Goal: Task Accomplishment & Management: Manage account settings

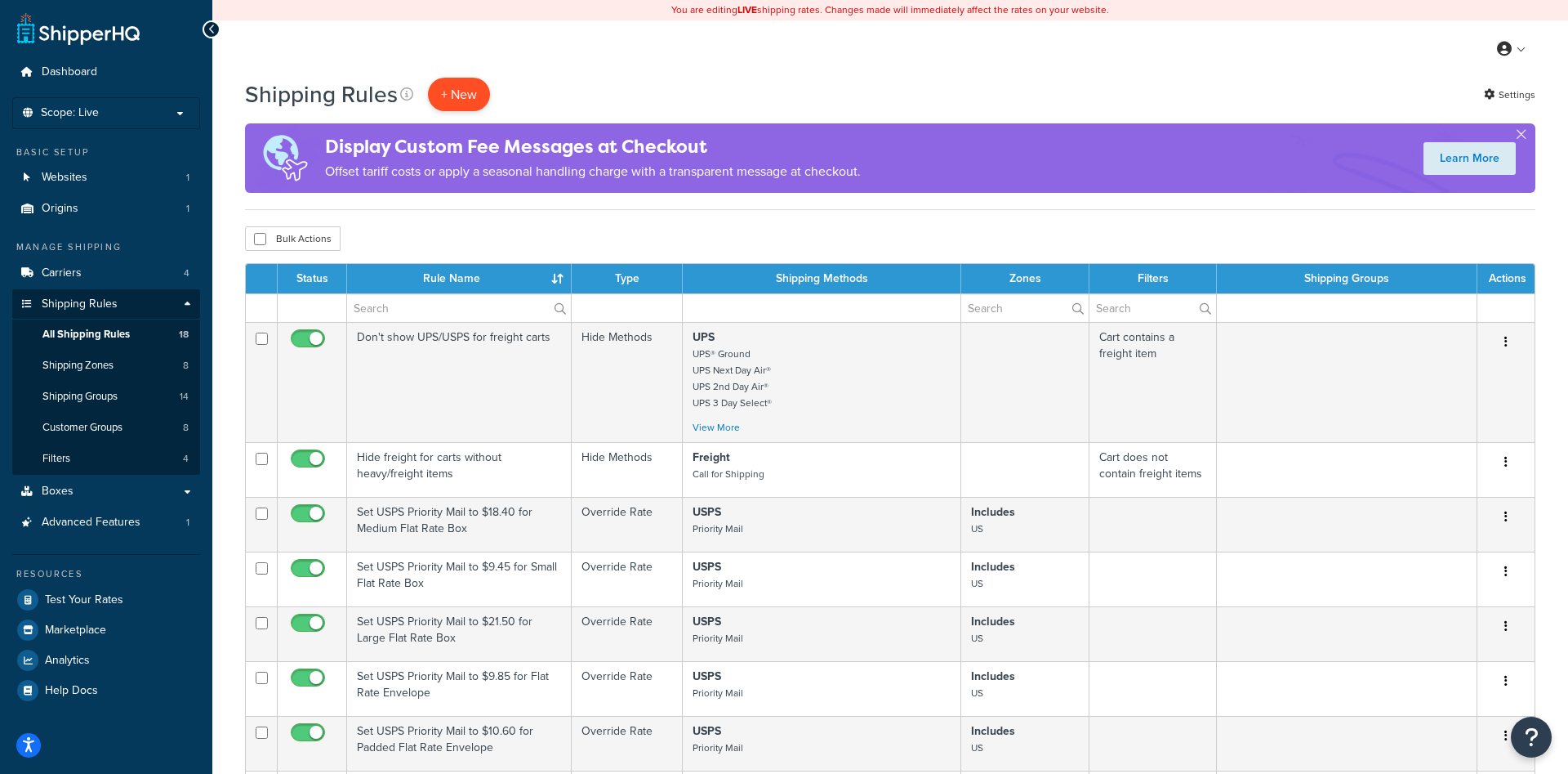
click at [473, 96] on p "+ New" at bounding box center [458, 93] width 62 height 33
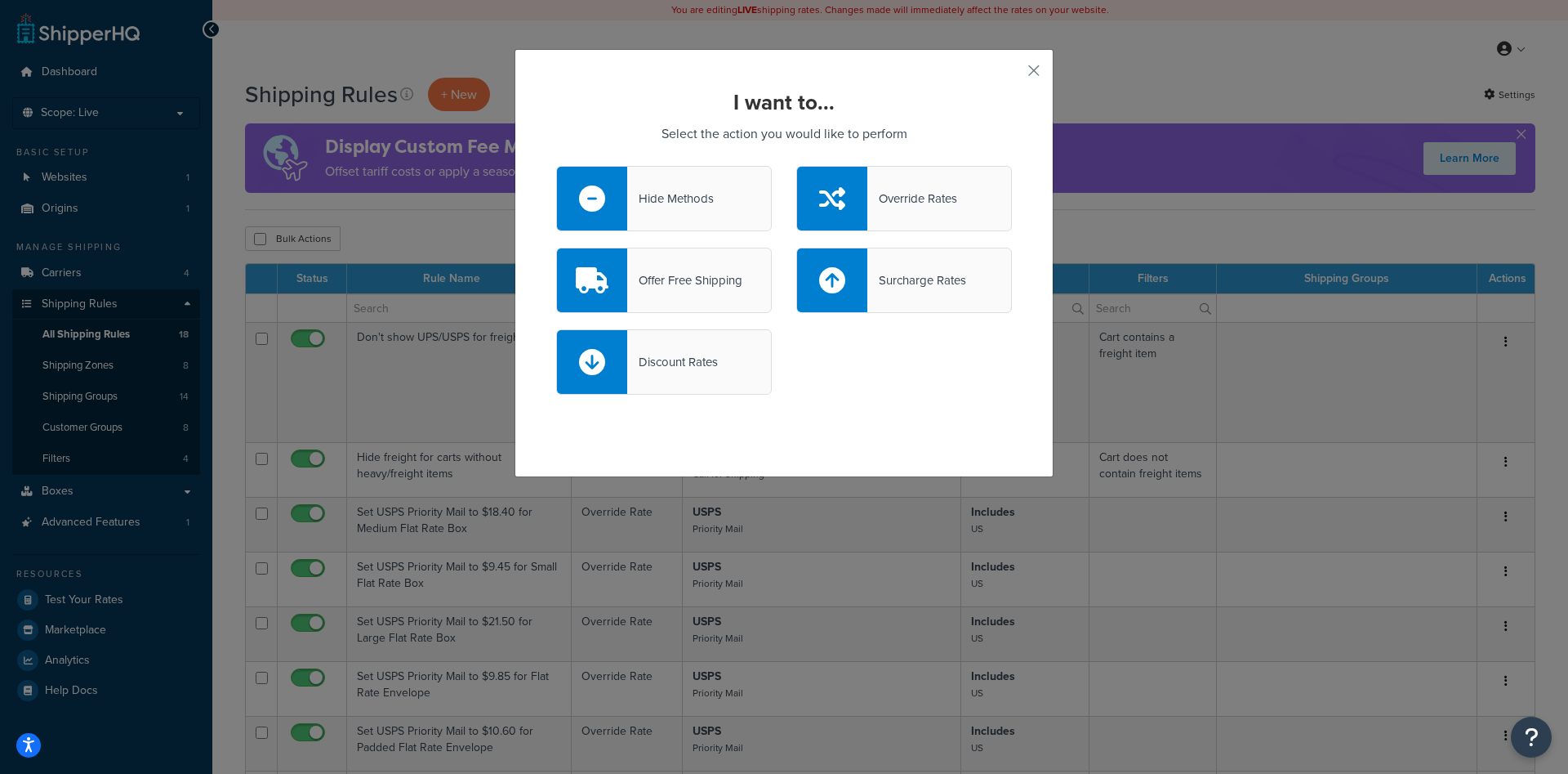
click at [650, 285] on div "Offer Free Shipping" at bounding box center [685, 280] width 115 height 22
click at [0, 0] on input "Offer Free Shipping" at bounding box center [0, 0] width 0 height 0
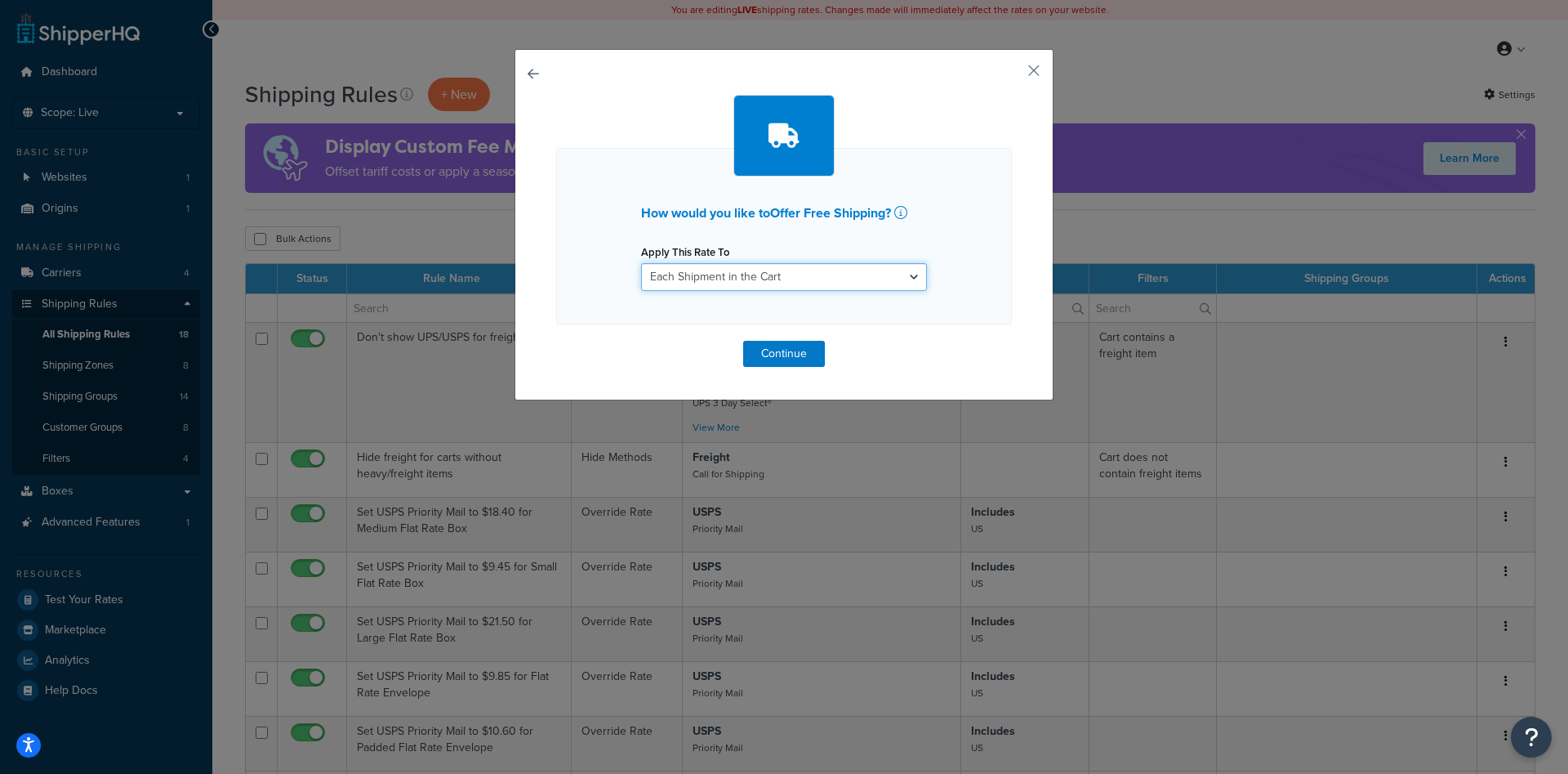
click at [641, 263] on select "Each Shipment in the Cart Each Shipping Group in the Cart Each Item within a Sh…" at bounding box center [784, 277] width 286 height 28
click at [1012, 75] on button "button" at bounding box center [1009, 76] width 4 height 4
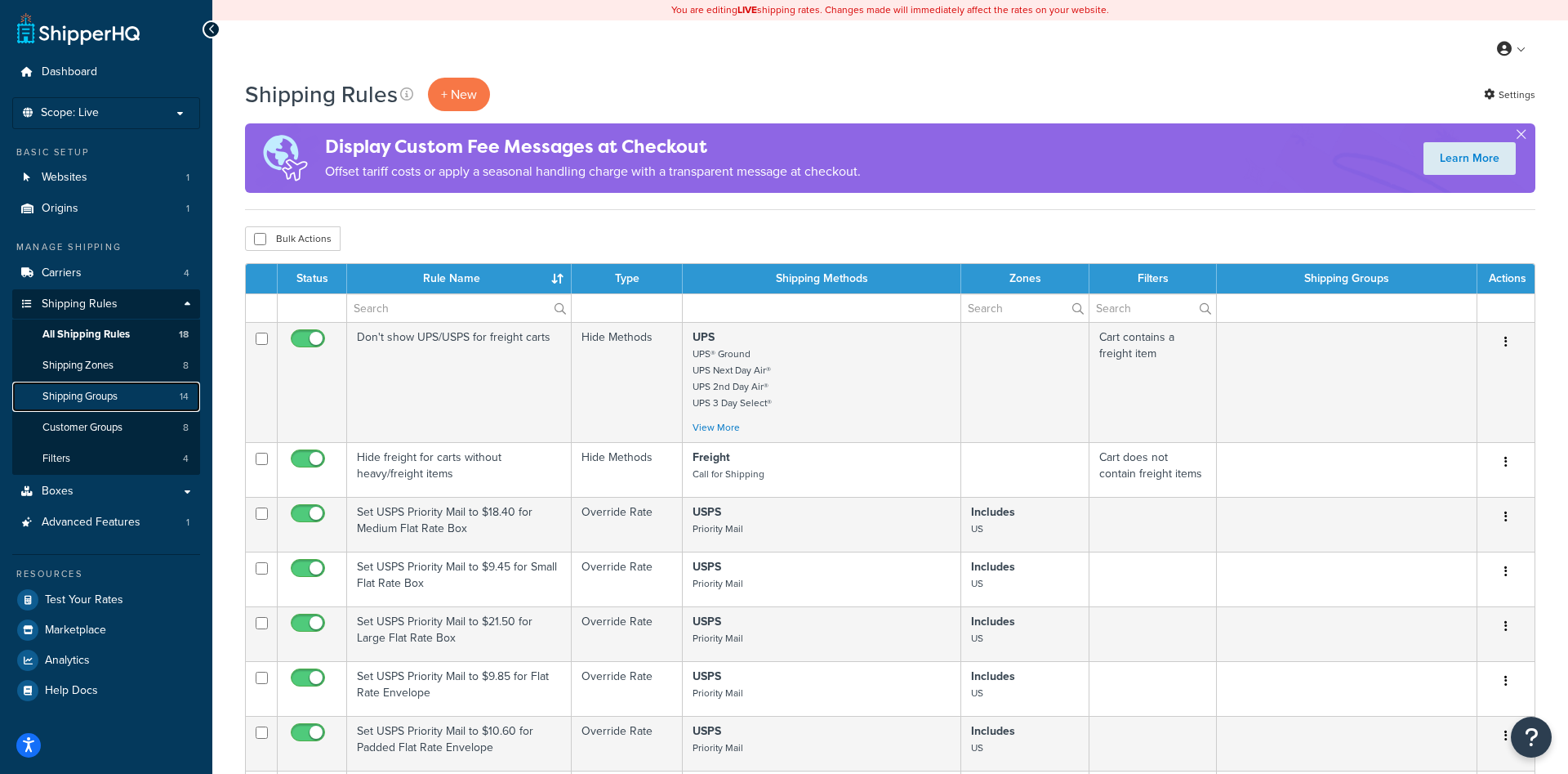
click at [65, 393] on span "Shipping Groups" at bounding box center [80, 396] width 75 height 13
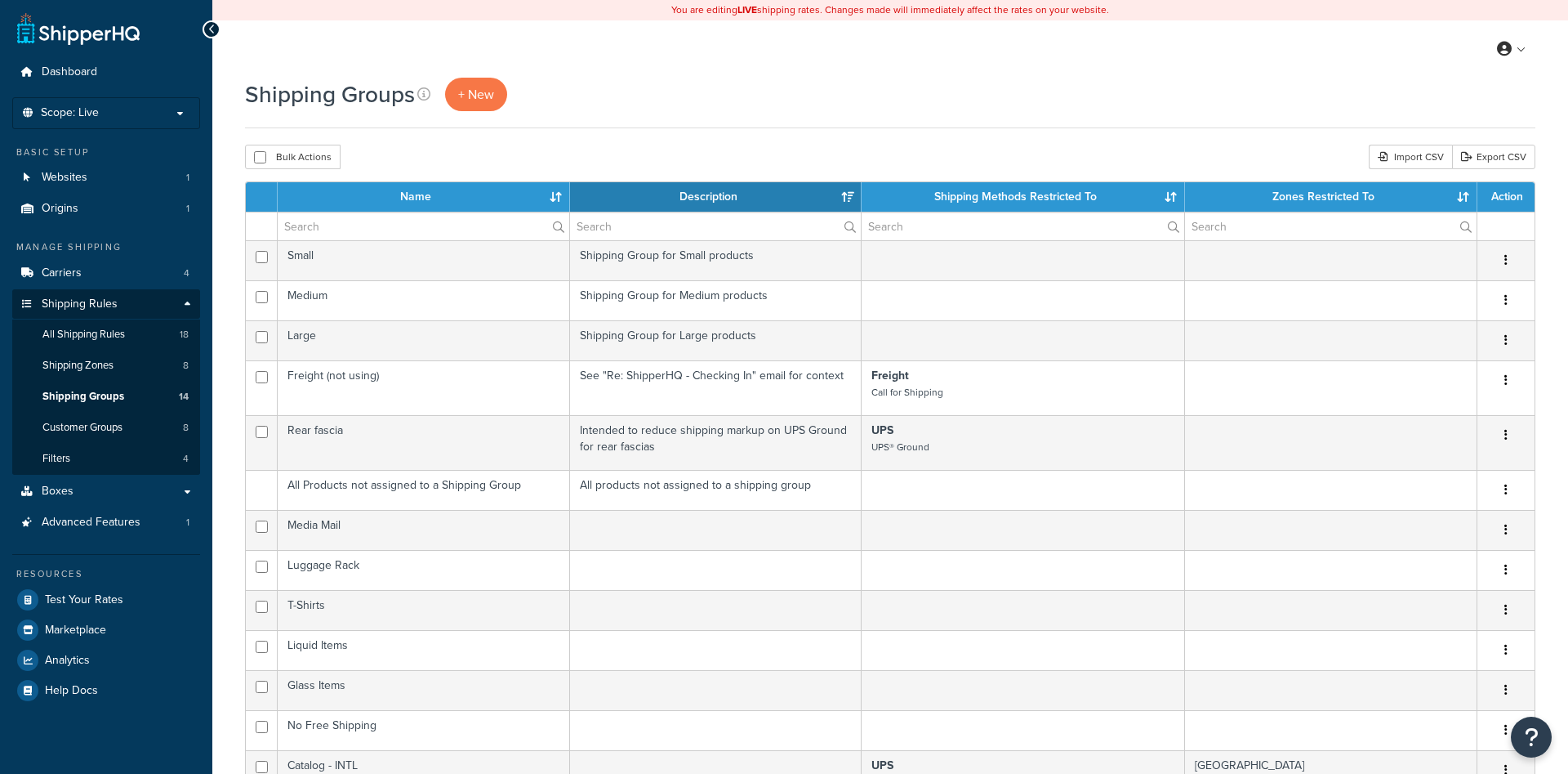
select select "15"
click at [468, 102] on span "+ New" at bounding box center [476, 94] width 36 height 19
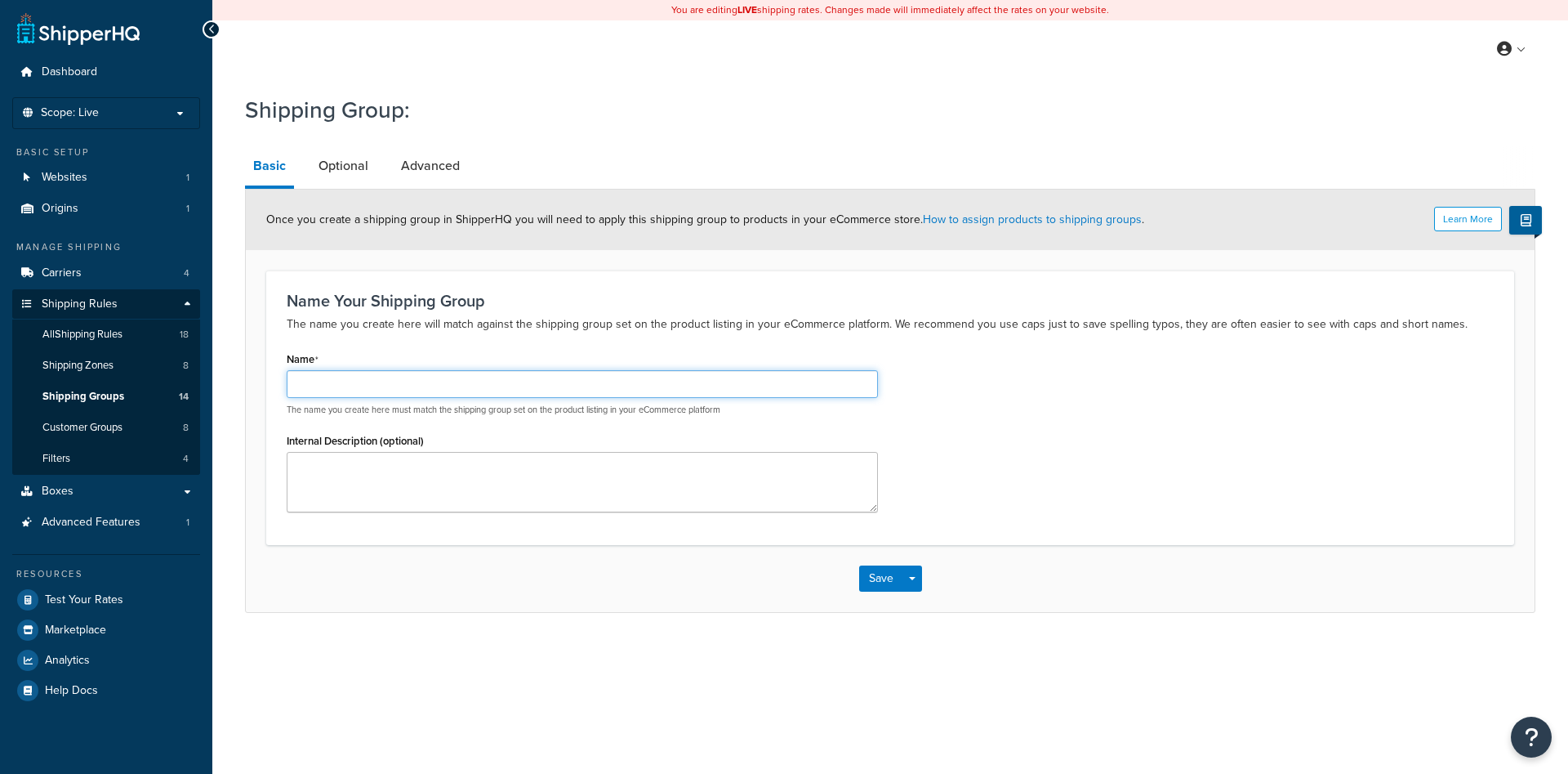
click at [351, 377] on input "Name" at bounding box center [582, 384] width 591 height 28
type input "UltraDrive - INTL"
click at [332, 153] on link "Optional" at bounding box center [343, 166] width 66 height 40
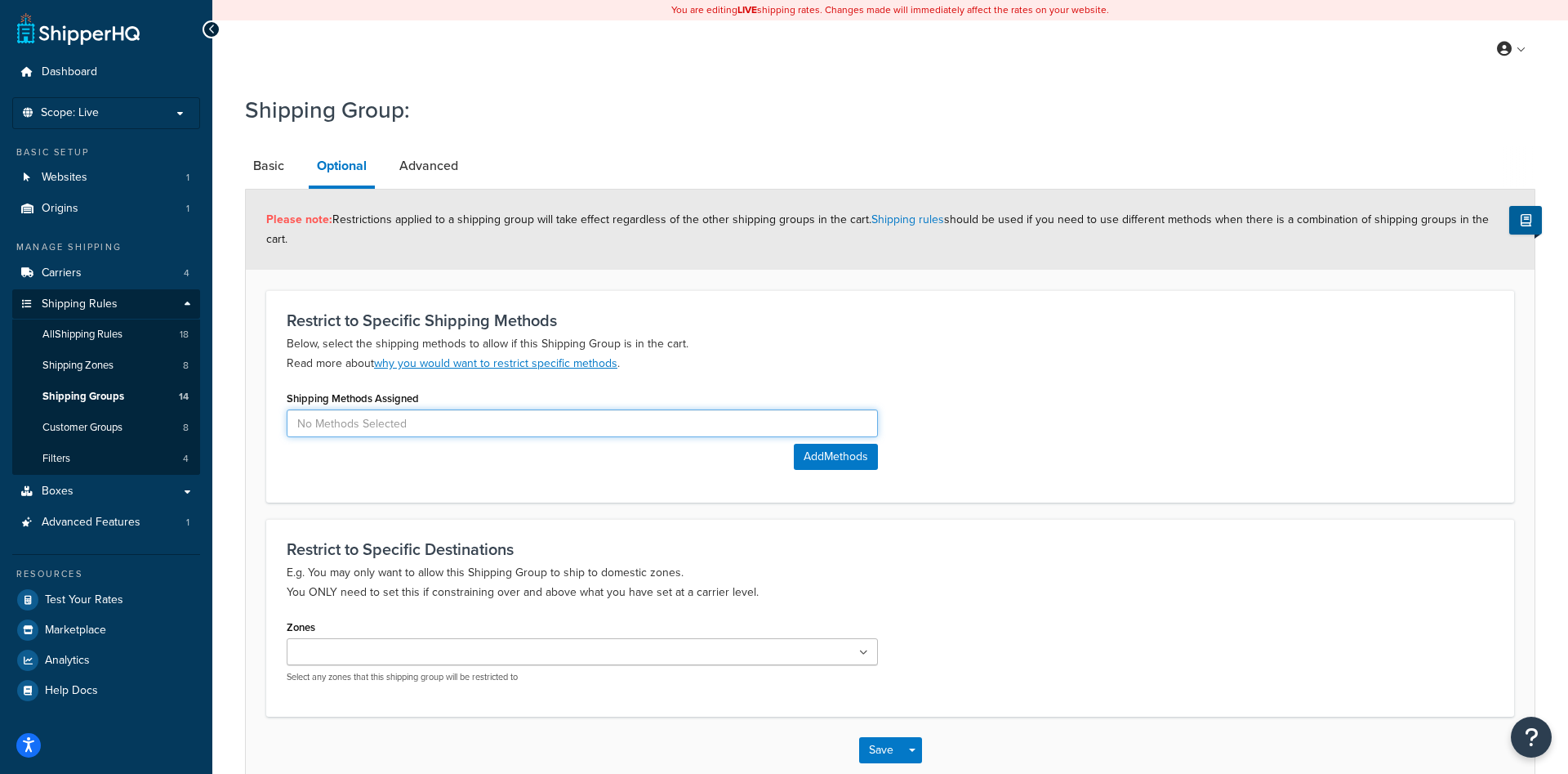
click at [484, 411] on input at bounding box center [582, 423] width 591 height 28
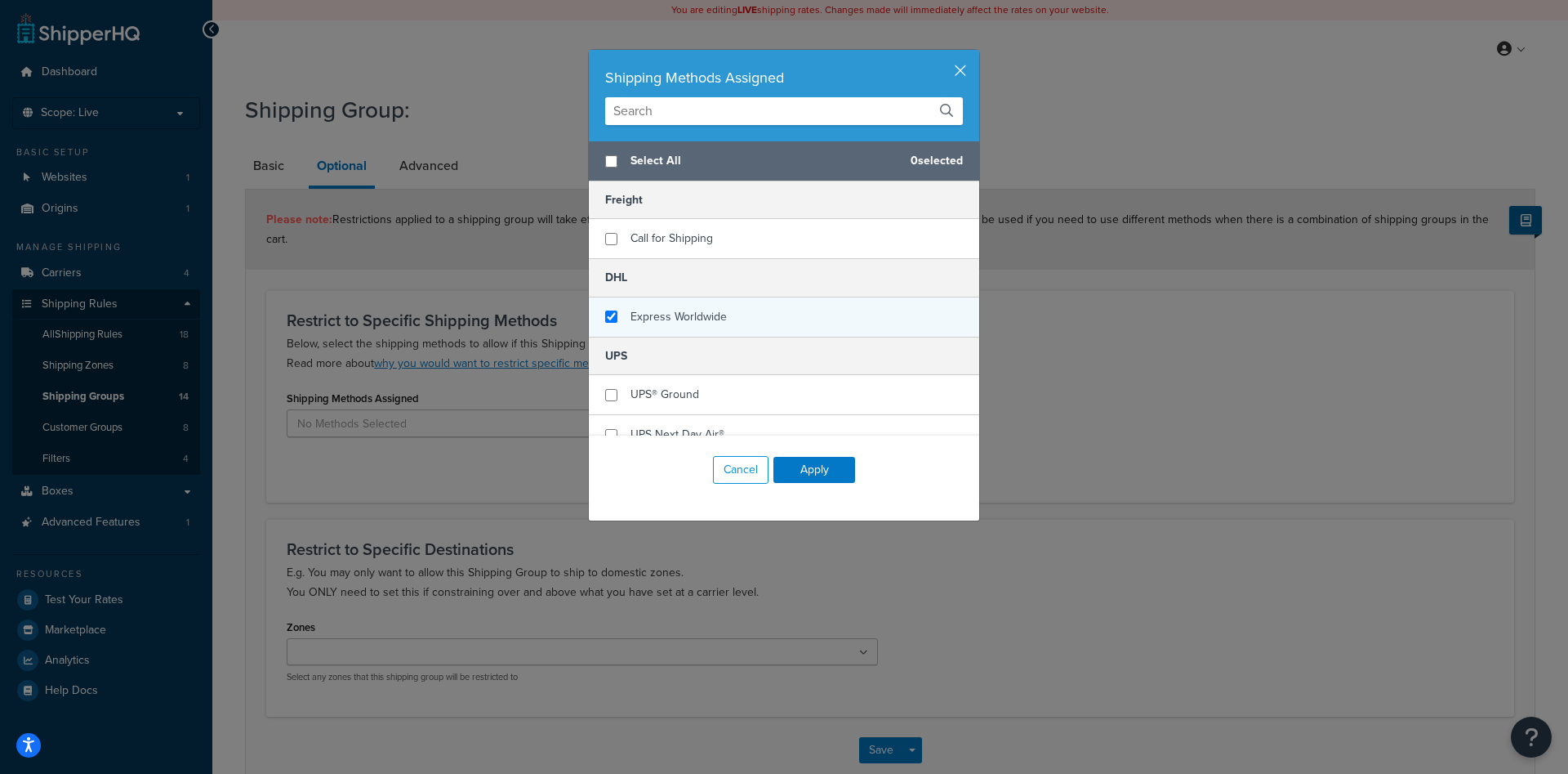
checkbox input "true"
click at [732, 318] on div "Express Worldwide" at bounding box center [784, 317] width 390 height 40
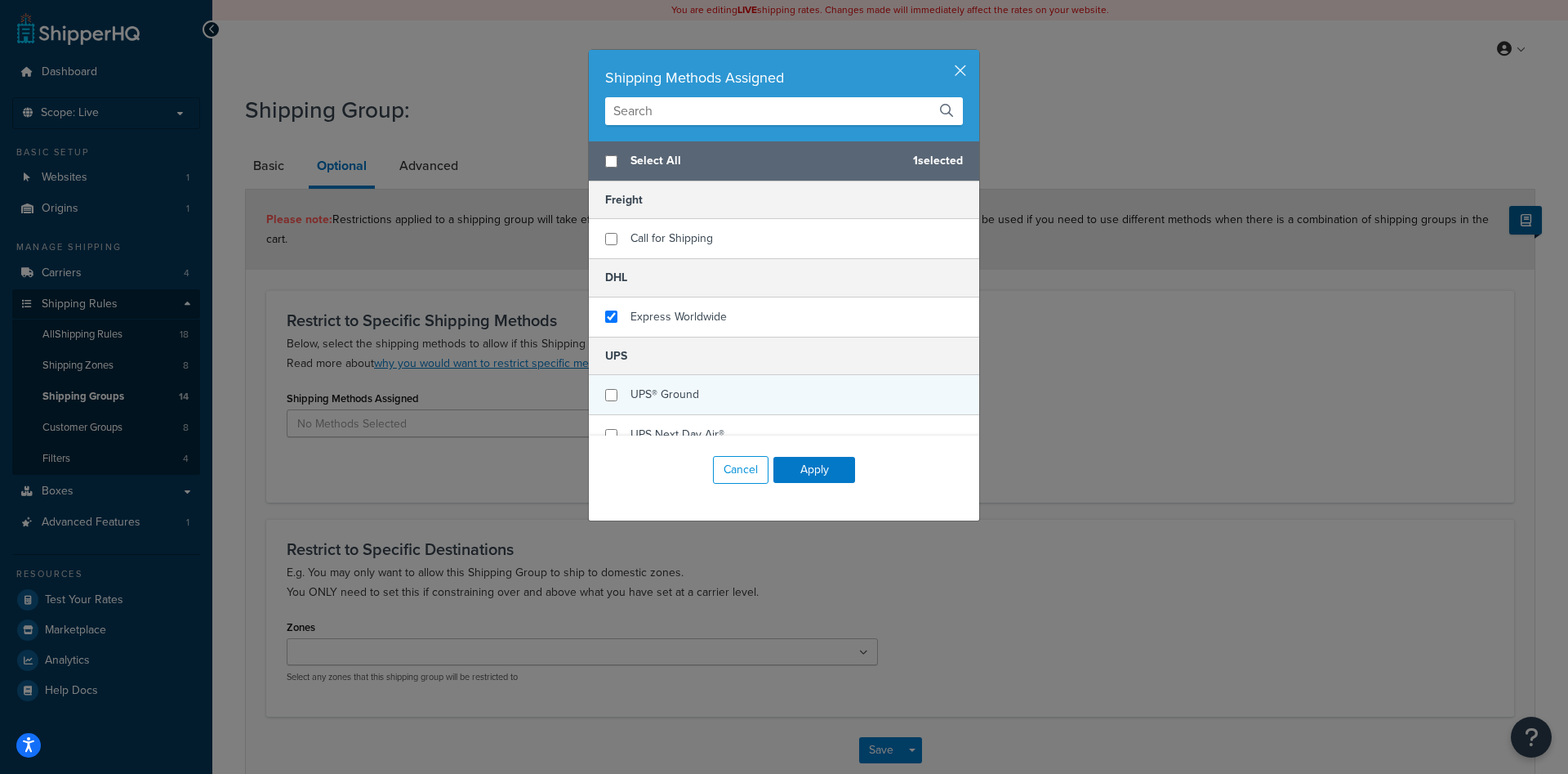
scroll to position [103, 0]
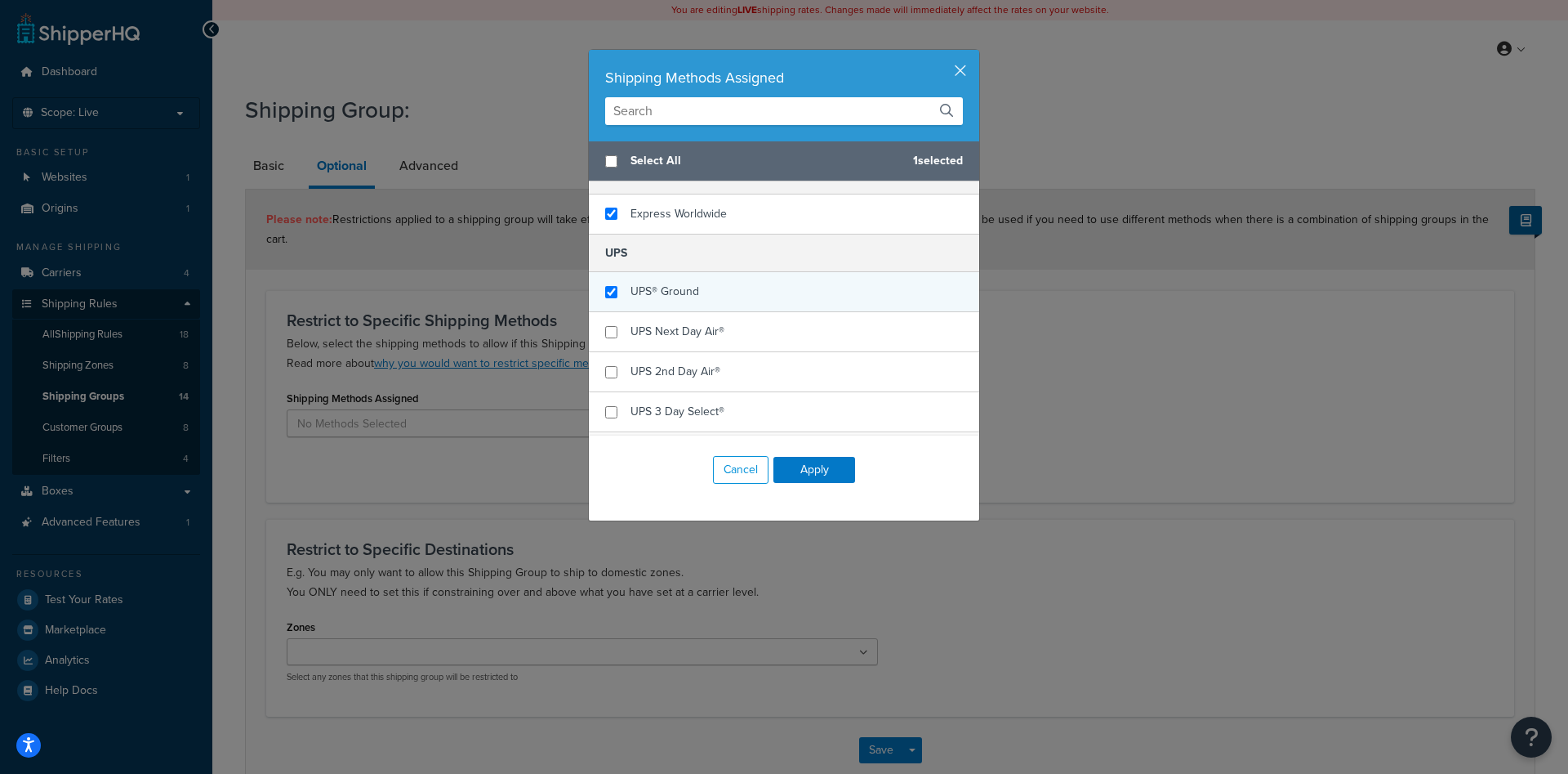
checkbox input "true"
click at [717, 299] on div "UPS® Ground" at bounding box center [784, 292] width 390 height 40
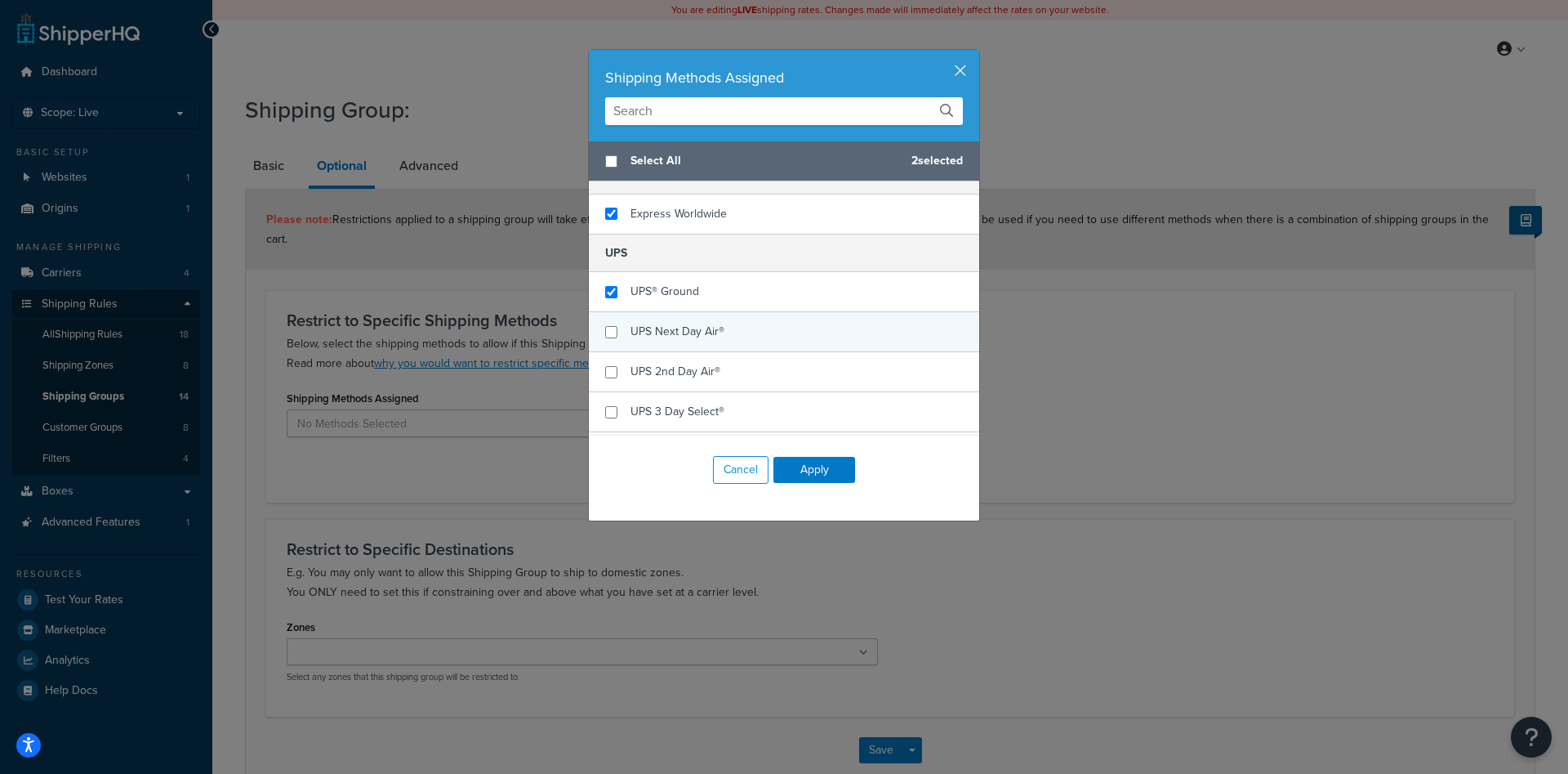
scroll to position [0, 0]
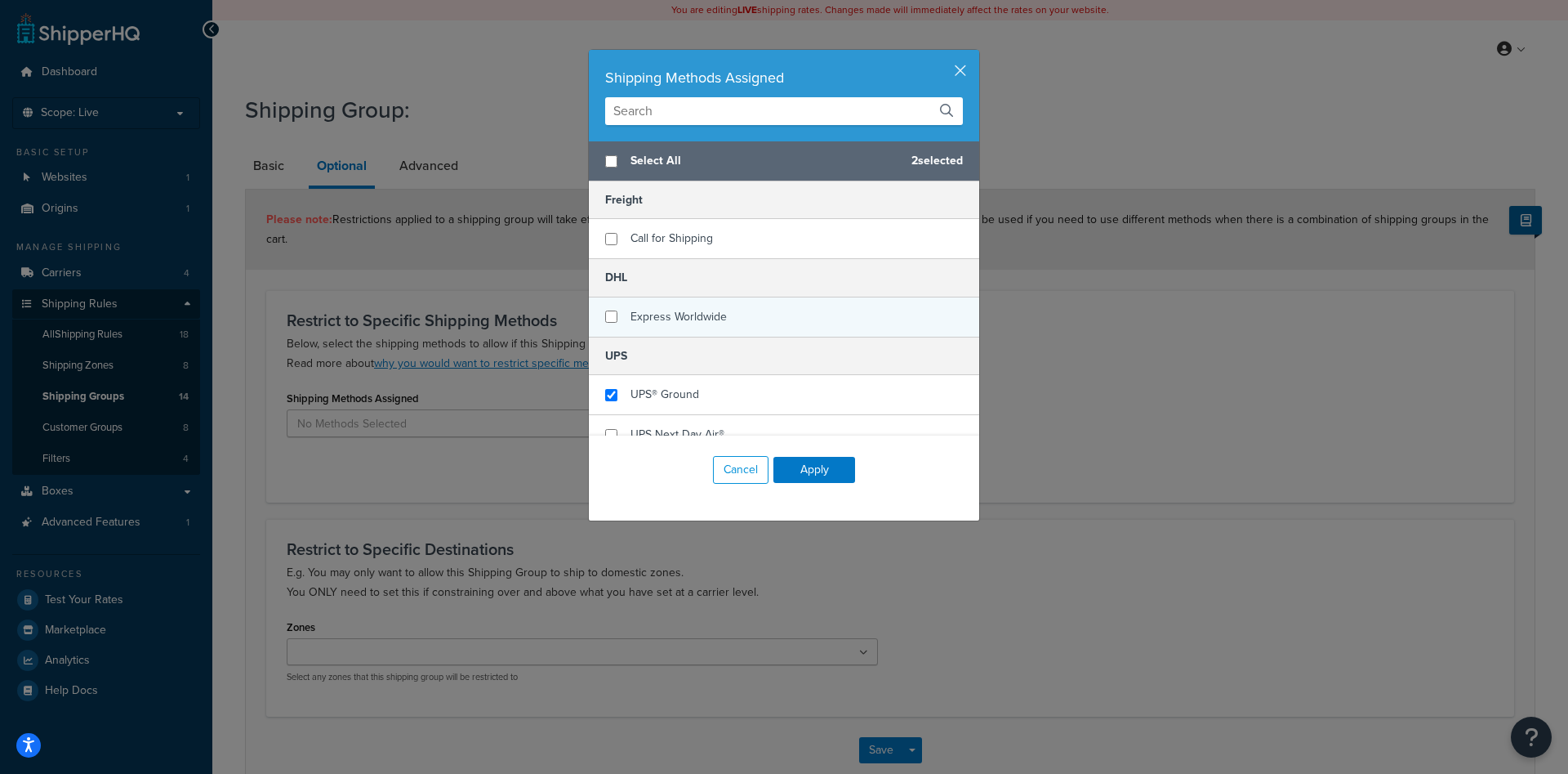
checkbox input "false"
click at [720, 319] on span "Express Worldwide" at bounding box center [678, 316] width 96 height 17
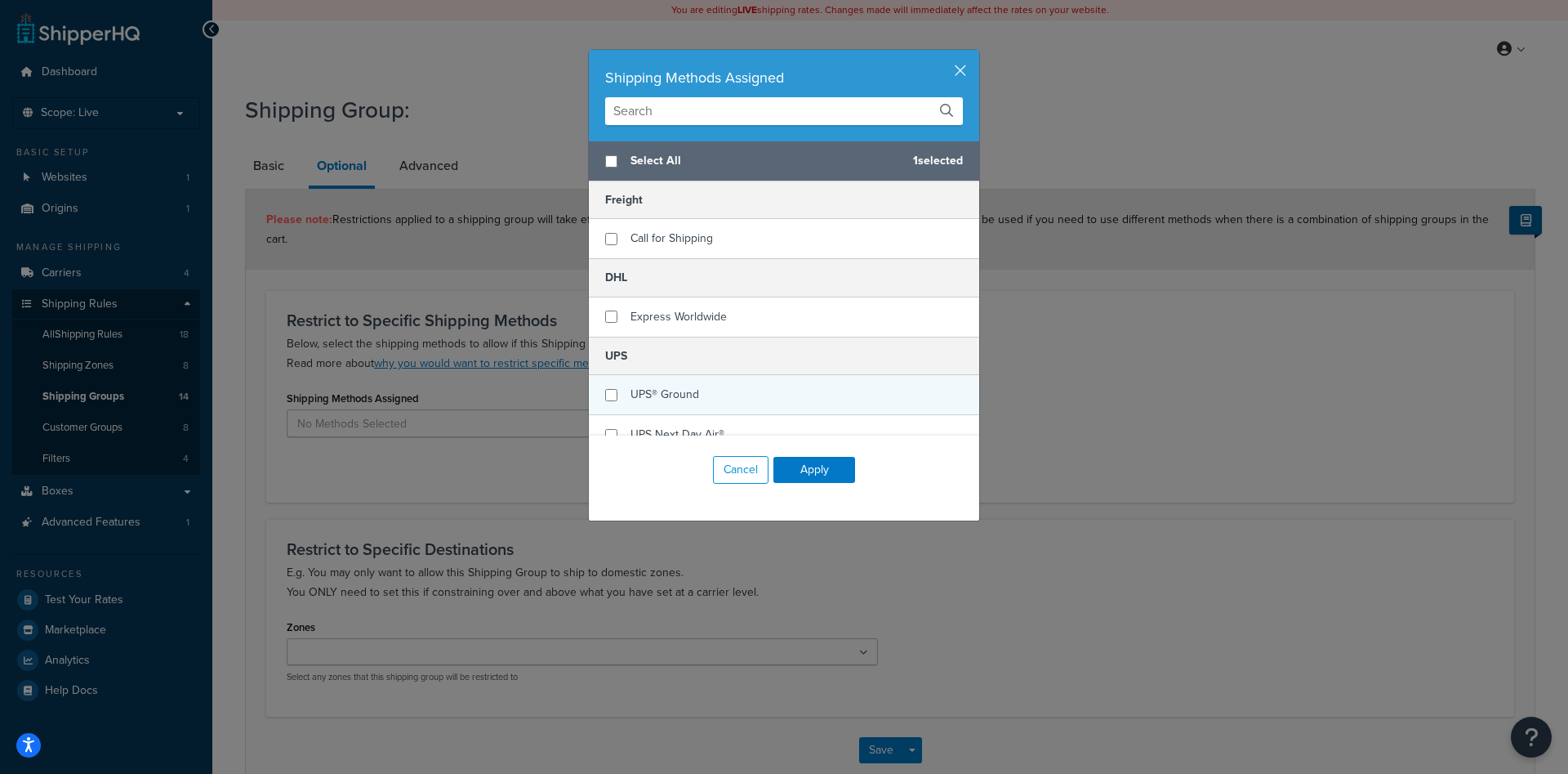
checkbox input "false"
click at [724, 385] on div "UPS® Ground" at bounding box center [784, 395] width 390 height 40
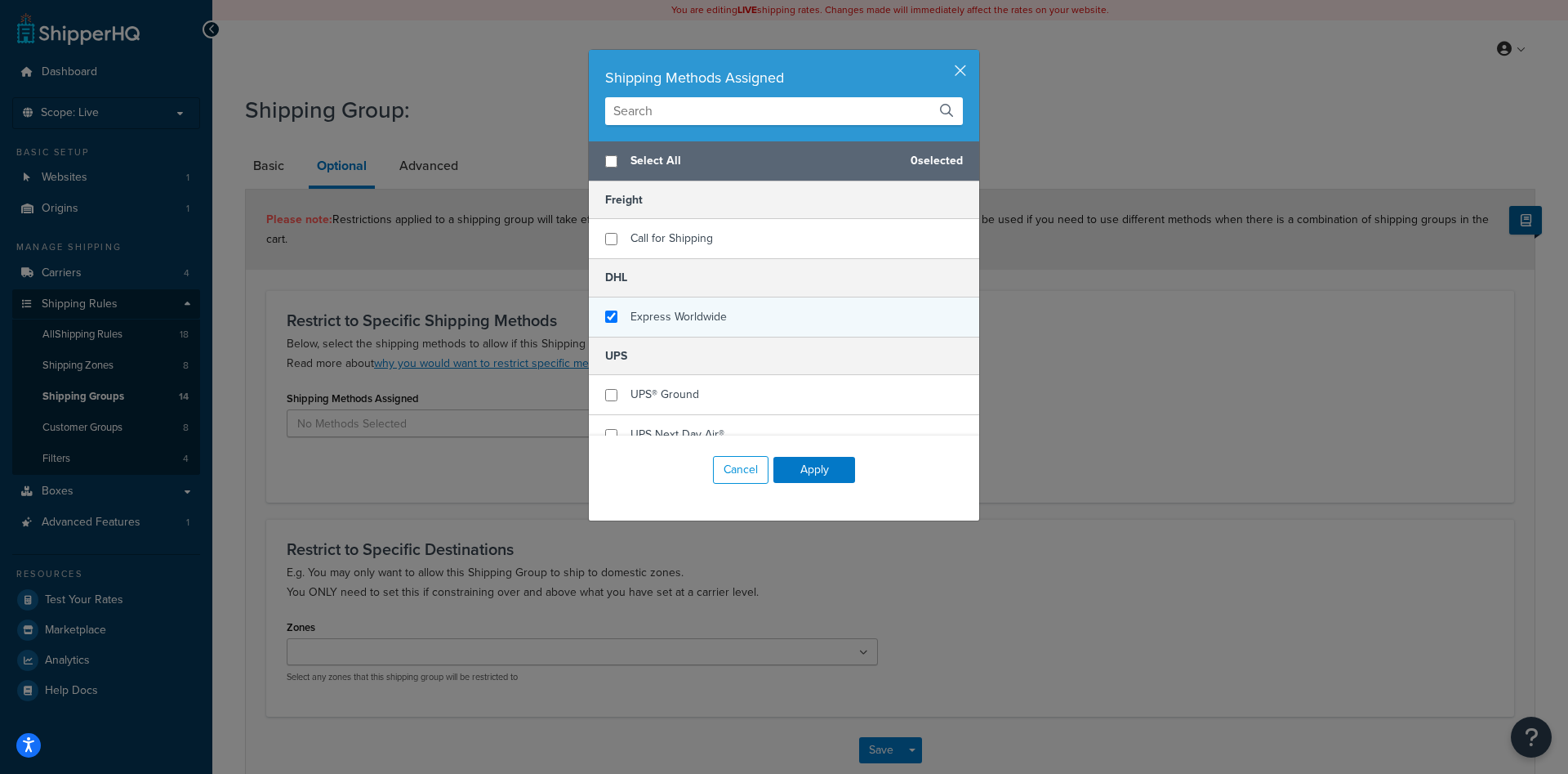
checkbox input "true"
click at [709, 318] on span "Express Worldwide" at bounding box center [678, 316] width 96 height 17
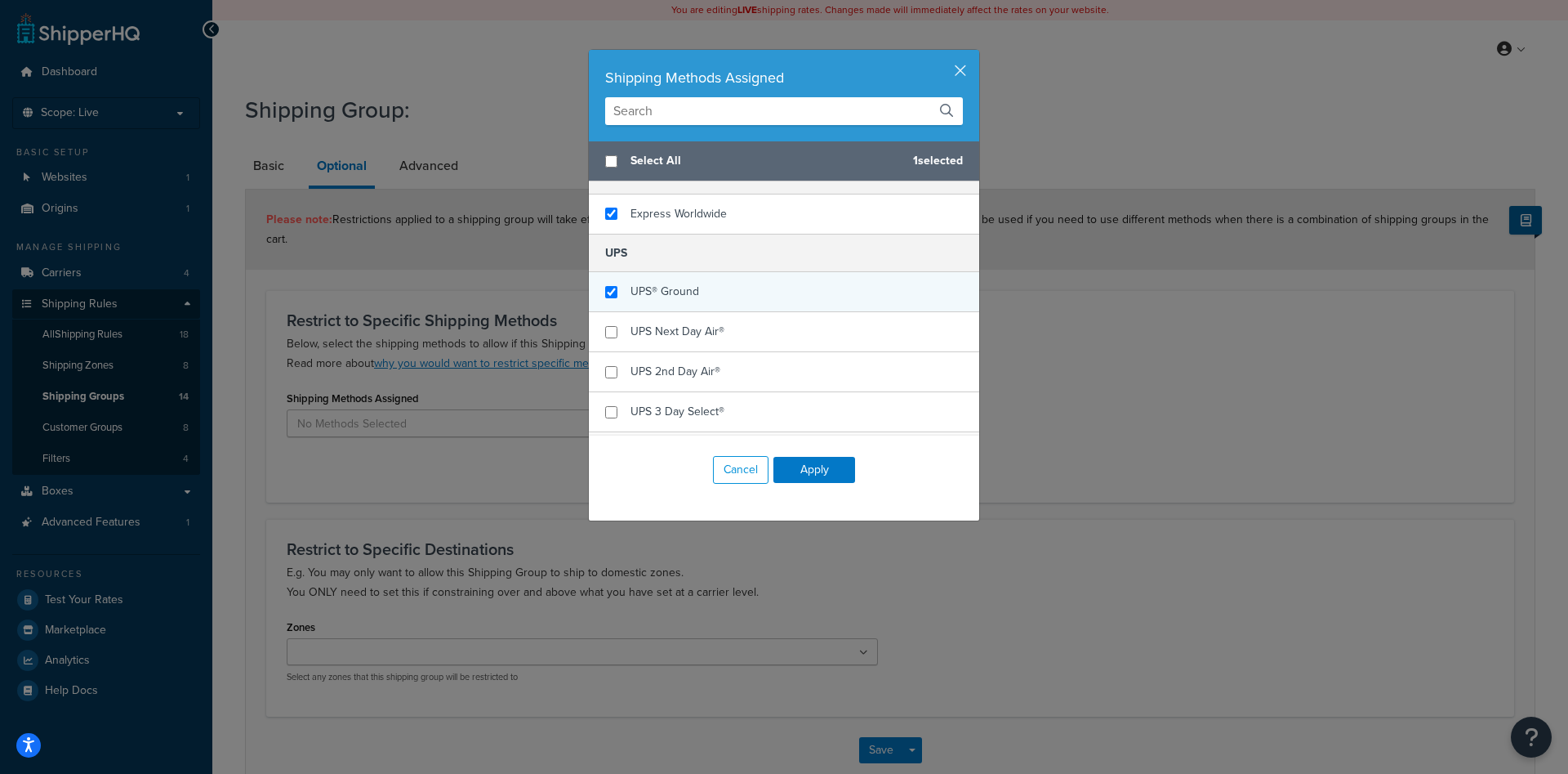
checkbox input "true"
click at [719, 298] on div "UPS® Ground" at bounding box center [784, 292] width 390 height 40
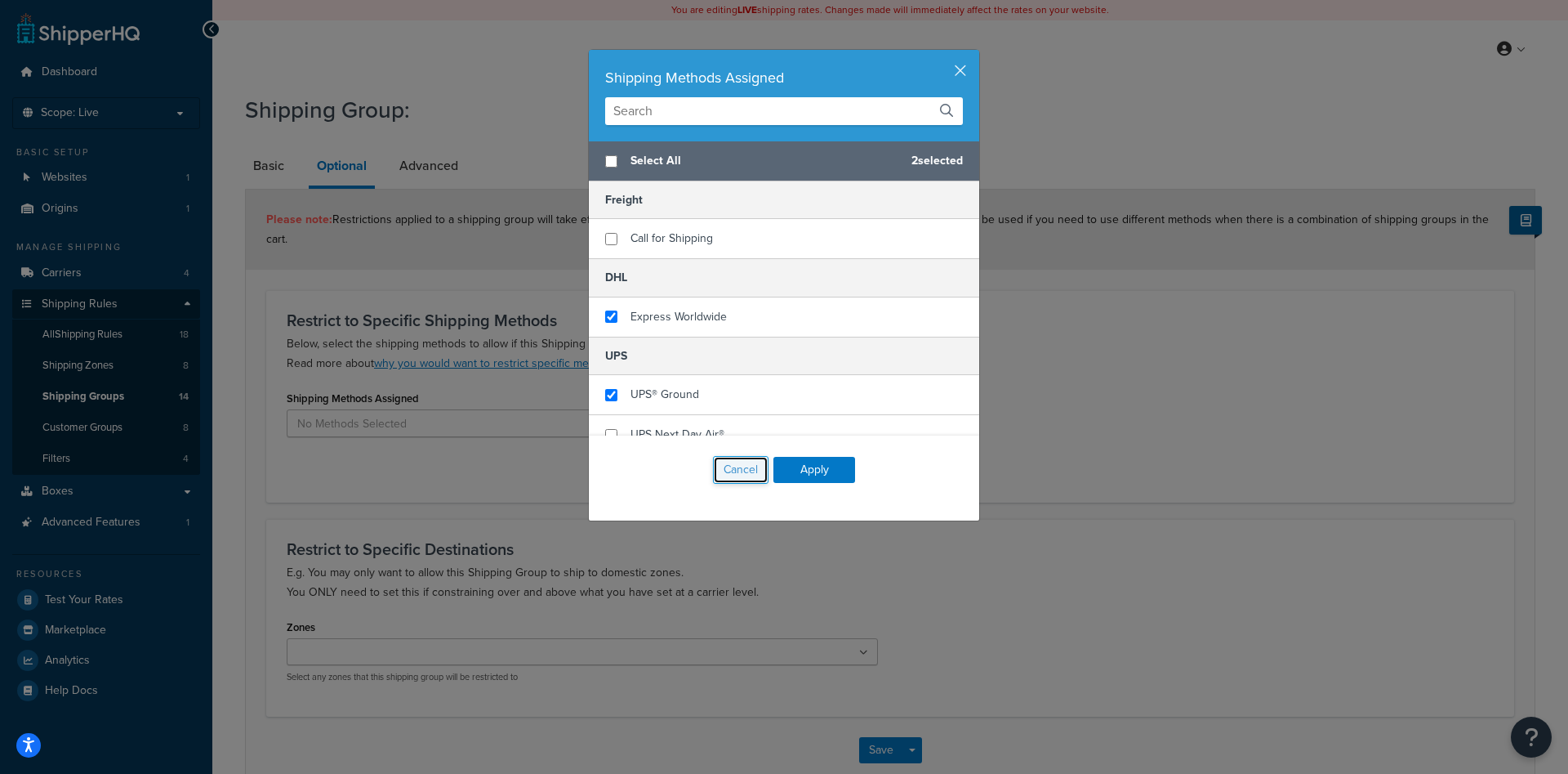
click at [748, 476] on button "Cancel" at bounding box center [740, 469] width 56 height 28
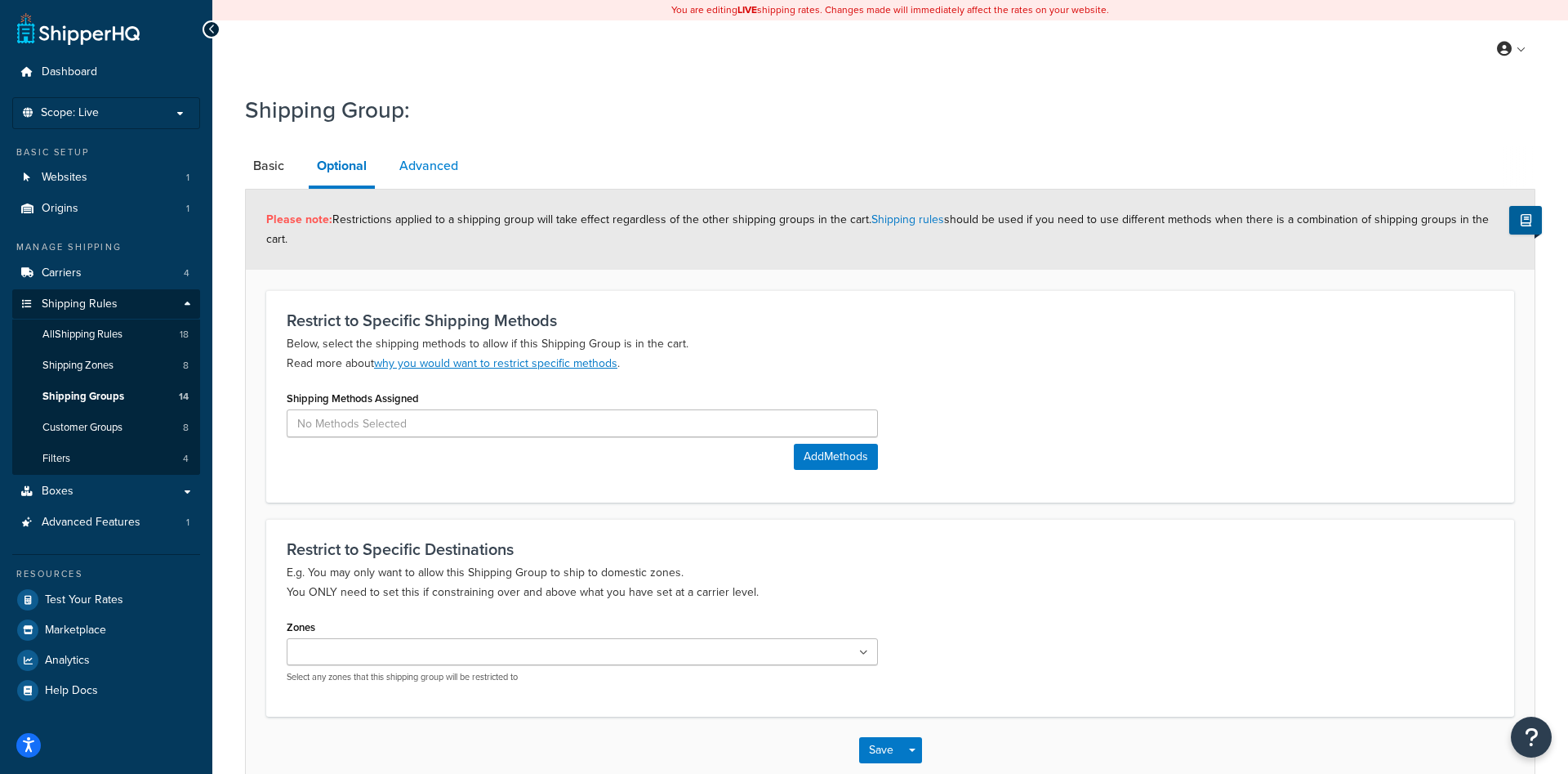
click at [421, 164] on link "Advanced" at bounding box center [429, 166] width 75 height 40
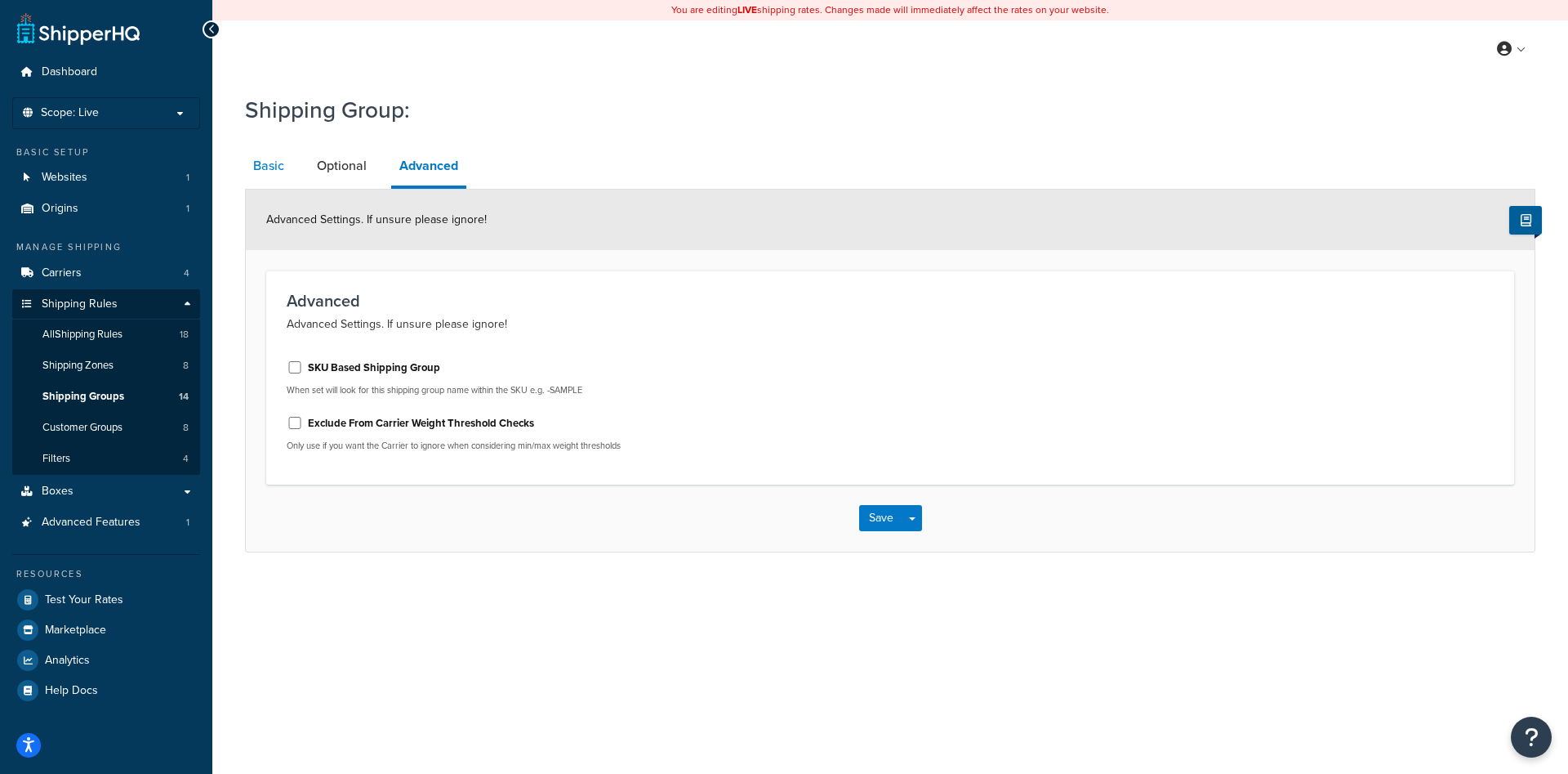
click at [263, 168] on link "Basic" at bounding box center [269, 166] width 48 height 40
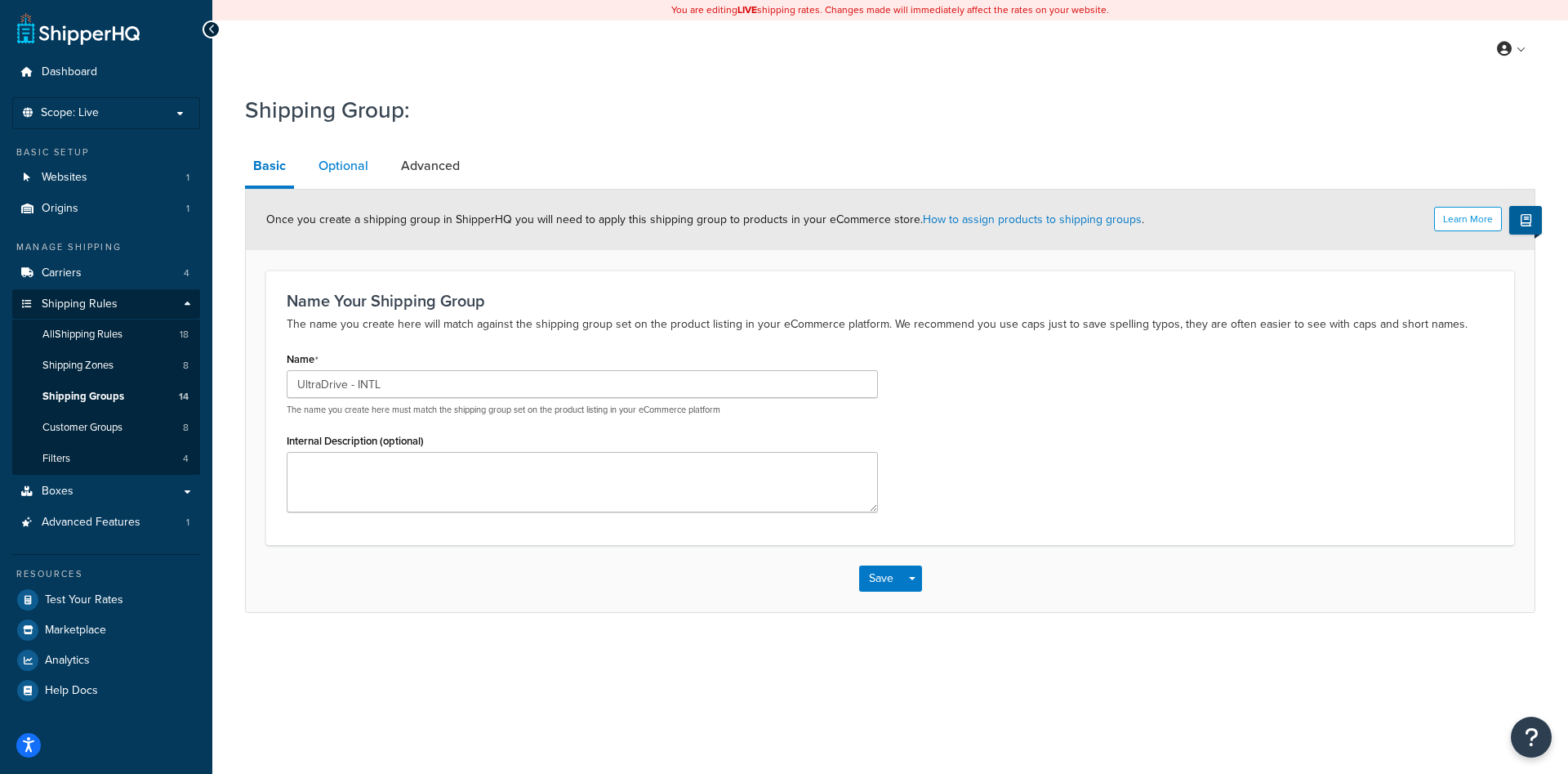
click at [352, 171] on link "Optional" at bounding box center [343, 166] width 66 height 40
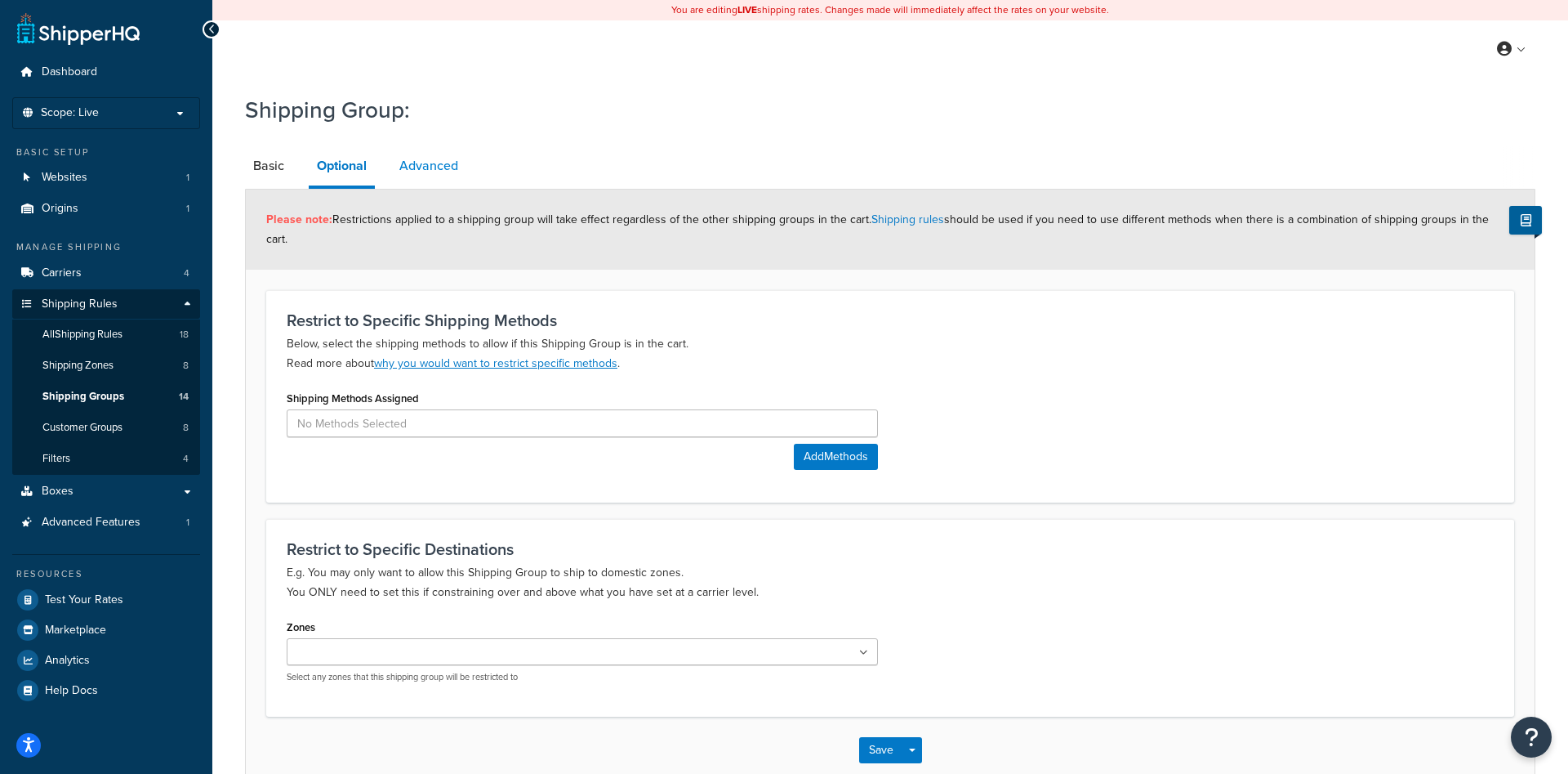
click at [417, 163] on link "Advanced" at bounding box center [429, 166] width 75 height 40
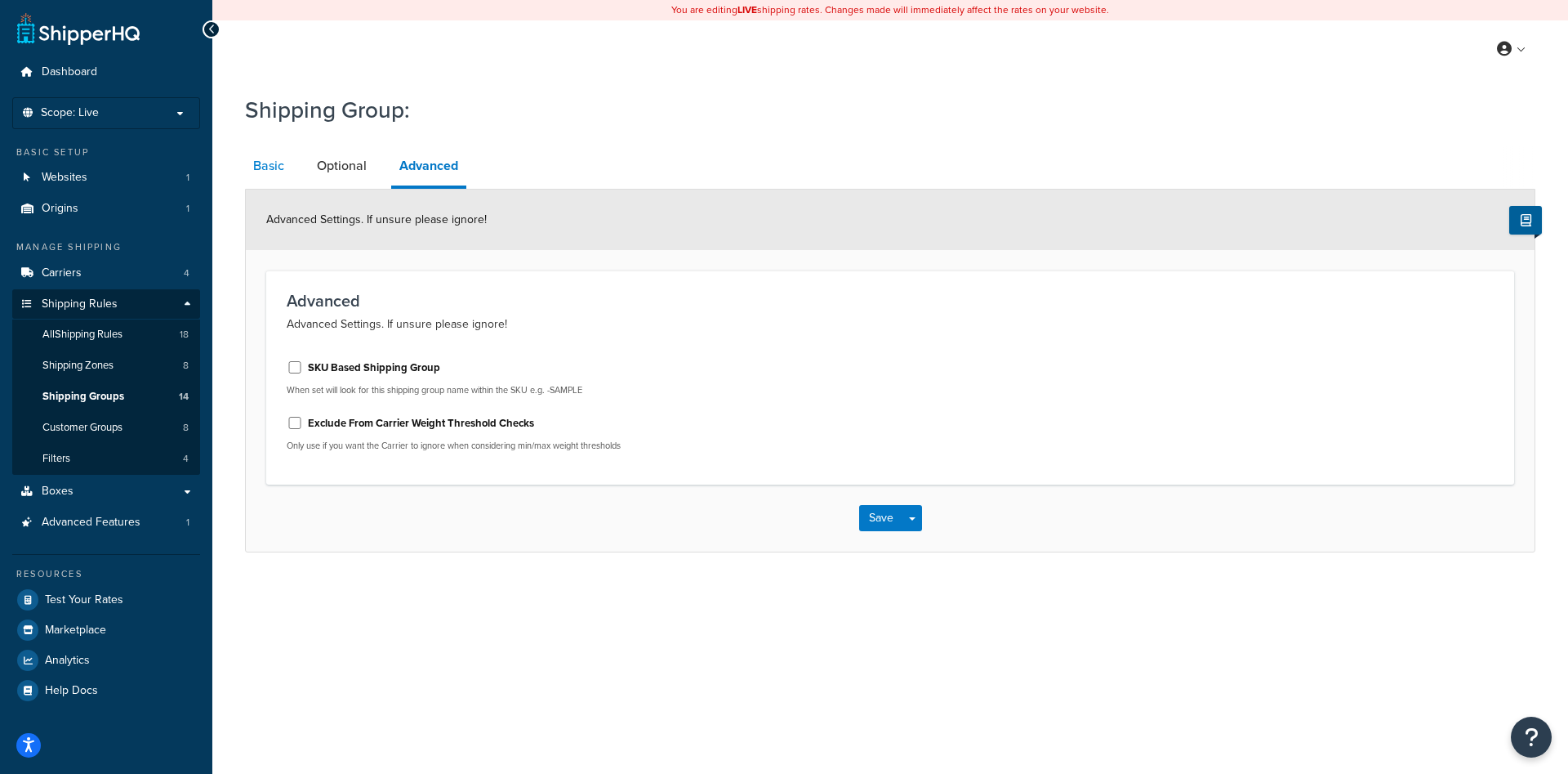
click at [285, 163] on link "Basic" at bounding box center [269, 166] width 48 height 40
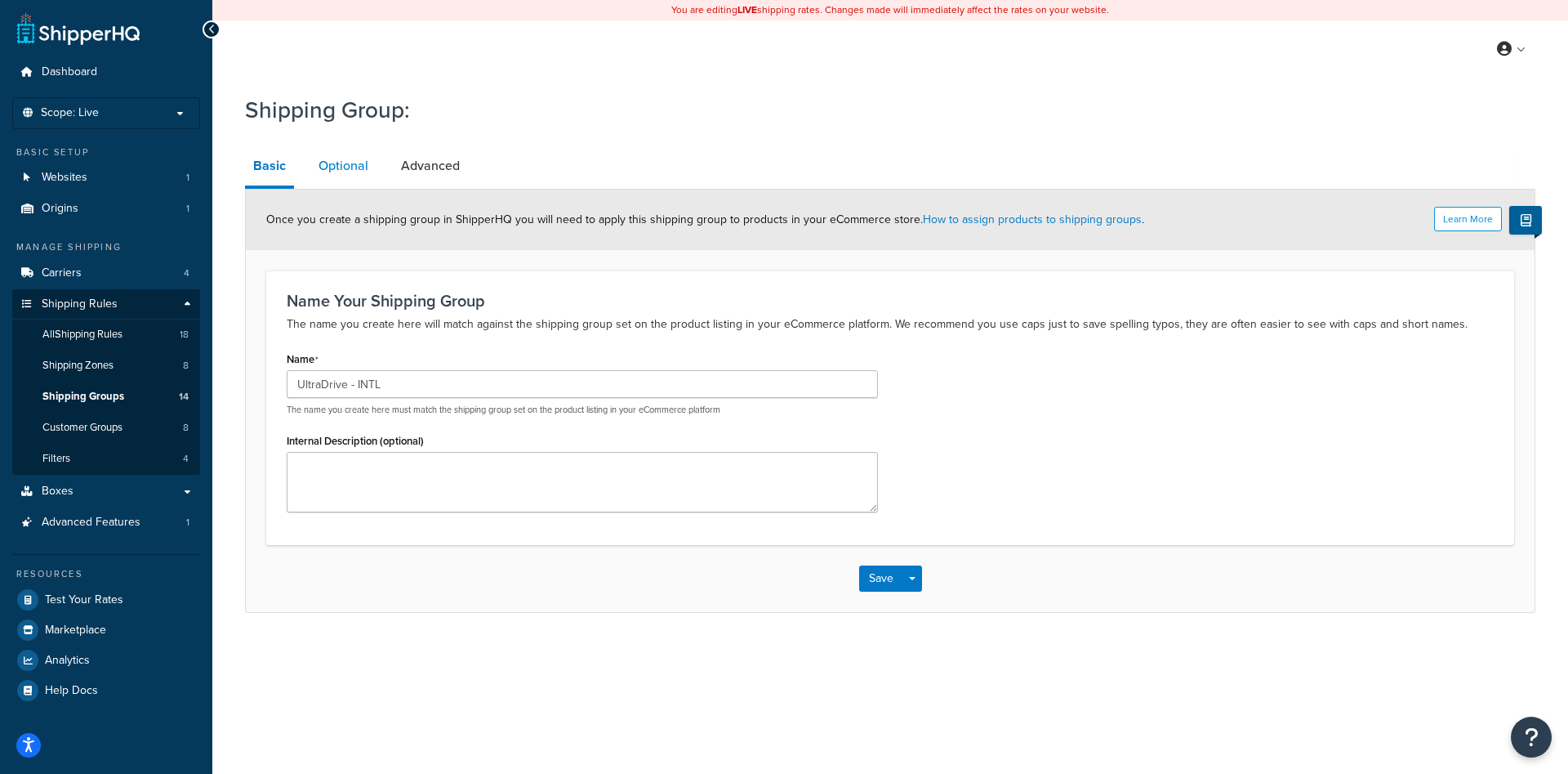
click at [341, 158] on link "Optional" at bounding box center [343, 166] width 66 height 40
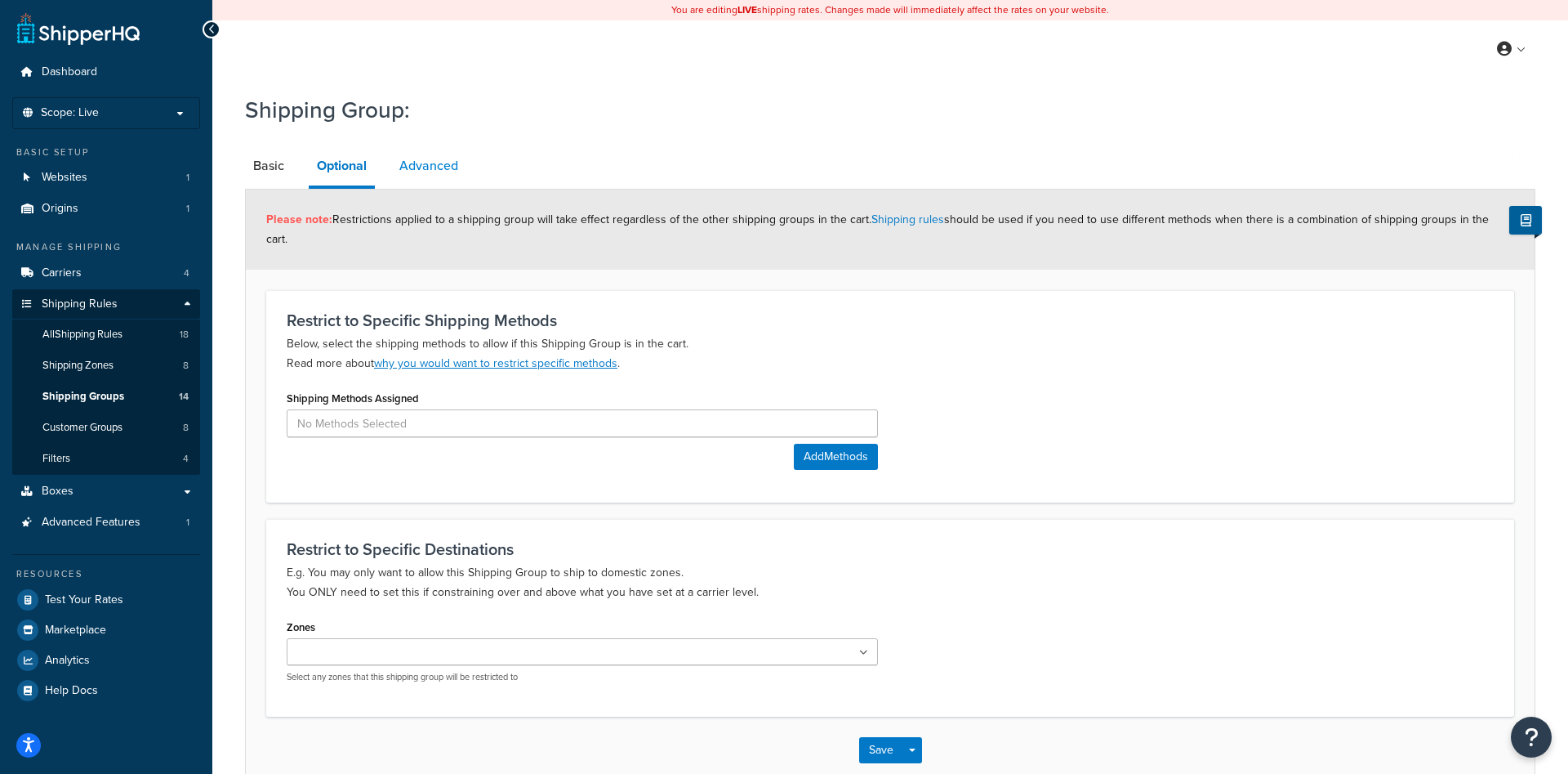
click at [405, 158] on link "Advanced" at bounding box center [429, 166] width 75 height 40
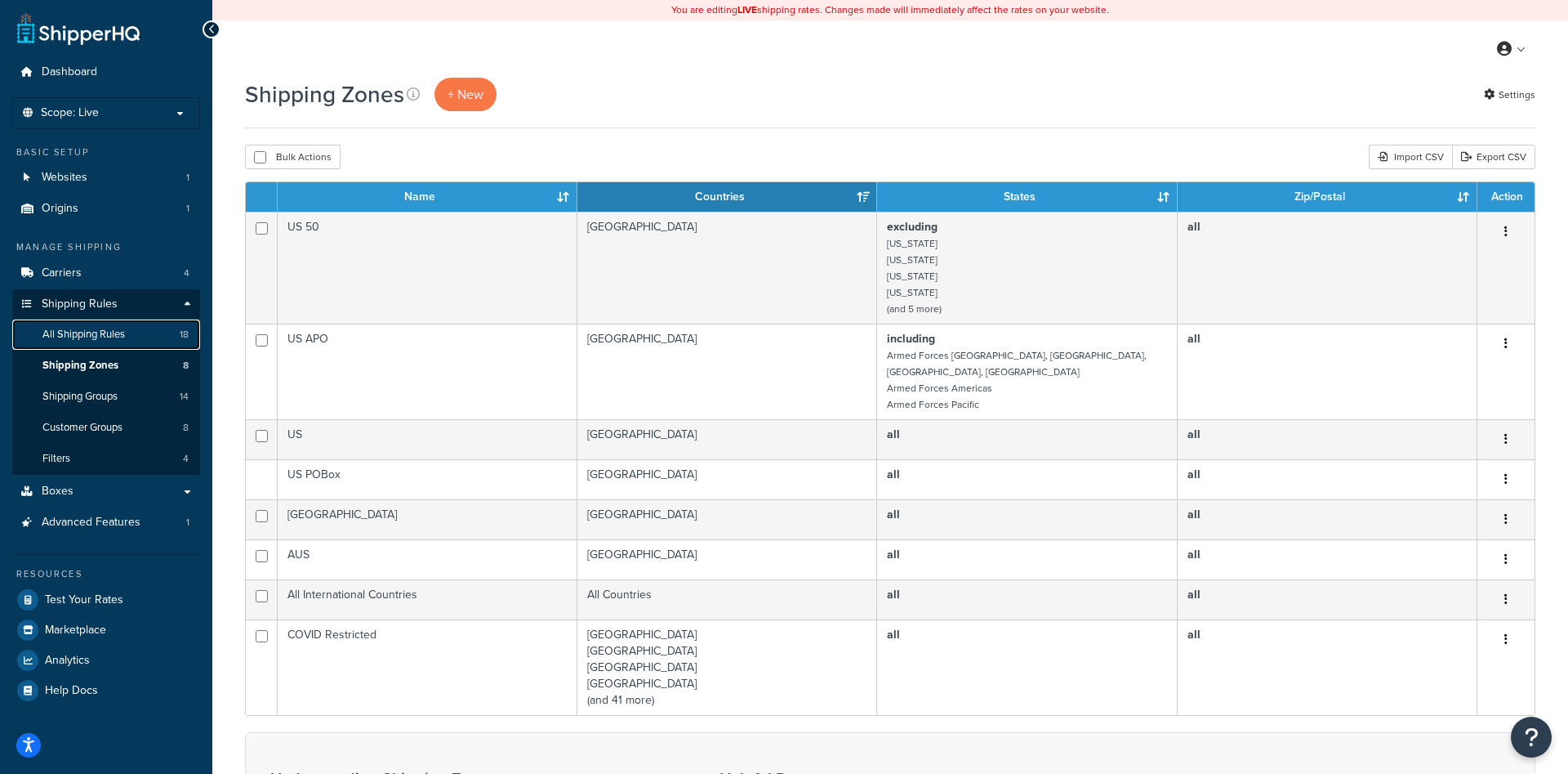
click at [146, 338] on link "All Shipping Rules 18" at bounding box center [106, 334] width 188 height 31
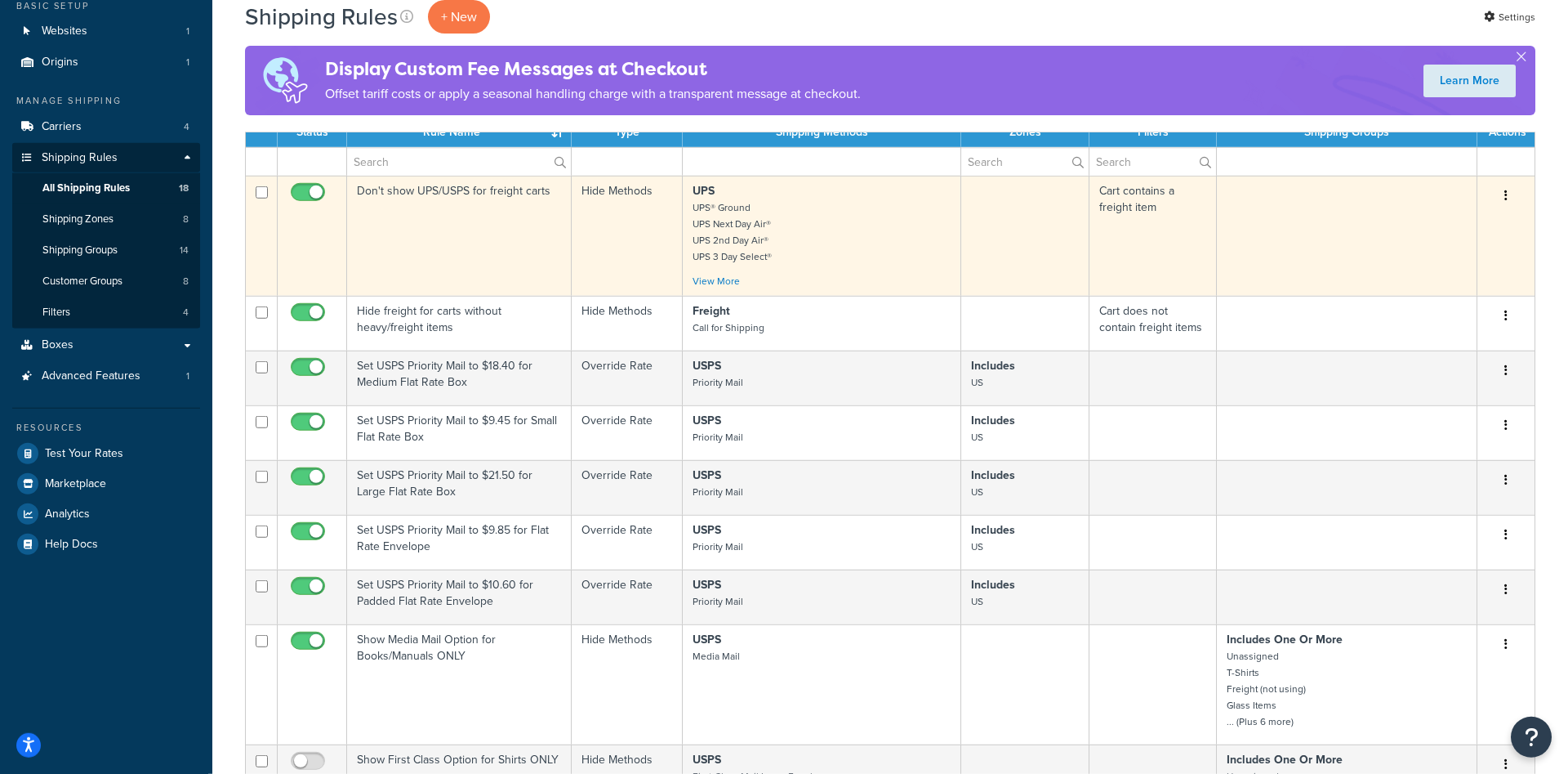
scroll to position [166, 0]
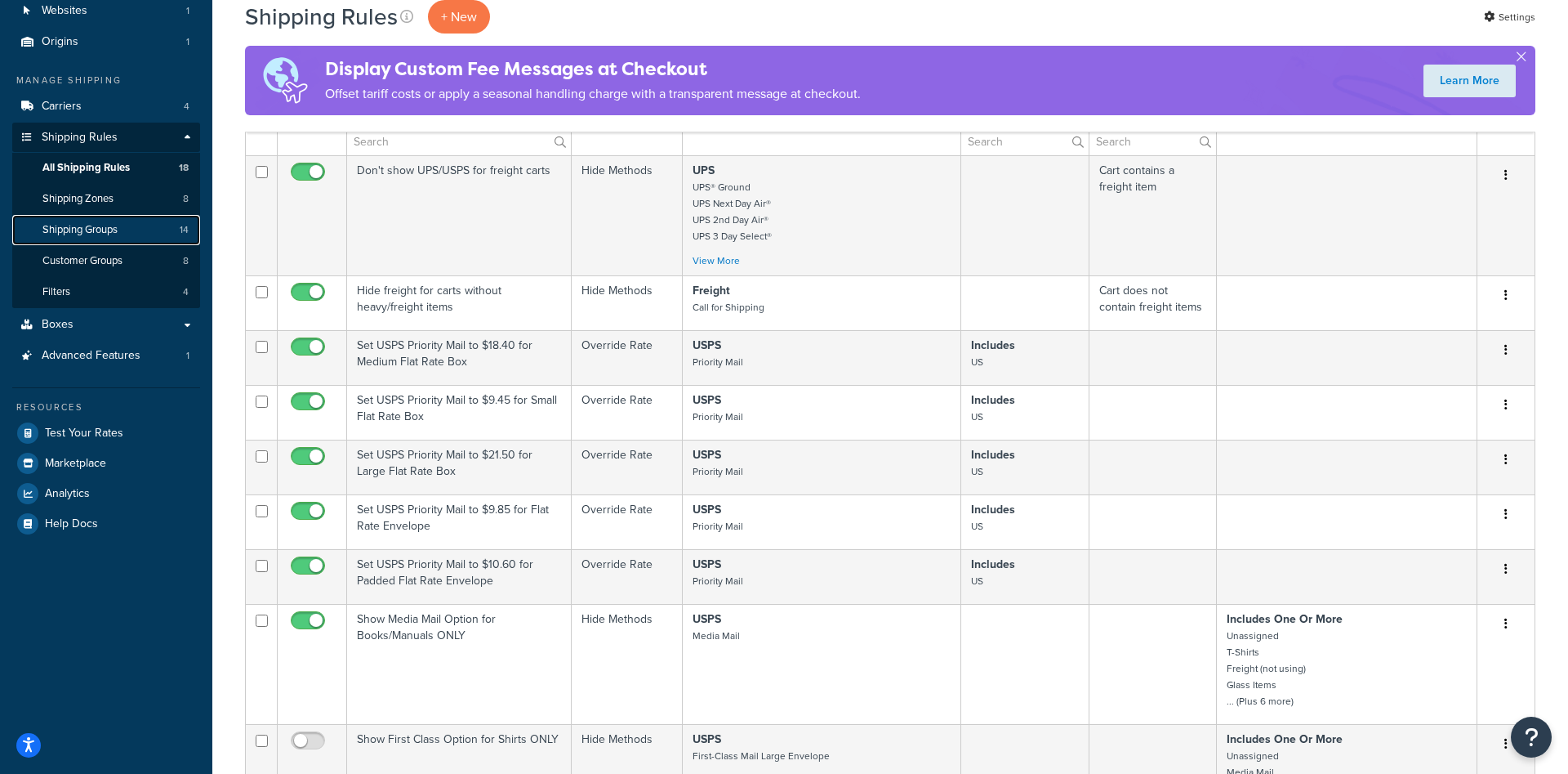
click at [97, 229] on span "Shipping Groups" at bounding box center [80, 229] width 75 height 13
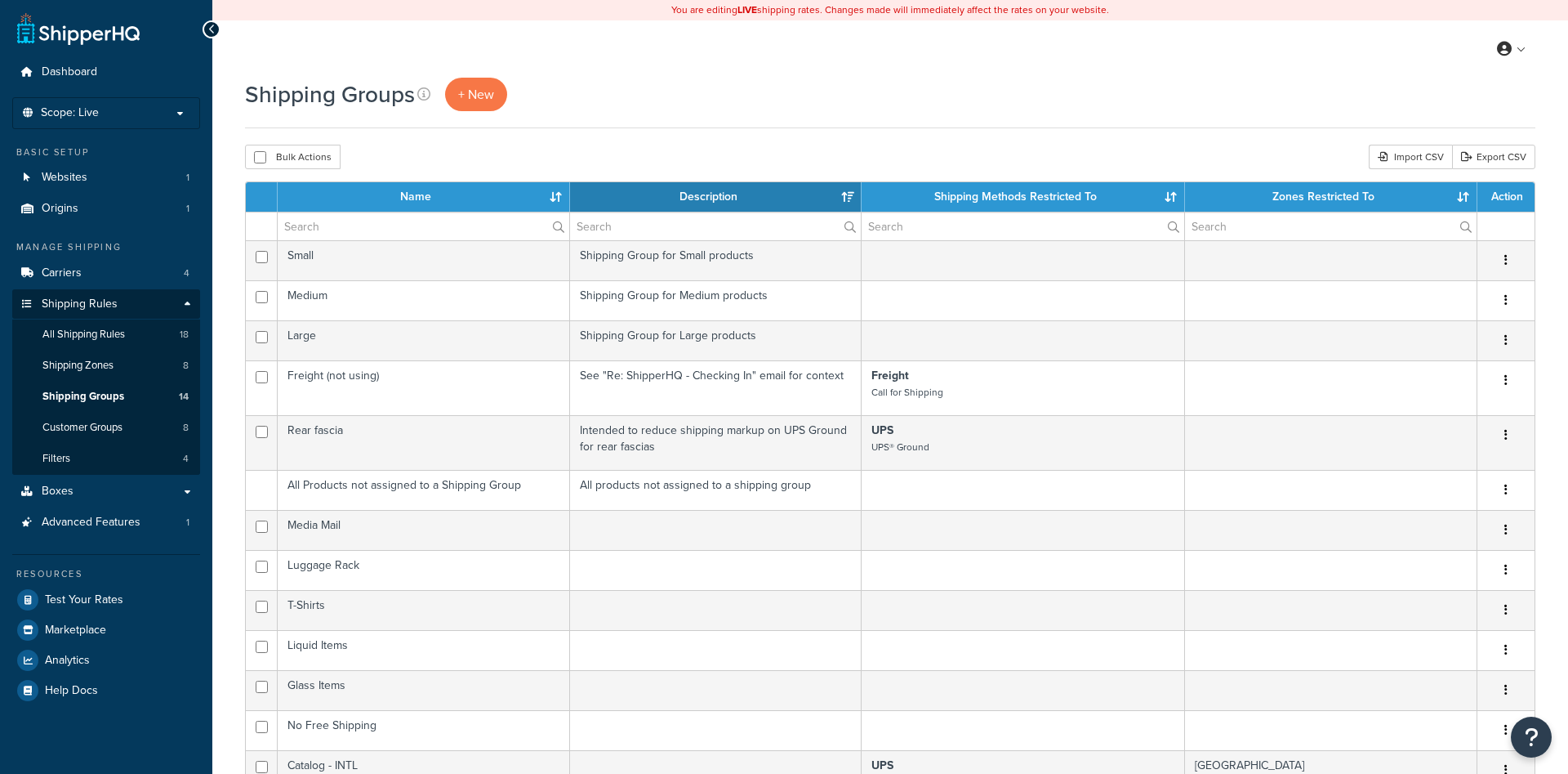
select select "15"
click at [111, 335] on span "All Shipping Rules" at bounding box center [84, 334] width 83 height 13
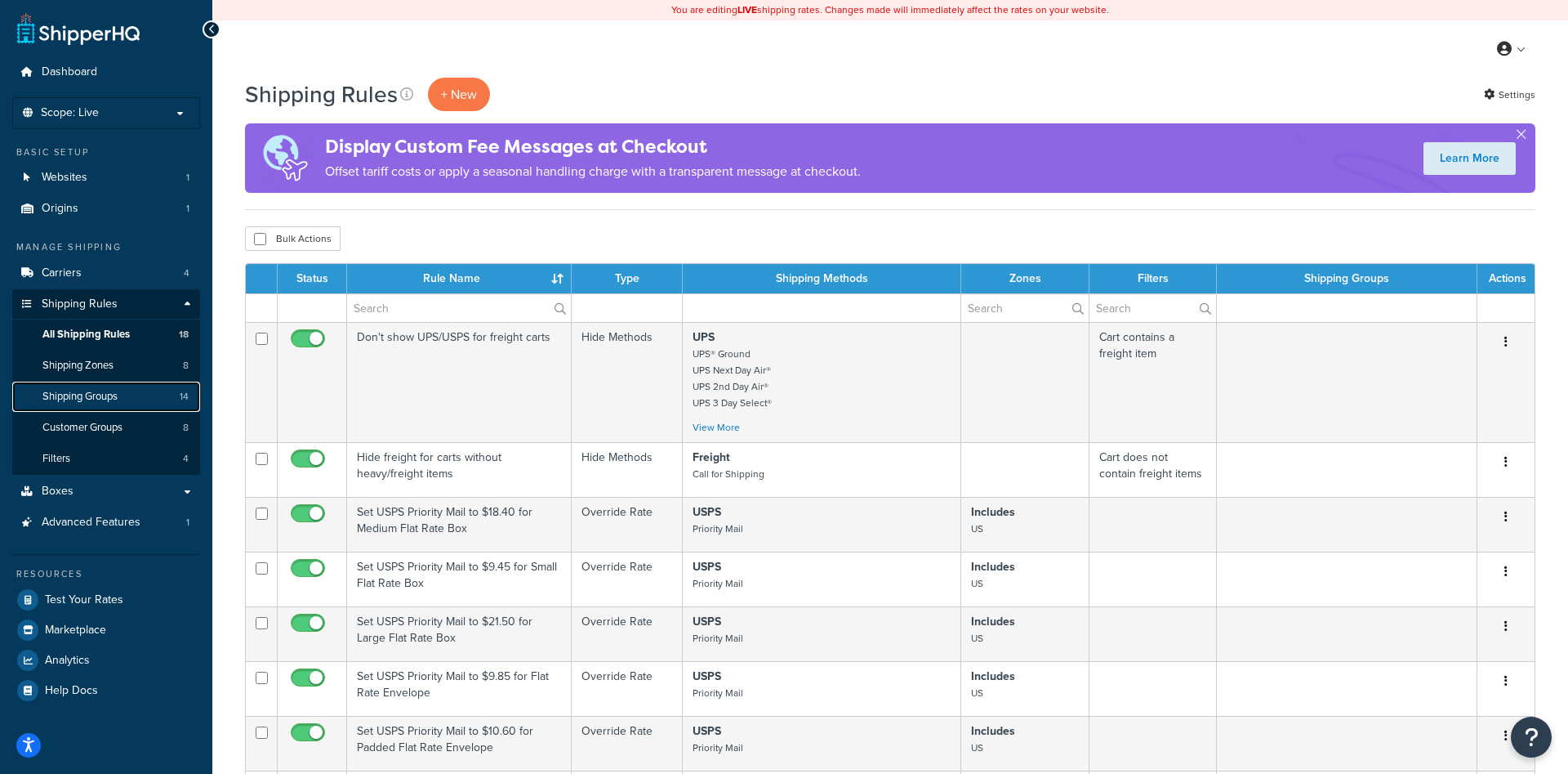
click at [164, 407] on link "Shipping Groups 14" at bounding box center [106, 396] width 188 height 31
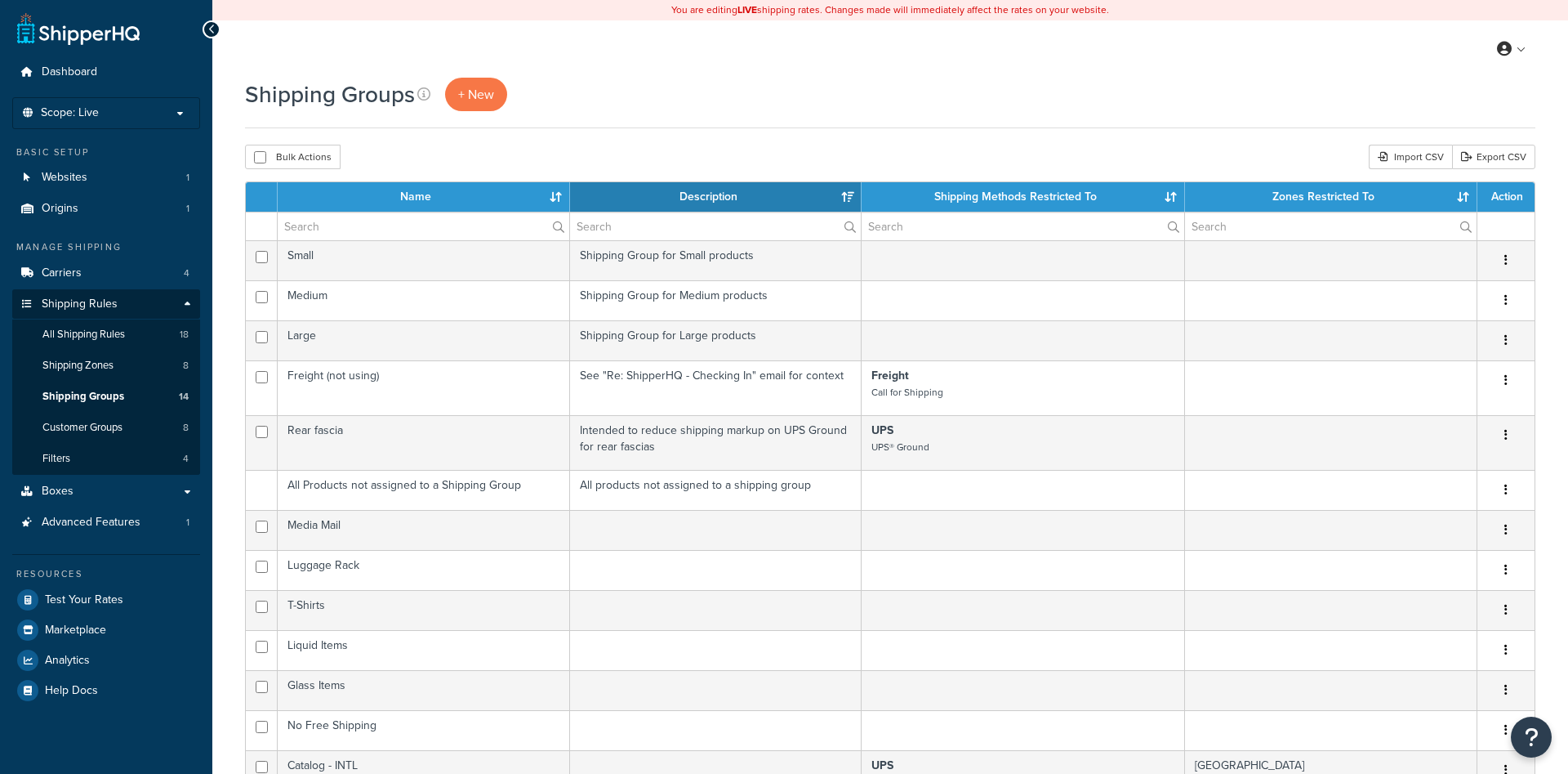
select select "15"
click at [474, 103] on span "+ New" at bounding box center [476, 94] width 36 height 19
select select "15"
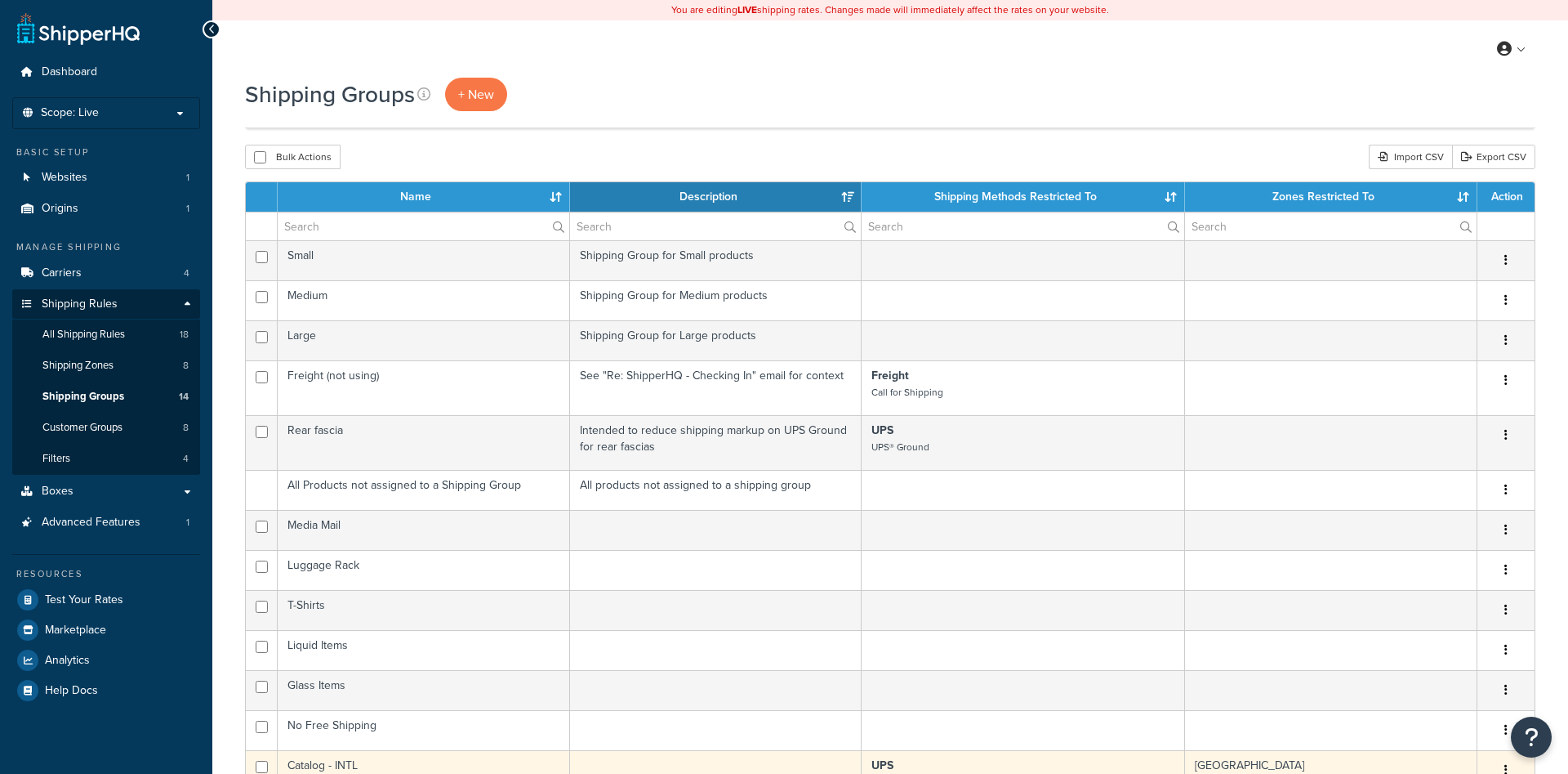
scroll to position [416, 0]
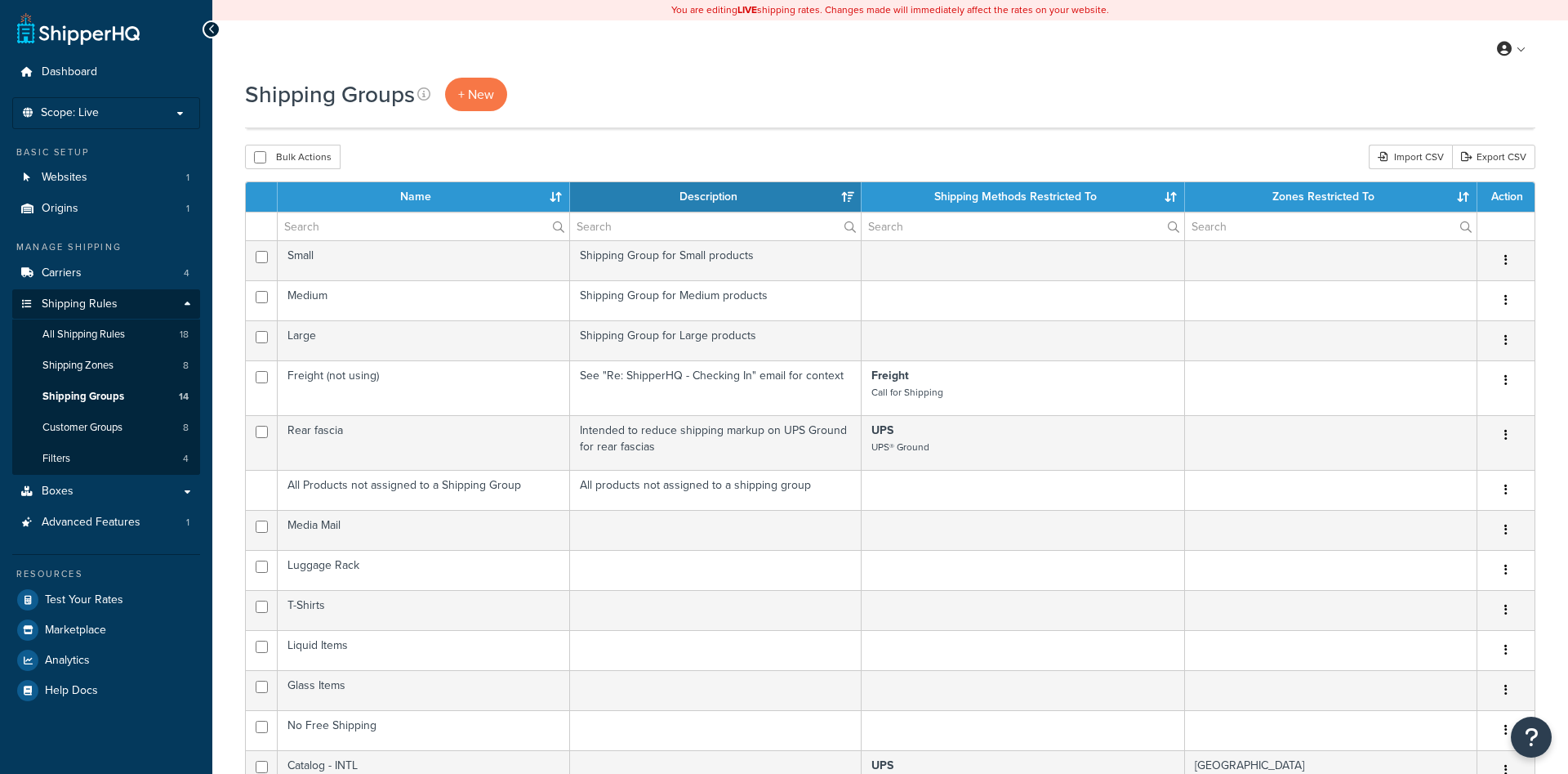
select select "15"
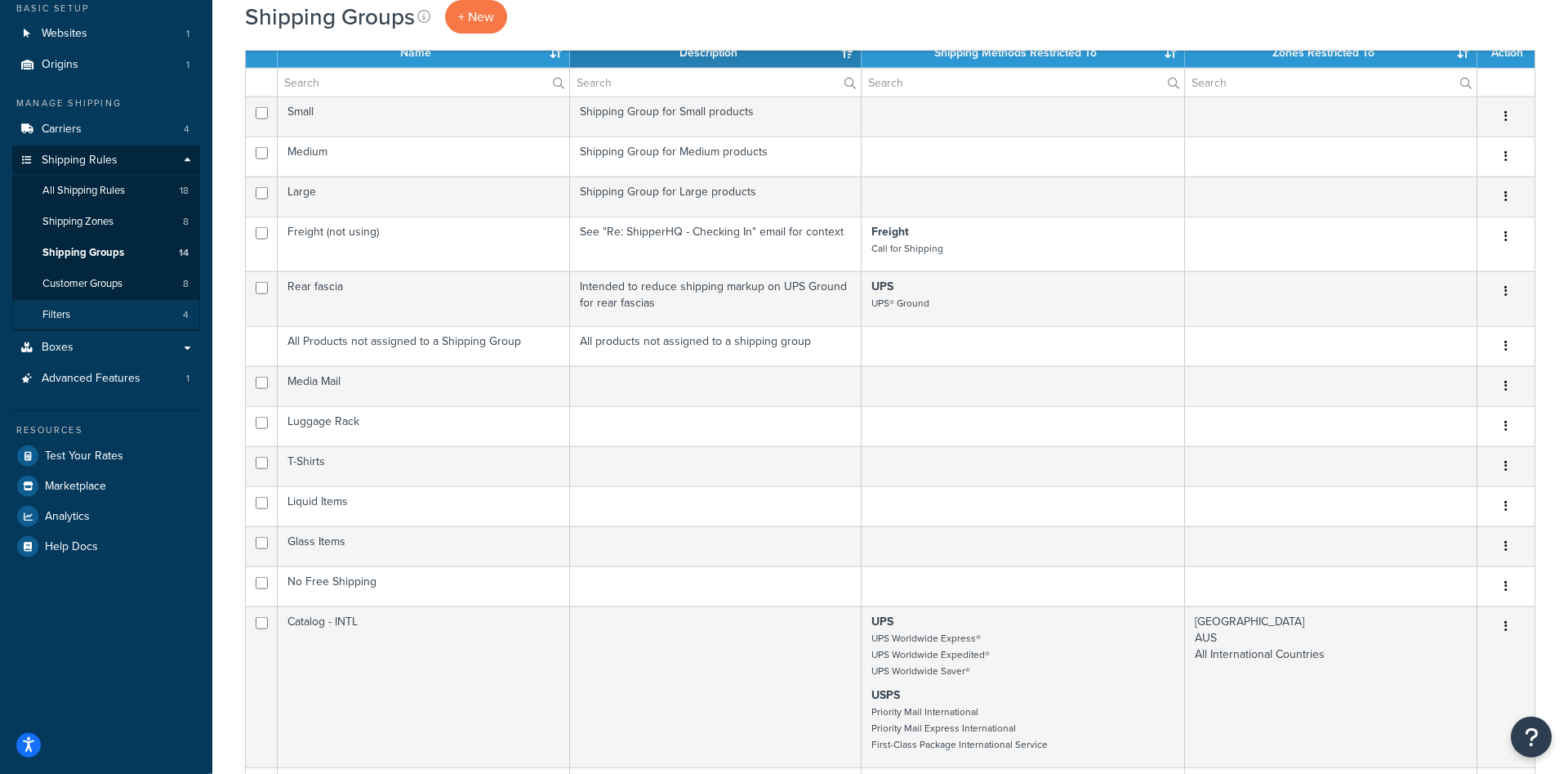
scroll to position [166, 0]
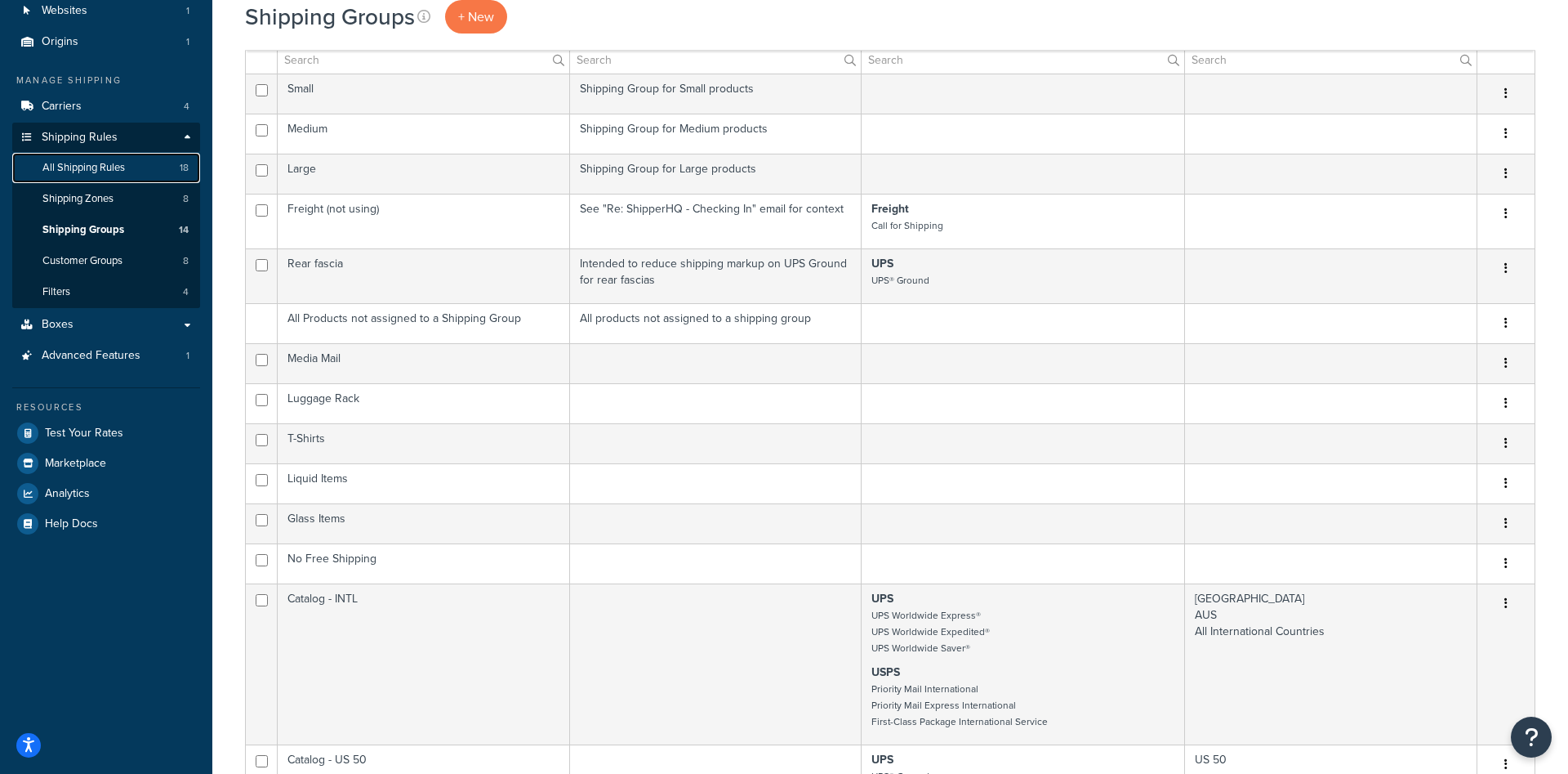
click at [76, 182] on link "All Shipping Rules 18" at bounding box center [106, 168] width 188 height 31
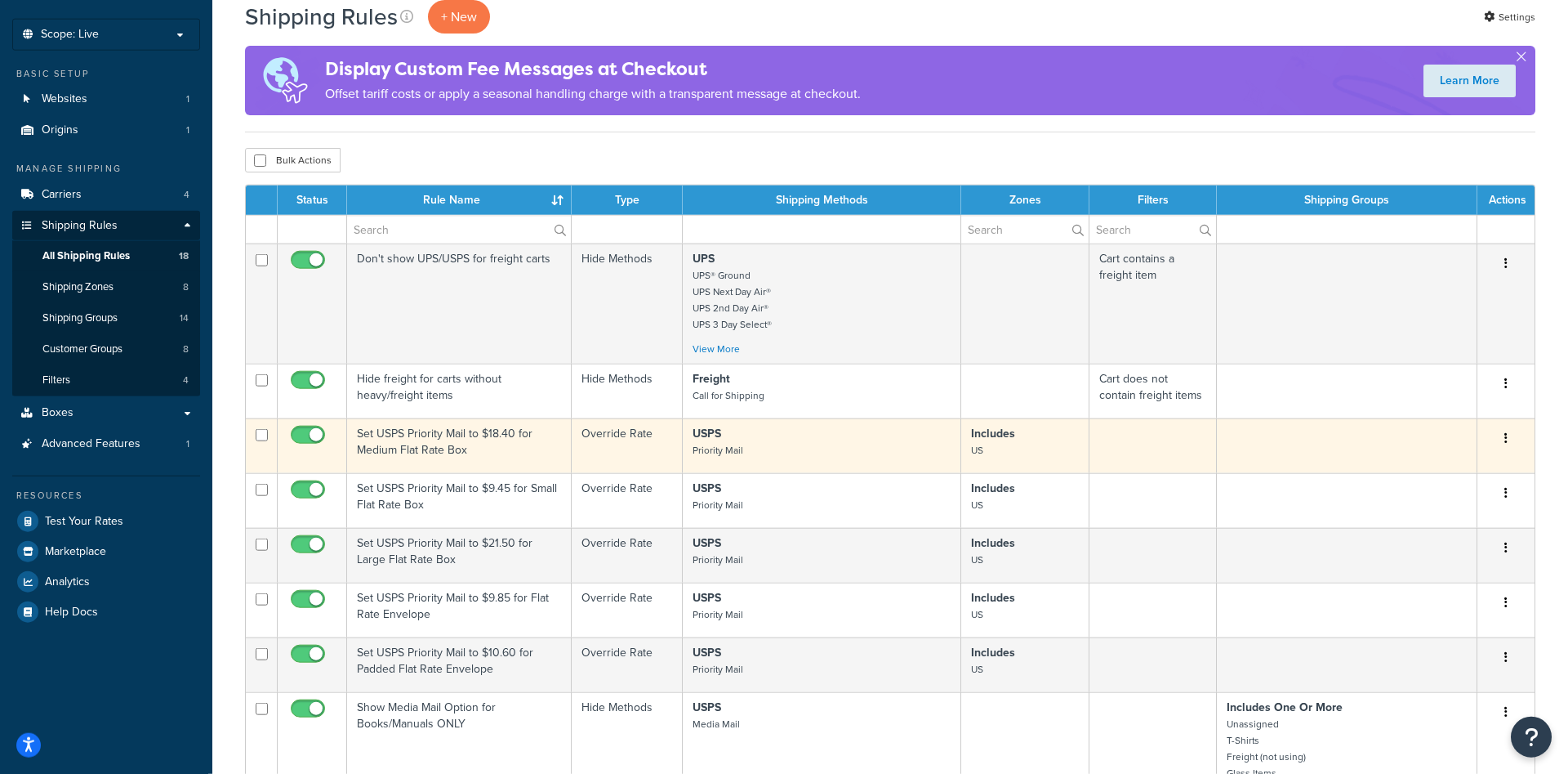
scroll to position [84, 0]
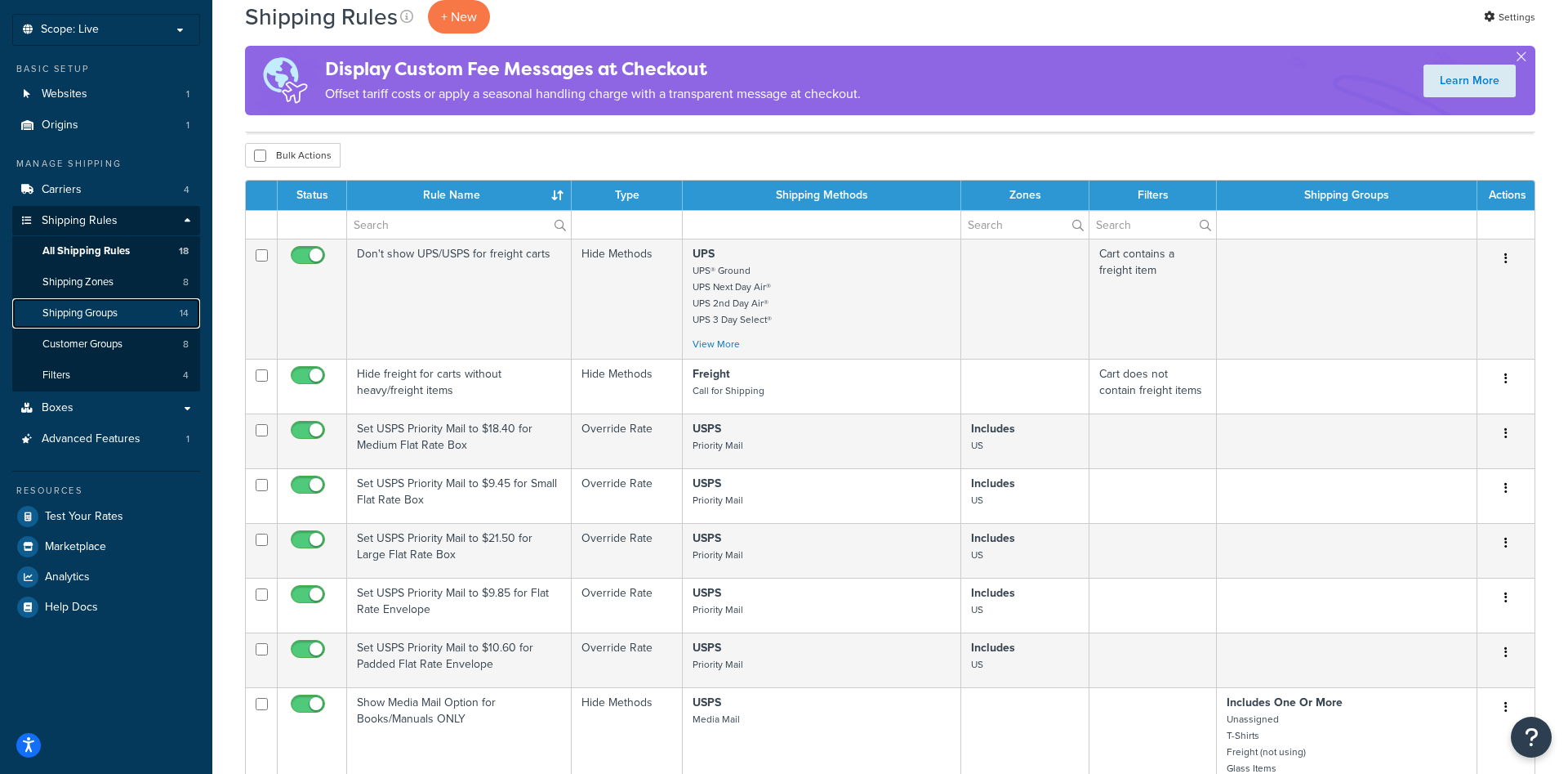
click at [87, 318] on span "Shipping Groups" at bounding box center [80, 313] width 75 height 13
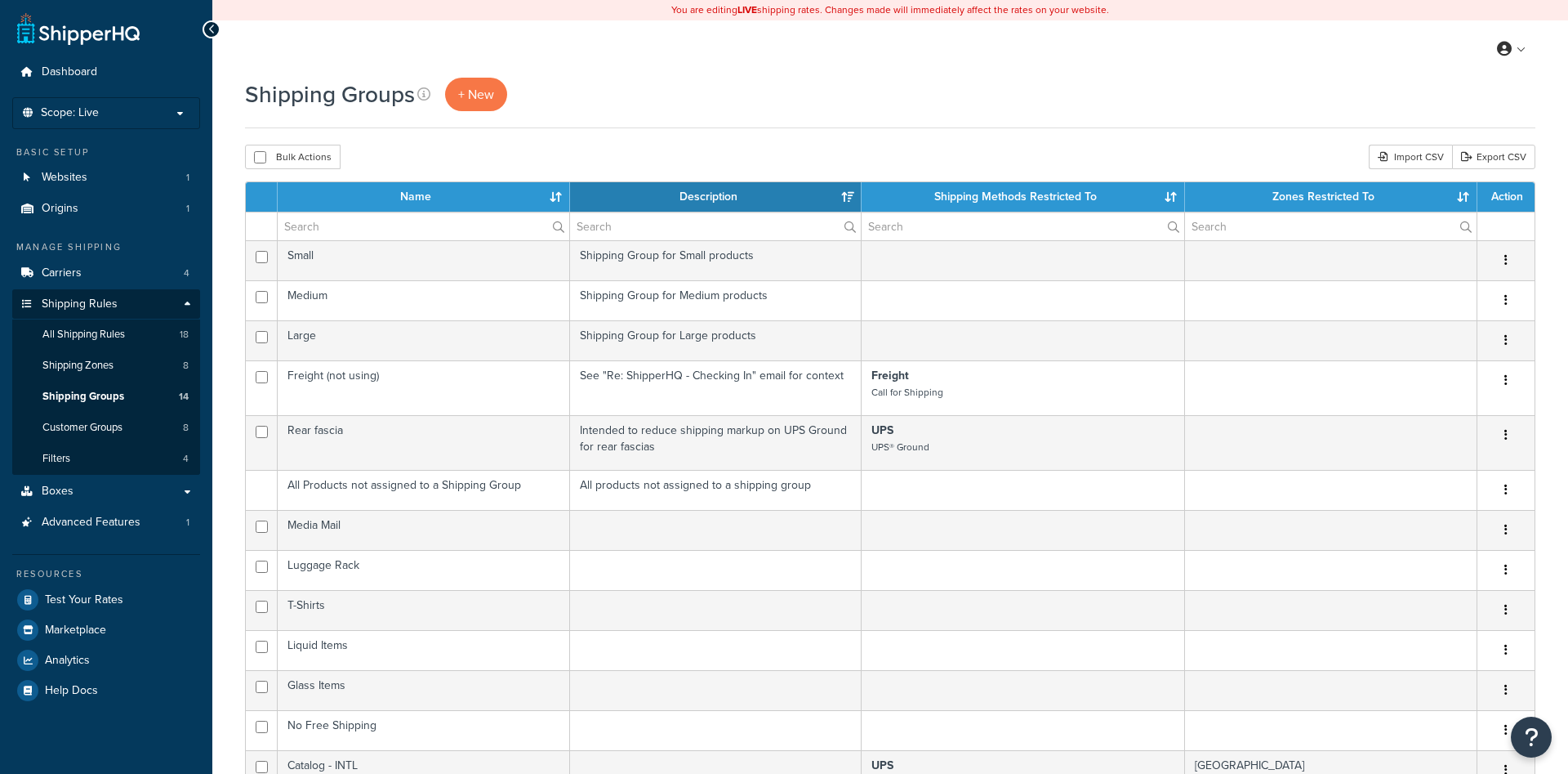
select select "15"
click at [121, 342] on span "All Shipping Rules" at bounding box center [84, 334] width 83 height 13
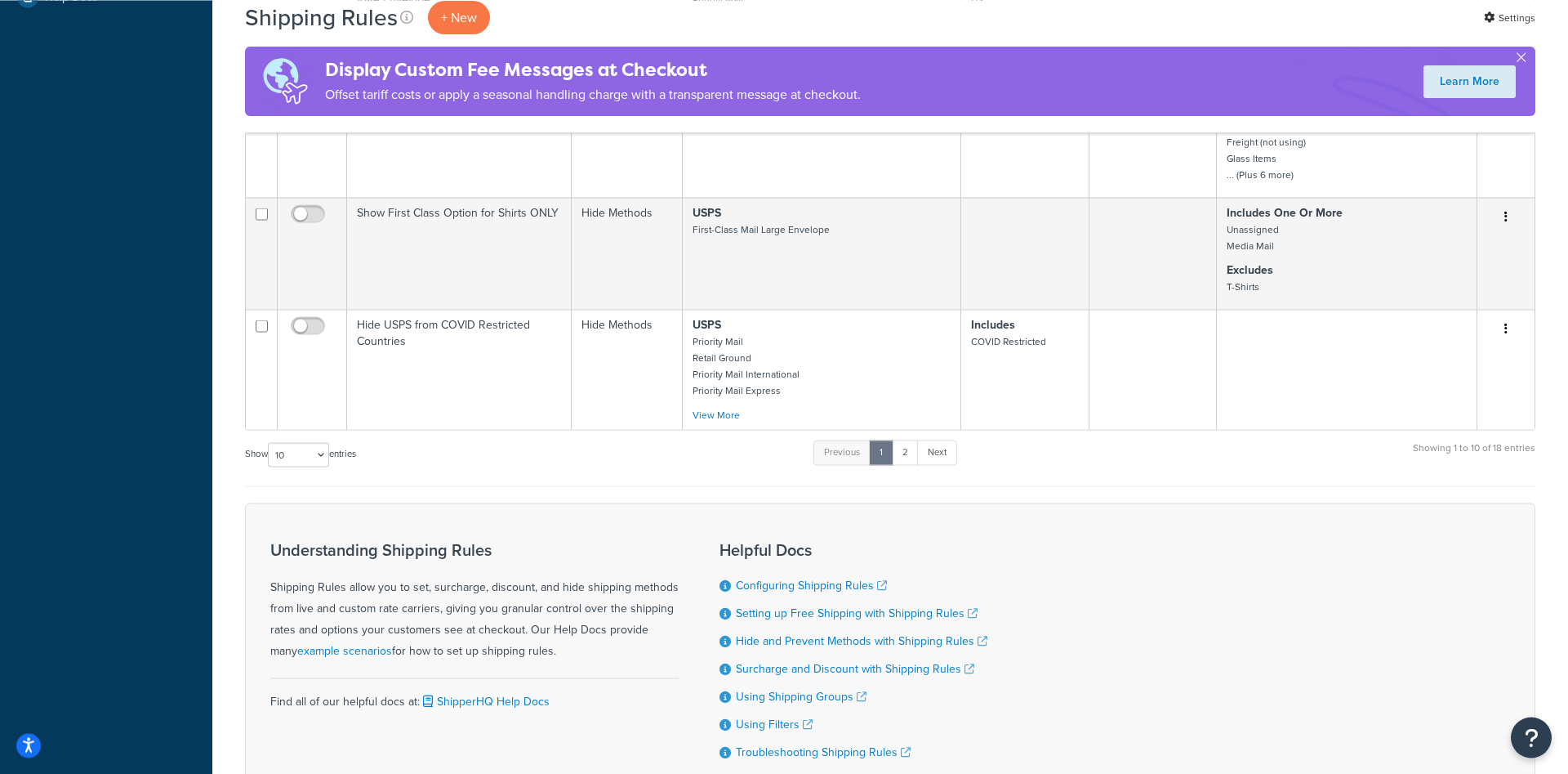
scroll to position [750, 0]
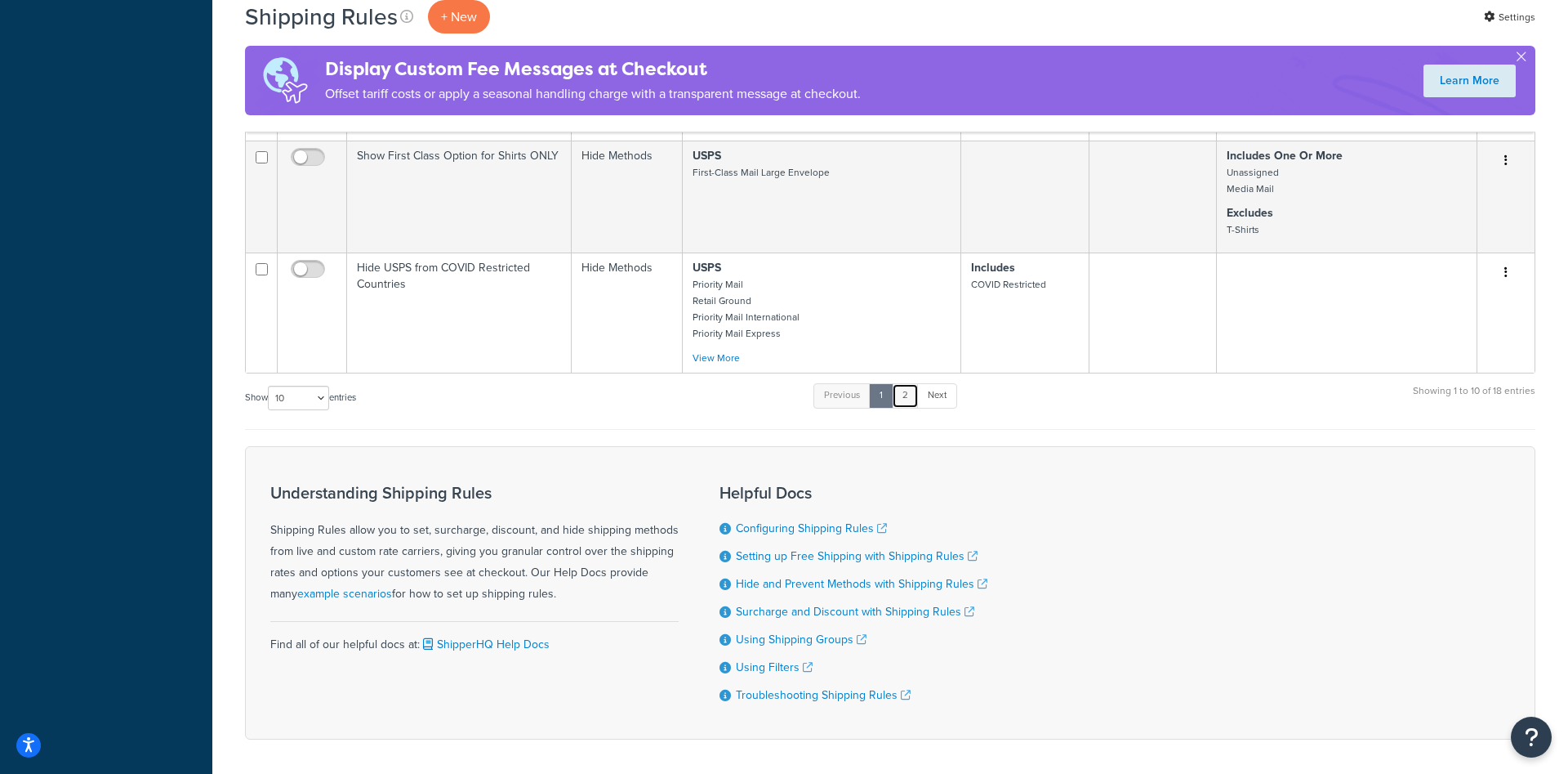
click at [911, 392] on link "2" at bounding box center [905, 395] width 27 height 24
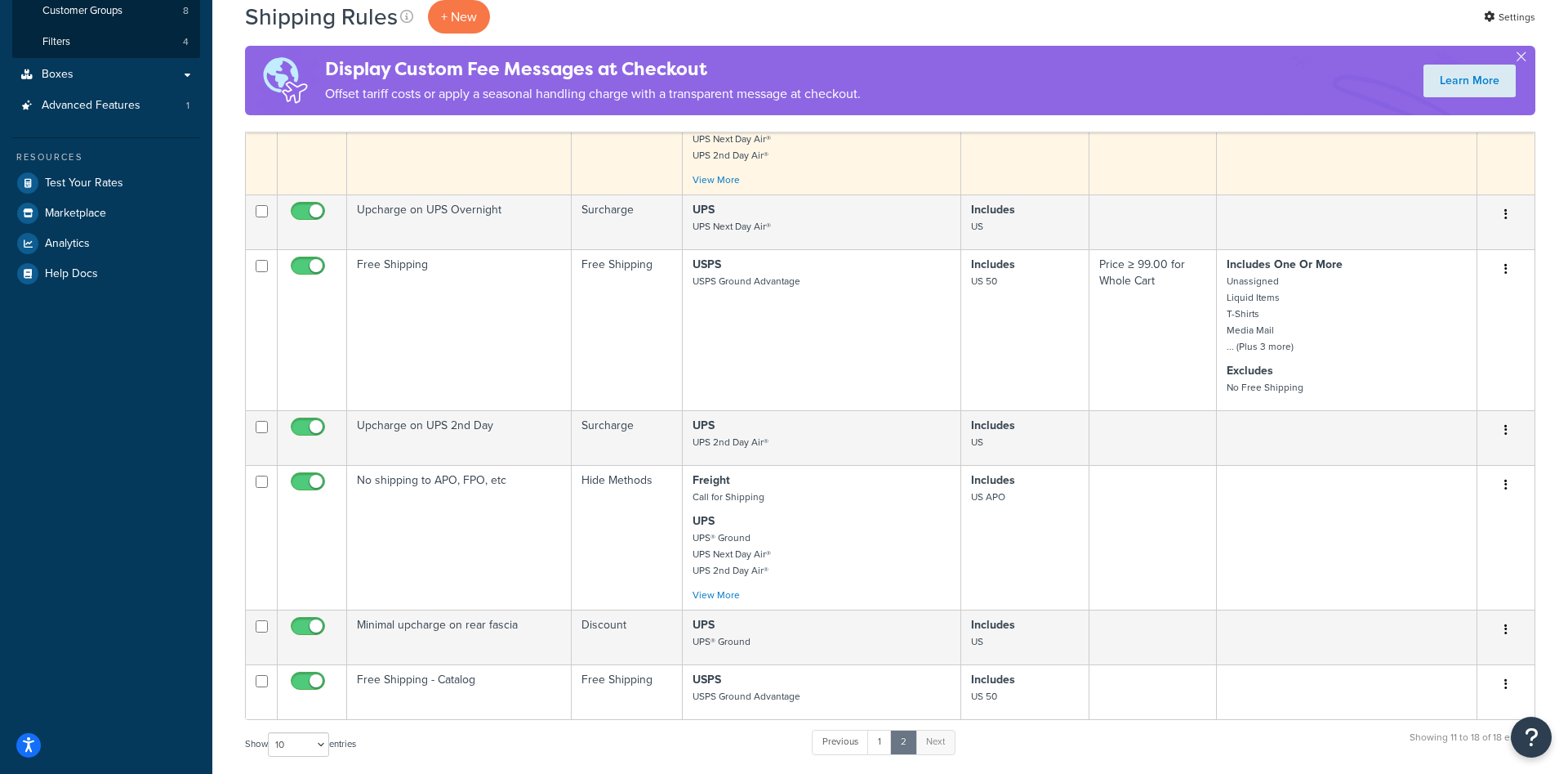
scroll to position [0, 0]
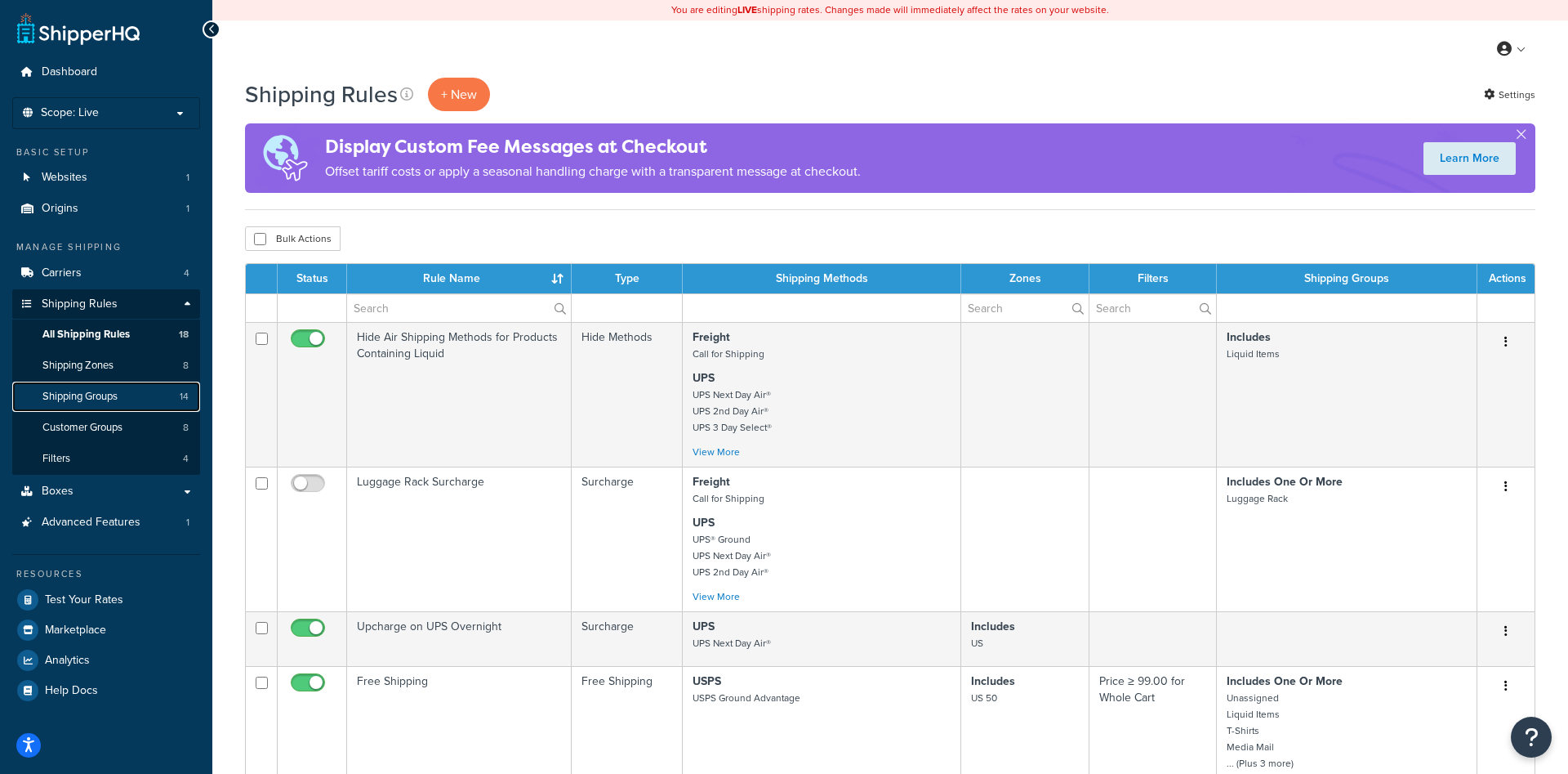
click at [130, 401] on link "Shipping Groups 14" at bounding box center [106, 396] width 188 height 31
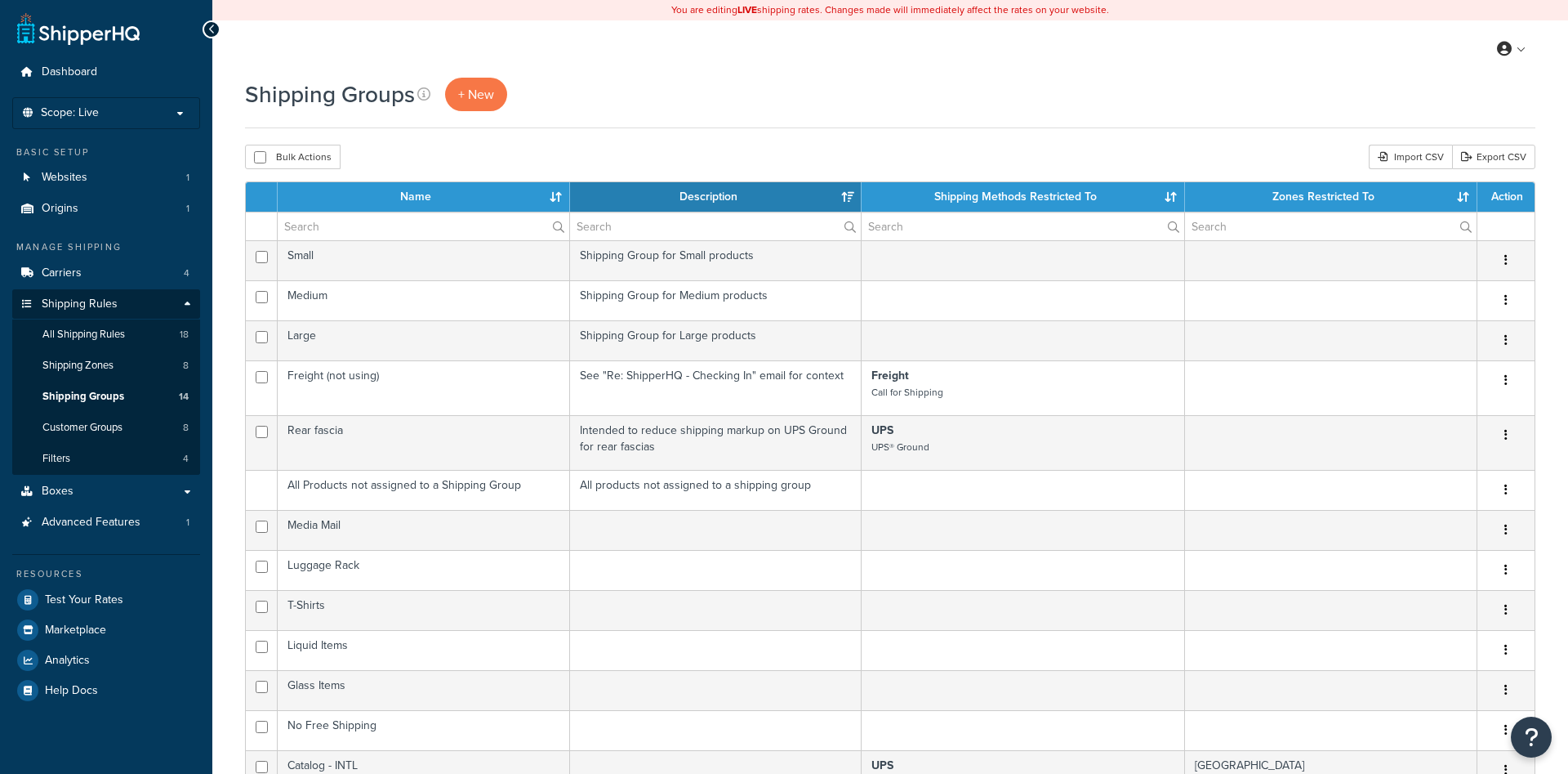
select select "15"
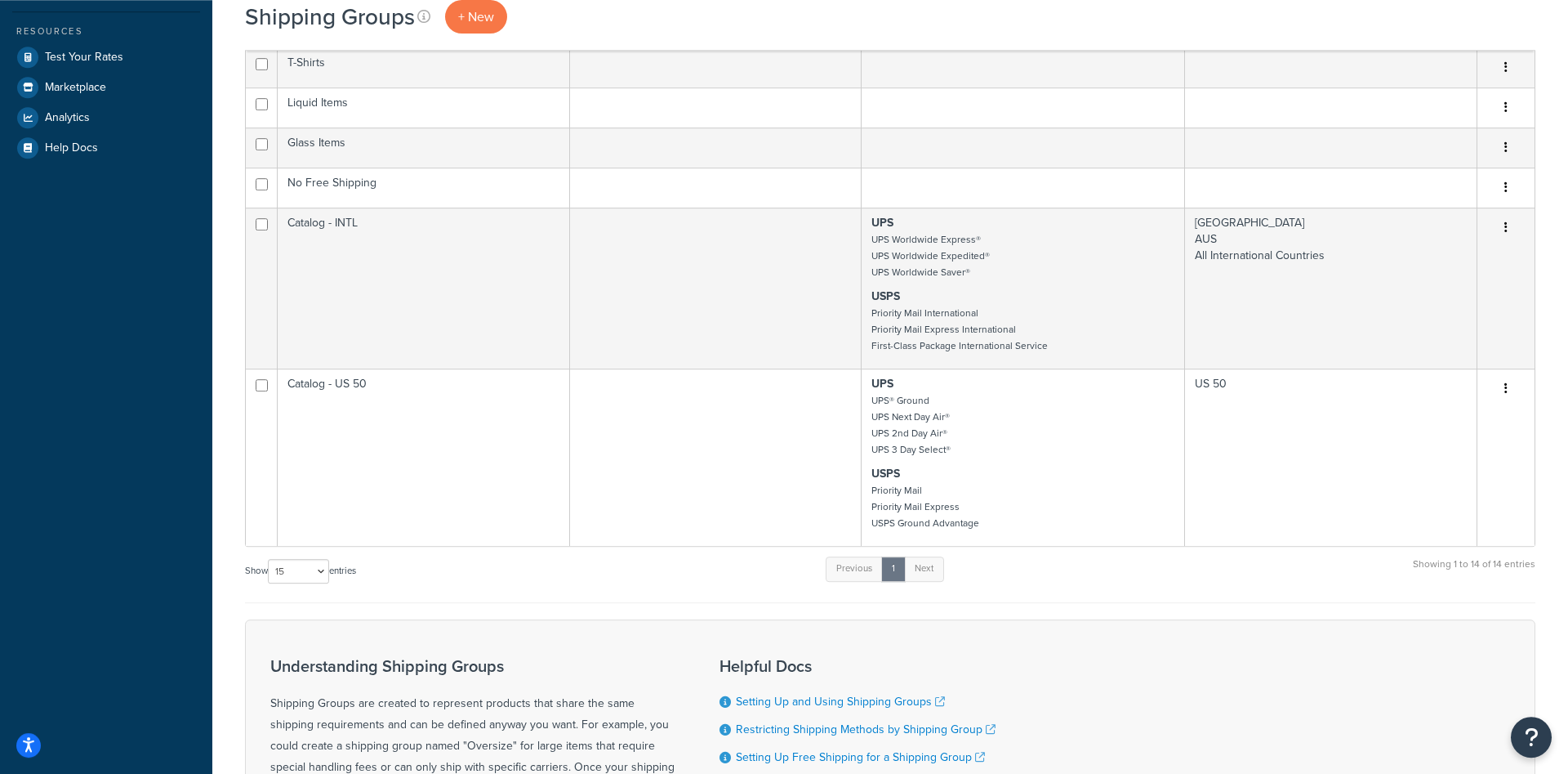
scroll to position [559, 0]
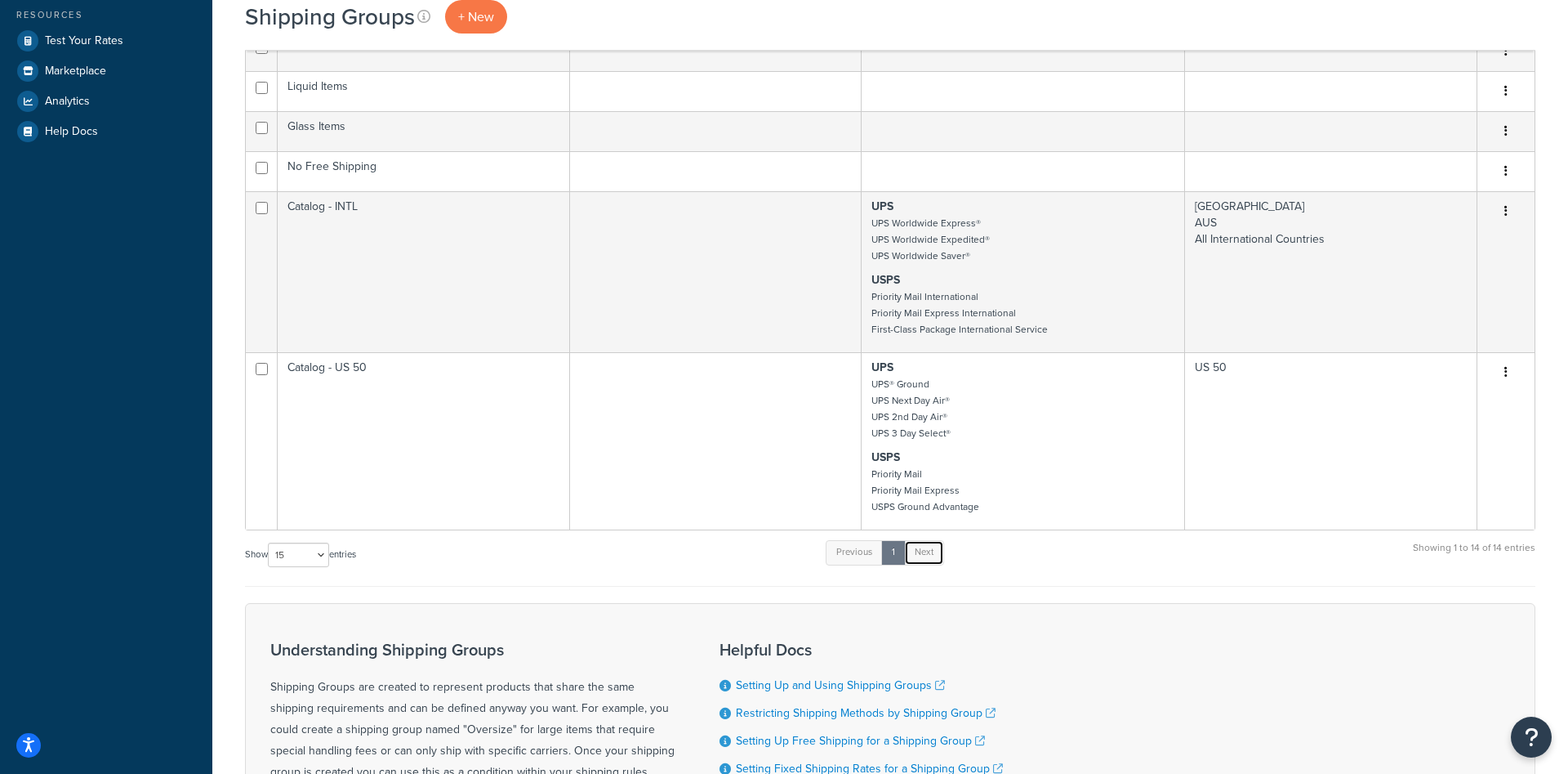
click at [932, 560] on link "Next" at bounding box center [924, 552] width 40 height 24
click at [937, 560] on link "Next" at bounding box center [924, 552] width 40 height 24
click at [913, 557] on link "Next" at bounding box center [924, 552] width 40 height 24
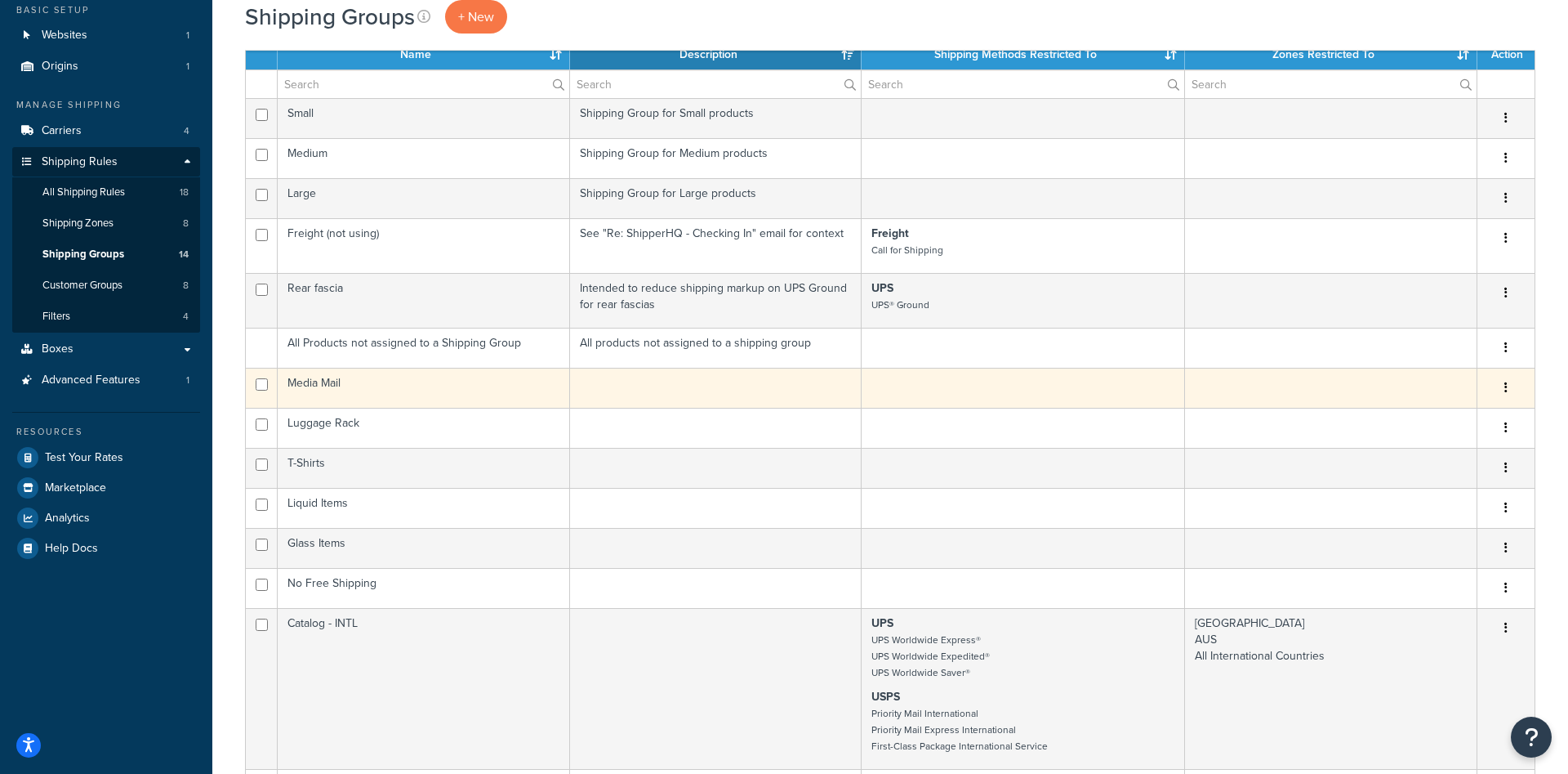
scroll to position [0, 0]
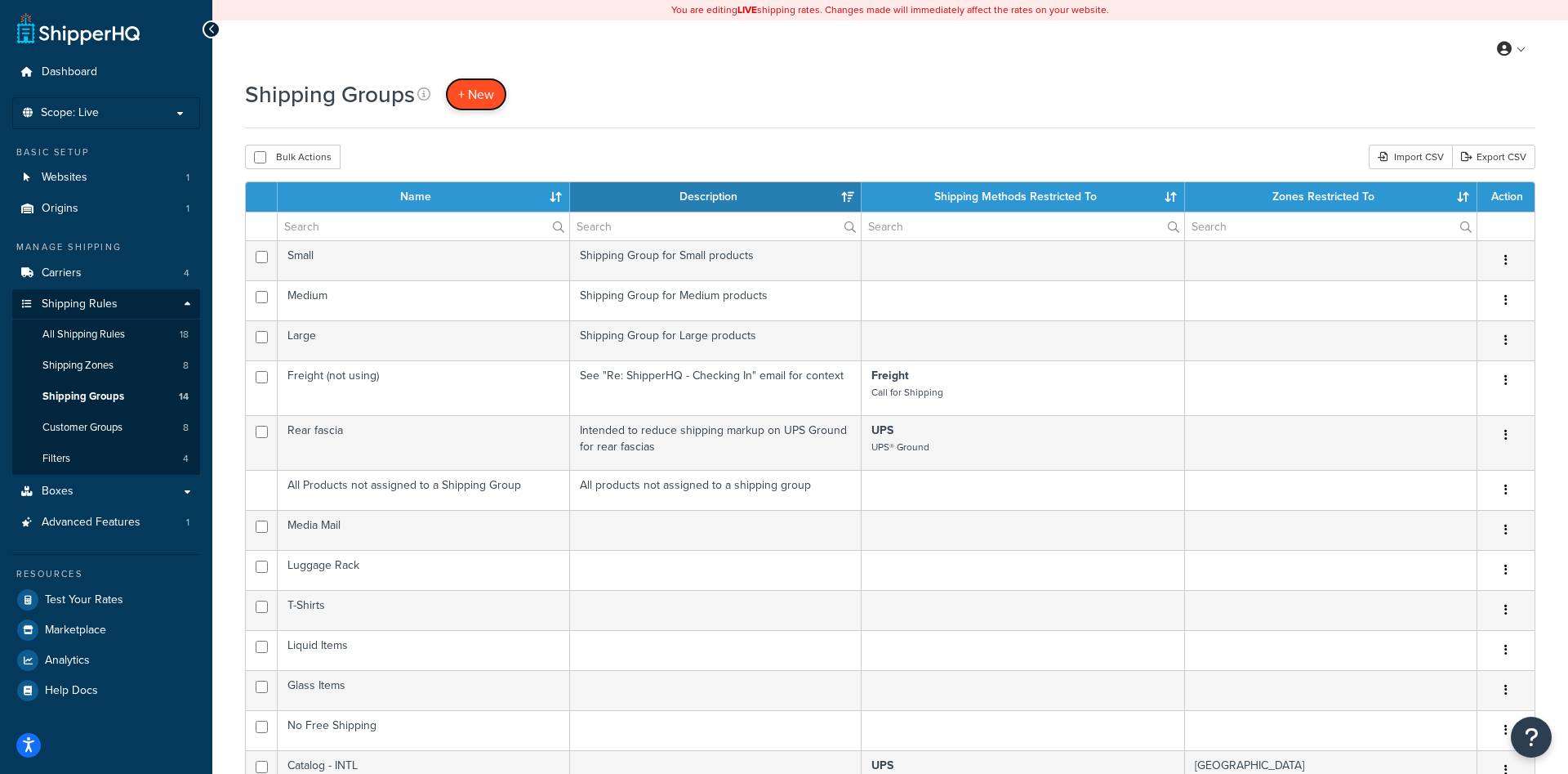
click at [480, 97] on span "+ New" at bounding box center [476, 94] width 36 height 19
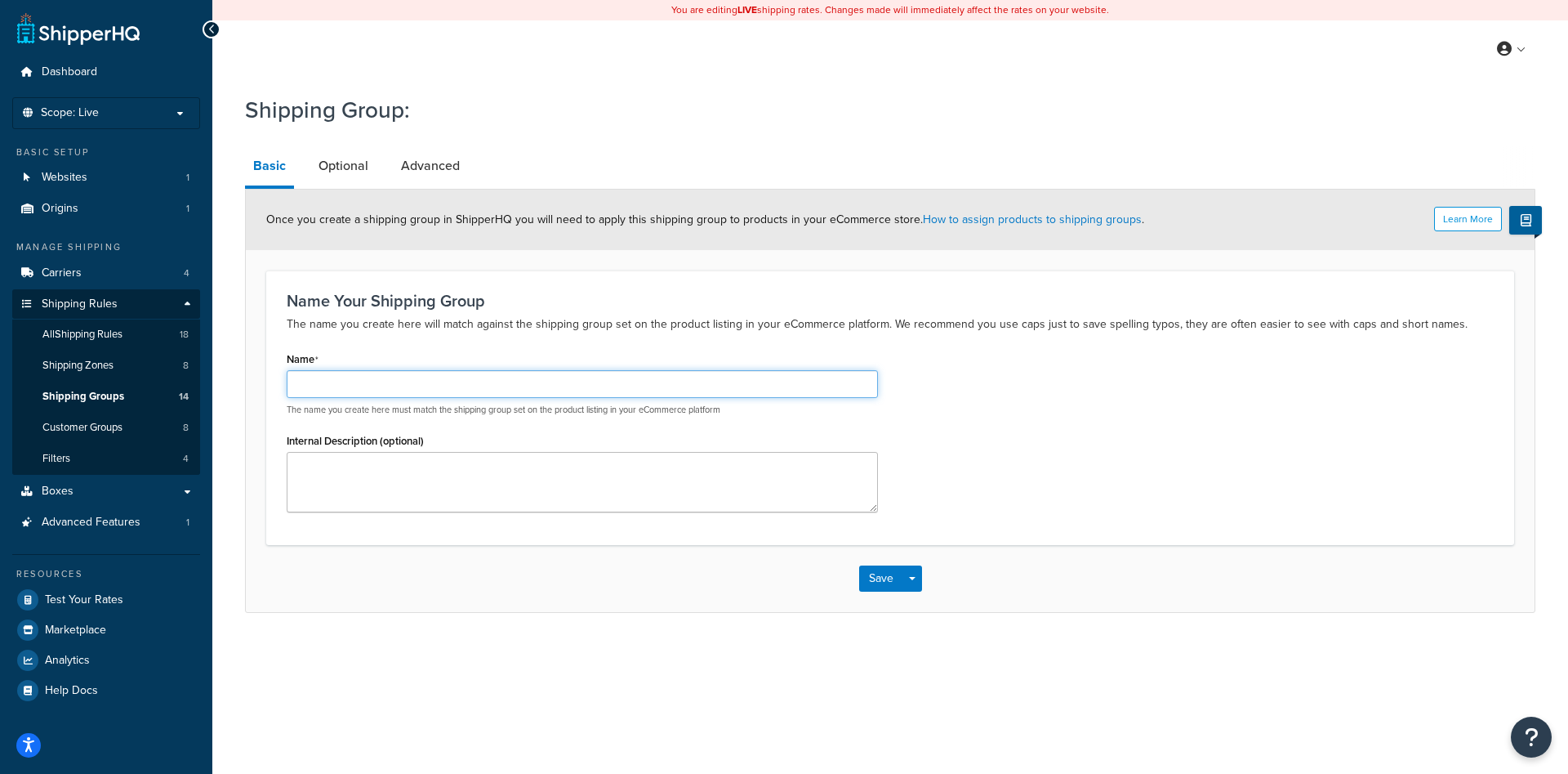
click at [439, 386] on input "Name" at bounding box center [582, 384] width 591 height 28
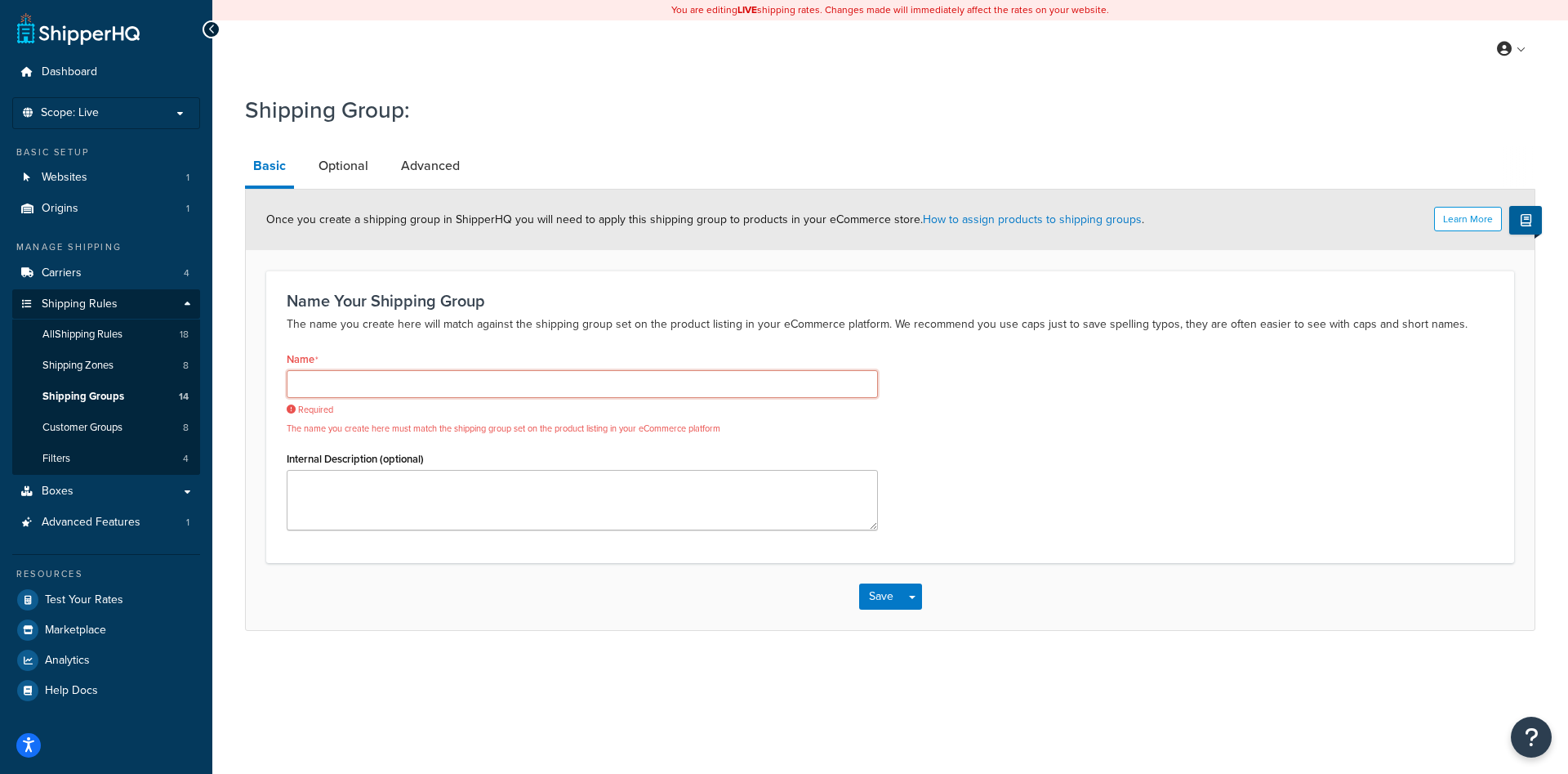
click at [748, 392] on input "Name" at bounding box center [582, 384] width 591 height 28
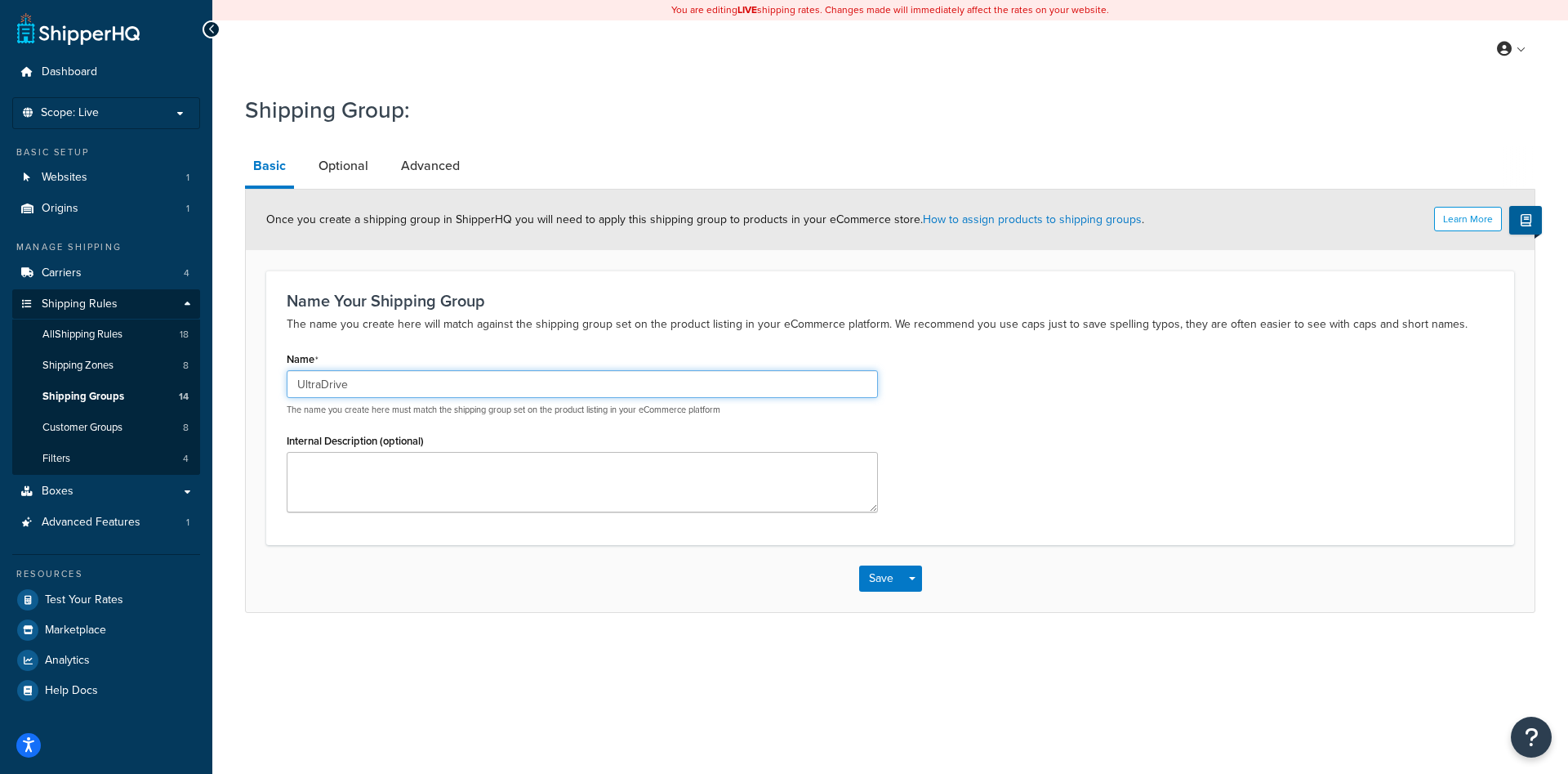
click at [359, 376] on input "UltraDrive" at bounding box center [582, 384] width 591 height 28
type input "UltraDrive - INTL"
click at [643, 296] on h3 "Name Your Shipping Group" at bounding box center [890, 300] width 1207 height 18
click at [351, 177] on link "Optional" at bounding box center [343, 166] width 66 height 40
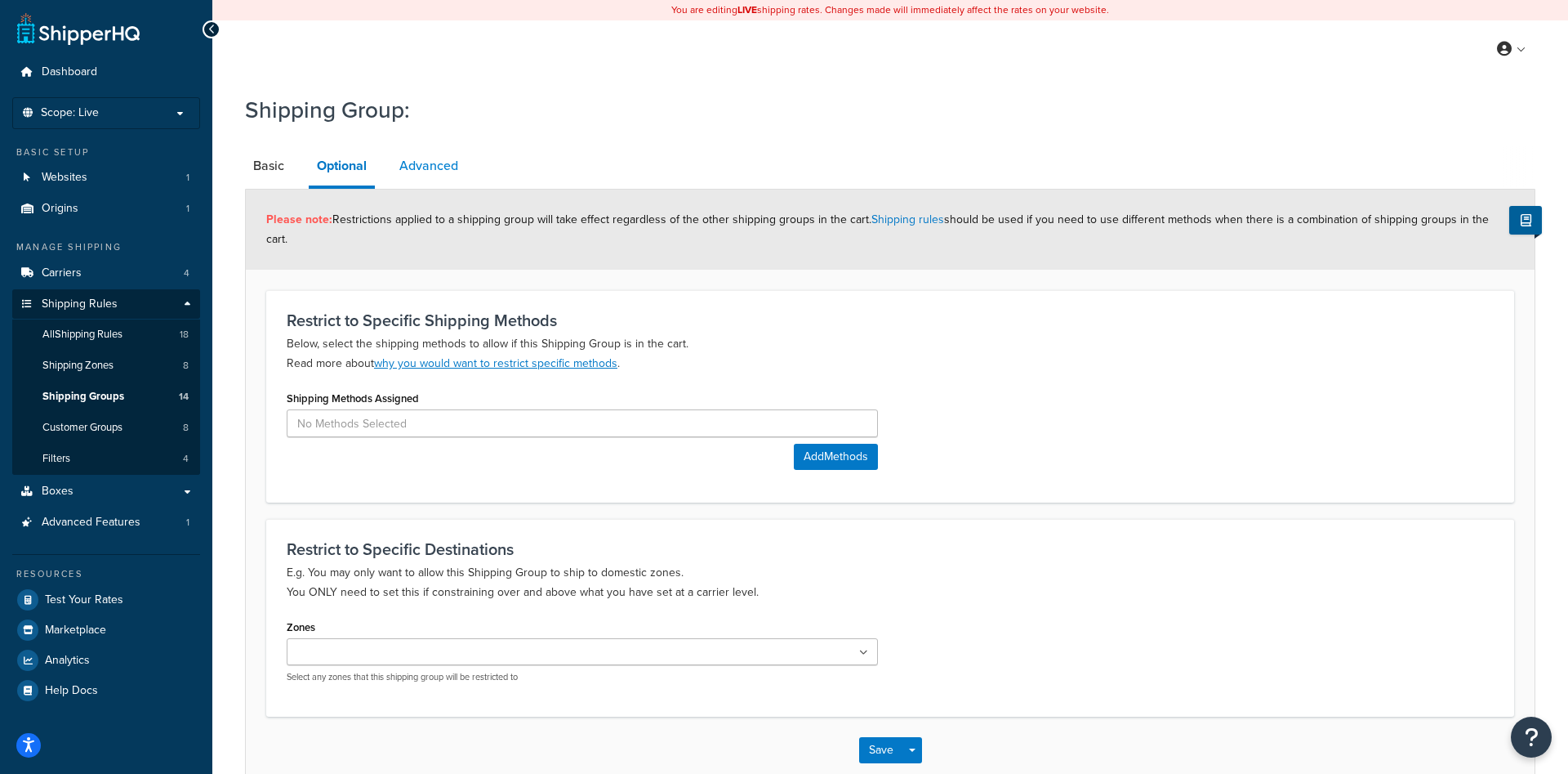
click at [430, 166] on link "Advanced" at bounding box center [429, 166] width 75 height 40
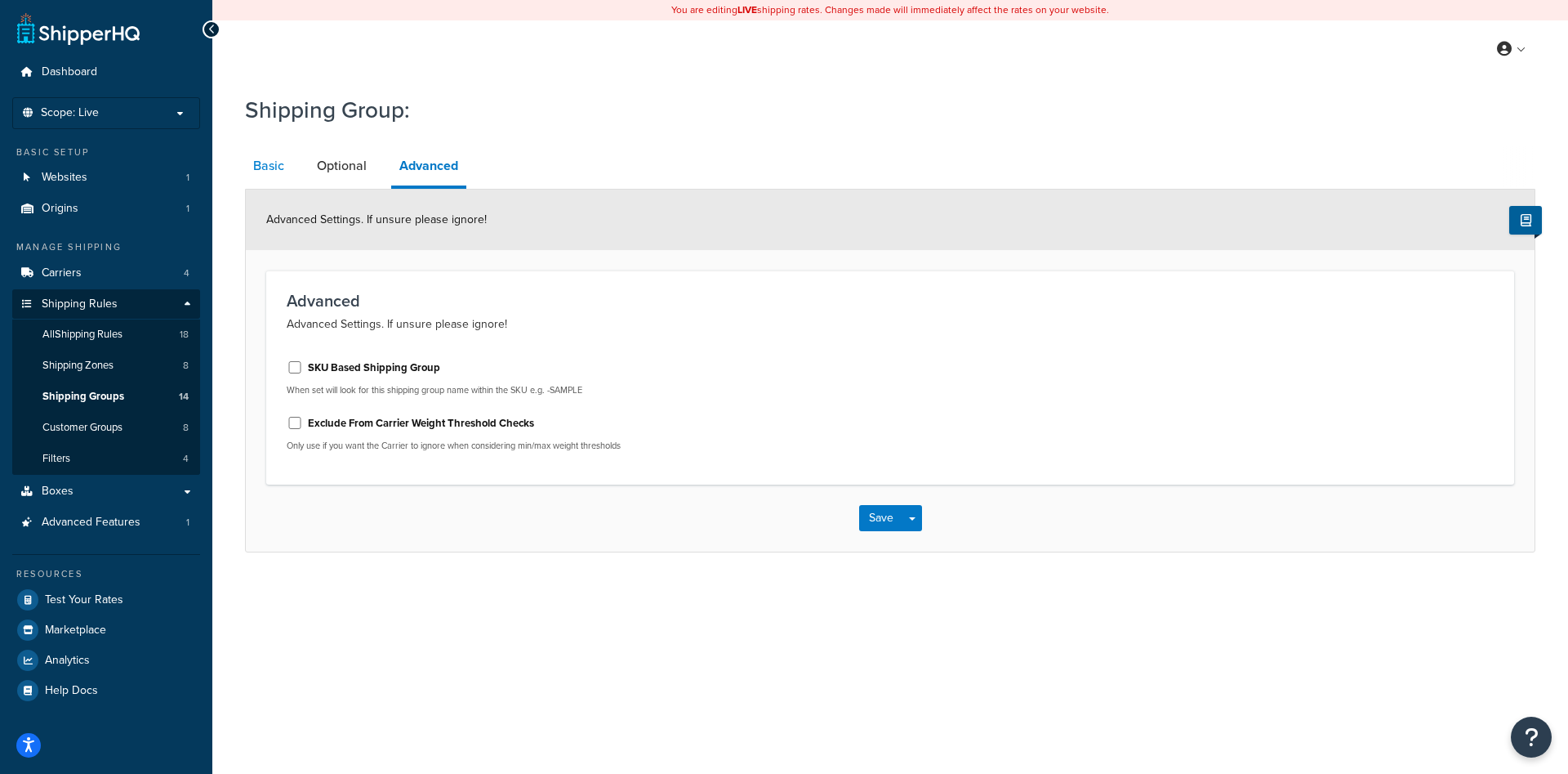
click at [264, 172] on link "Basic" at bounding box center [269, 166] width 48 height 40
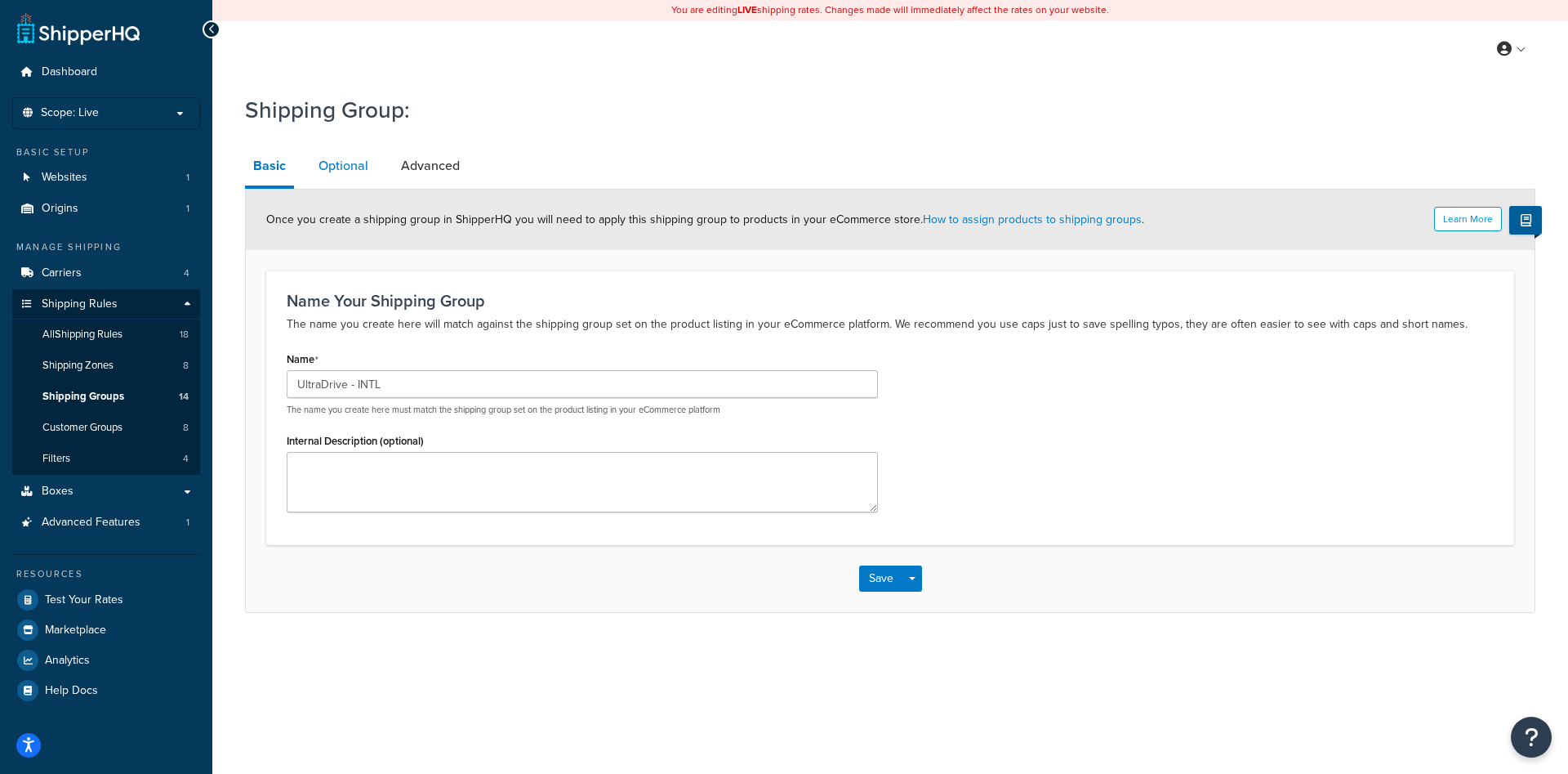
click at [347, 170] on link "Optional" at bounding box center [343, 166] width 66 height 40
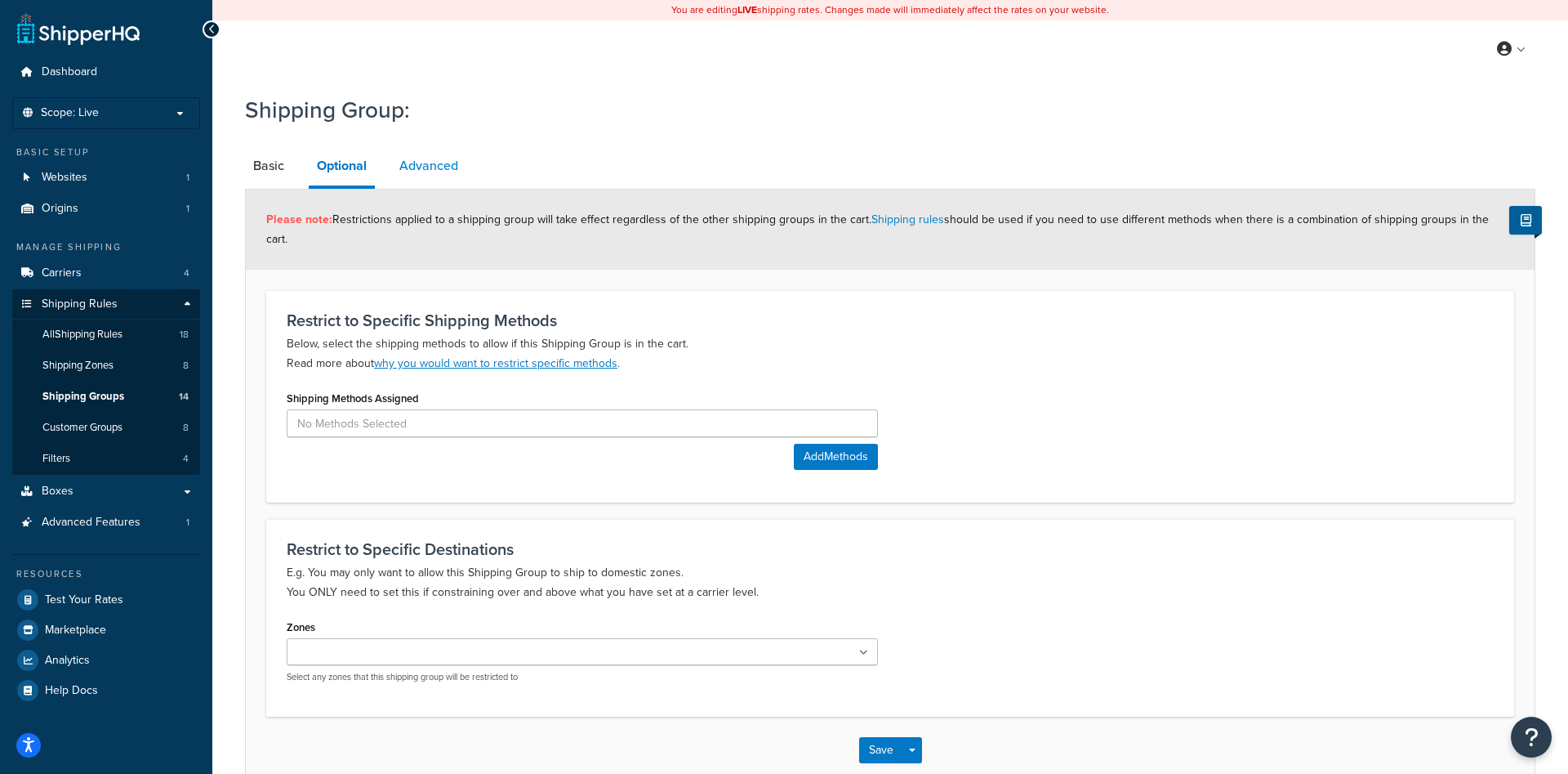
click at [425, 165] on link "Advanced" at bounding box center [429, 166] width 75 height 40
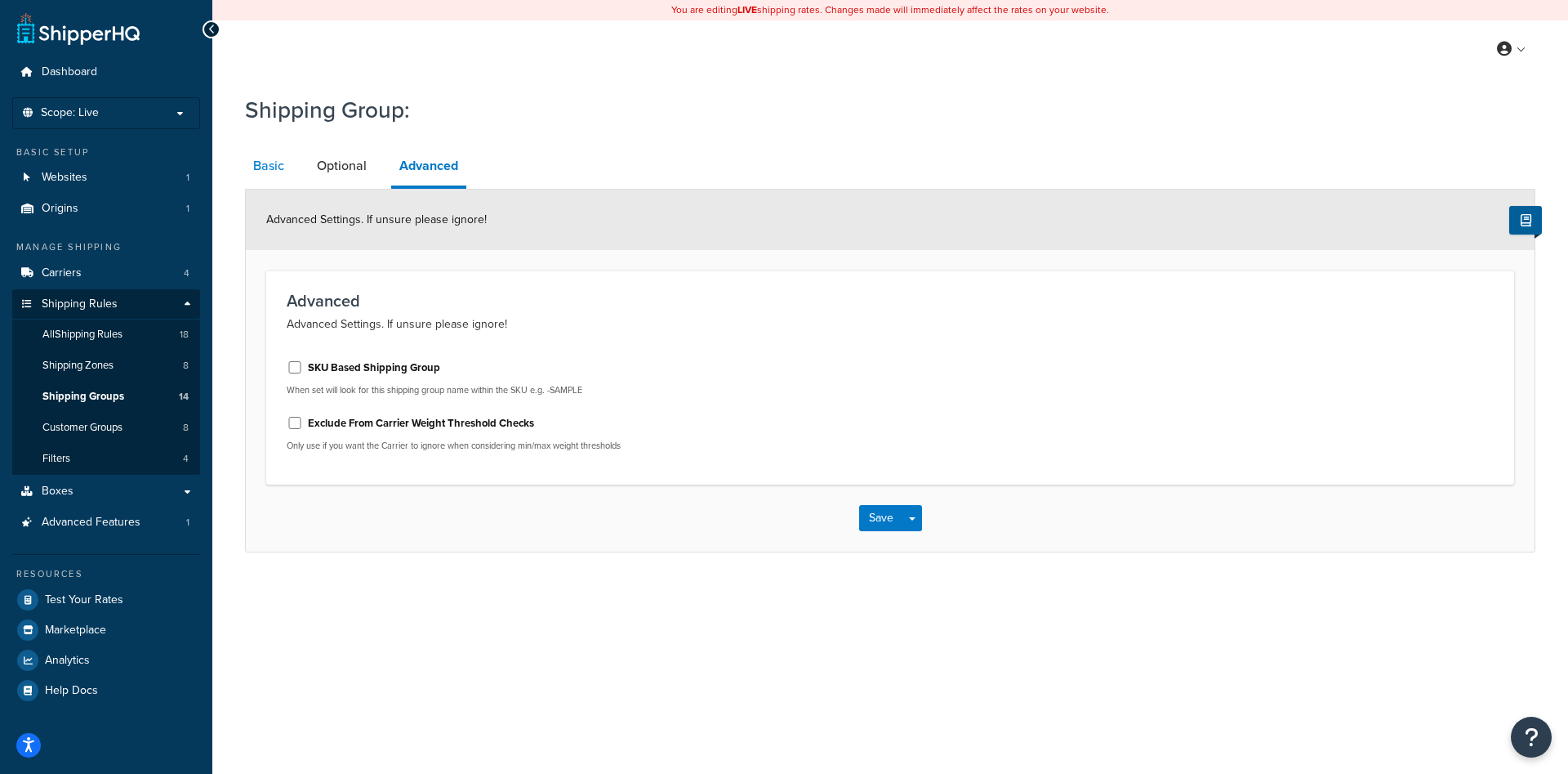
click at [251, 168] on link "Basic" at bounding box center [269, 166] width 48 height 40
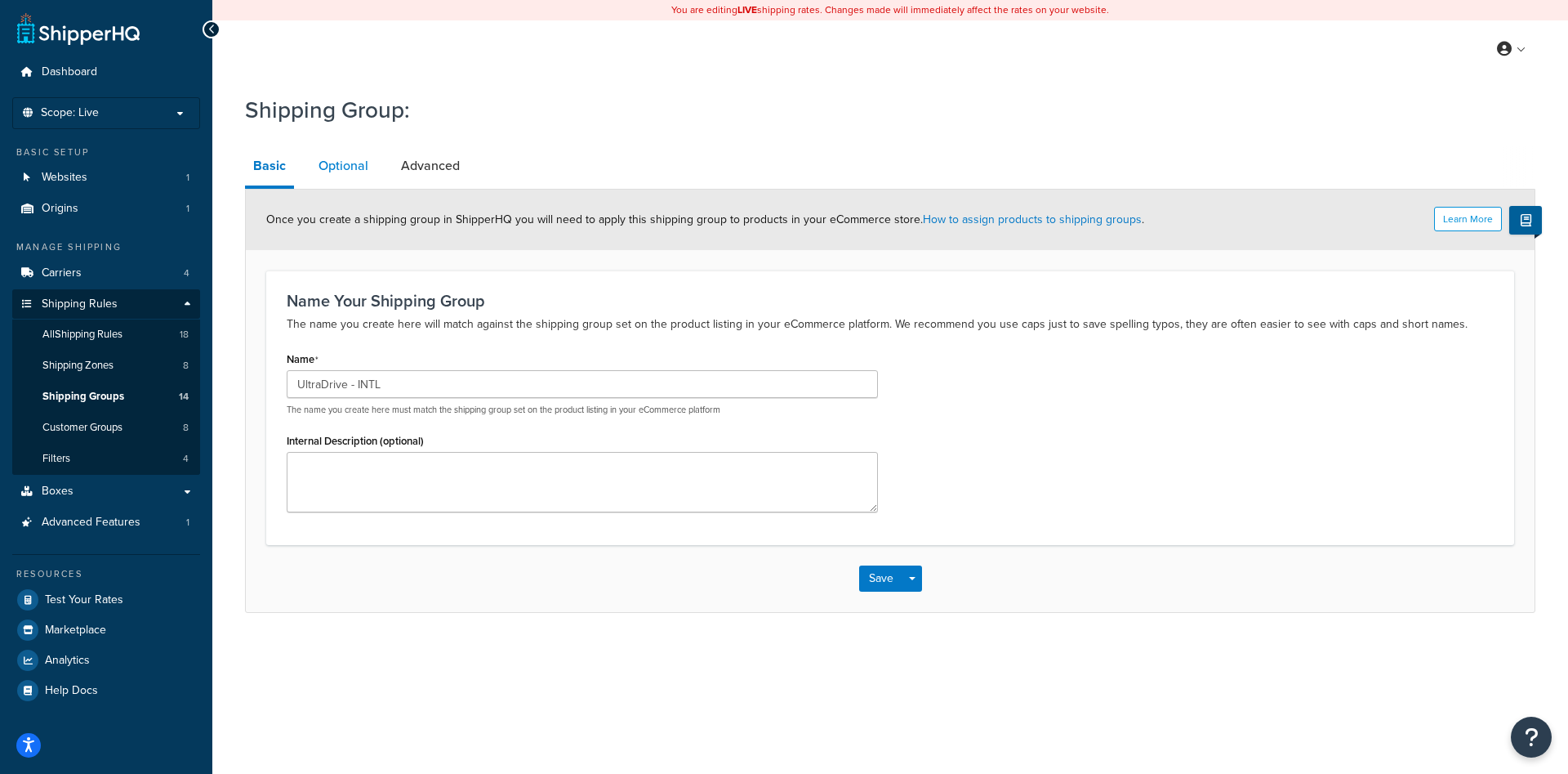
click at [331, 170] on link "Optional" at bounding box center [343, 166] width 66 height 40
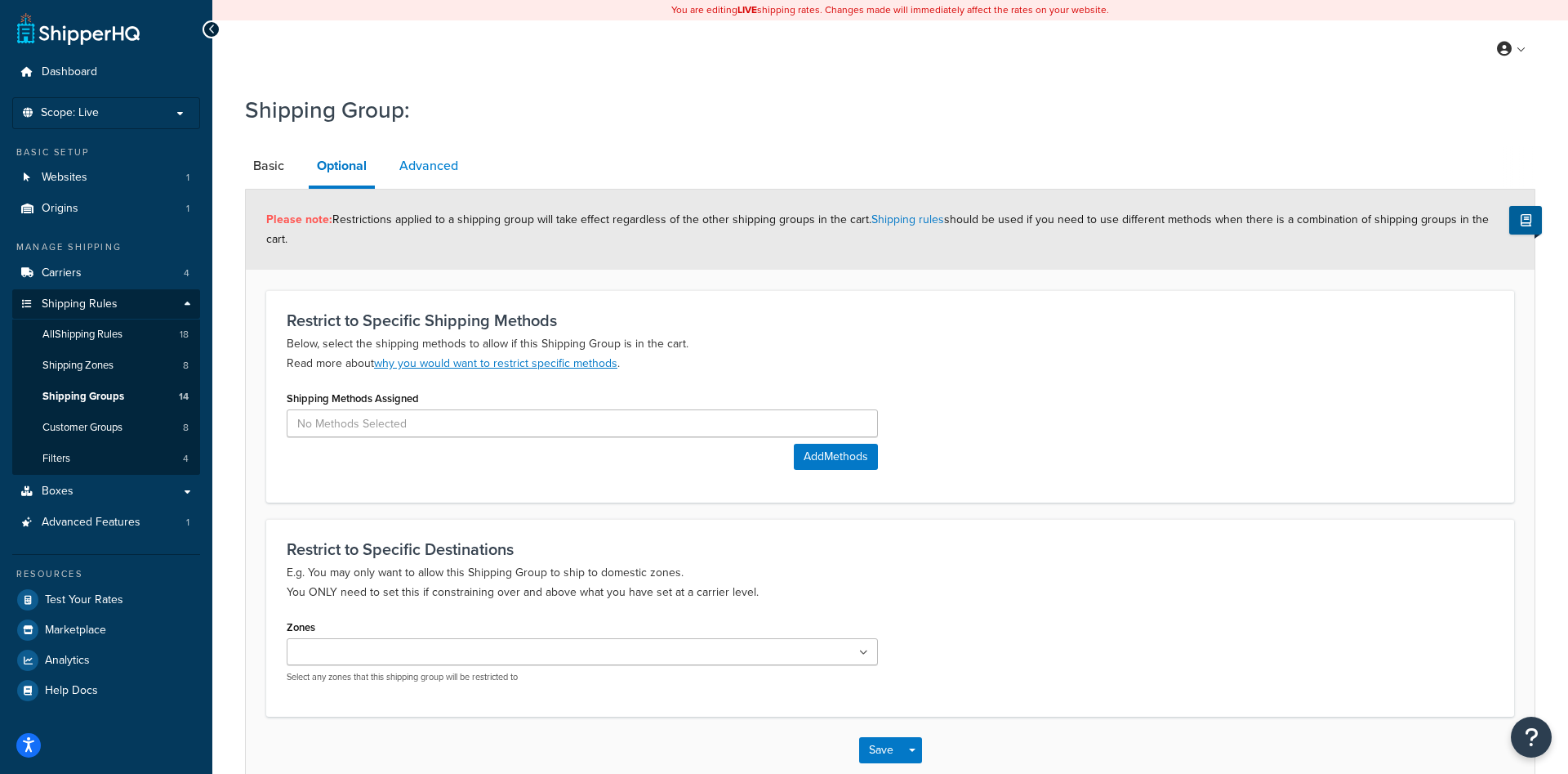
click at [435, 174] on link "Advanced" at bounding box center [429, 166] width 75 height 40
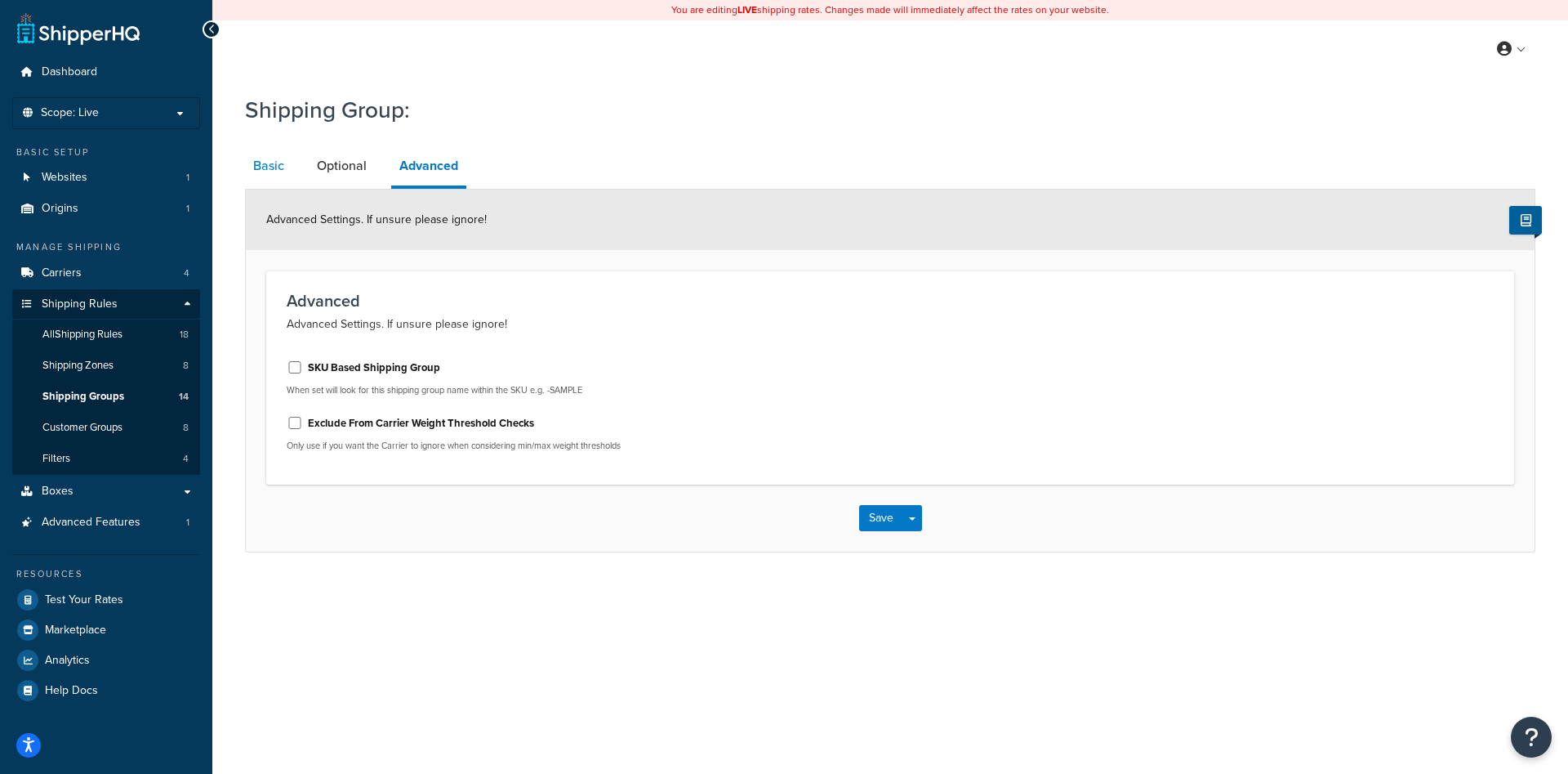
click at [255, 165] on link "Basic" at bounding box center [269, 166] width 48 height 40
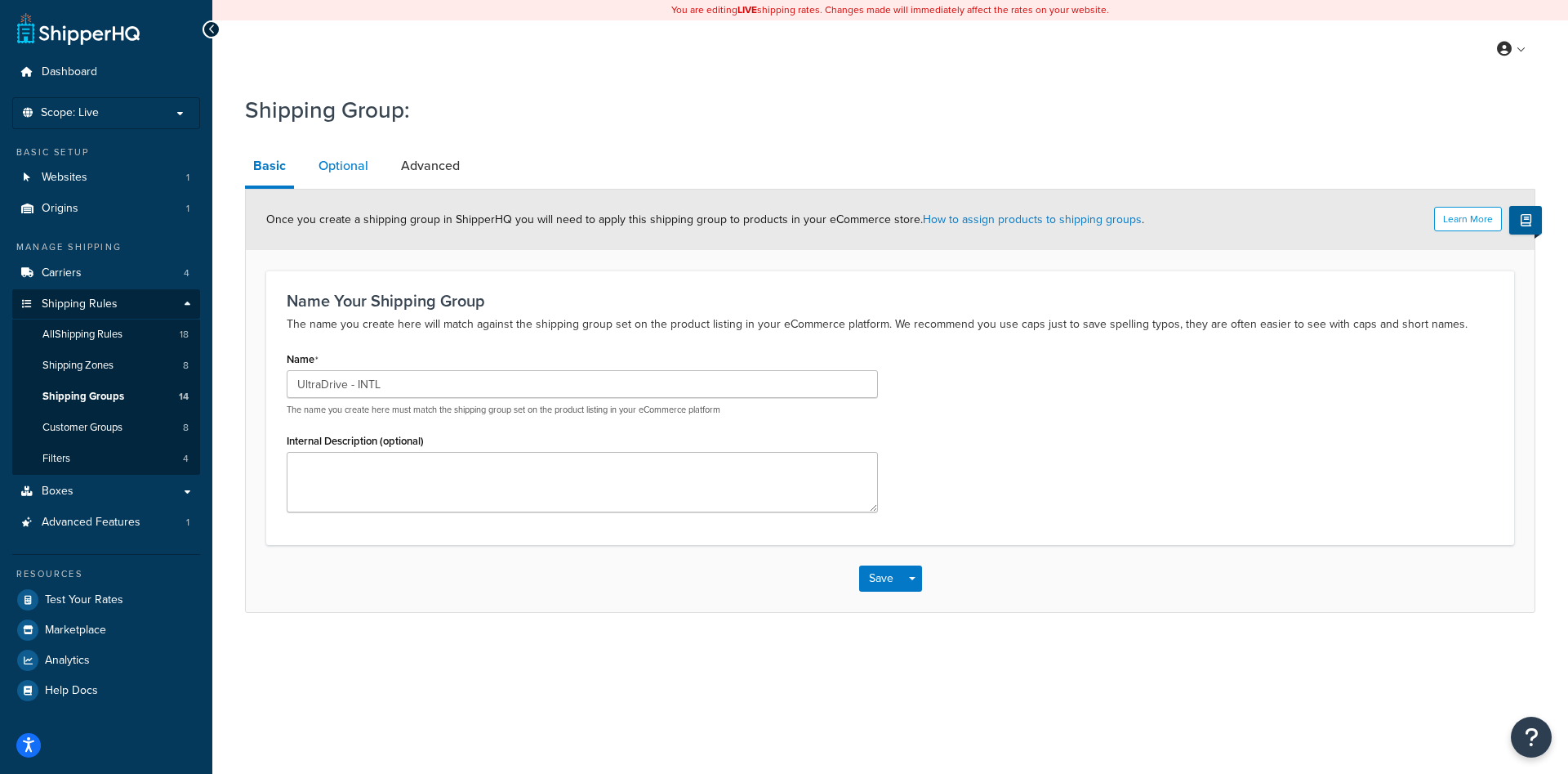
click at [339, 175] on link "Optional" at bounding box center [343, 166] width 66 height 40
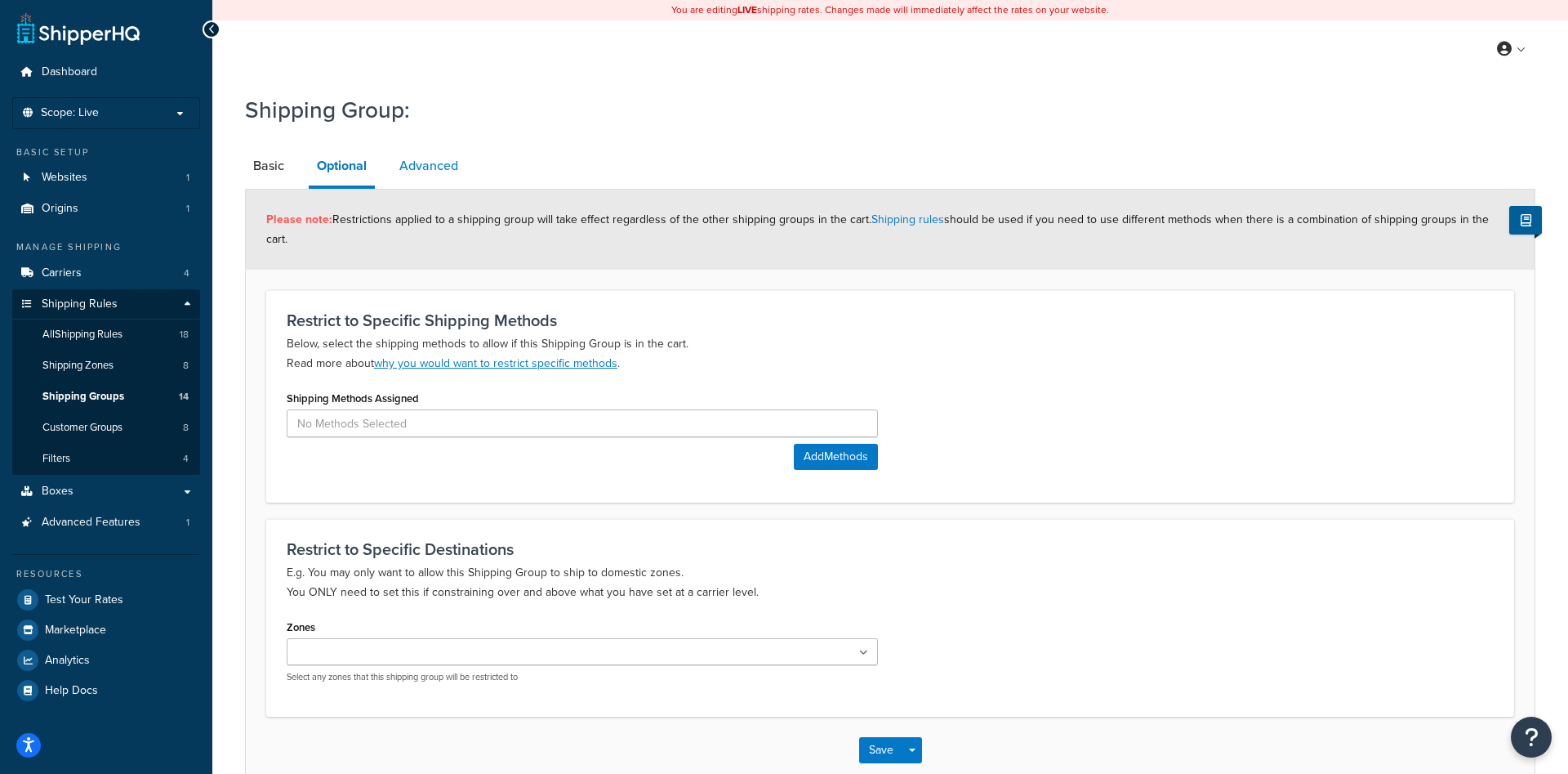
click at [417, 169] on link "Advanced" at bounding box center [429, 166] width 75 height 40
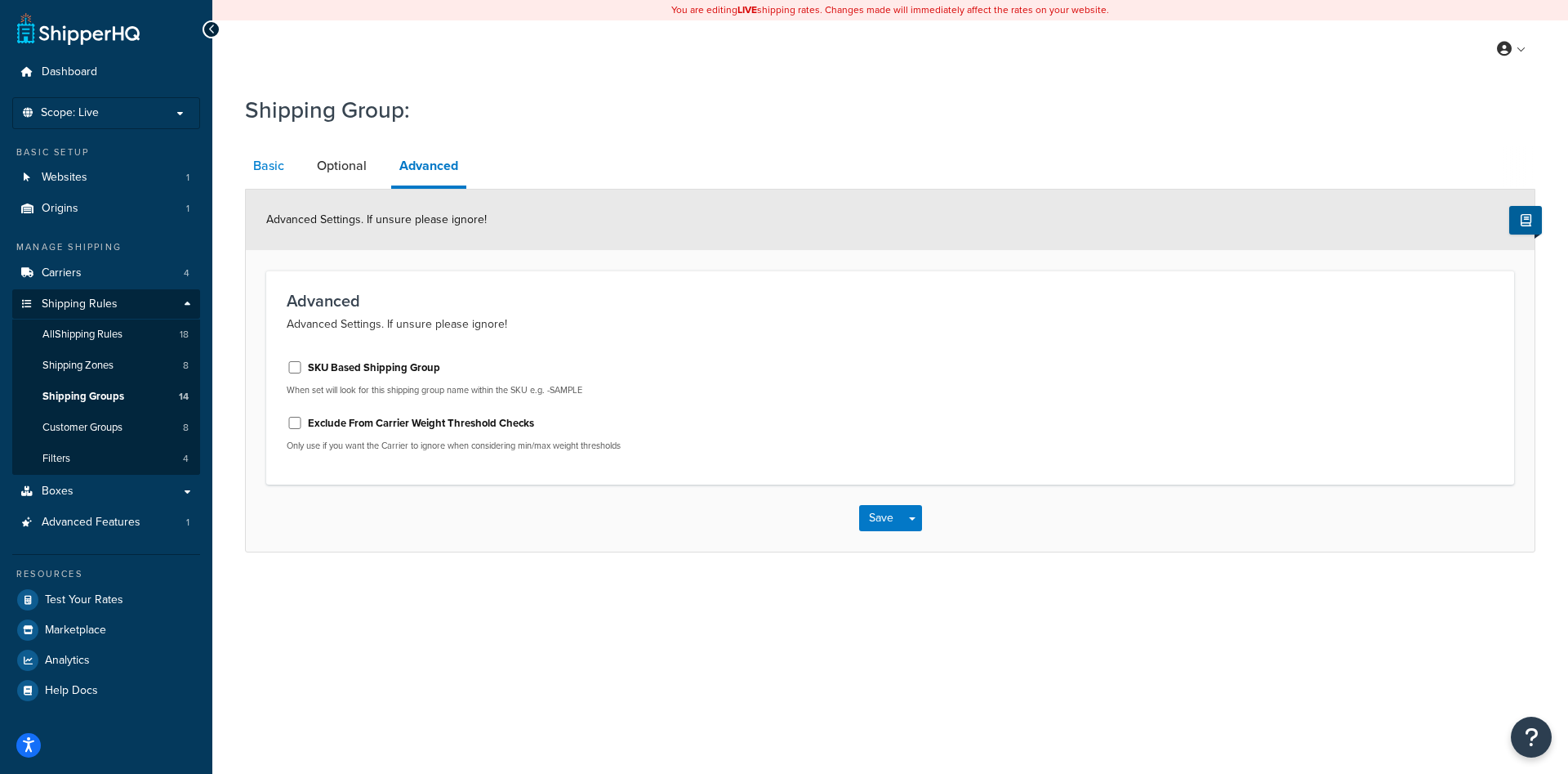
click at [265, 160] on link "Basic" at bounding box center [269, 166] width 48 height 40
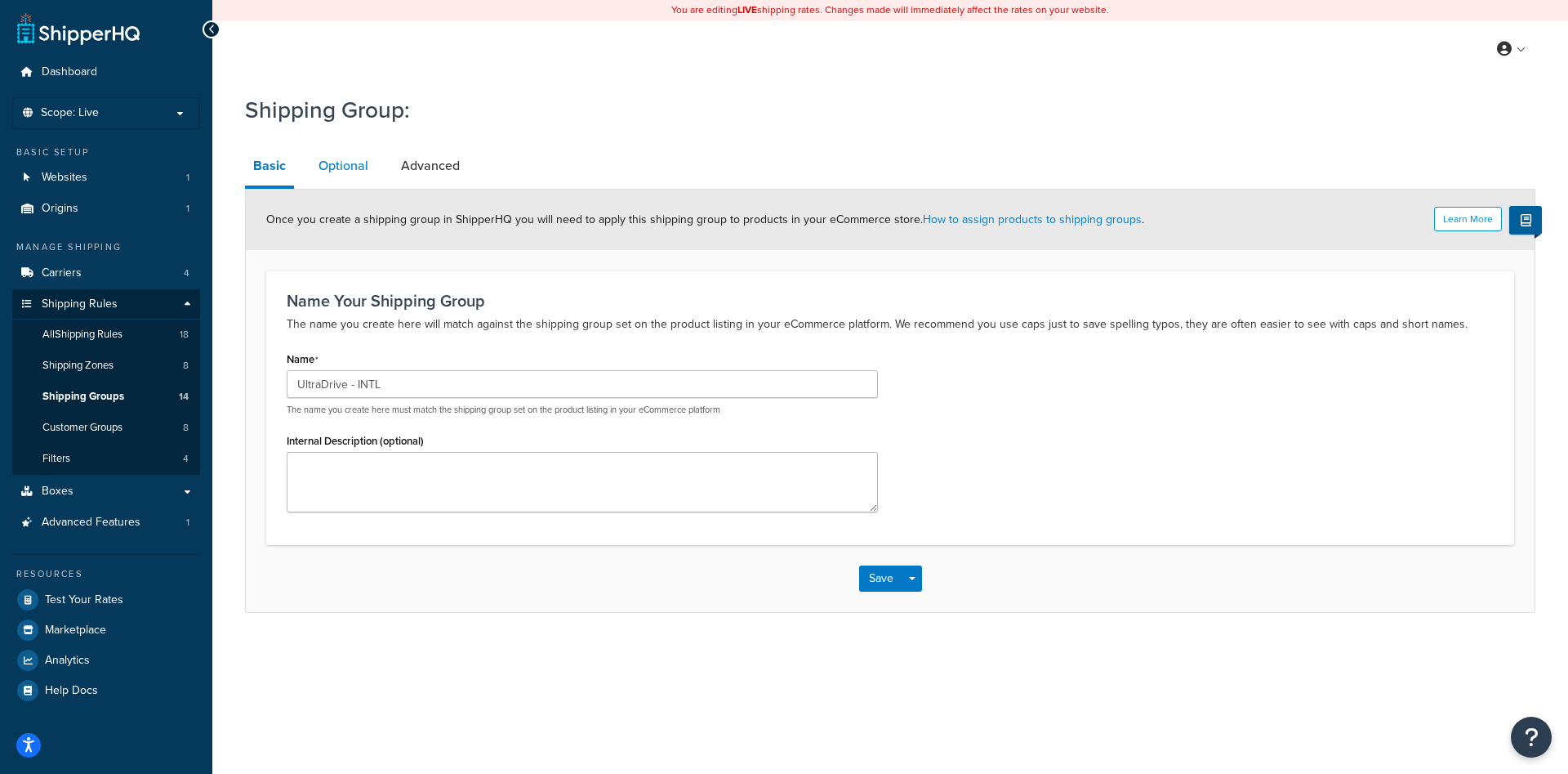
click at [349, 170] on link "Optional" at bounding box center [343, 166] width 66 height 40
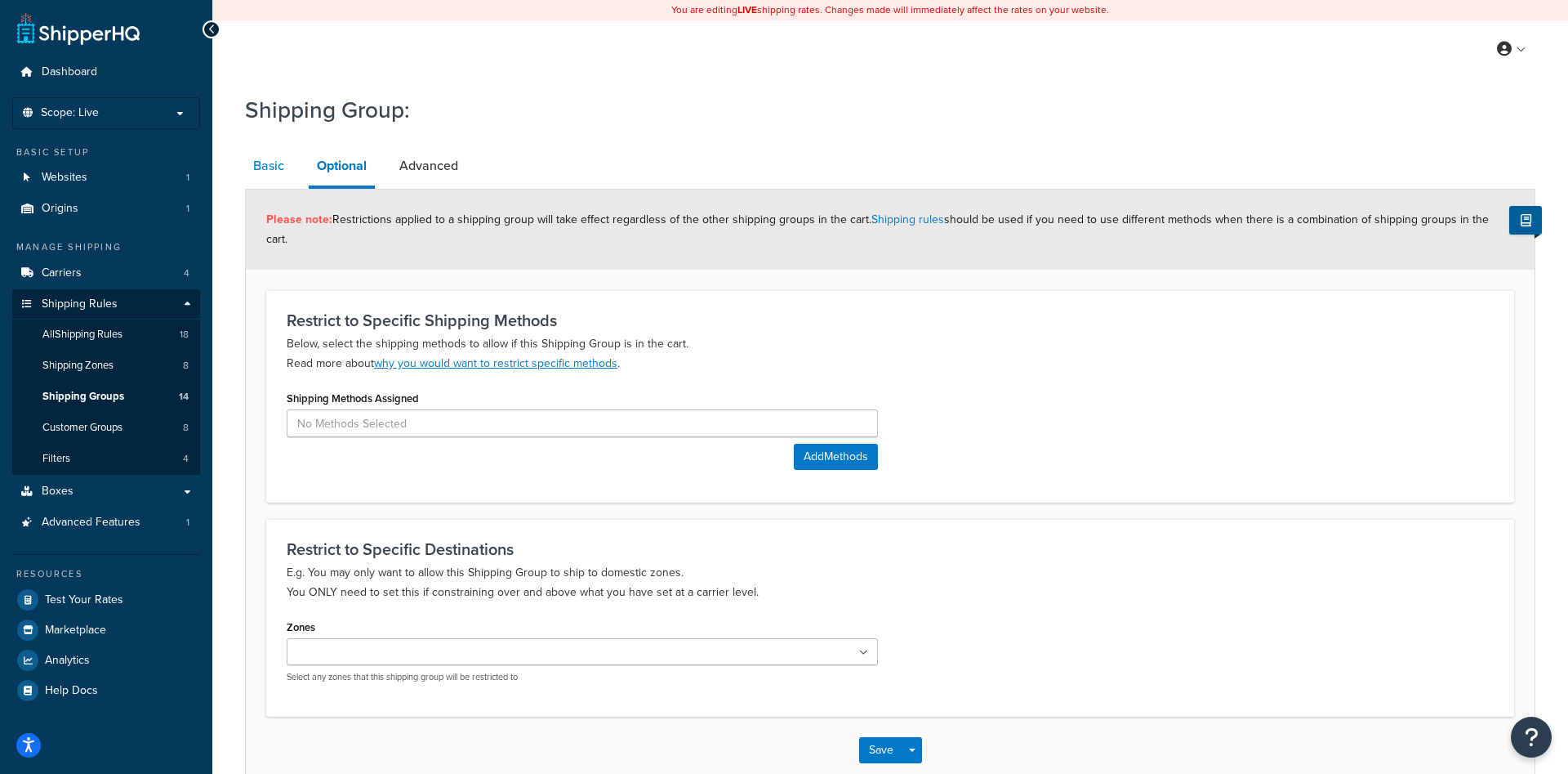
click at [283, 177] on link "Basic" at bounding box center [269, 166] width 48 height 40
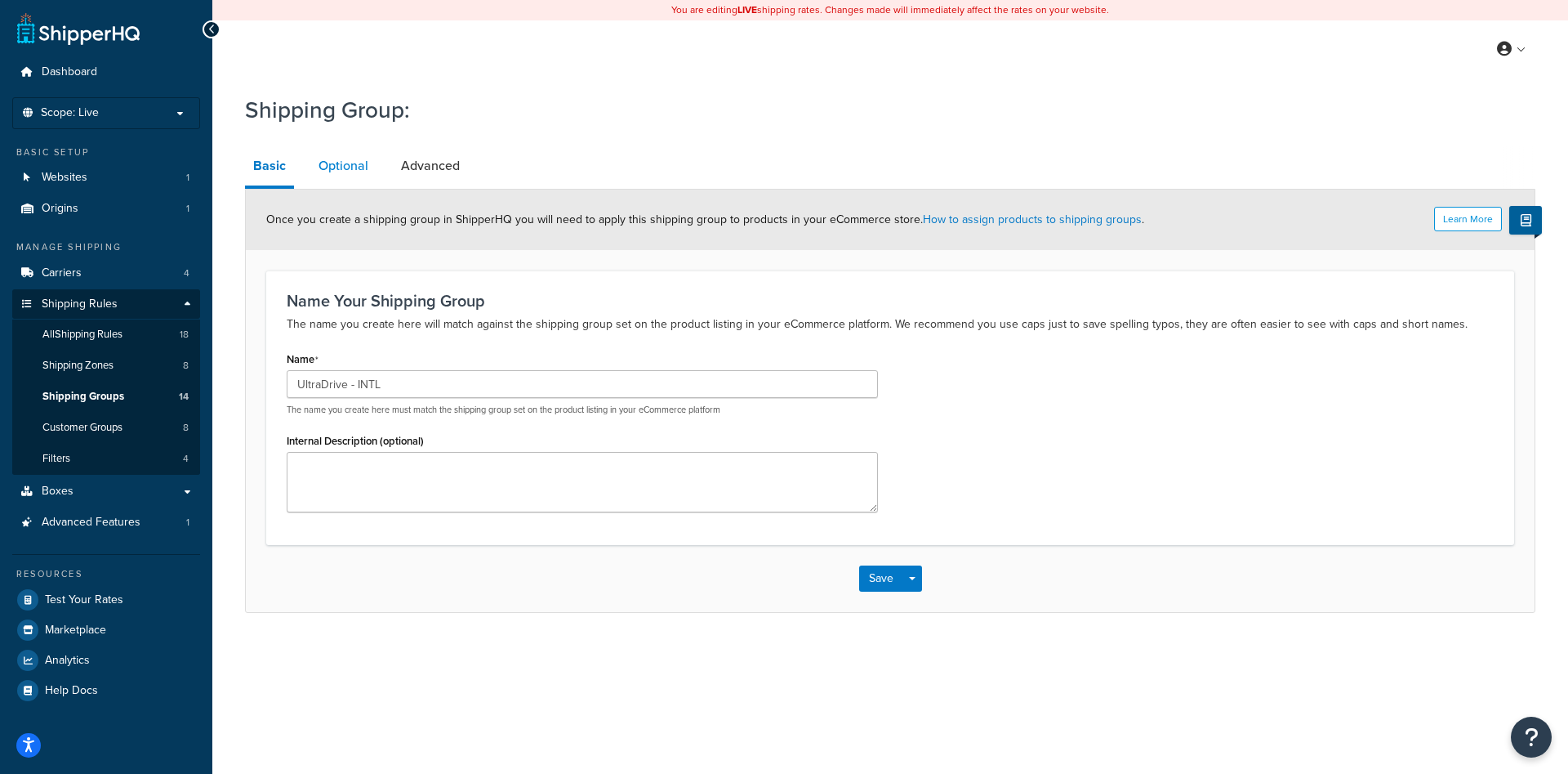
click at [329, 168] on link "Optional" at bounding box center [343, 166] width 66 height 40
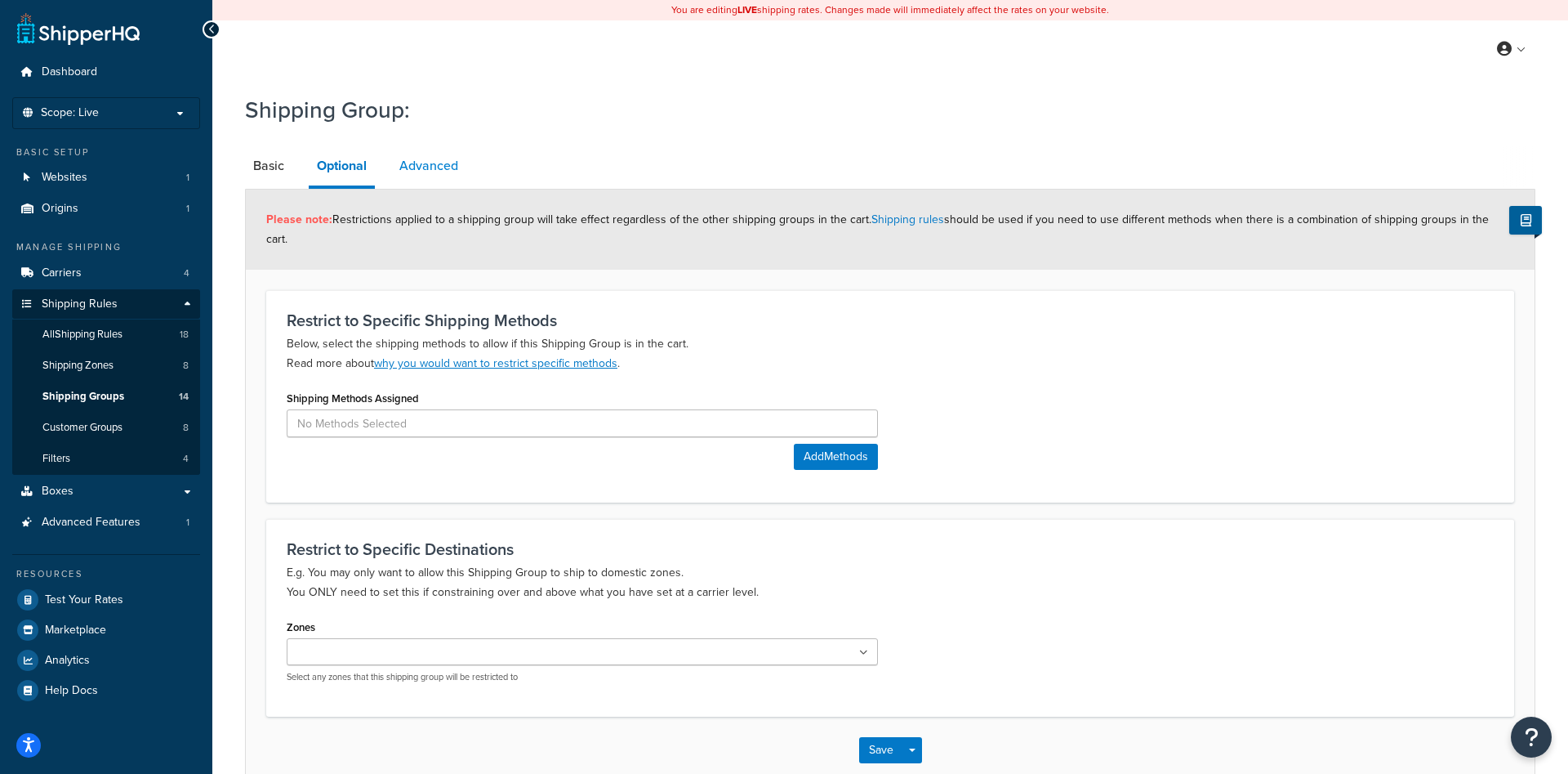
click at [442, 169] on link "Advanced" at bounding box center [429, 166] width 75 height 40
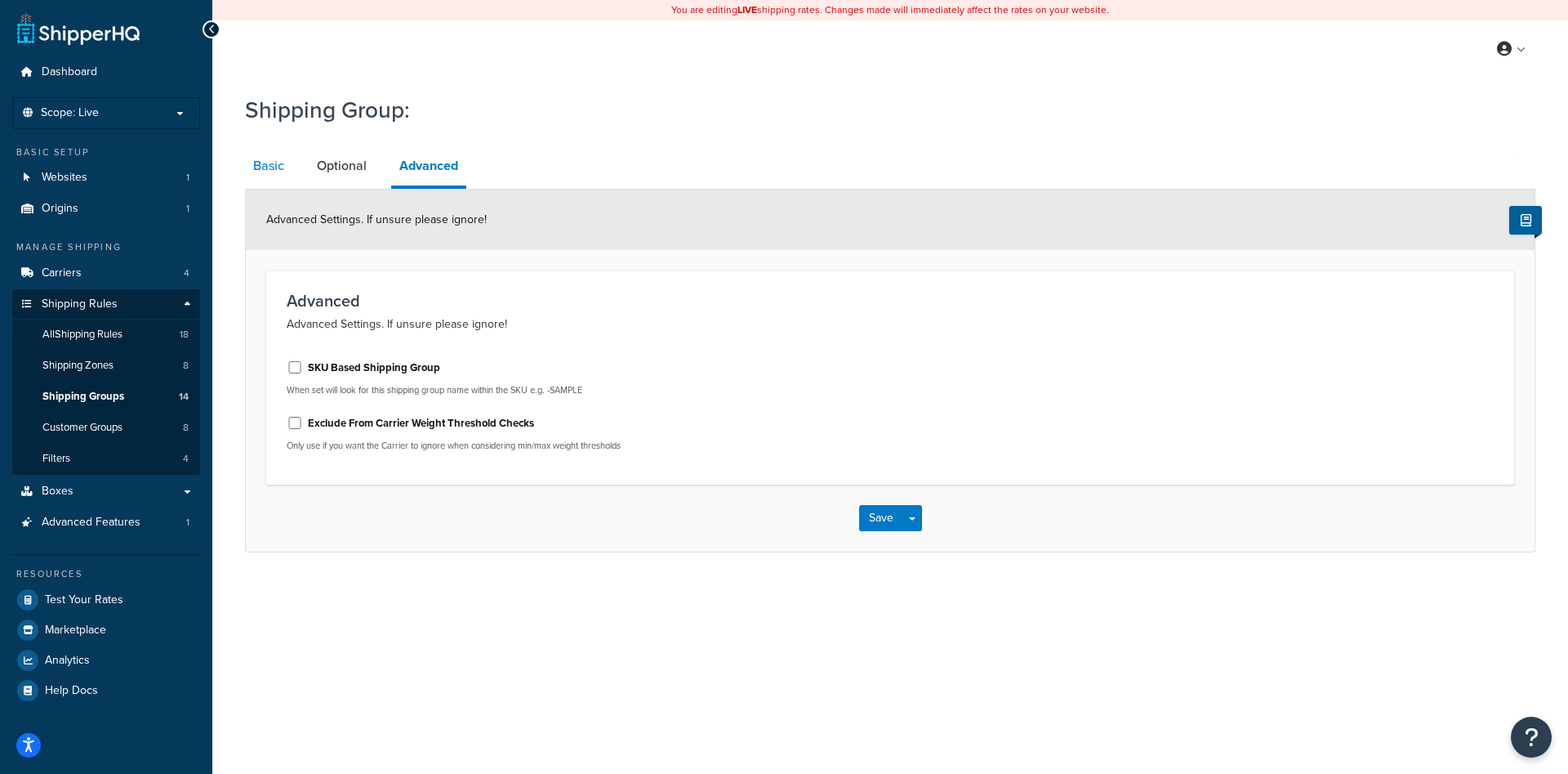
click at [269, 170] on link "Basic" at bounding box center [269, 166] width 48 height 40
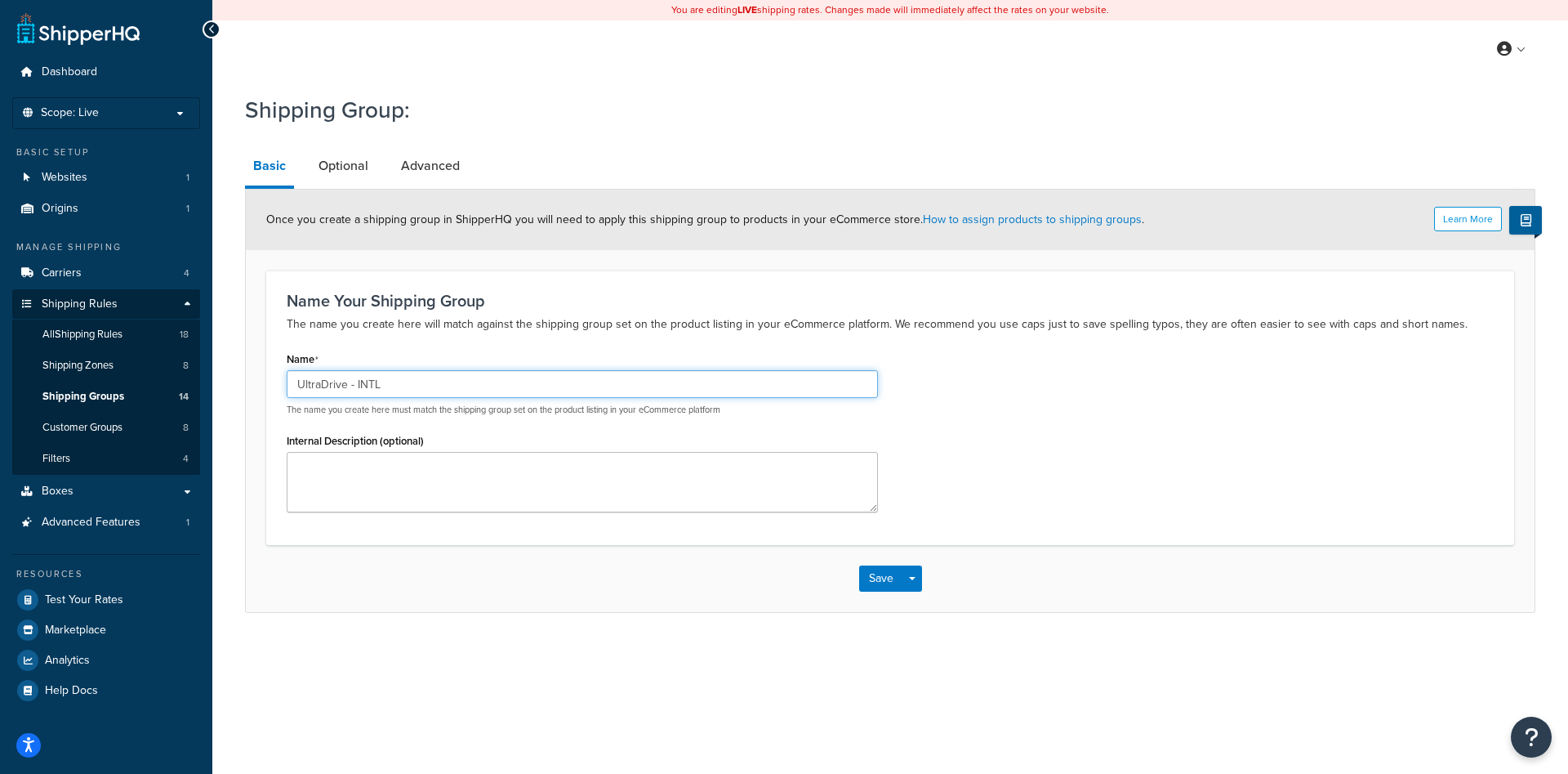
click at [387, 386] on input "UltraDrive - INTL" at bounding box center [582, 384] width 591 height 28
click at [336, 167] on link "Optional" at bounding box center [343, 166] width 66 height 40
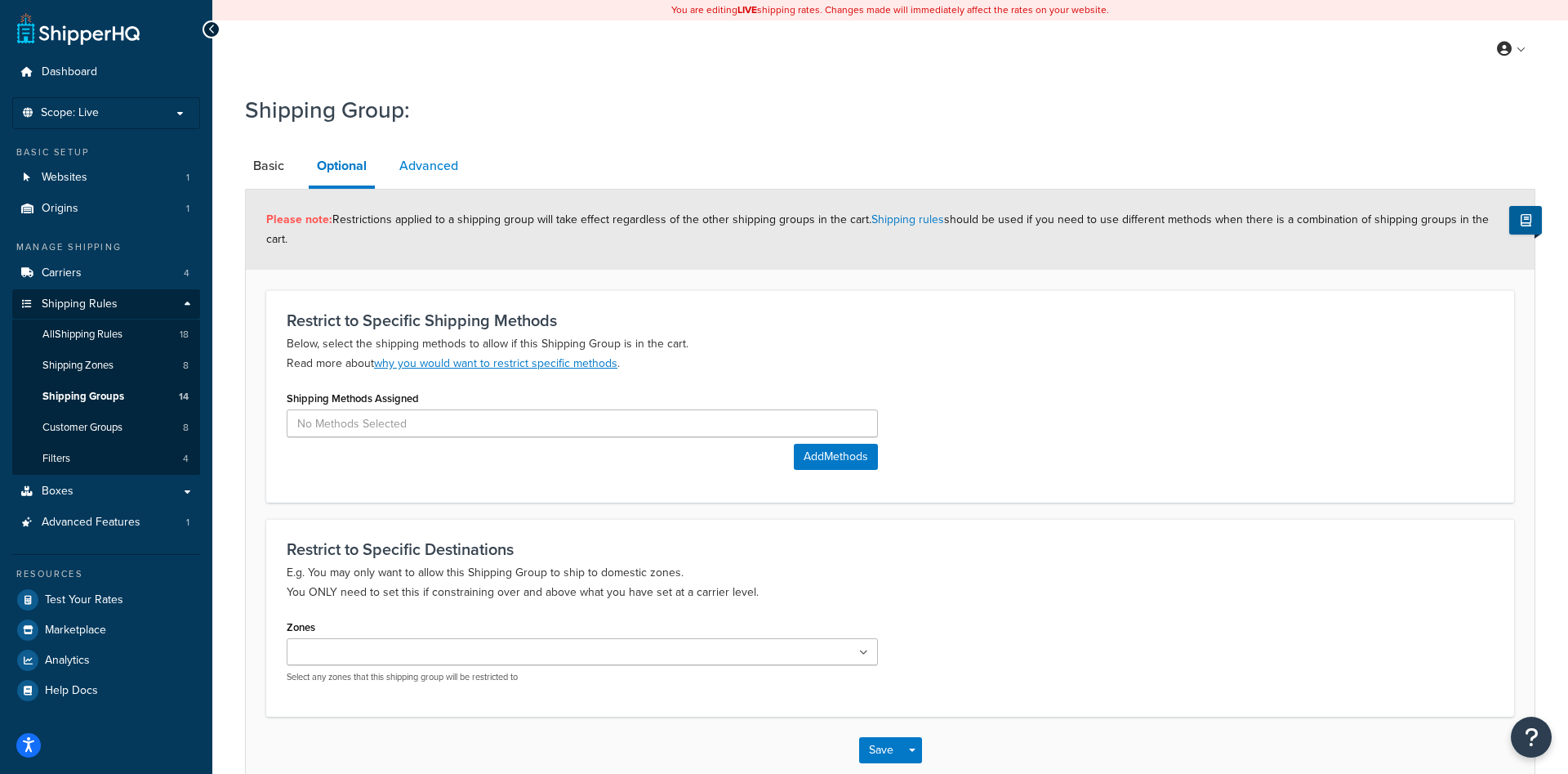
click at [428, 163] on link "Advanced" at bounding box center [429, 166] width 75 height 40
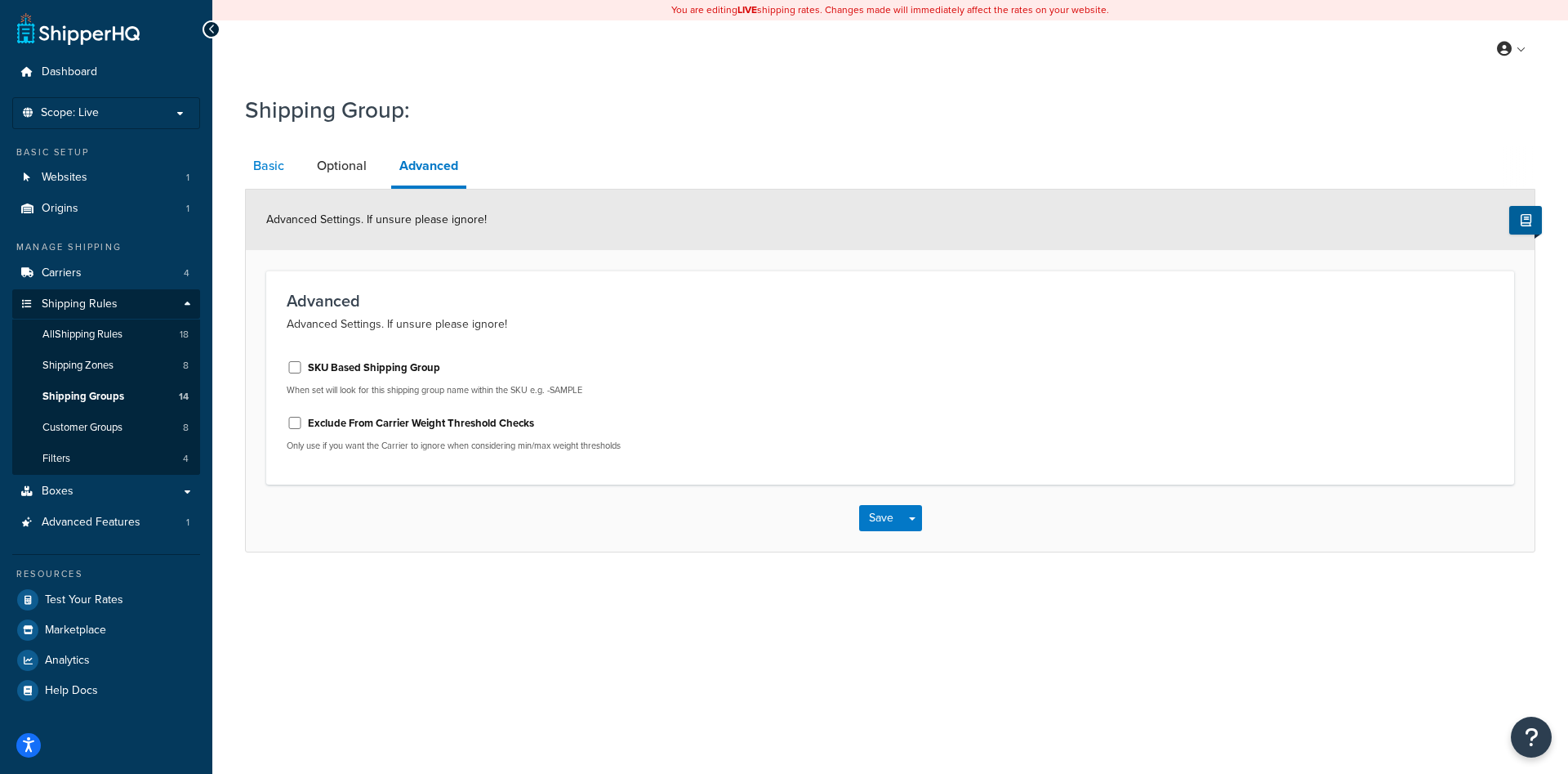
click at [291, 170] on link "Basic" at bounding box center [269, 166] width 48 height 40
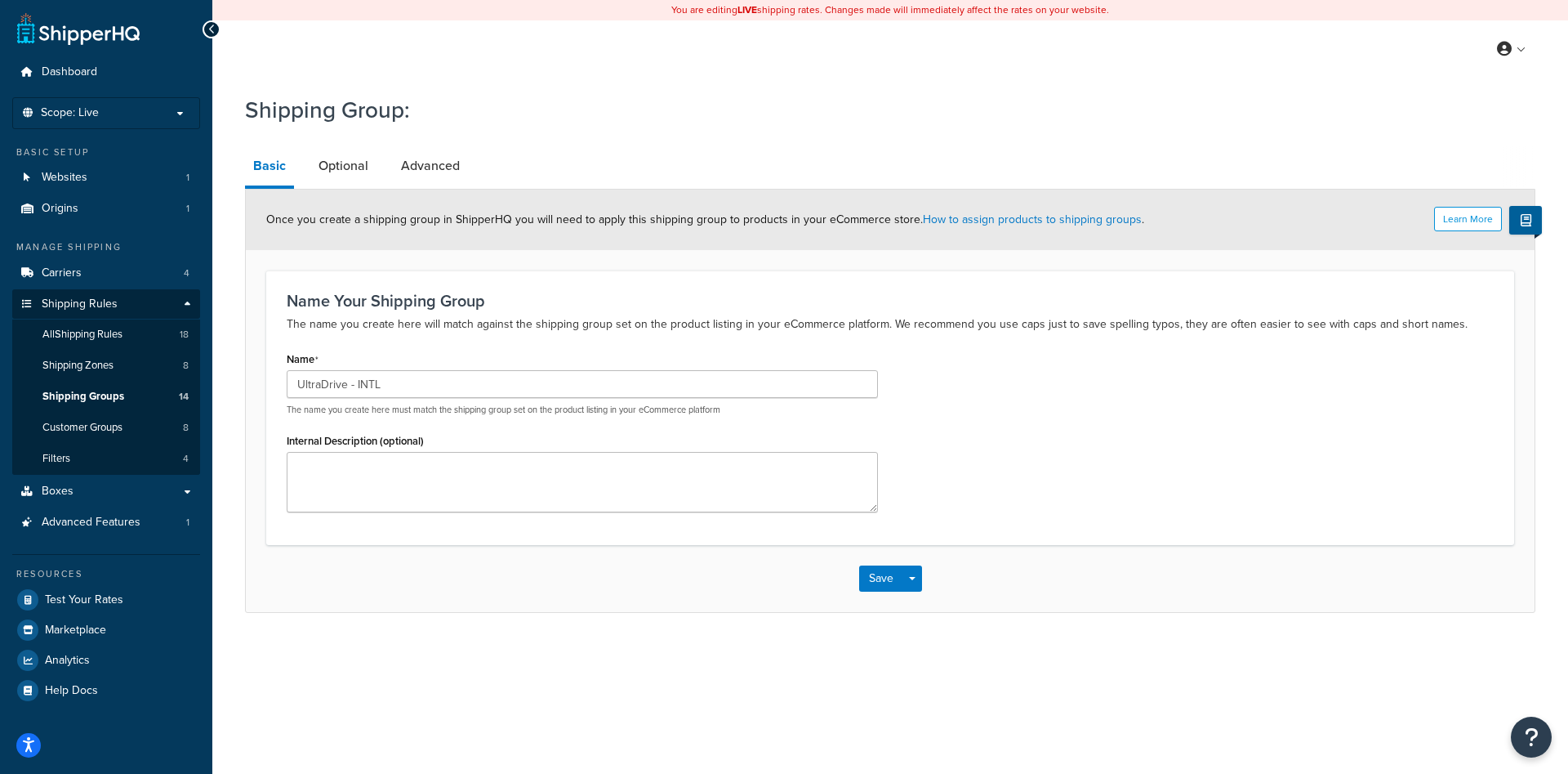
click at [1395, 141] on div "Shipping Group: Basic Optional Advanced Learn More Once you create a shipping g…" at bounding box center [890, 349] width 1290 height 527
click at [330, 163] on link "Optional" at bounding box center [343, 166] width 66 height 40
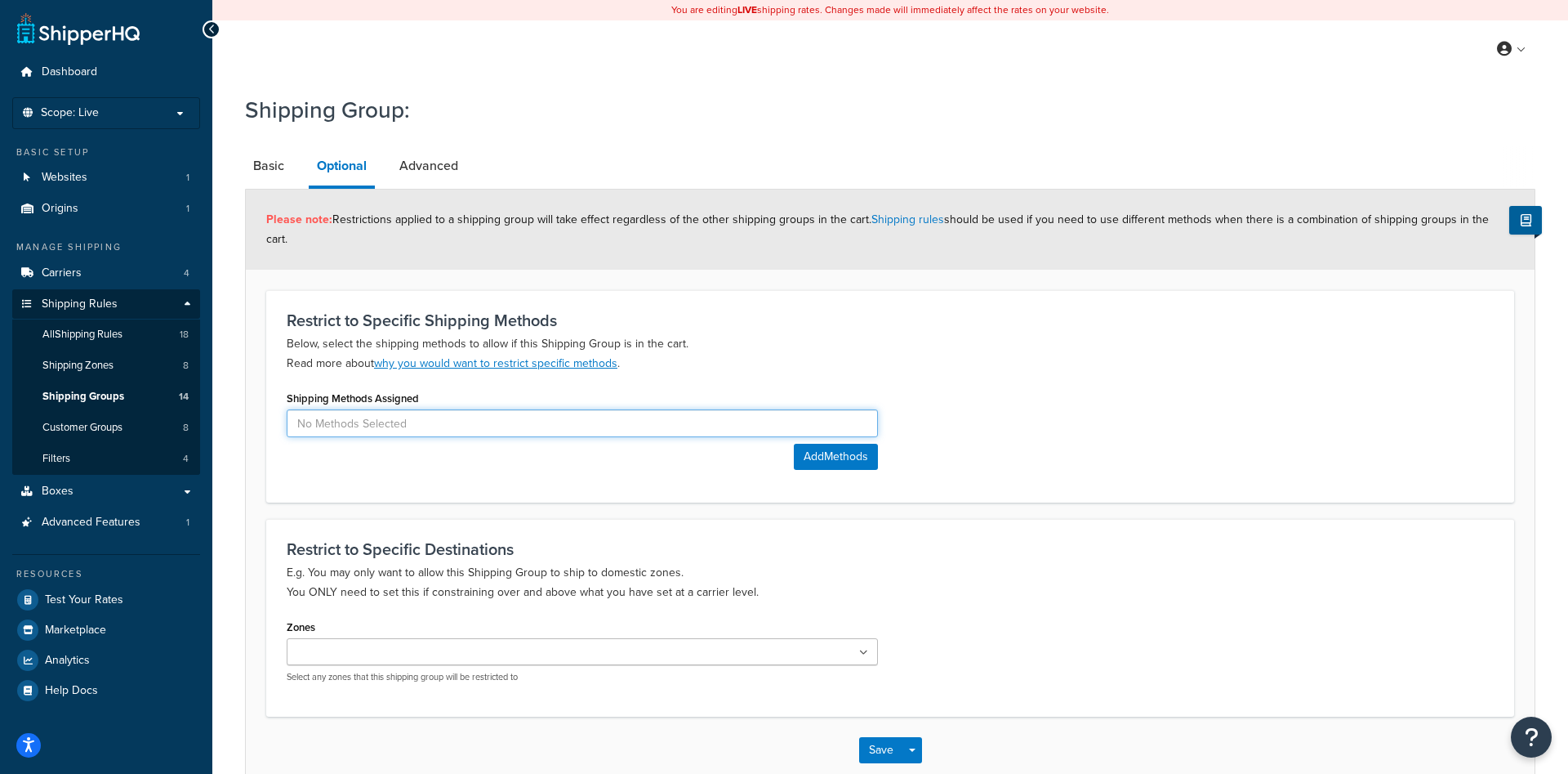
click at [397, 409] on input at bounding box center [582, 423] width 591 height 28
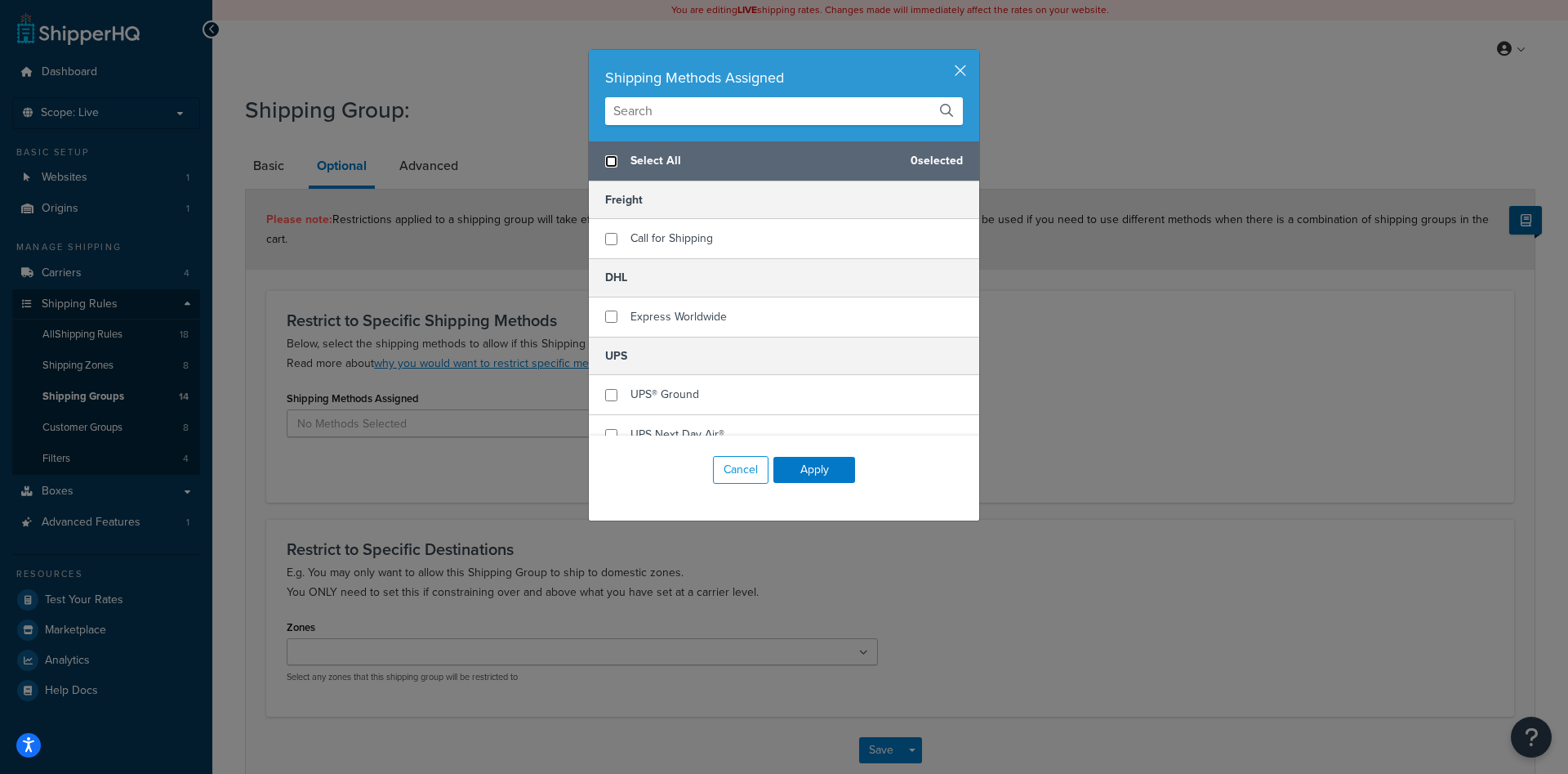
click at [611, 159] on input "checkbox" at bounding box center [611, 162] width 13 height 13
checkbox input "true"
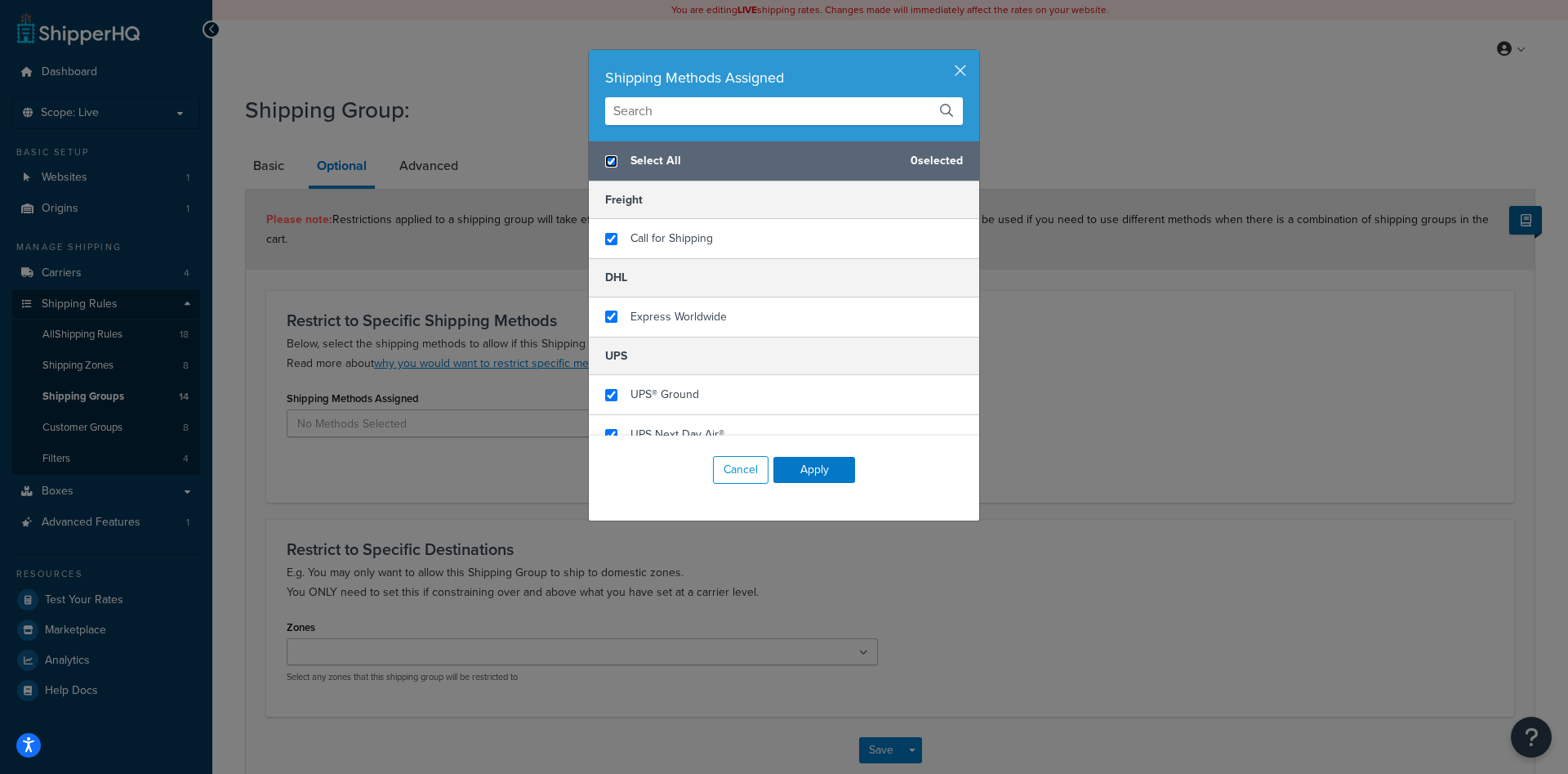
checkbox input "true"
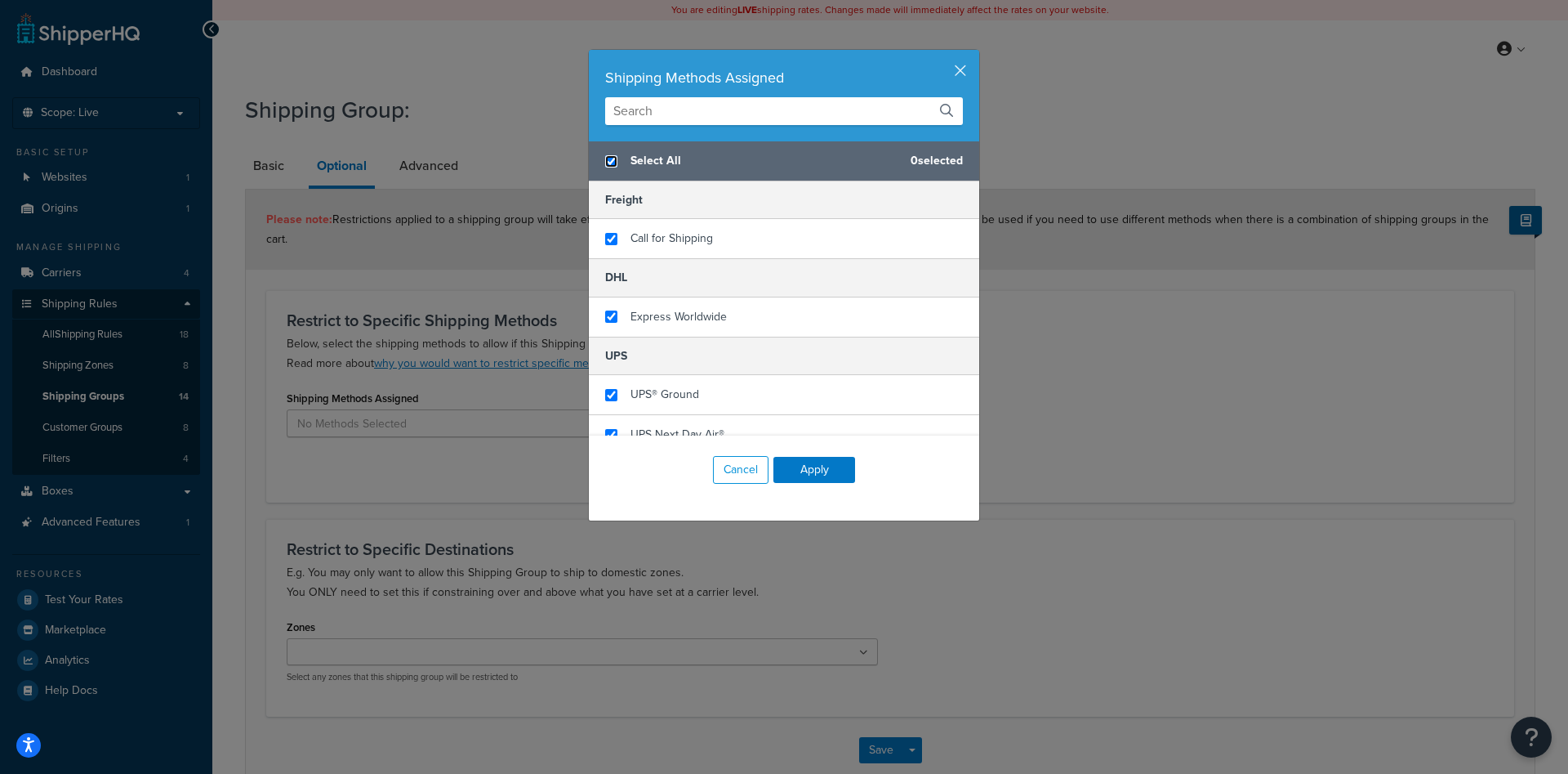
checkbox input "true"
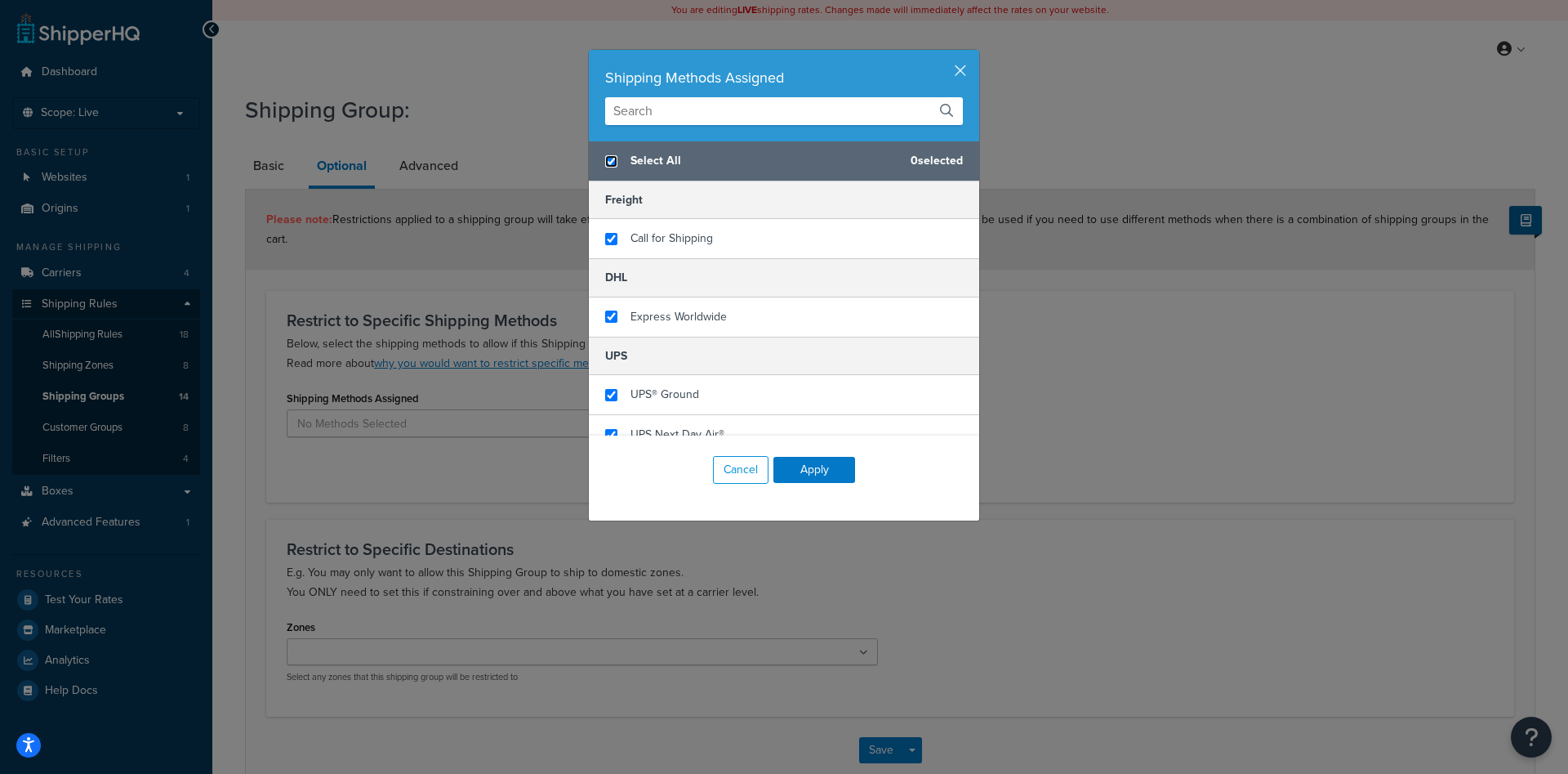
checkbox input "true"
click at [808, 476] on button "Apply" at bounding box center [814, 469] width 82 height 26
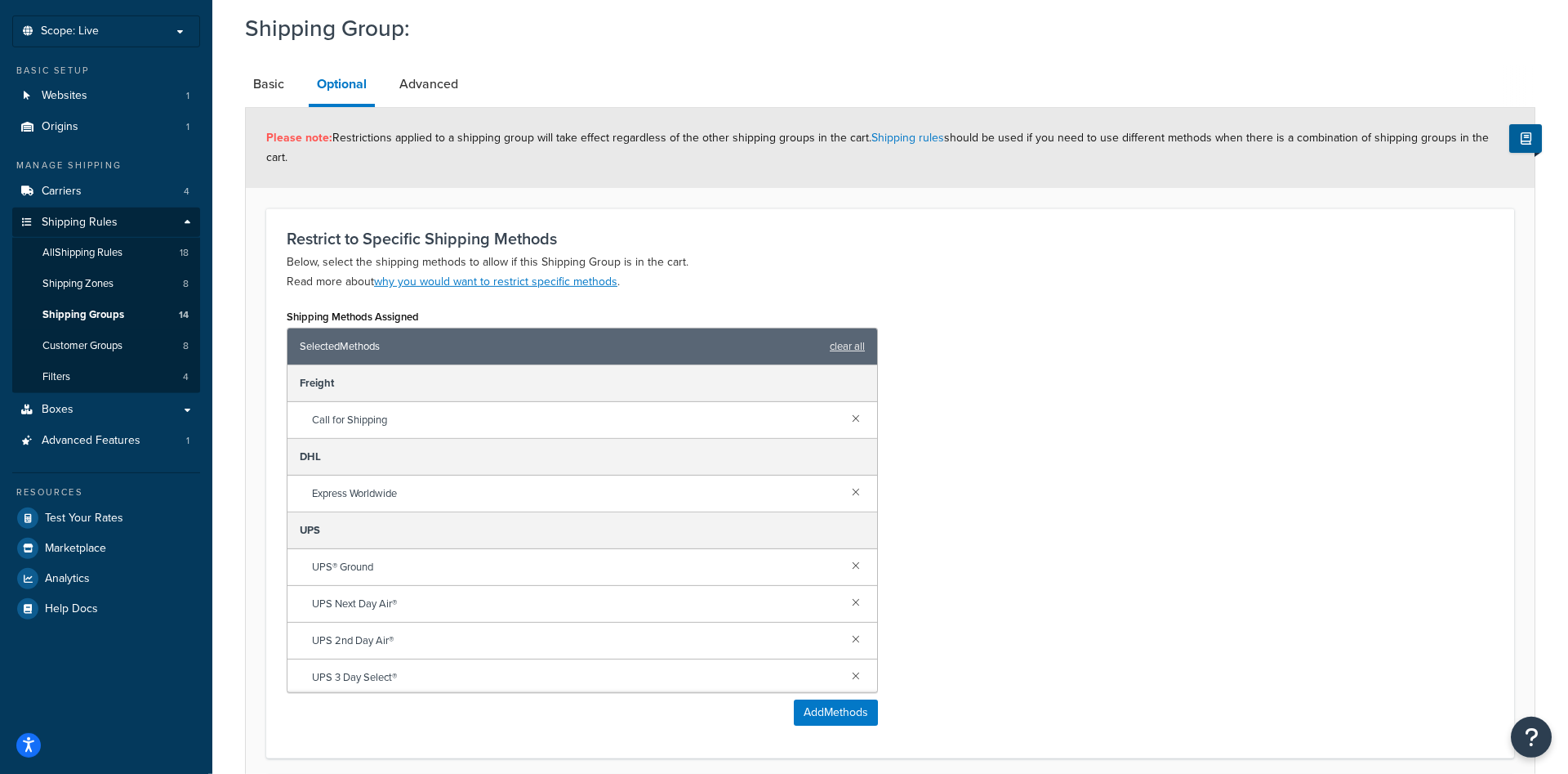
scroll to position [84, 0]
click at [851, 407] on link at bounding box center [855, 416] width 18 height 18
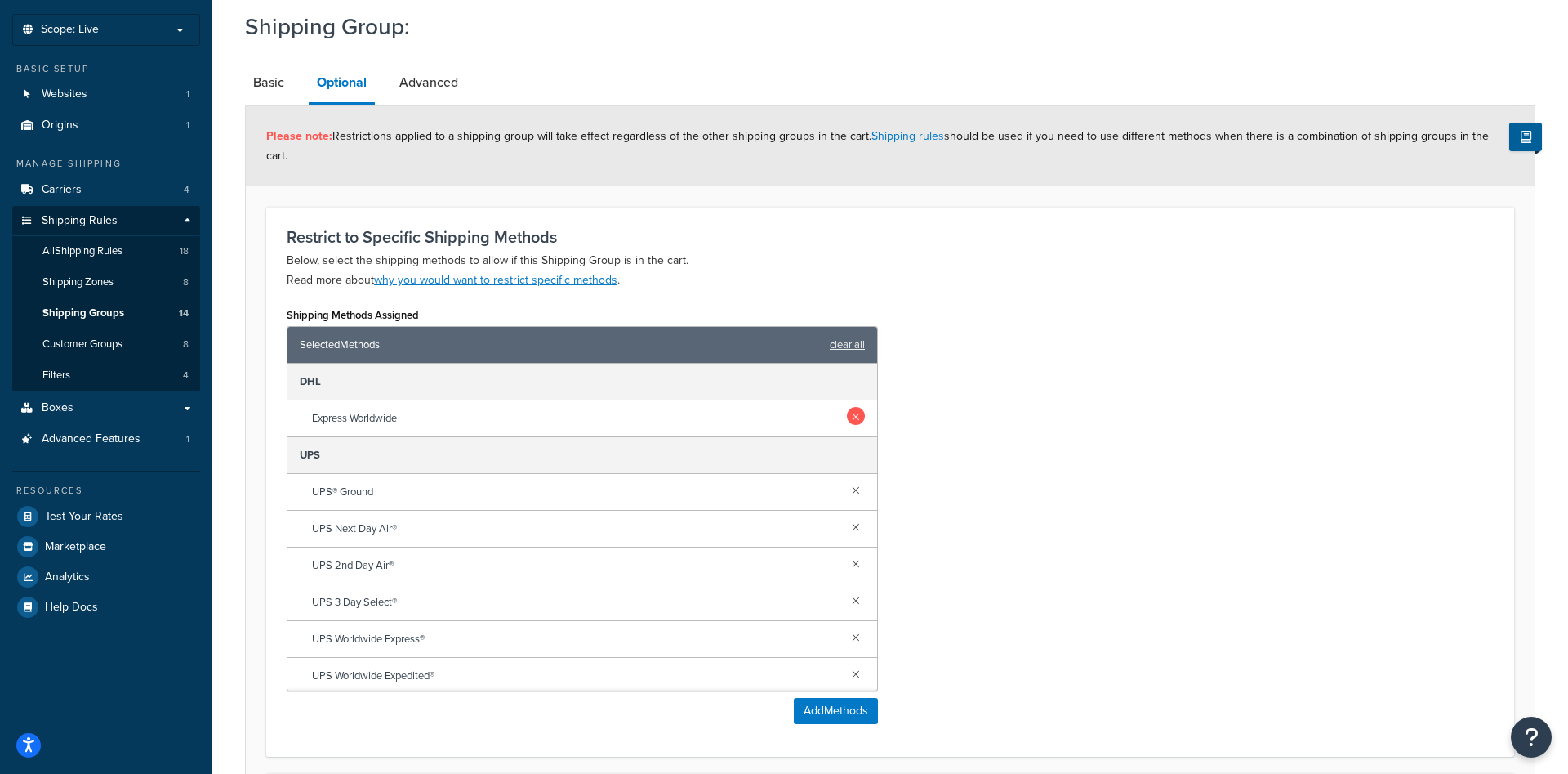
click at [858, 407] on link at bounding box center [855, 416] width 18 height 18
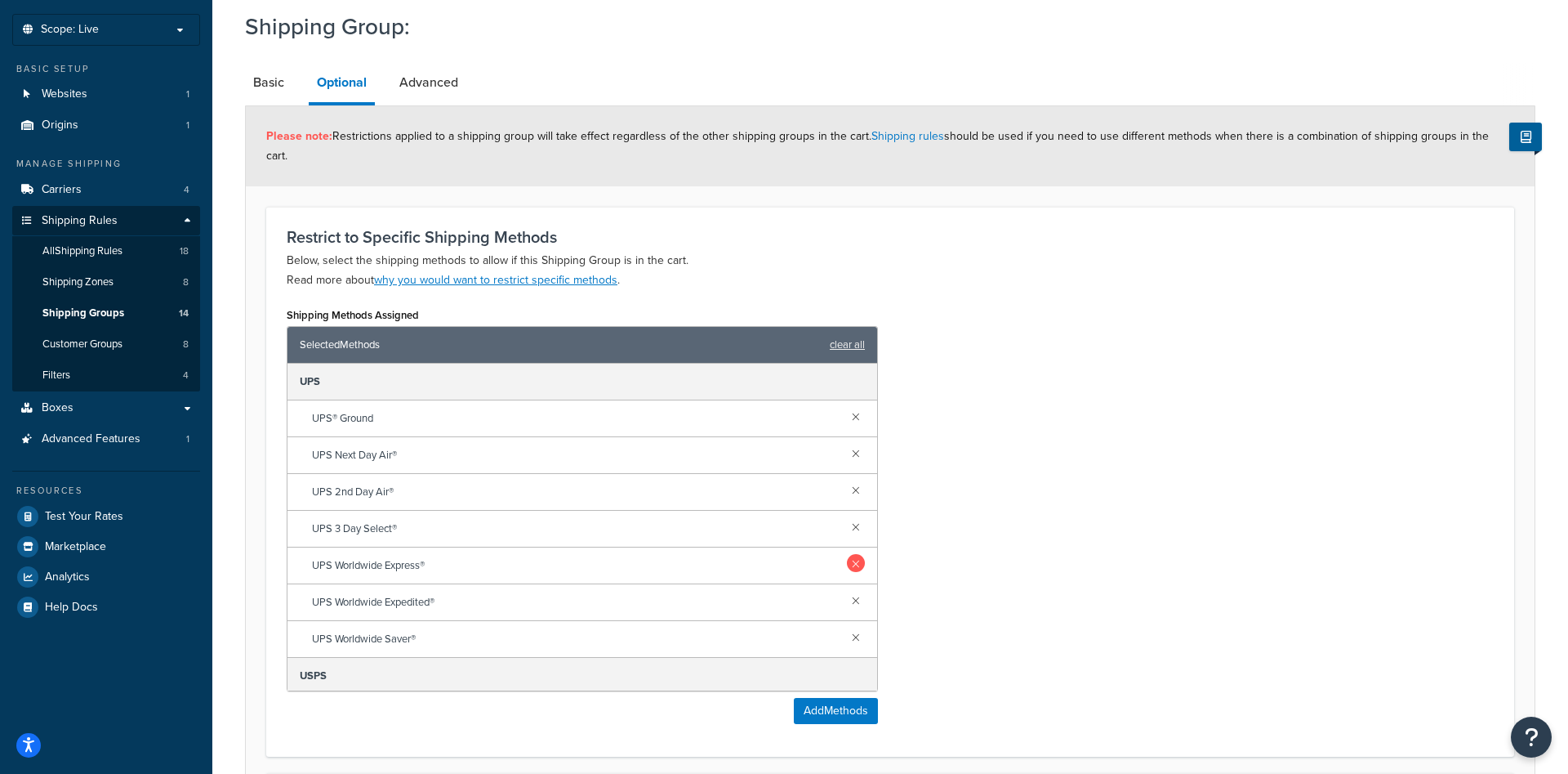
click at [853, 554] on link at bounding box center [855, 563] width 18 height 18
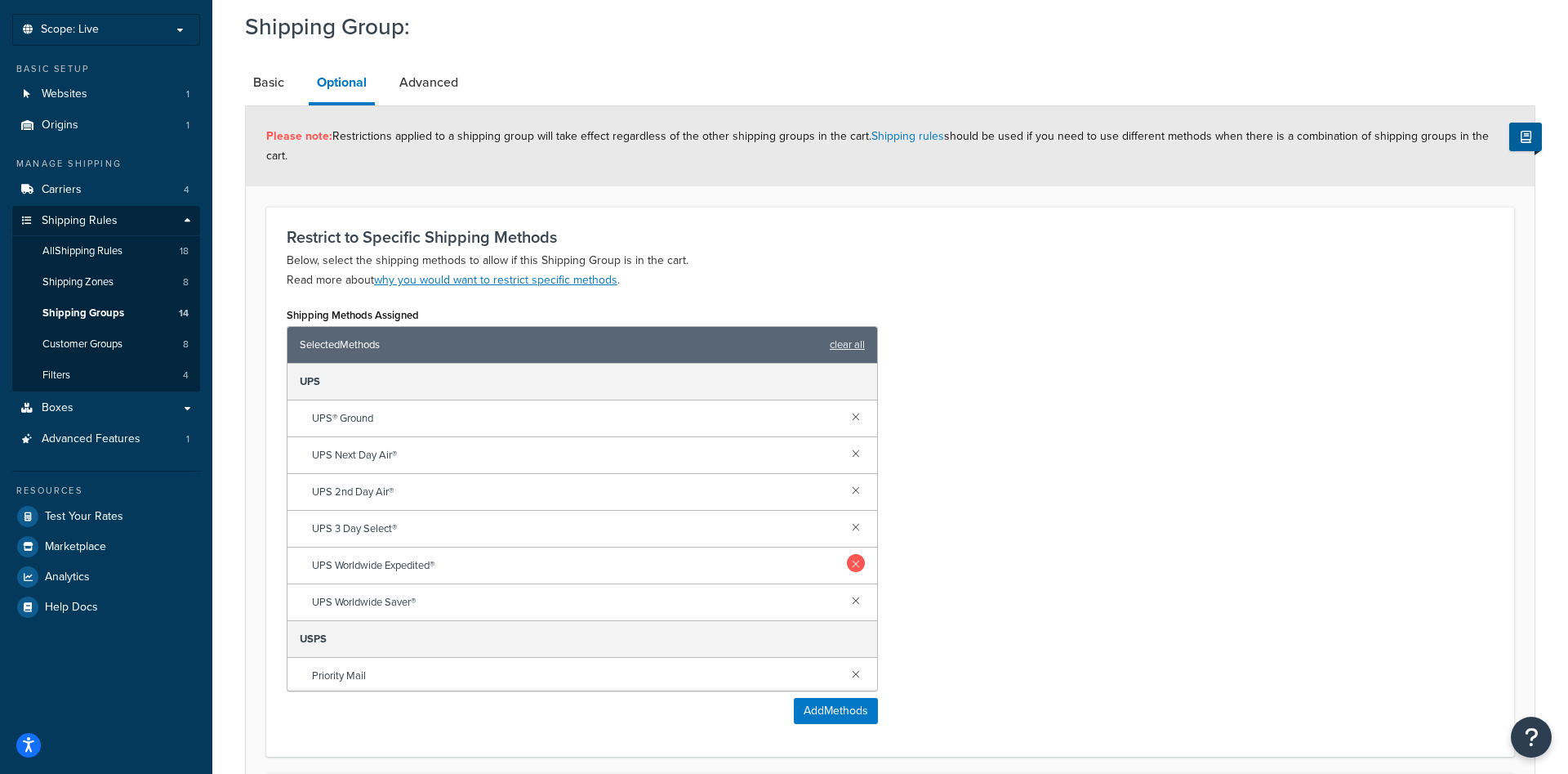
click at [855, 554] on link at bounding box center [855, 563] width 18 height 18
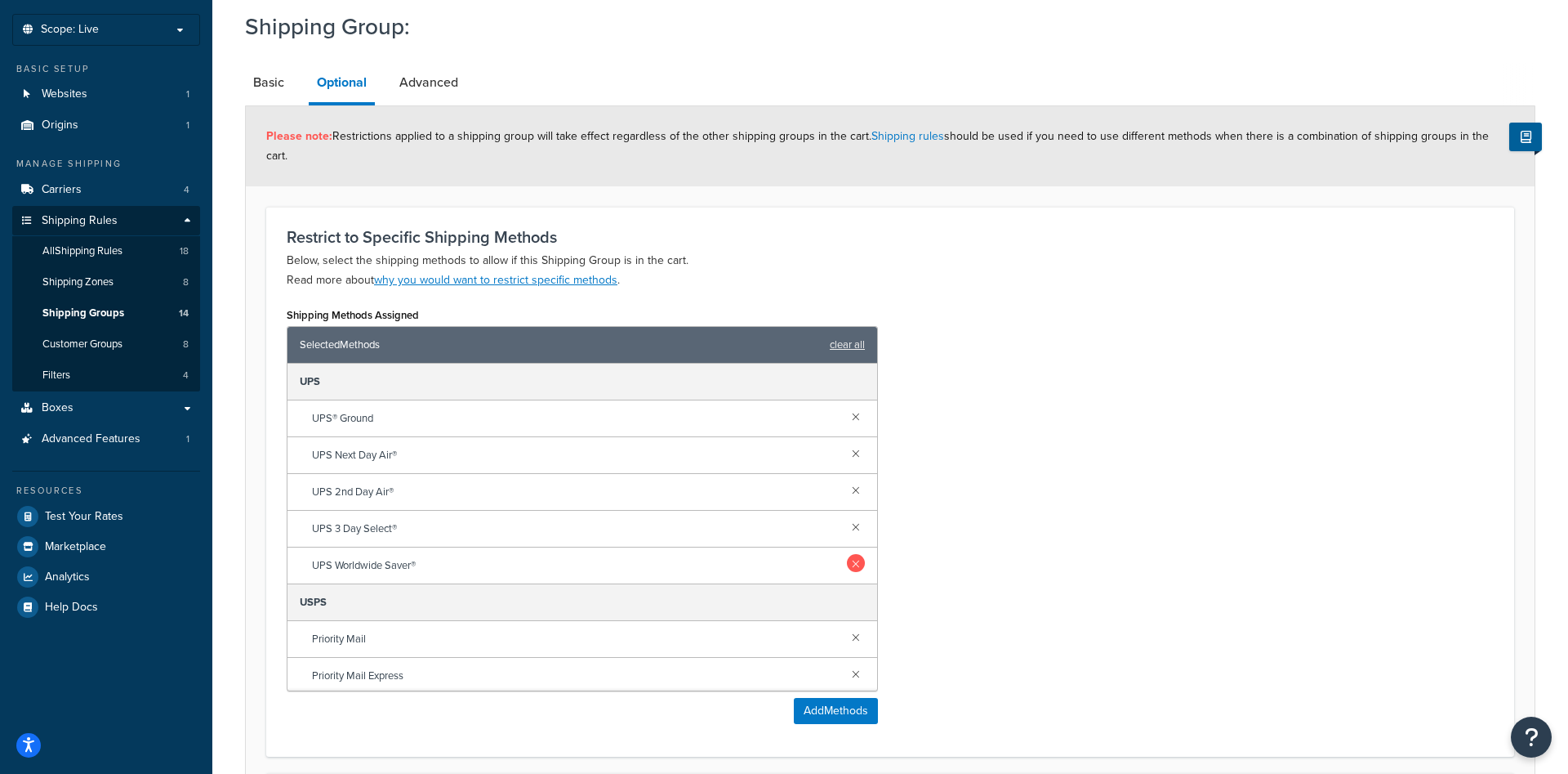
click at [855, 554] on link at bounding box center [855, 563] width 18 height 18
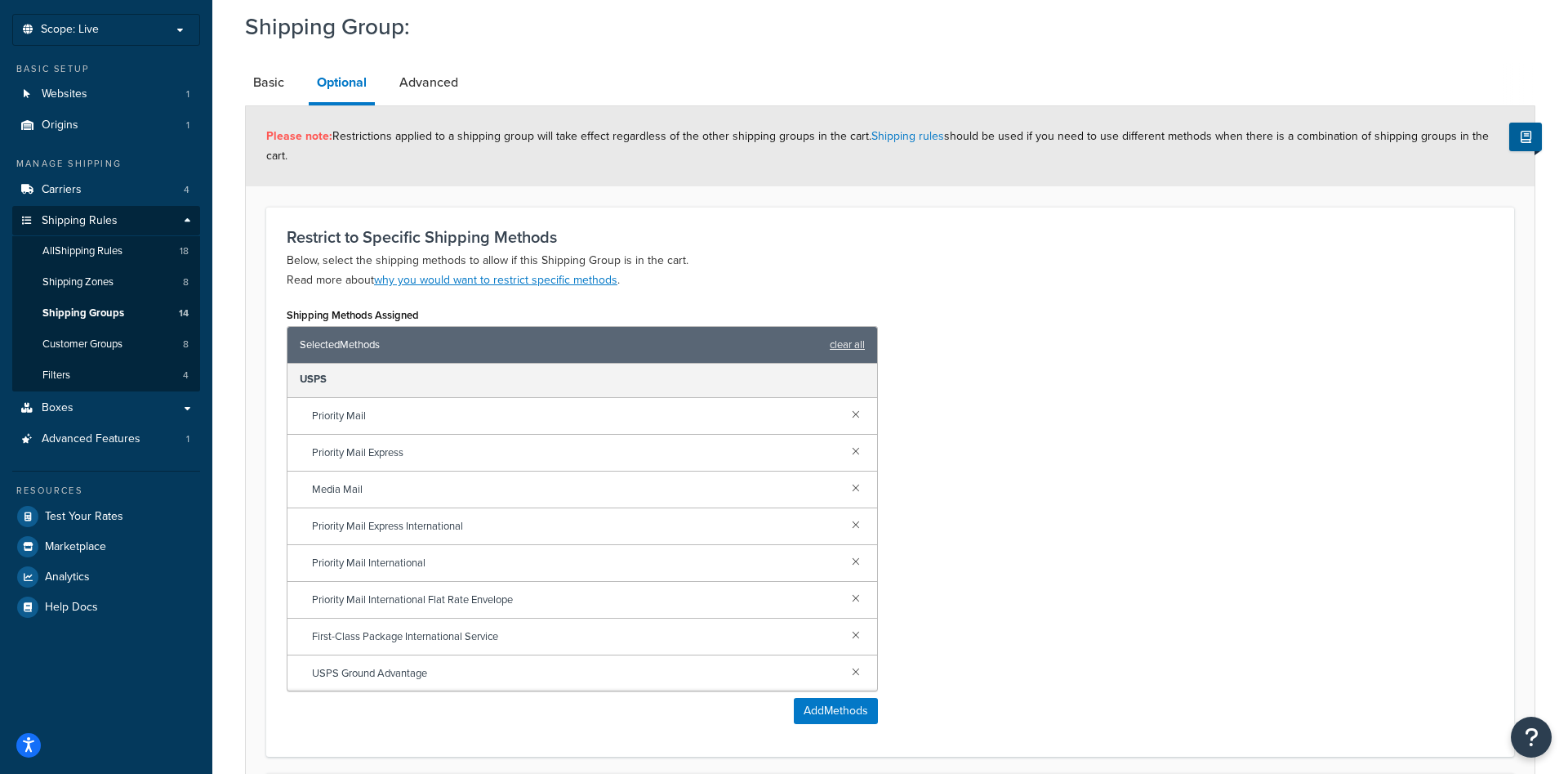
scroll to position [187, 0]
click at [855, 477] on link at bounding box center [855, 486] width 18 height 18
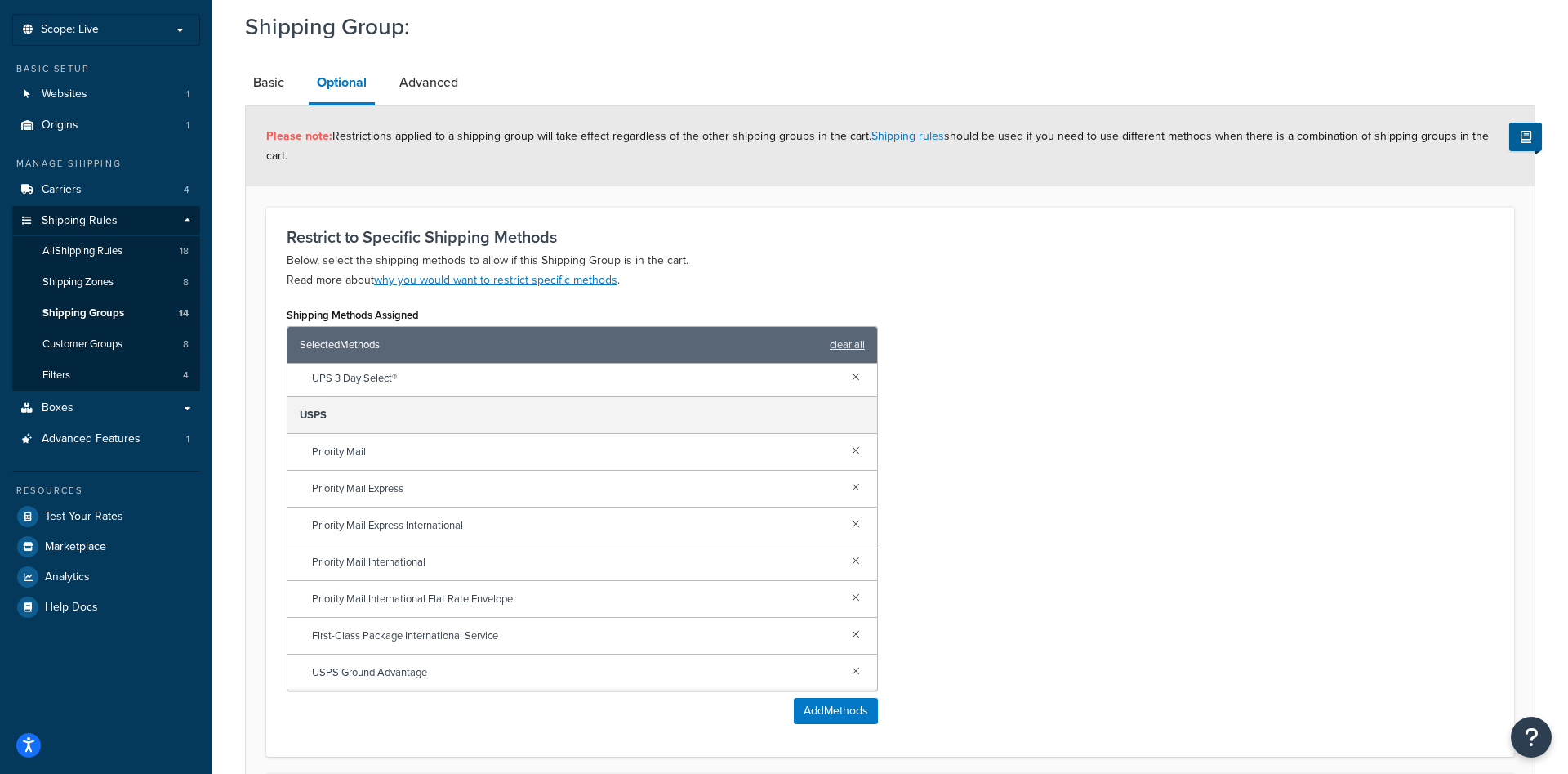
scroll to position [150, 0]
click at [855, 514] on link at bounding box center [855, 523] width 18 height 18
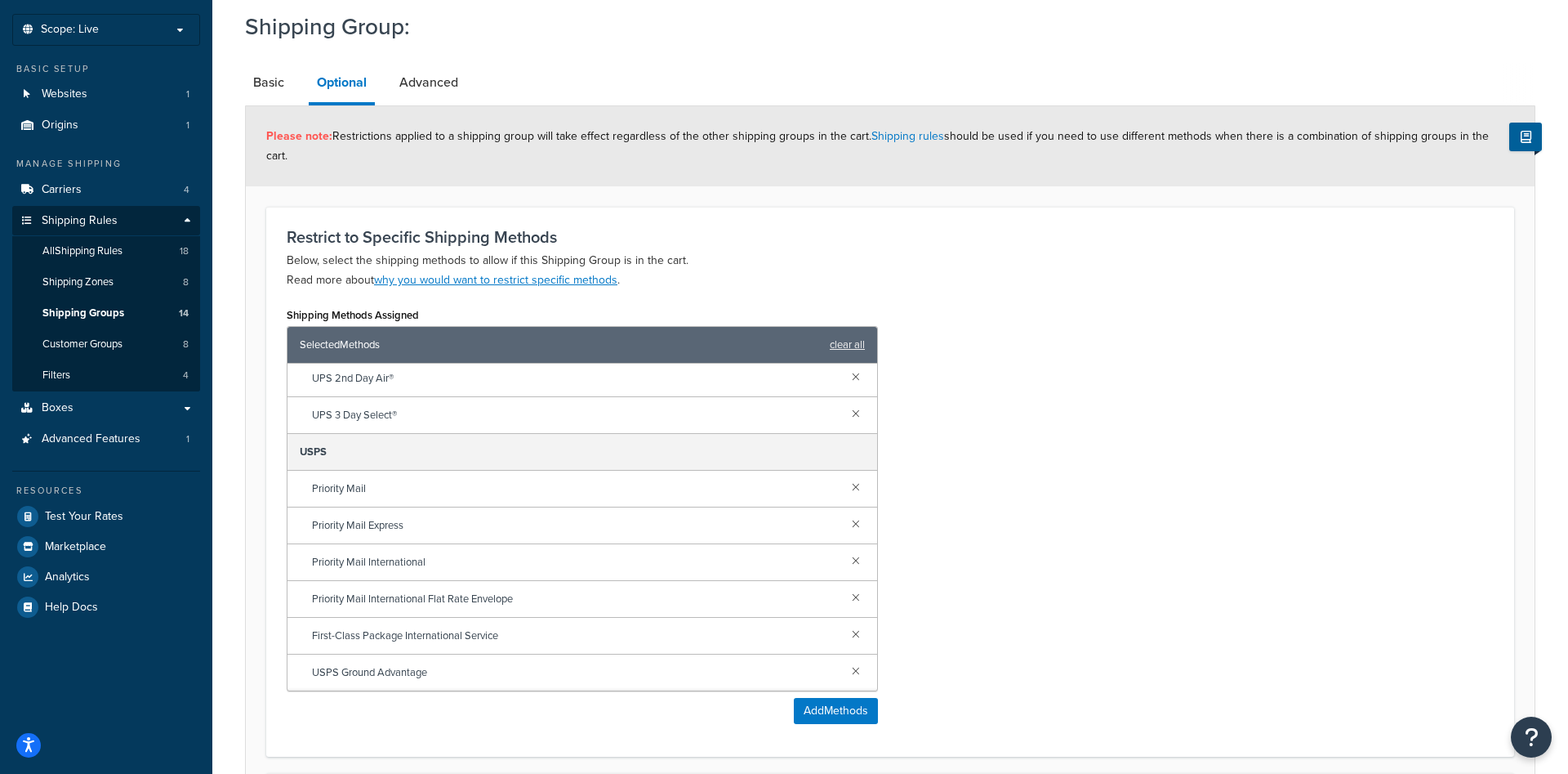
scroll to position [113, 0]
click at [851, 551] on link at bounding box center [855, 560] width 18 height 18
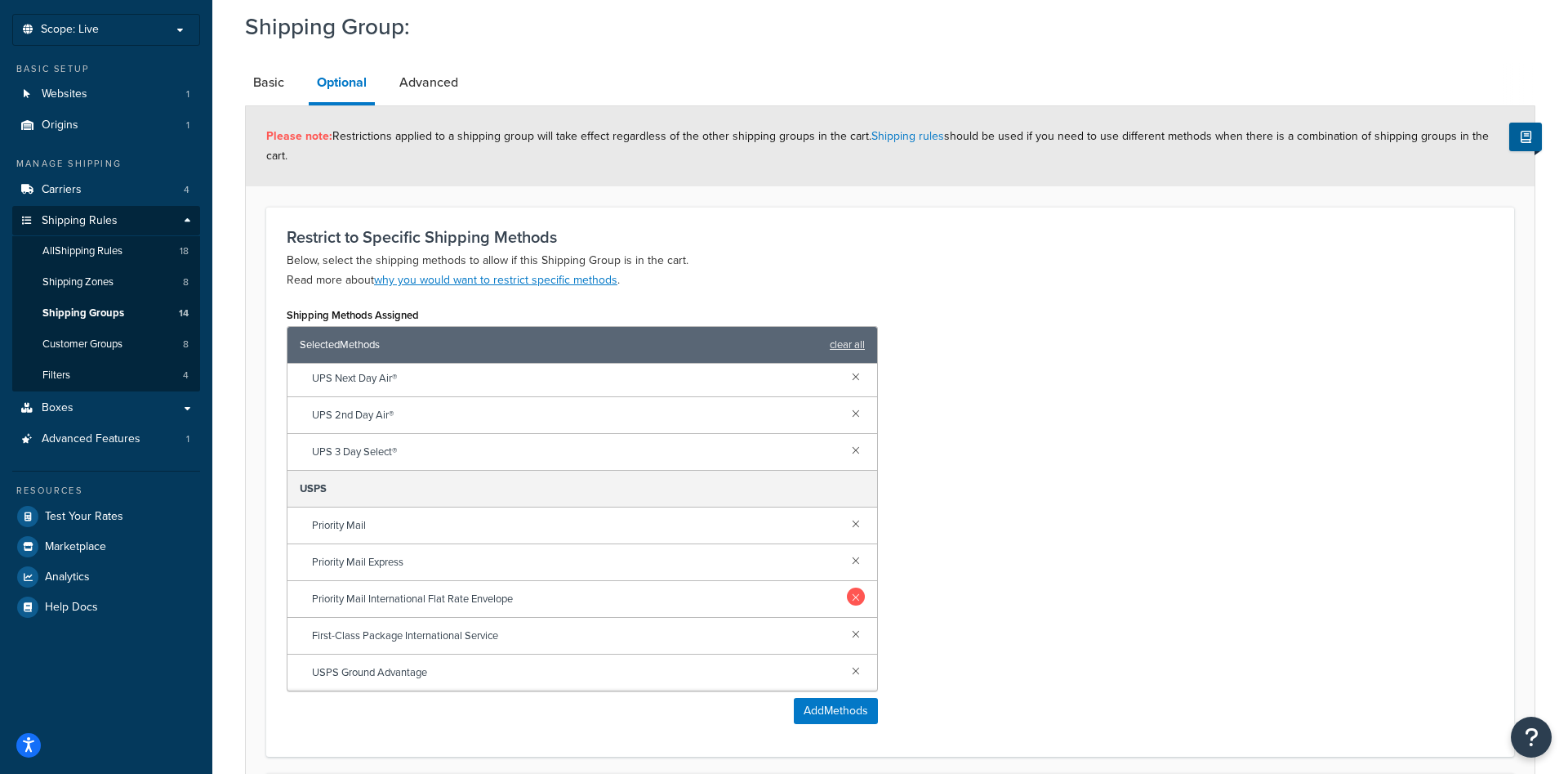
click at [852, 587] on link at bounding box center [855, 596] width 18 height 18
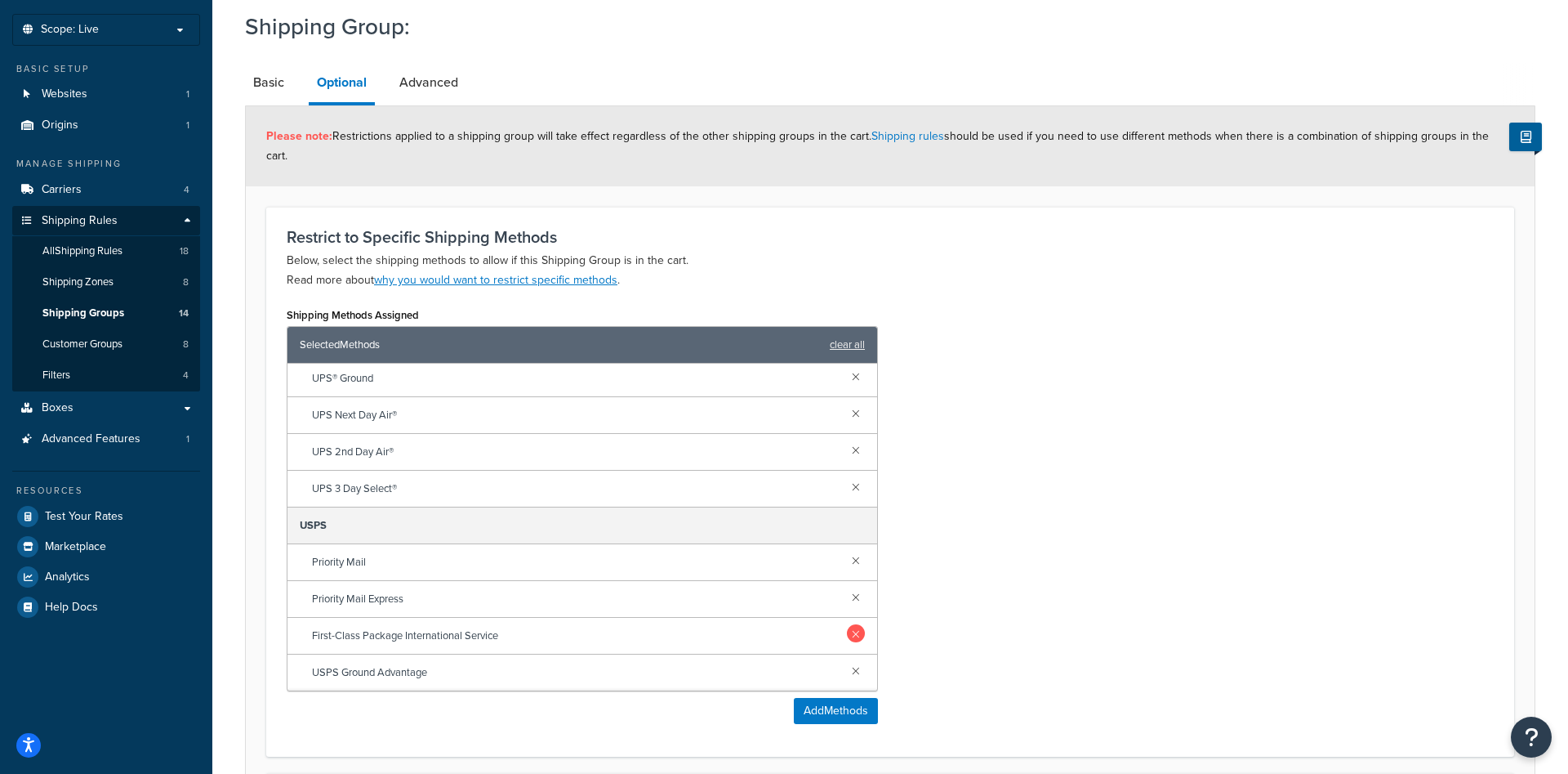
click at [855, 624] on link at bounding box center [855, 633] width 18 height 18
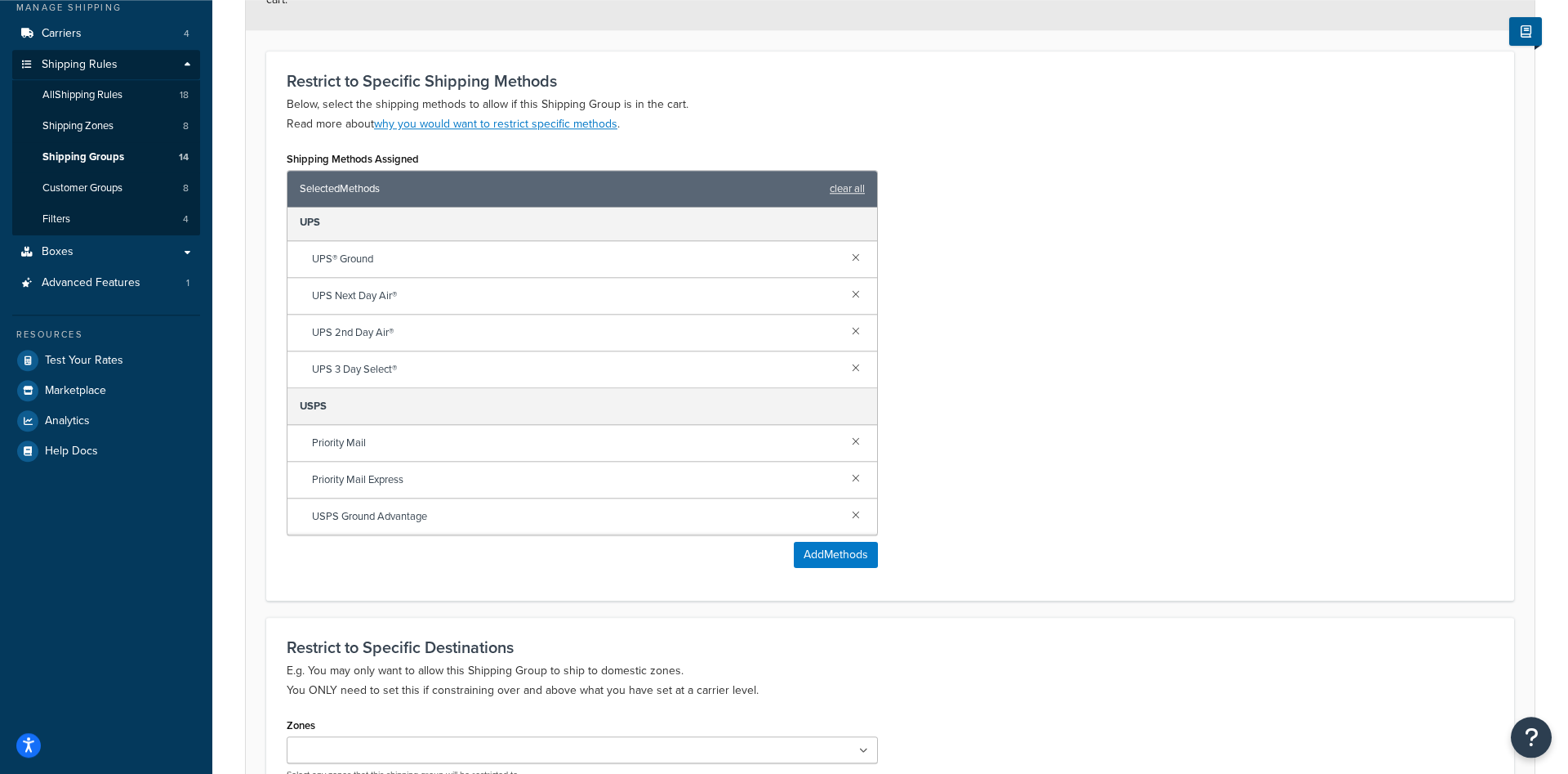
scroll to position [250, 0]
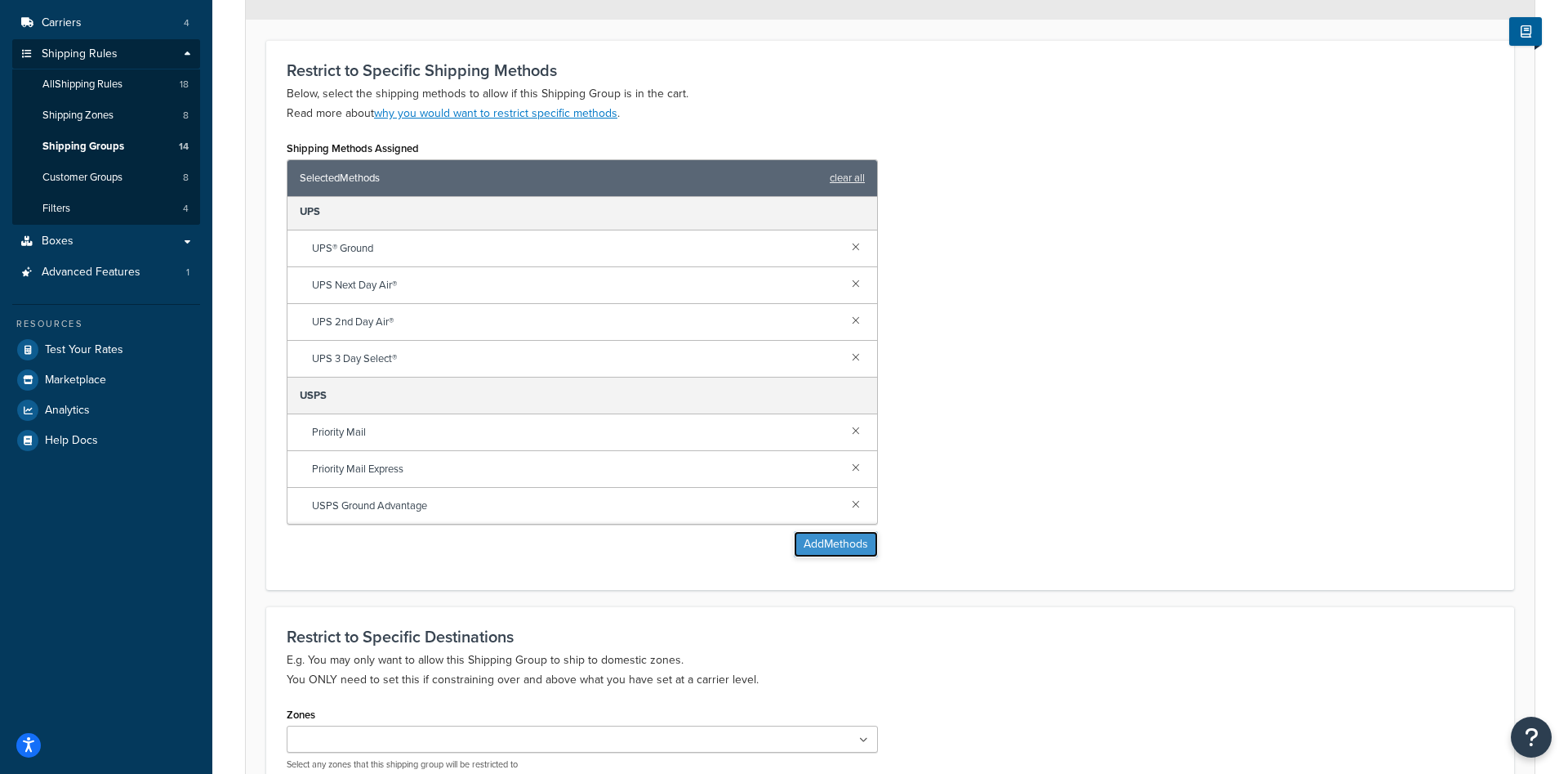
click at [852, 532] on button "Add Methods" at bounding box center [836, 544] width 84 height 26
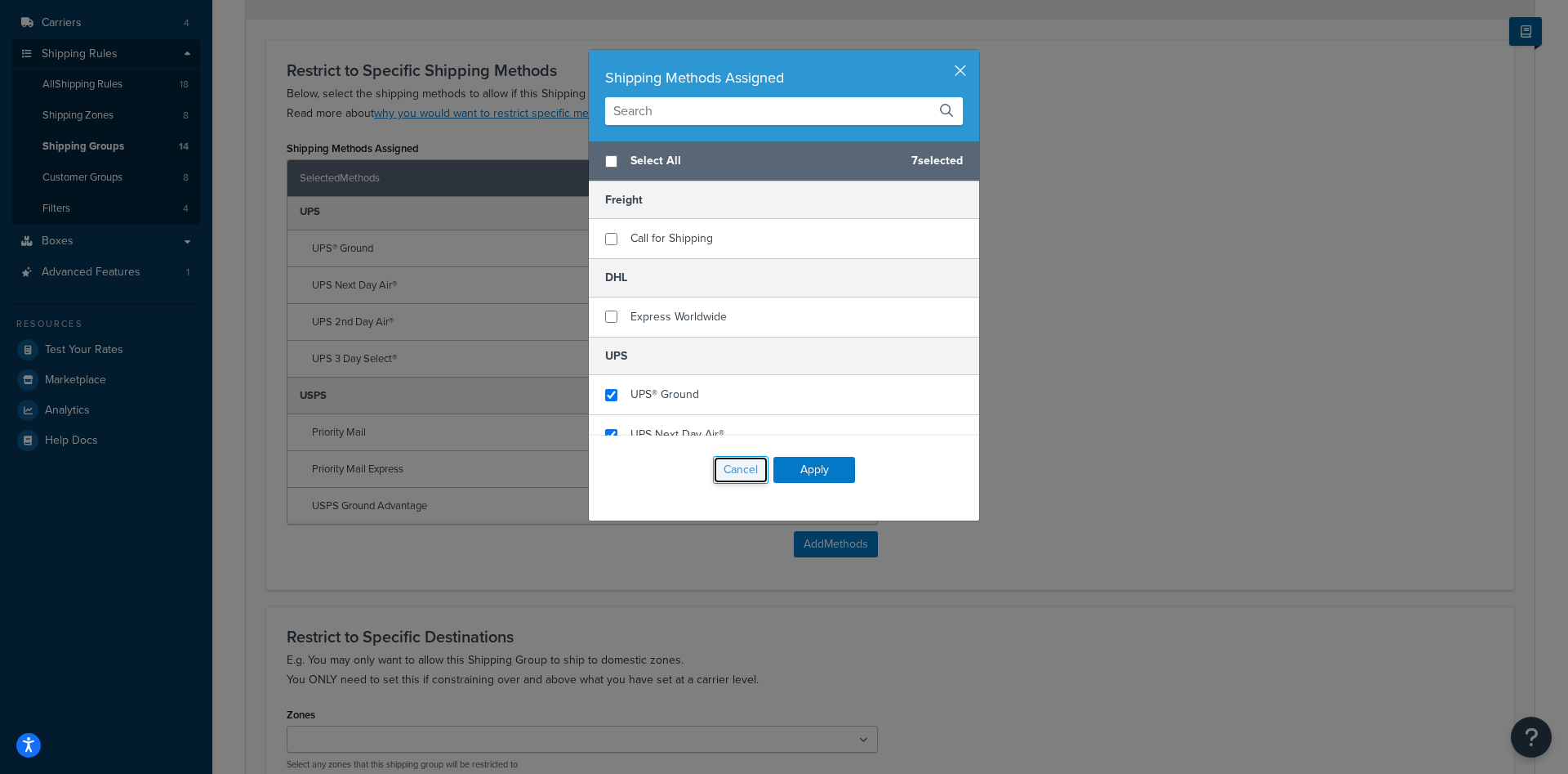
click at [752, 479] on button "Cancel" at bounding box center [740, 469] width 56 height 28
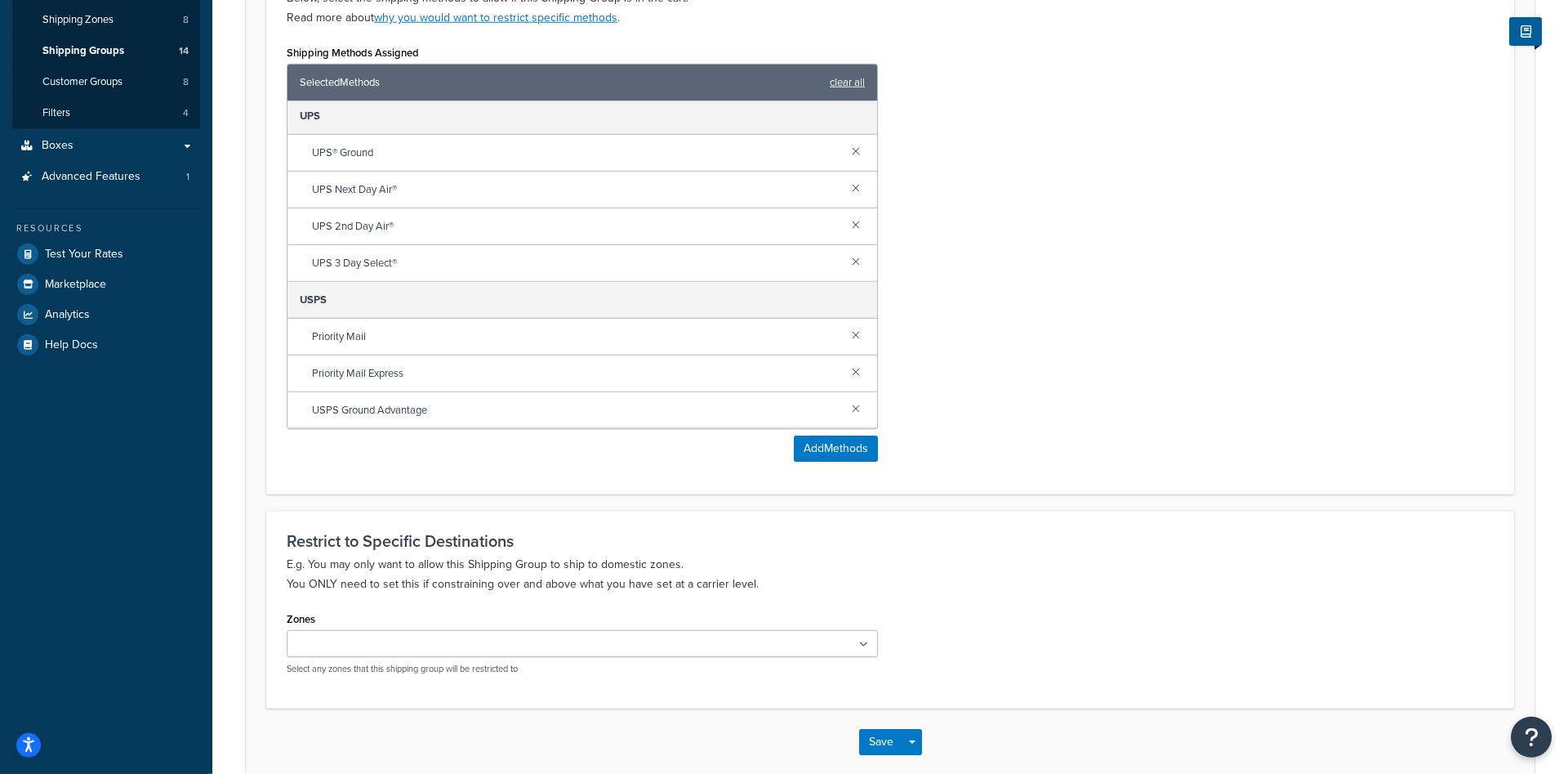
scroll to position [411, 0]
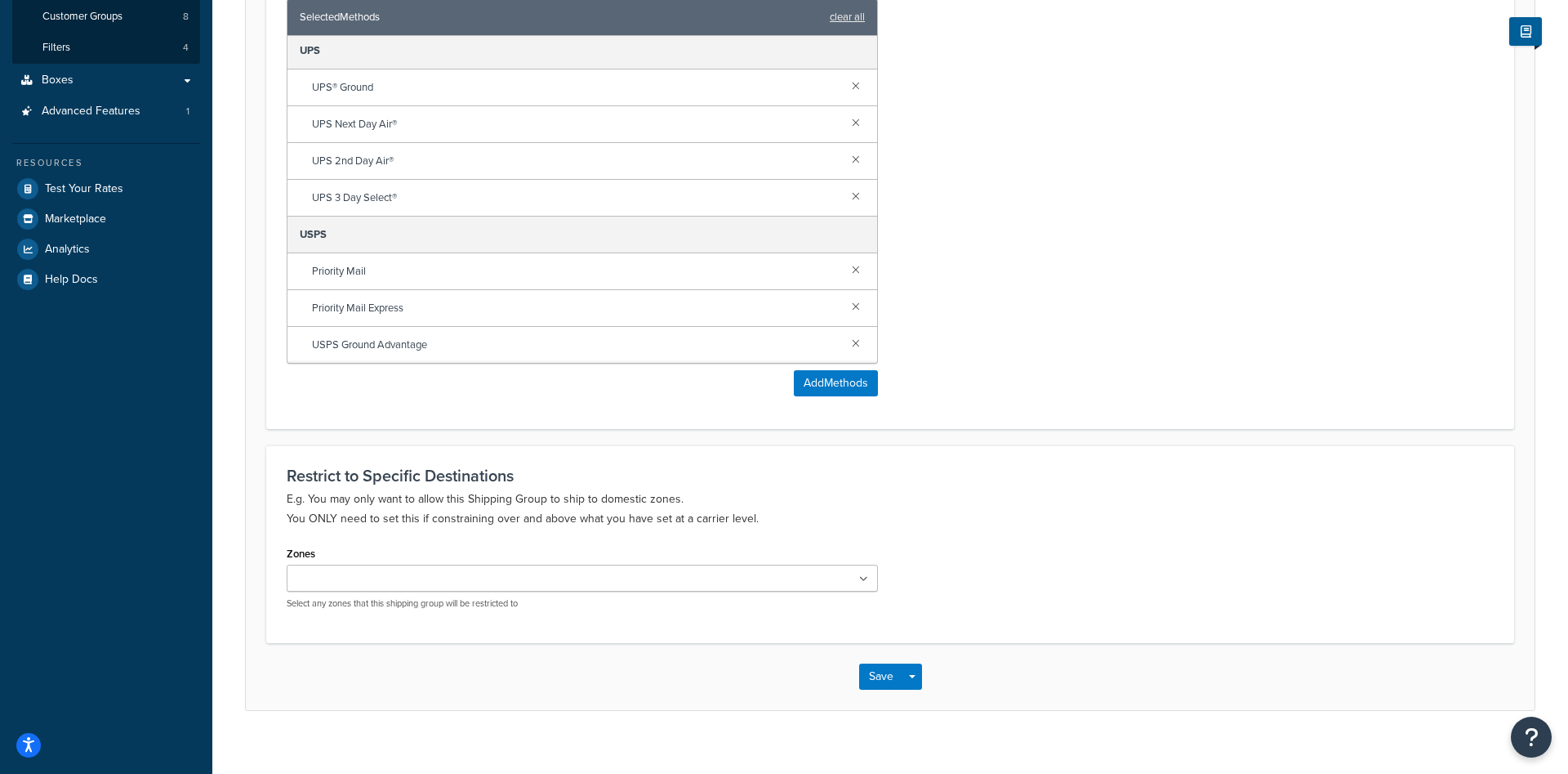
click at [486, 565] on ul at bounding box center [582, 578] width 591 height 27
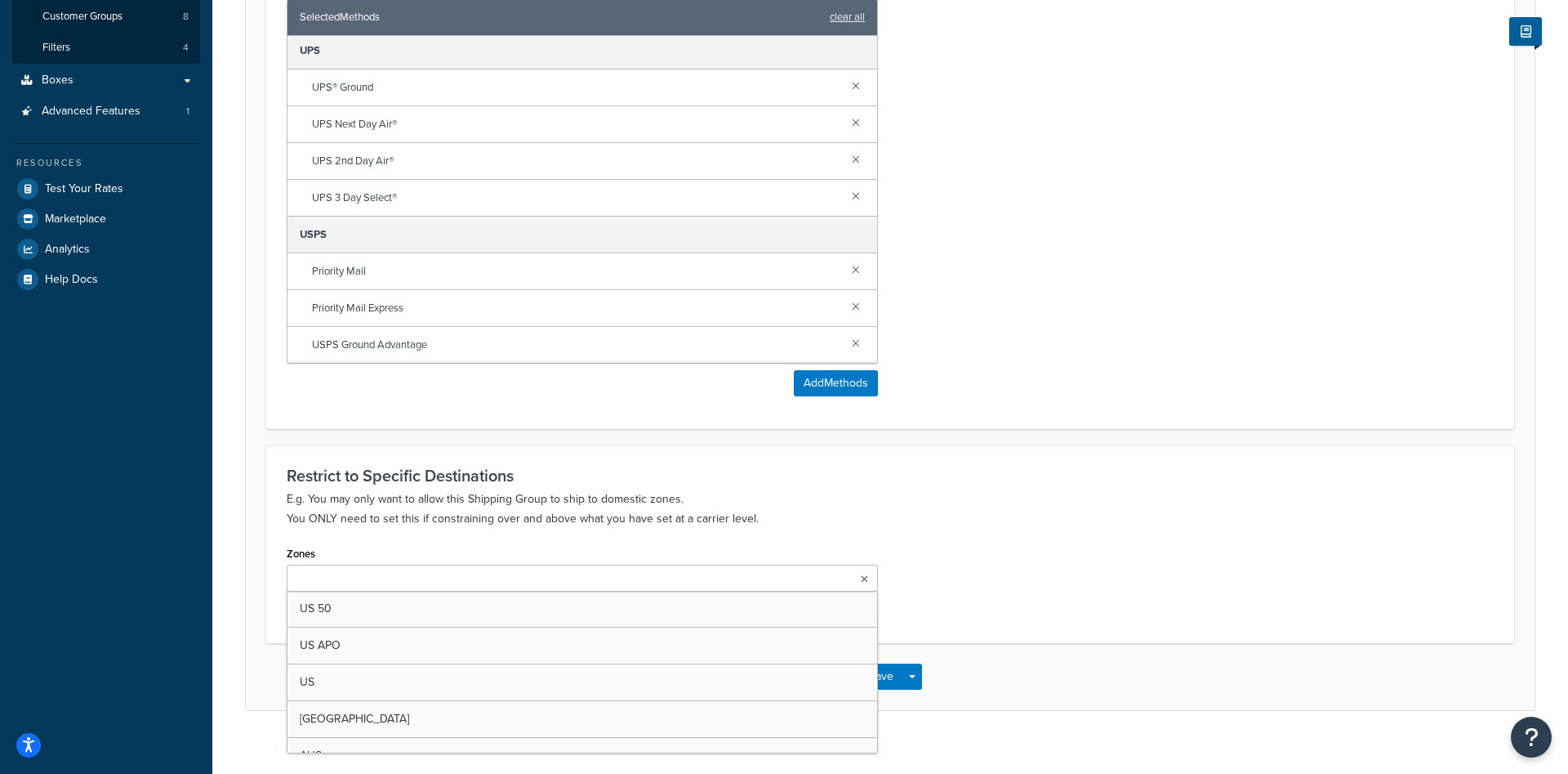
click at [372, 507] on p "E.g. You may only want to allow this Shipping Group to ship to domestic zones. …" at bounding box center [890, 509] width 1207 height 40
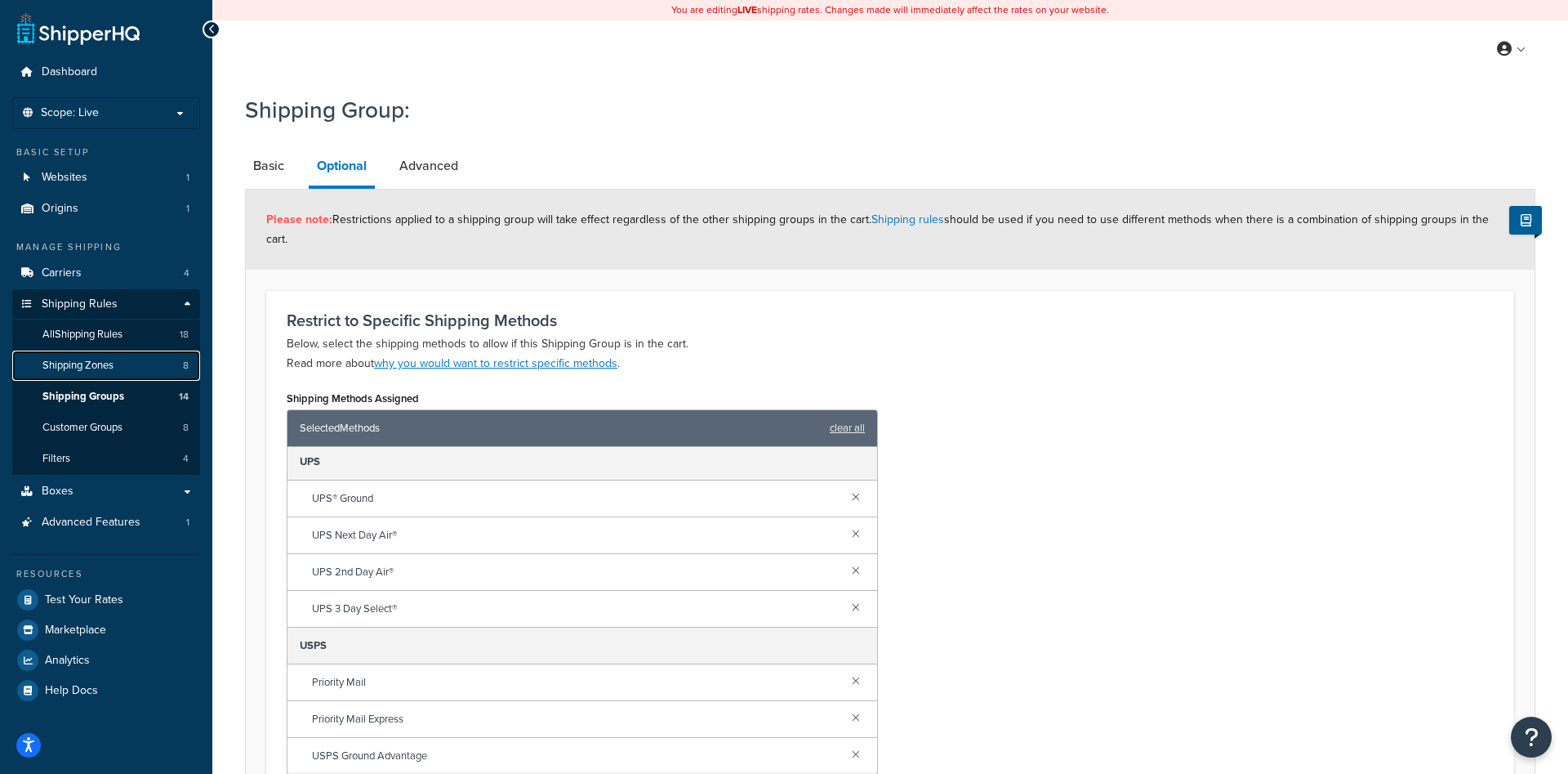
click at [138, 367] on link "Shipping Zones 8" at bounding box center [106, 366] width 188 height 31
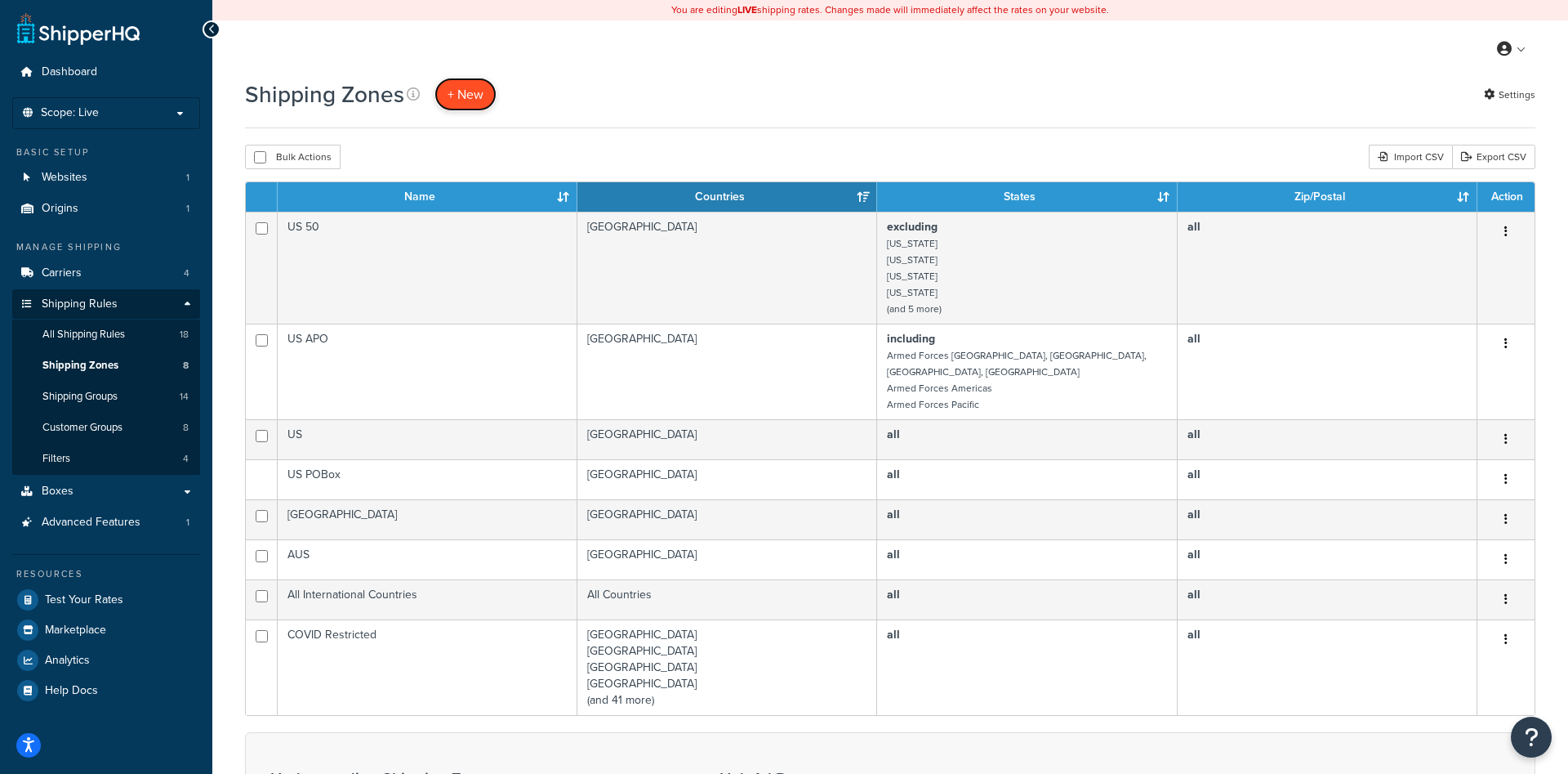
click at [447, 90] on span "+ New" at bounding box center [465, 94] width 36 height 19
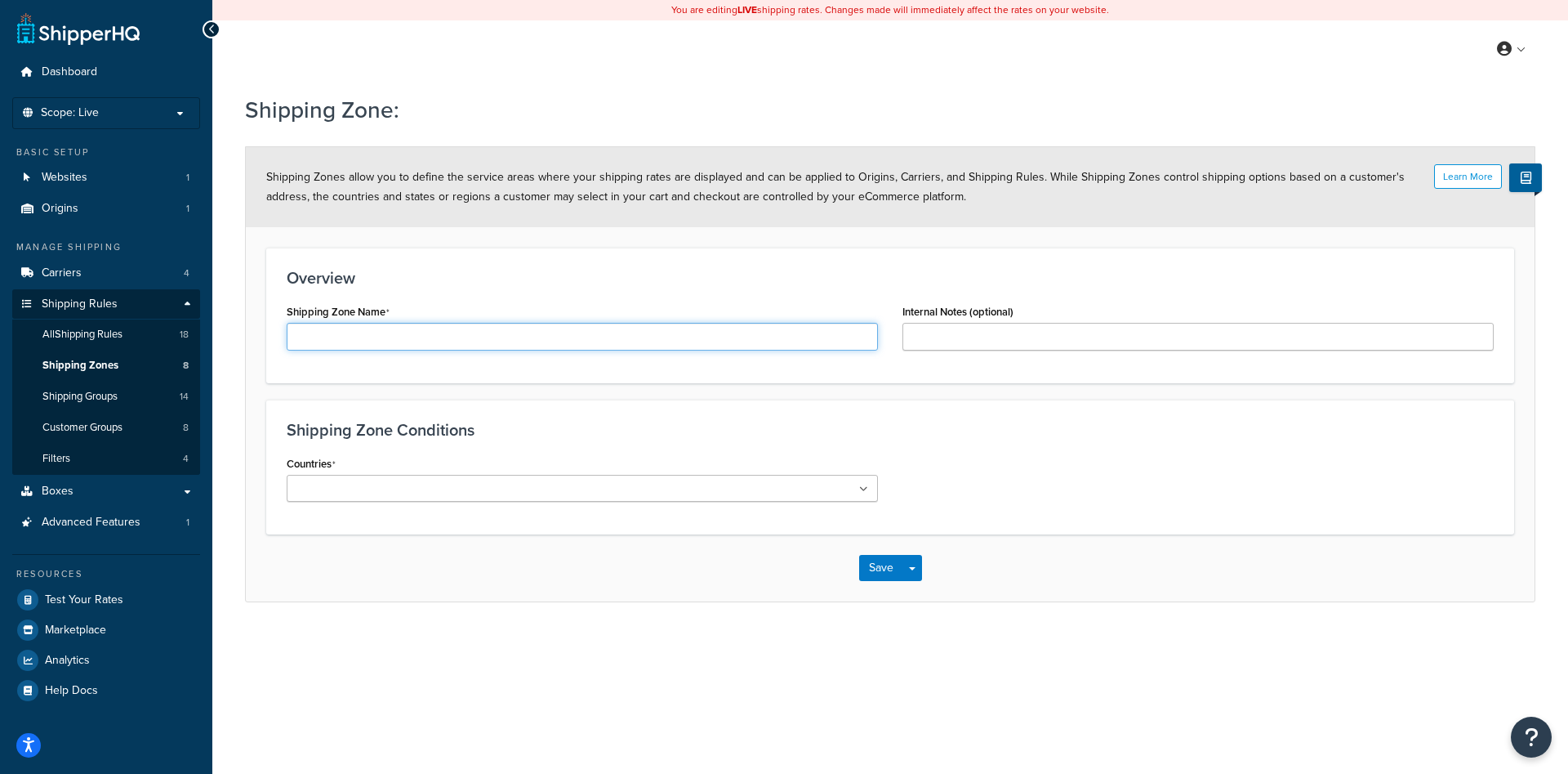
click at [490, 336] on input "Shipping Zone Name" at bounding box center [582, 336] width 591 height 28
type input "[GEOGRAPHIC_DATA]"
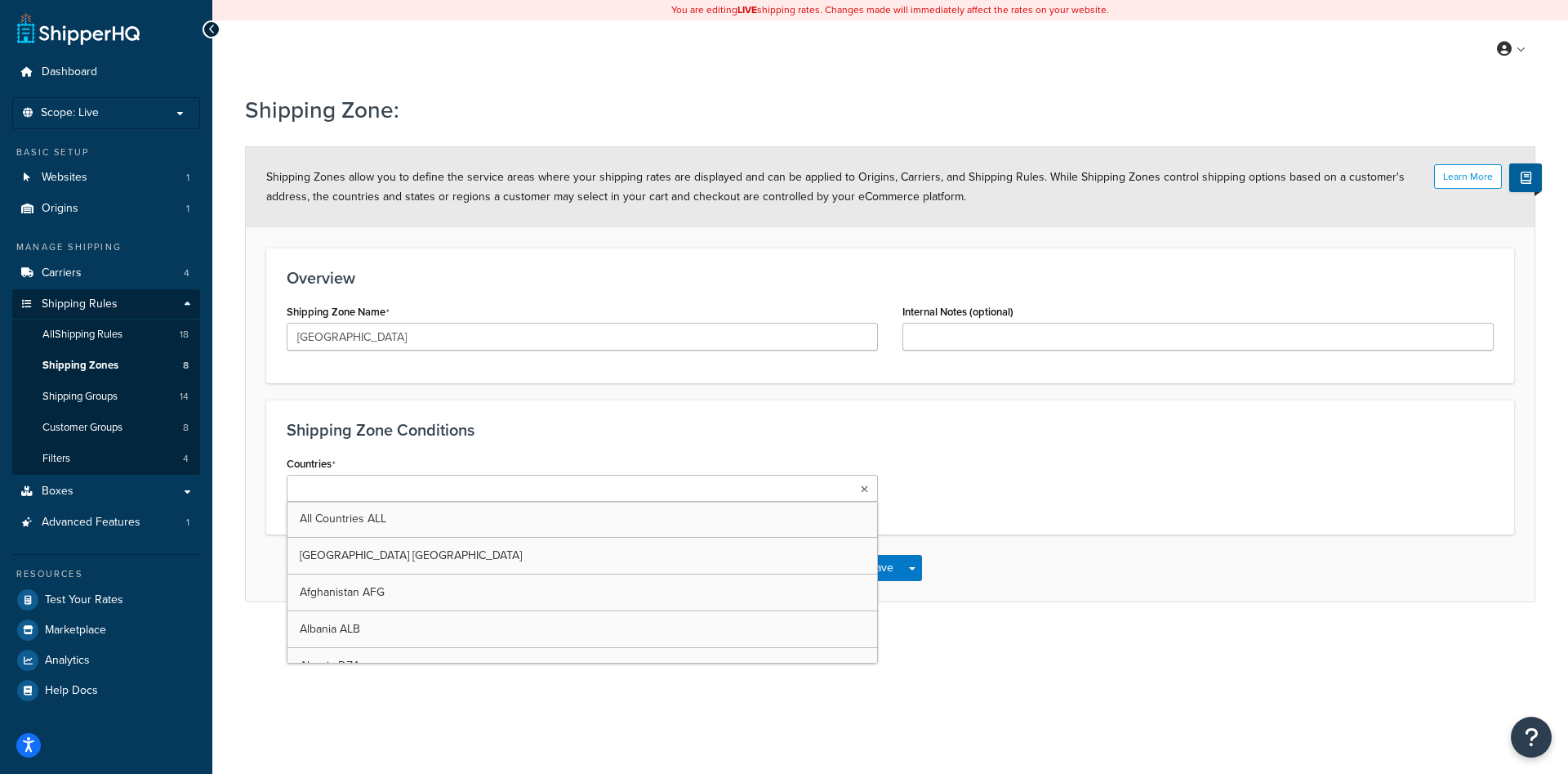
click at [569, 486] on ul at bounding box center [582, 488] width 591 height 27
type input "unite"
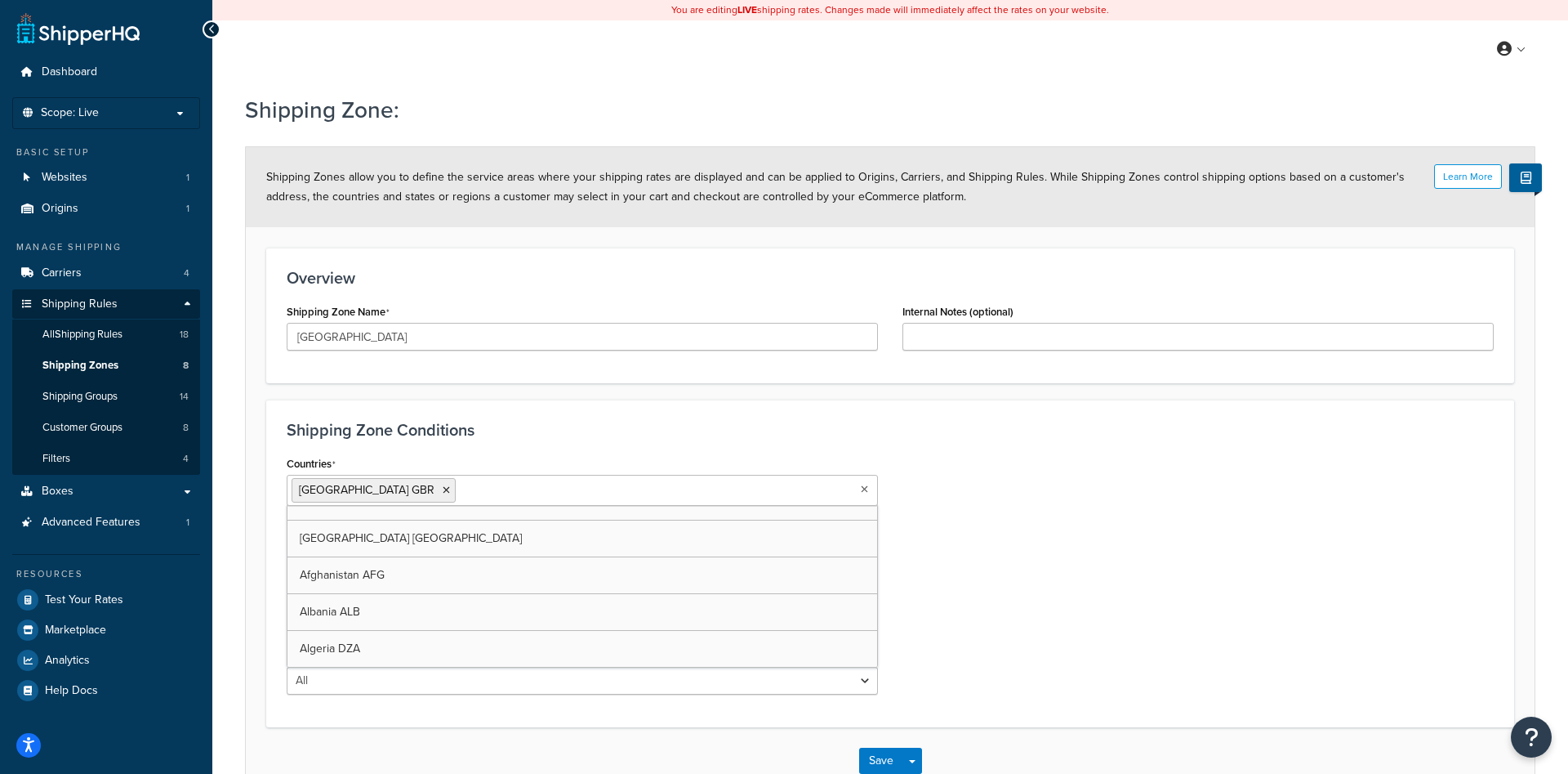
scroll to position [58, 0]
click at [993, 476] on div "Countries [GEOGRAPHIC_DATA] [GEOGRAPHIC_DATA] All Countries ALL [GEOGRAPHIC_DAT…" at bounding box center [890, 580] width 1231 height 255
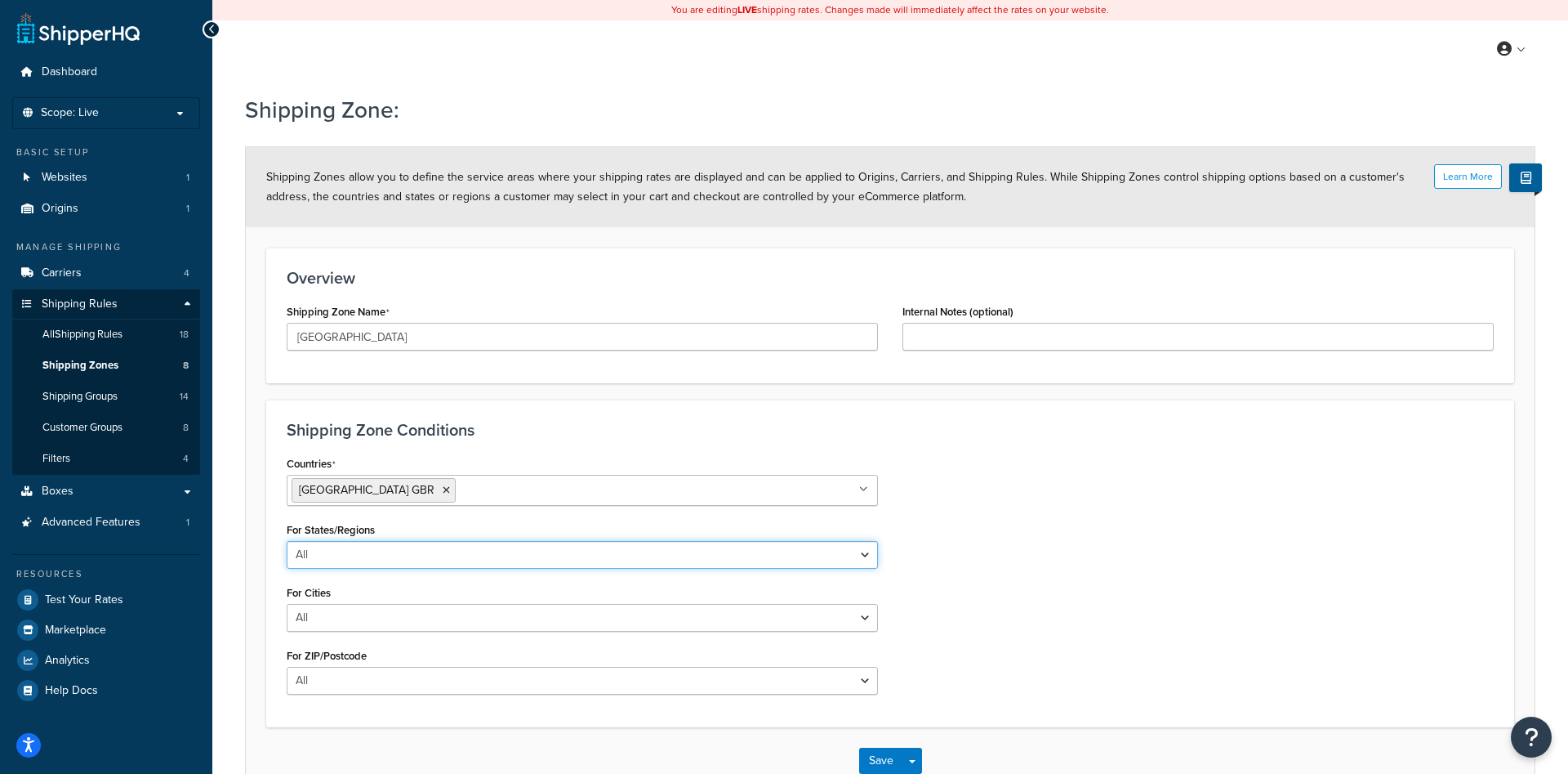
click at [287, 541] on select "All Including Excluding" at bounding box center [582, 555] width 591 height 28
click at [1144, 559] on div "Countries United Kingdom GBR All Countries ALL United States USA Afghanistan AF…" at bounding box center [890, 580] width 1231 height 255
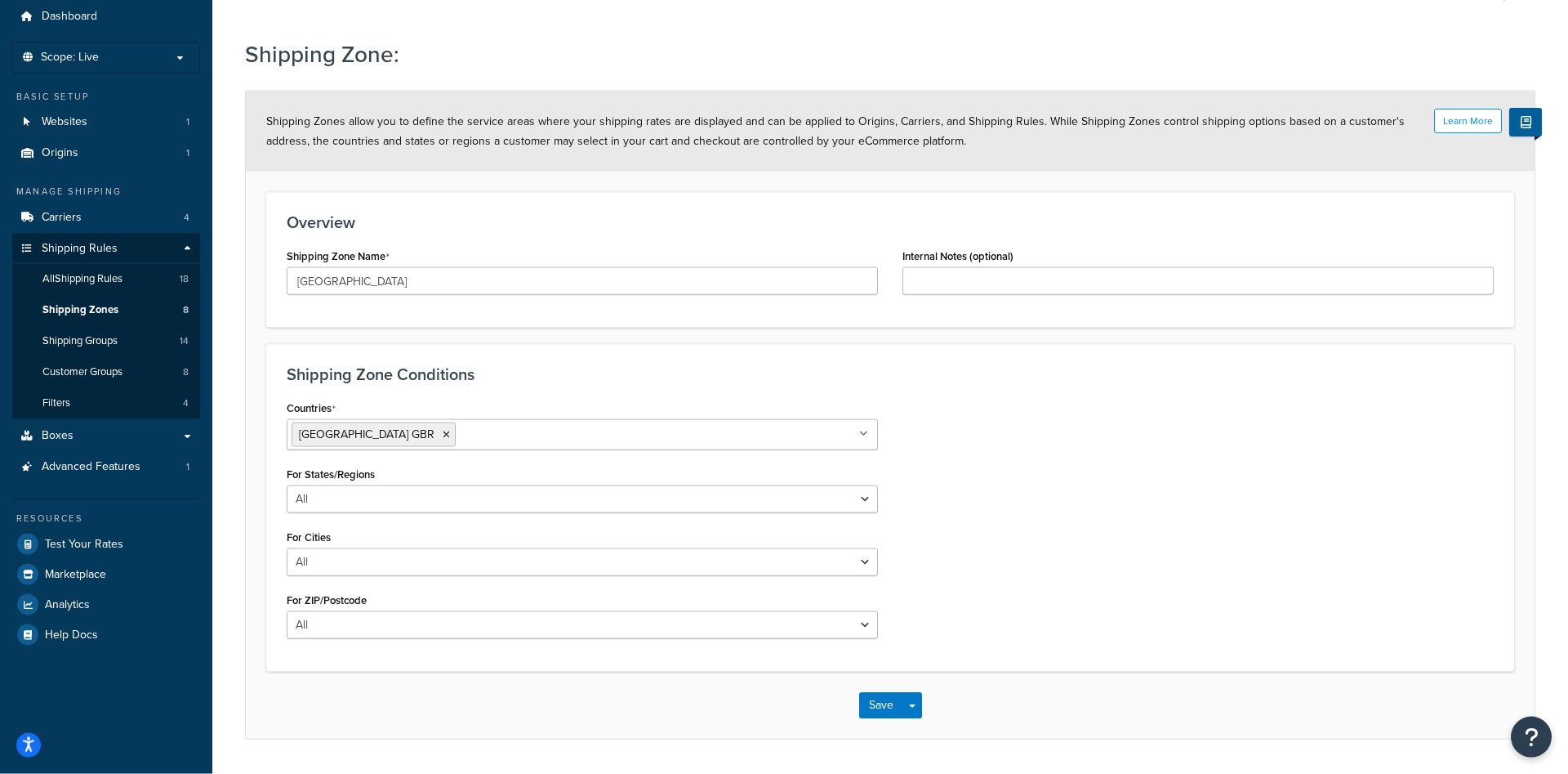
scroll to position [84, 0]
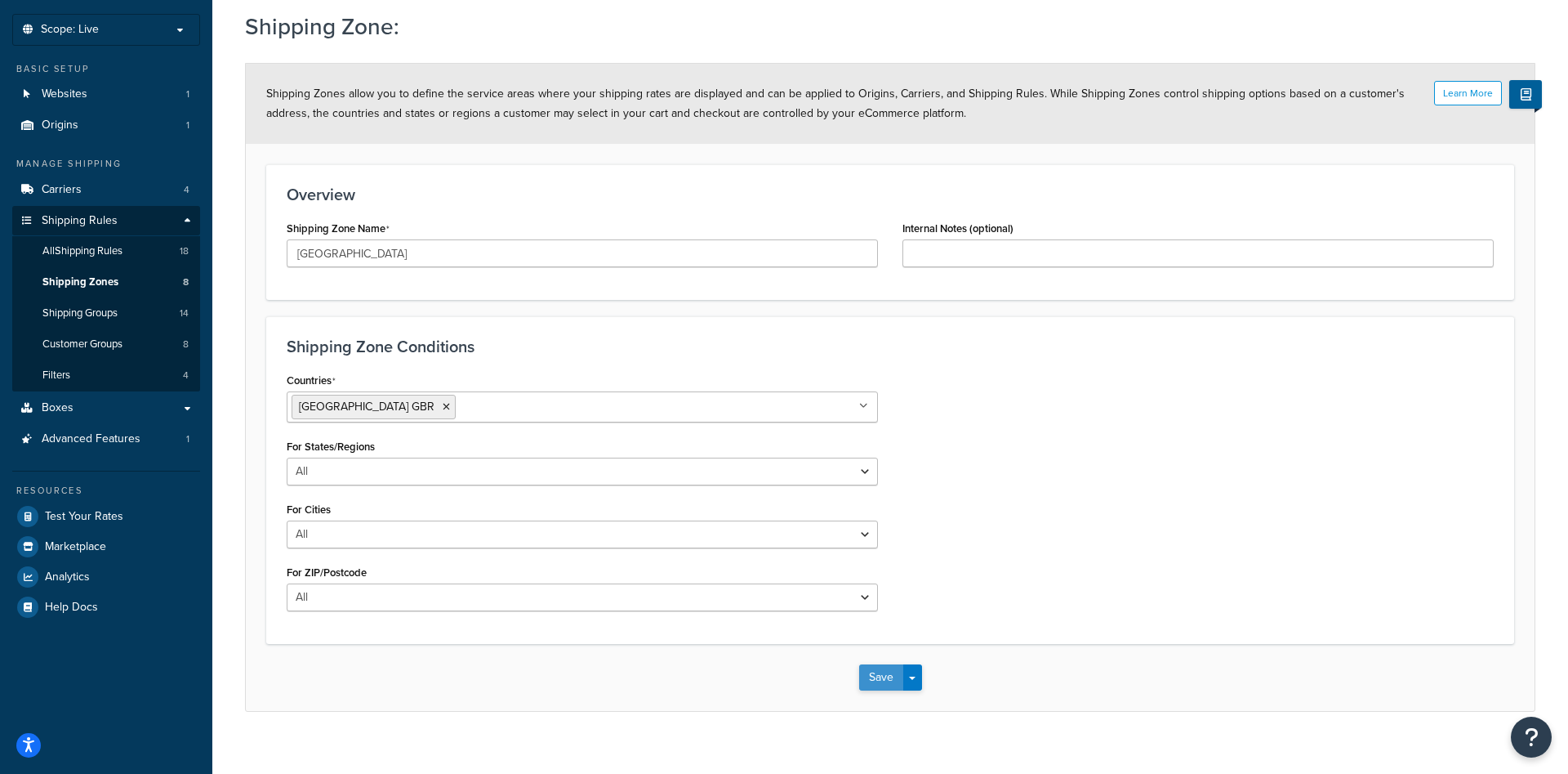
click at [873, 675] on button "Save" at bounding box center [881, 677] width 44 height 26
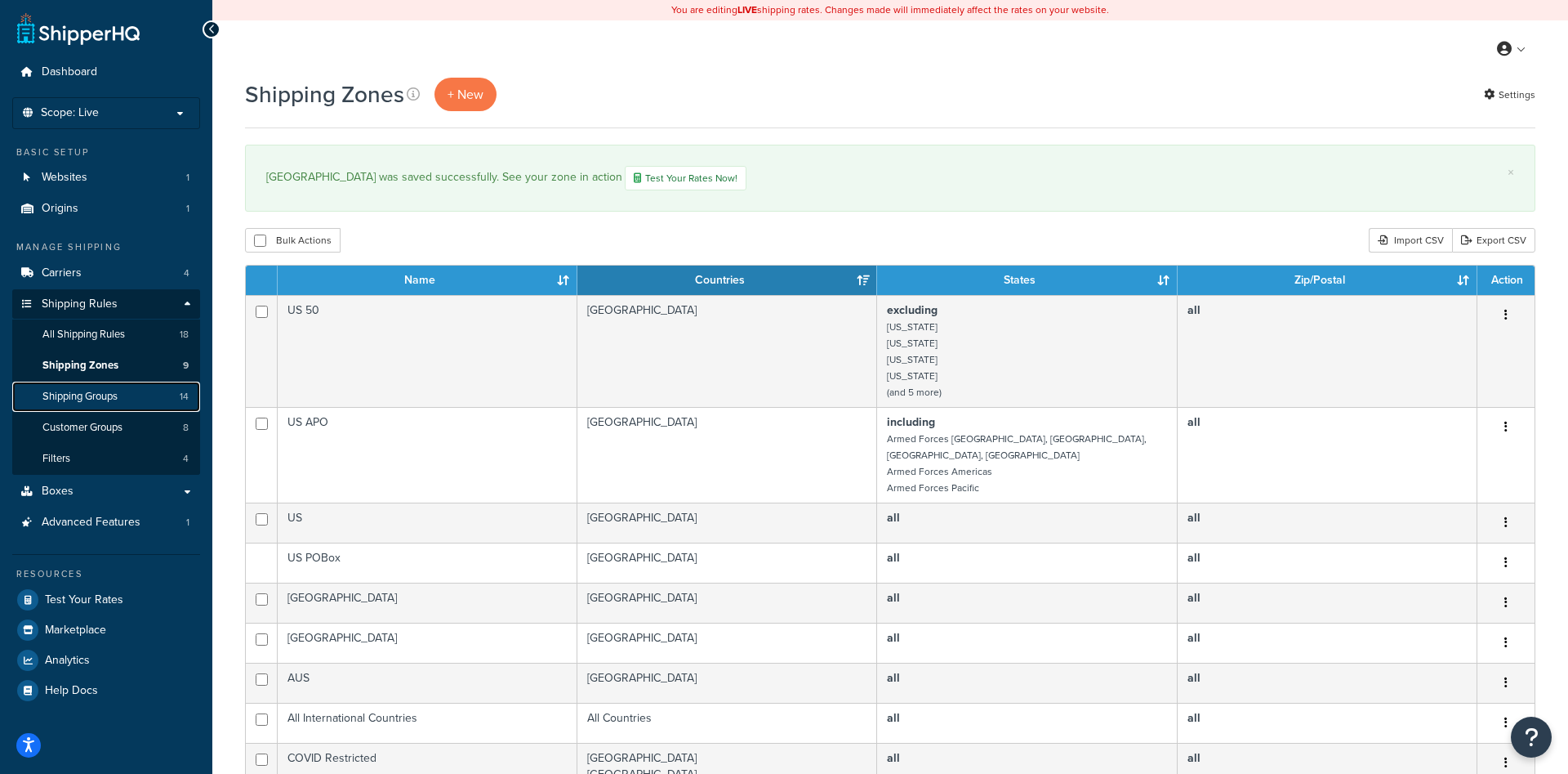
click at [147, 398] on link "Shipping Groups 14" at bounding box center [106, 396] width 188 height 31
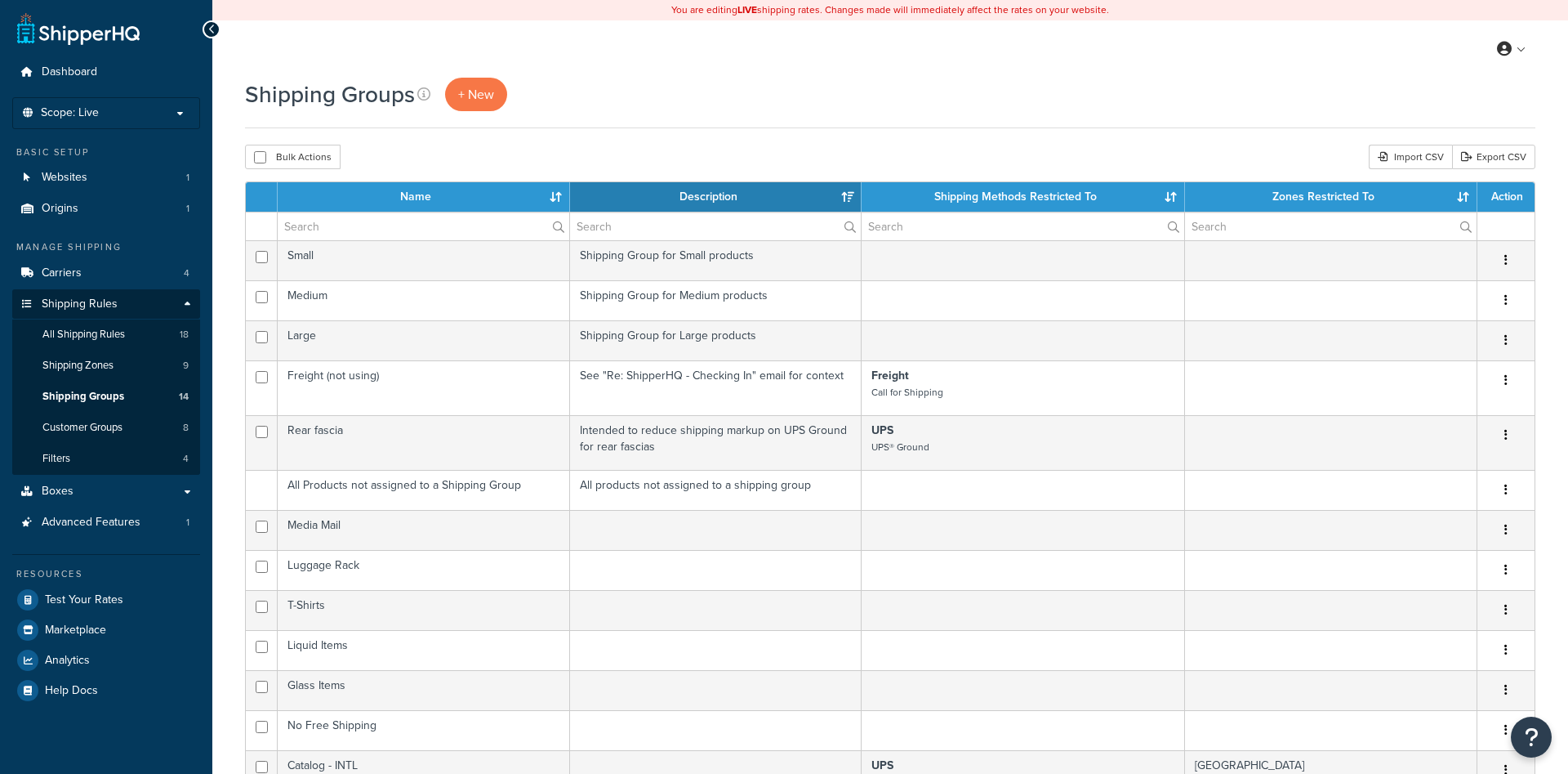
select select "15"
click at [1395, 61] on div "My Profile Billing Global Settings Contact Us Logout" at bounding box center [890, 49] width 1356 height 58
click at [449, 102] on link "+ New" at bounding box center [475, 93] width 62 height 33
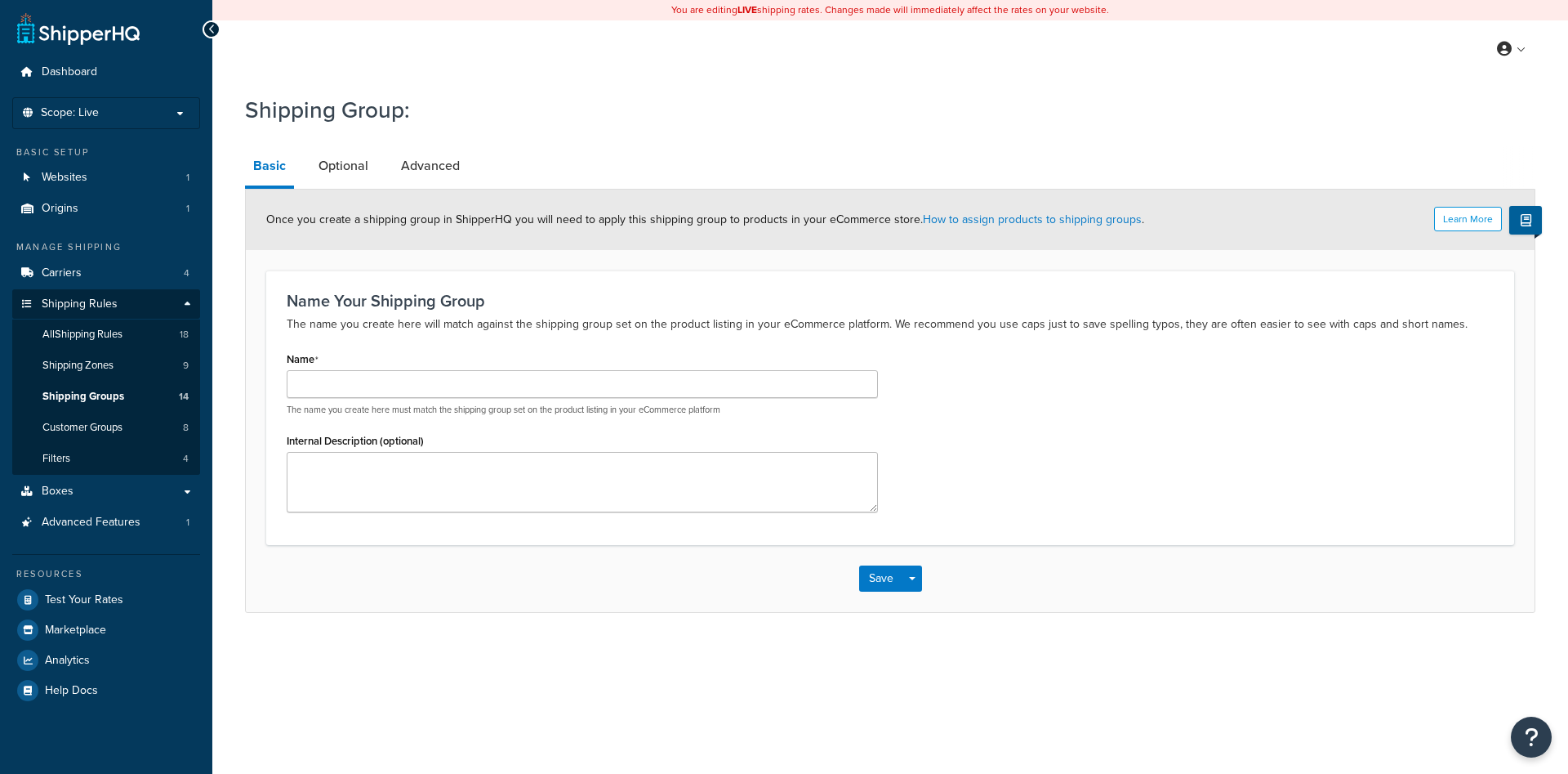
click at [0, 773] on nordpass-portal at bounding box center [0, 774] width 0 height 0
click at [454, 381] on input "Name" at bounding box center [582, 384] width 591 height 28
type input "UltraDrive - INTL"
click at [331, 165] on link "Optional" at bounding box center [343, 166] width 66 height 40
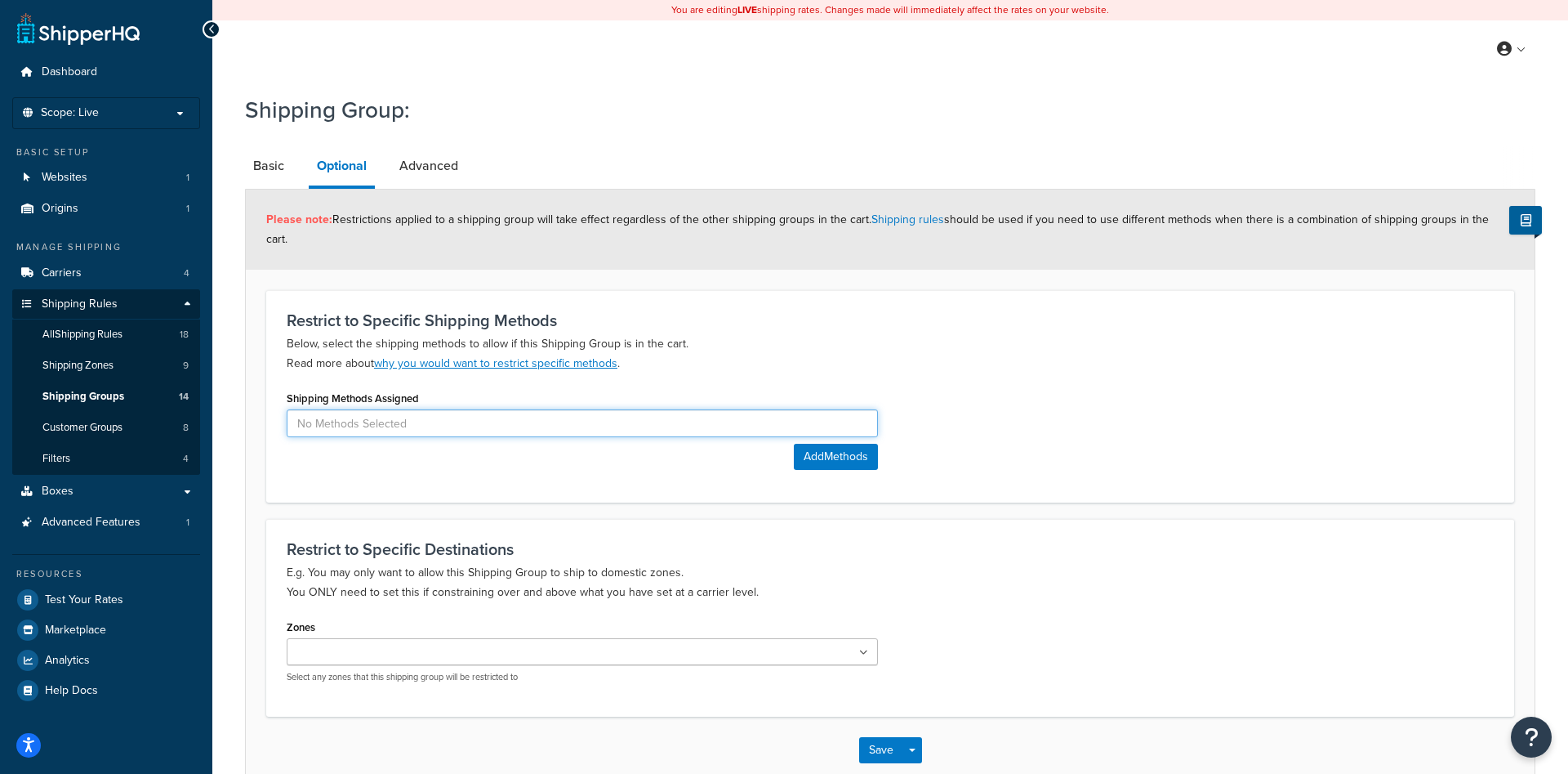
click at [447, 413] on input at bounding box center [582, 423] width 591 height 28
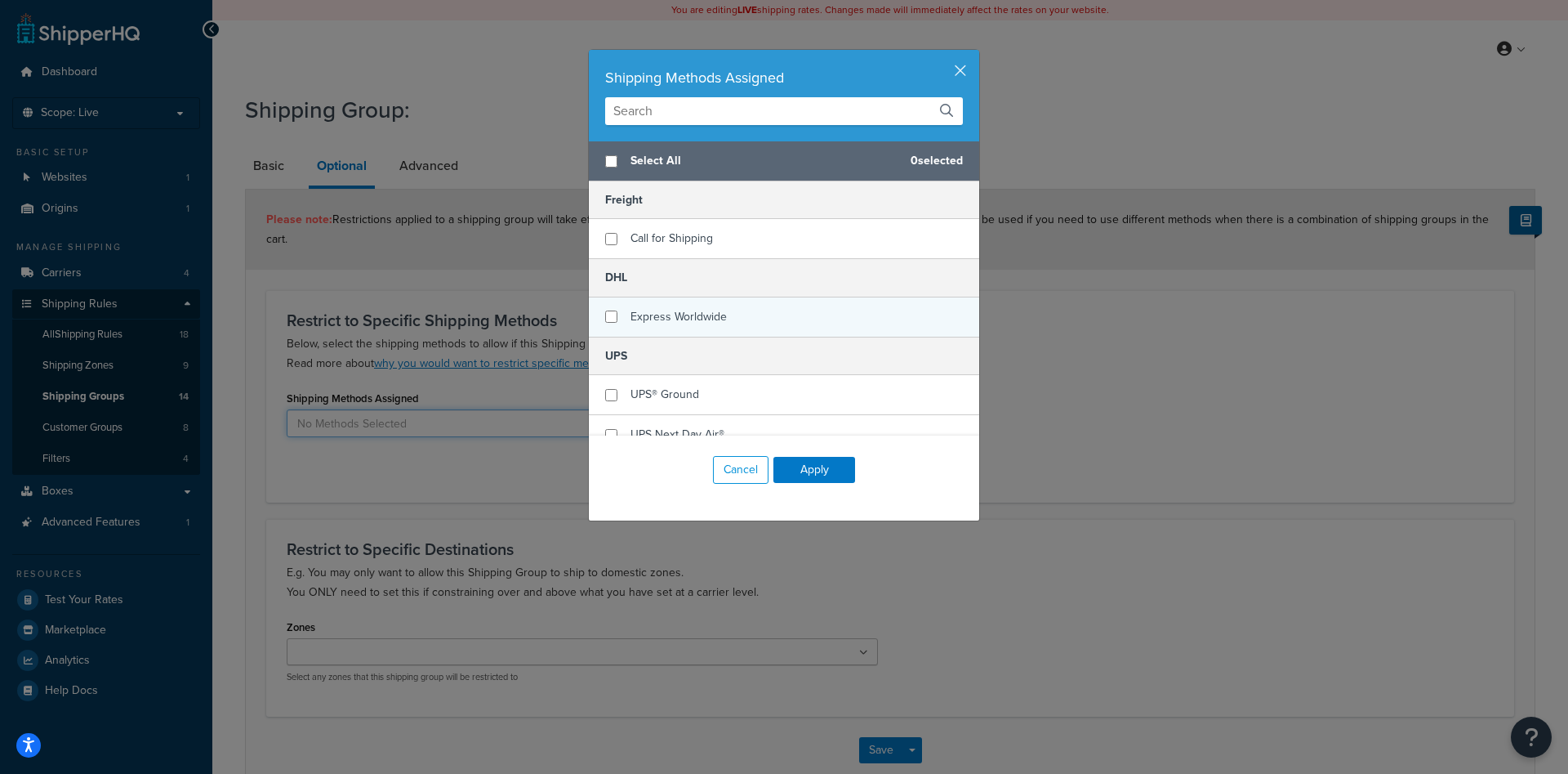
scroll to position [103, 0]
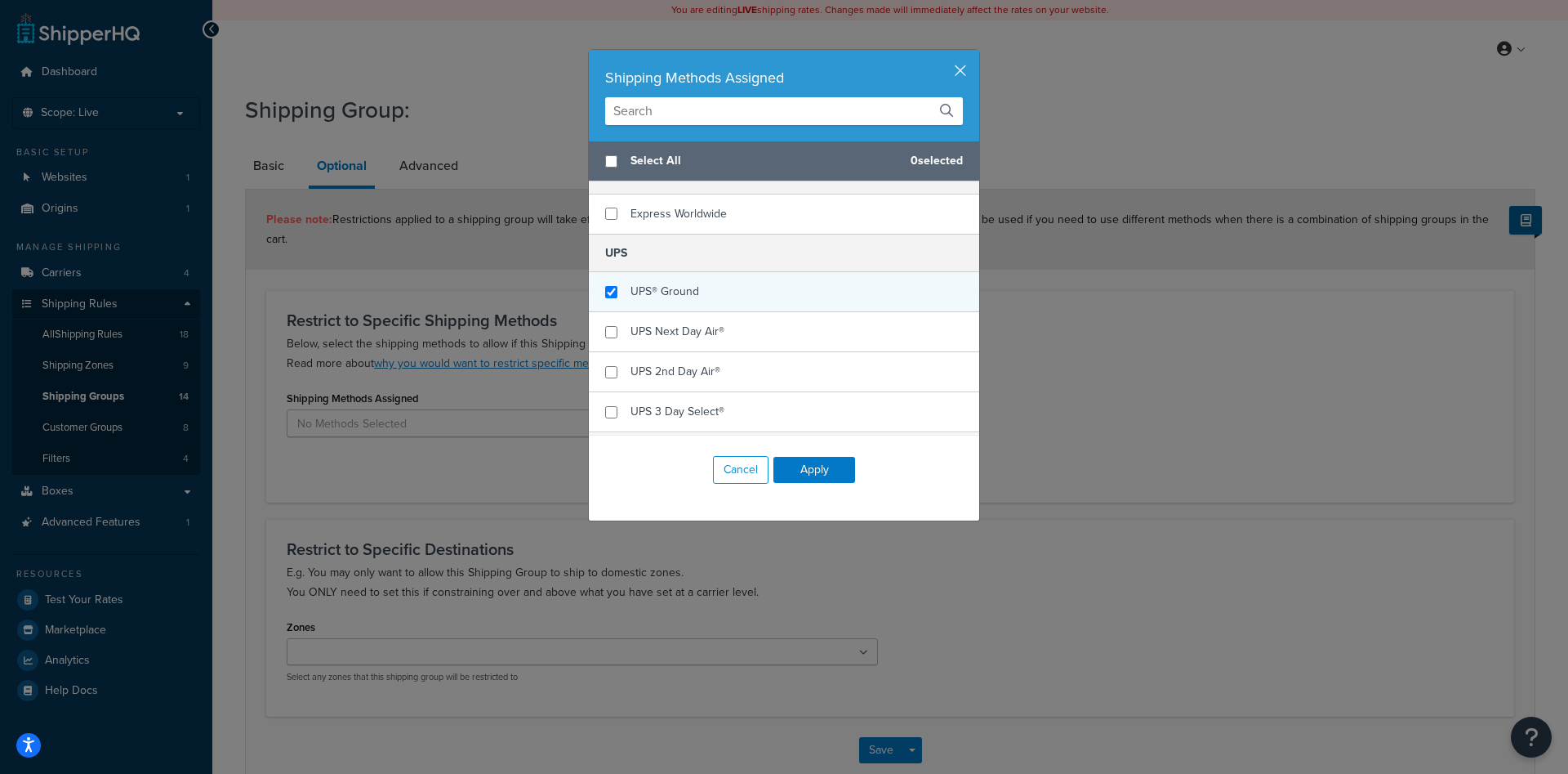
checkbox input "true"
click at [713, 302] on div "UPS® Ground" at bounding box center [784, 292] width 390 height 40
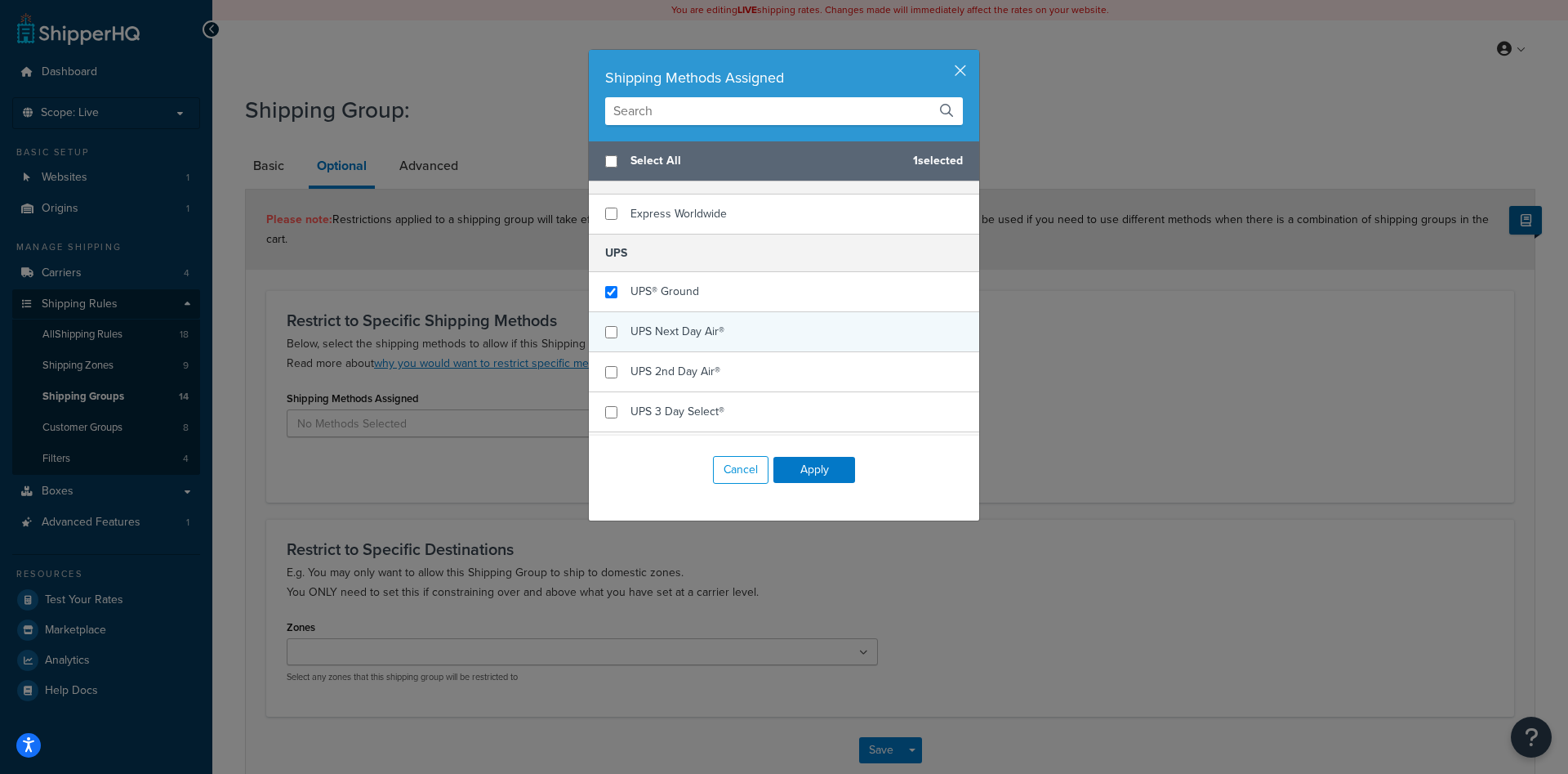
scroll to position [206, 0]
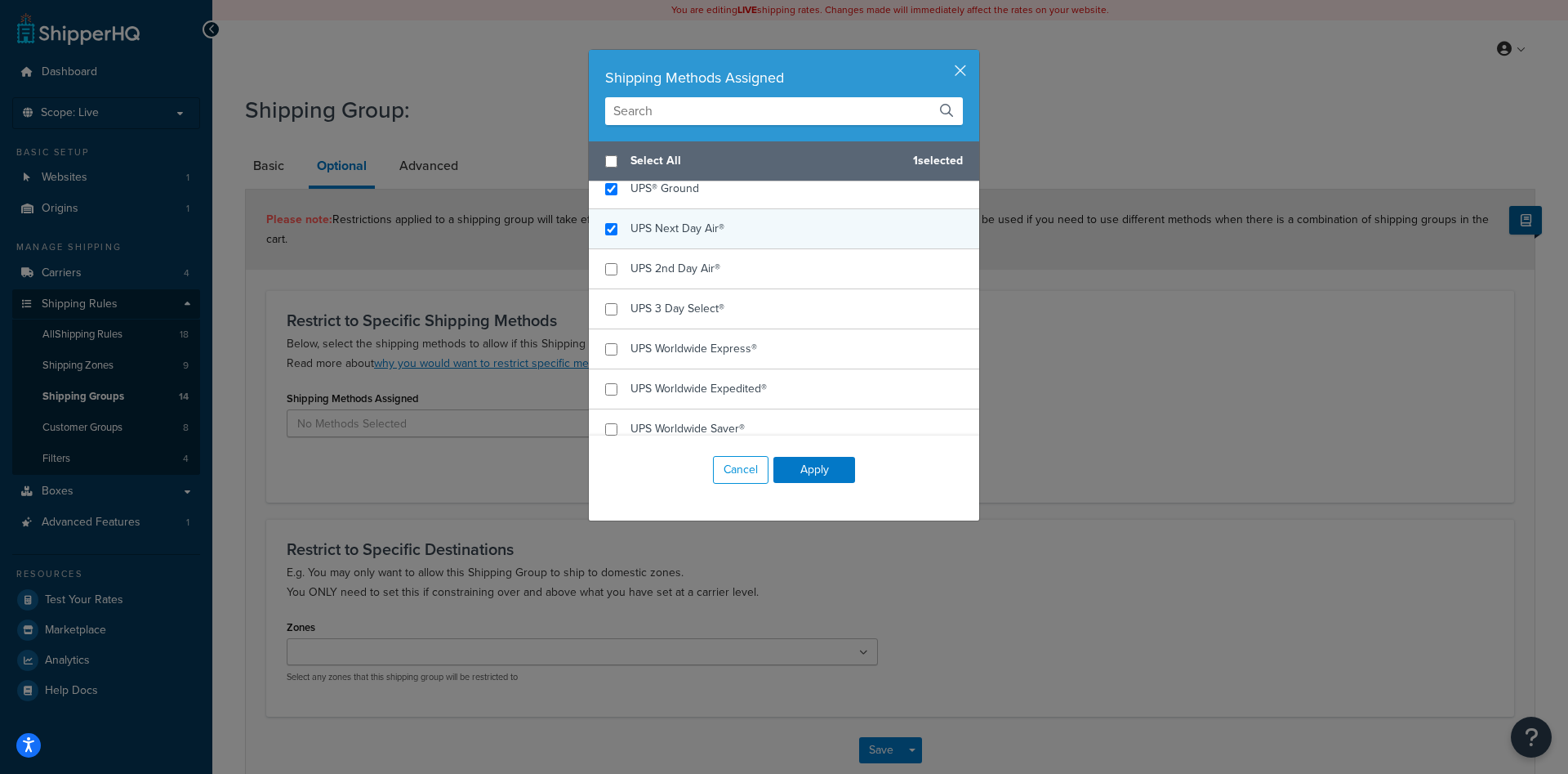
checkbox input "true"
click at [732, 235] on div "UPS Next Day Air®" at bounding box center [784, 229] width 390 height 40
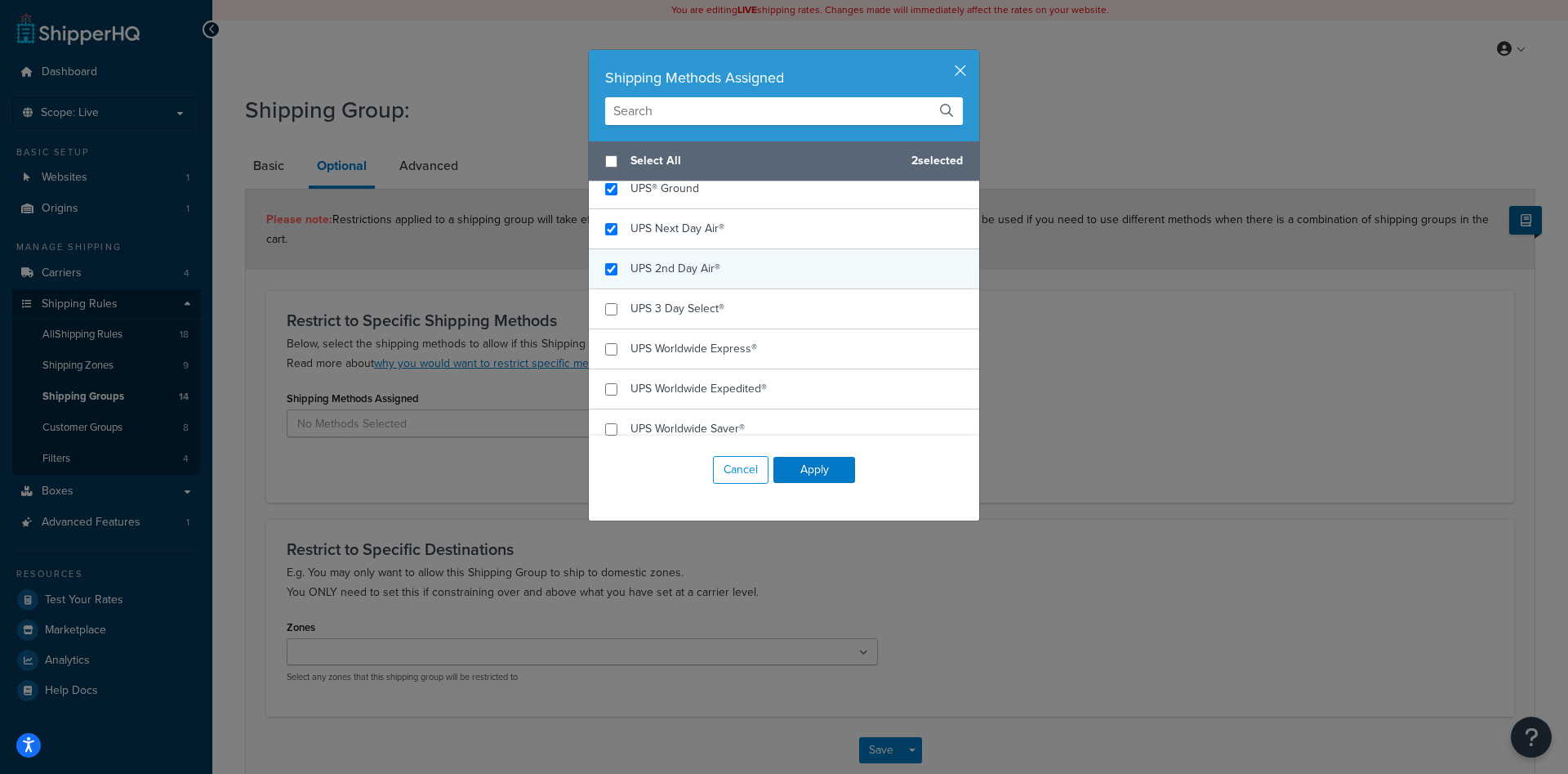
checkbox input "true"
click at [730, 256] on div "UPS 2nd Day Air®" at bounding box center [784, 269] width 390 height 40
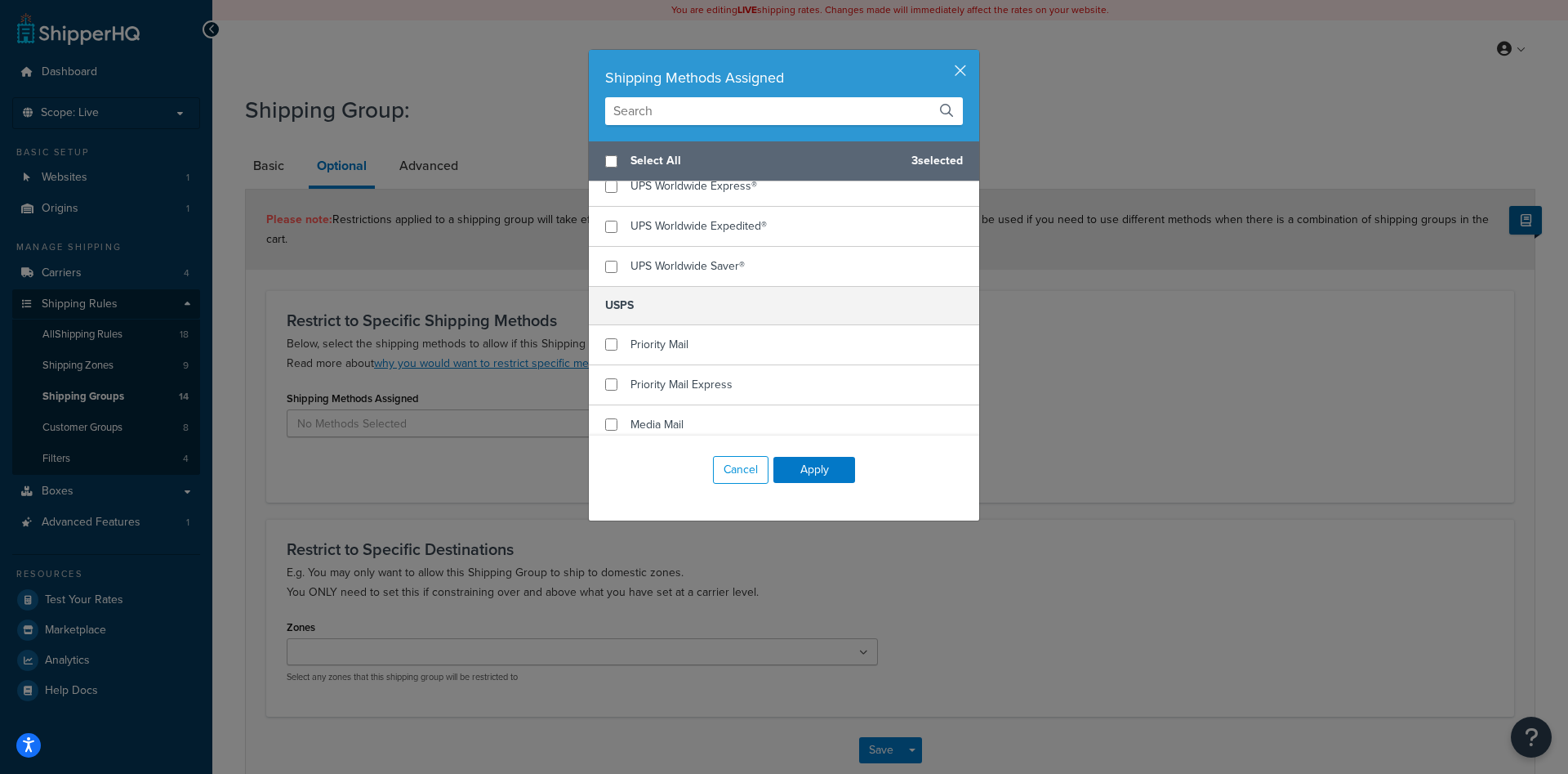
scroll to position [412, 0]
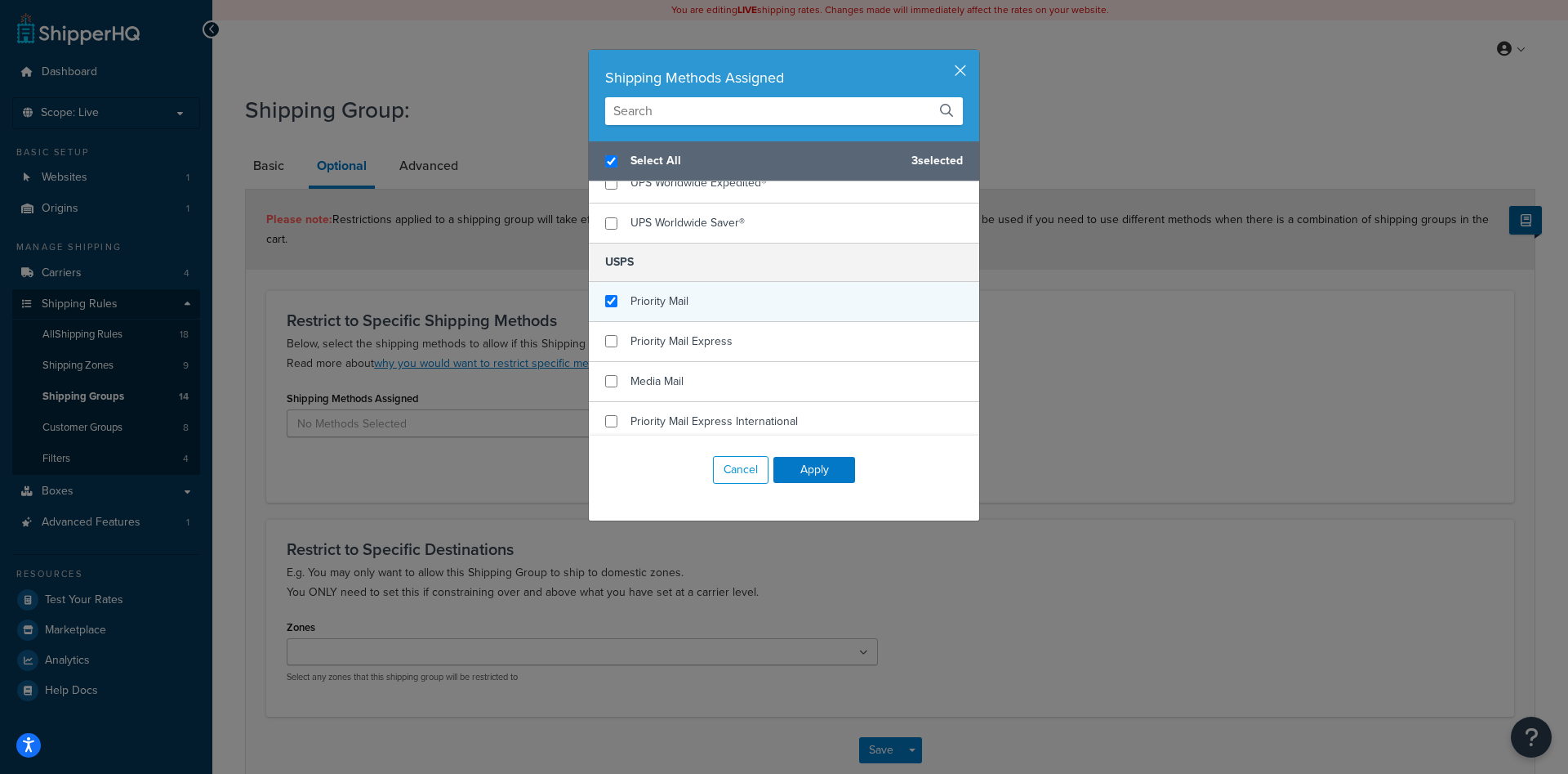
checkbox input "true"
click at [748, 307] on div "Priority Mail" at bounding box center [784, 302] width 390 height 40
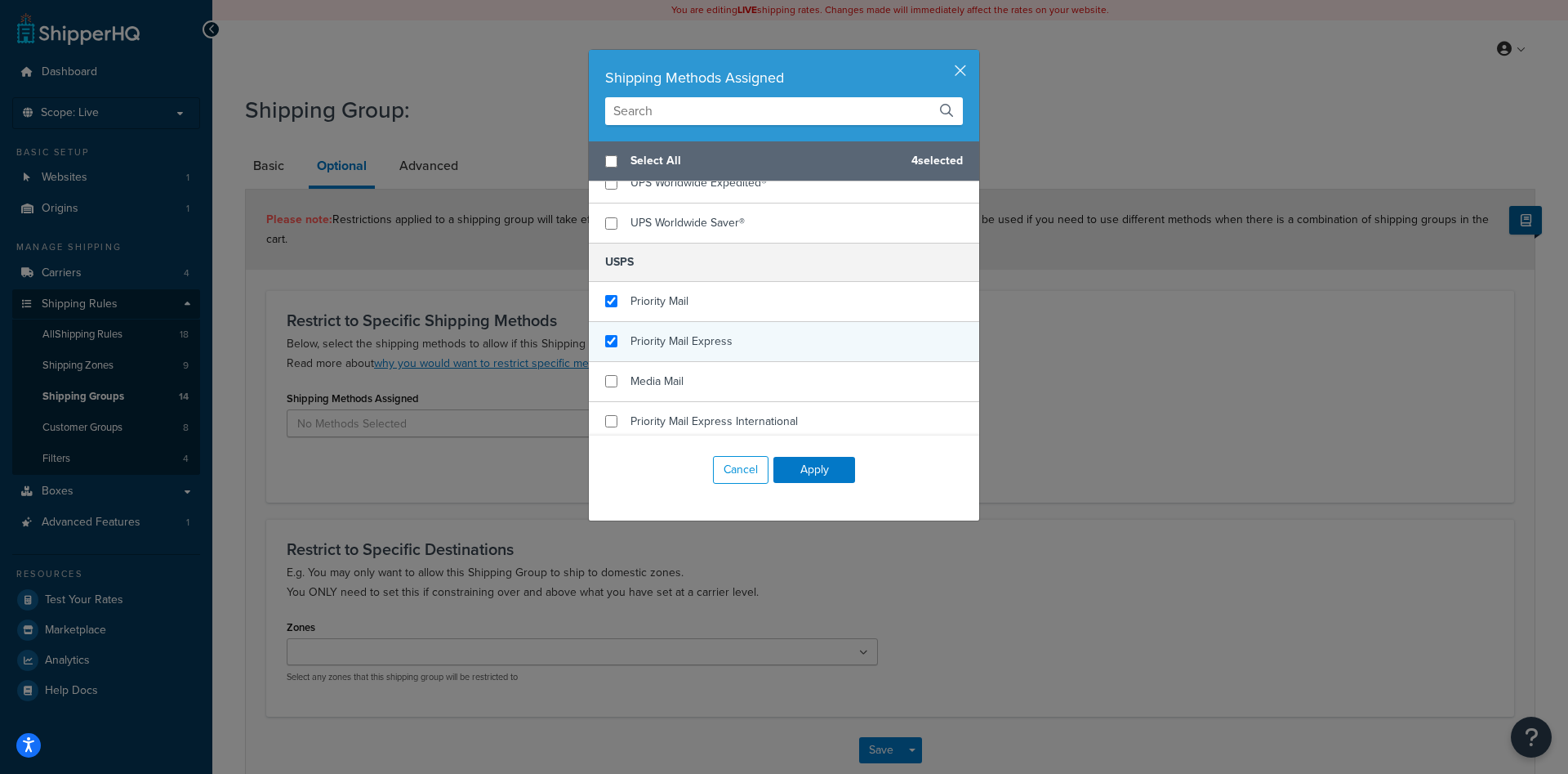
checkbox input "false"
checkbox input "true"
click at [750, 345] on div "Priority Mail Express" at bounding box center [784, 342] width 390 height 40
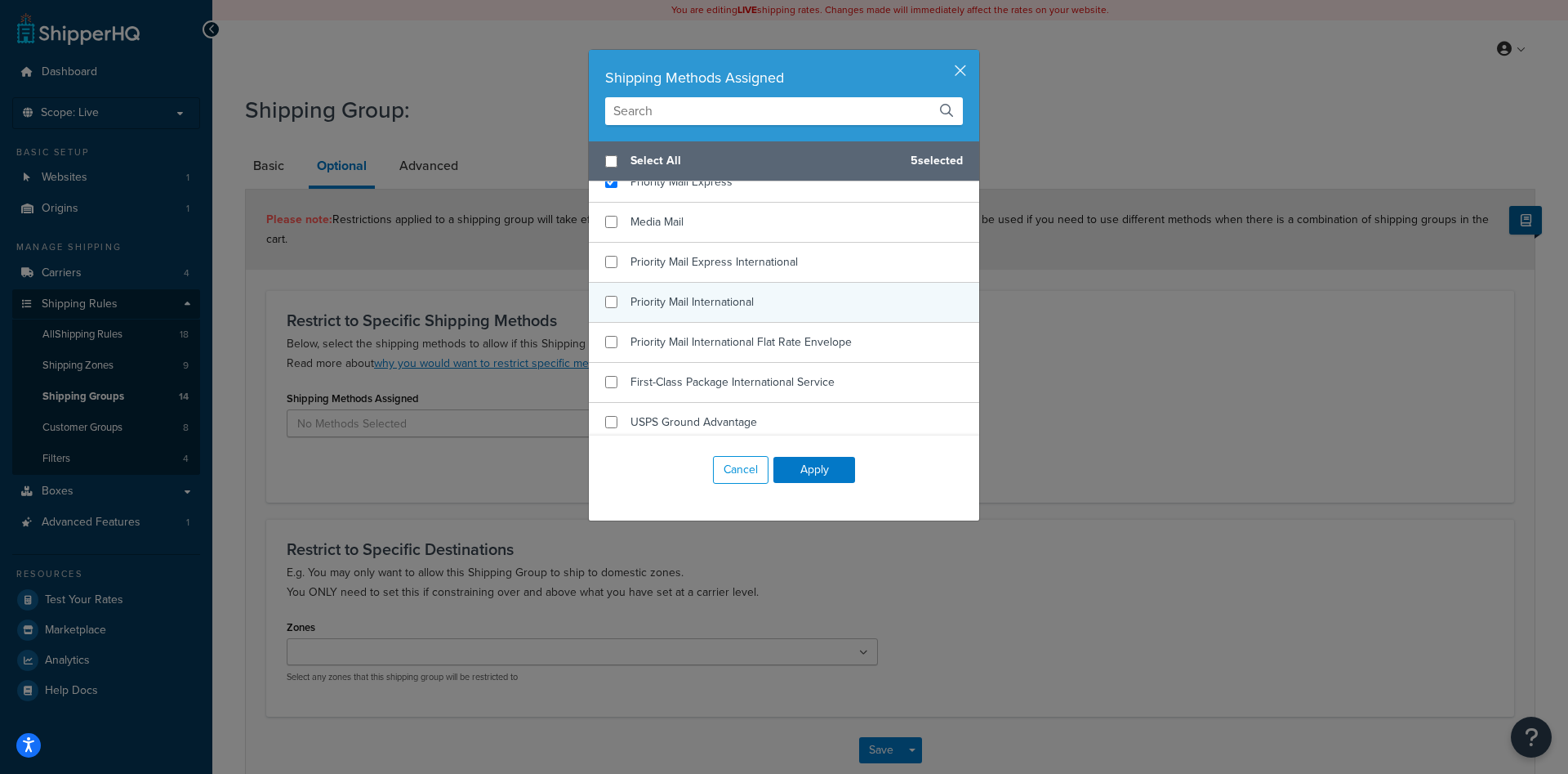
scroll to position [578, 0]
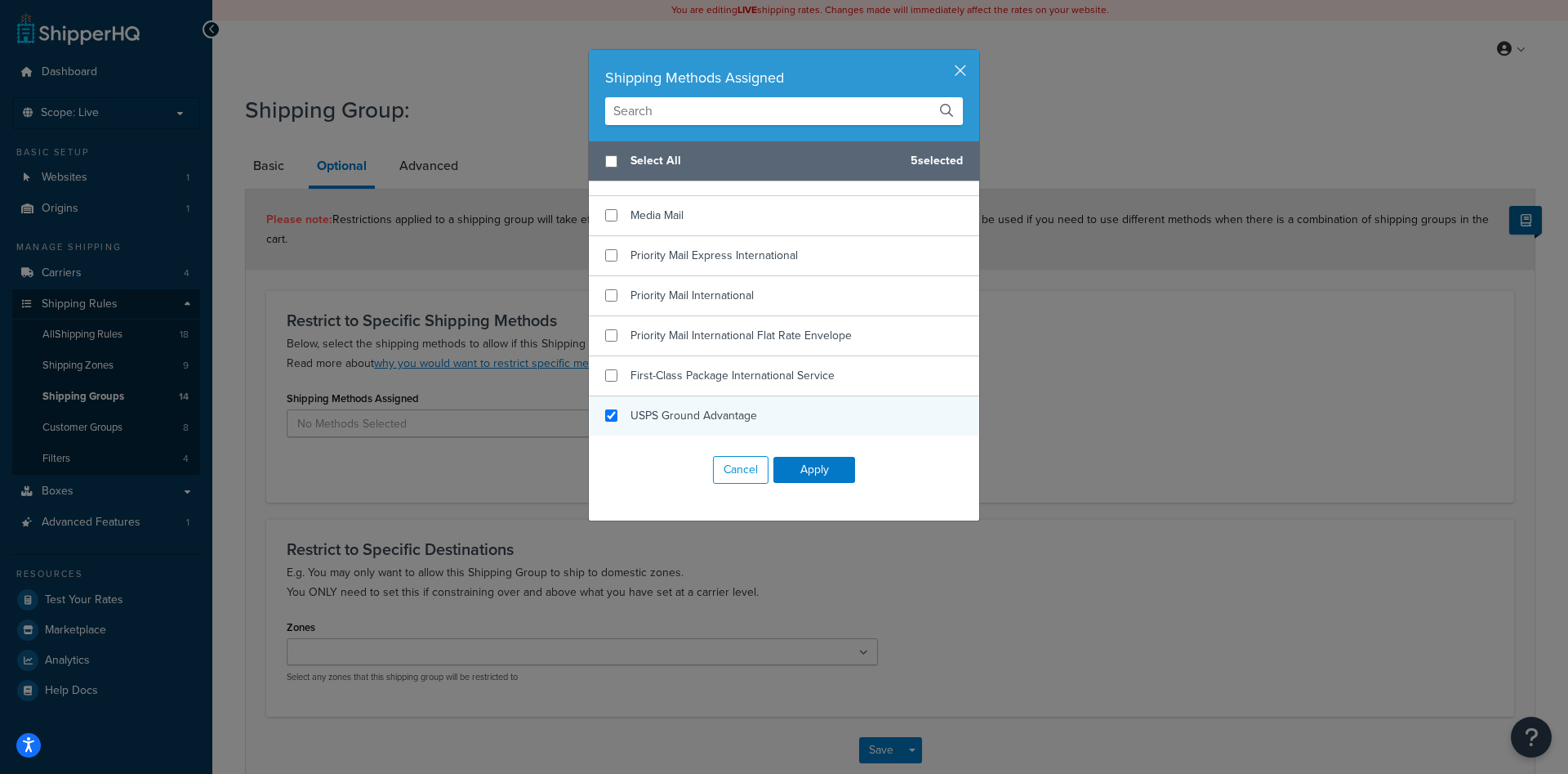
checkbox input "true"
click at [732, 425] on div "USPS Ground Advantage" at bounding box center [694, 415] width 127 height 22
click at [830, 474] on button "Apply" at bounding box center [814, 469] width 82 height 26
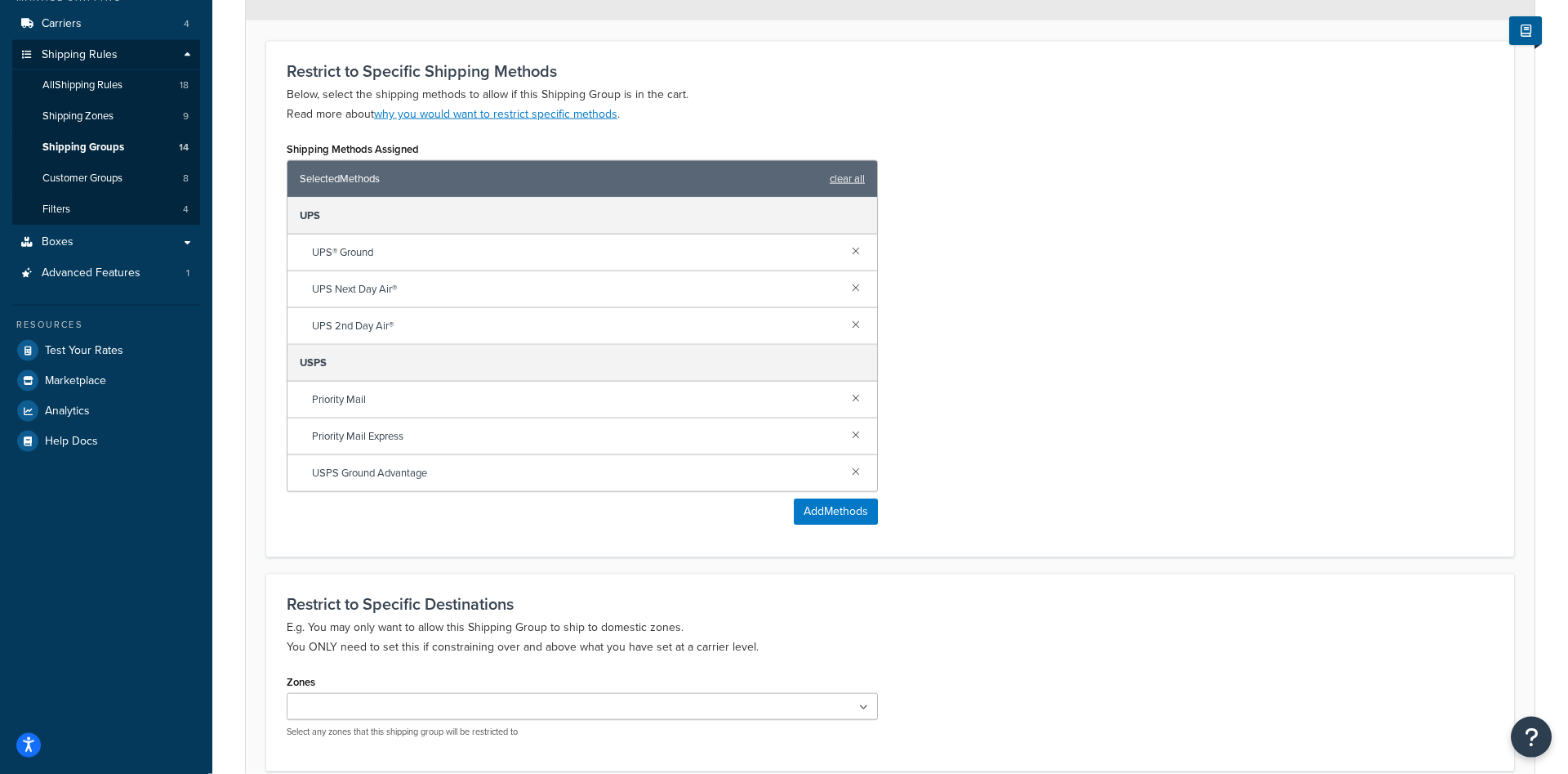
scroll to position [250, 0]
click at [819, 497] on button "Add Methods" at bounding box center [836, 510] width 84 height 26
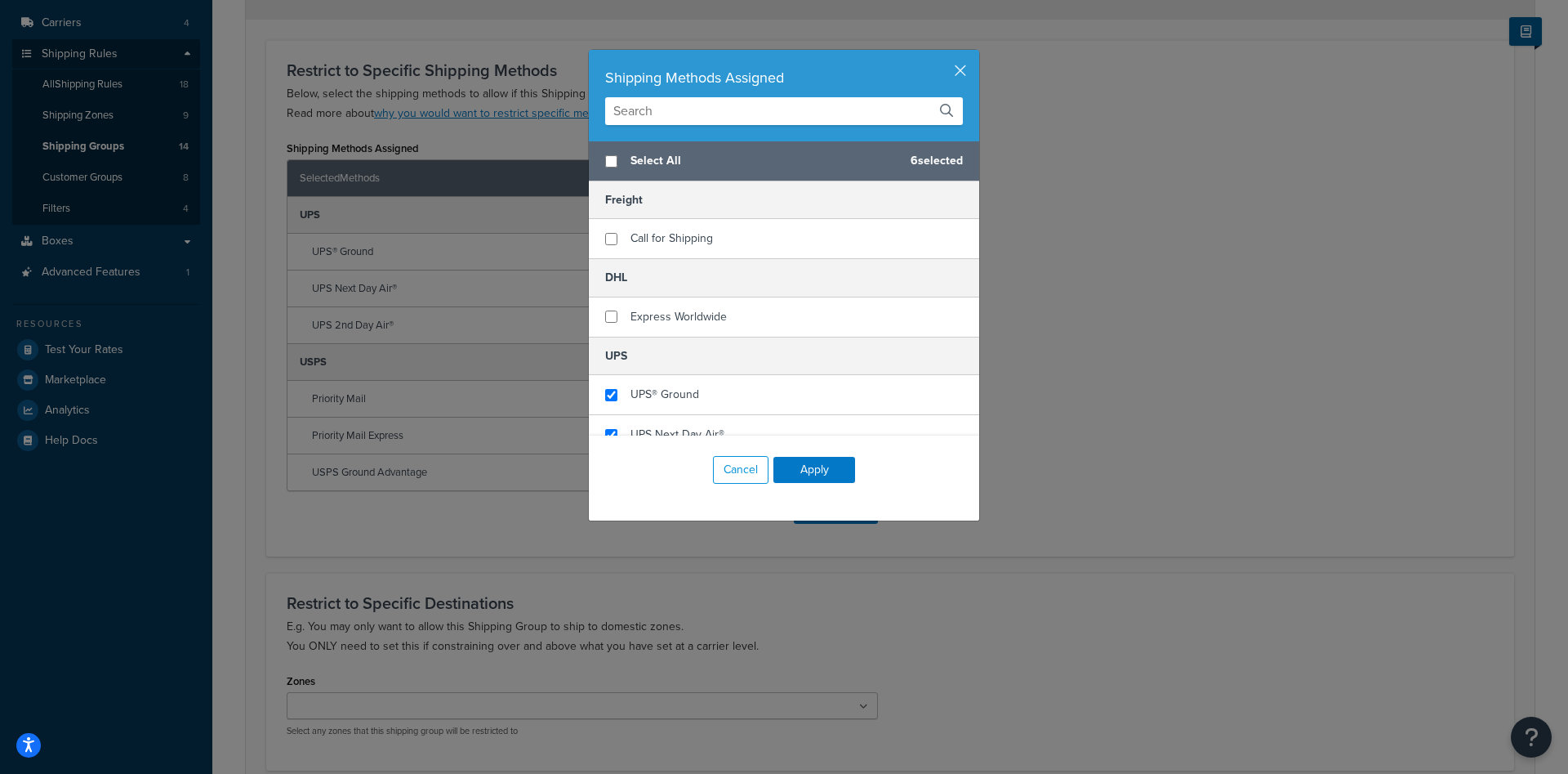
click at [1140, 397] on div "Shipping Methods Assigned Select All 6 selected Freight Call for Shipping DHL E…" at bounding box center [784, 387] width 1568 height 774
click at [808, 476] on button "Apply" at bounding box center [814, 469] width 82 height 26
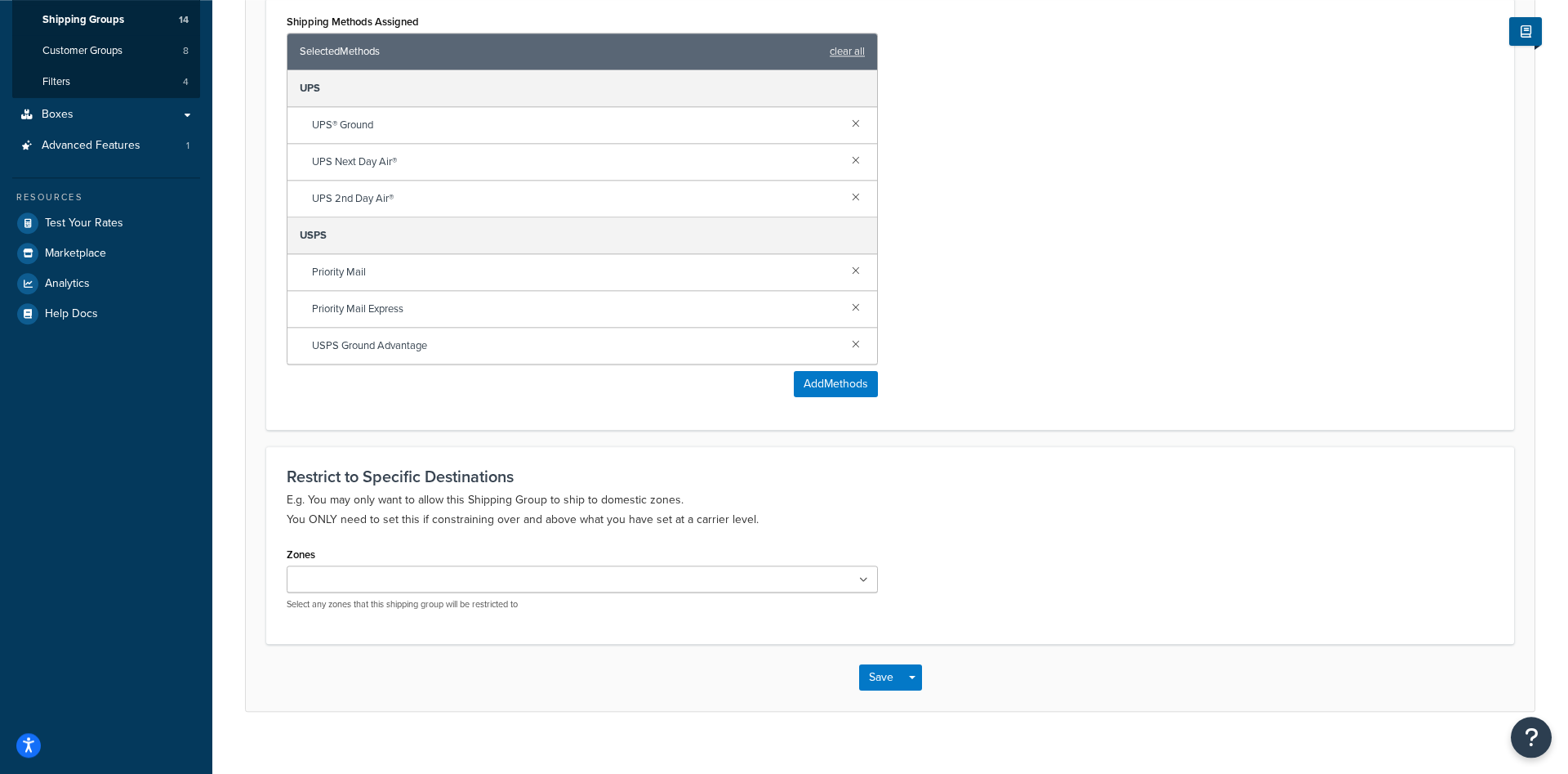
scroll to position [378, 0]
click at [473, 565] on ul at bounding box center [582, 578] width 591 height 27
click at [213, 559] on div "Shipping Group: Basic Optional Advanced Please note: Restrictions applied to a …" at bounding box center [890, 232] width 1356 height 1047
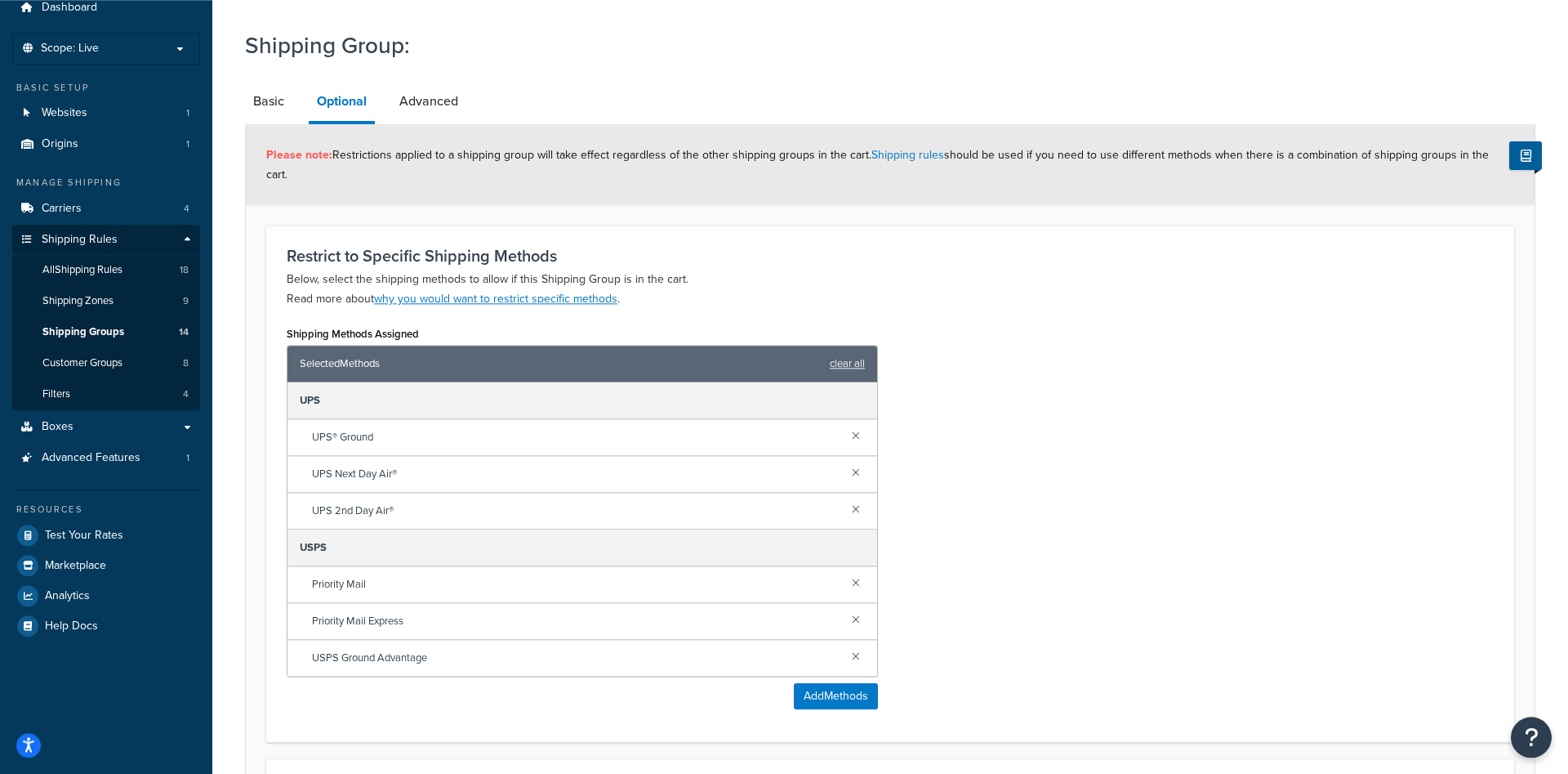
scroll to position [84, 0]
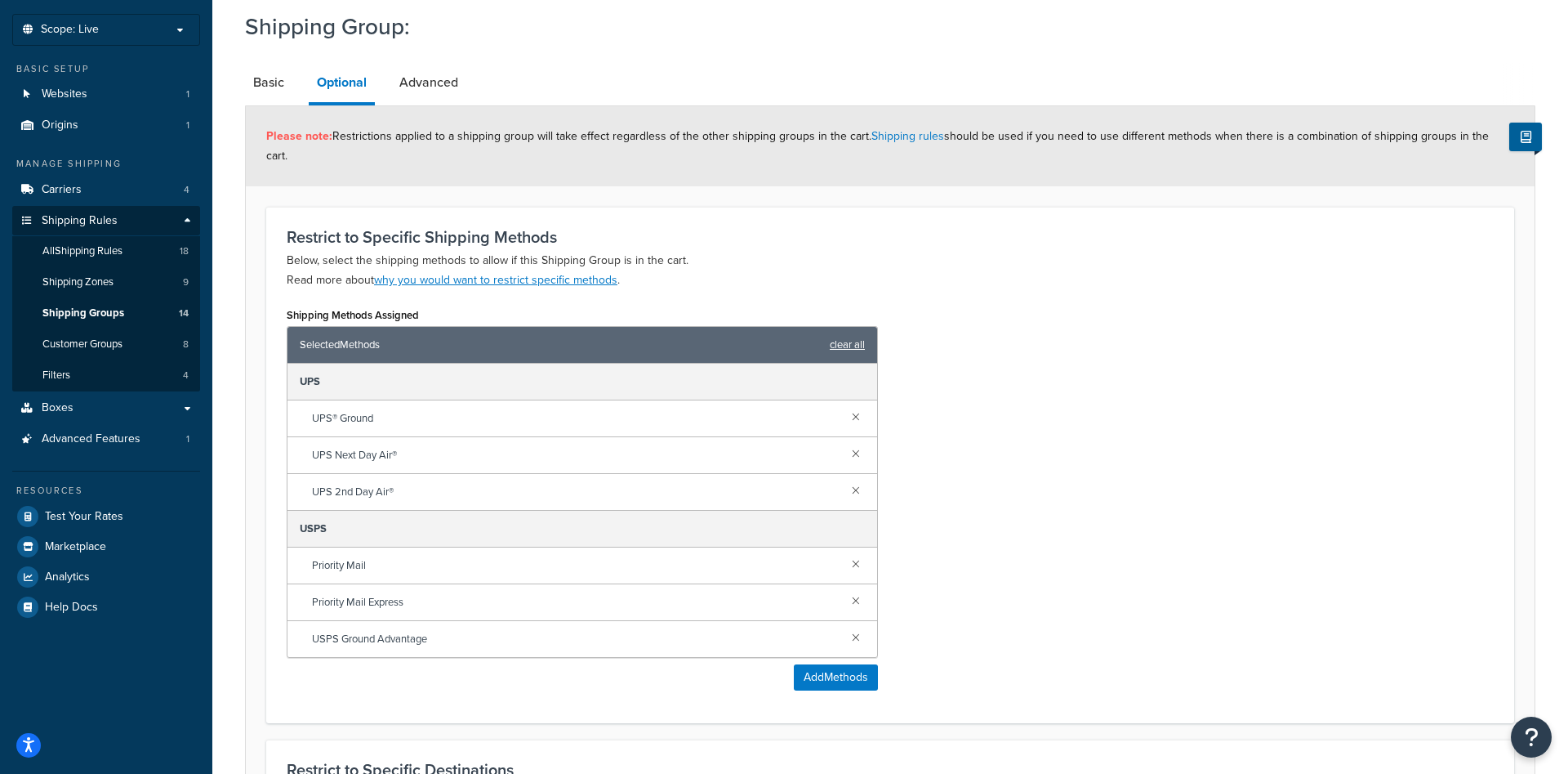
click at [862, 334] on link "clear all" at bounding box center [846, 344] width 35 height 22
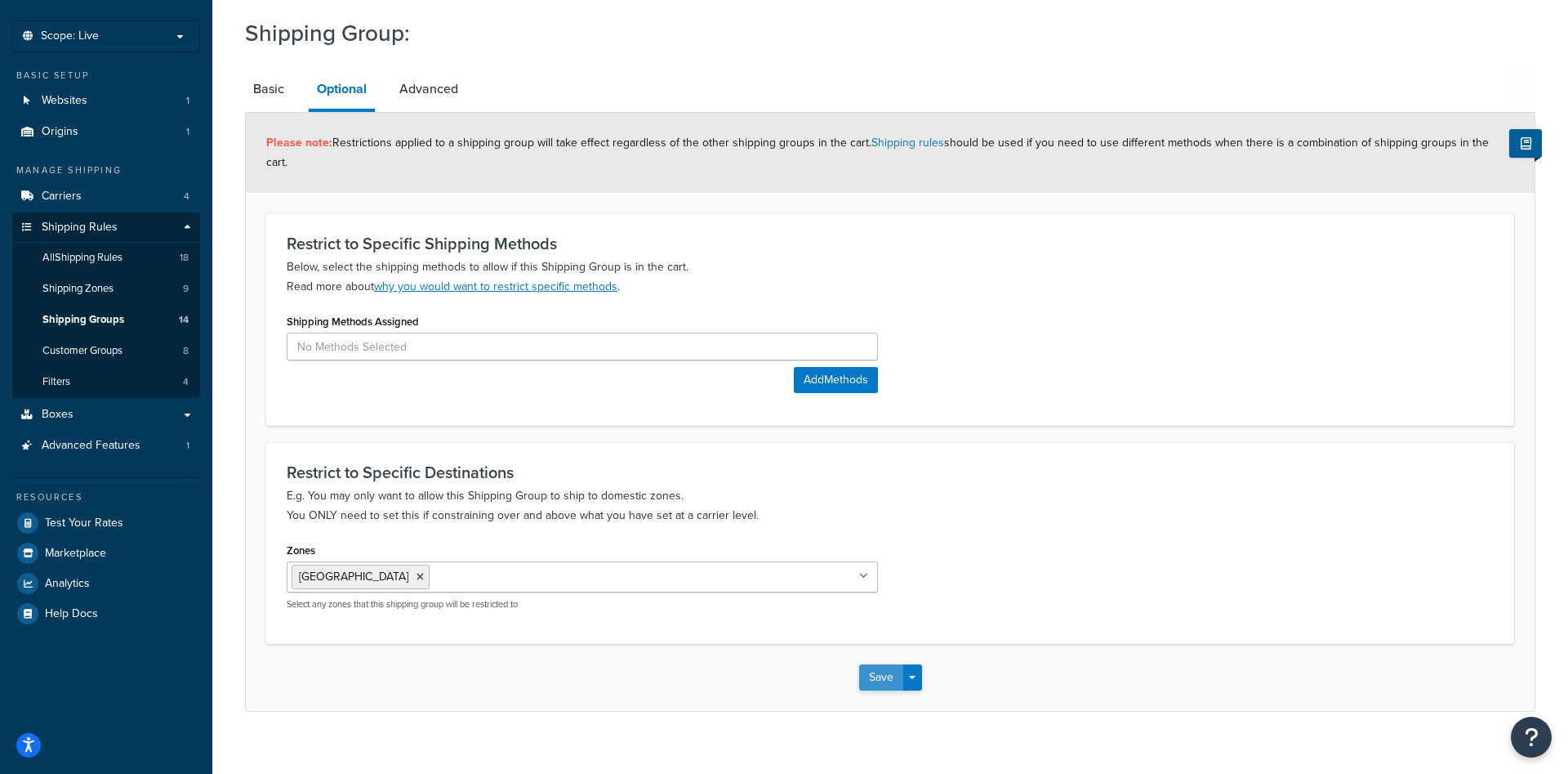
click at [861, 664] on button "Save" at bounding box center [881, 677] width 44 height 26
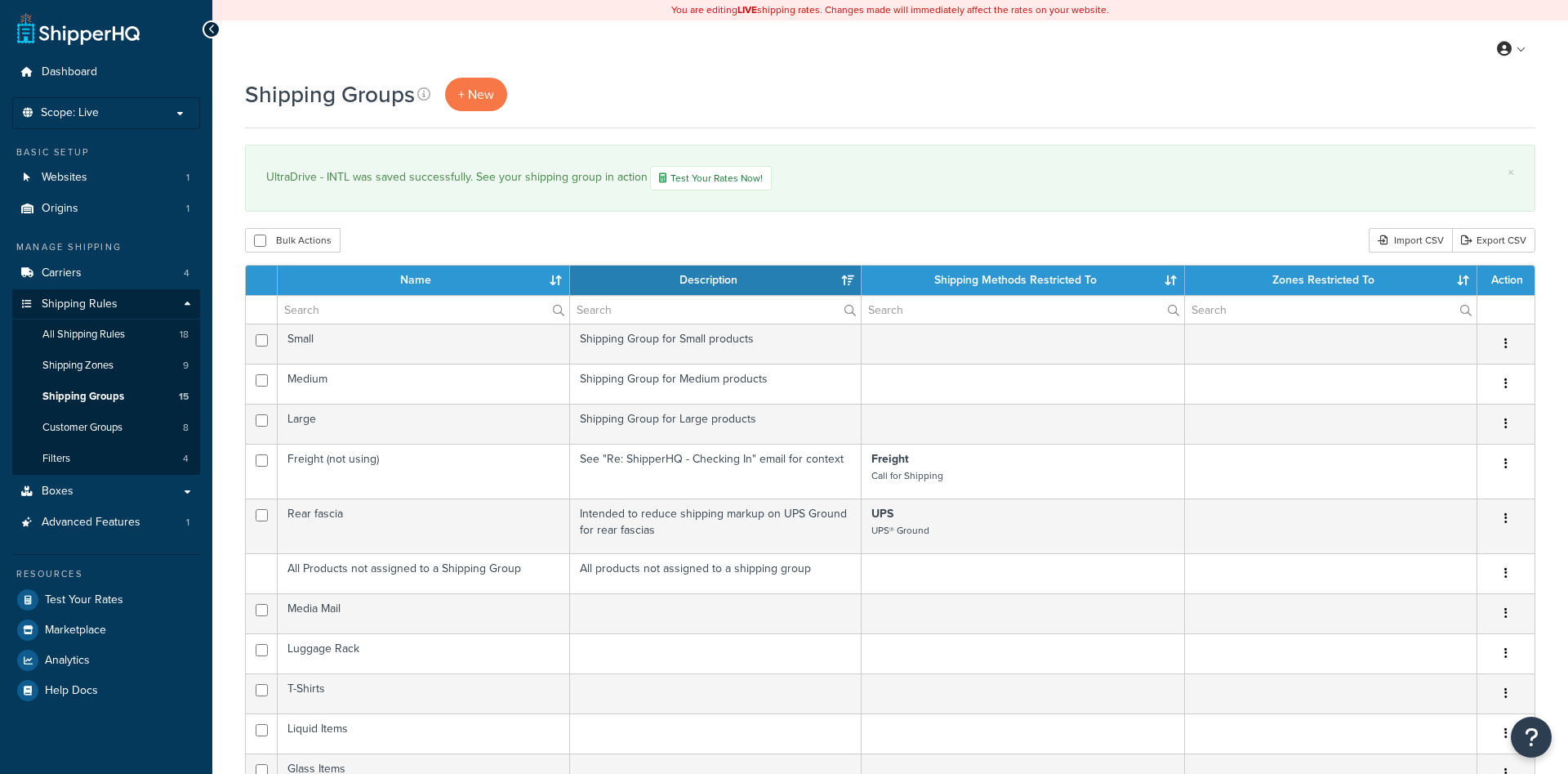
select select "15"
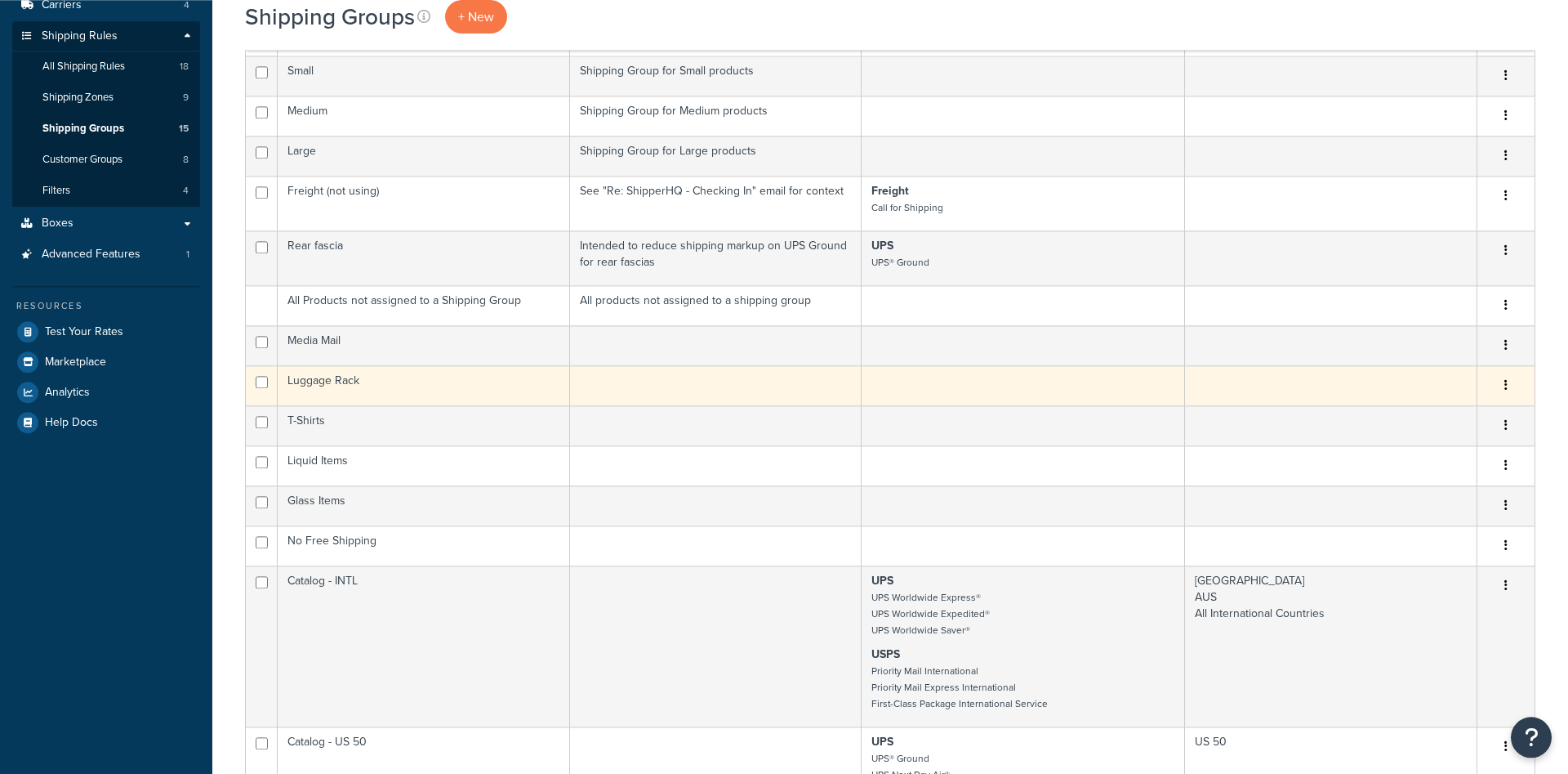
scroll to position [500, 0]
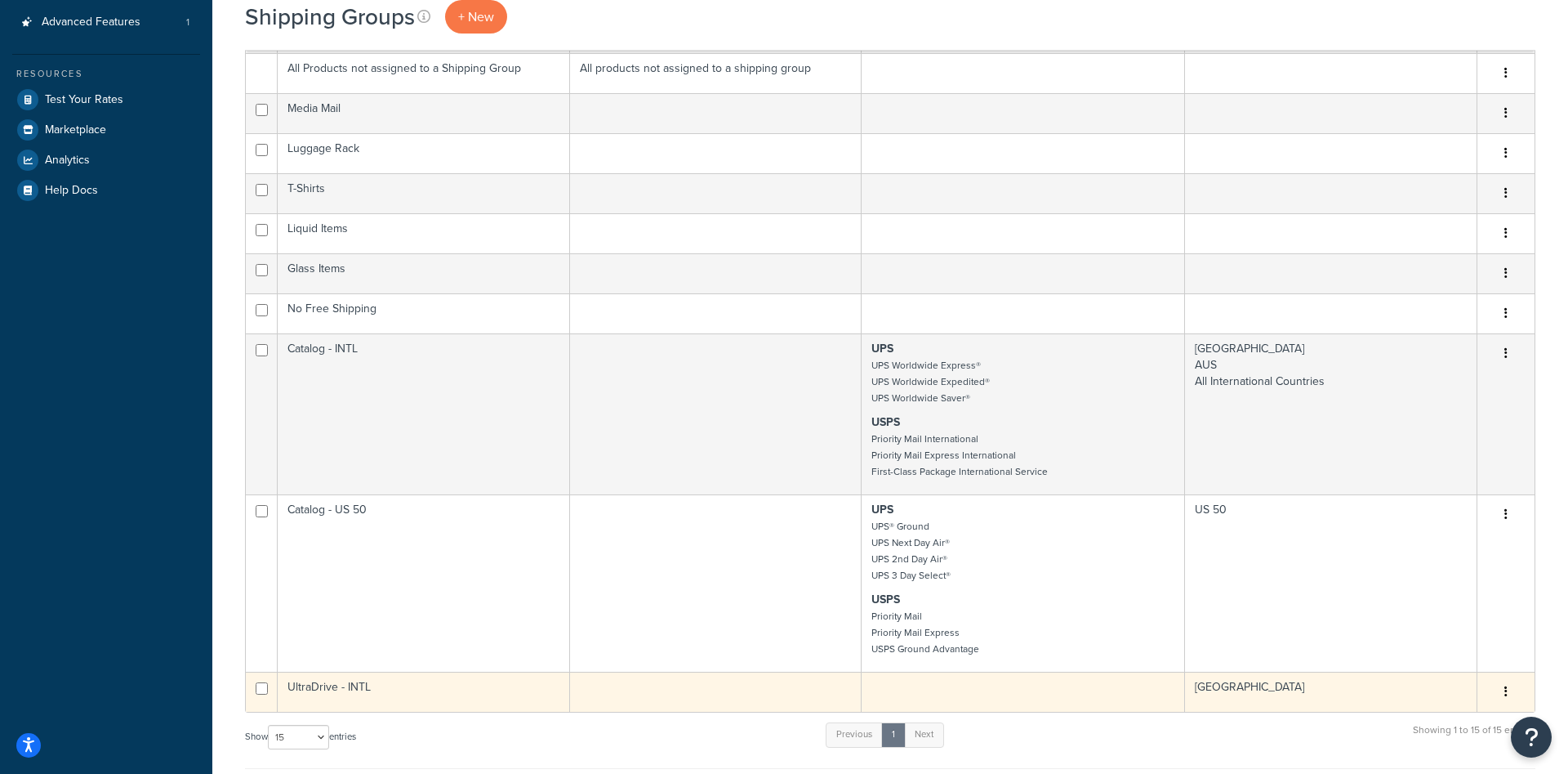
click at [413, 703] on td "UltraDrive - INTL" at bounding box center [423, 691] width 292 height 40
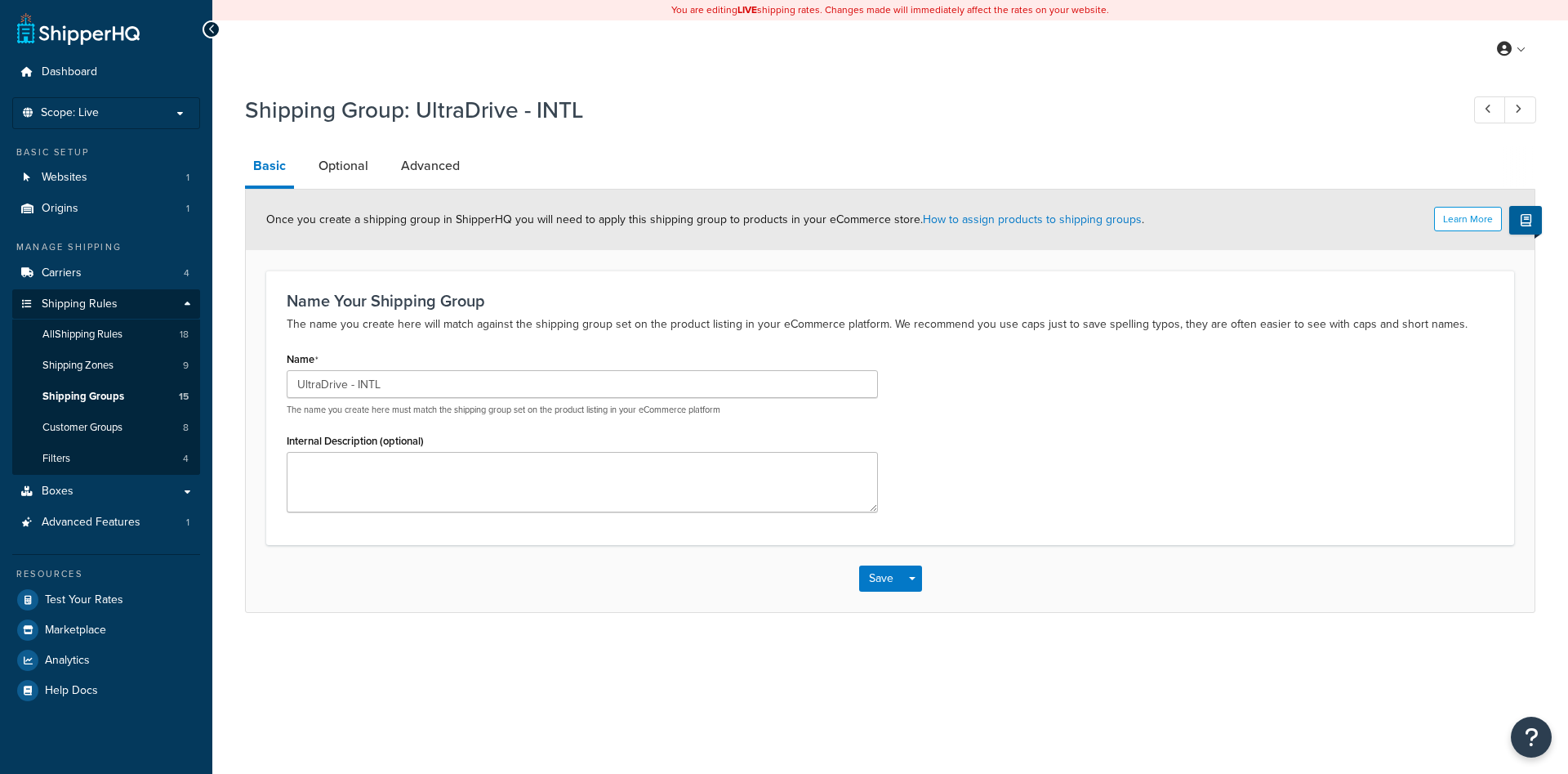
click at [412, 144] on div "Shipping Group: UltraDrive - INTL Basic Optional Advanced Learn More Once you c…" at bounding box center [890, 349] width 1290 height 527
click at [413, 173] on link "Advanced" at bounding box center [430, 166] width 75 height 40
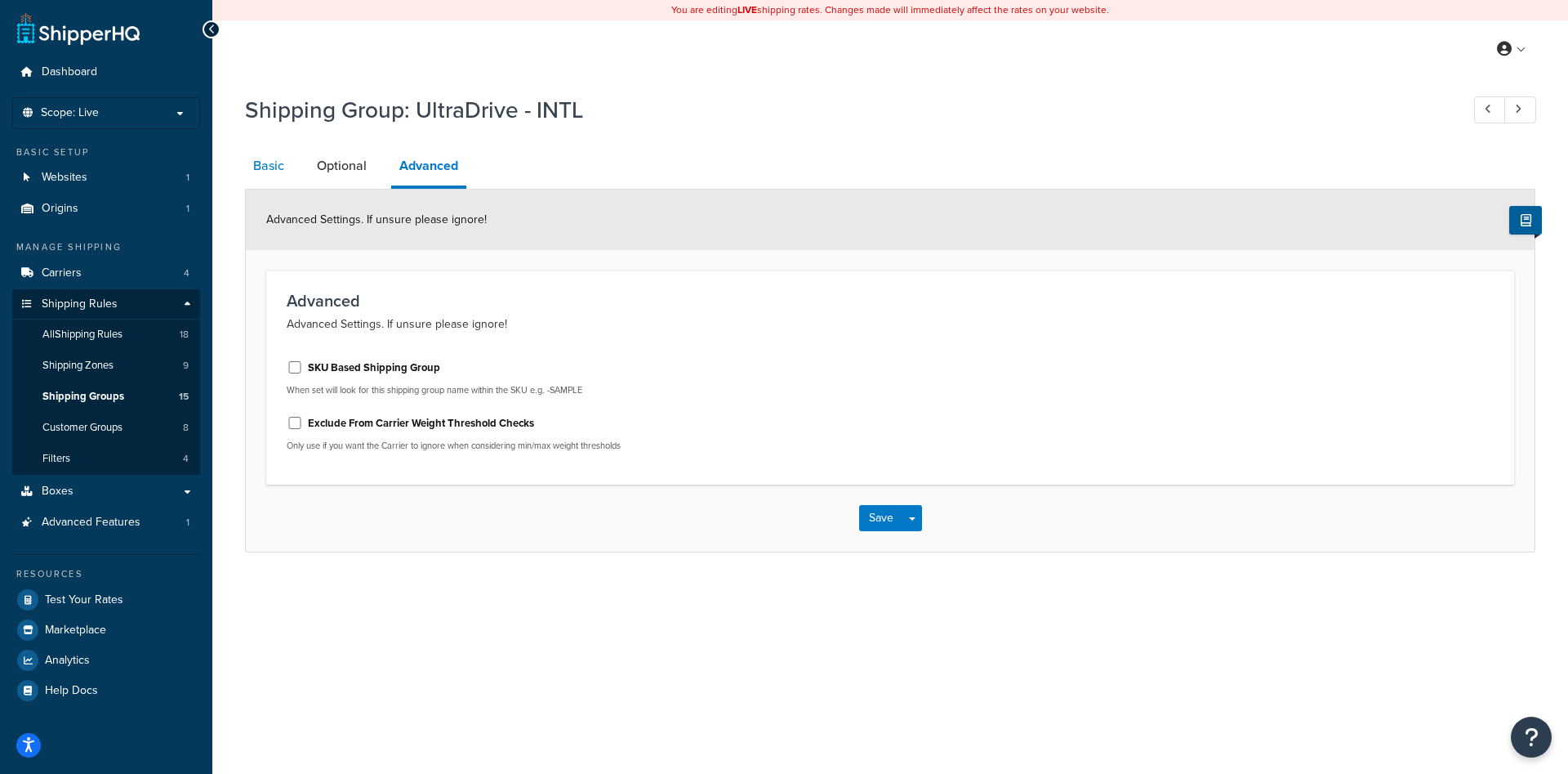
click at [273, 165] on link "Basic" at bounding box center [269, 166] width 48 height 40
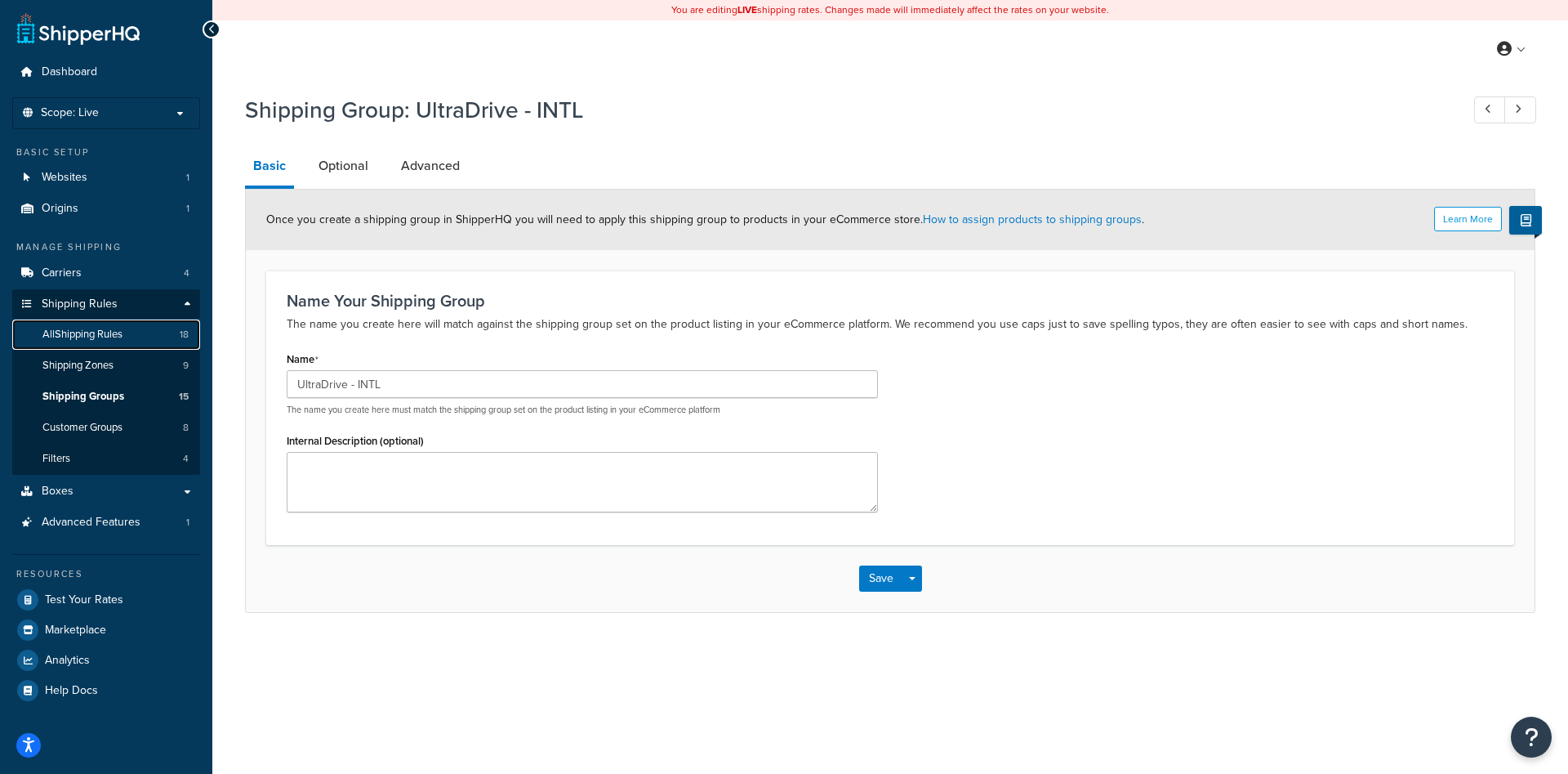
click at [78, 341] on span "All Shipping Rules" at bounding box center [82, 334] width 80 height 13
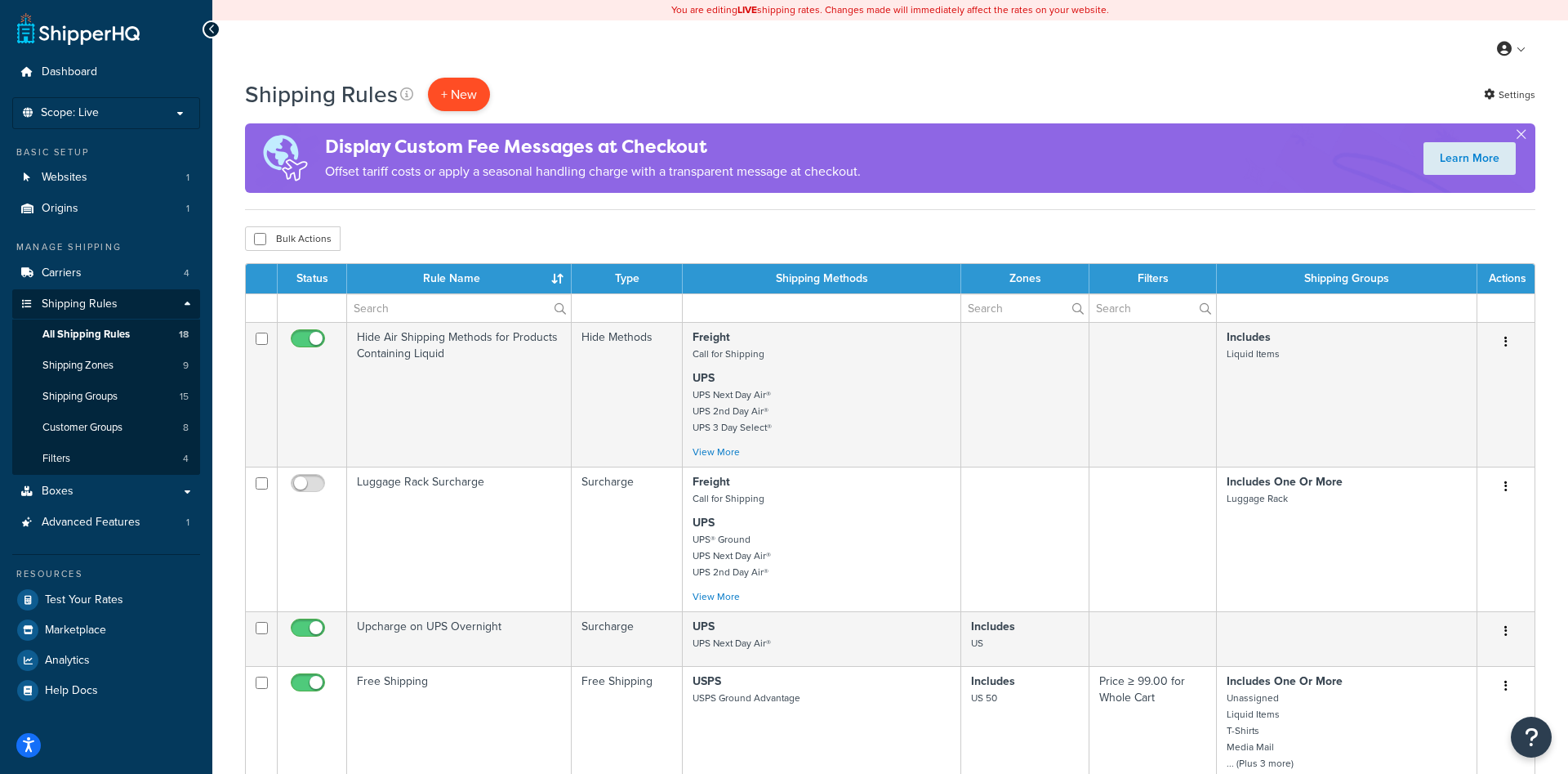
click at [454, 85] on p "+ New" at bounding box center [458, 93] width 62 height 33
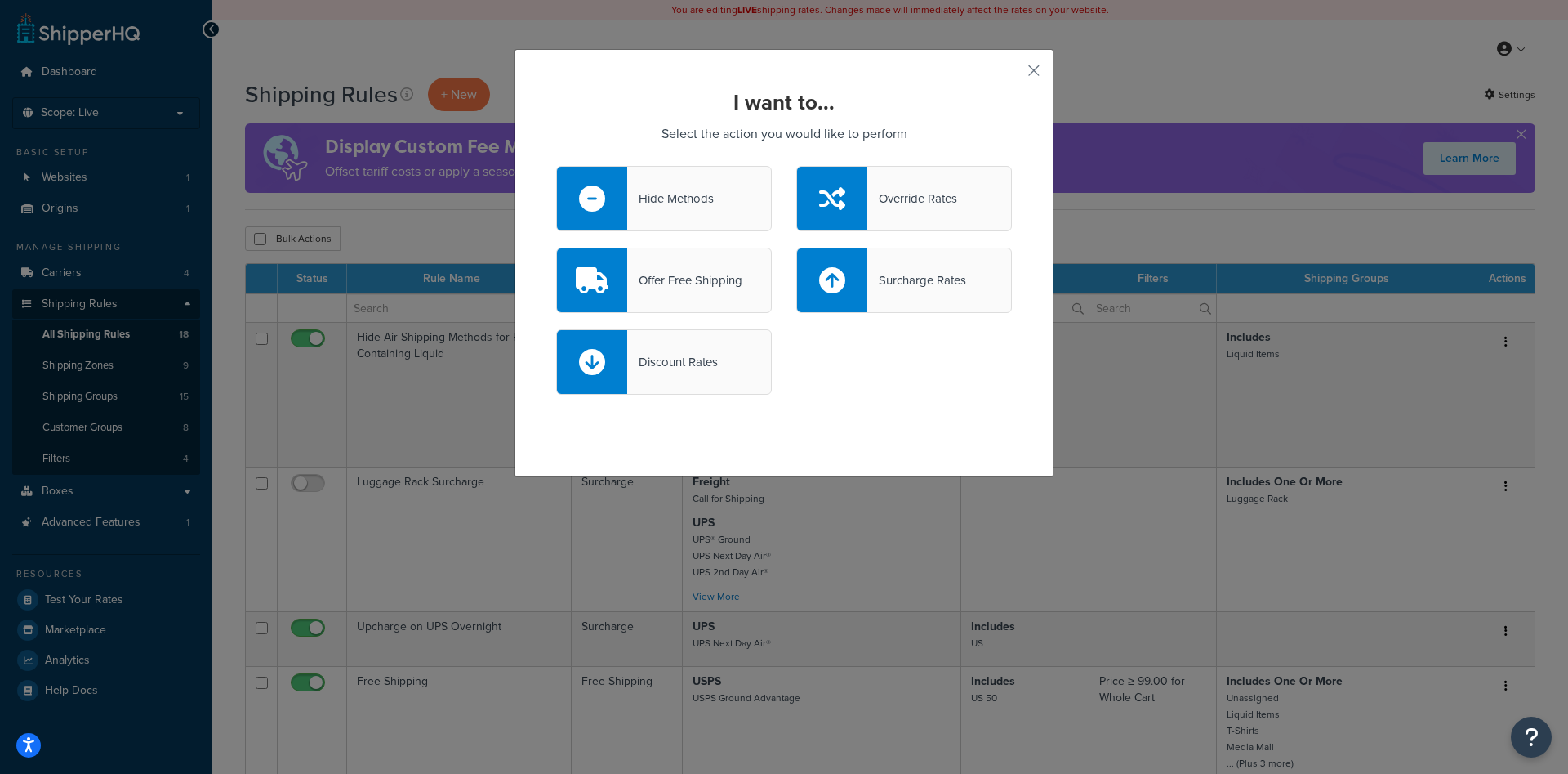
click at [668, 275] on div "Offer Free Shipping" at bounding box center [685, 280] width 115 height 22
click at [0, 0] on input "Offer Free Shipping" at bounding box center [0, 0] width 0 height 0
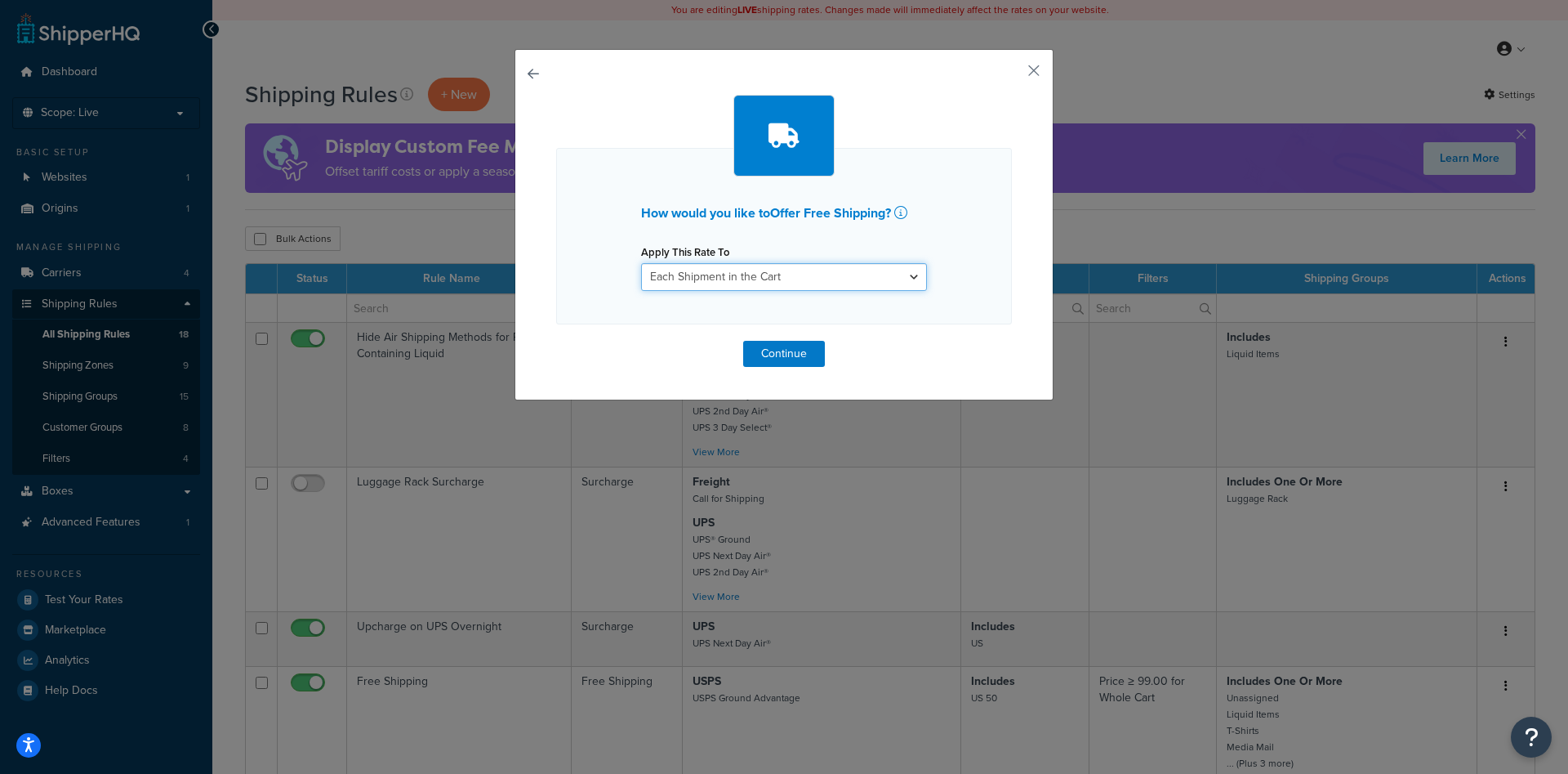
click at [641, 263] on select "Each Shipment in the Cart Each Shipping Group in the Cart Each Item within a Sh…" at bounding box center [784, 277] width 286 height 28
click option "Each Item within a Shipping Group" at bounding box center [0, 0] width 0 height 0
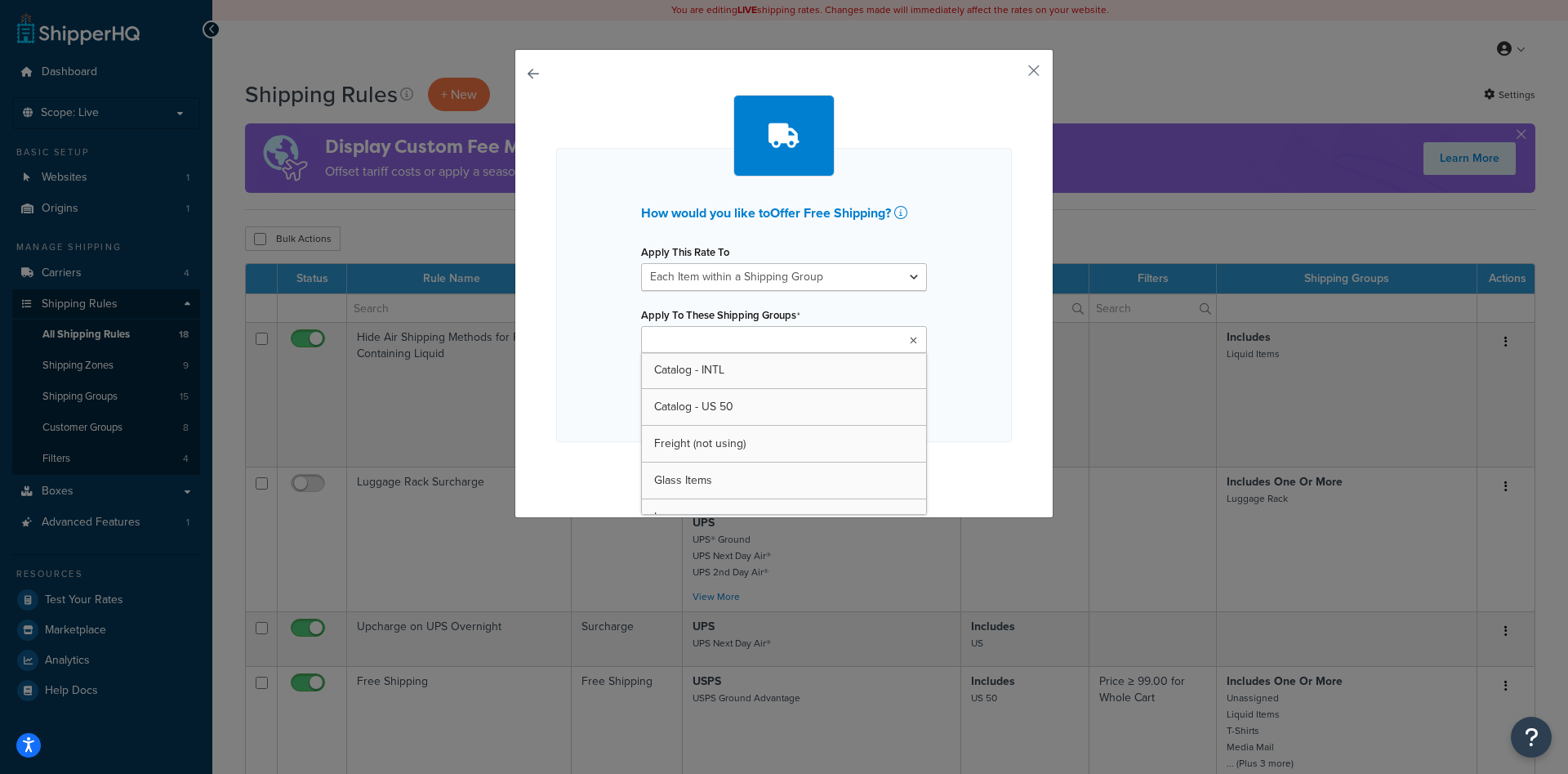
click at [717, 345] on input "Apply To These Shipping Groups" at bounding box center [718, 341] width 145 height 18
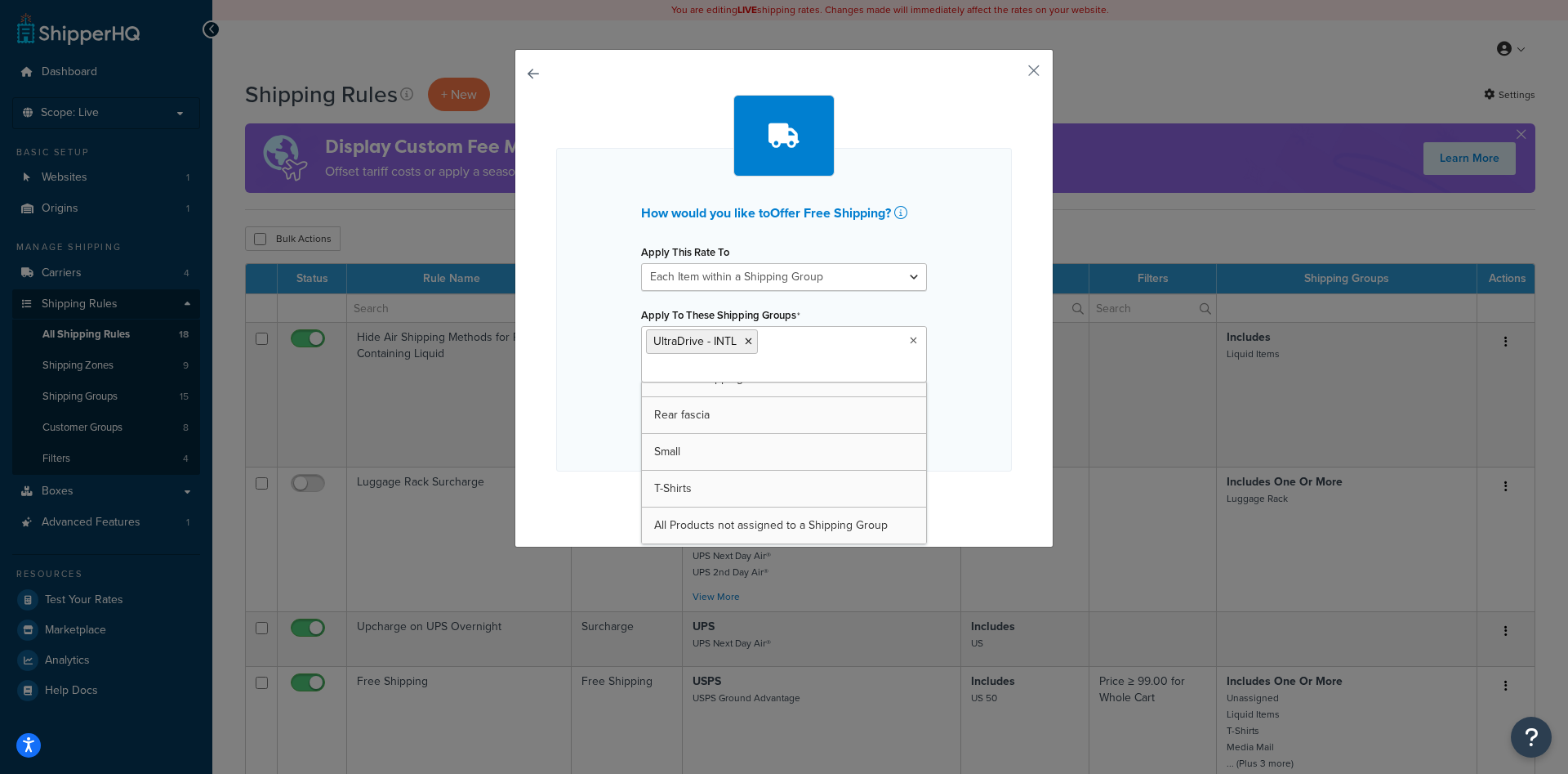
scroll to position [352, 0]
click at [587, 395] on div "How would you like to Offer Free Shipping ? Apply This Rate To Each Shipment in…" at bounding box center [784, 309] width 456 height 324
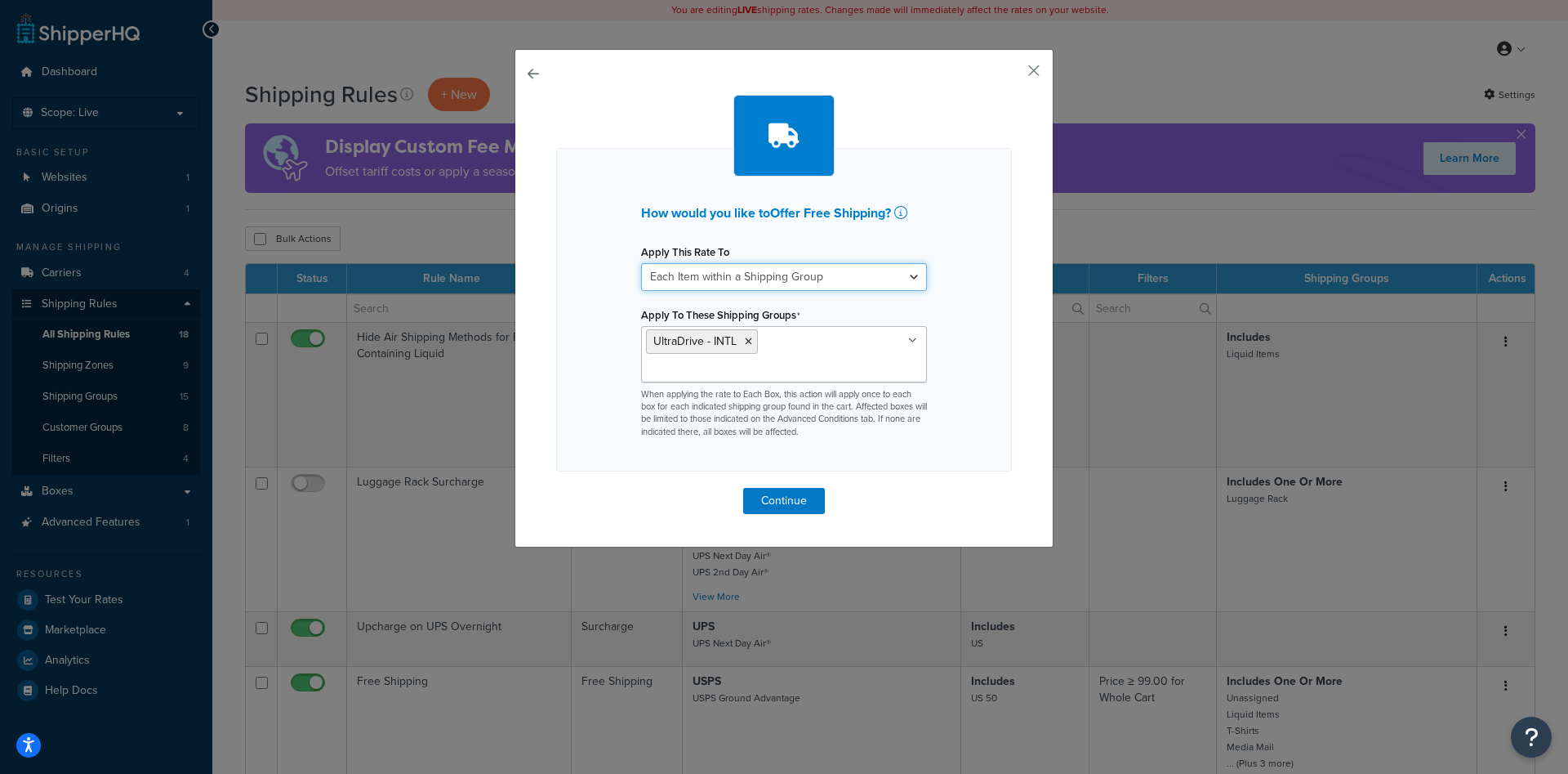
click at [641, 263] on select "Each Shipment in the Cart Each Shipping Group in the Cart Each Item within a Sh…" at bounding box center [784, 277] width 286 height 28
click at [795, 273] on select "Each Shipment in the Cart Each Shipping Group in the Cart Each Item within a Sh…" at bounding box center [784, 277] width 286 height 28
click at [641, 263] on select "Each Shipment in the Cart Each Shipping Group in the Cart Each Item within a Sh…" at bounding box center [784, 277] width 286 height 28
click at [795, 273] on select "Each Shipment in the Cart Each Shipping Group in the Cart Each Item within a Sh…" at bounding box center [784, 277] width 286 height 28
click at [641, 263] on select "Each Shipment in the Cart Each Shipping Group in the Cart Each Item within a Sh…" at bounding box center [784, 277] width 286 height 28
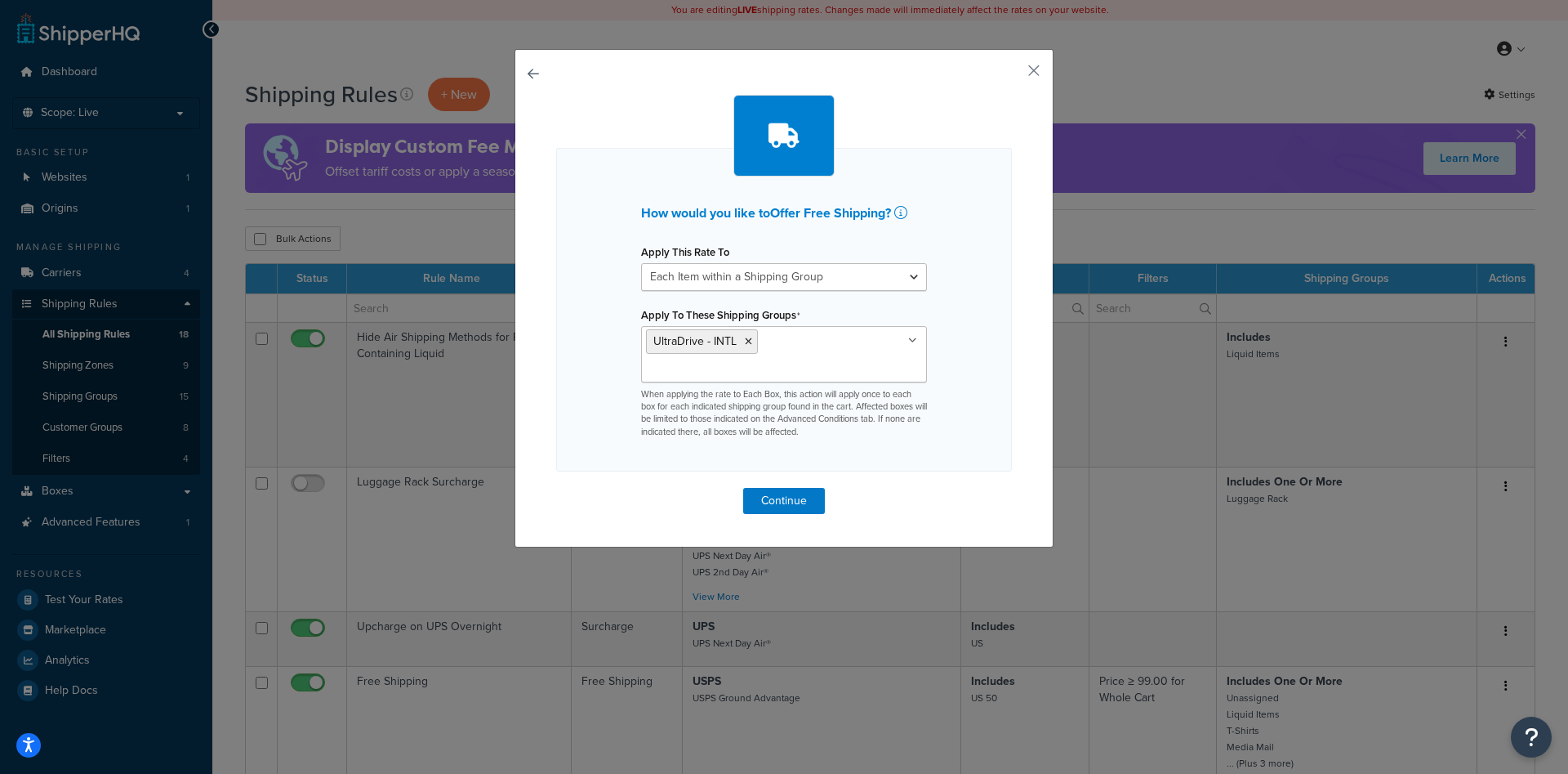
drag, startPoint x: 867, startPoint y: 278, endPoint x: 836, endPoint y: 233, distance: 54.6
click at [836, 234] on div "How would you like to Offer Free Shipping ? Apply This Rate To Each Shipment in…" at bounding box center [784, 322] width 286 height 232
click at [798, 345] on ul "UltraDrive - INTL" at bounding box center [784, 354] width 286 height 57
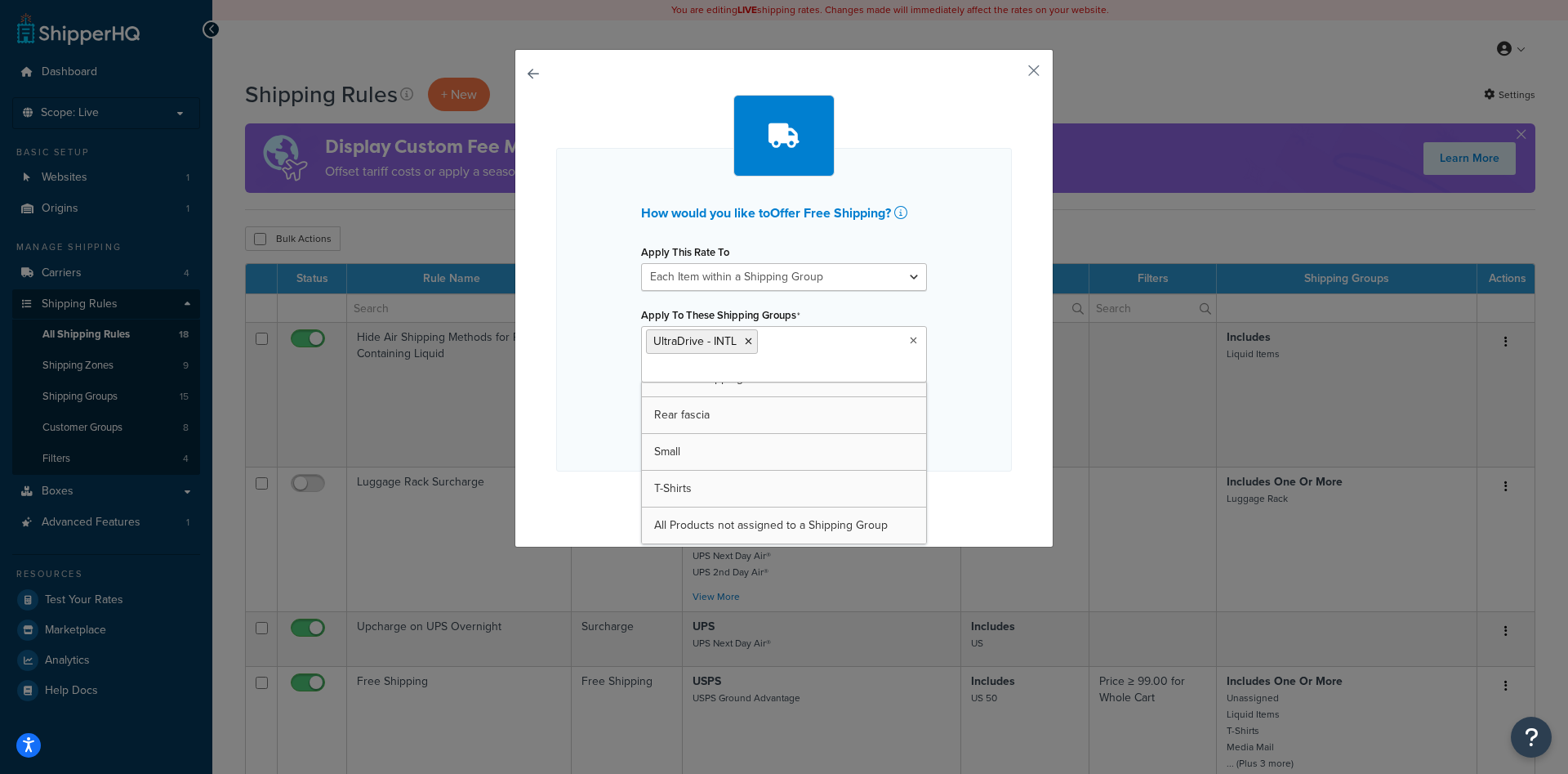
click at [984, 381] on div "How would you like to Offer Free Shipping ? Apply This Rate To Each Shipment in…" at bounding box center [784, 309] width 456 height 324
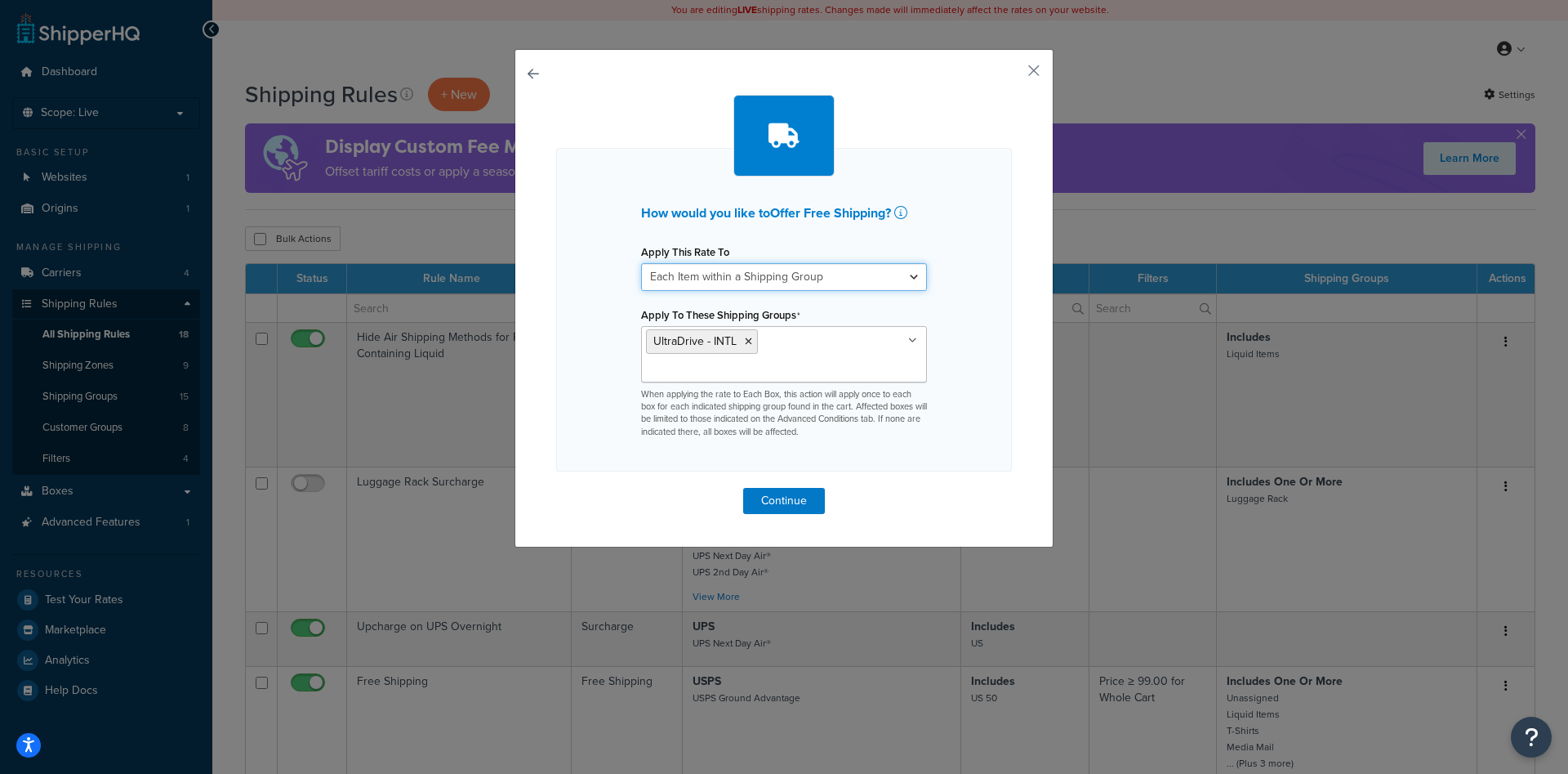
click at [641, 263] on select "Each Shipment in the Cart Each Shipping Group in the Cart Each Item within a Sh…" at bounding box center [784, 277] width 286 height 28
click option "Each Shipment in the Cart" at bounding box center [0, 0] width 0 height 0
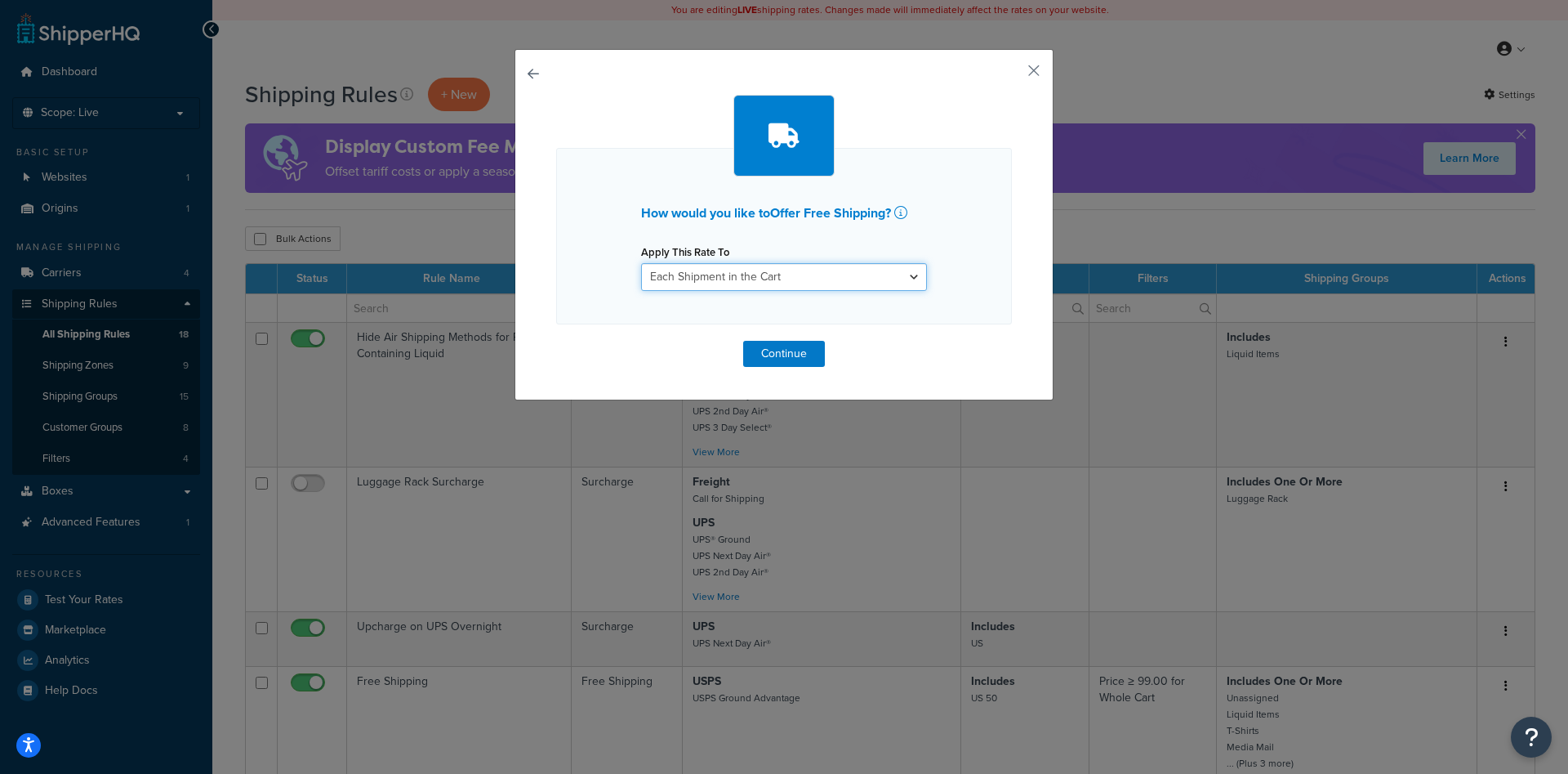
click at [641, 263] on select "Each Shipment in the Cart Each Shipping Group in the Cart Each Item within a Sh…" at bounding box center [784, 277] width 286 height 28
click option "Each Shipping Group in the Cart" at bounding box center [0, 0] width 0 height 0
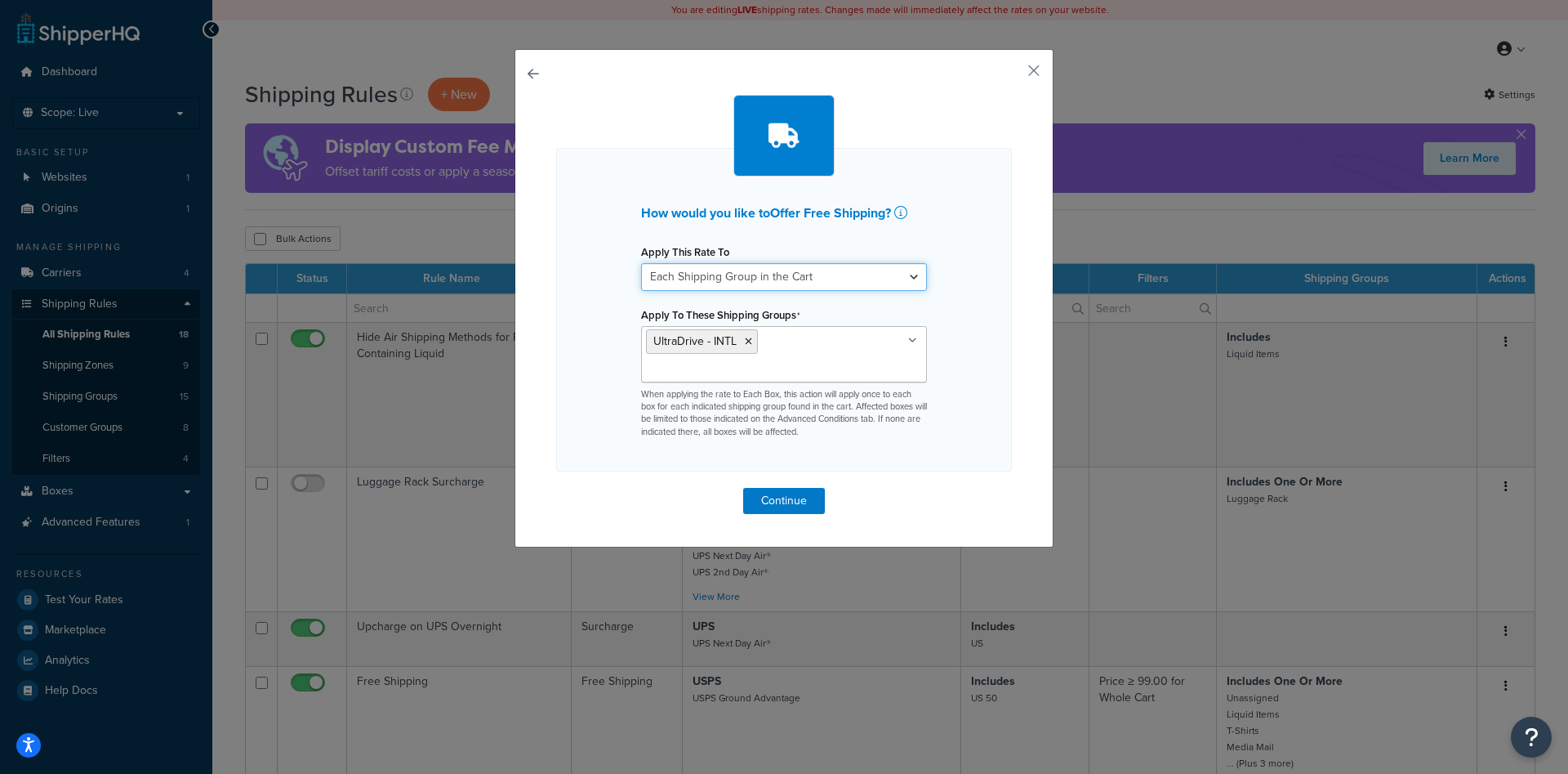
click at [641, 263] on select "Each Shipment in the Cart Each Shipping Group in the Cart Each Item within a Sh…" at bounding box center [784, 277] width 286 height 28
select select "ITEM"
click option "Each Item within a Shipping Group" at bounding box center [0, 0] width 0 height 0
click at [777, 502] on button "Continue" at bounding box center [784, 501] width 82 height 26
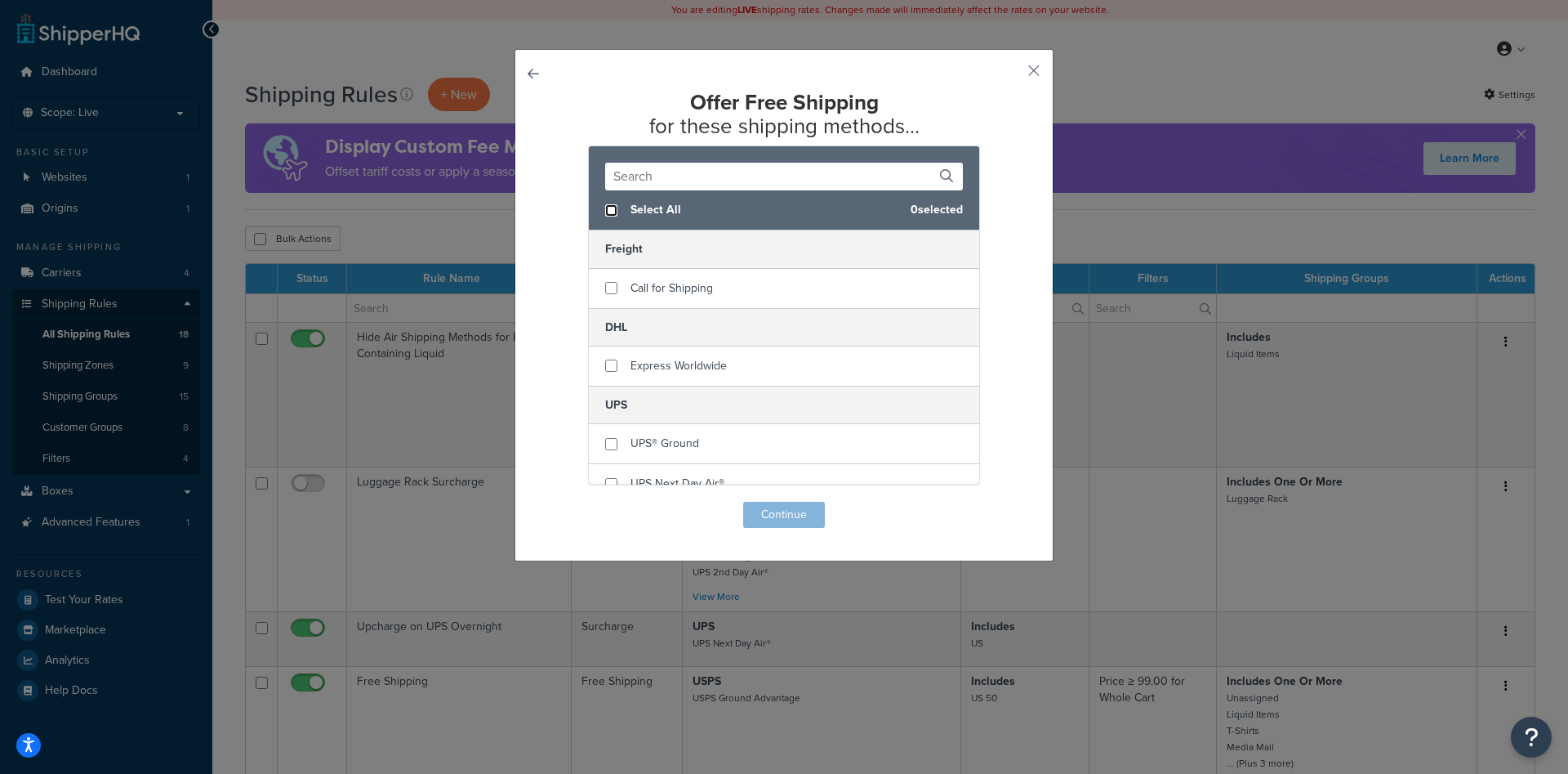
click at [608, 213] on input "checkbox" at bounding box center [611, 210] width 13 height 13
checkbox input "true"
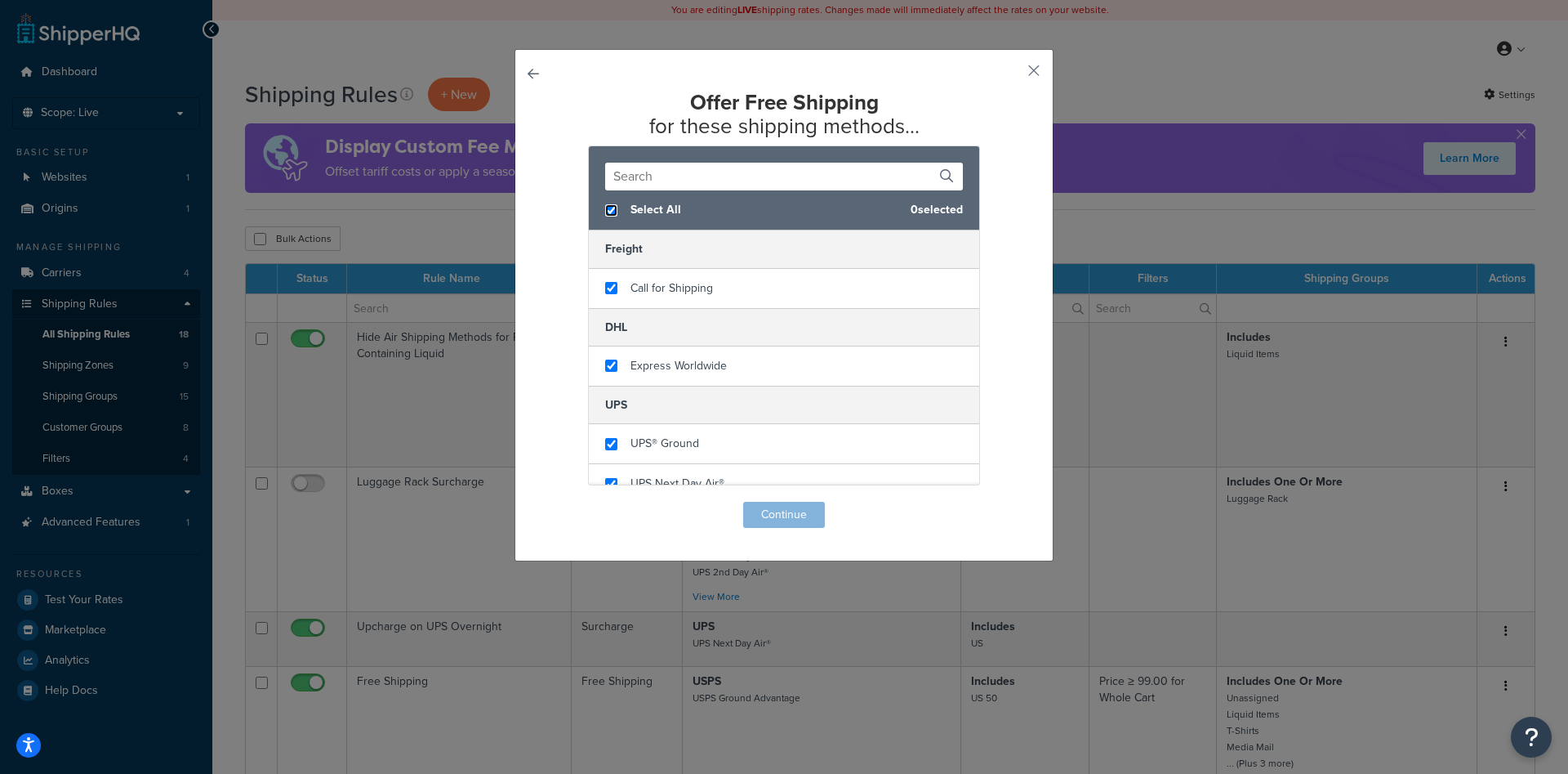
checkbox input "true"
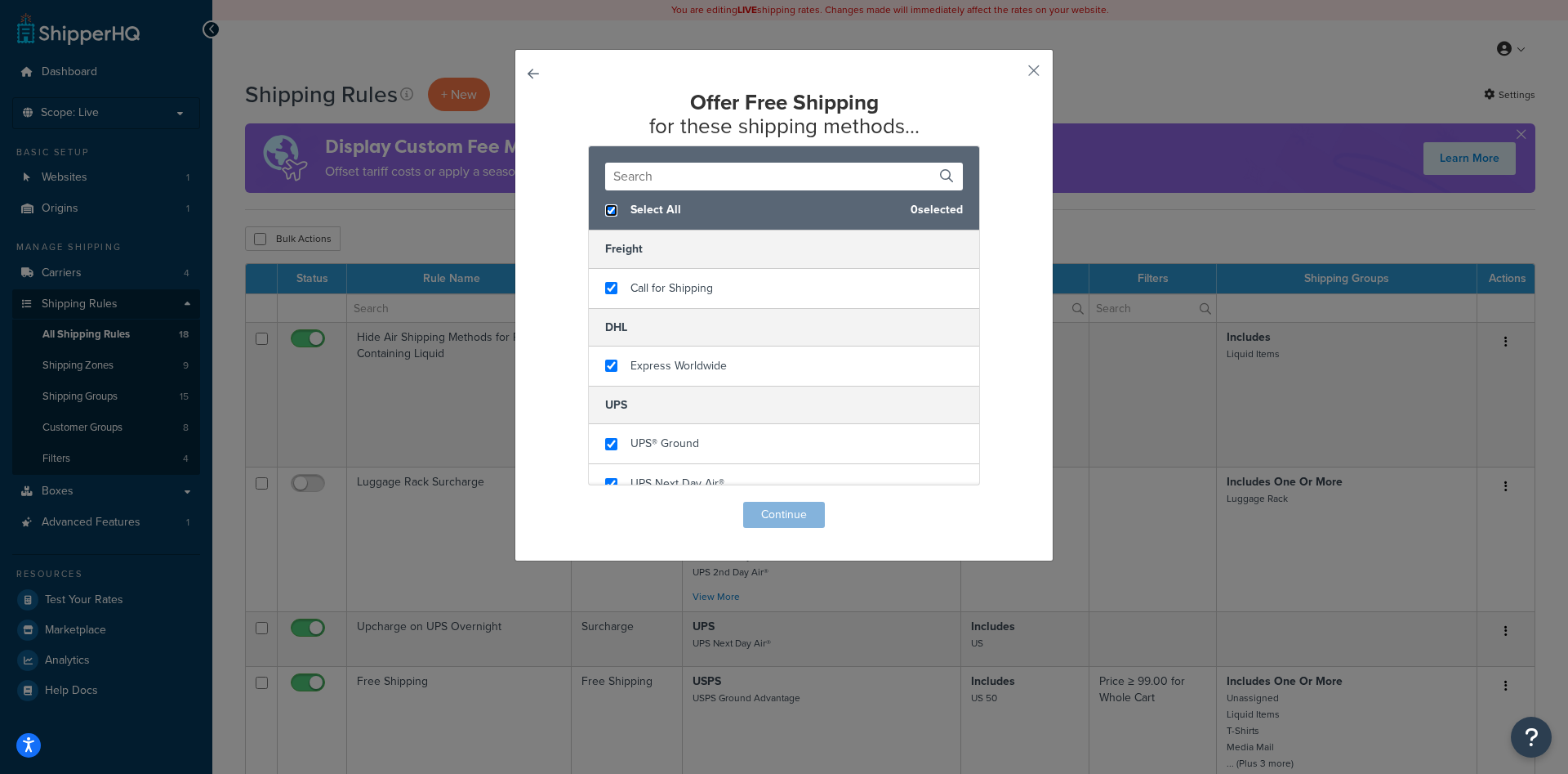
checkbox input "true"
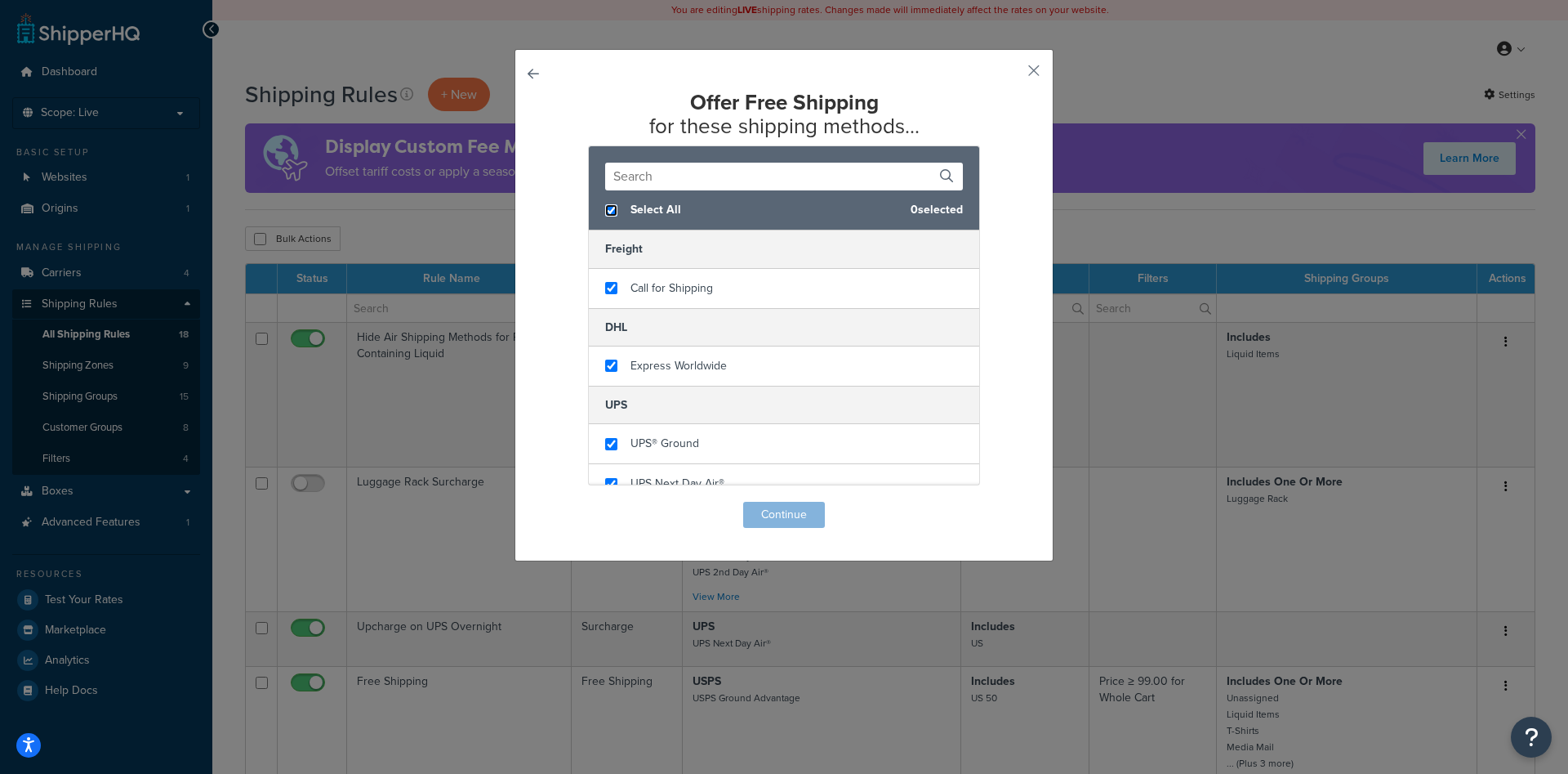
checkbox input "true"
click at [769, 510] on button "Continue" at bounding box center [784, 514] width 82 height 26
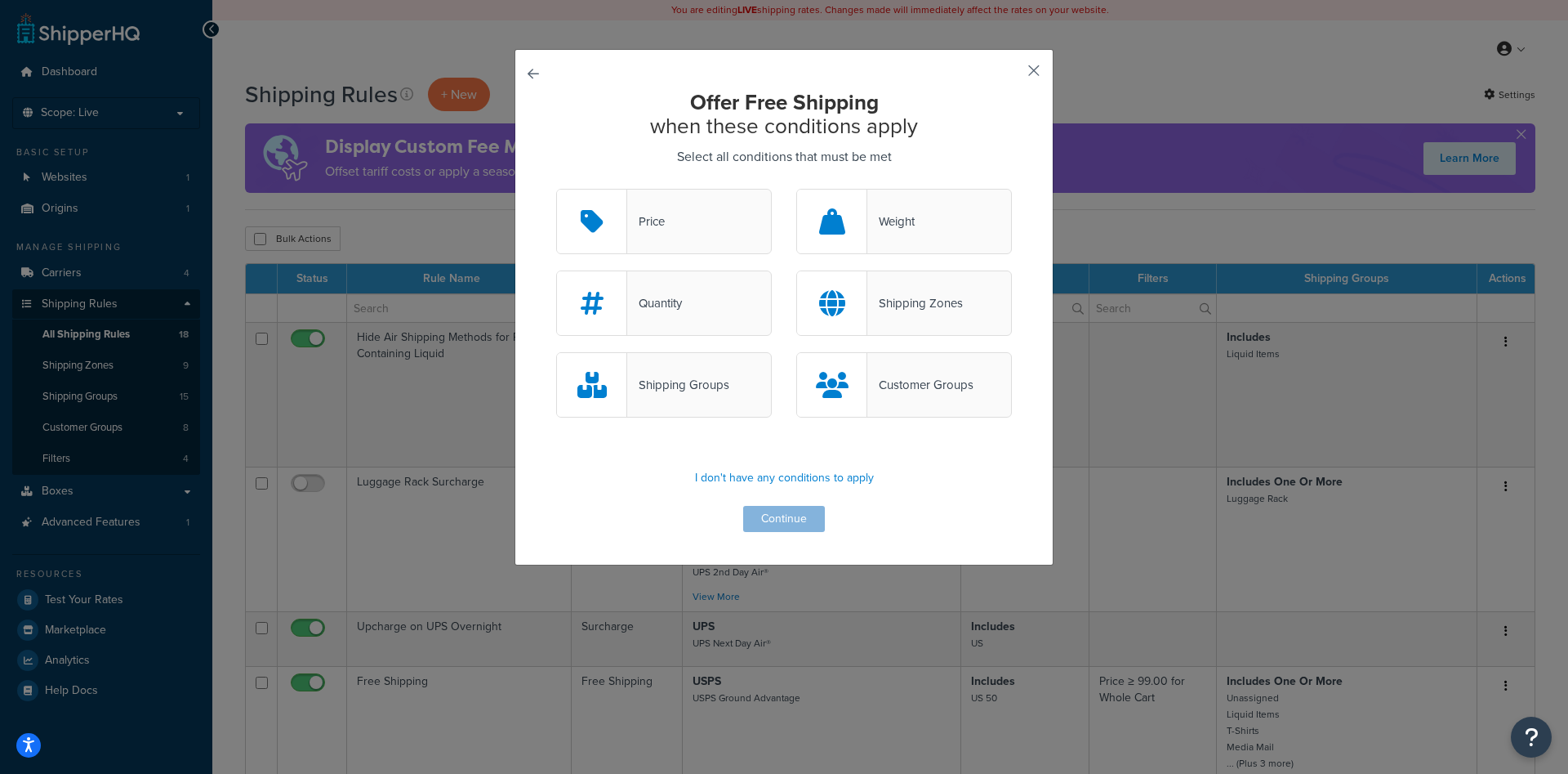
click at [1012, 75] on button "button" at bounding box center [1009, 76] width 4 height 4
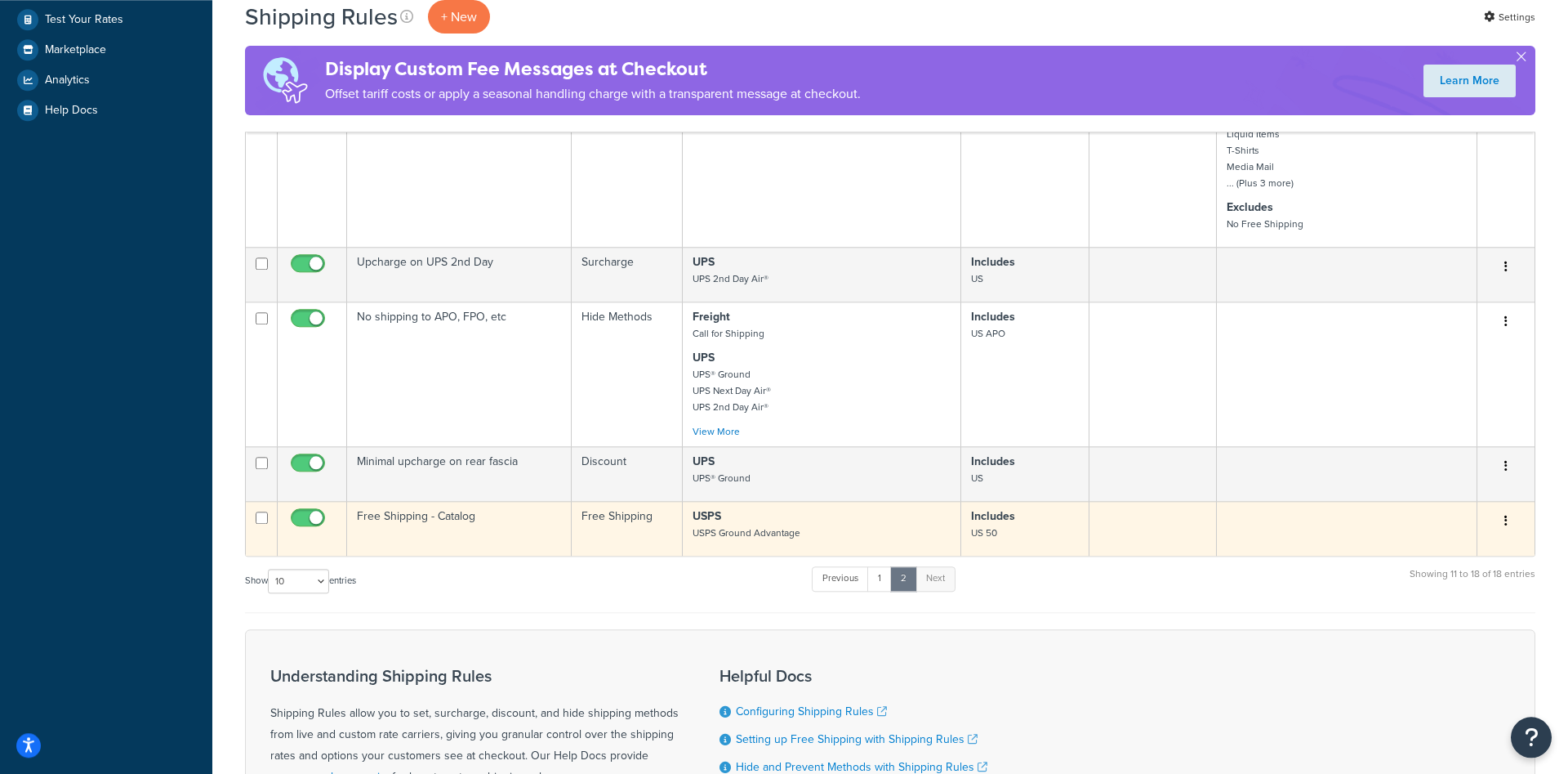
scroll to position [577, 0]
click at [467, 539] on td "Free Shipping - Catalog" at bounding box center [459, 531] width 225 height 55
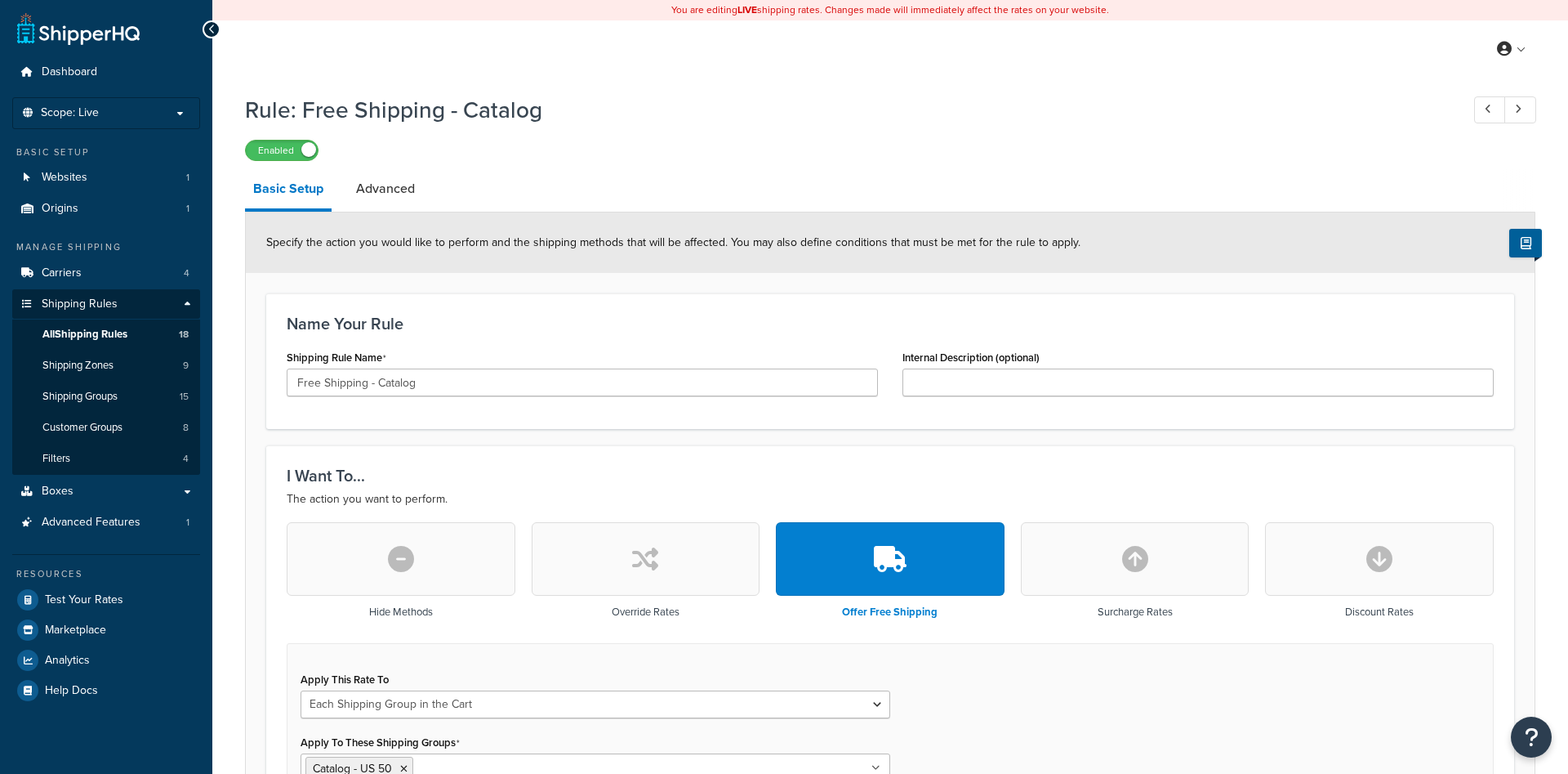
select select "SHIPPING_GROUP"
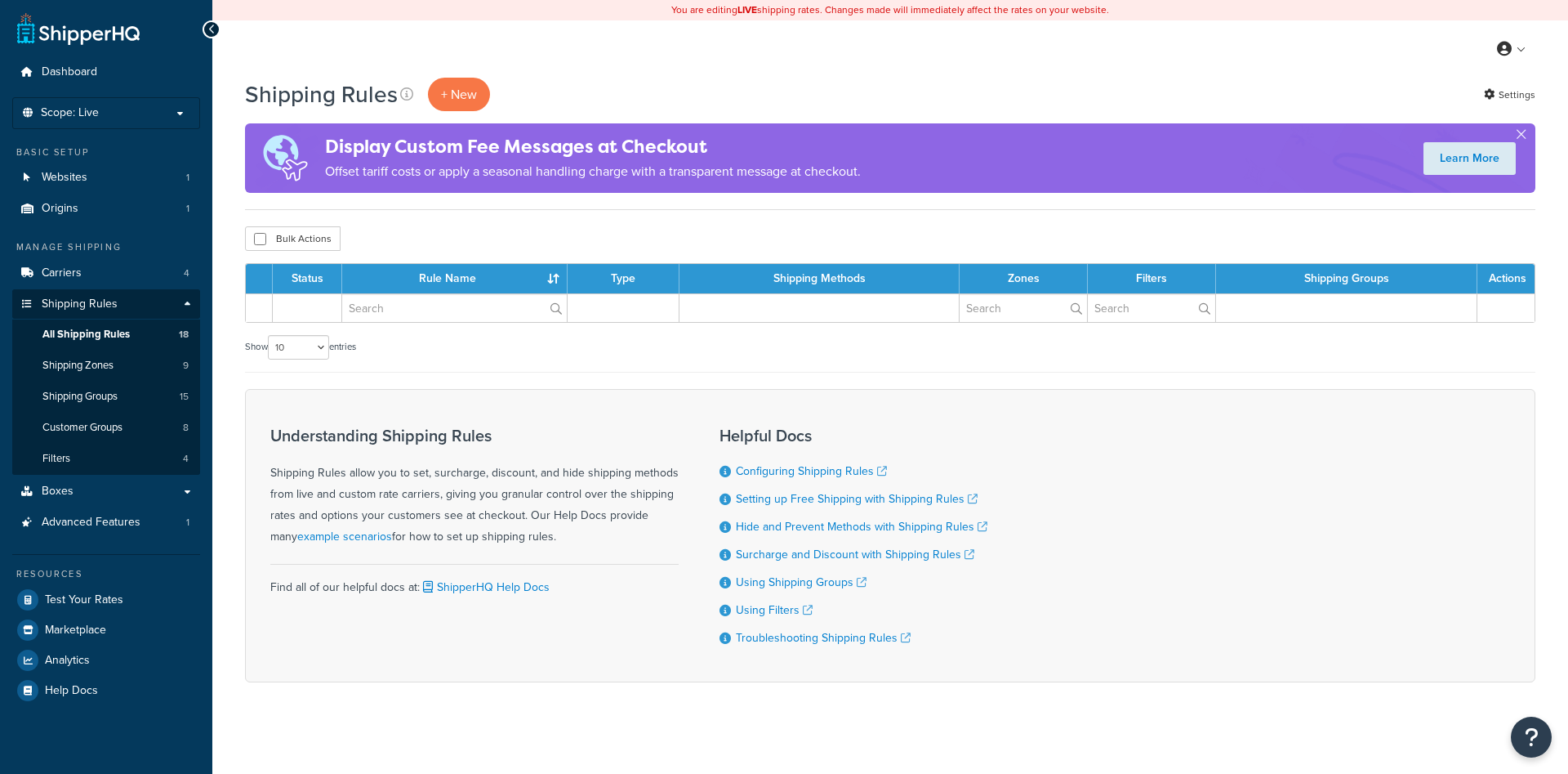
scroll to position [7, 0]
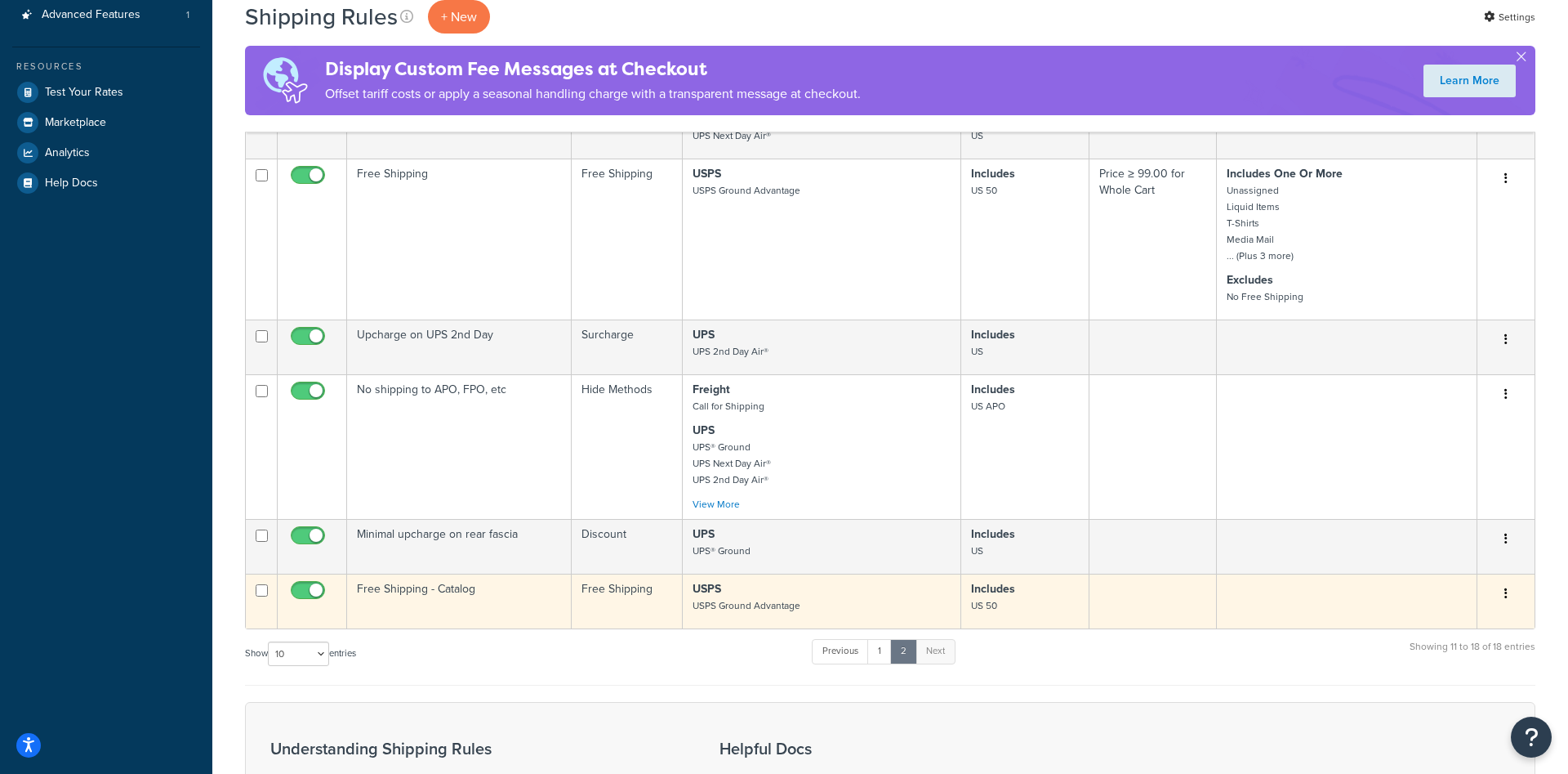
scroll to position [827, 0]
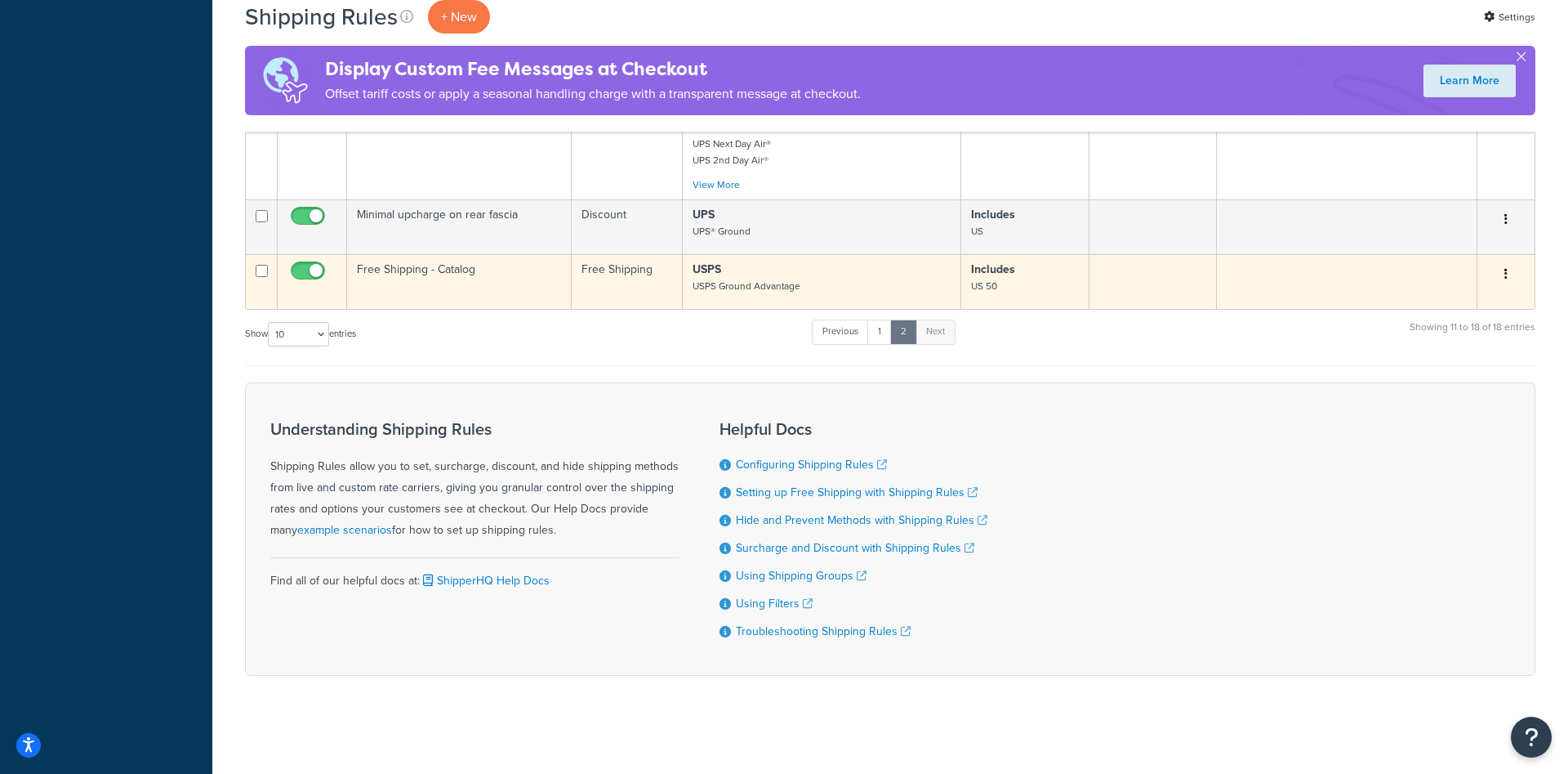
click at [1504, 279] on button "button" at bounding box center [1505, 274] width 22 height 26
click at [1448, 338] on link "Duplicate" at bounding box center [1452, 338] width 129 height 33
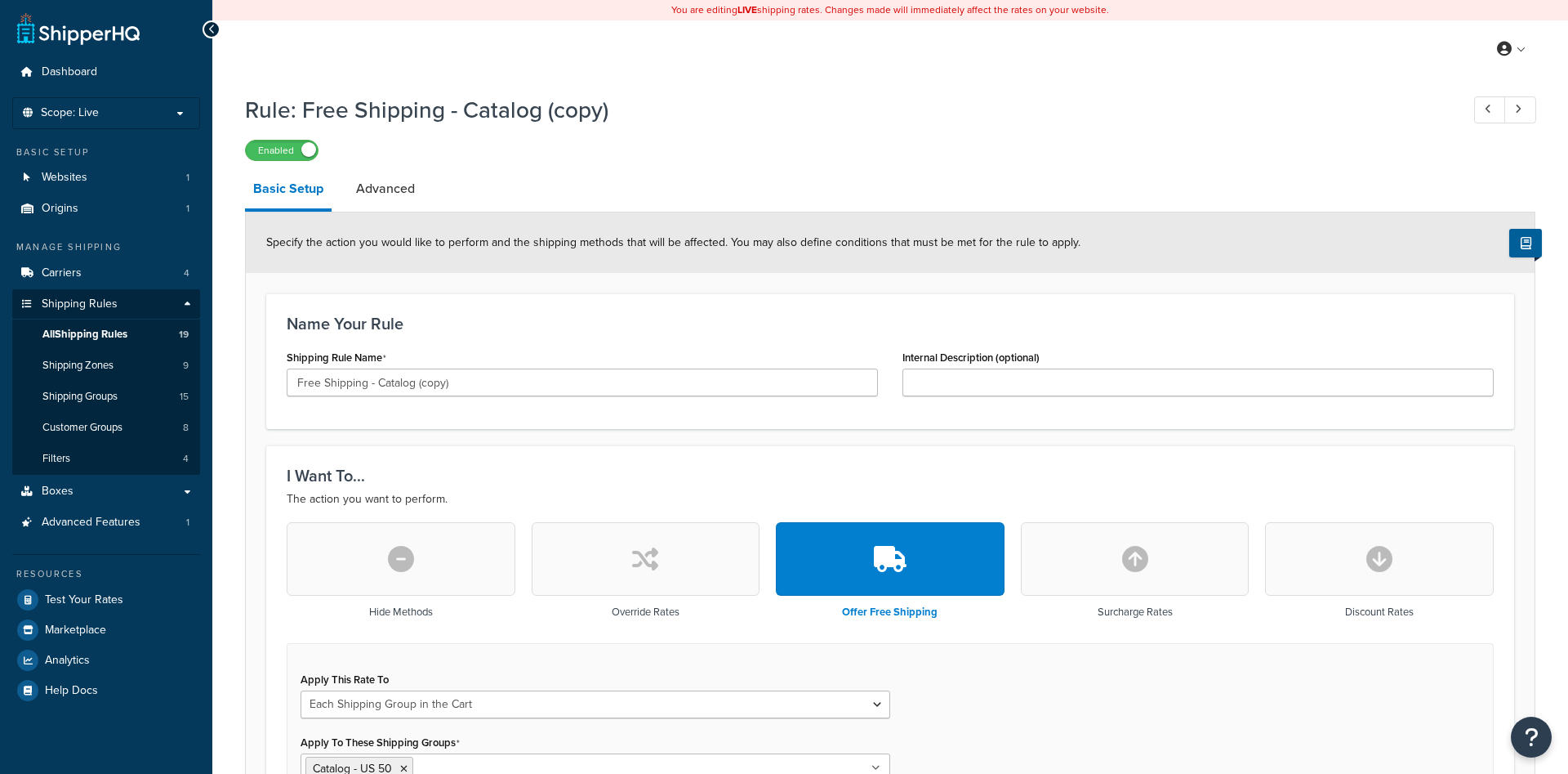
select select "SHIPPING_GROUP"
click at [461, 388] on input "Free Shipping - Catalog (copy)" at bounding box center [582, 382] width 591 height 28
type input "Free Shipping - UltraDrive [GEOGRAPHIC_DATA]"
click at [641, 337] on div "Name Your Rule Shipping Rule Name Free Shipping - UltraDrive UK Internal Descri…" at bounding box center [890, 360] width 1248 height 136
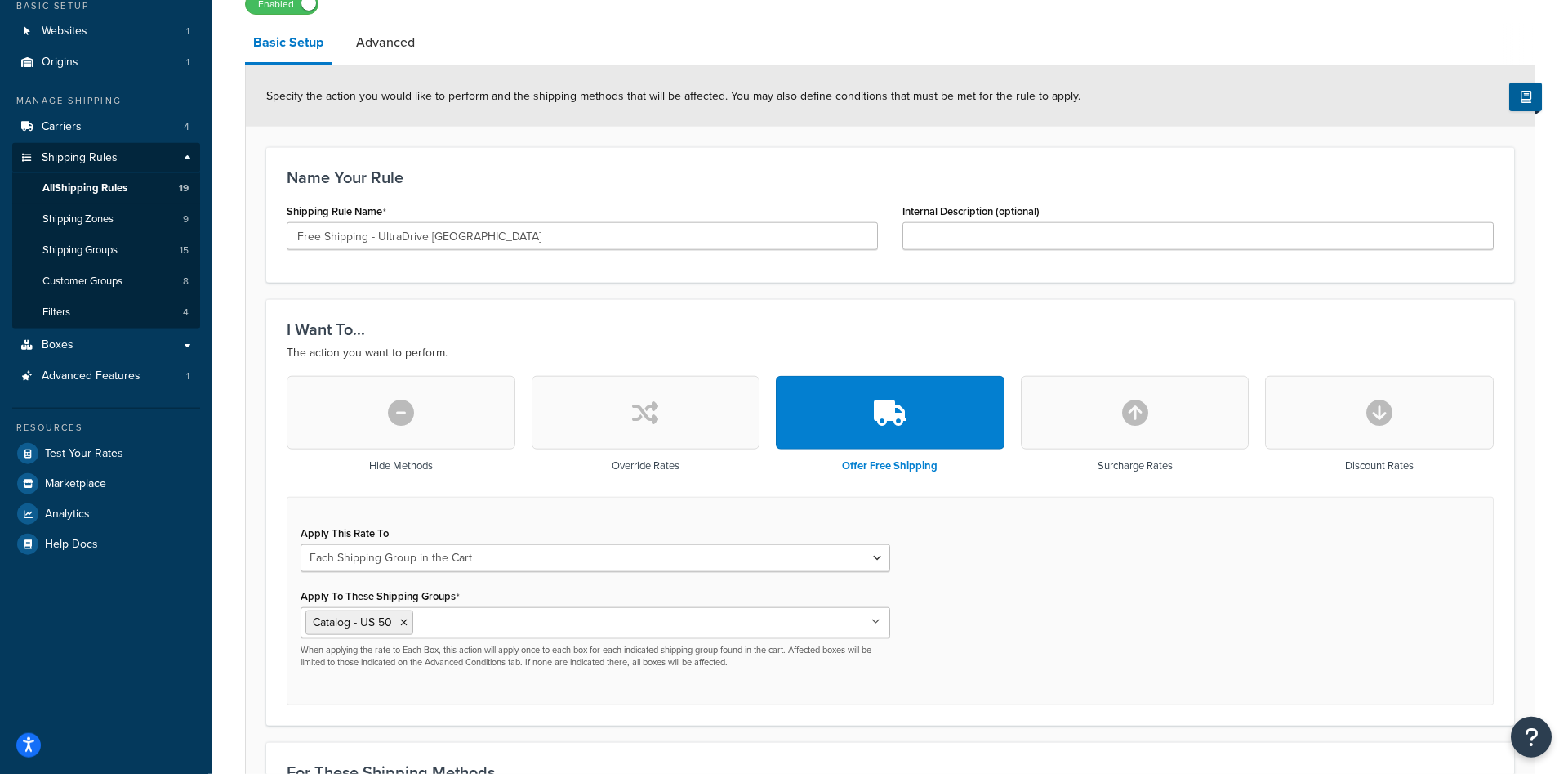
scroll to position [166, 0]
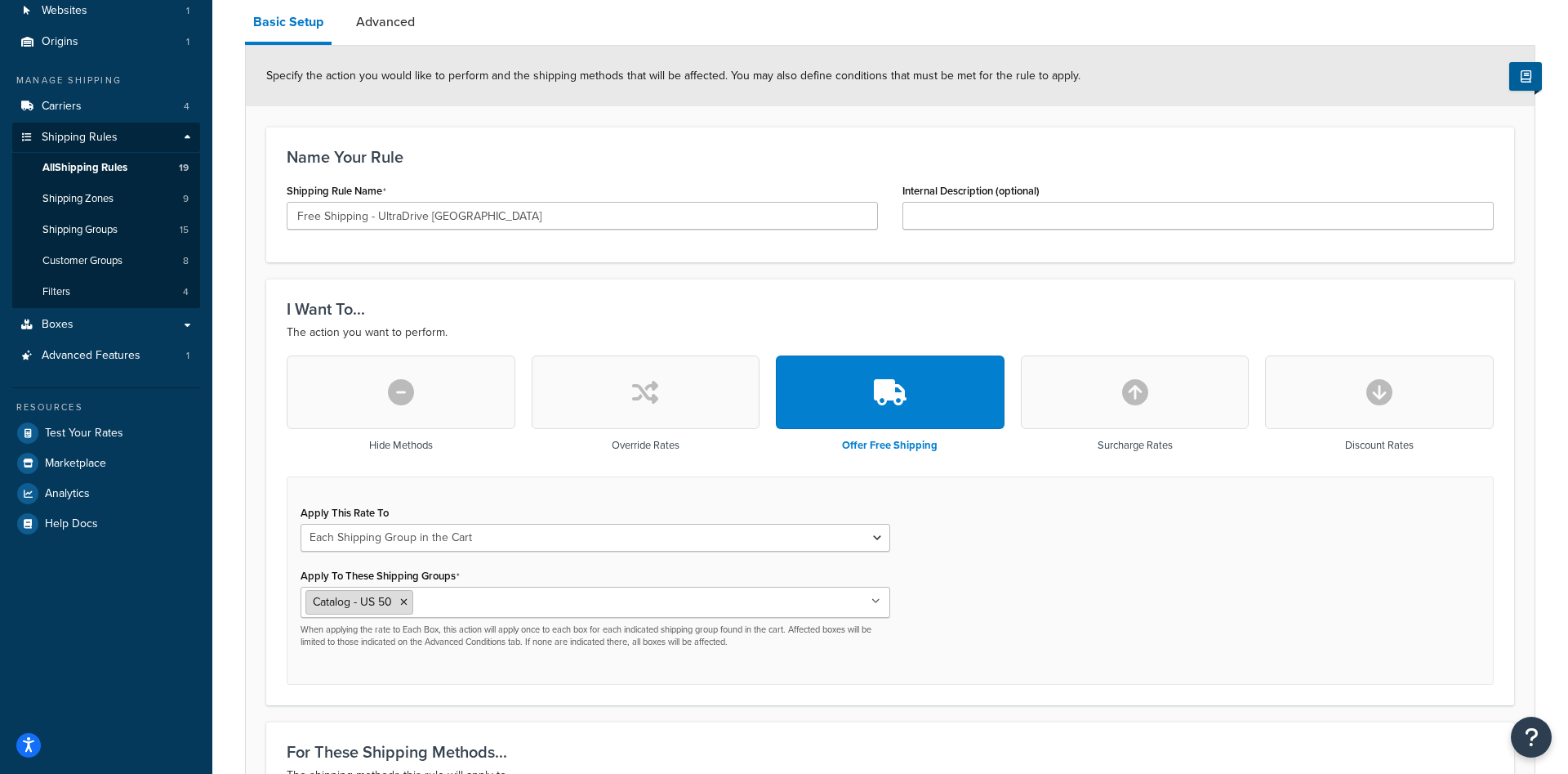
click at [402, 605] on icon at bounding box center [403, 601] width 7 height 10
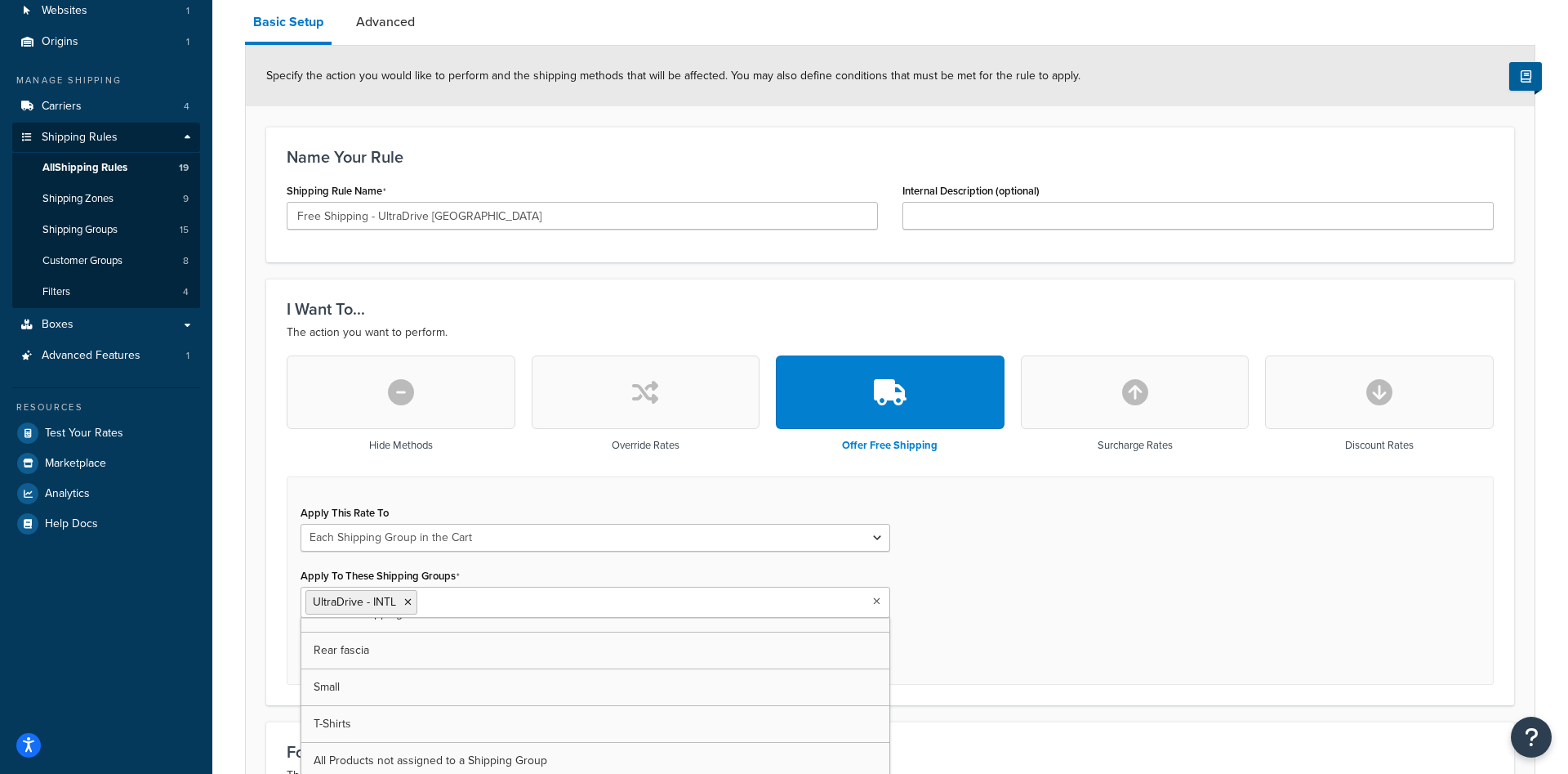
scroll to position [352, 0]
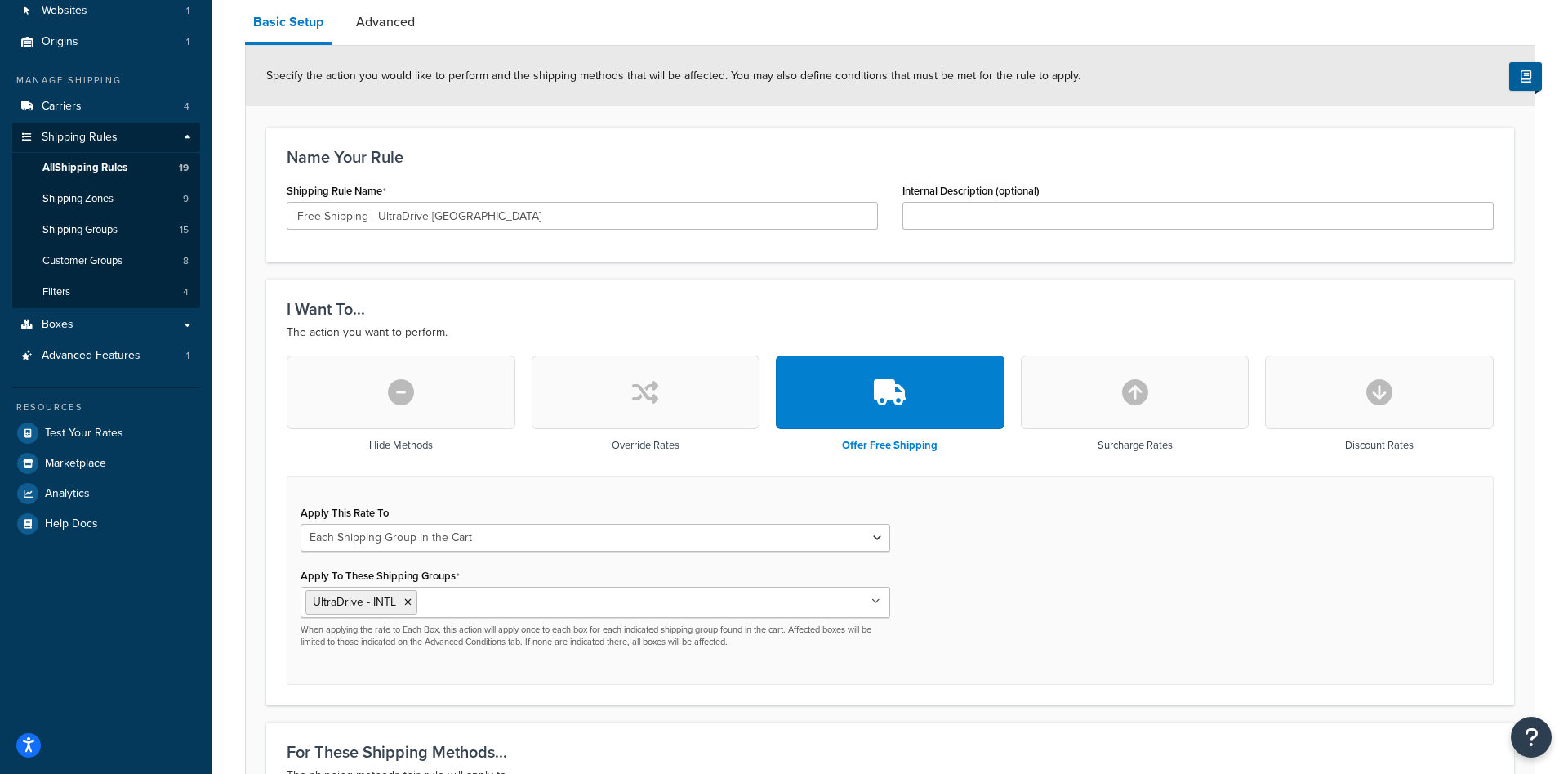
click at [272, 607] on div "I Want To... The action you want to perform. Hide Methods Override Rates Offer …" at bounding box center [890, 492] width 1248 height 426
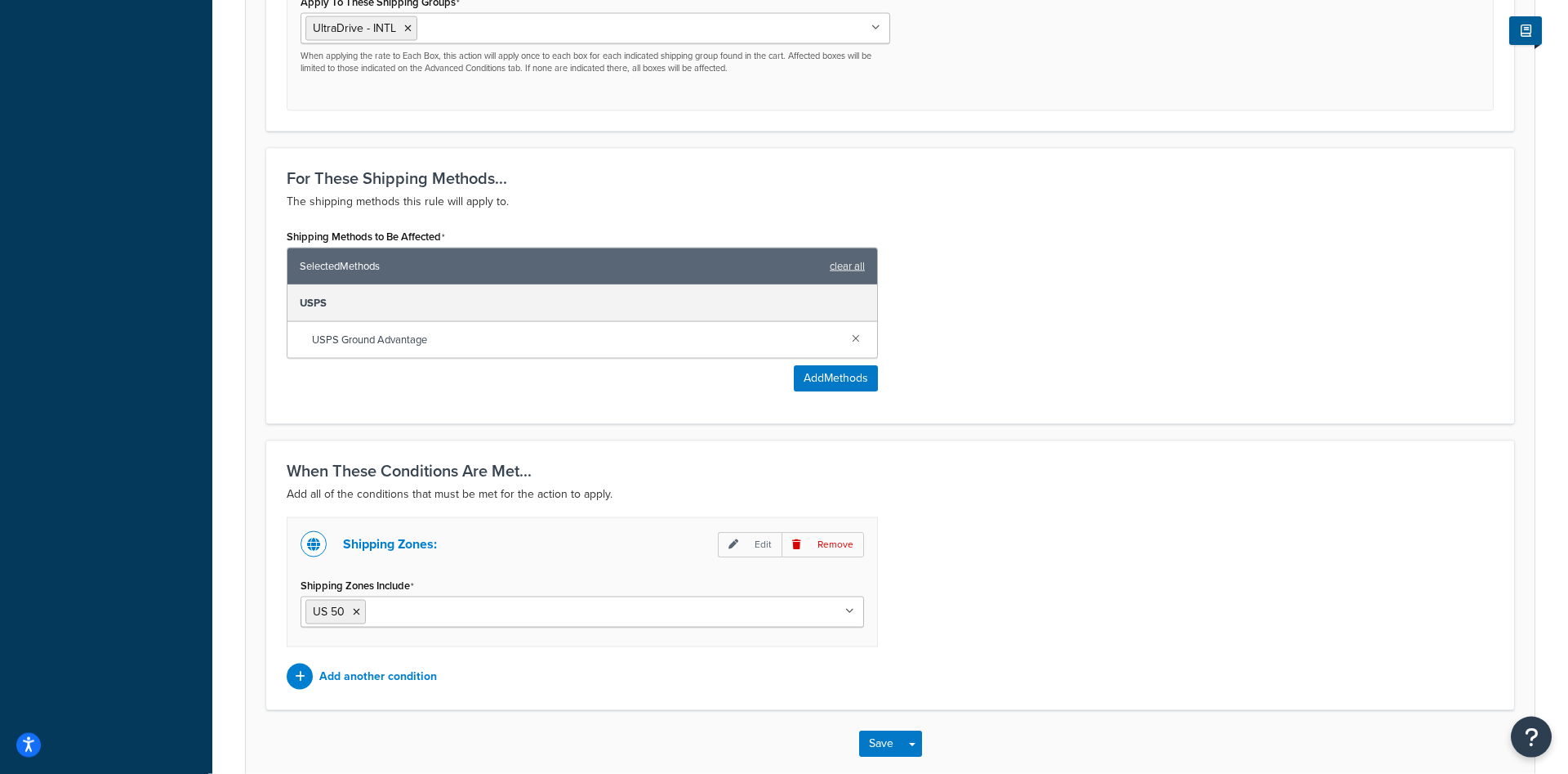
scroll to position [750, 0]
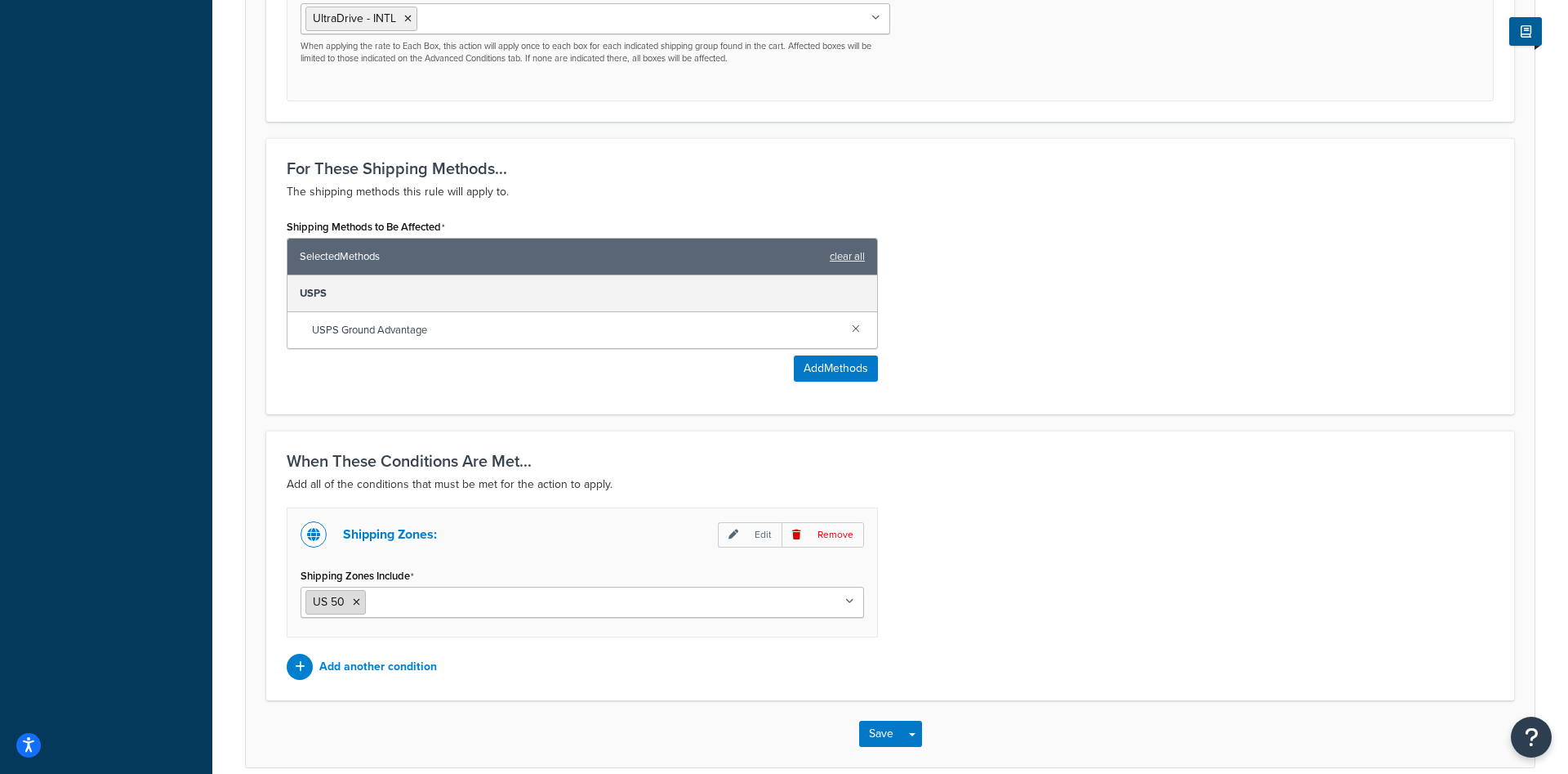
click at [356, 604] on icon at bounding box center [357, 601] width 7 height 10
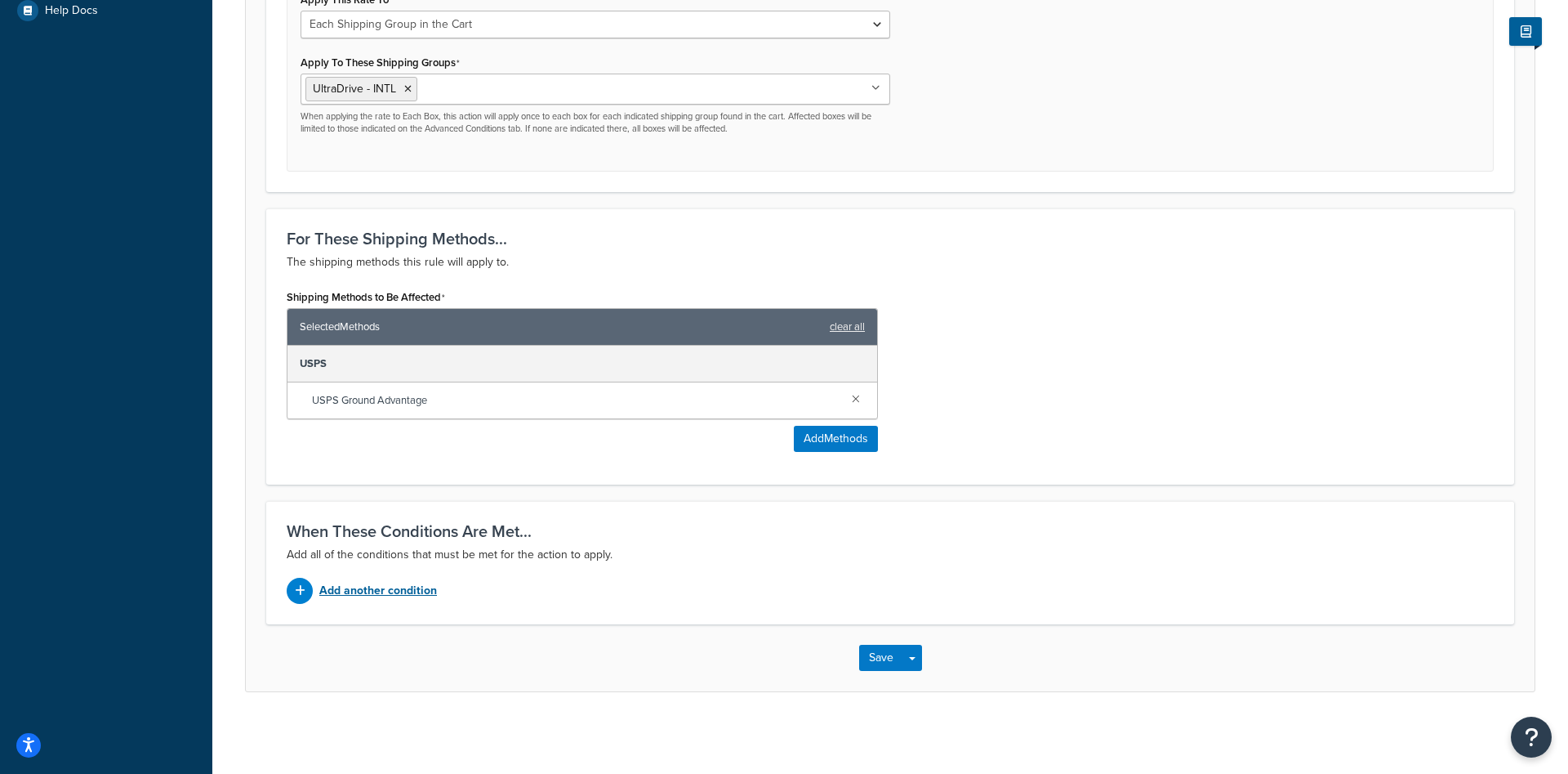
click at [359, 591] on p "Add another condition" at bounding box center [377, 590] width 118 height 22
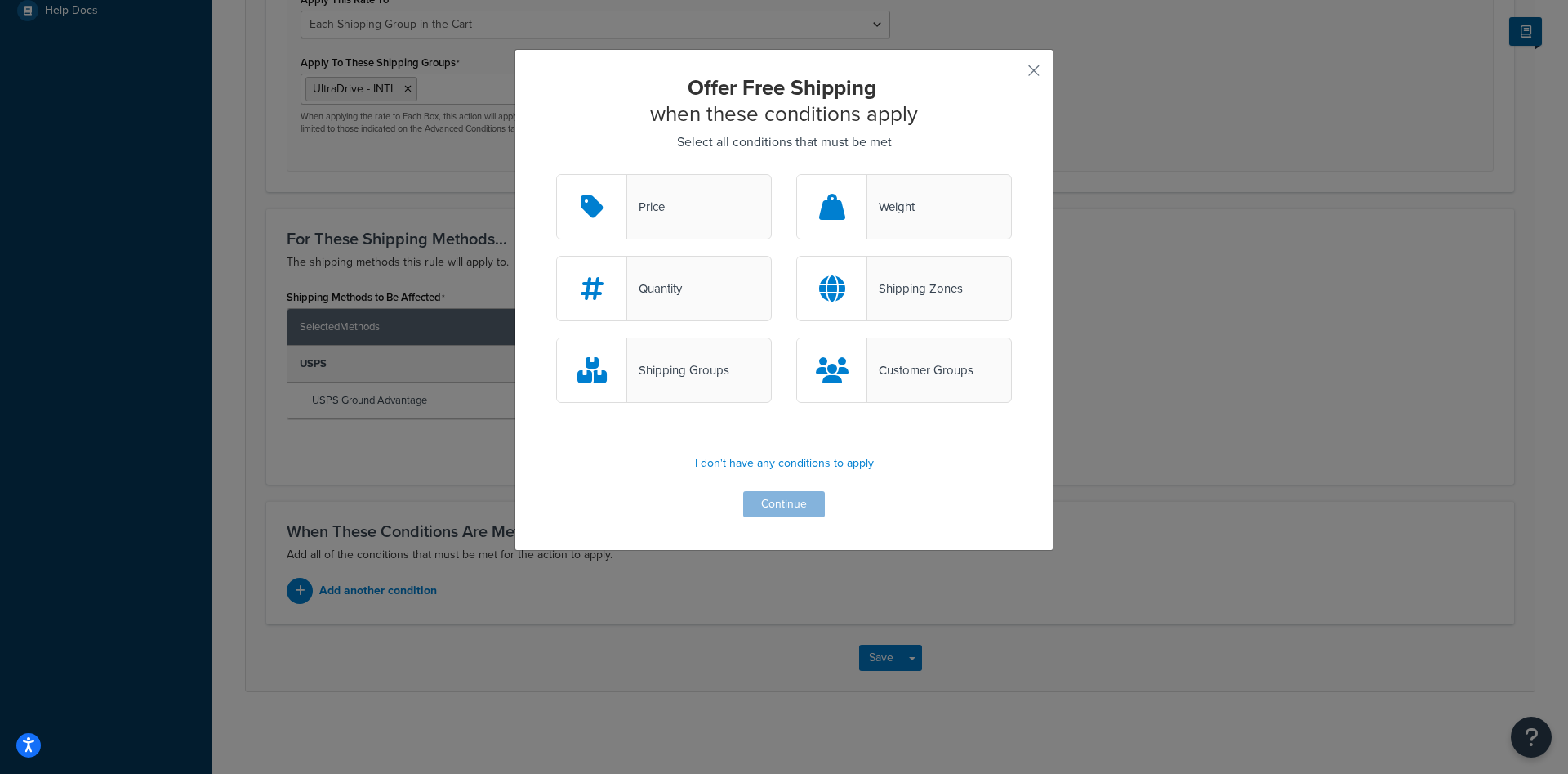
click at [901, 296] on div "Shipping Zones" at bounding box center [915, 288] width 95 height 22
click at [0, 0] on input "Shipping Zones" at bounding box center [0, 0] width 0 height 0
click at [797, 511] on button "Continue" at bounding box center [784, 503] width 82 height 26
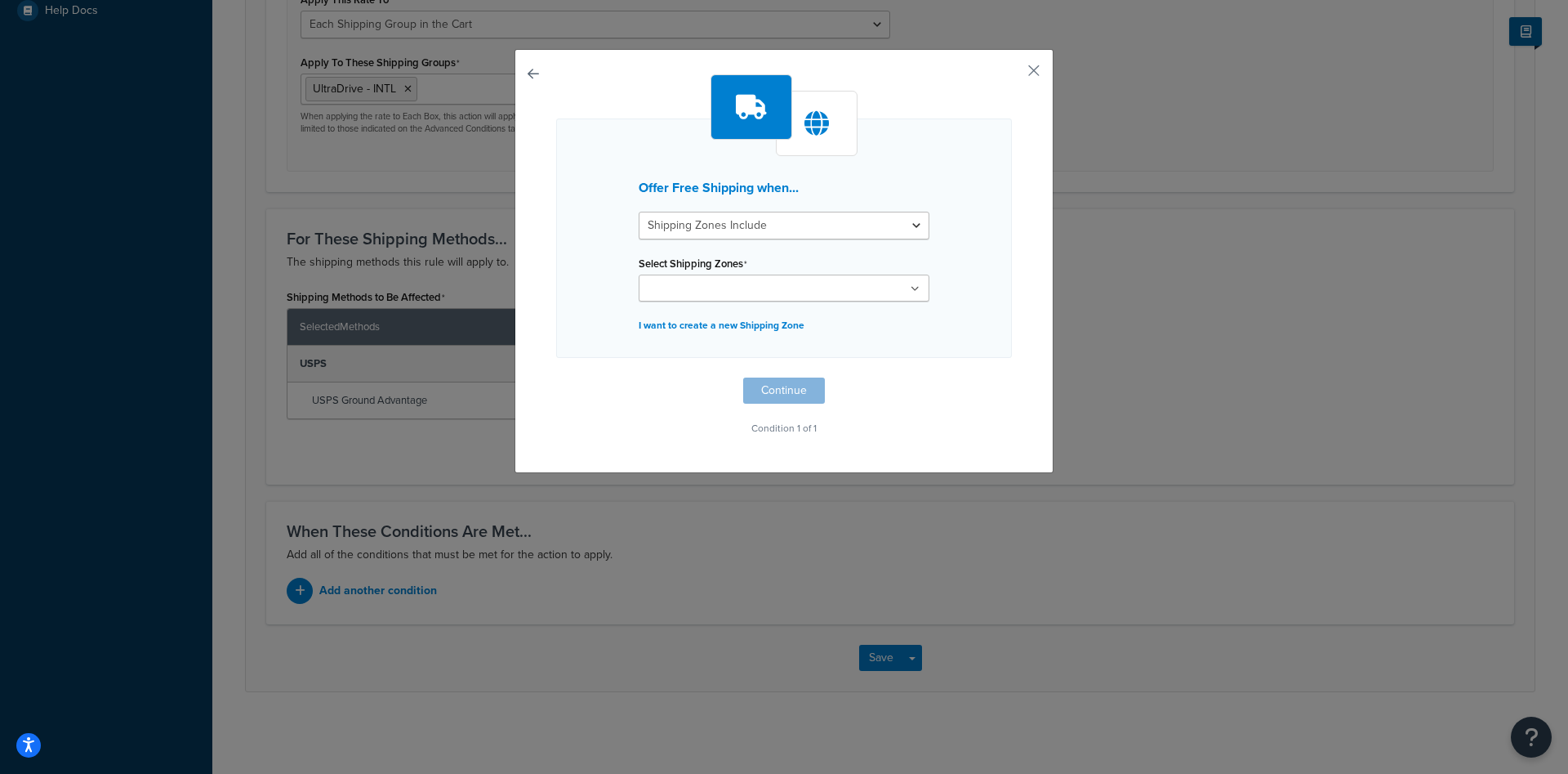
click at [732, 288] on input "Select Shipping Zones" at bounding box center [715, 289] width 145 height 18
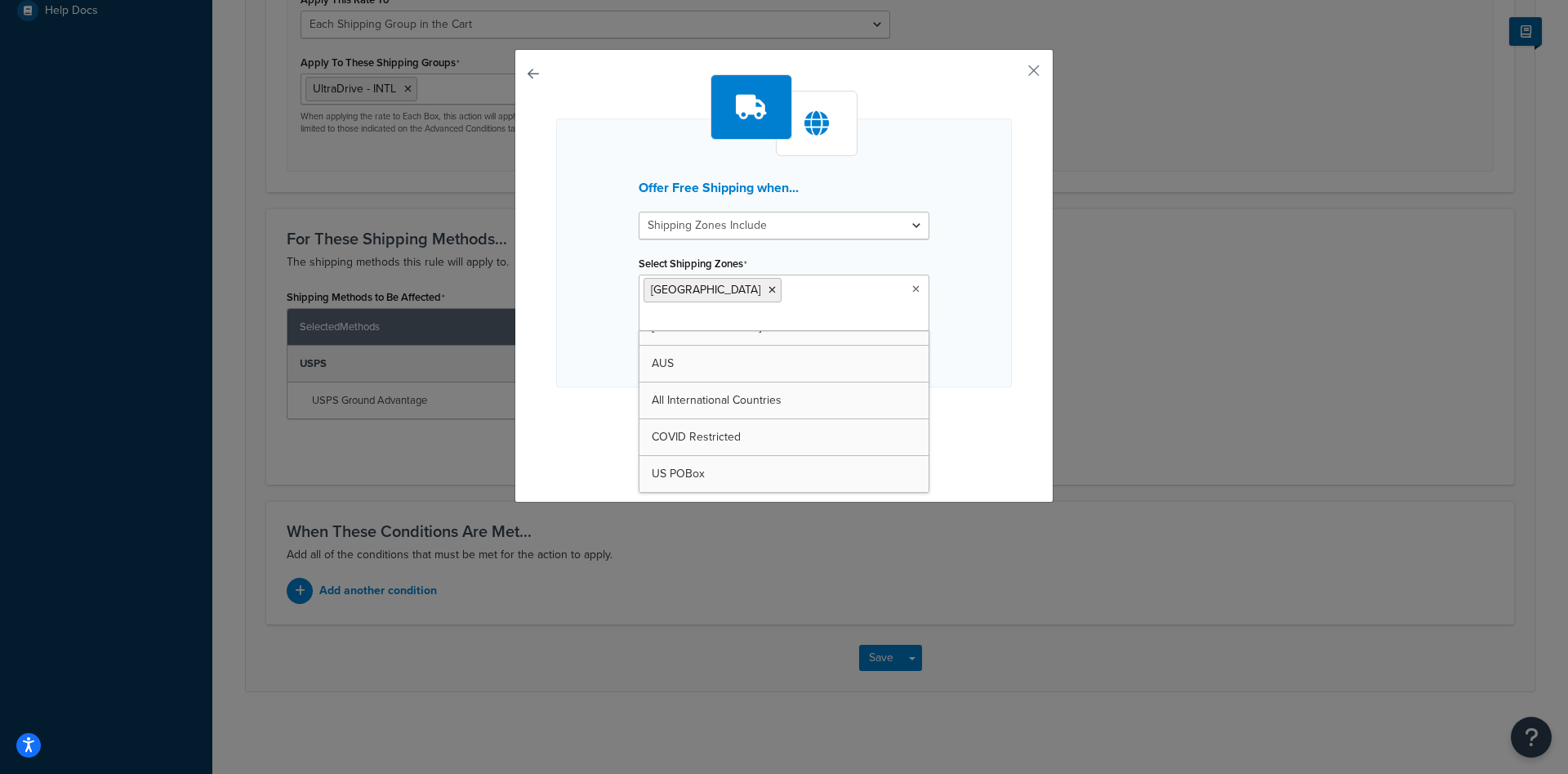
scroll to position [131, 0]
click at [597, 356] on div "Offer Free Shipping when... Shipping Zones Include Shipping Zones Do Not Includ…" at bounding box center [784, 253] width 456 height 269
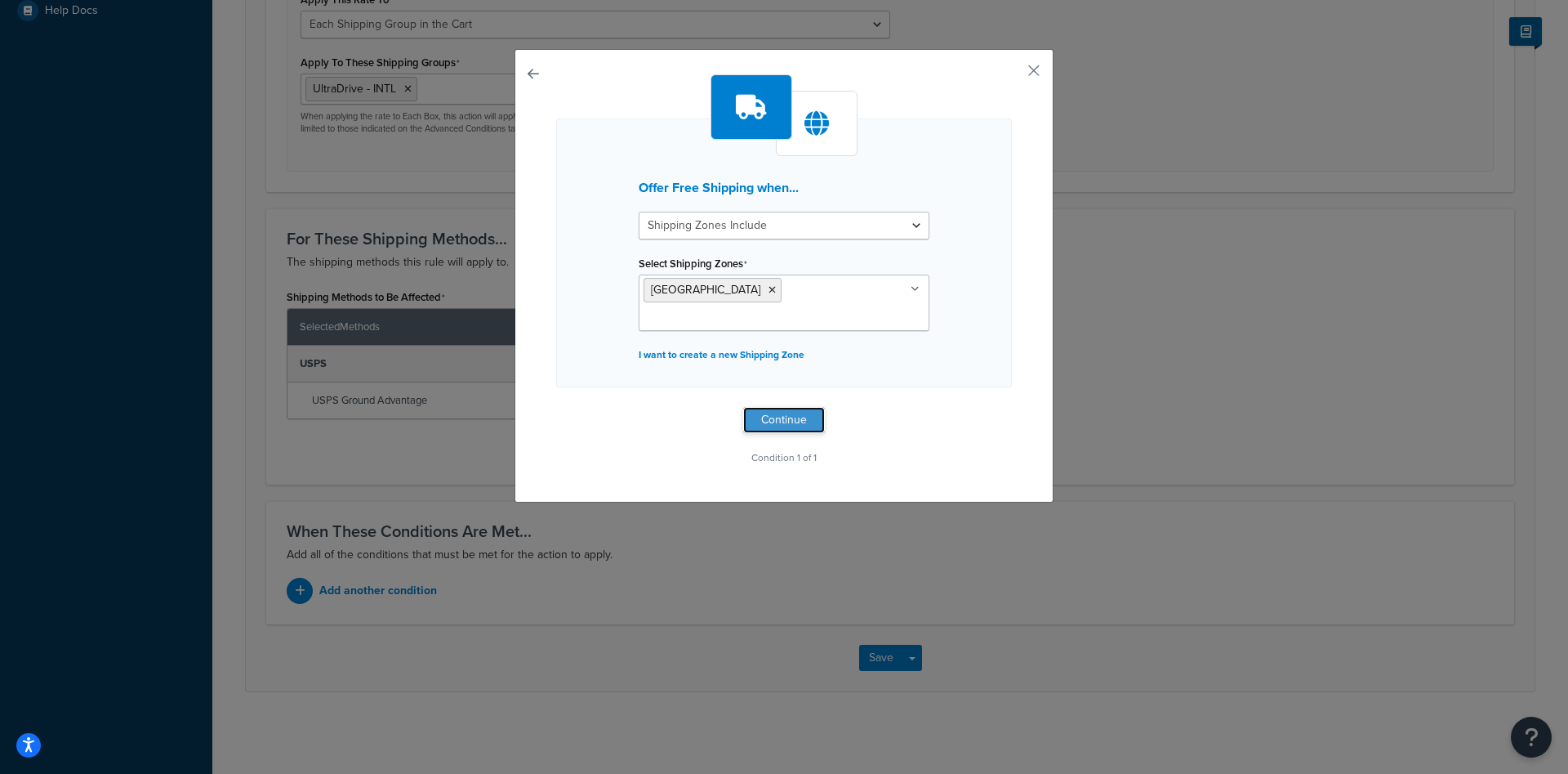
click at [789, 424] on button "Continue" at bounding box center [784, 420] width 82 height 26
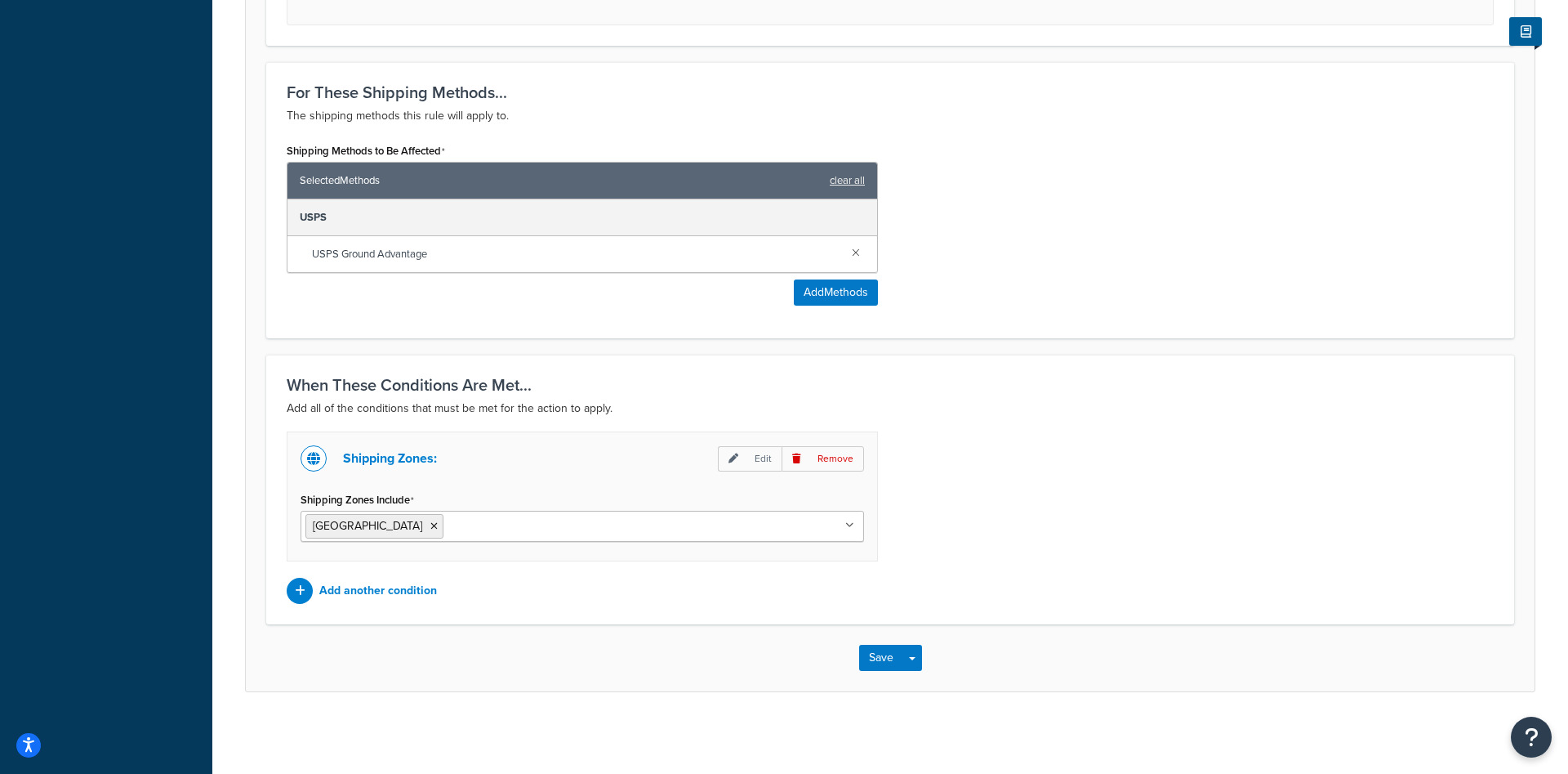
scroll to position [494, 0]
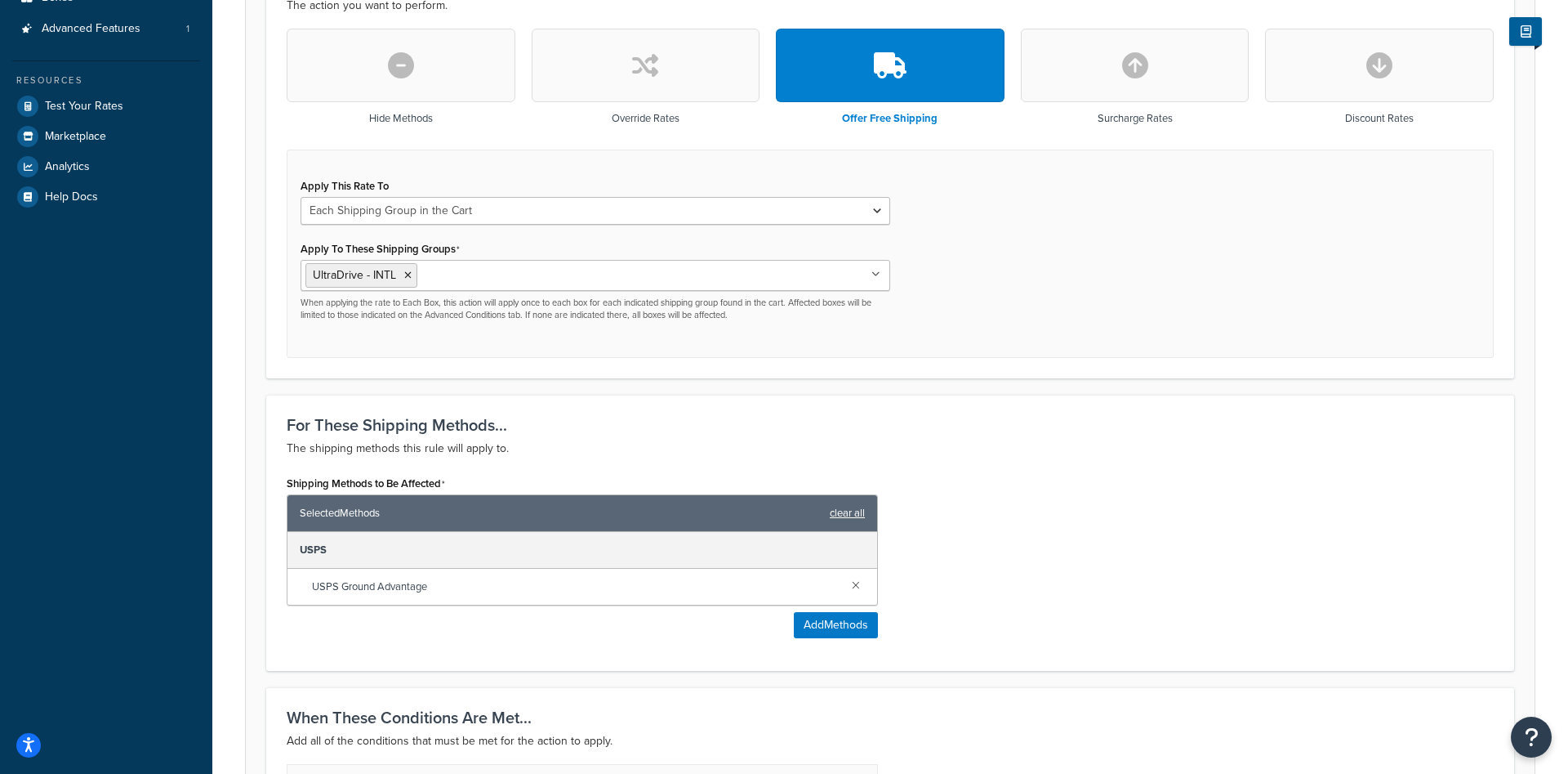
click at [830, 515] on link "clear all" at bounding box center [846, 512] width 35 height 22
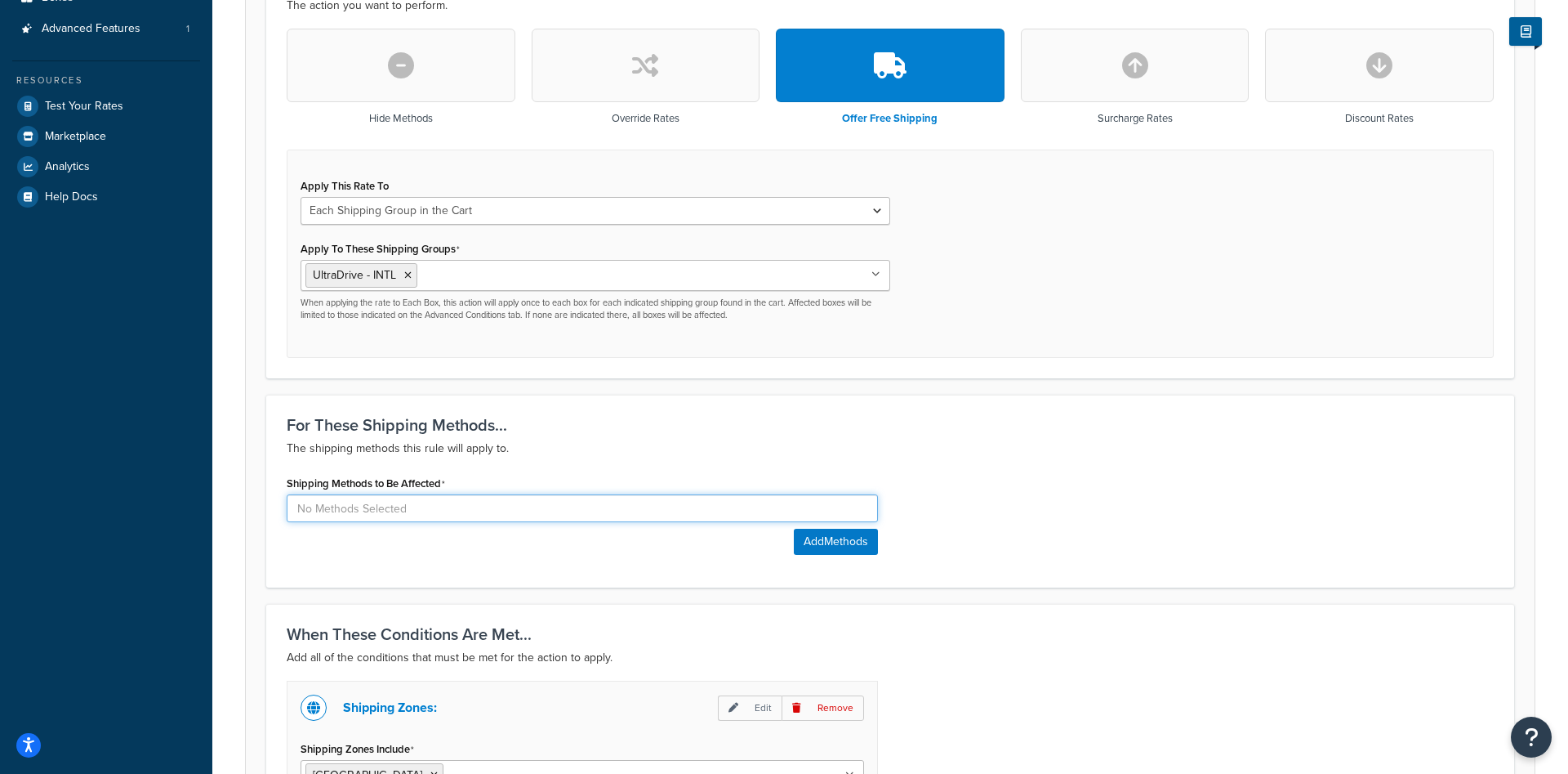
click at [550, 513] on input at bounding box center [582, 508] width 591 height 28
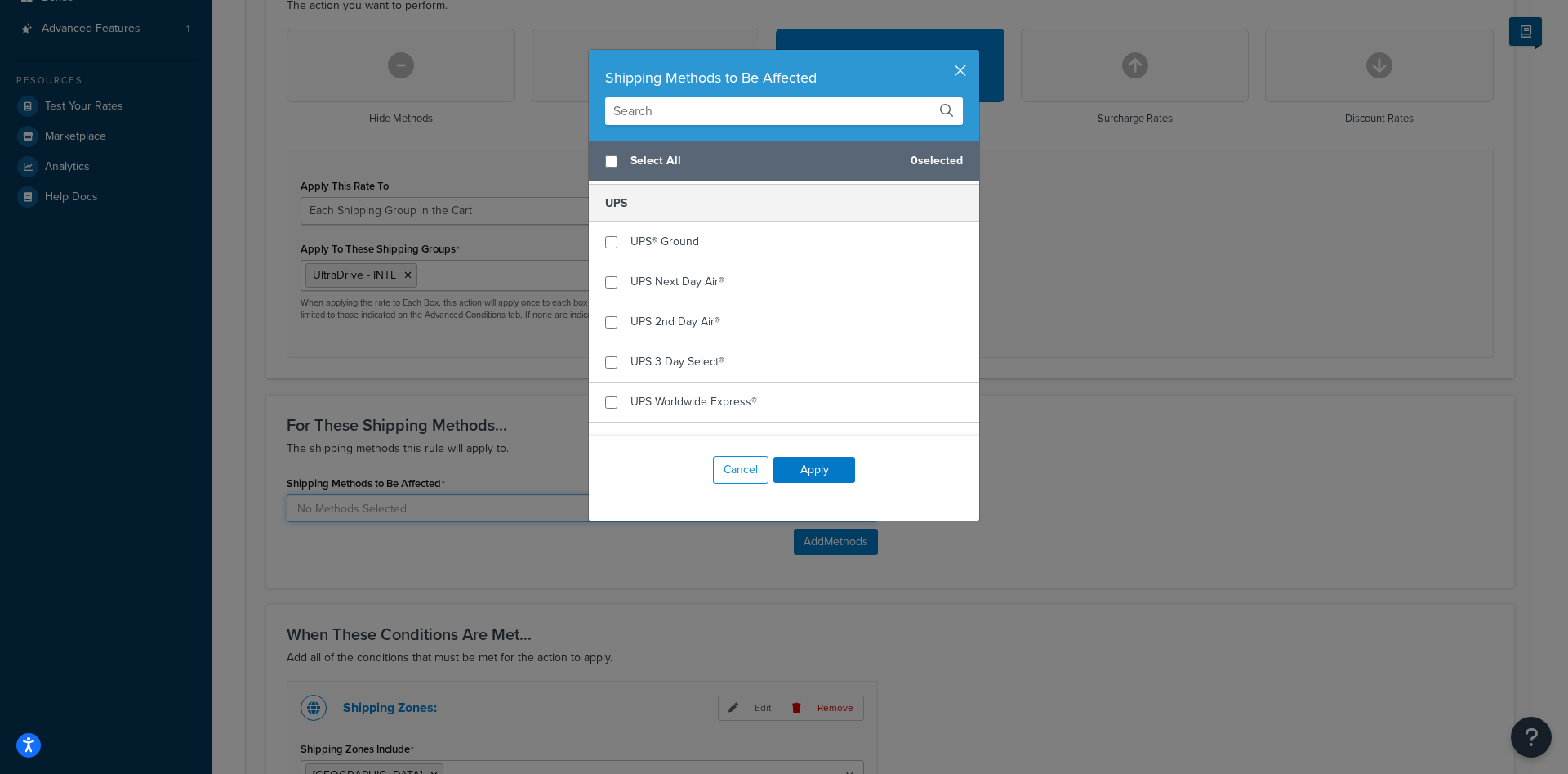
scroll to position [103, 0]
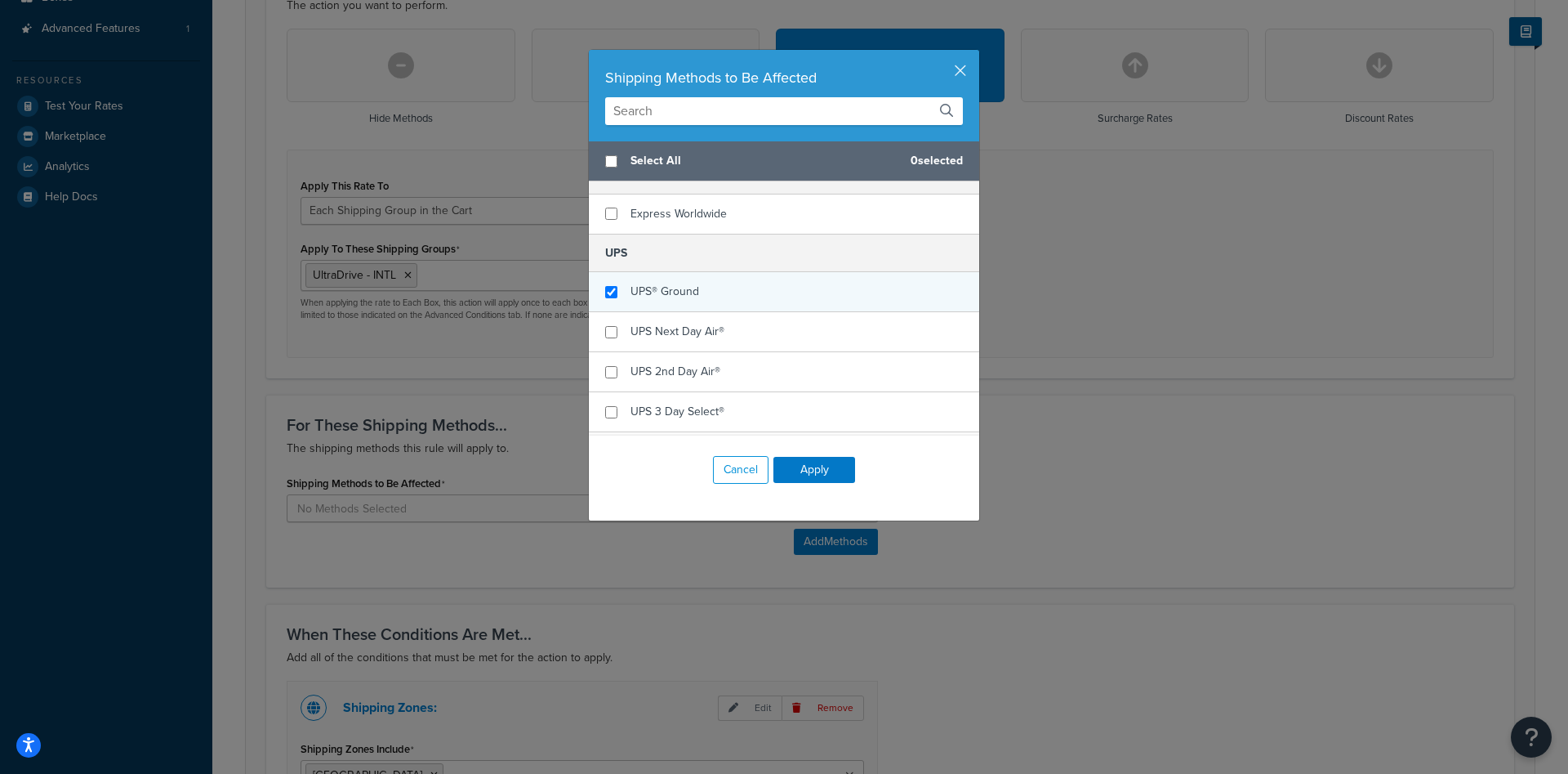
checkbox input "true"
click at [685, 299] on span "UPS® Ground" at bounding box center [665, 290] width 68 height 17
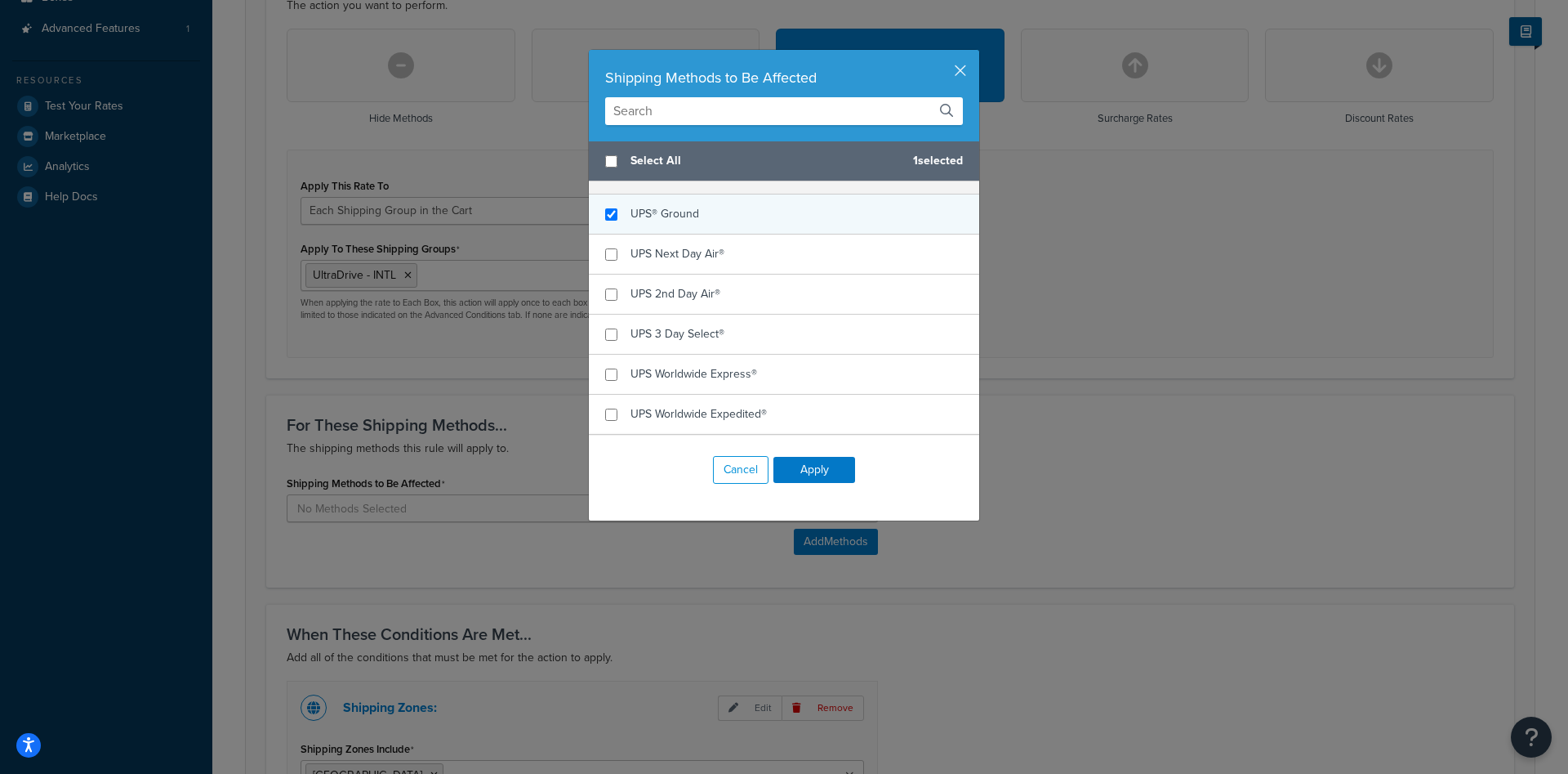
scroll to position [206, 0]
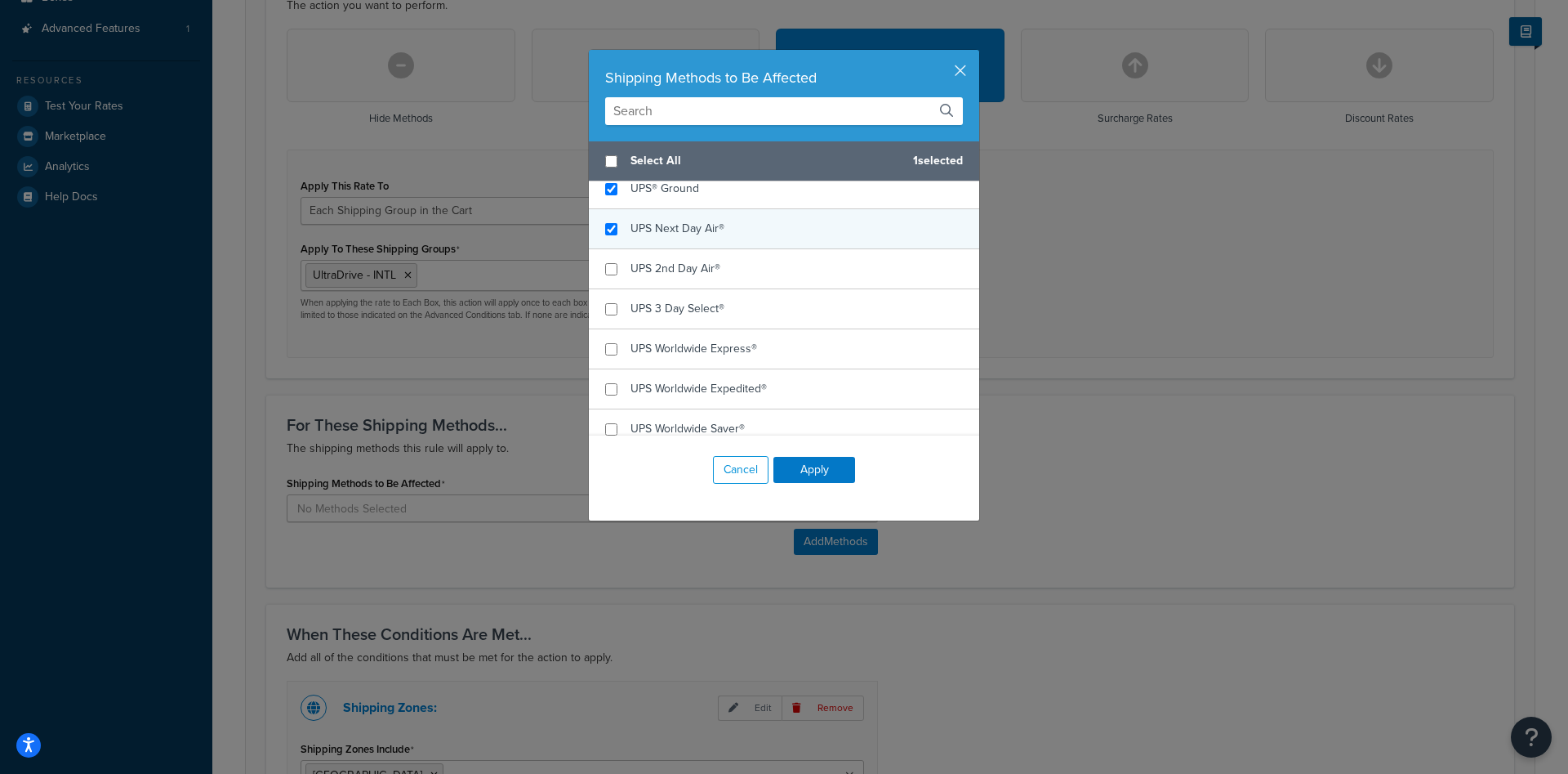
checkbox input "true"
click at [676, 229] on span "UPS Next Day Air®" at bounding box center [678, 227] width 94 height 17
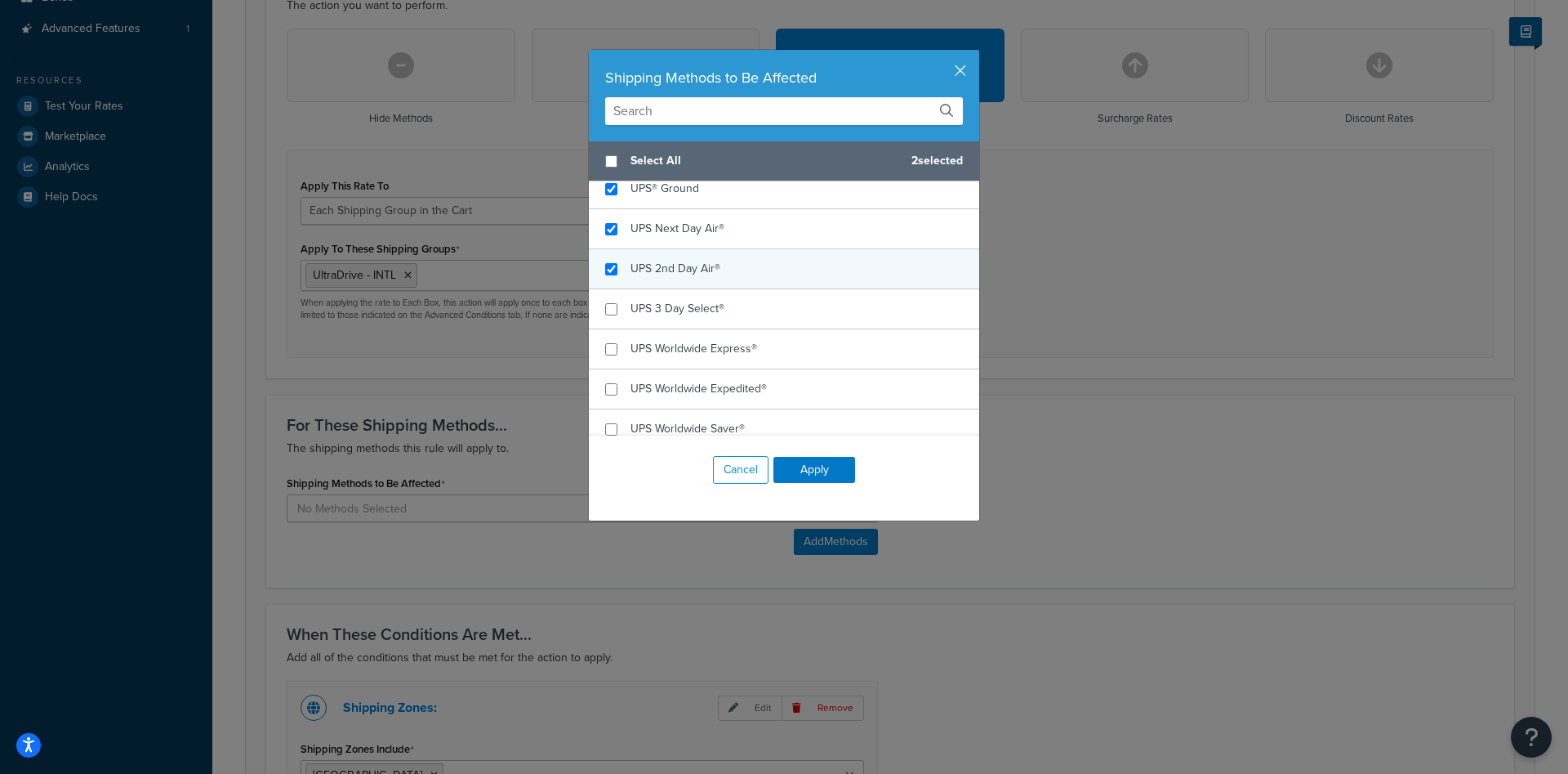
checkbox input "true"
click at [690, 267] on span "UPS 2nd Day Air®" at bounding box center [676, 268] width 90 height 17
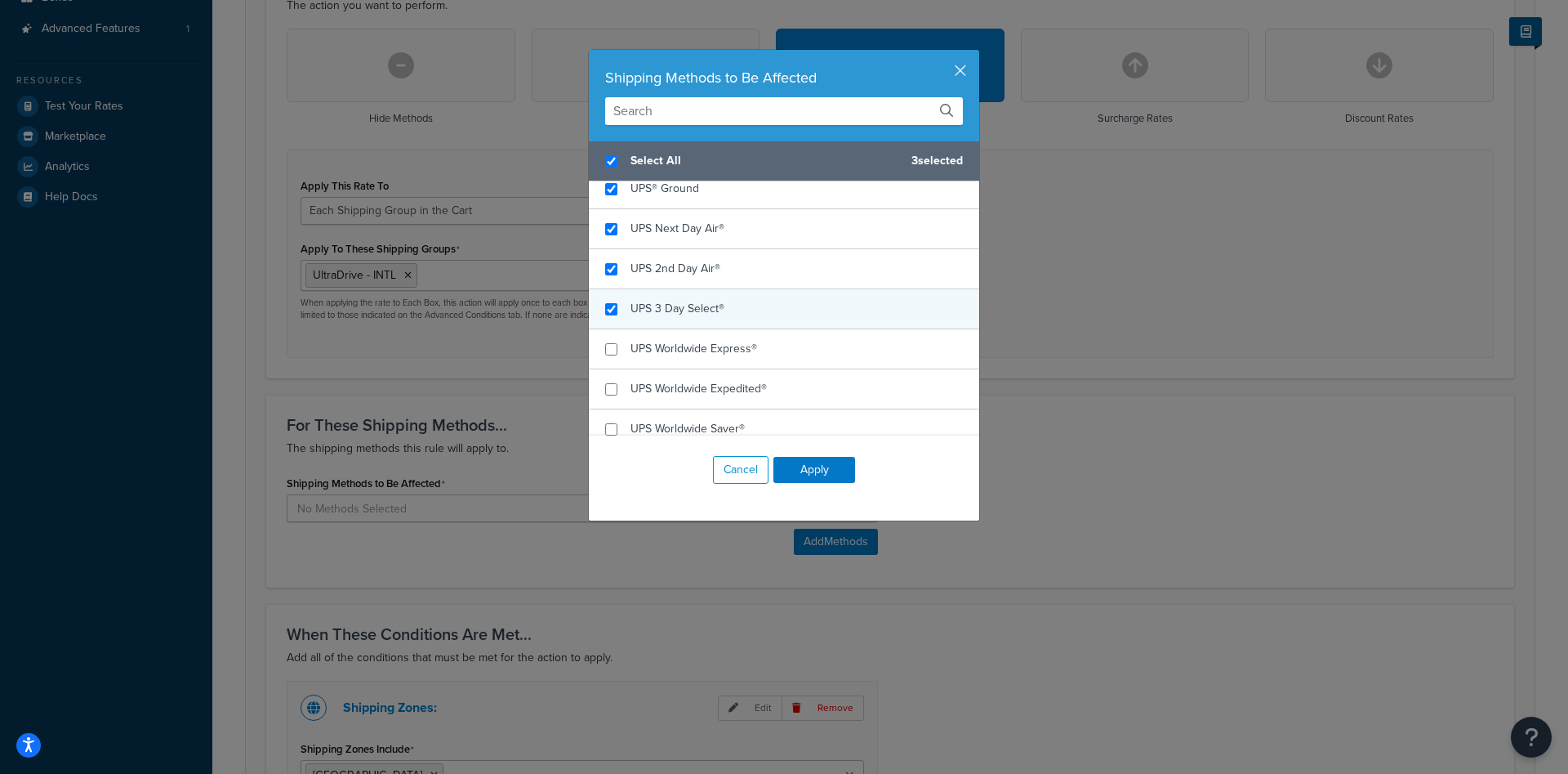
checkbox input "true"
click at [718, 318] on div "UPS 3 Day Select®" at bounding box center [678, 308] width 94 height 22
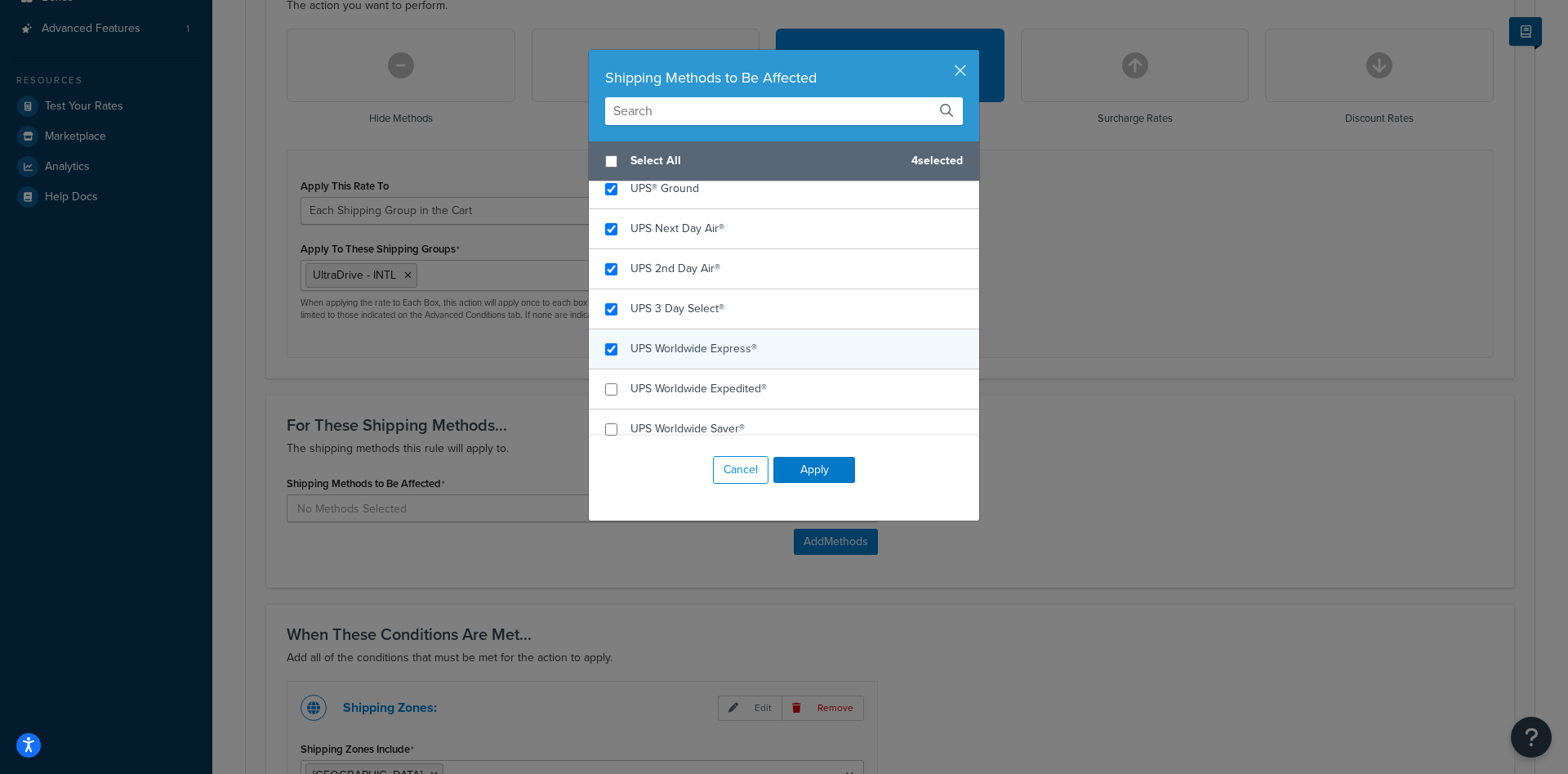
checkbox input "false"
checkbox input "true"
click at [719, 358] on div "UPS Worldwide Express®" at bounding box center [694, 348] width 127 height 22
checkbox input "true"
checkbox input "false"
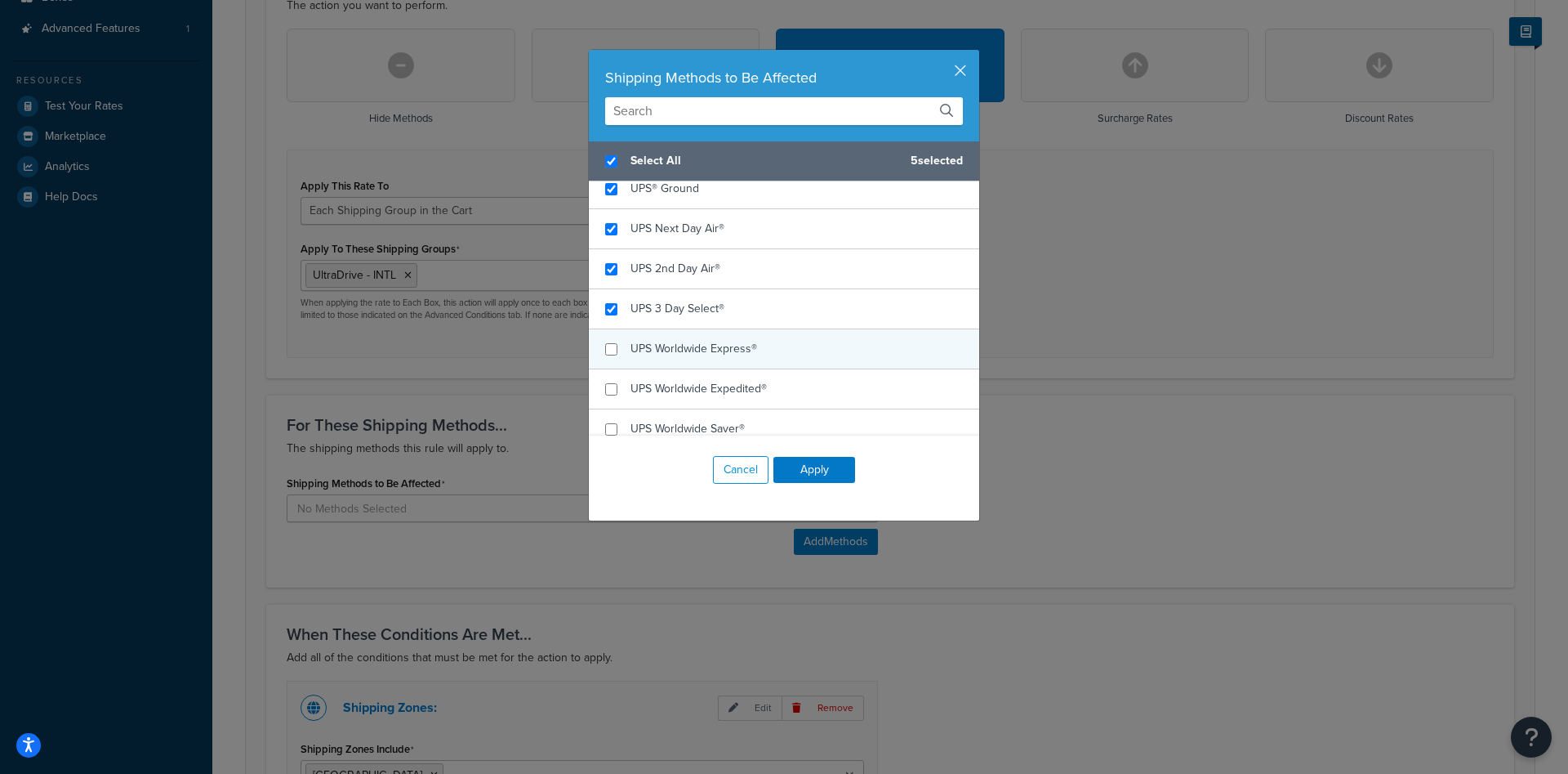
click at [696, 332] on div "UPS Worldwide Express®" at bounding box center [784, 349] width 390 height 40
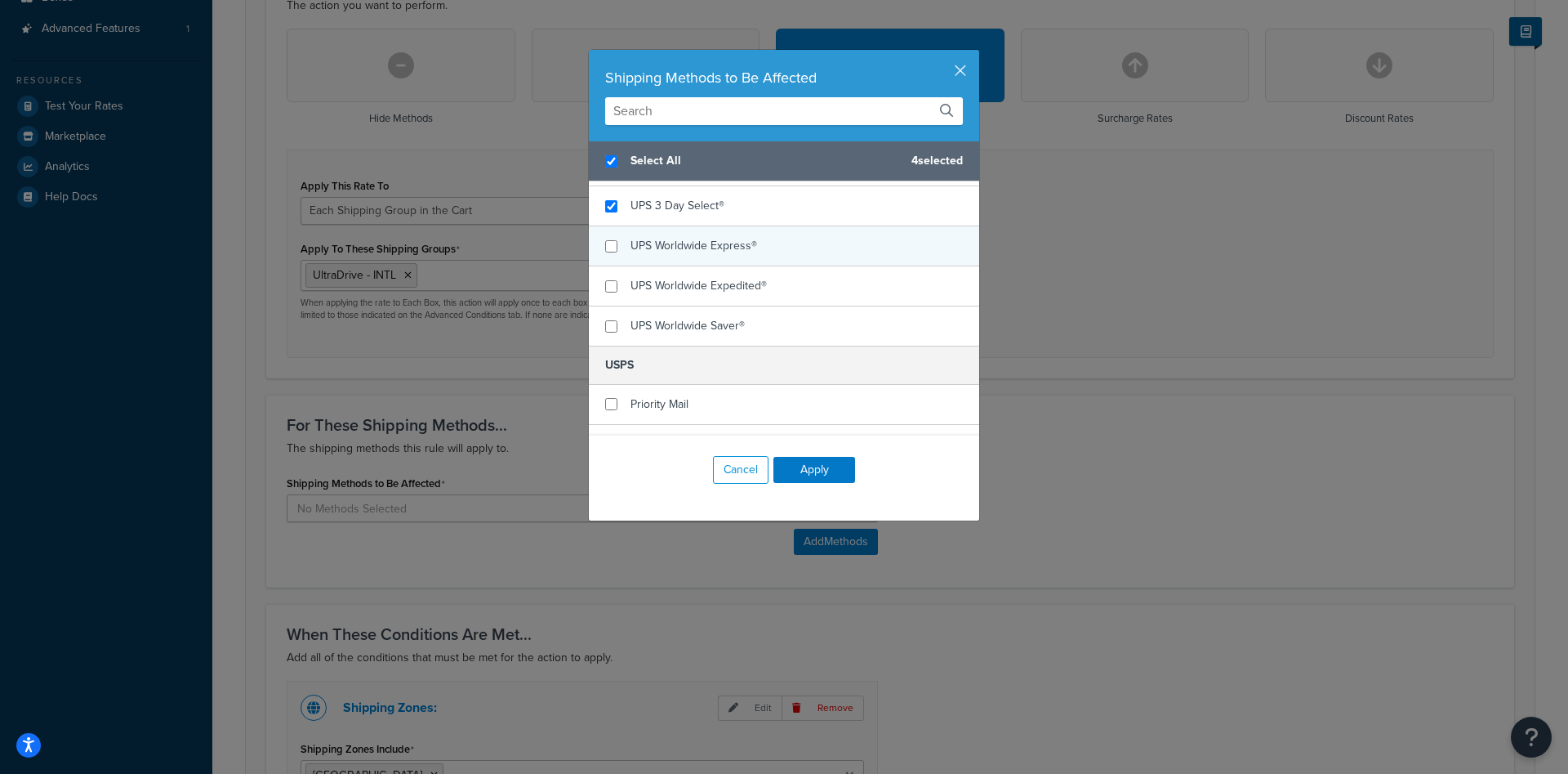
scroll to position [412, 0]
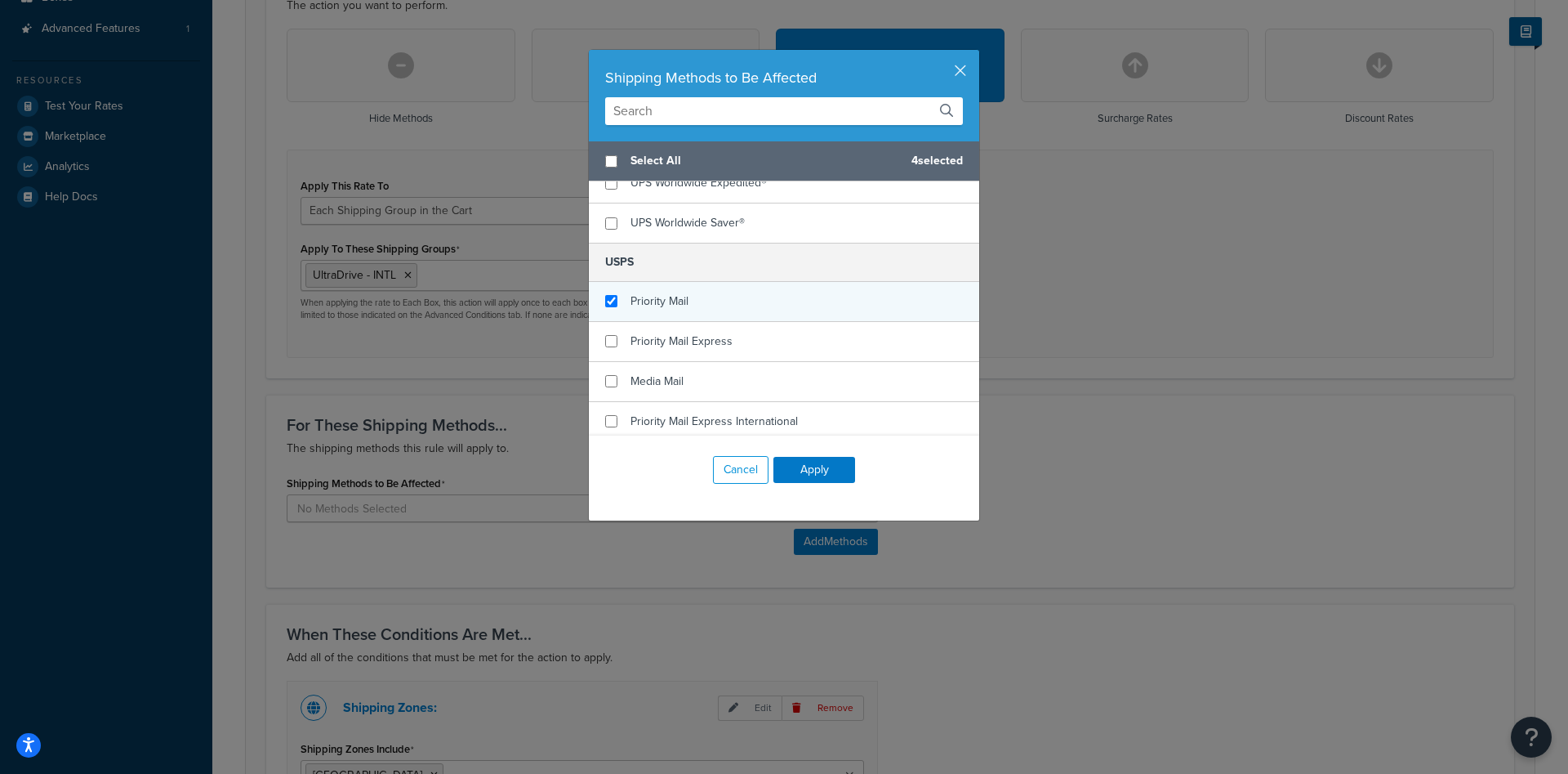
checkbox input "false"
checkbox input "true"
click at [711, 310] on div "Priority Mail" at bounding box center [784, 302] width 390 height 40
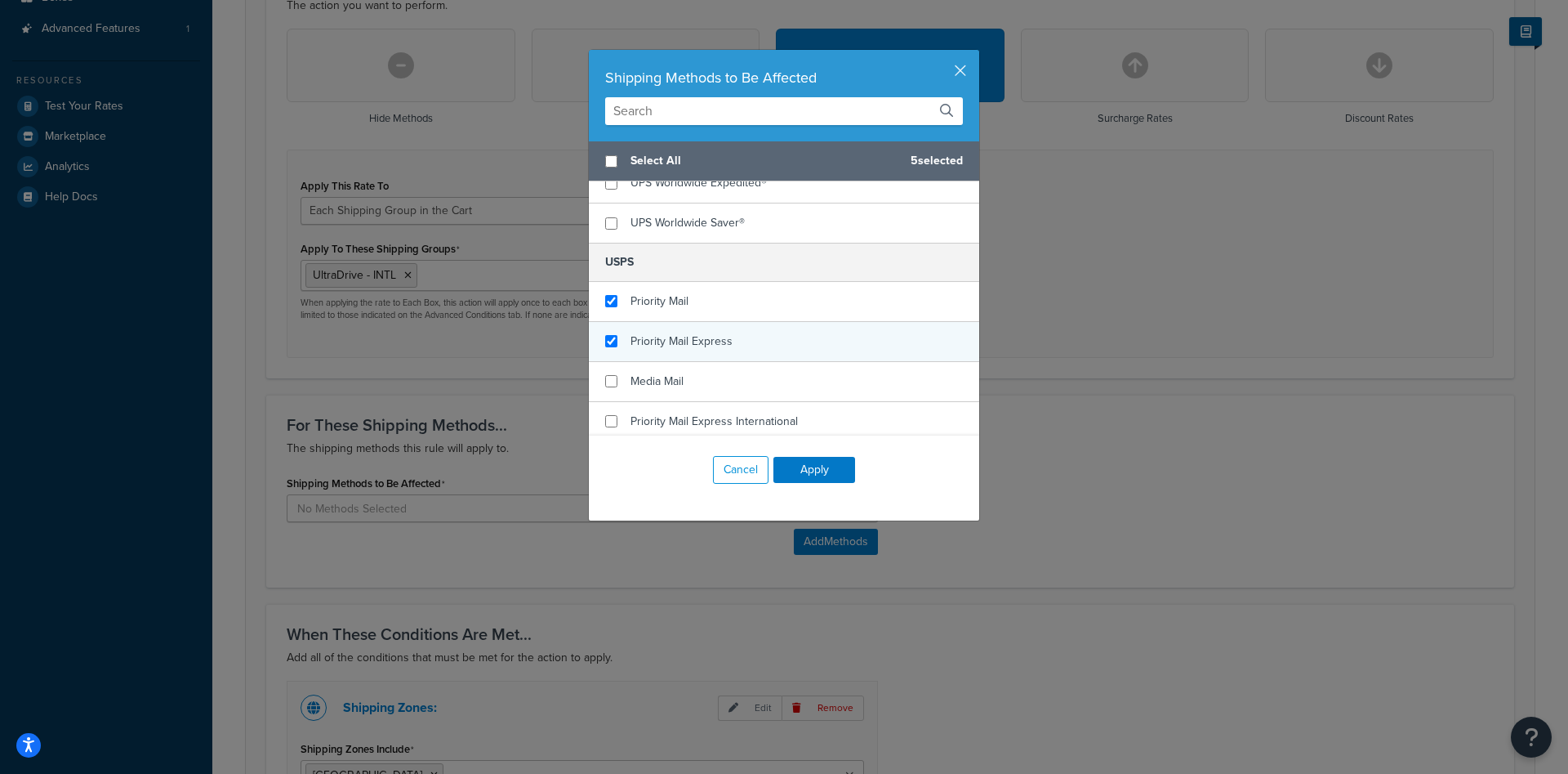
checkbox input "true"
click at [721, 343] on span "Priority Mail Express" at bounding box center [682, 341] width 102 height 17
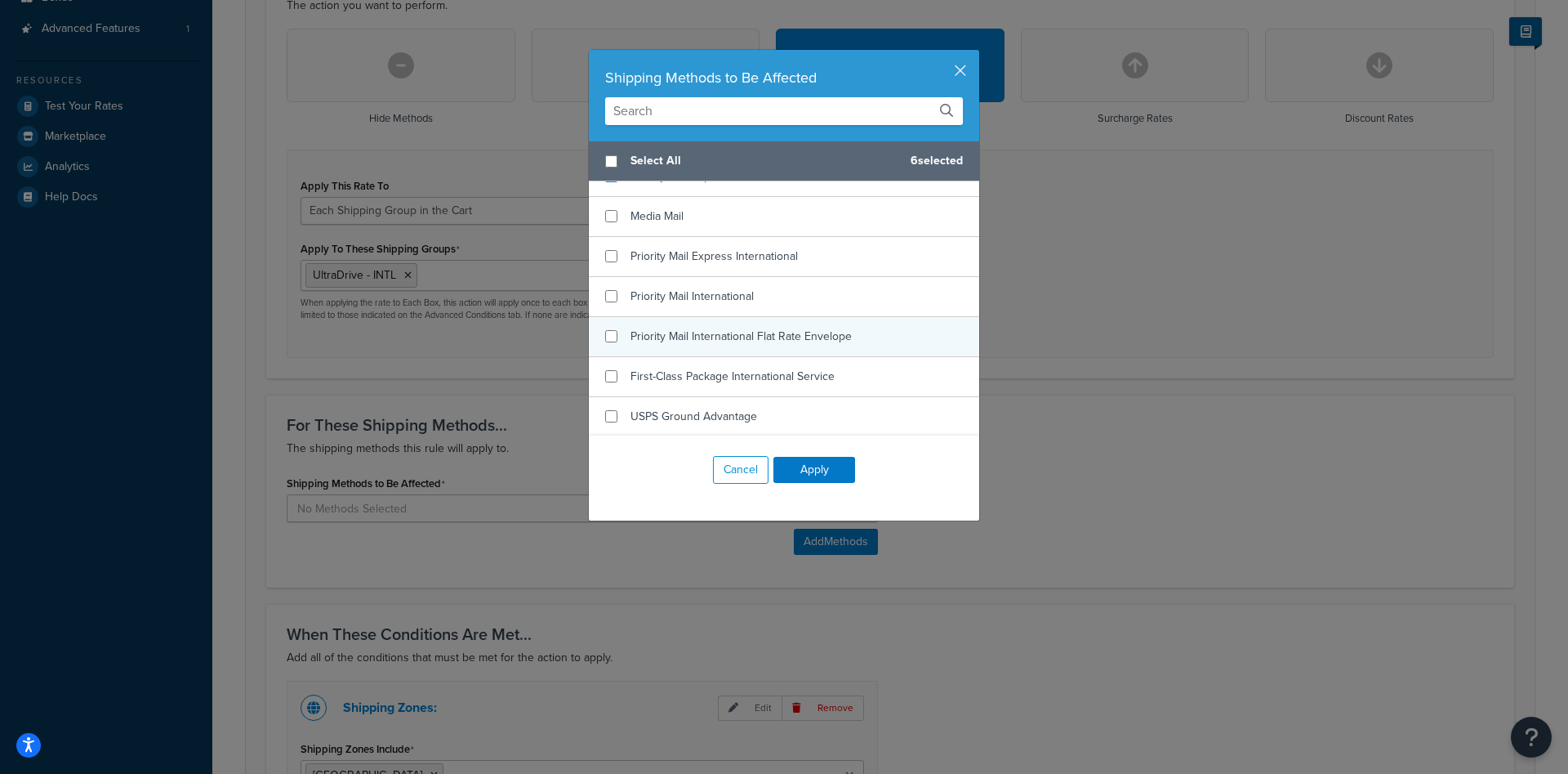
scroll to position [578, 0]
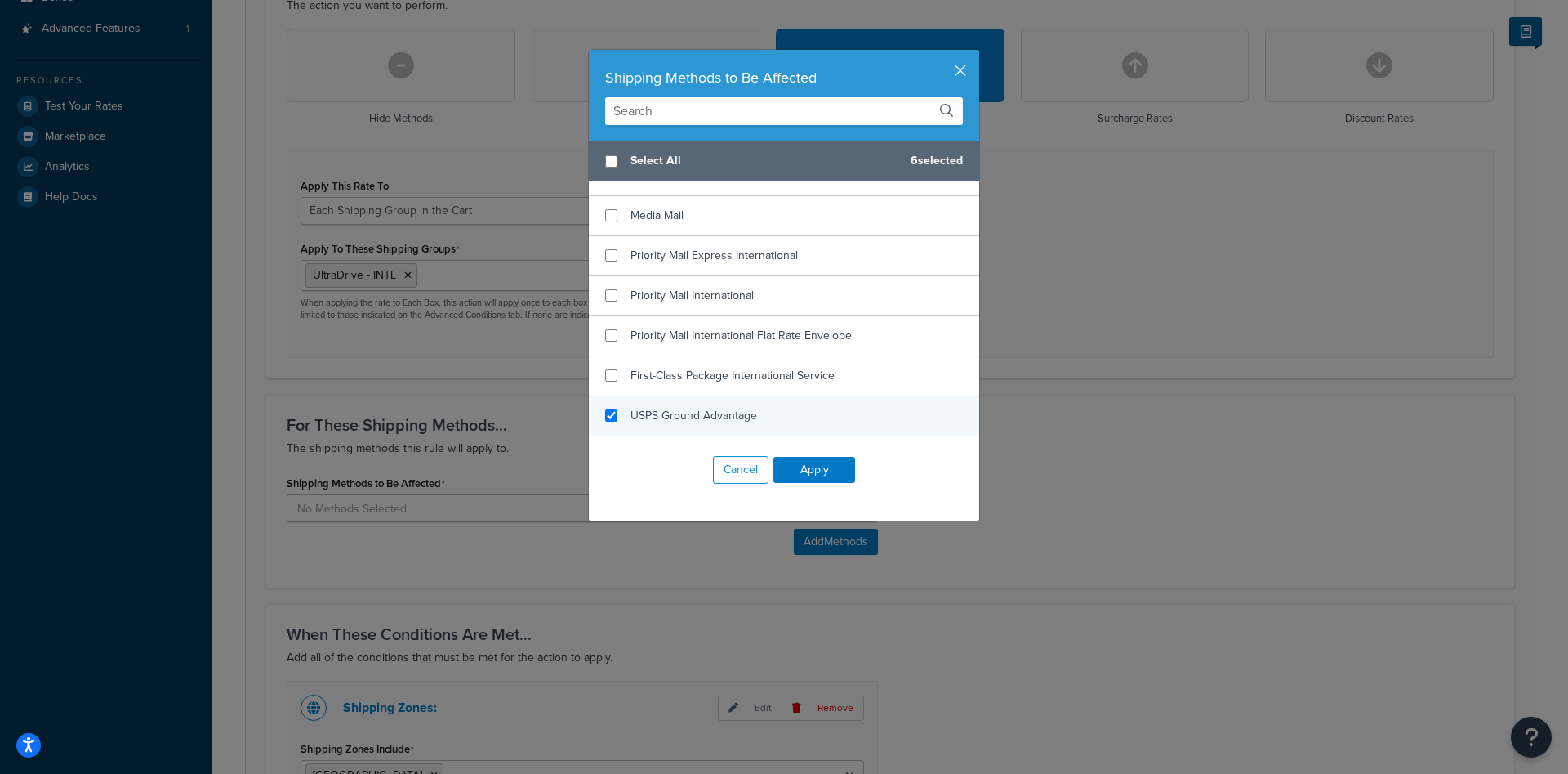
checkbox input "true"
click at [715, 418] on span "USPS Ground Advantage" at bounding box center [694, 415] width 127 height 17
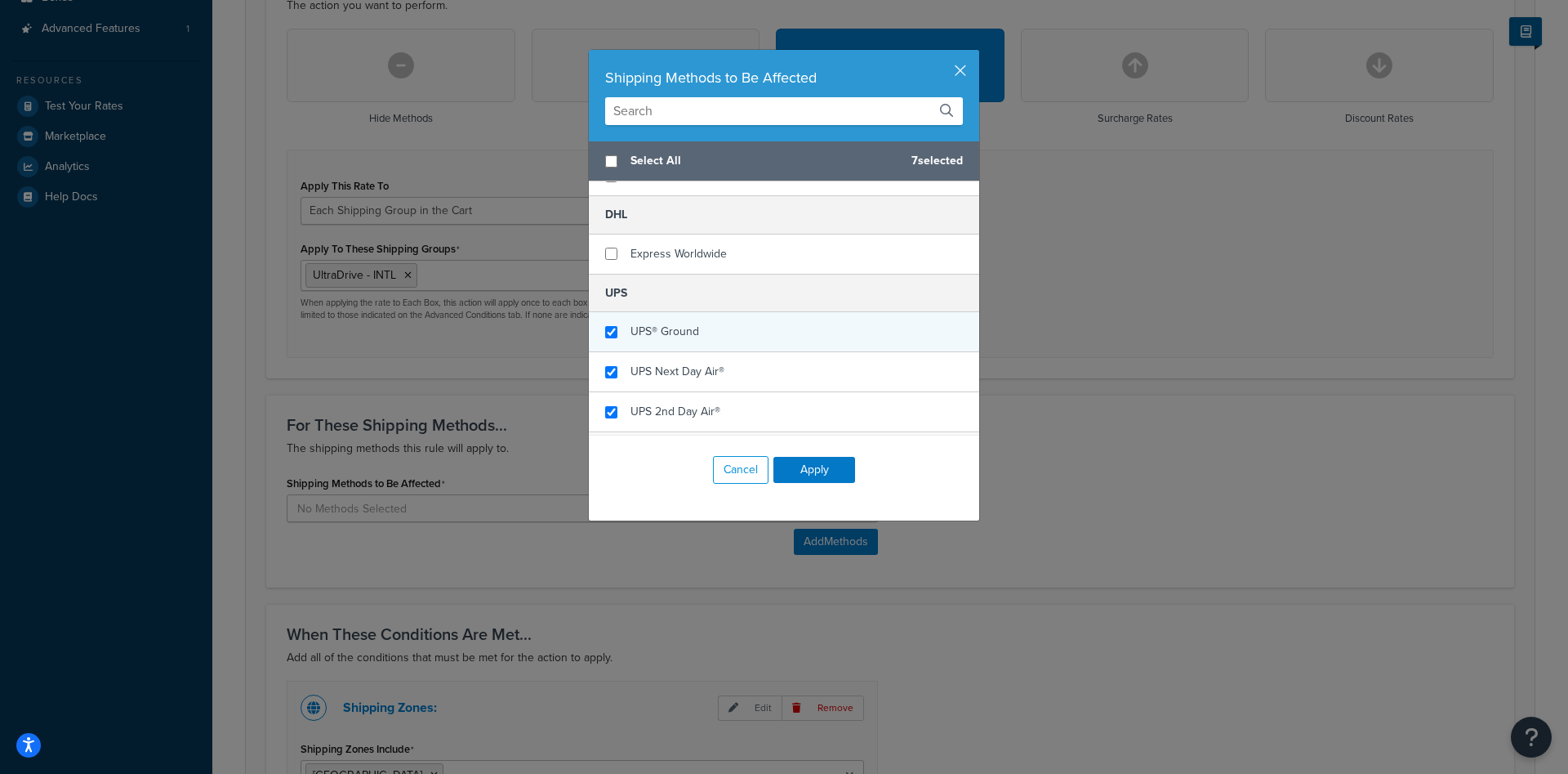
scroll to position [0, 0]
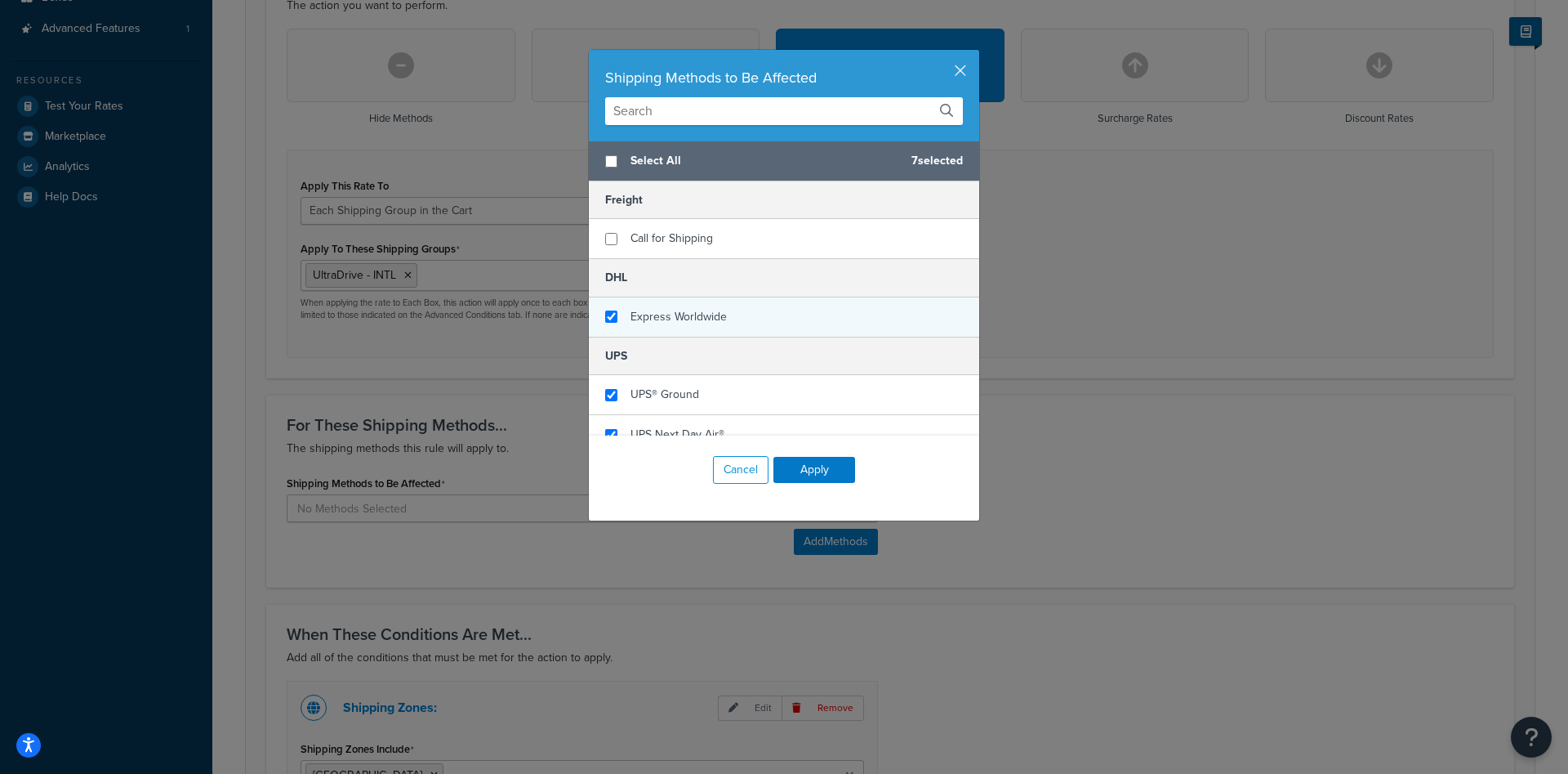
checkbox input "true"
click at [756, 328] on div "Express Worldwide" at bounding box center [784, 317] width 390 height 40
click at [820, 466] on button "Apply" at bounding box center [814, 469] width 82 height 26
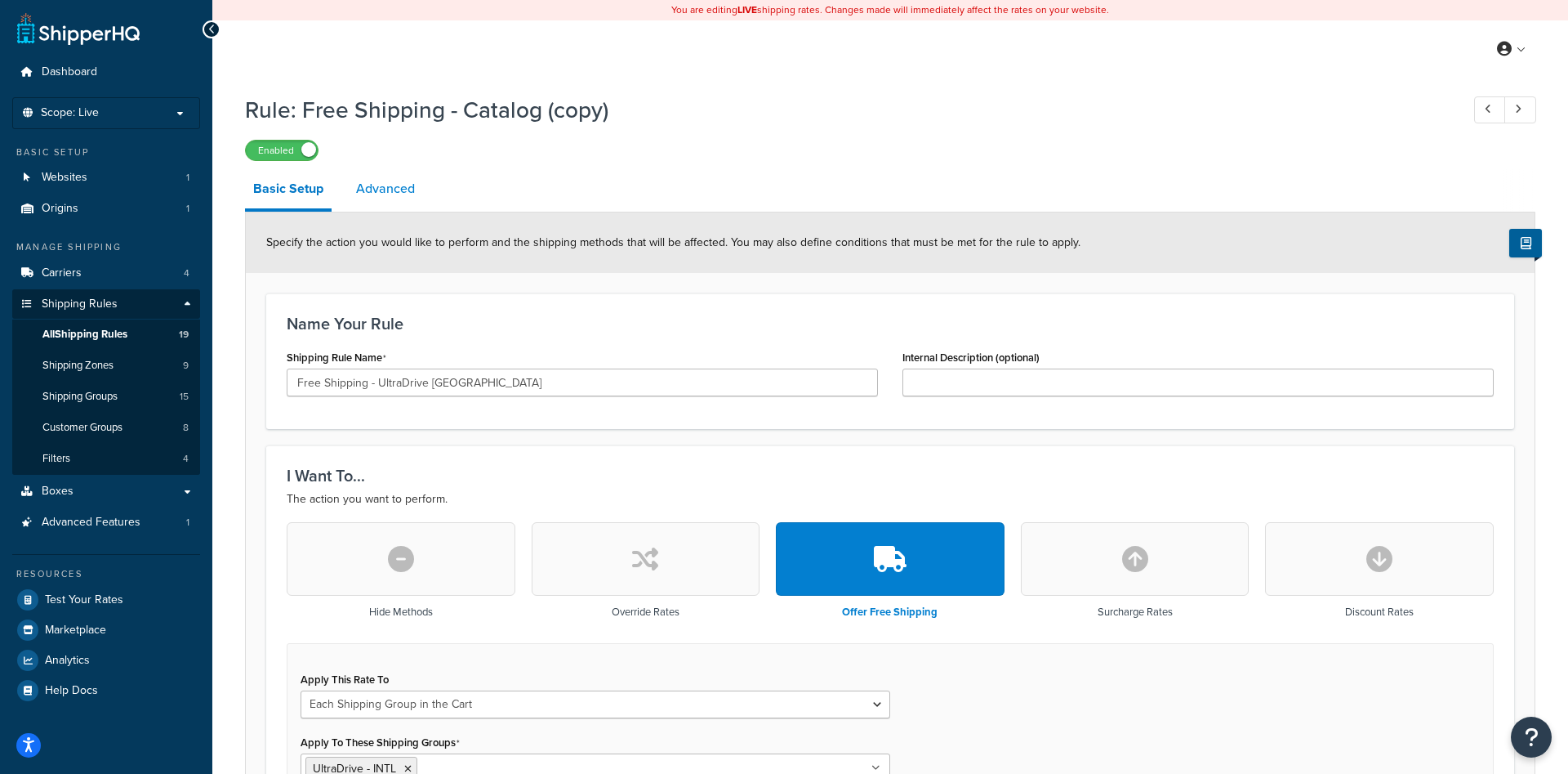
click at [381, 192] on link "Advanced" at bounding box center [385, 189] width 75 height 40
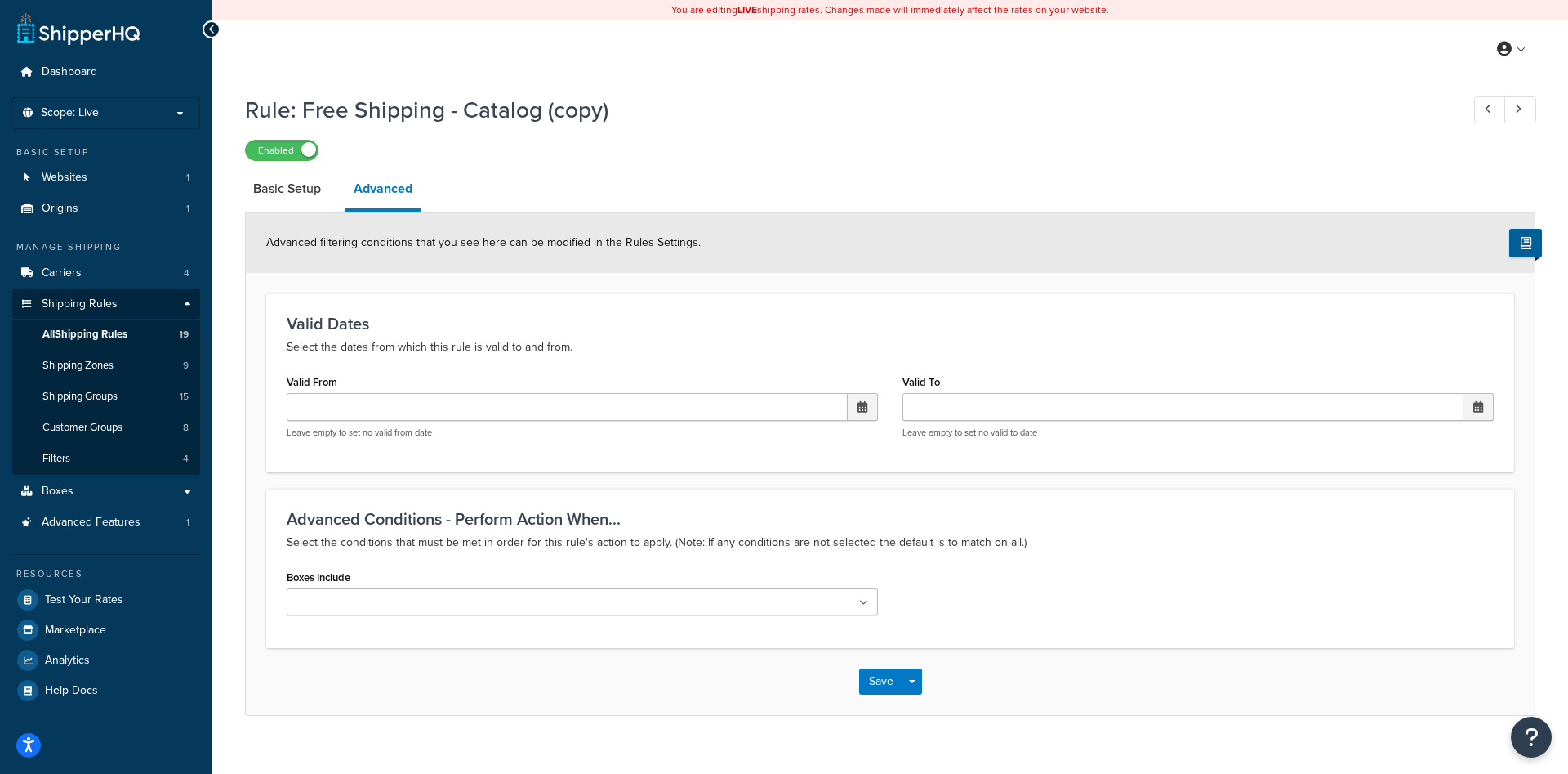
click at [577, 592] on ul at bounding box center [582, 601] width 591 height 27
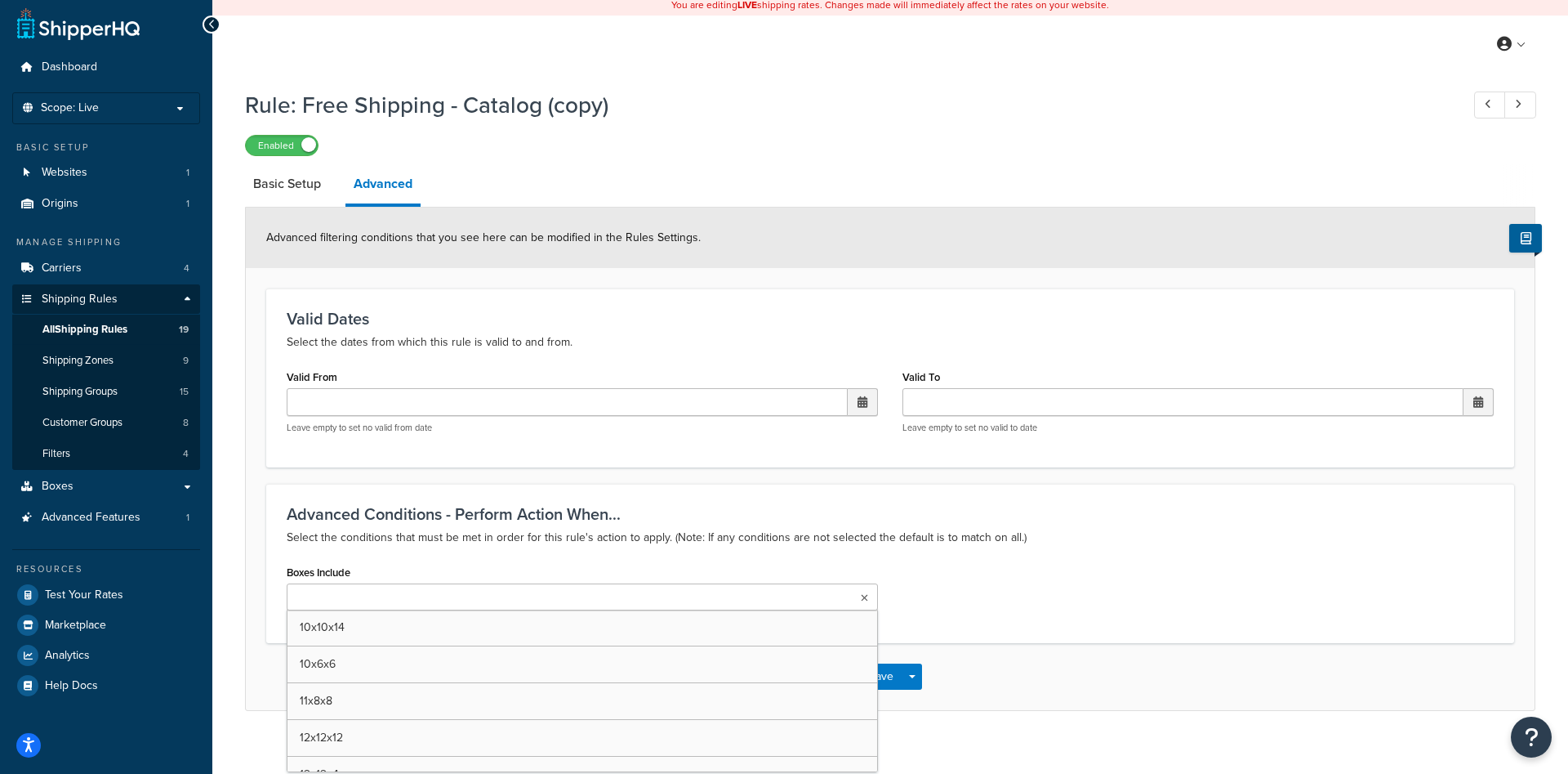
scroll to position [24, 0]
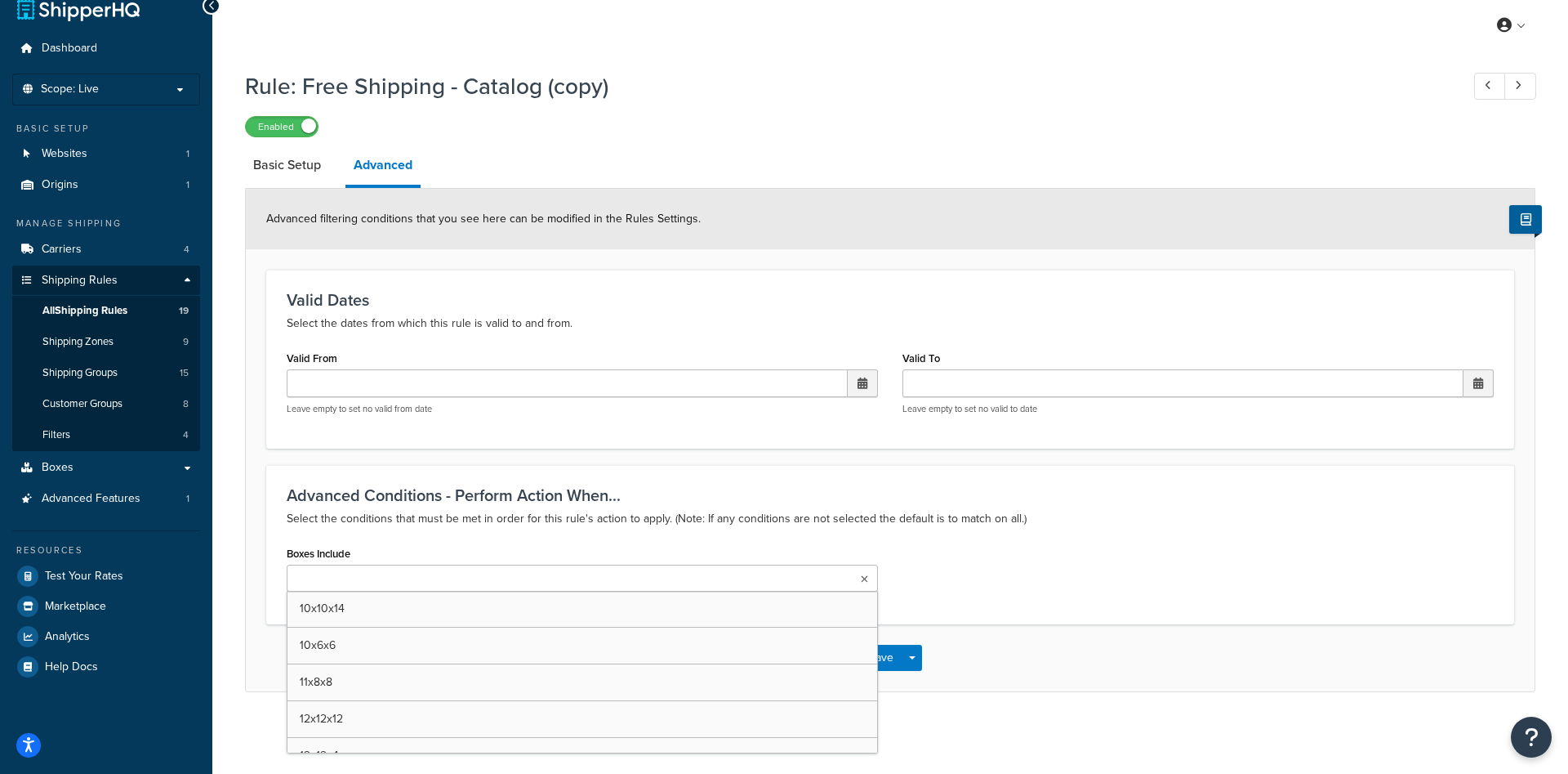
click at [580, 512] on p "Select the conditions that must be met in order for this rule's action to apply…" at bounding box center [890, 519] width 1207 height 20
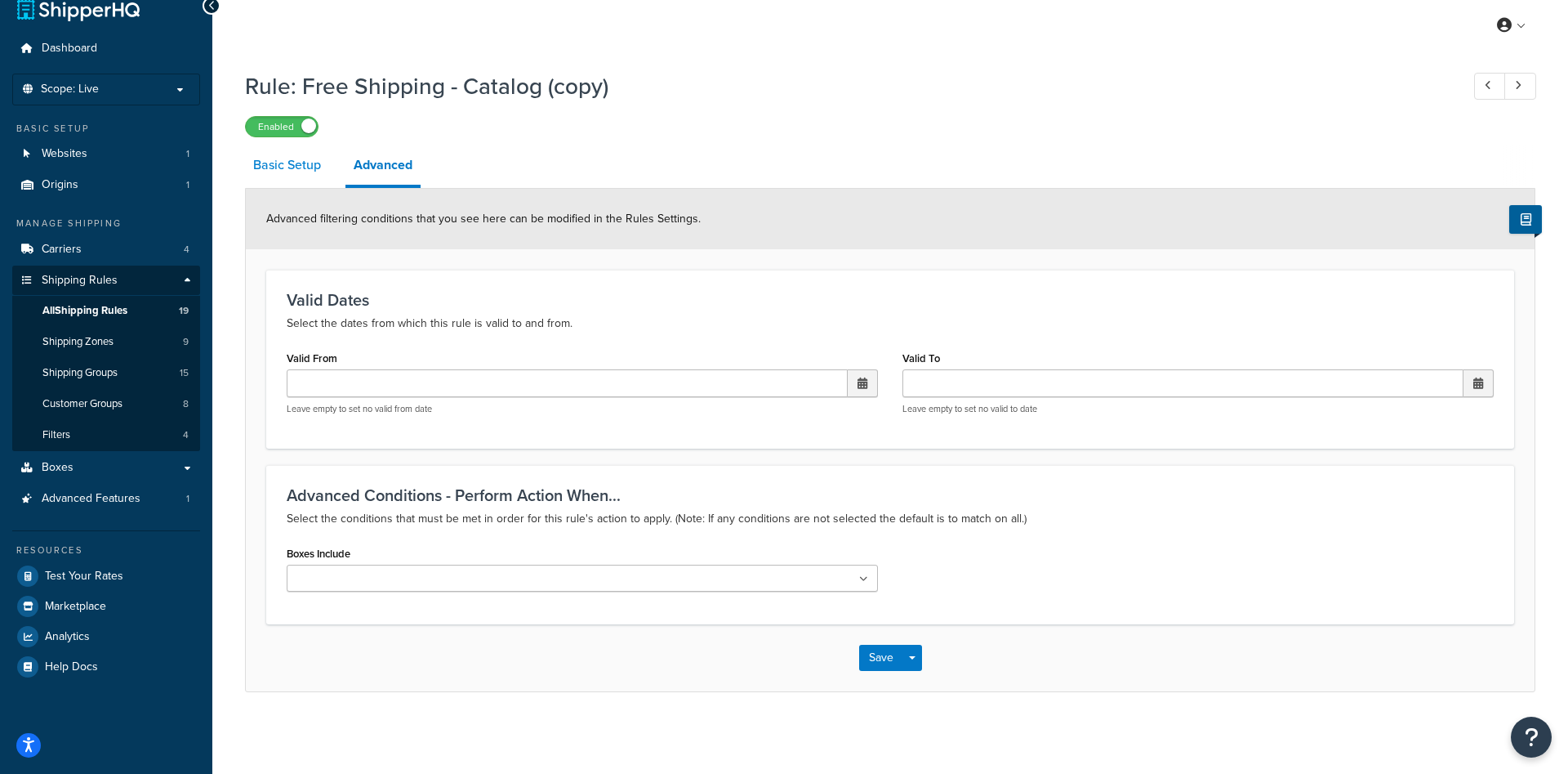
click at [290, 174] on link "Basic Setup" at bounding box center [288, 165] width 84 height 40
select select "SHIPPING_GROUP"
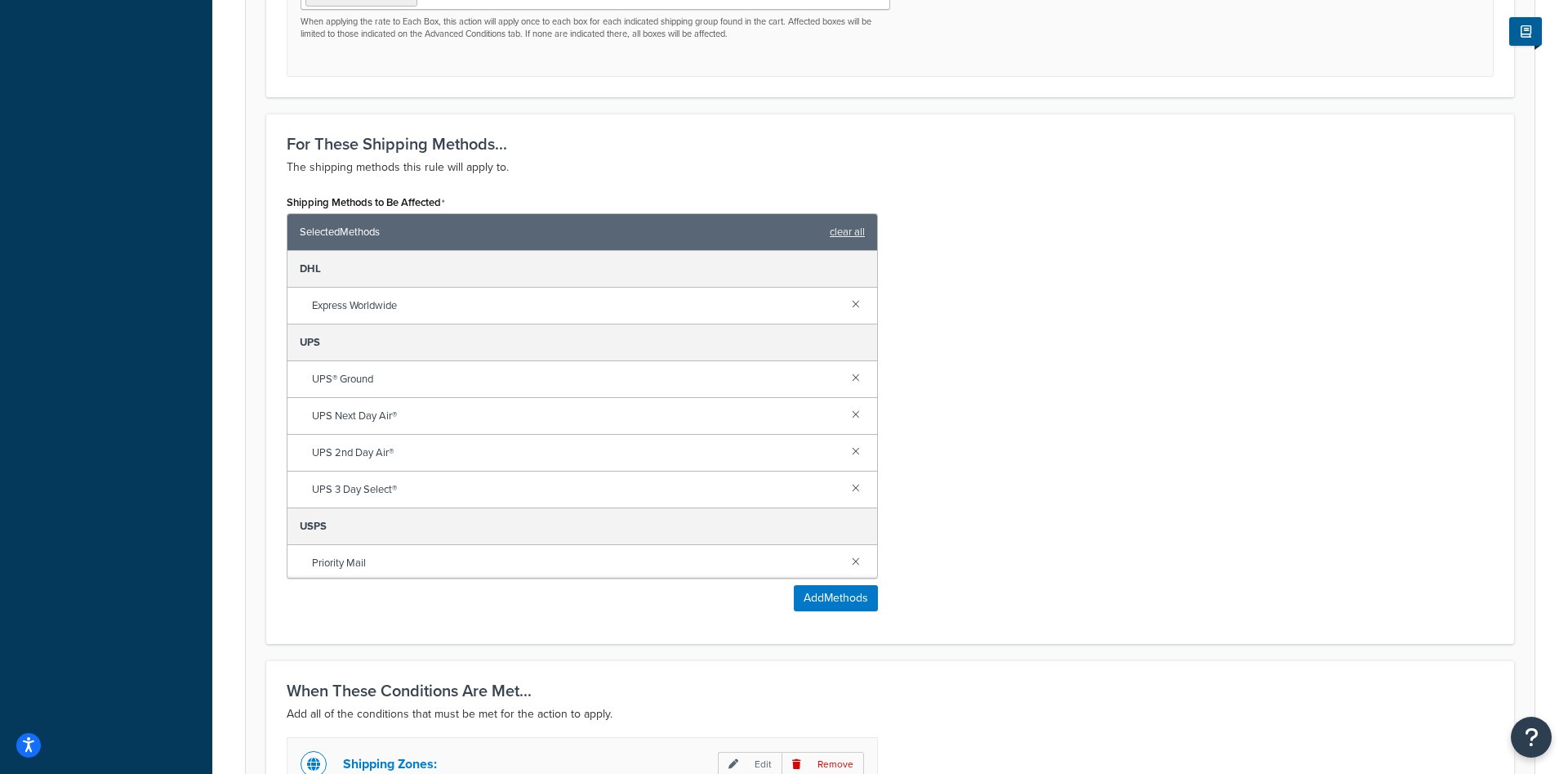
scroll to position [1081, 0]
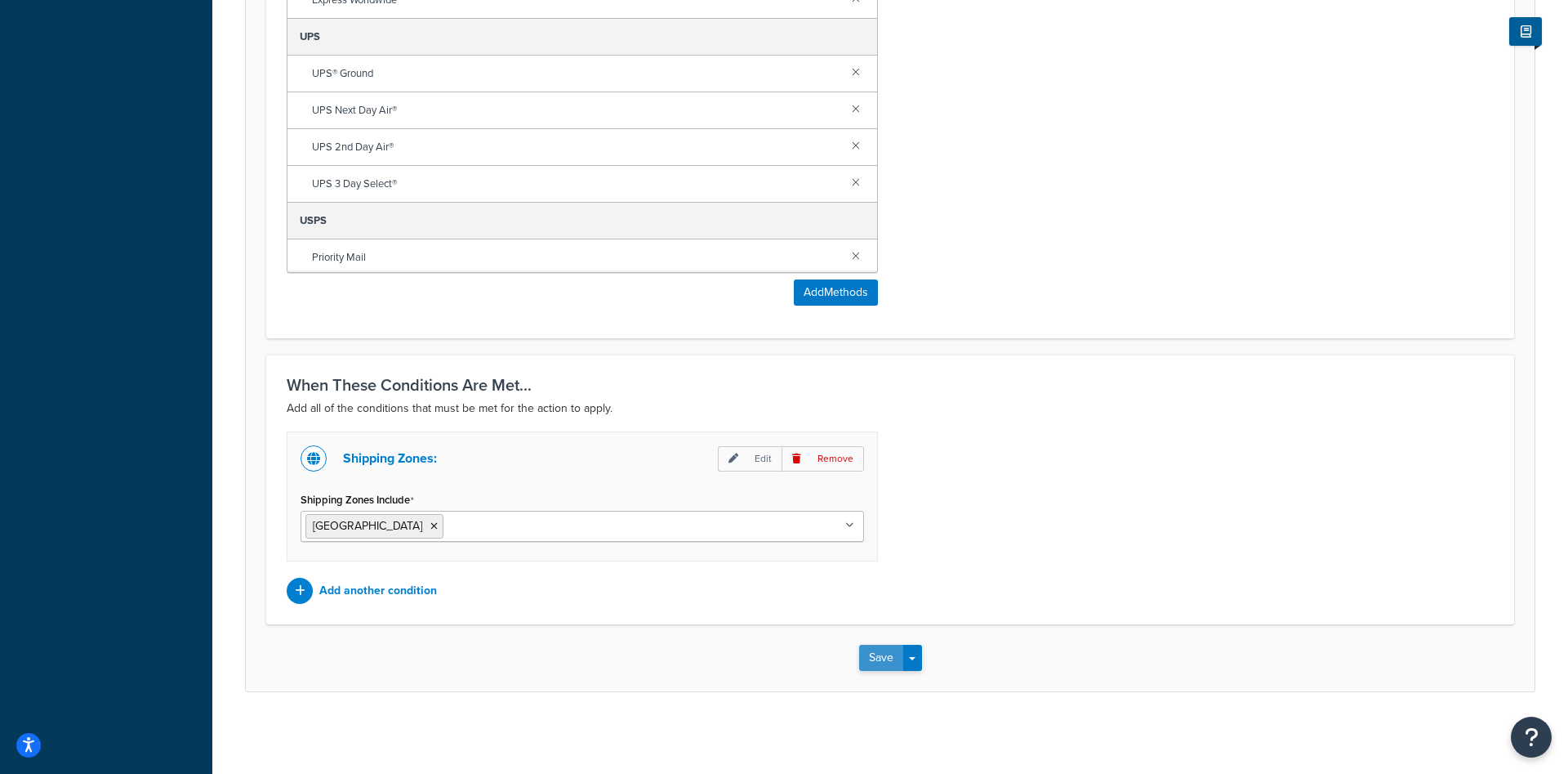
click at [876, 665] on button "Save" at bounding box center [881, 657] width 44 height 26
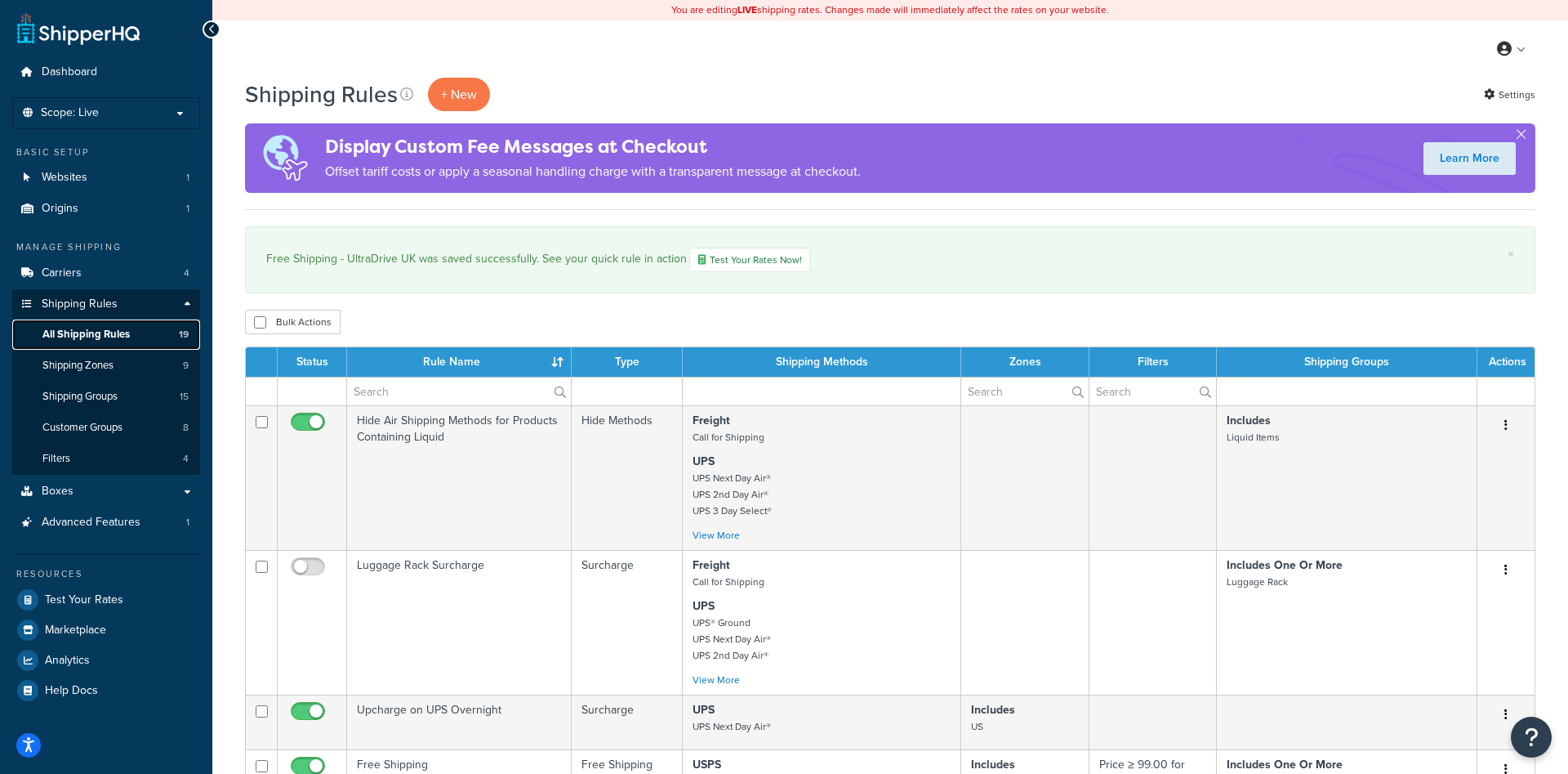
click at [100, 342] on span "All Shipping Rules" at bounding box center [85, 334] width 87 height 13
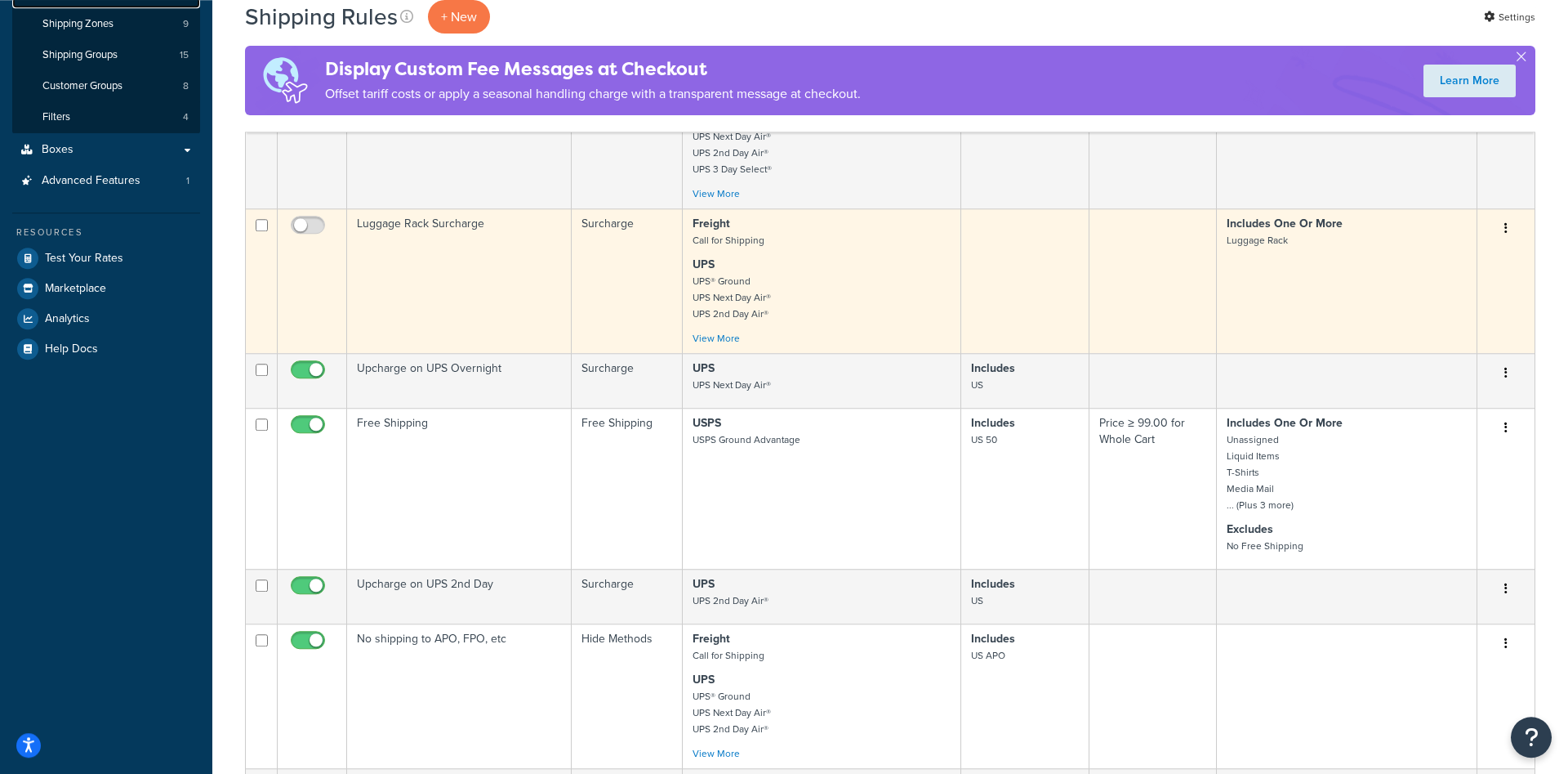
scroll to position [583, 0]
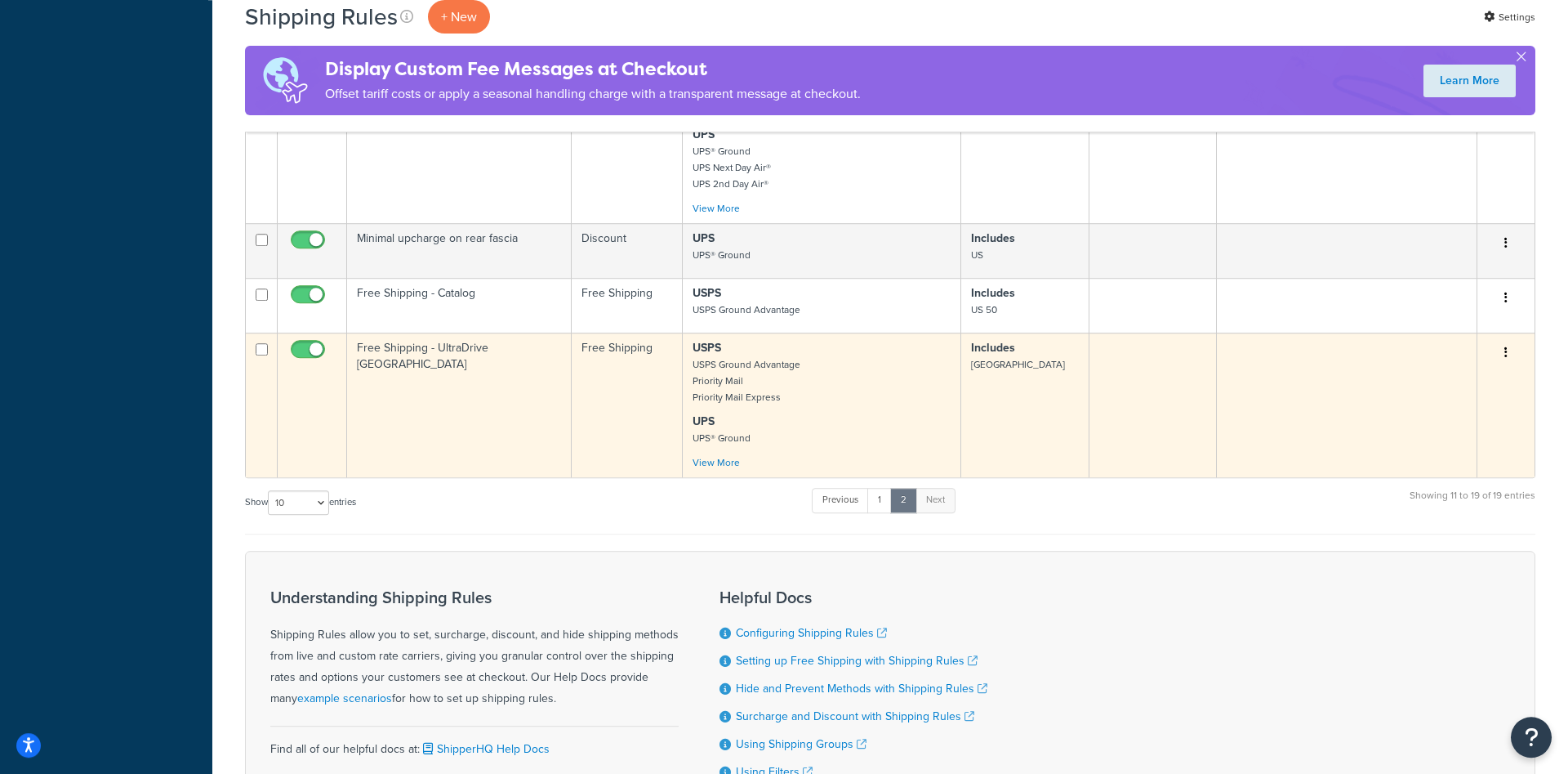
scroll to position [841, 0]
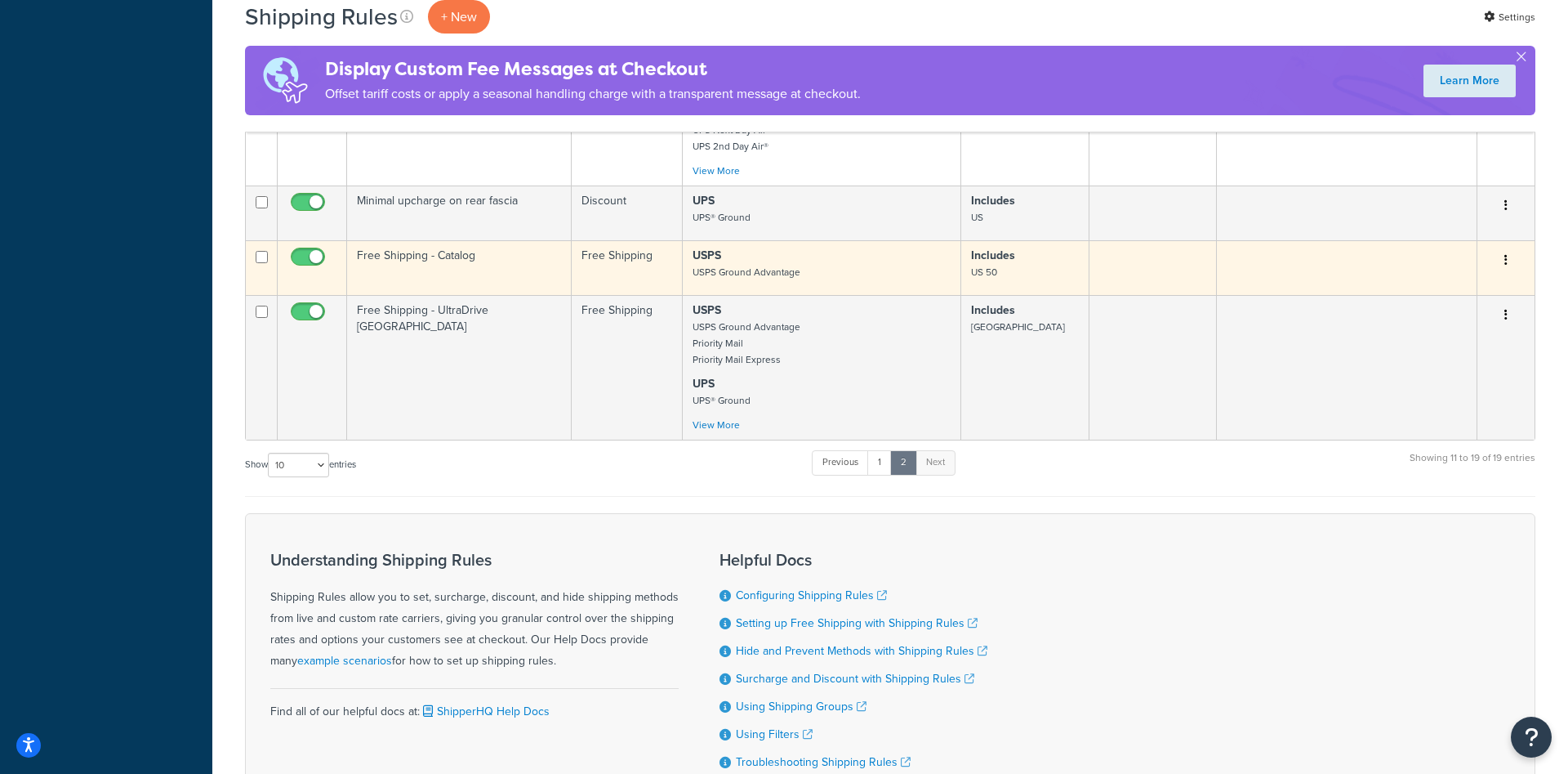
click at [455, 273] on td "Free Shipping - Catalog" at bounding box center [459, 267] width 225 height 55
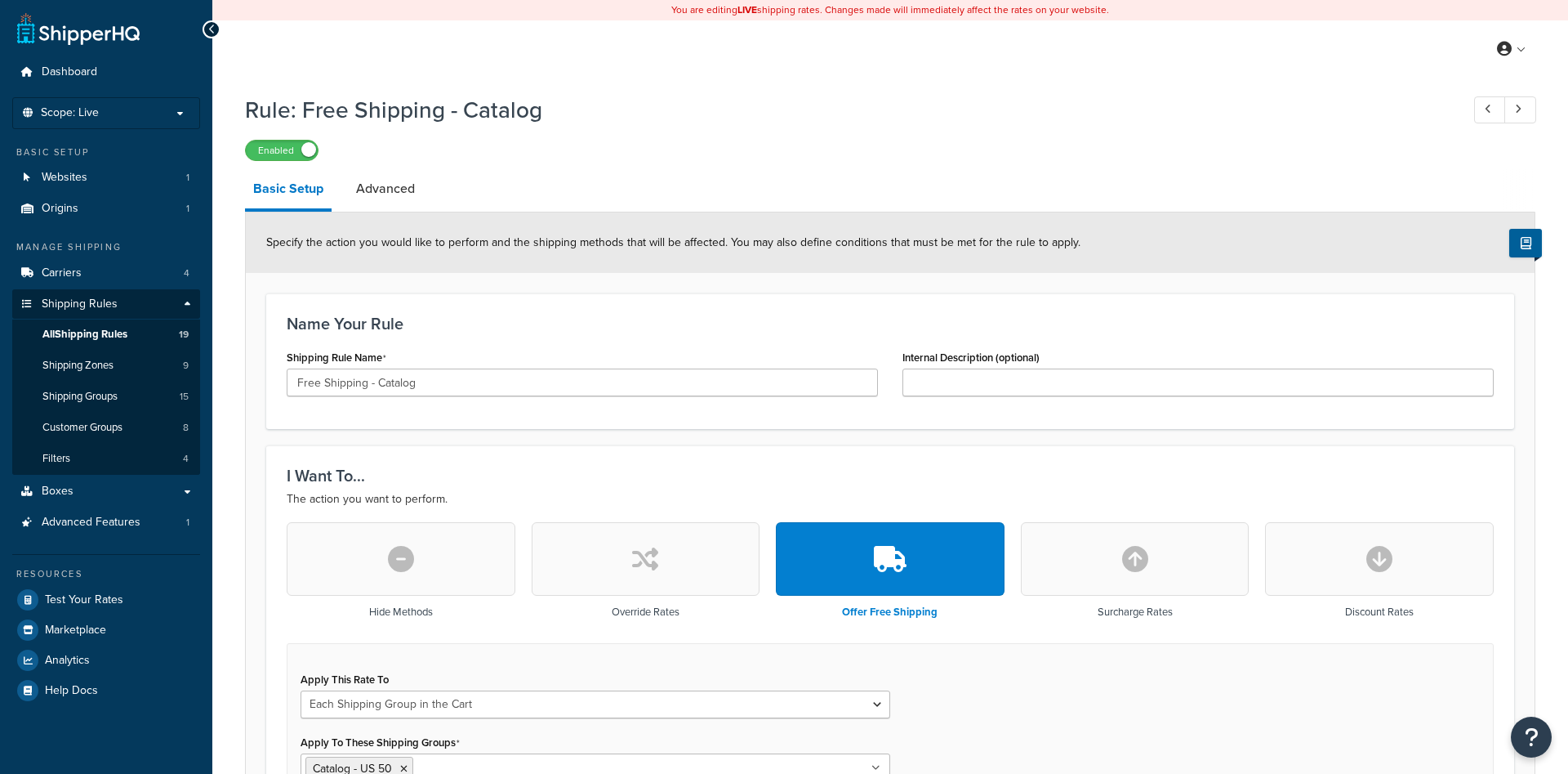
select select "SHIPPING_GROUP"
click at [395, 190] on link "Advanced" at bounding box center [385, 189] width 75 height 40
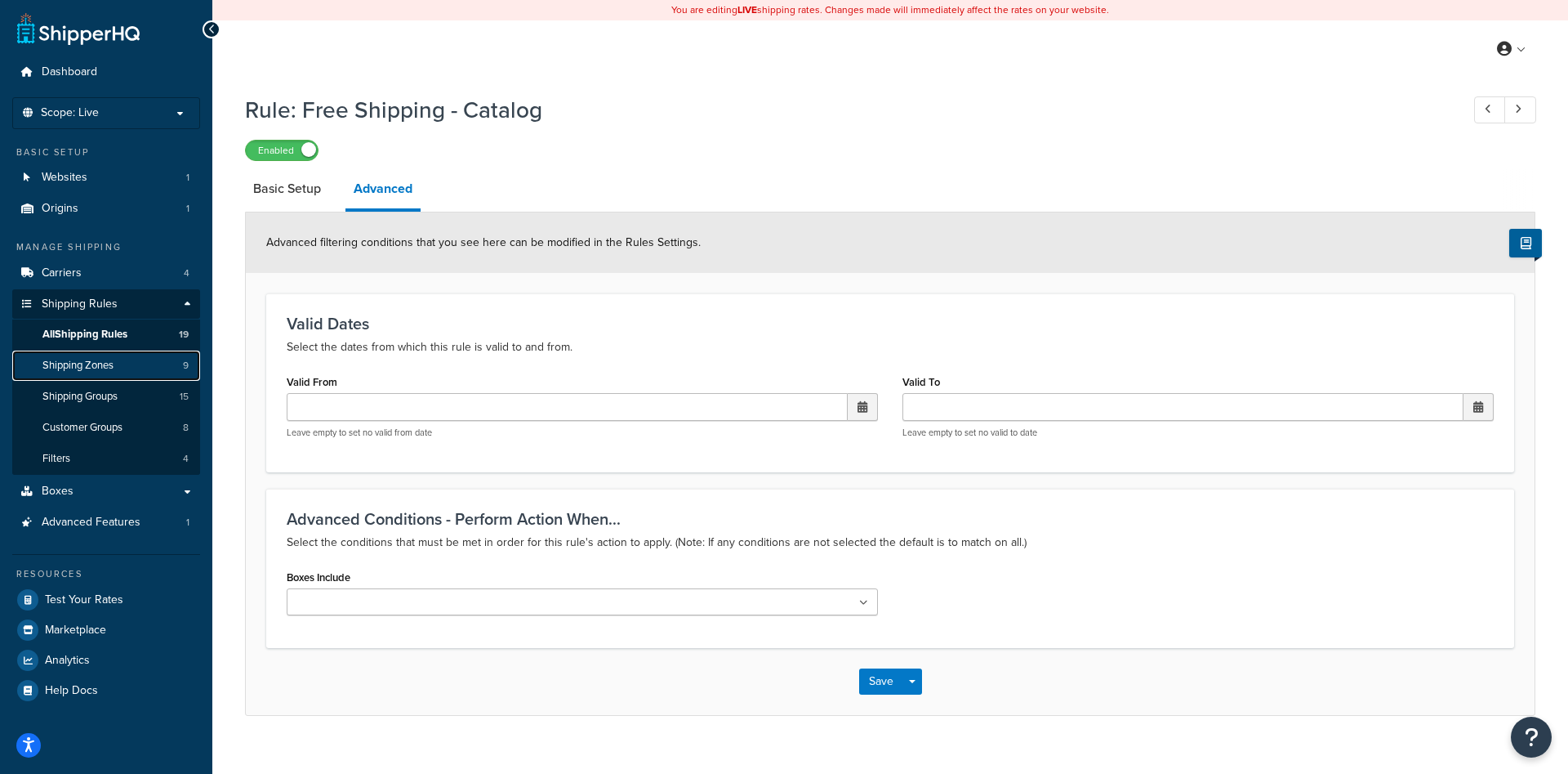
click at [102, 372] on span "Shipping Zones" at bounding box center [77, 365] width 71 height 13
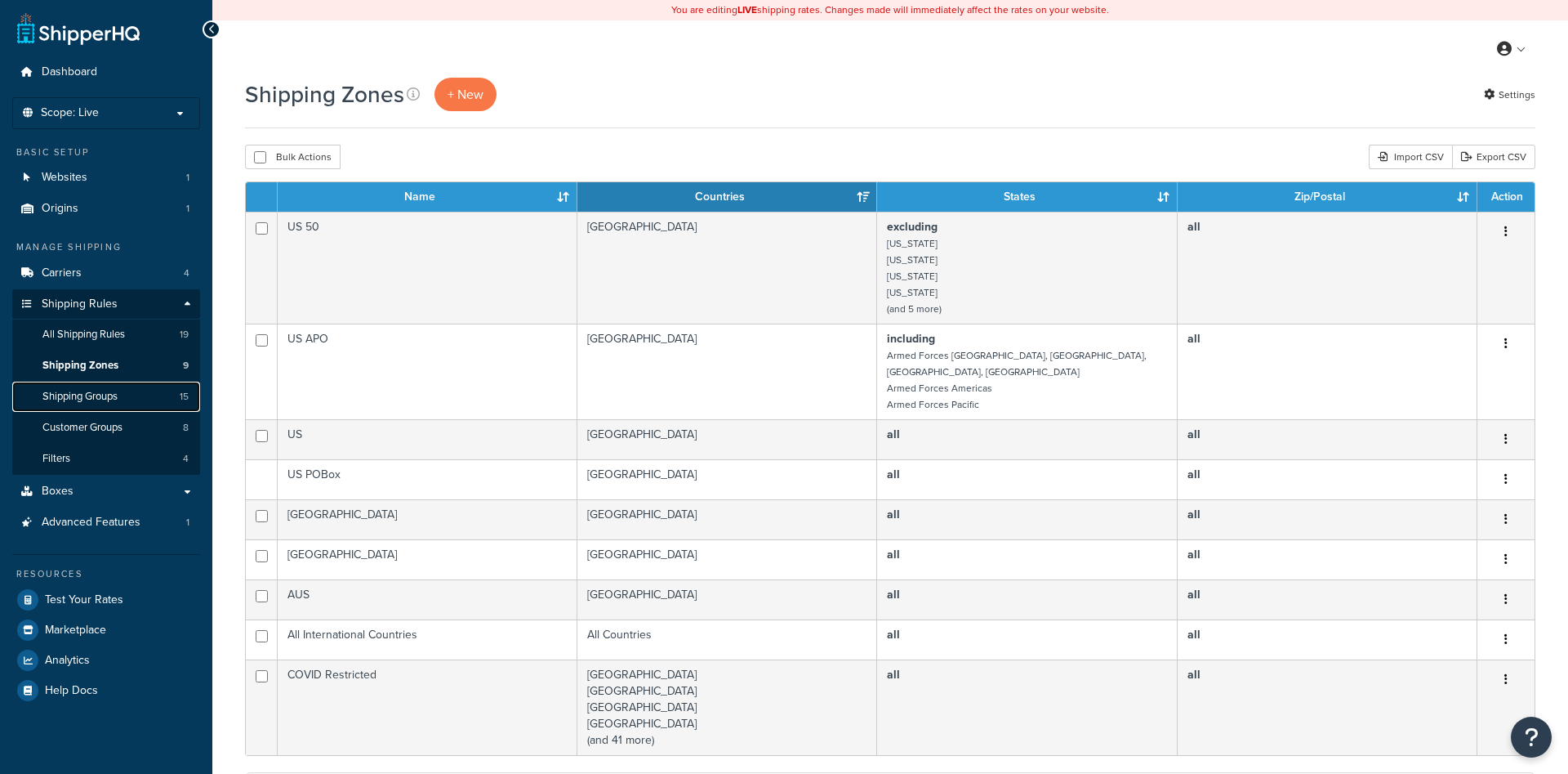
click at [145, 399] on link "Shipping Groups 15" at bounding box center [106, 396] width 188 height 31
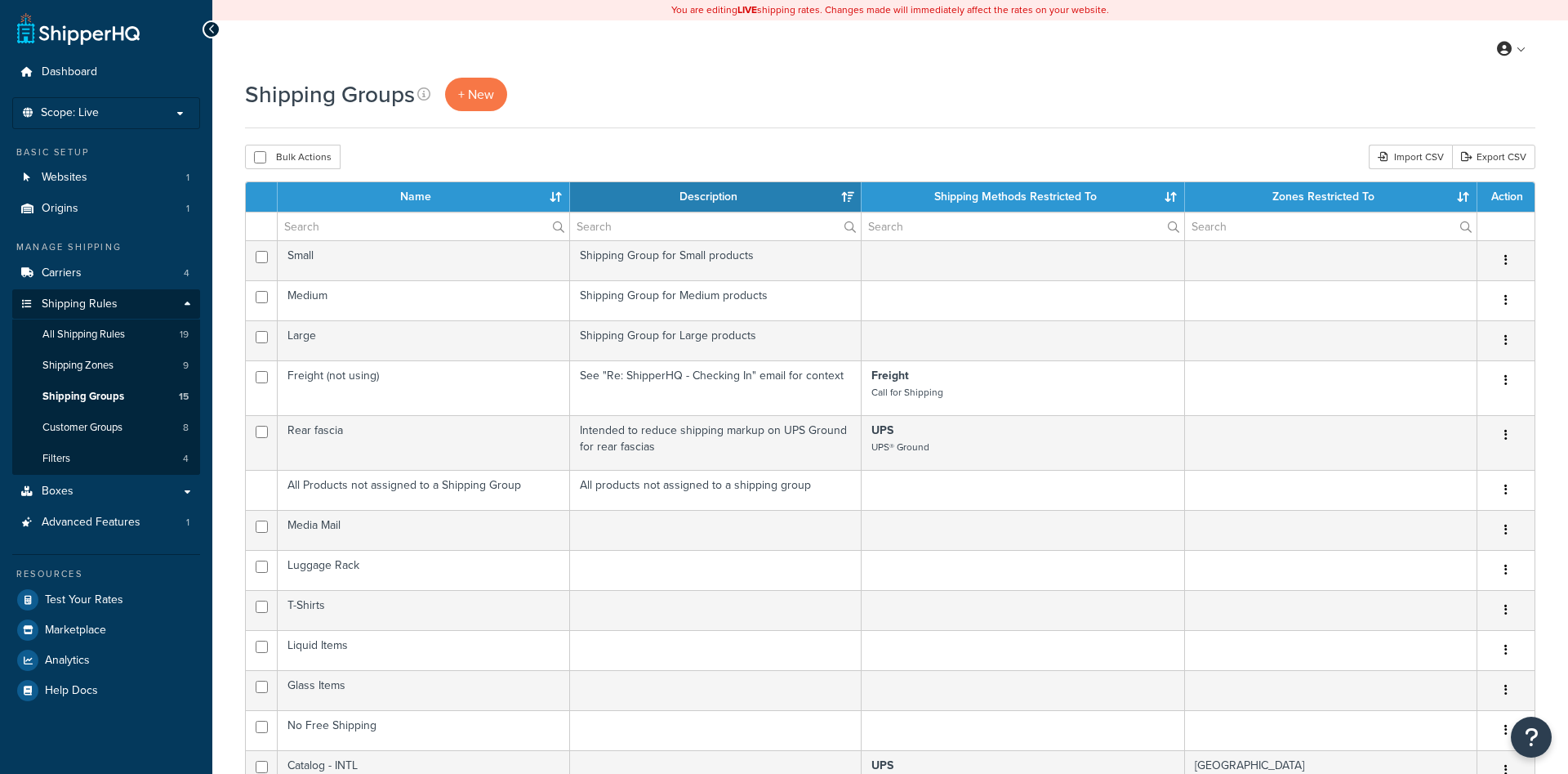
select select "15"
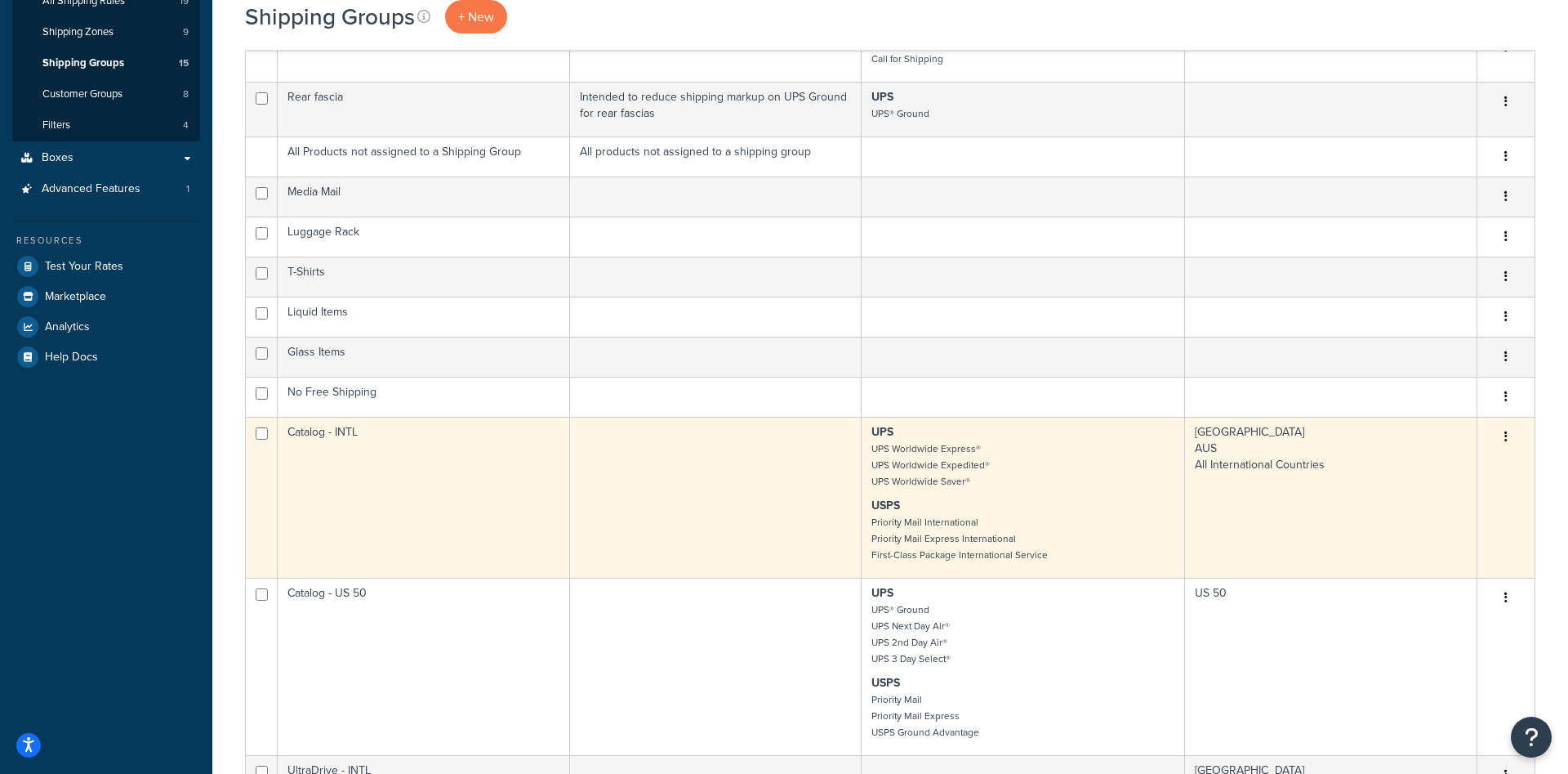
scroll to position [667, 0]
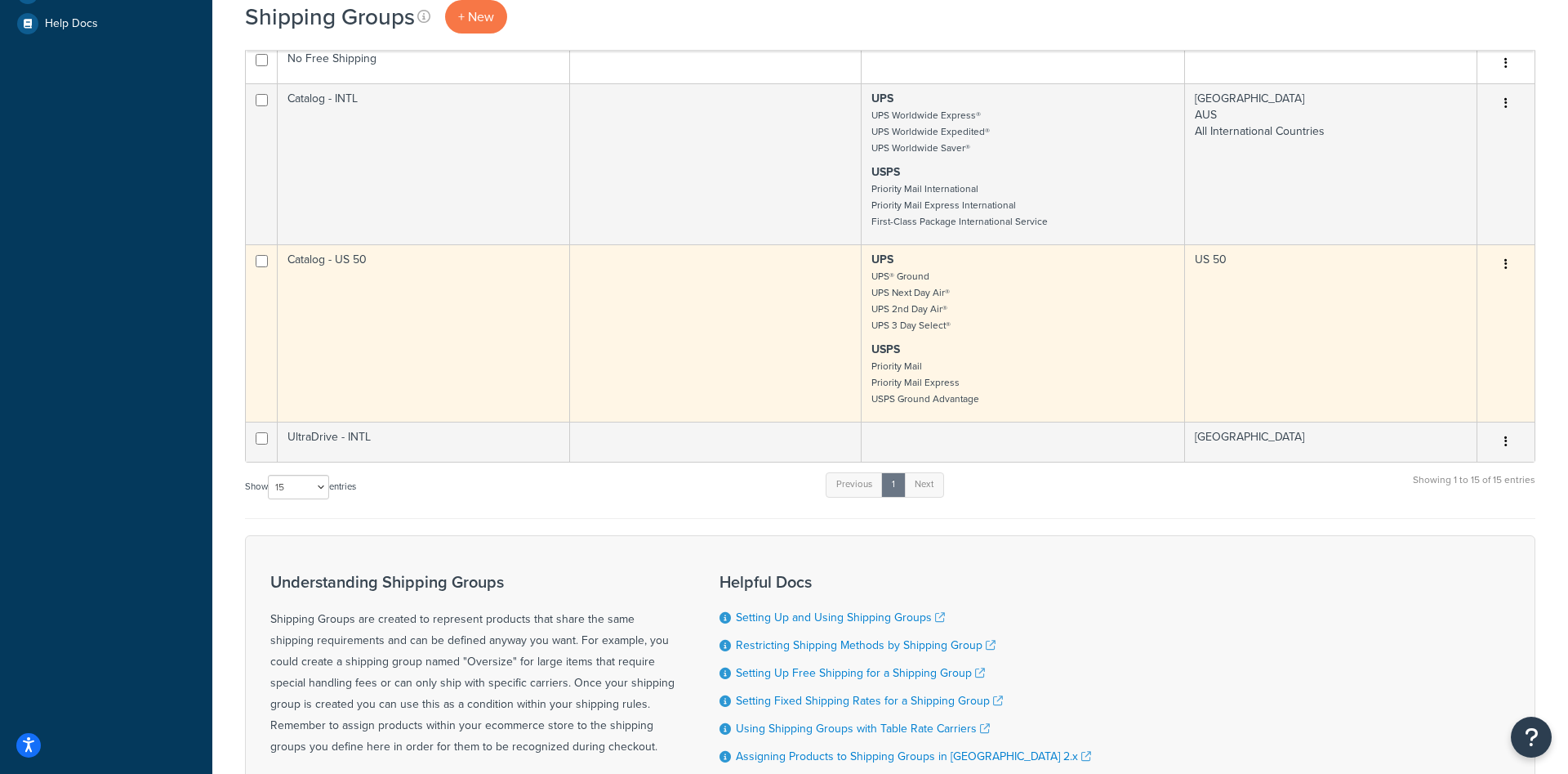
click at [458, 290] on td "Catalog - US 50" at bounding box center [423, 333] width 292 height 177
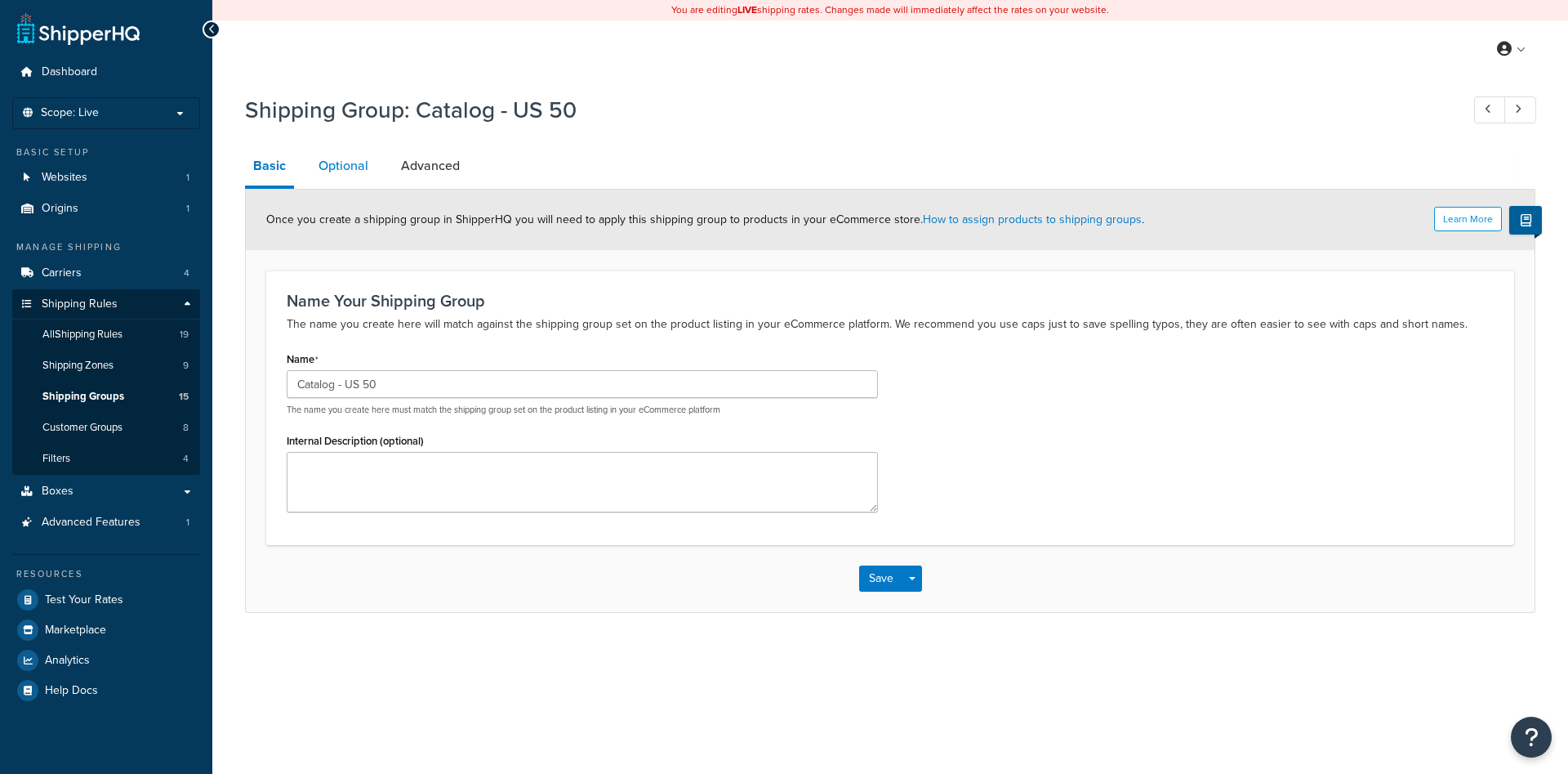
click at [355, 174] on link "Optional" at bounding box center [343, 166] width 66 height 40
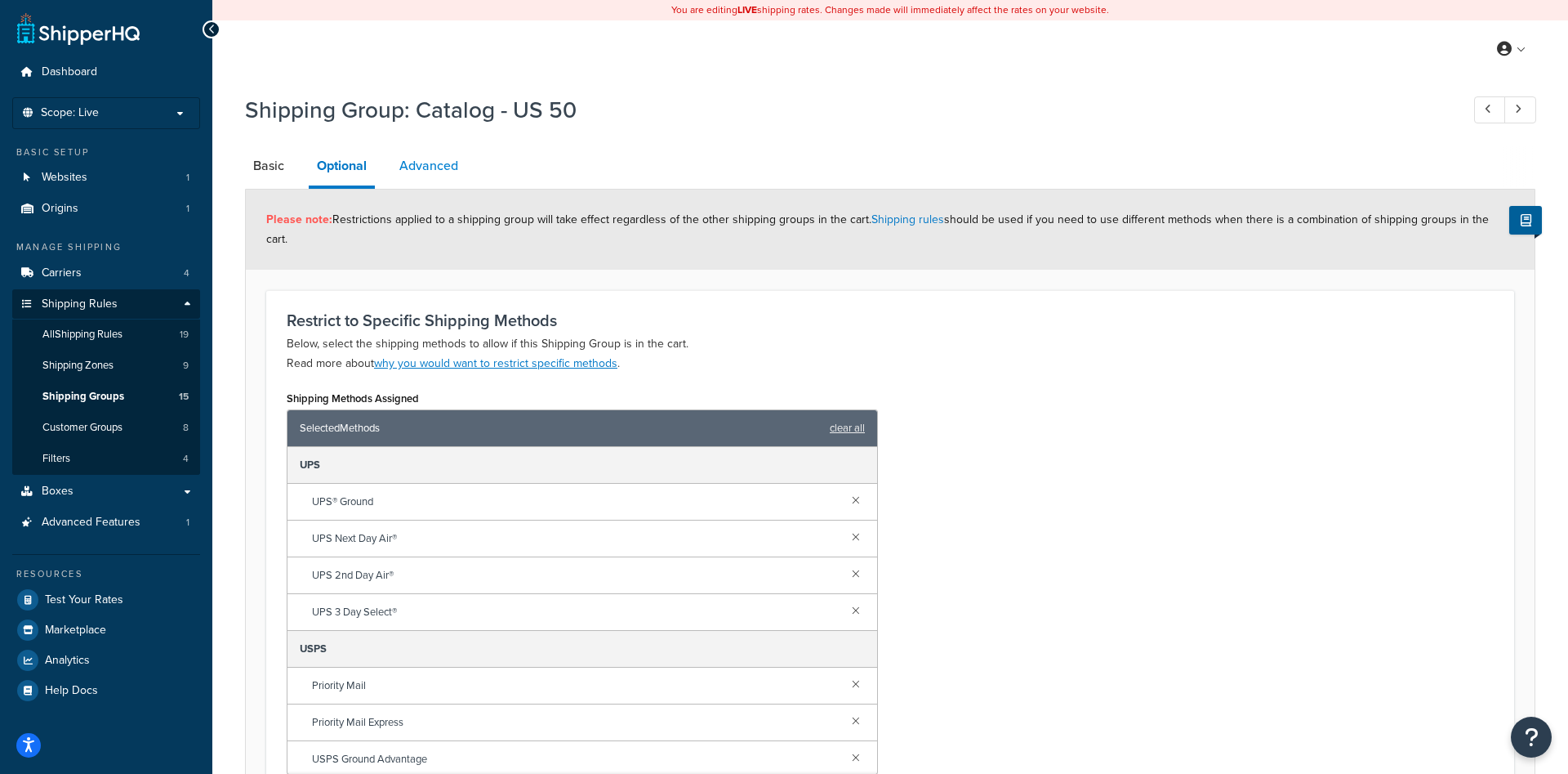
click at [441, 173] on link "Advanced" at bounding box center [429, 166] width 75 height 40
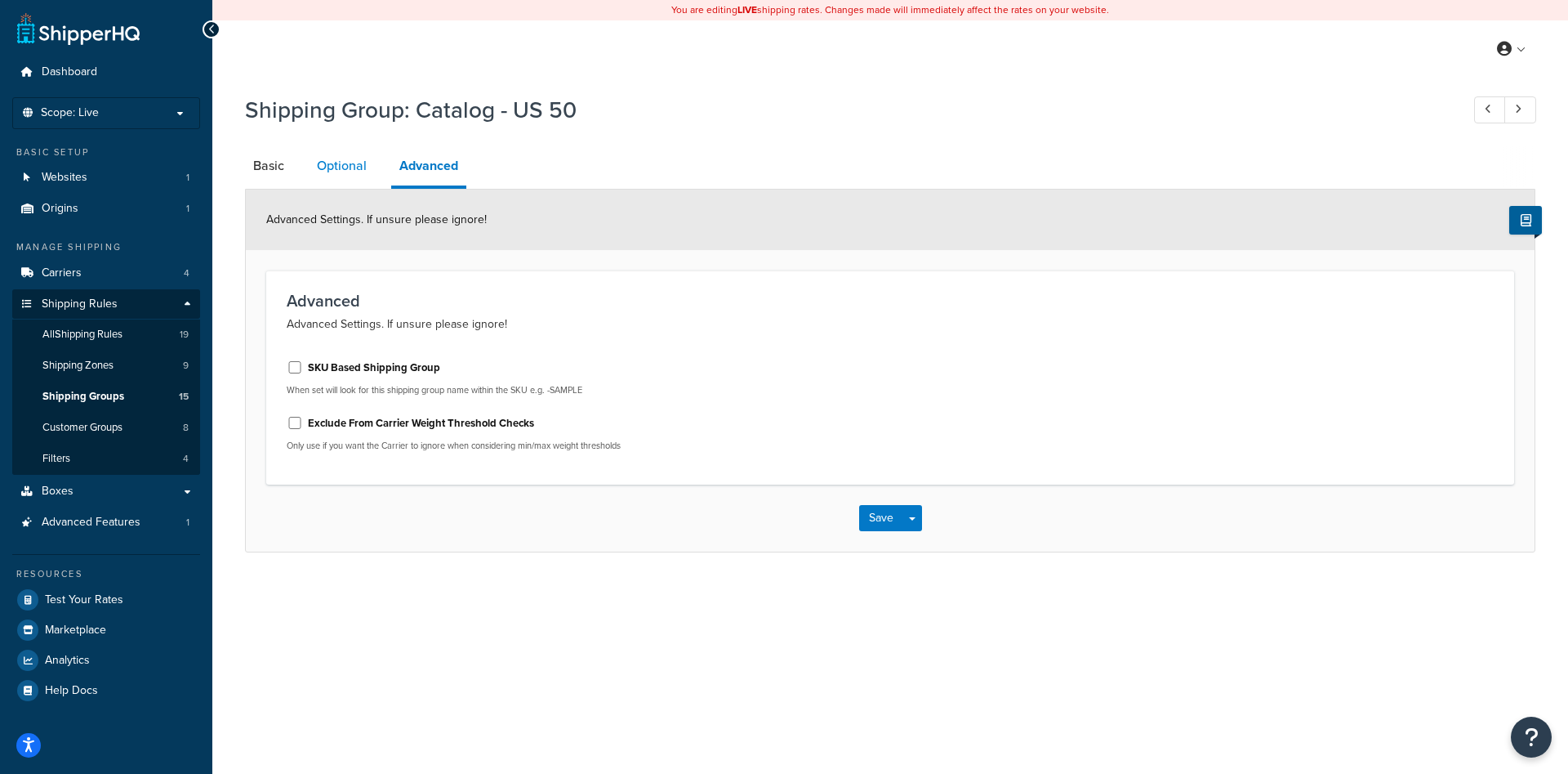
click at [327, 163] on link "Optional" at bounding box center [342, 166] width 66 height 40
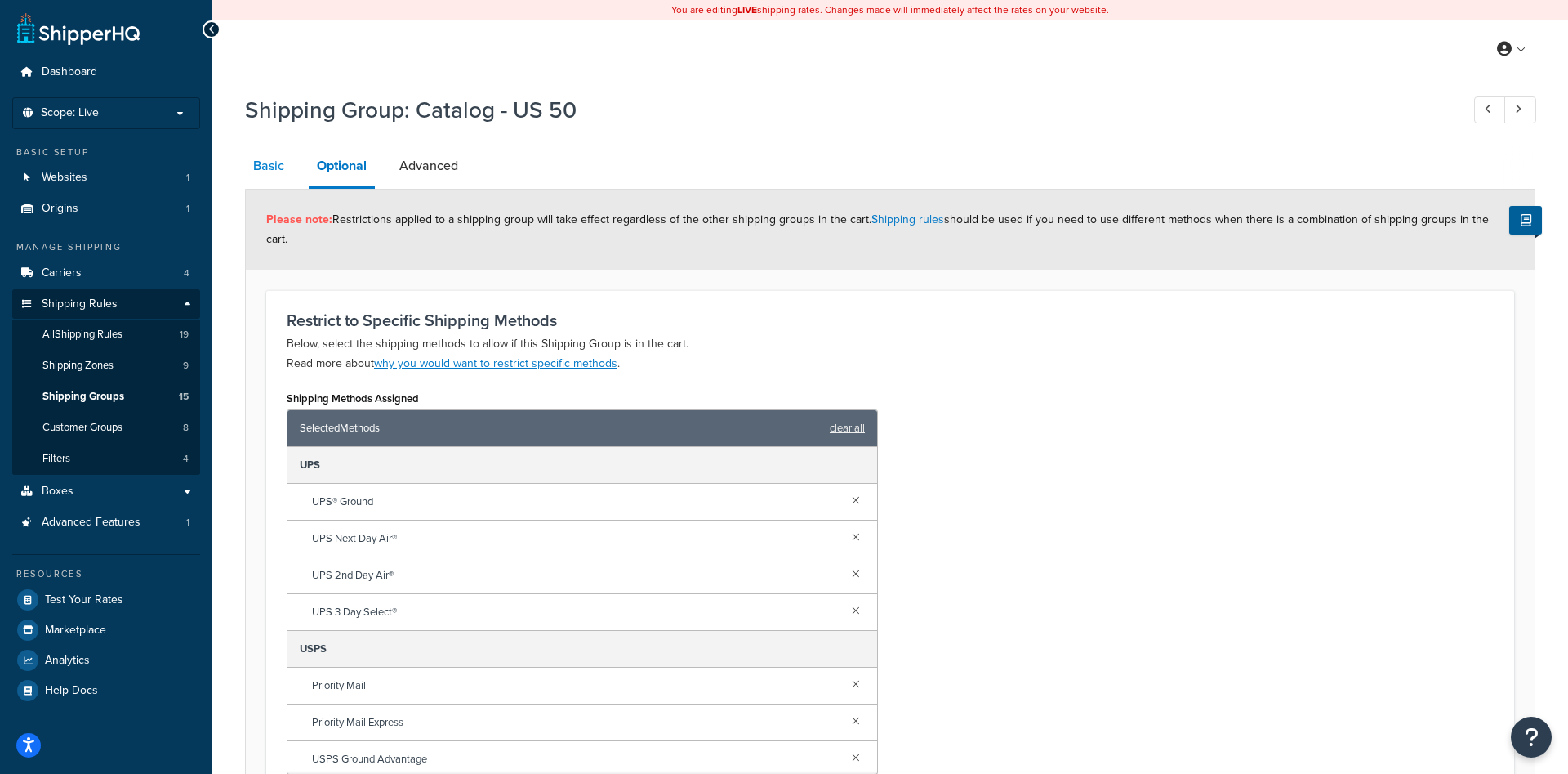
click at [277, 175] on link "Basic" at bounding box center [269, 166] width 48 height 40
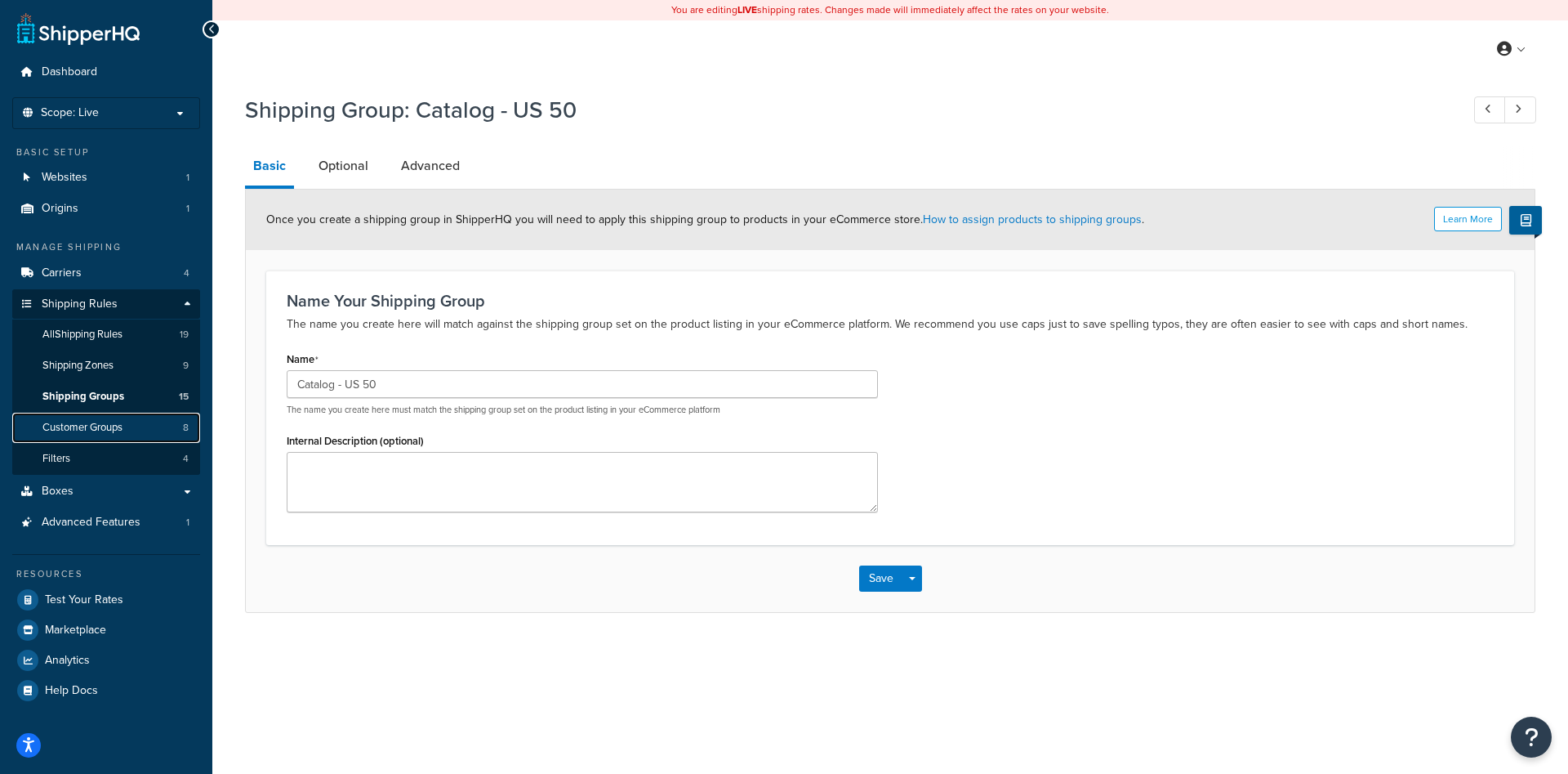
click at [146, 429] on link "Customer Groups 8" at bounding box center [106, 428] width 188 height 31
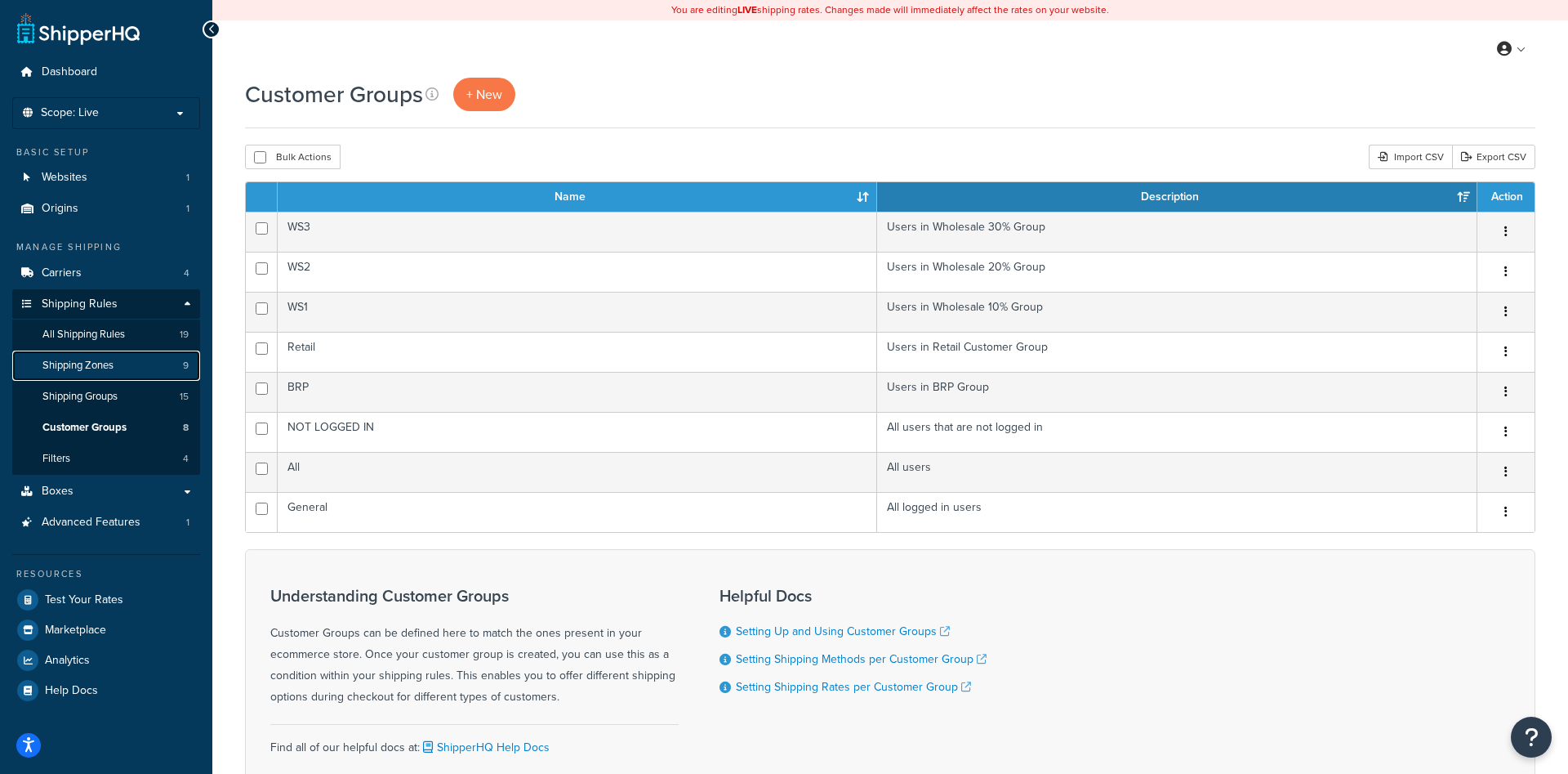
click at [79, 367] on span "Shipping Zones" at bounding box center [77, 365] width 71 height 13
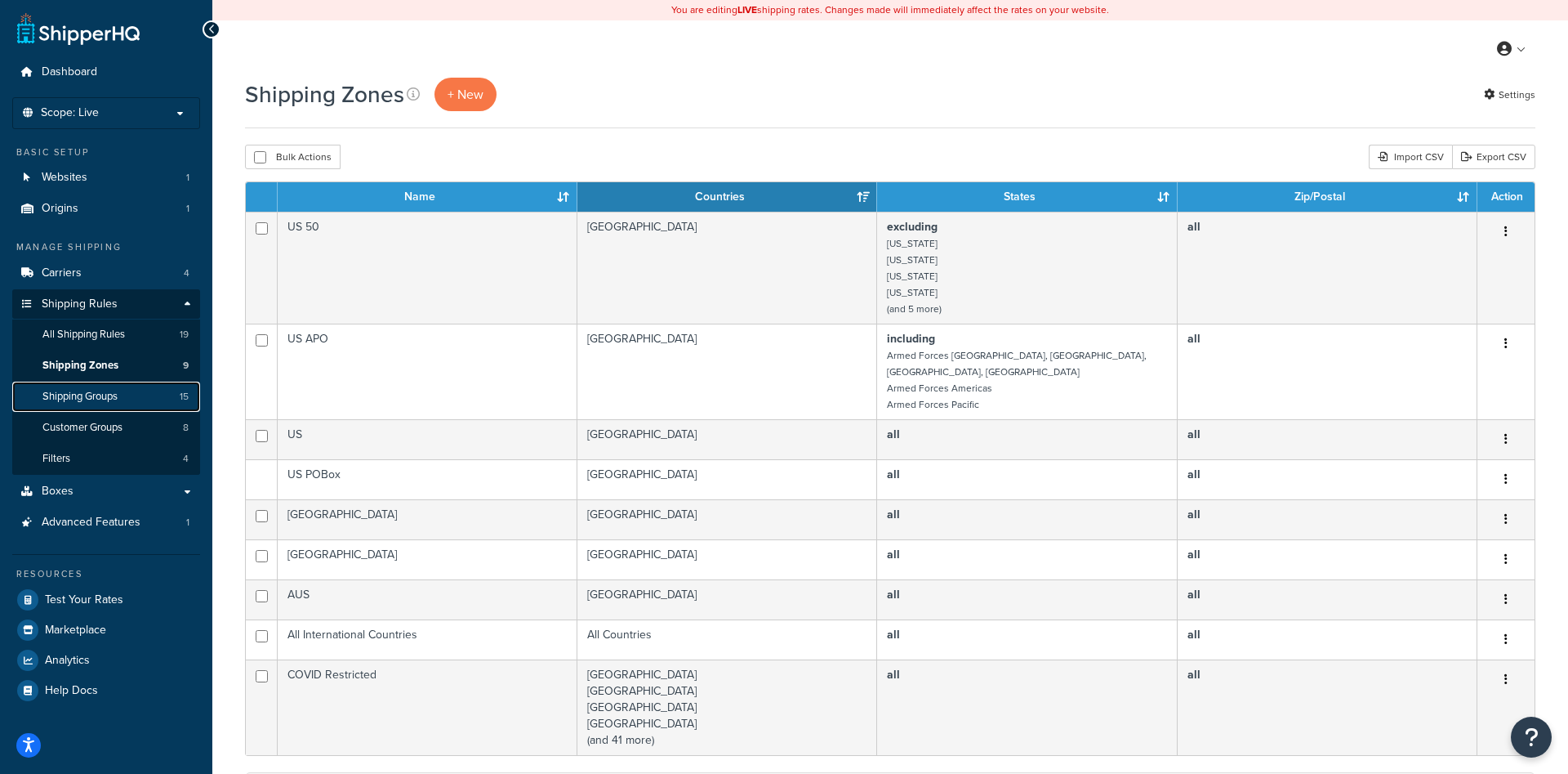
click at [131, 399] on link "Shipping Groups 15" at bounding box center [106, 396] width 188 height 31
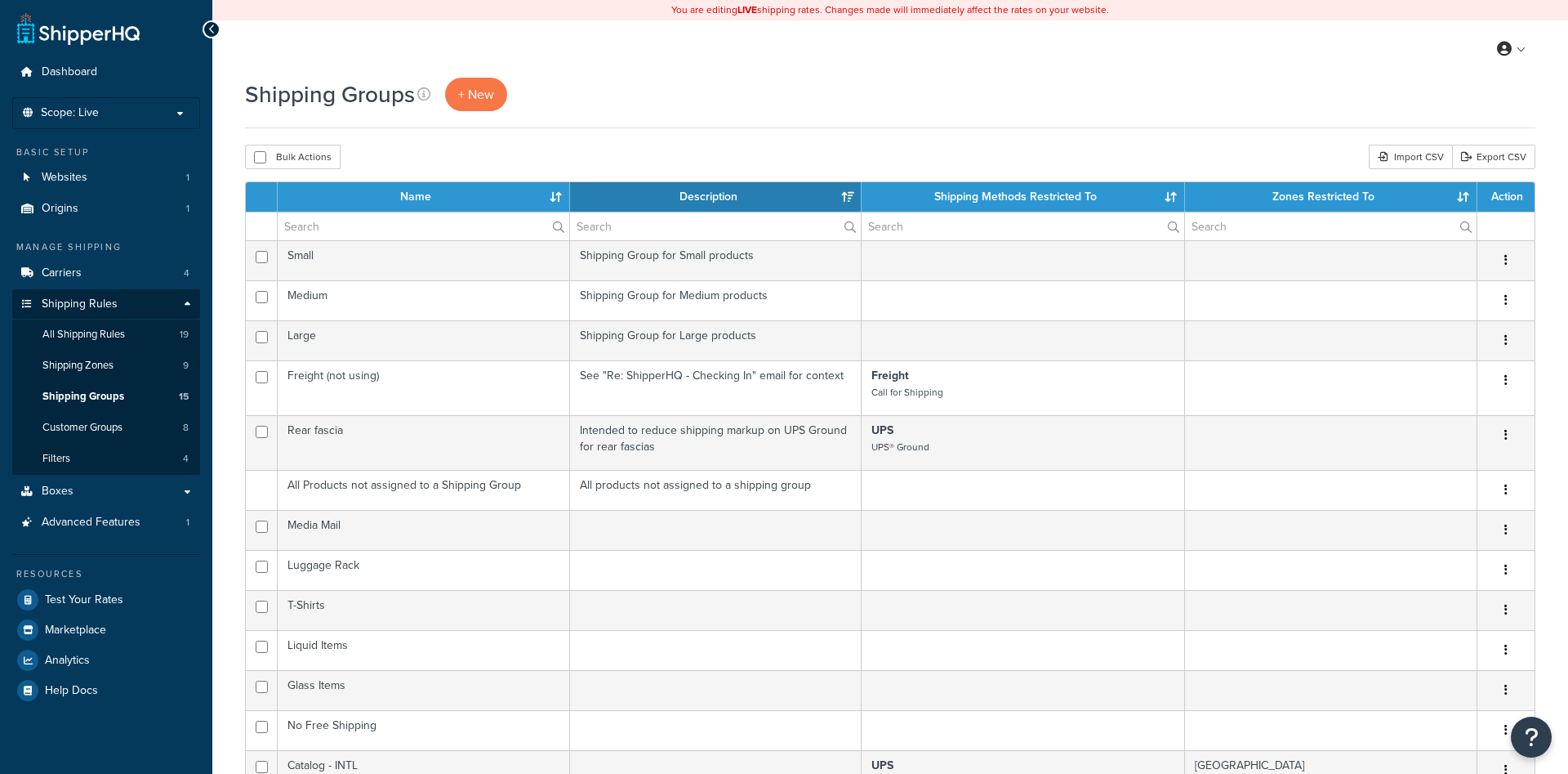
select select "15"
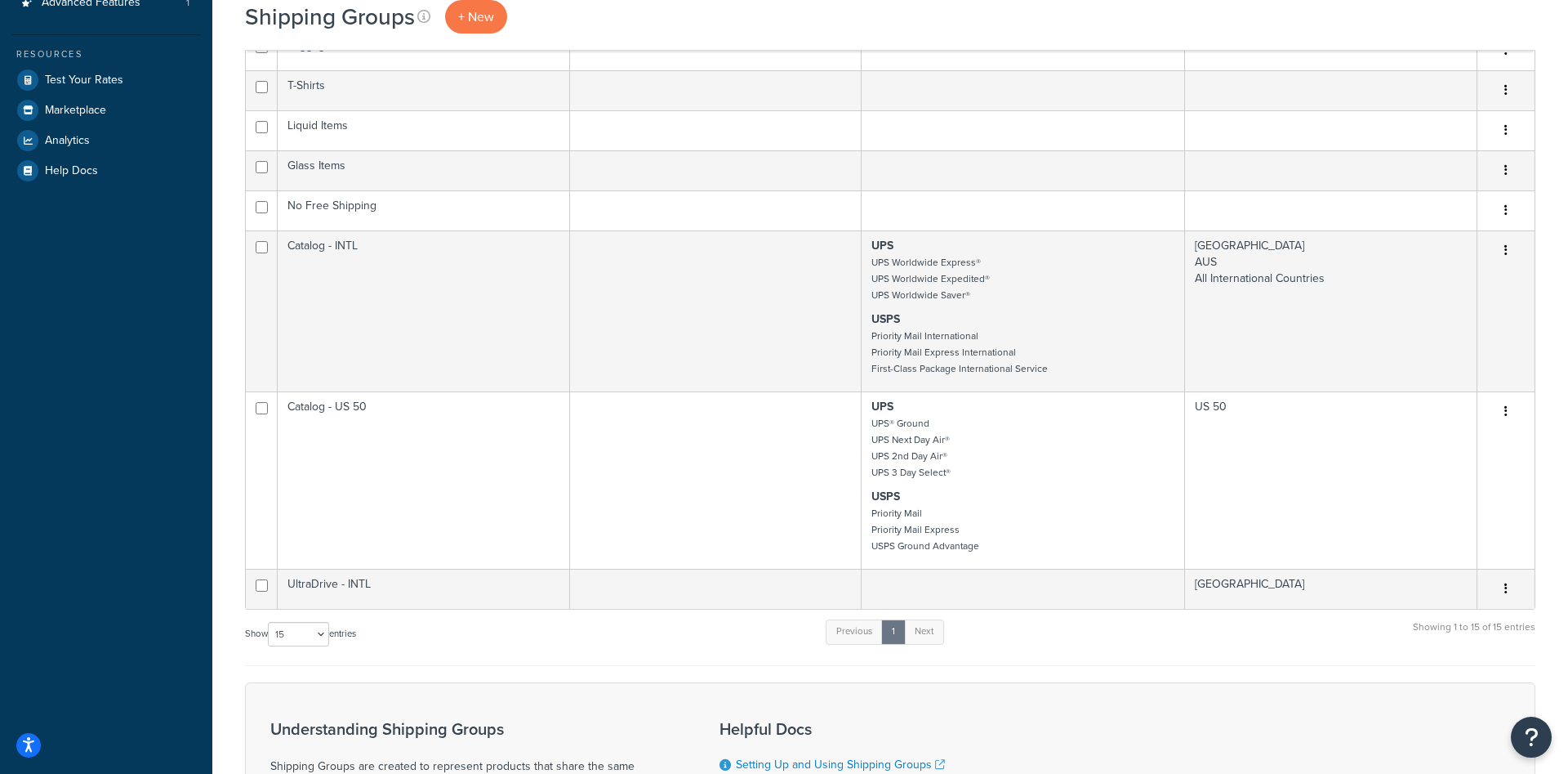
scroll to position [583, 0]
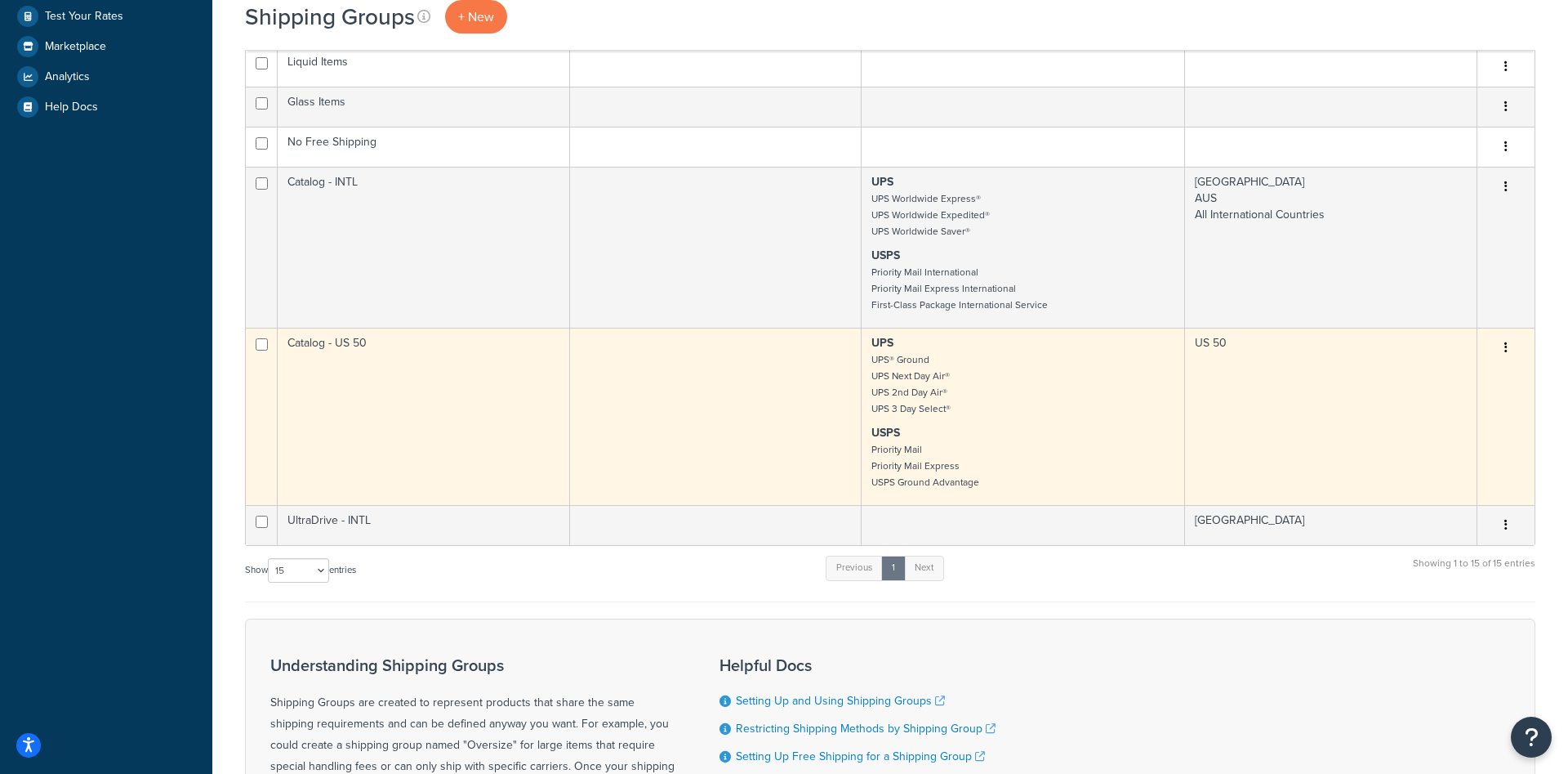
click at [408, 372] on td "Catalog - US 50" at bounding box center [423, 415] width 292 height 177
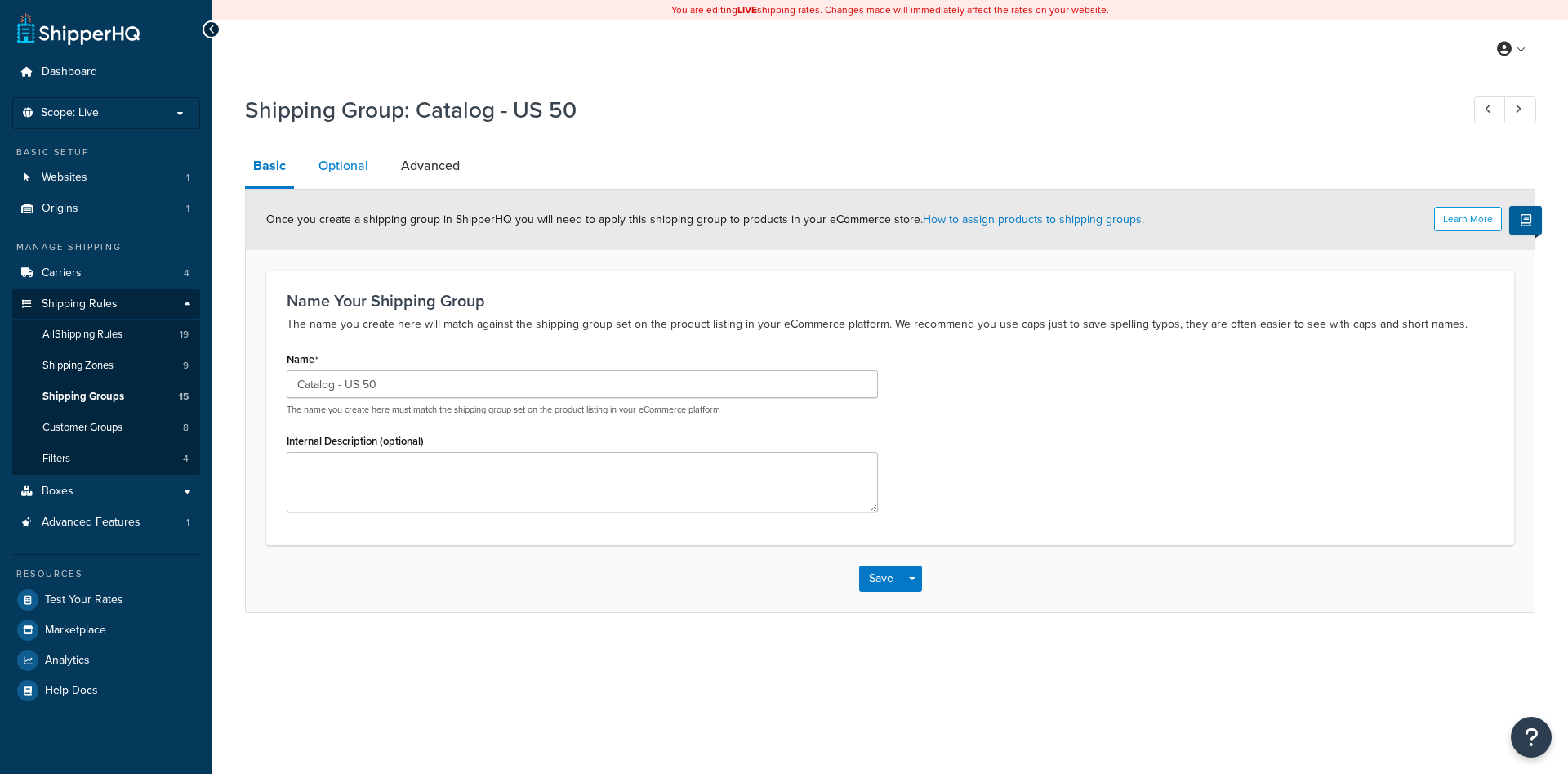
click at [332, 165] on link "Optional" at bounding box center [343, 166] width 66 height 40
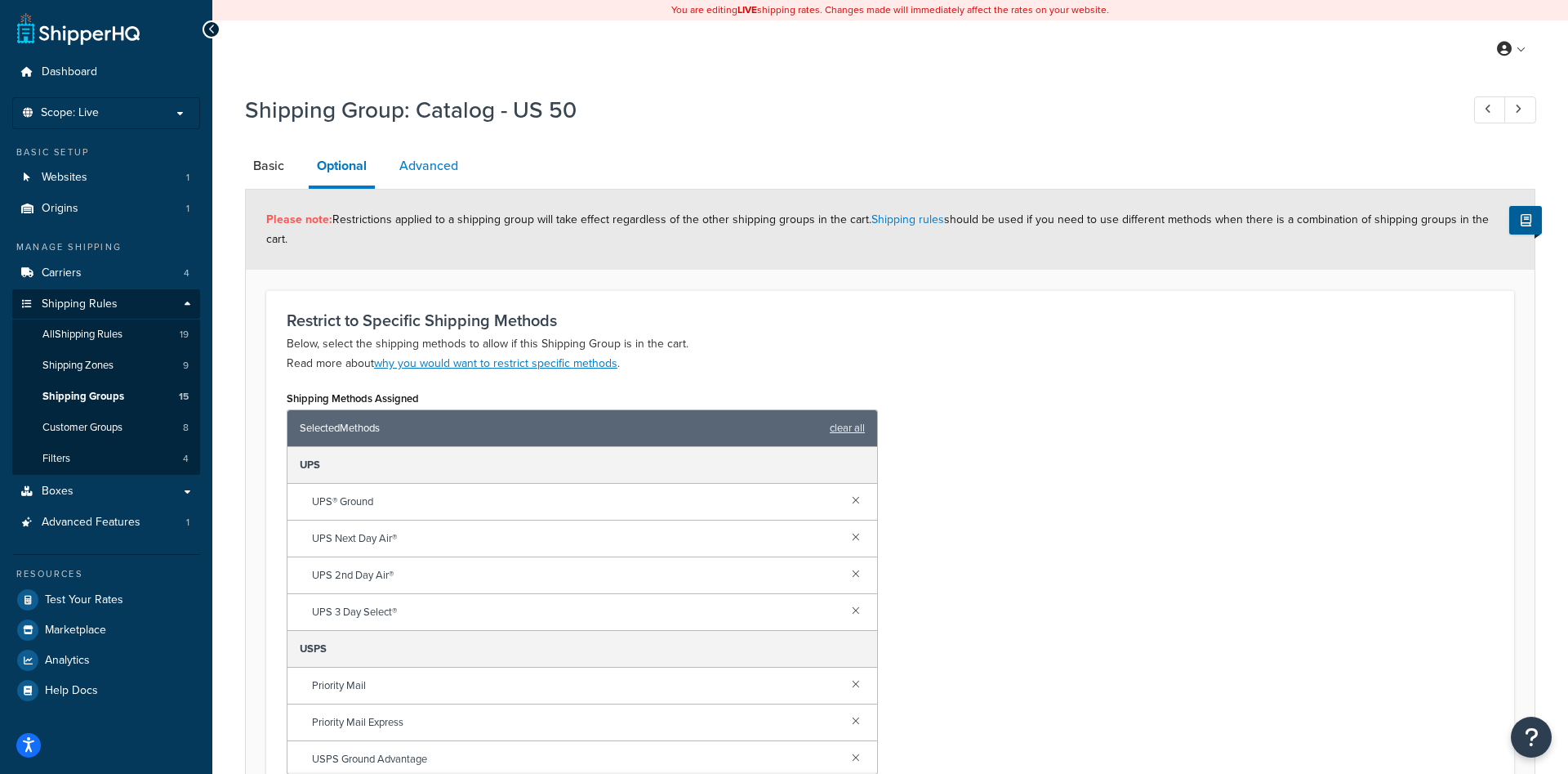
click at [418, 172] on link "Advanced" at bounding box center [429, 166] width 75 height 40
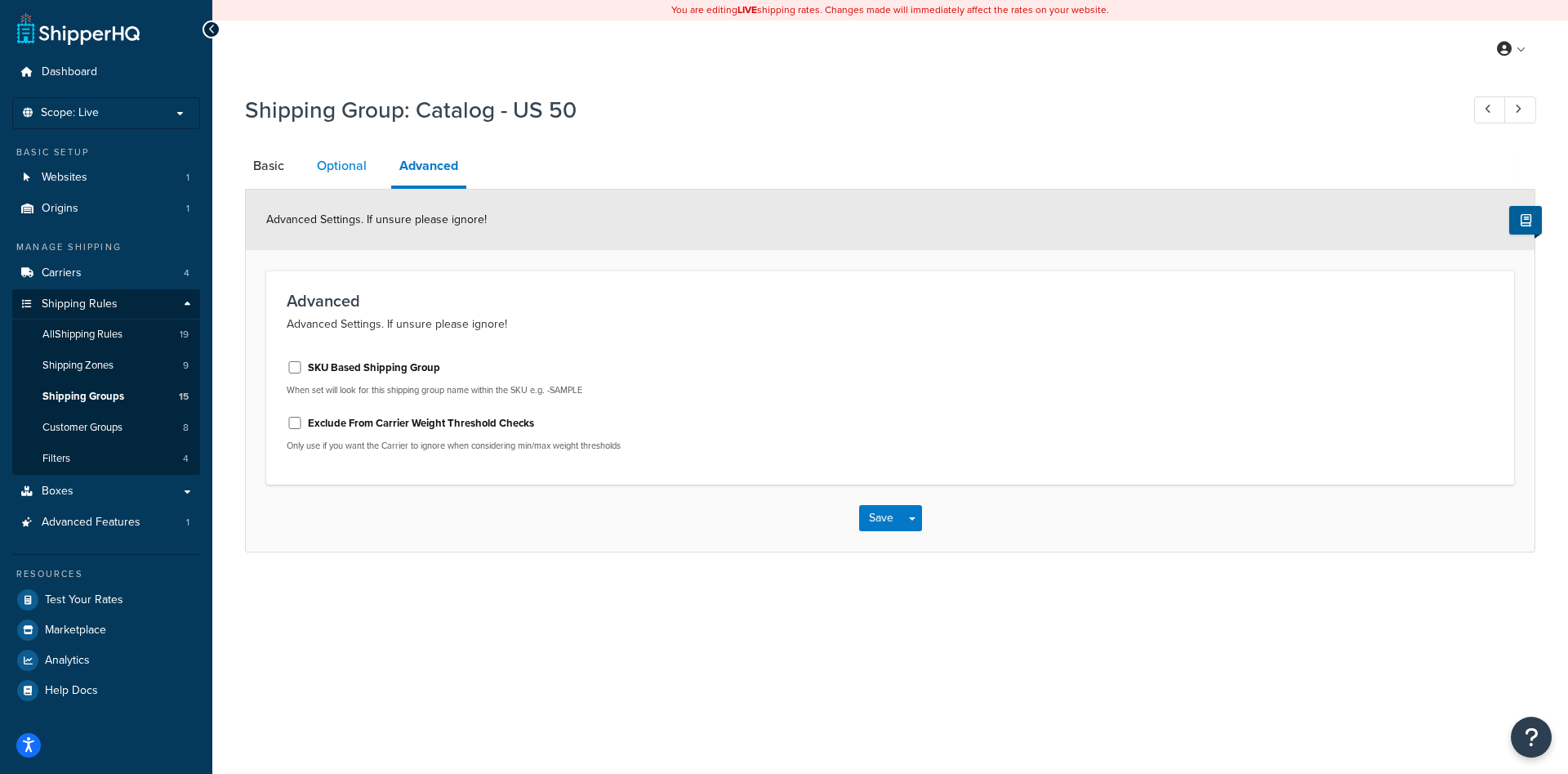
click at [350, 157] on link "Optional" at bounding box center [342, 166] width 66 height 40
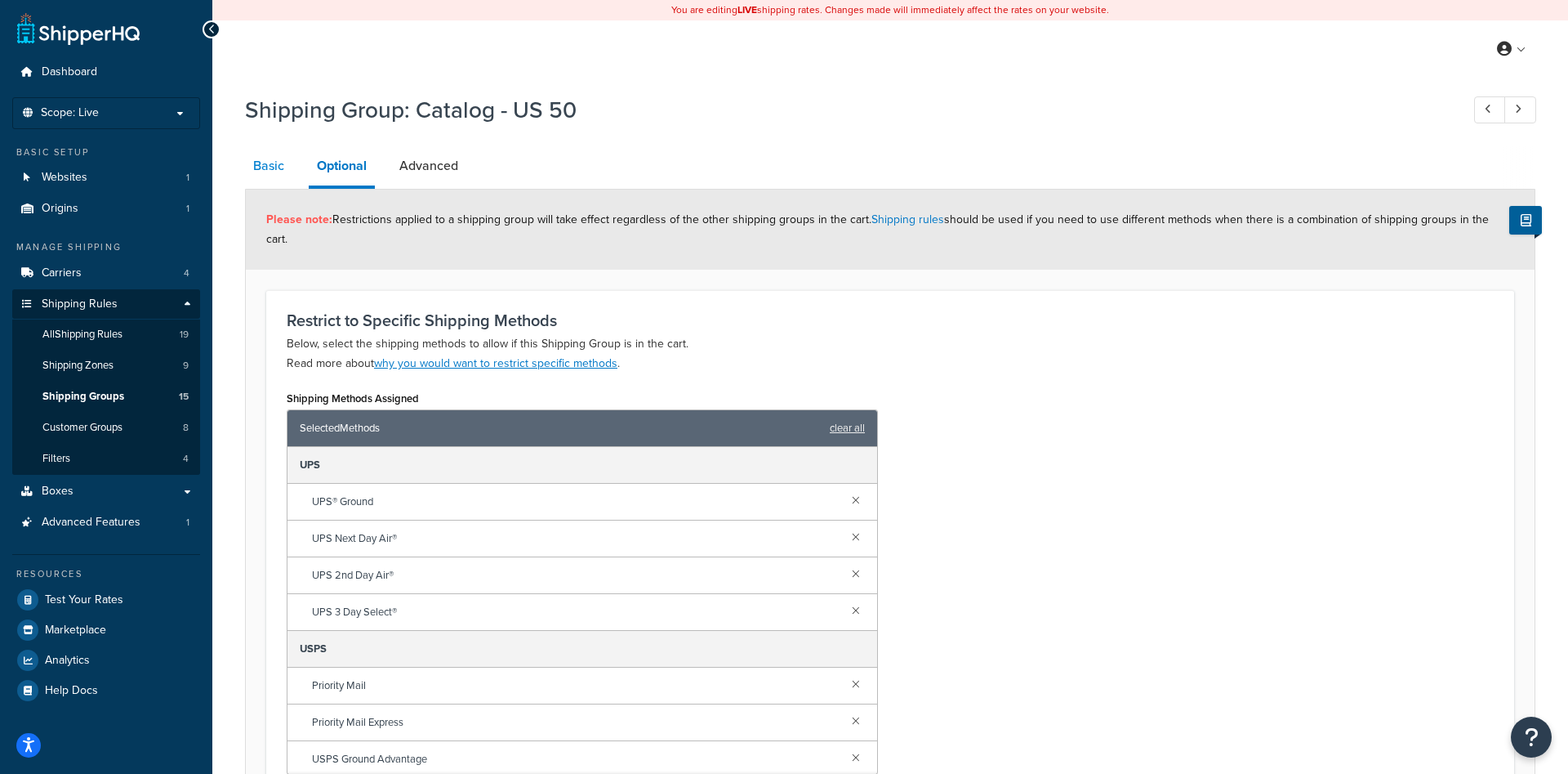
click at [265, 176] on link "Basic" at bounding box center [269, 166] width 48 height 40
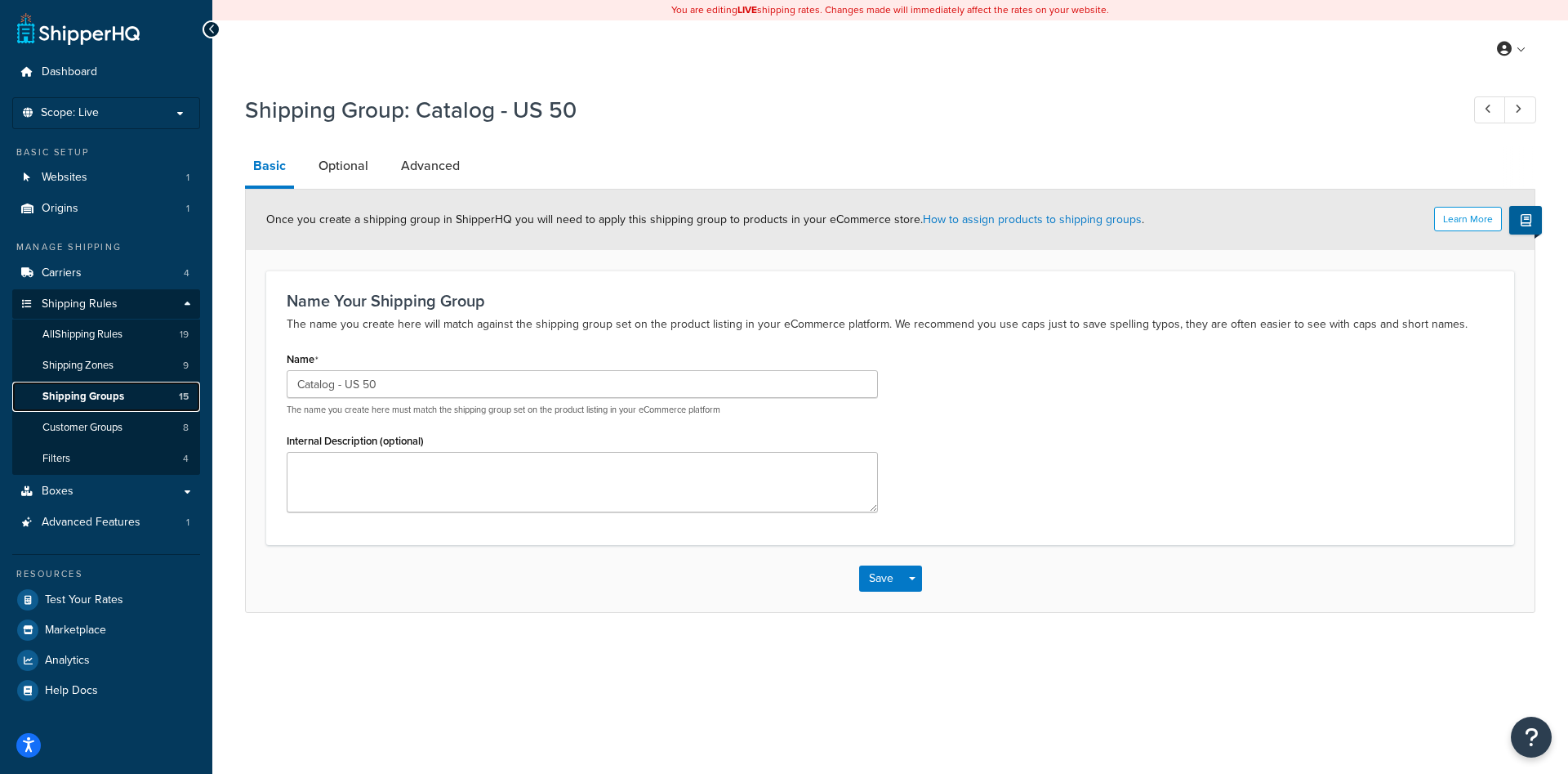
click at [136, 392] on link "Shipping Groups 15" at bounding box center [106, 396] width 188 height 31
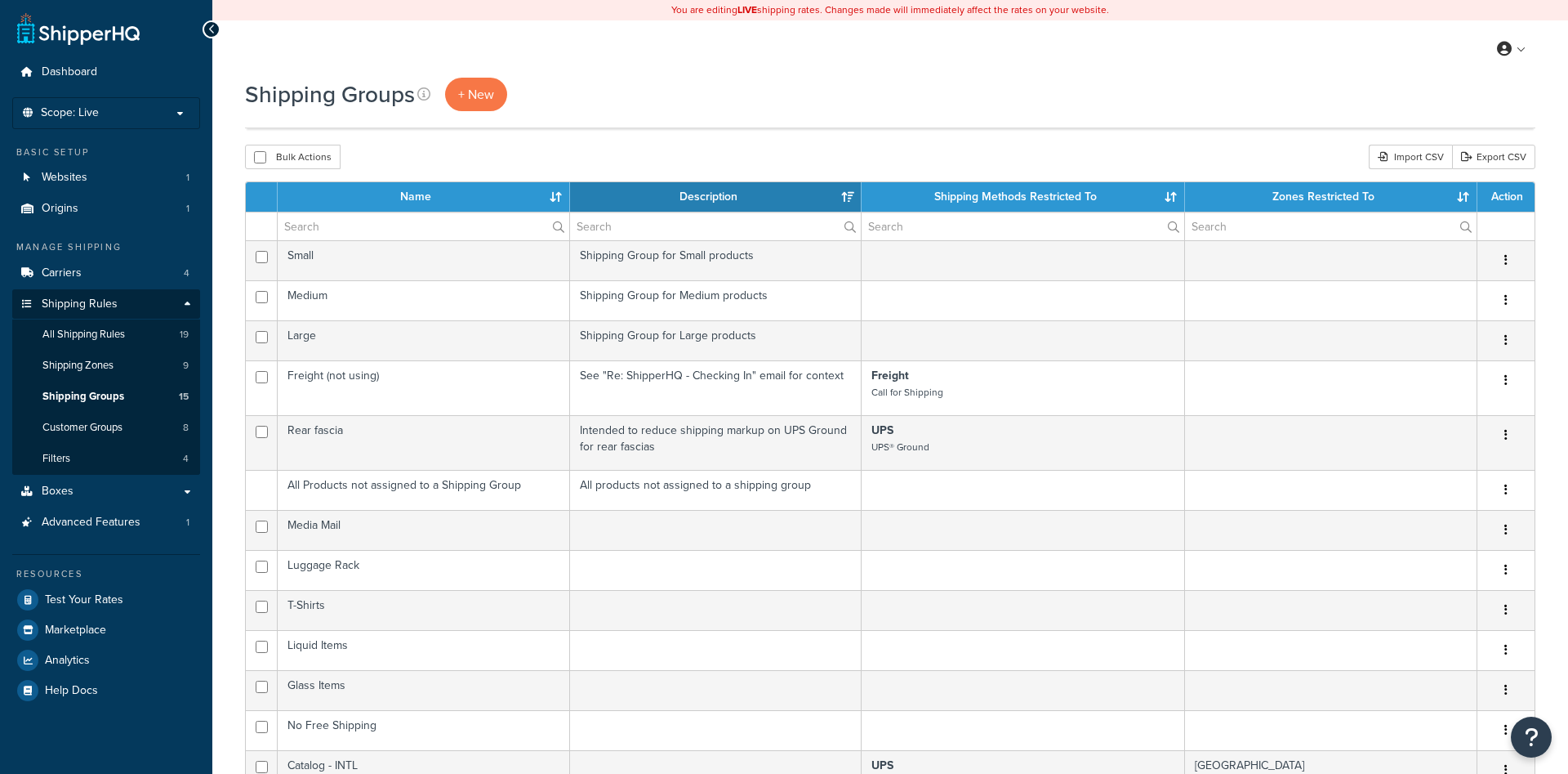
select select "15"
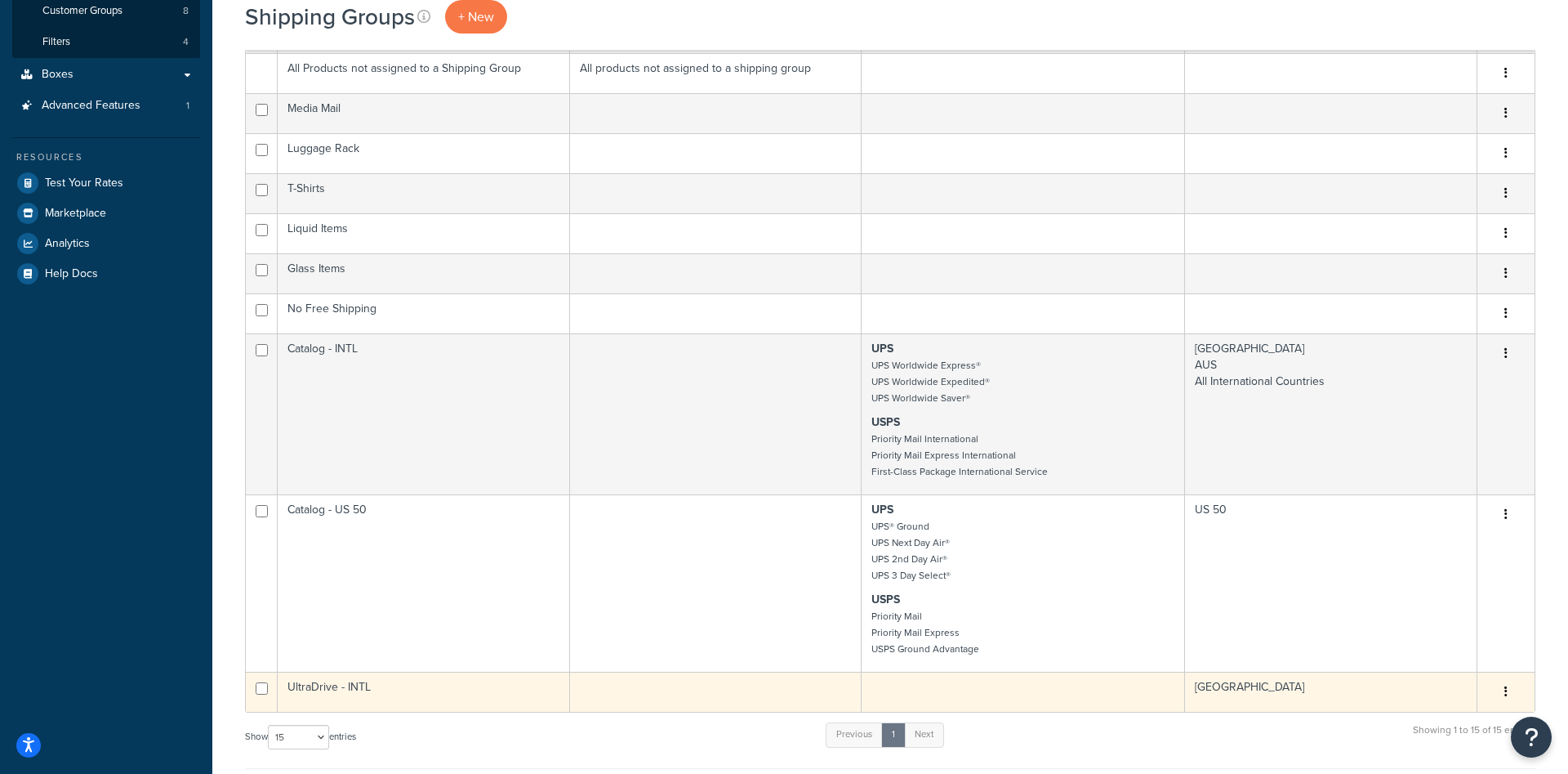
click at [501, 697] on td "UltraDrive - INTL" at bounding box center [423, 691] width 292 height 40
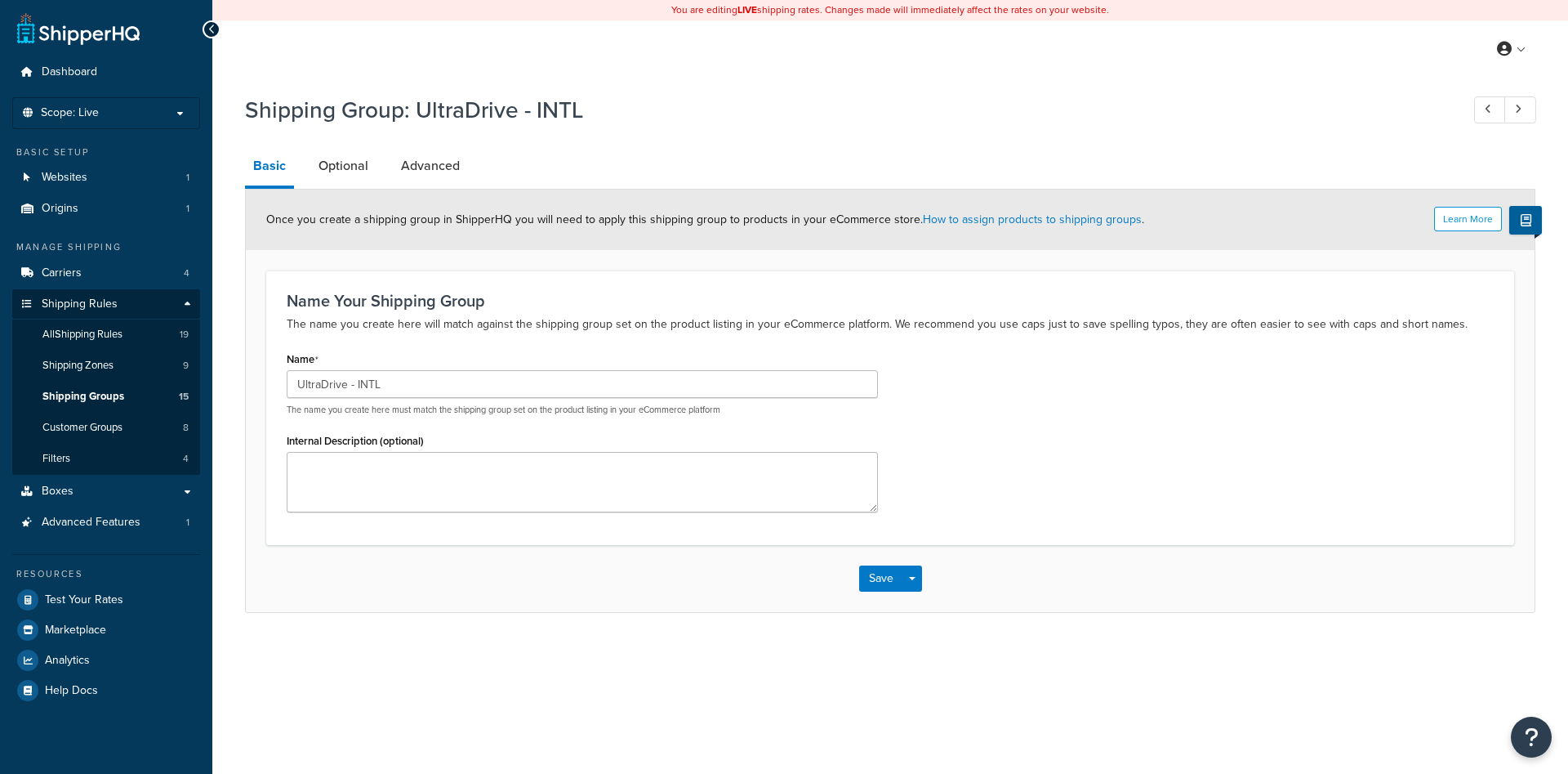
click at [350, 147] on div "Shipping Group: UltraDrive - INTL Basic Optional Advanced Learn More Once you c…" at bounding box center [890, 349] width 1290 height 527
click at [350, 156] on link "Optional" at bounding box center [343, 166] width 66 height 40
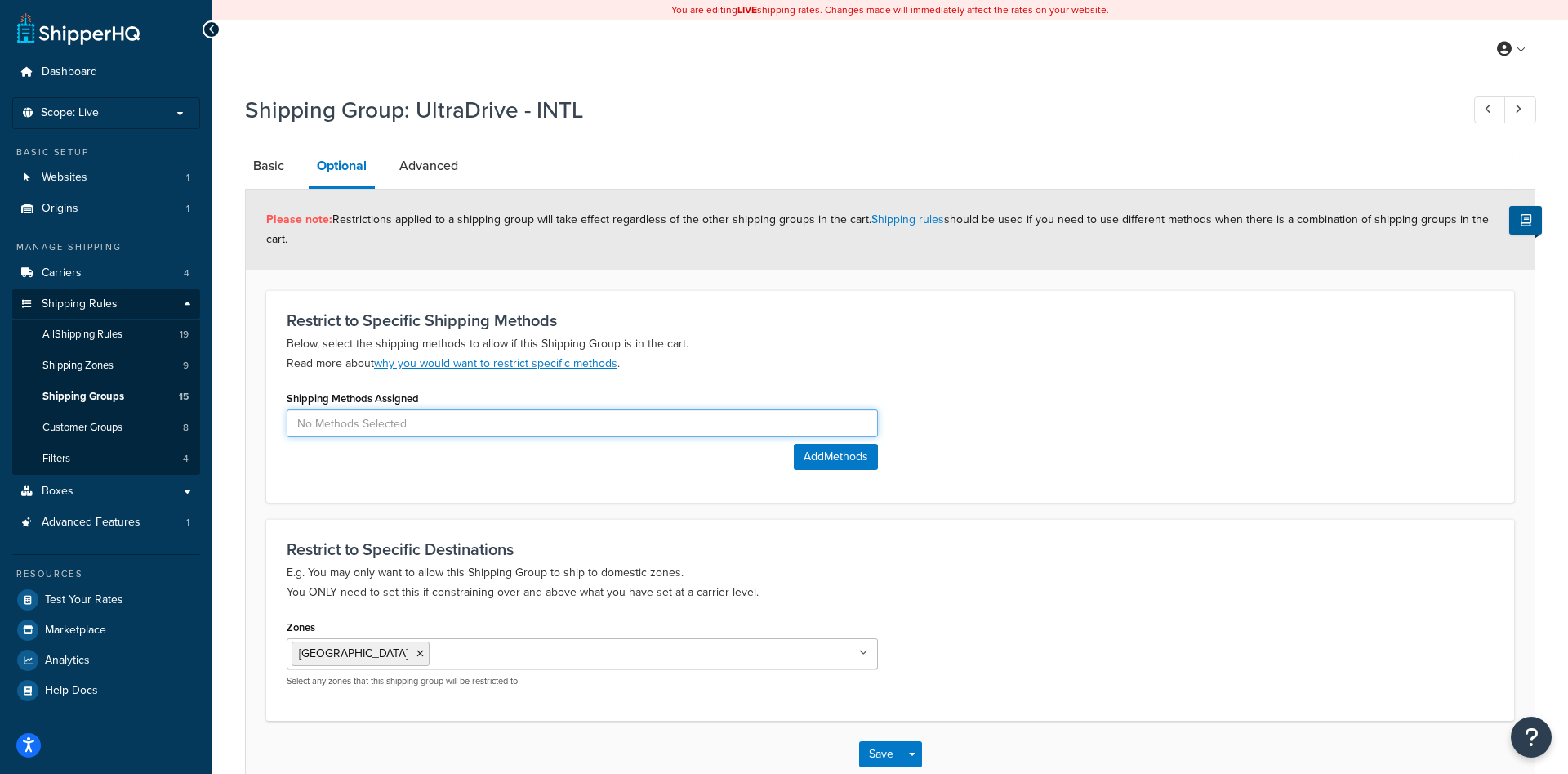
click at [381, 411] on input at bounding box center [582, 423] width 591 height 28
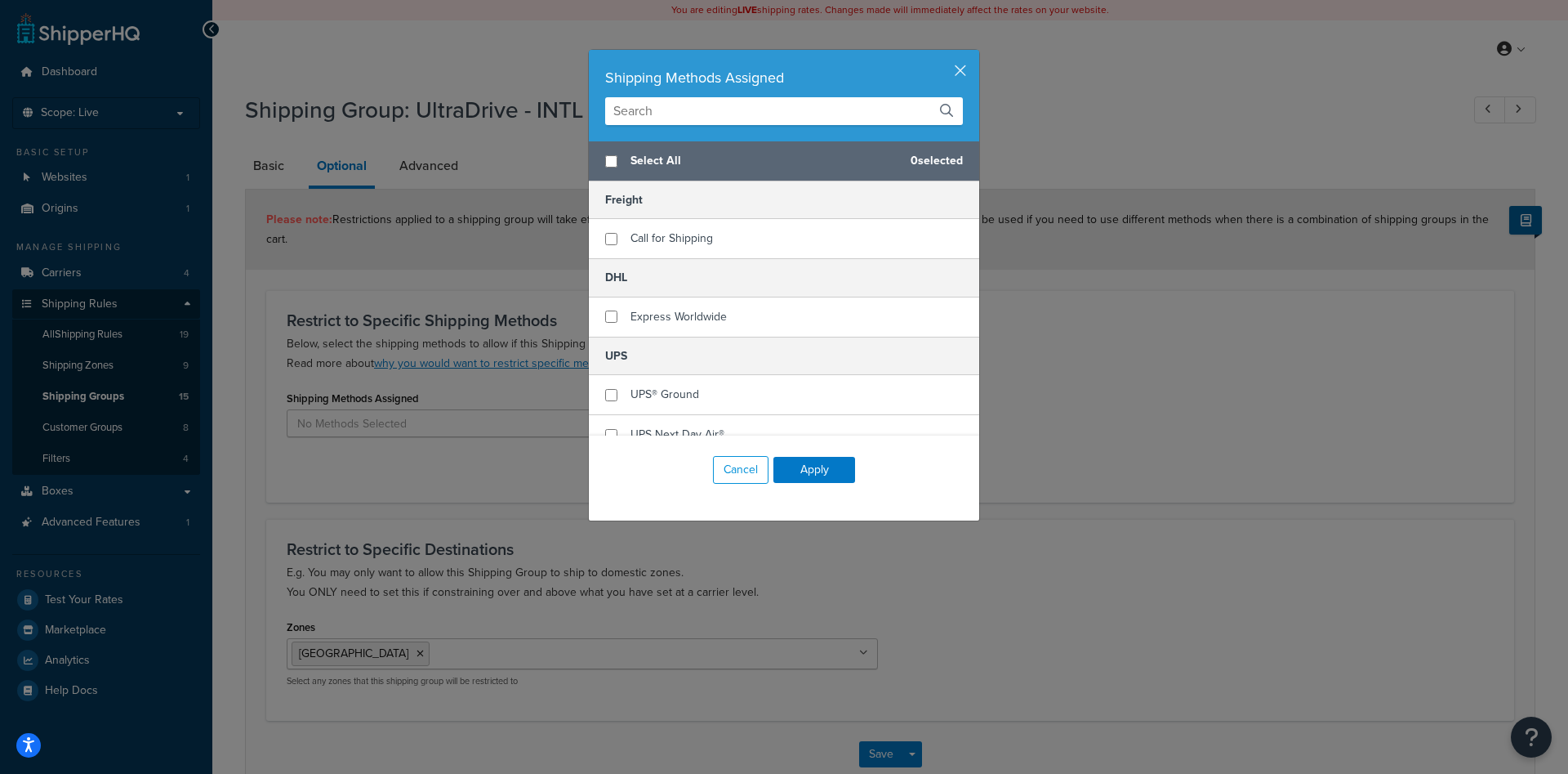
click at [465, 428] on div "Shipping Methods Assigned Select All 0 selected Freight Call for Shipping DHL E…" at bounding box center [784, 387] width 1568 height 774
click at [735, 472] on button "Cancel" at bounding box center [740, 469] width 56 height 28
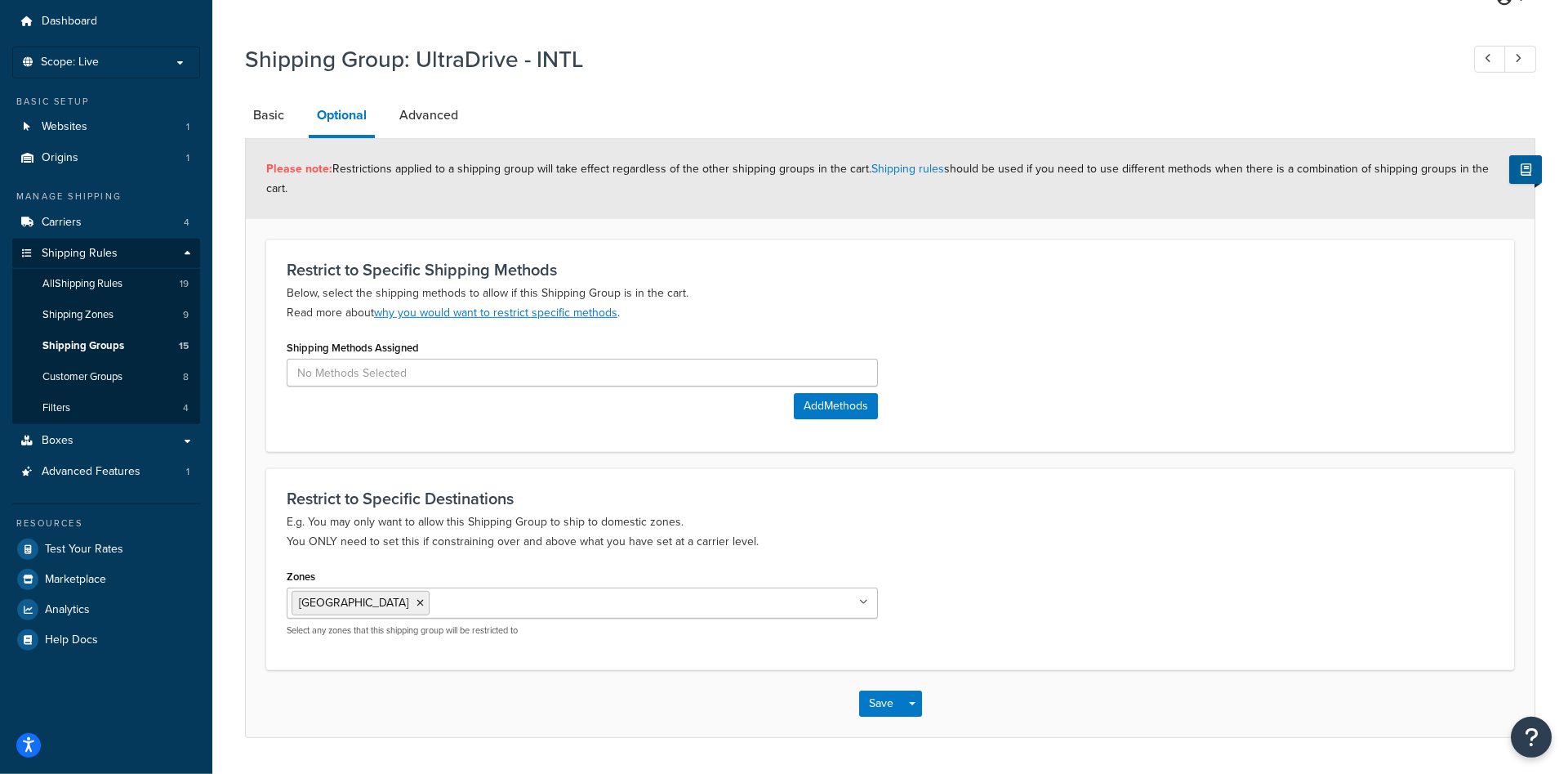
scroll to position [76, 0]
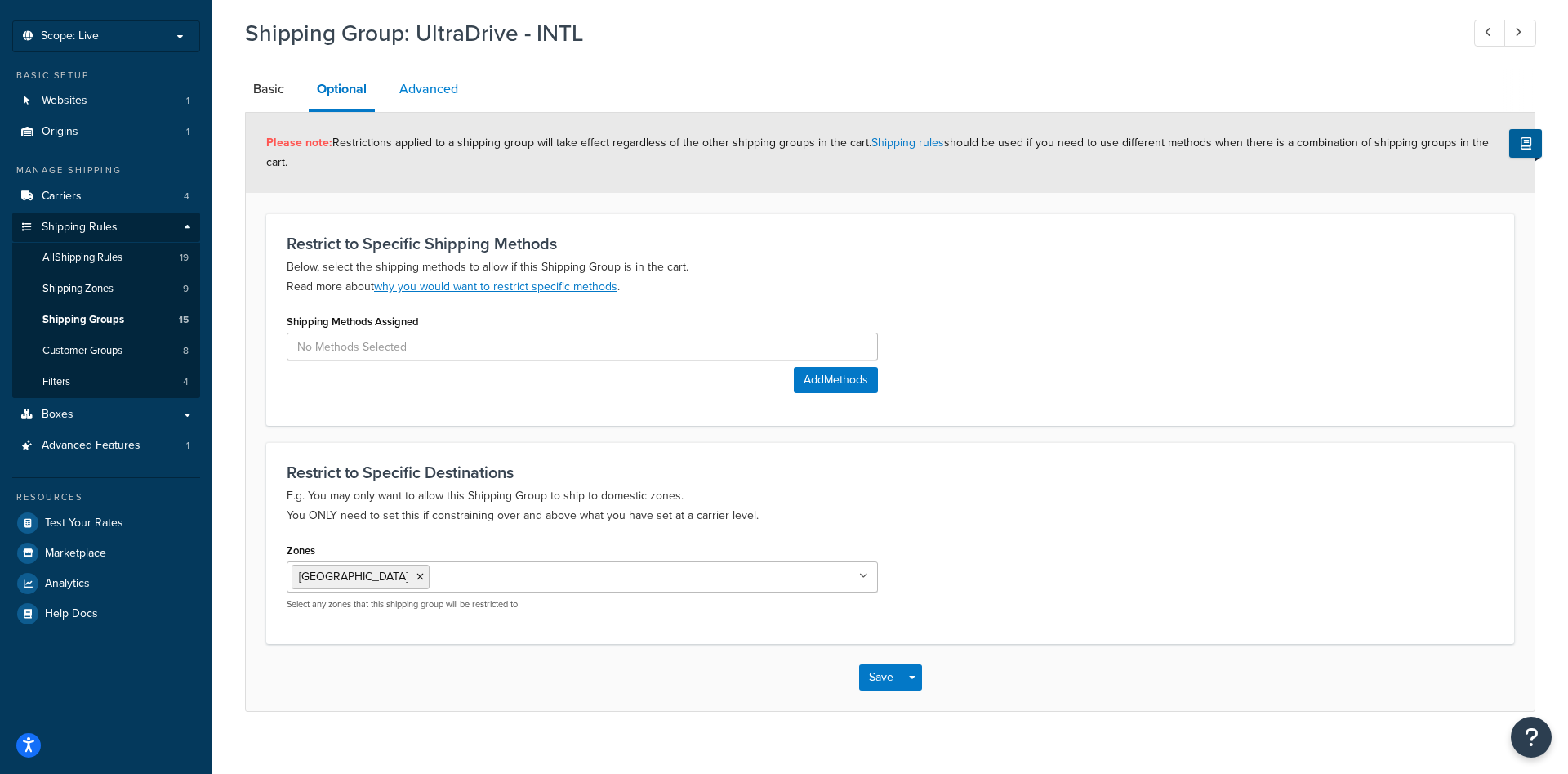
click at [412, 94] on link "Advanced" at bounding box center [429, 89] width 75 height 40
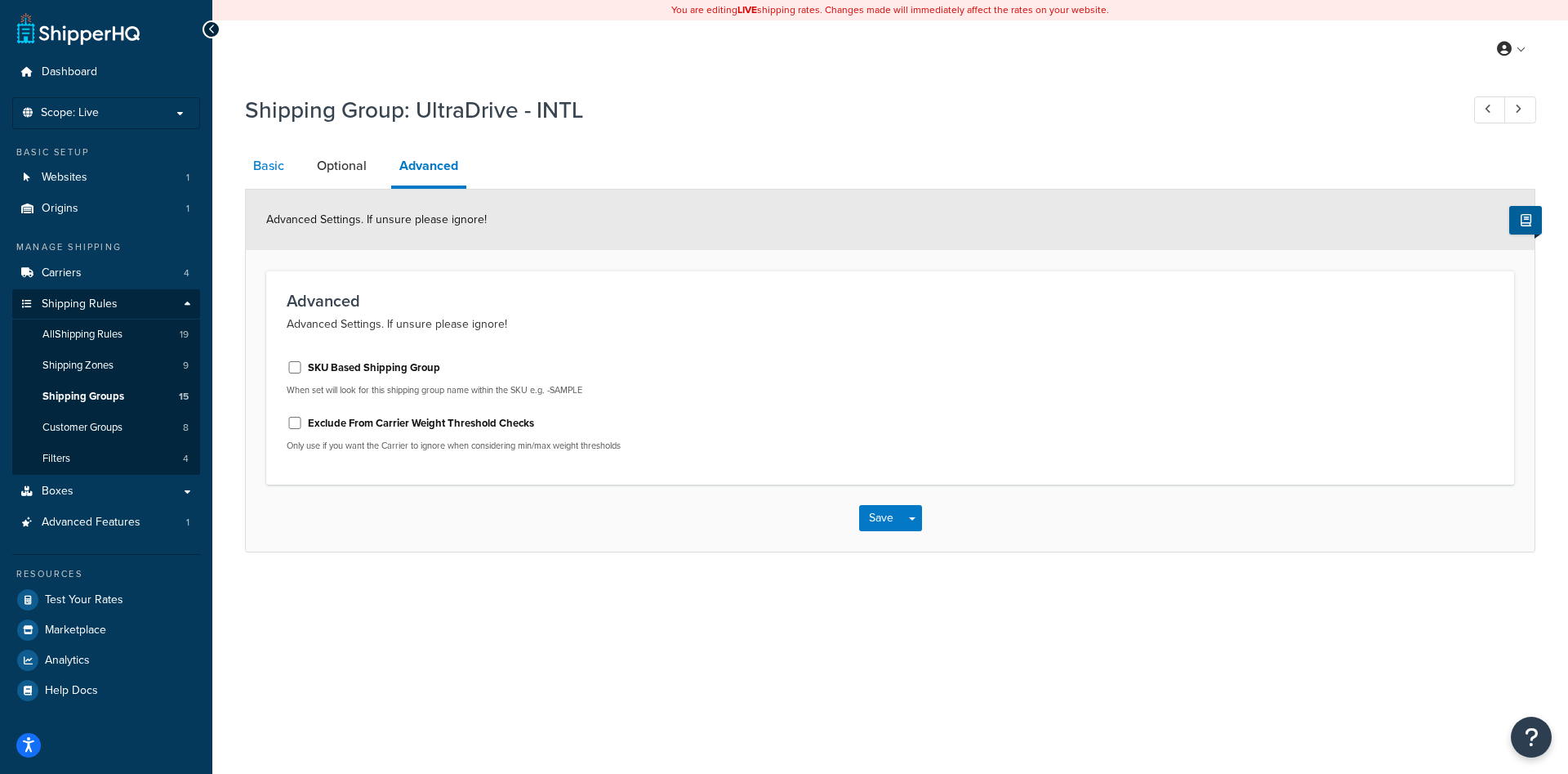
click at [262, 172] on link "Basic" at bounding box center [269, 166] width 48 height 40
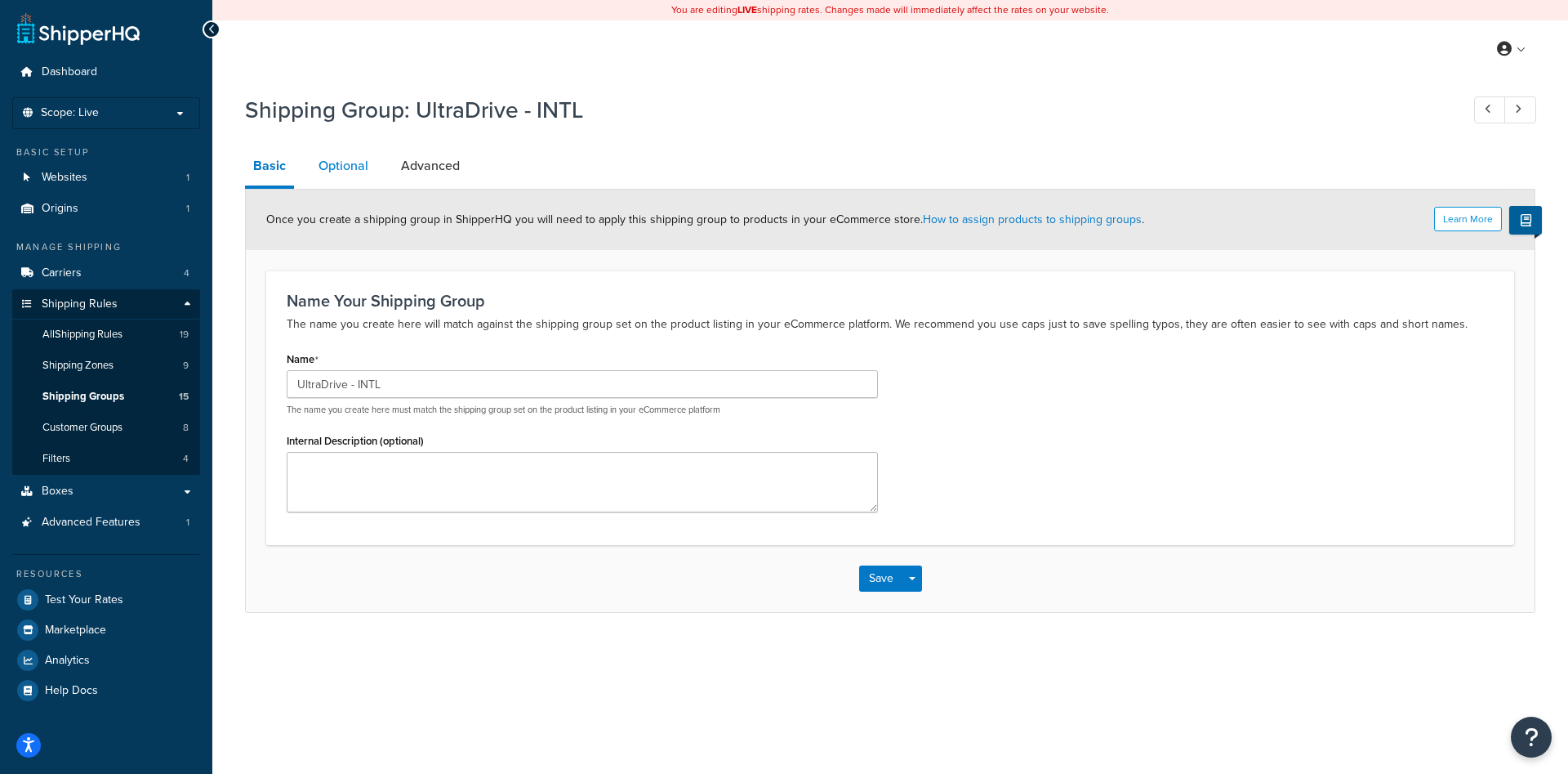
click at [354, 161] on link "Optional" at bounding box center [343, 166] width 66 height 40
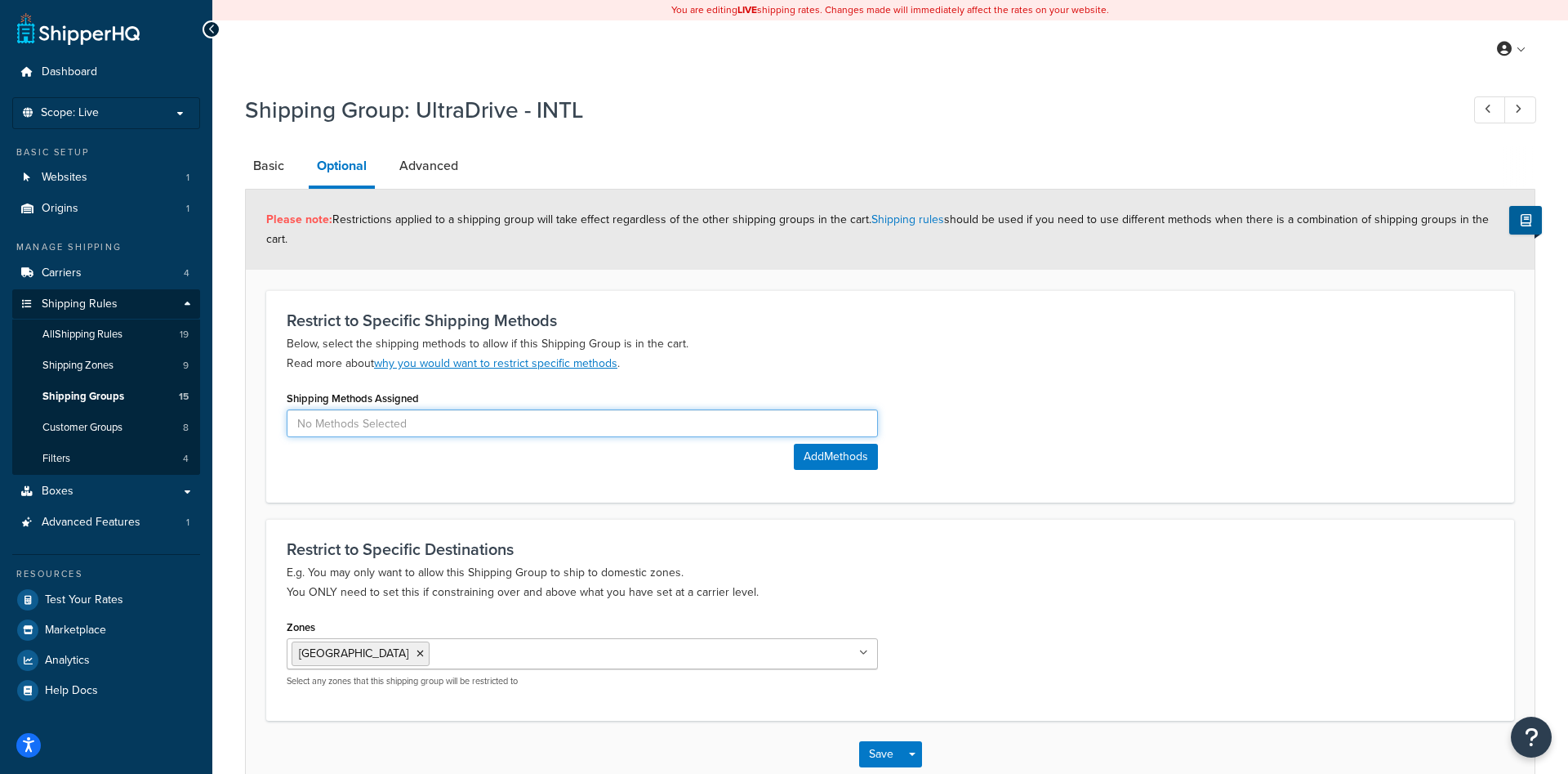
click at [443, 410] on input at bounding box center [582, 423] width 591 height 28
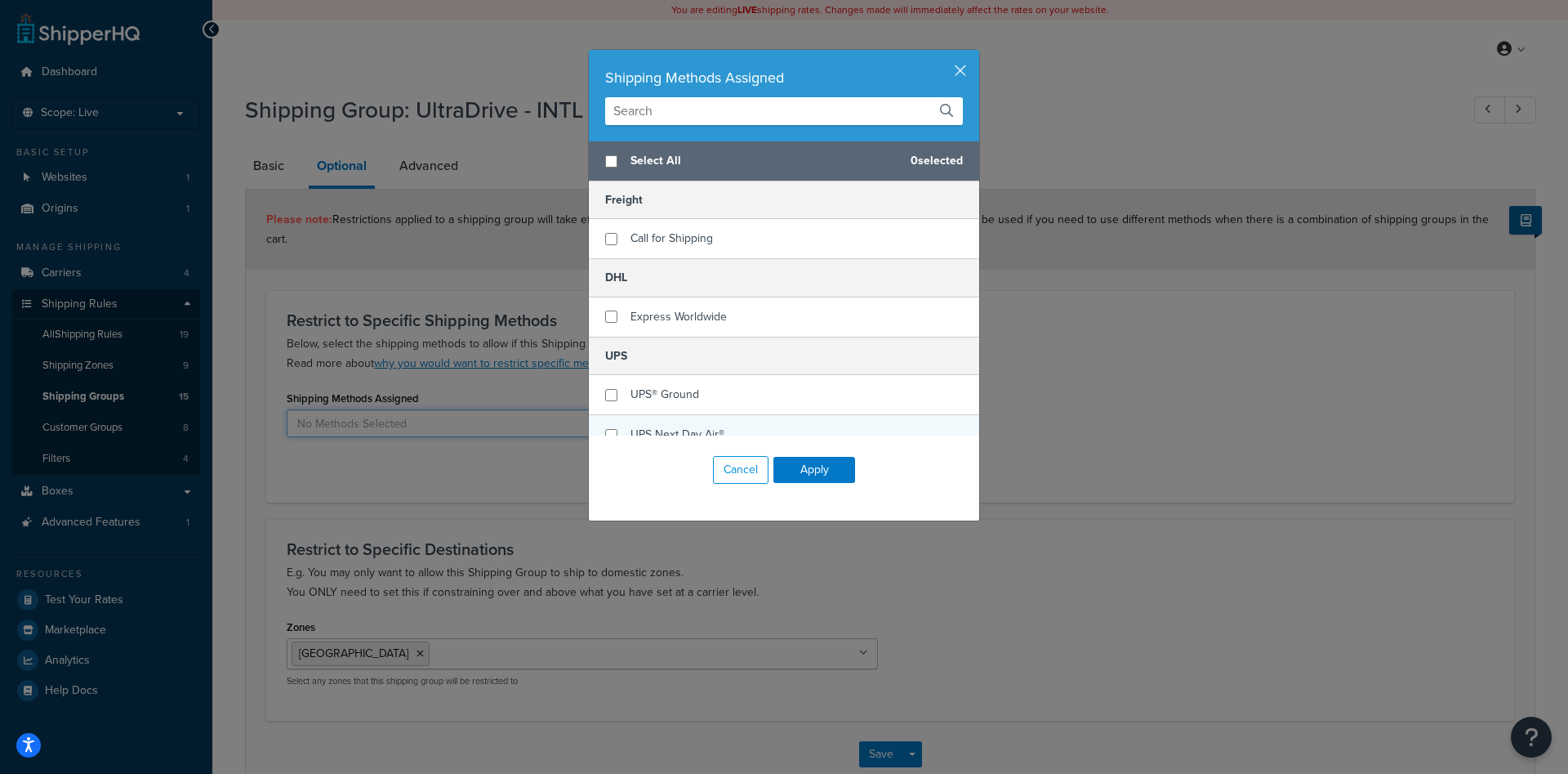
scroll to position [103, 0]
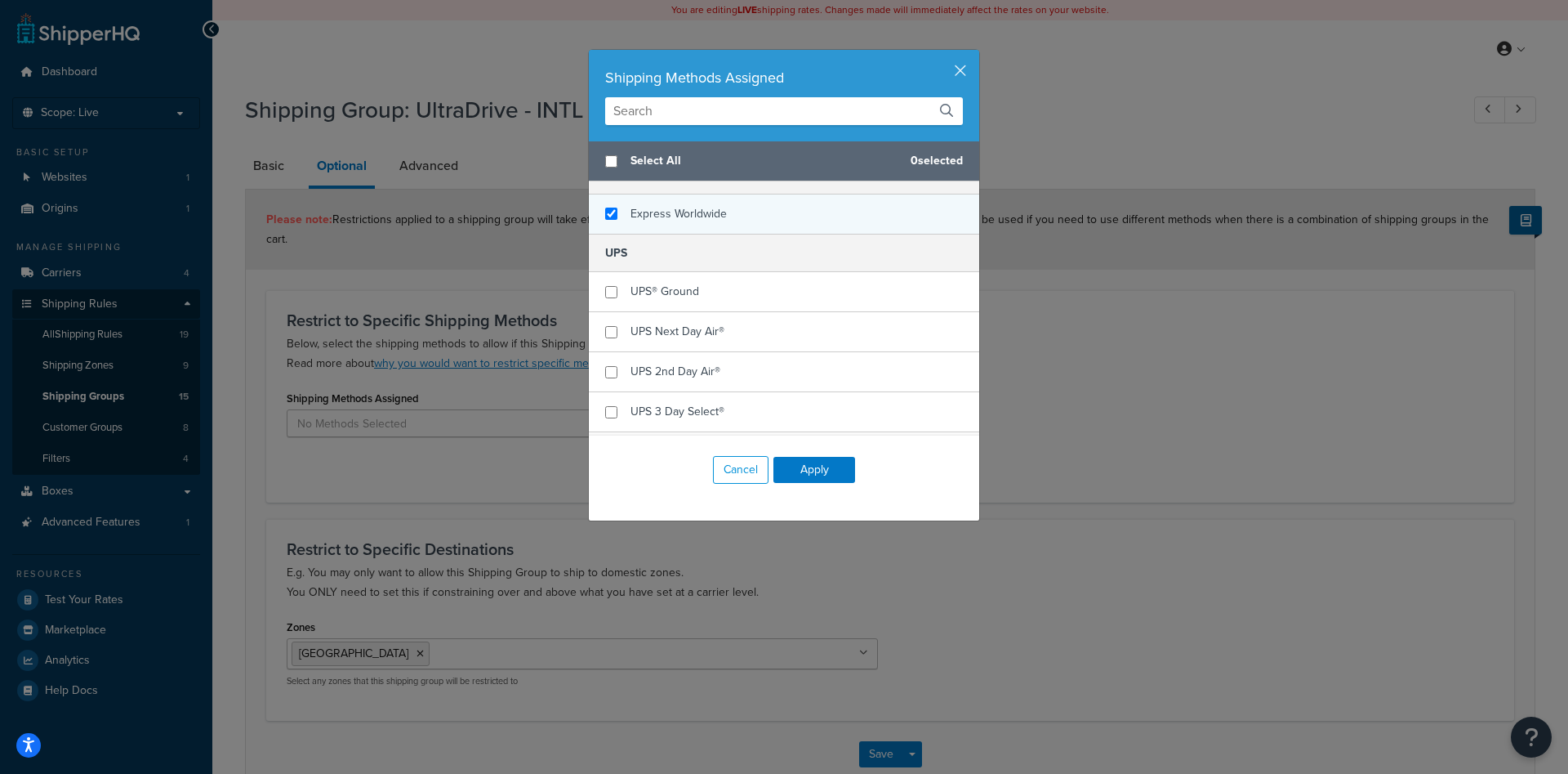
checkbox input "true"
click at [684, 212] on span "Express Worldwide" at bounding box center [678, 213] width 96 height 17
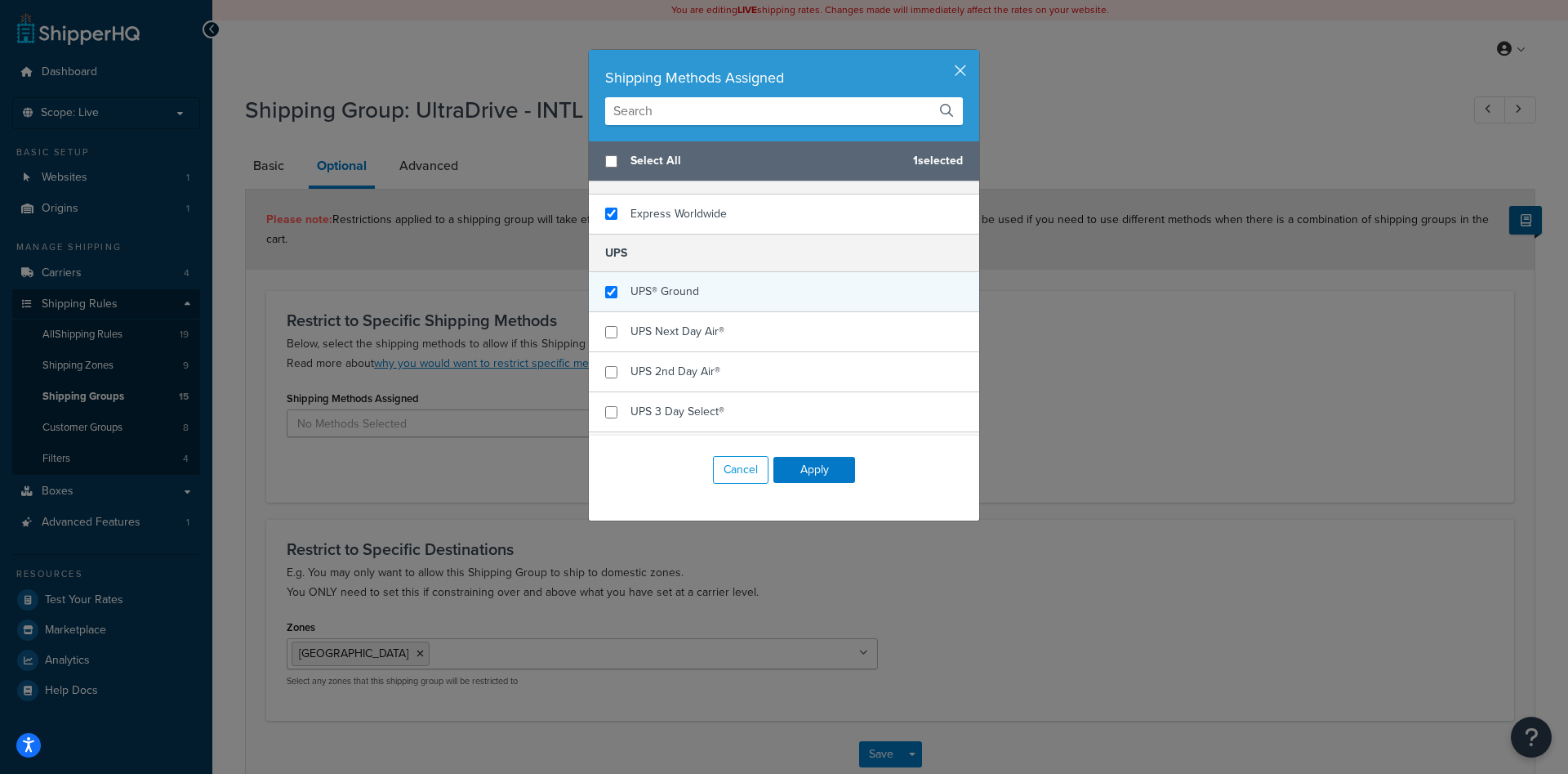
checkbox input "true"
click at [687, 293] on span "UPS® Ground" at bounding box center [665, 290] width 68 height 17
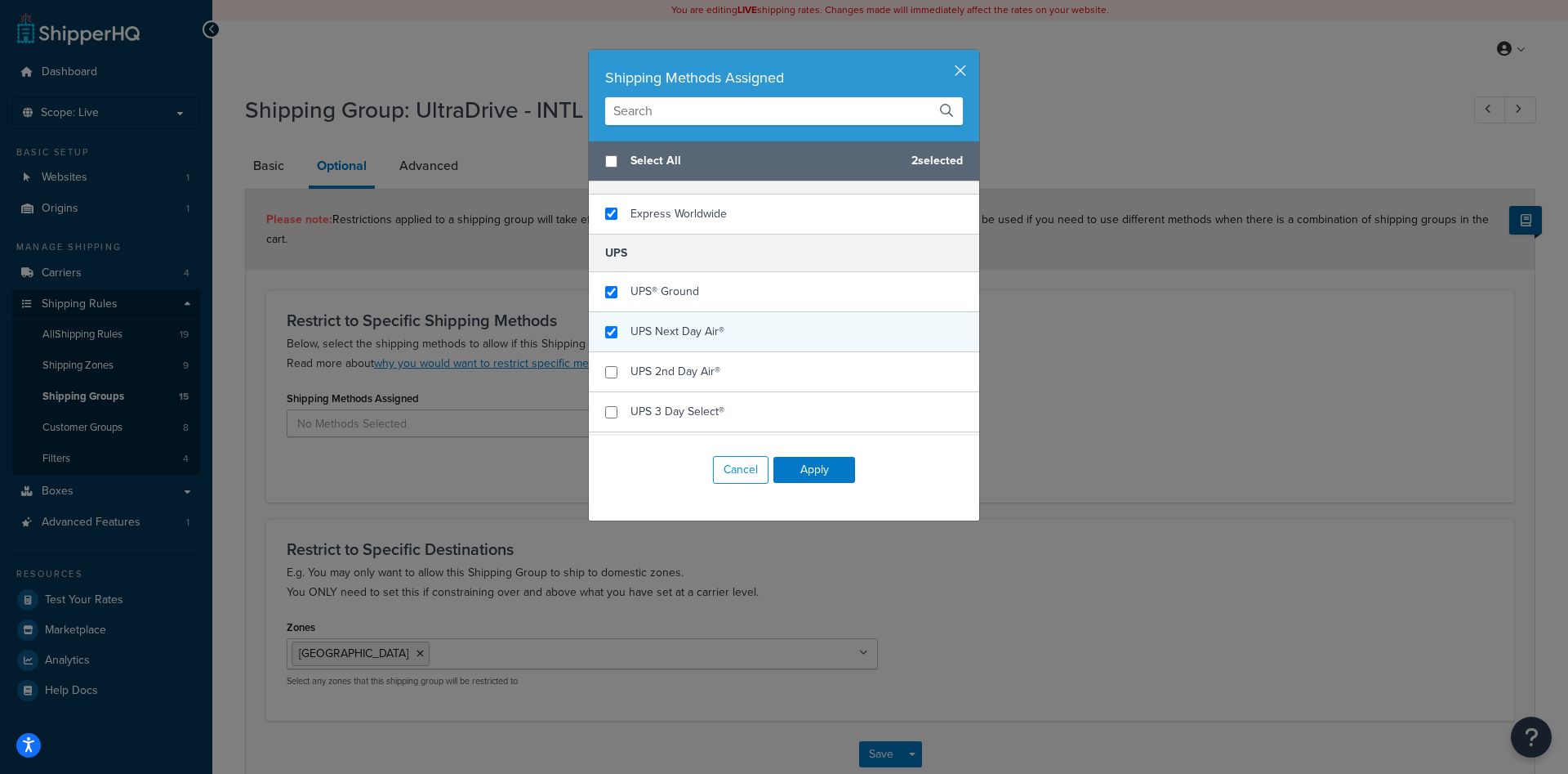
checkbox input "true"
click at [694, 335] on span "UPS Next Day Air®" at bounding box center [678, 331] width 94 height 17
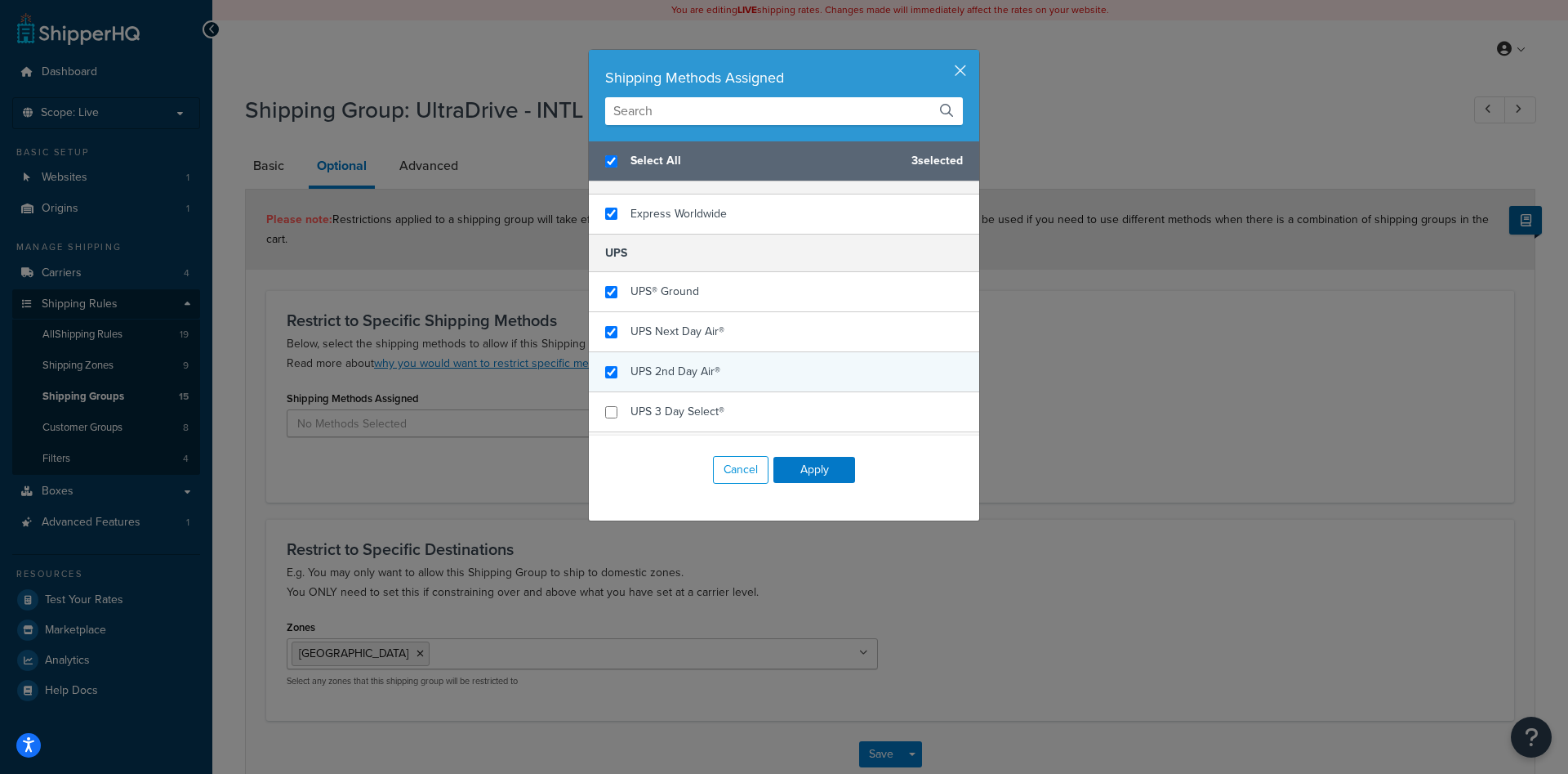
checkbox input "true"
click at [694, 367] on span "UPS 2nd Day Air®" at bounding box center [676, 371] width 90 height 17
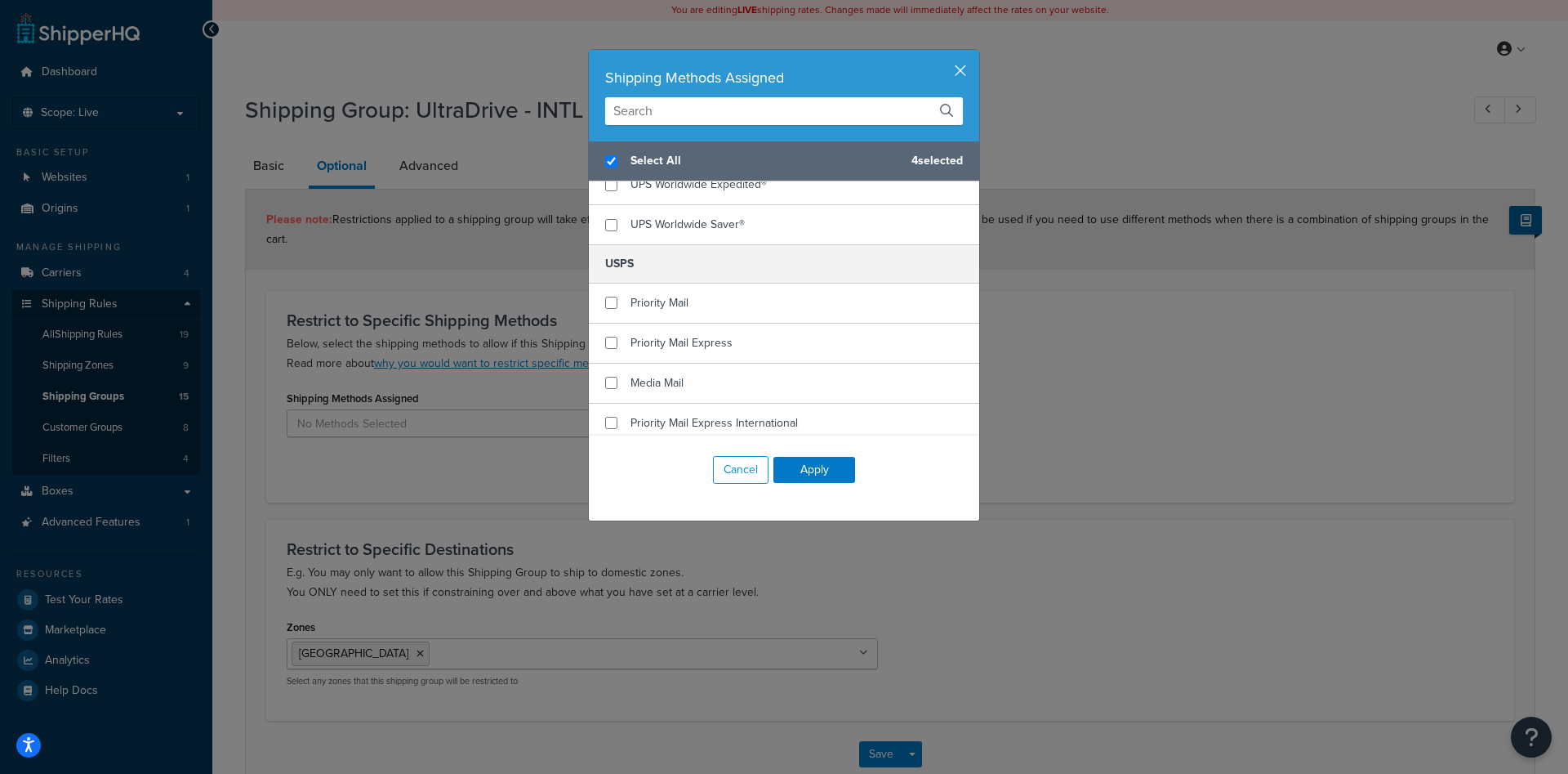
scroll to position [412, 0]
checkbox input "false"
checkbox input "true"
click at [692, 309] on div "Priority Mail" at bounding box center [784, 302] width 390 height 40
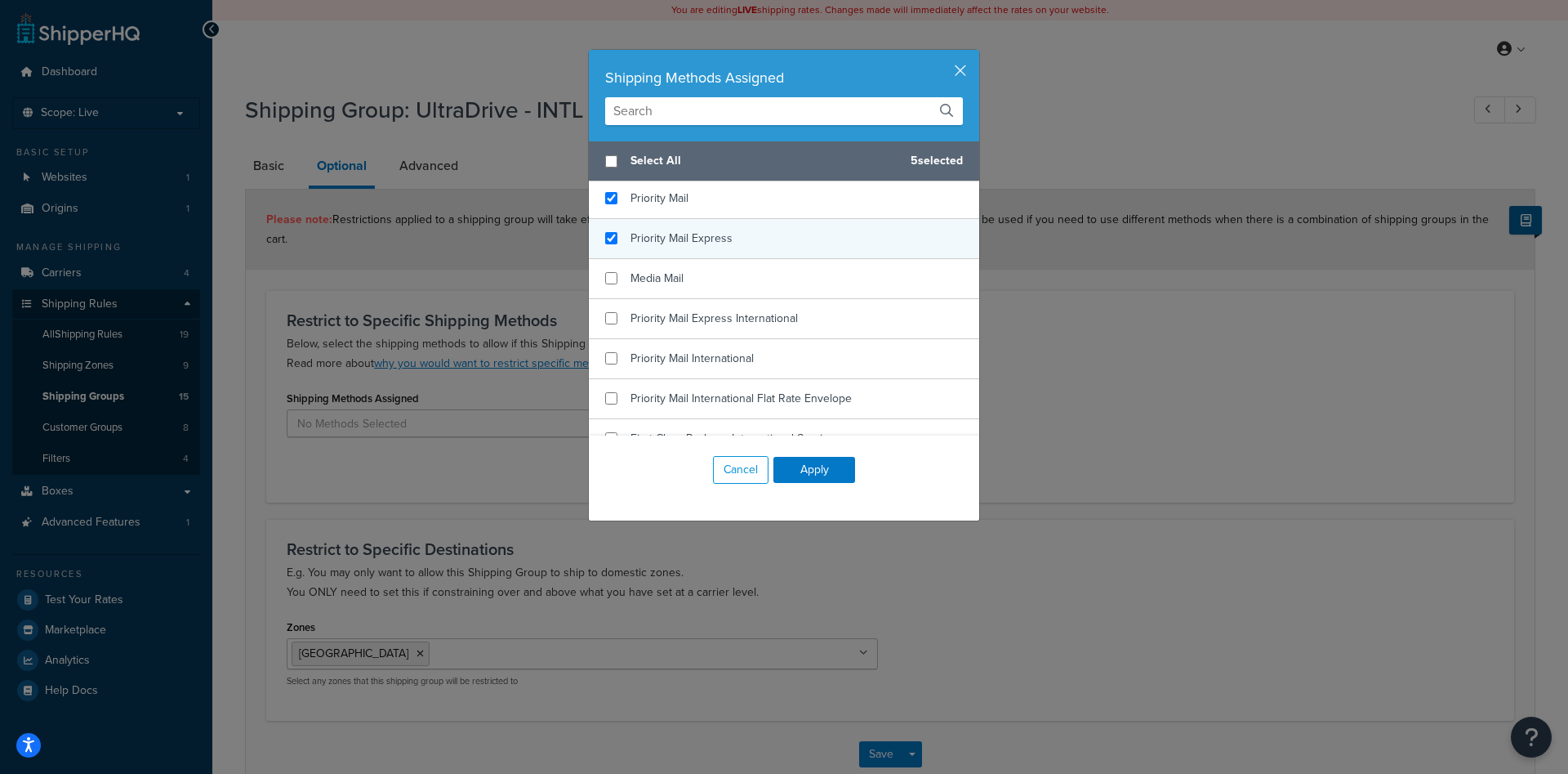
checkbox input "true"
click at [694, 235] on span "Priority Mail Express" at bounding box center [682, 237] width 102 height 17
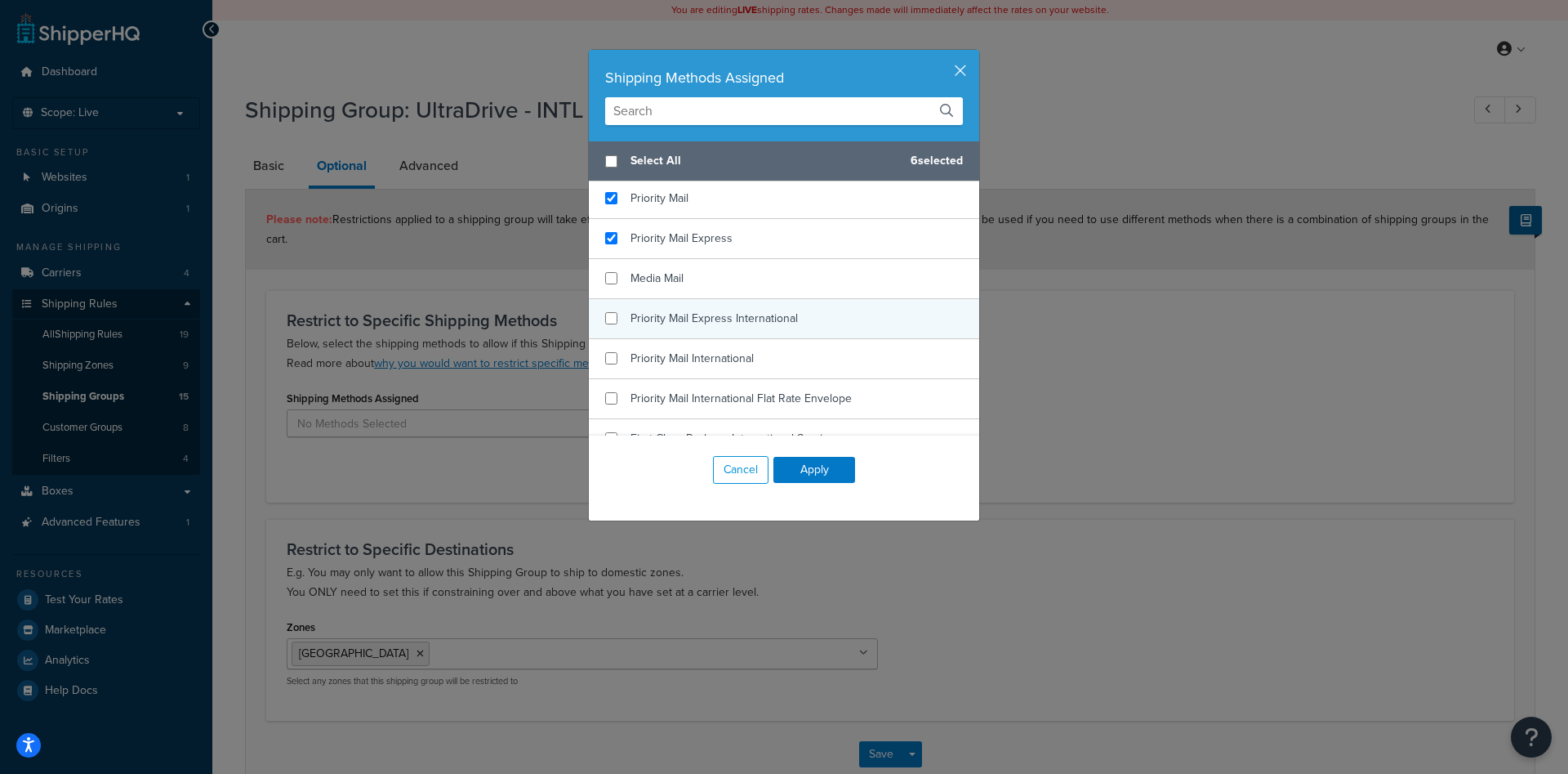
scroll to position [578, 0]
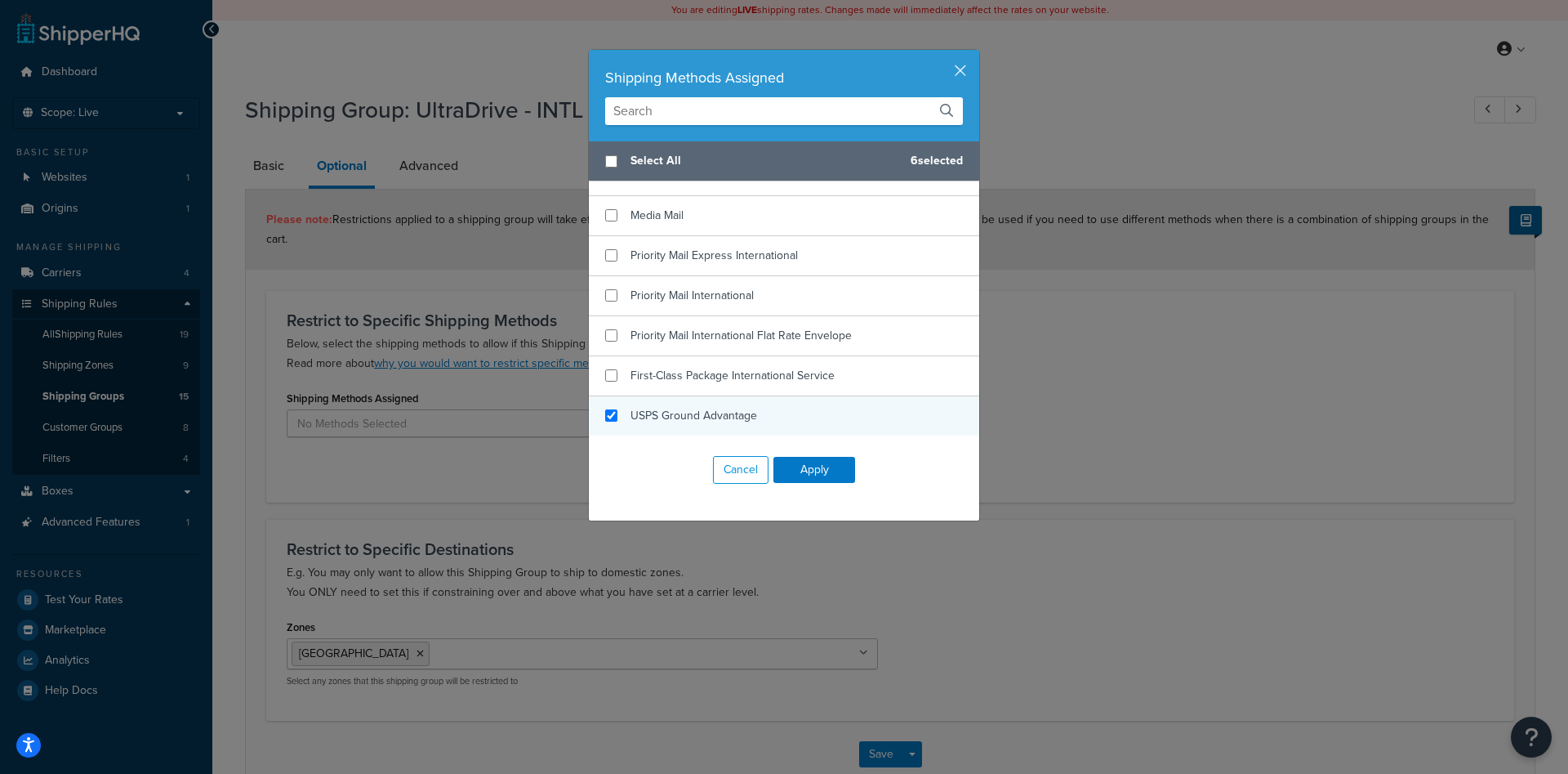
checkbox input "true"
click at [707, 420] on span "USPS Ground Advantage" at bounding box center [694, 415] width 127 height 17
click at [823, 482] on button "Apply" at bounding box center [814, 469] width 82 height 26
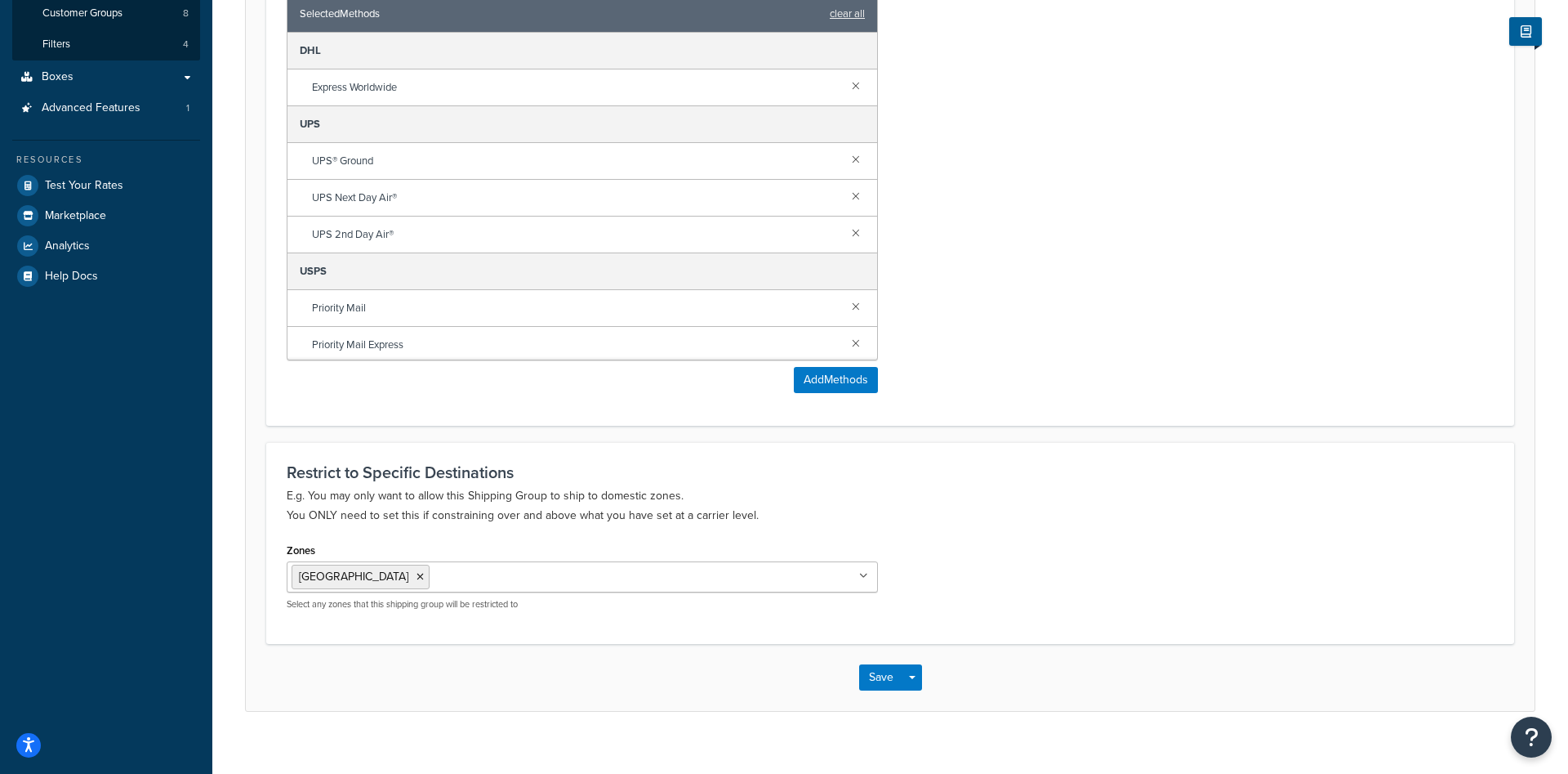
scroll to position [0, 0]
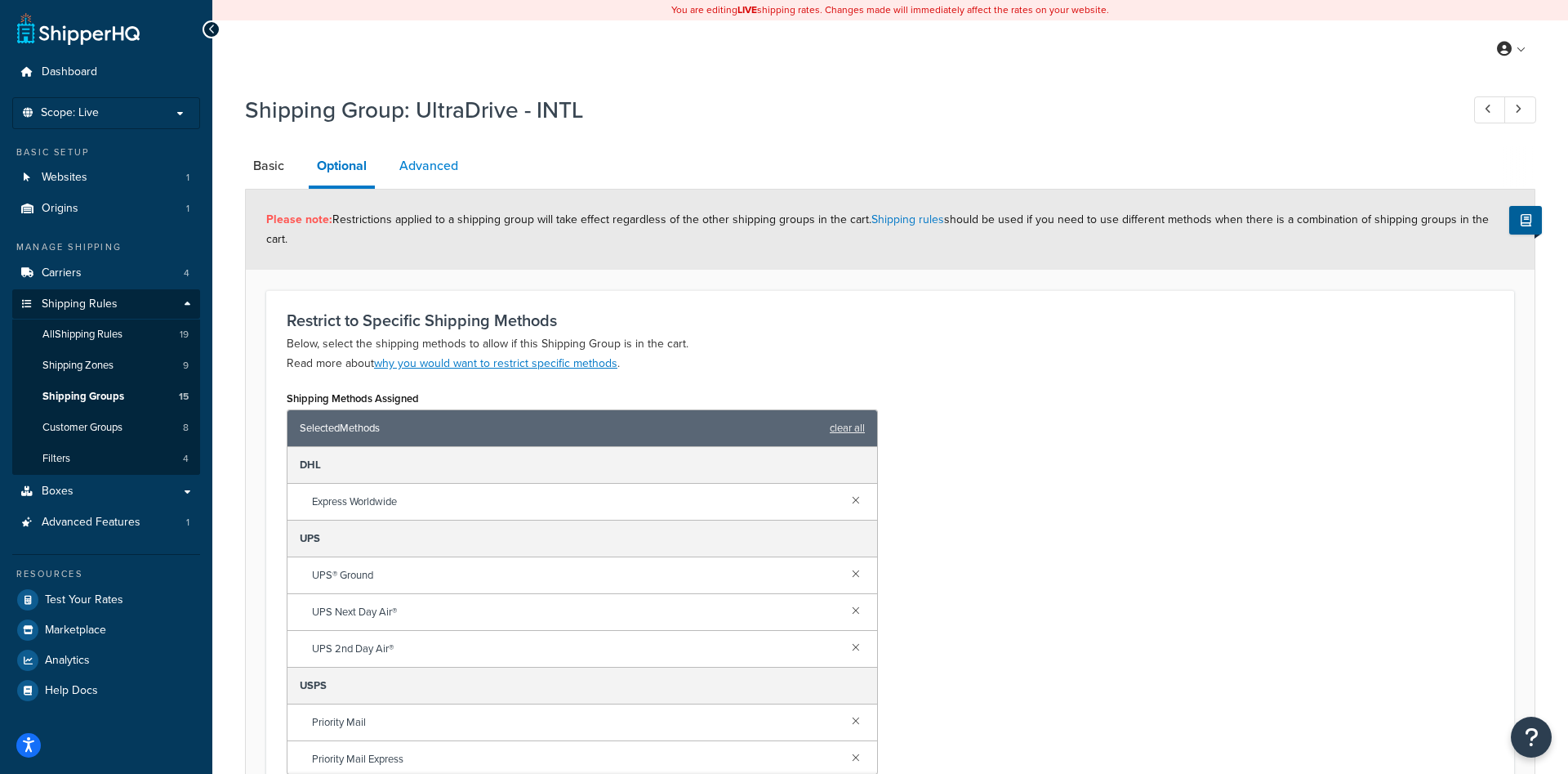
click at [452, 167] on link "Advanced" at bounding box center [429, 166] width 75 height 40
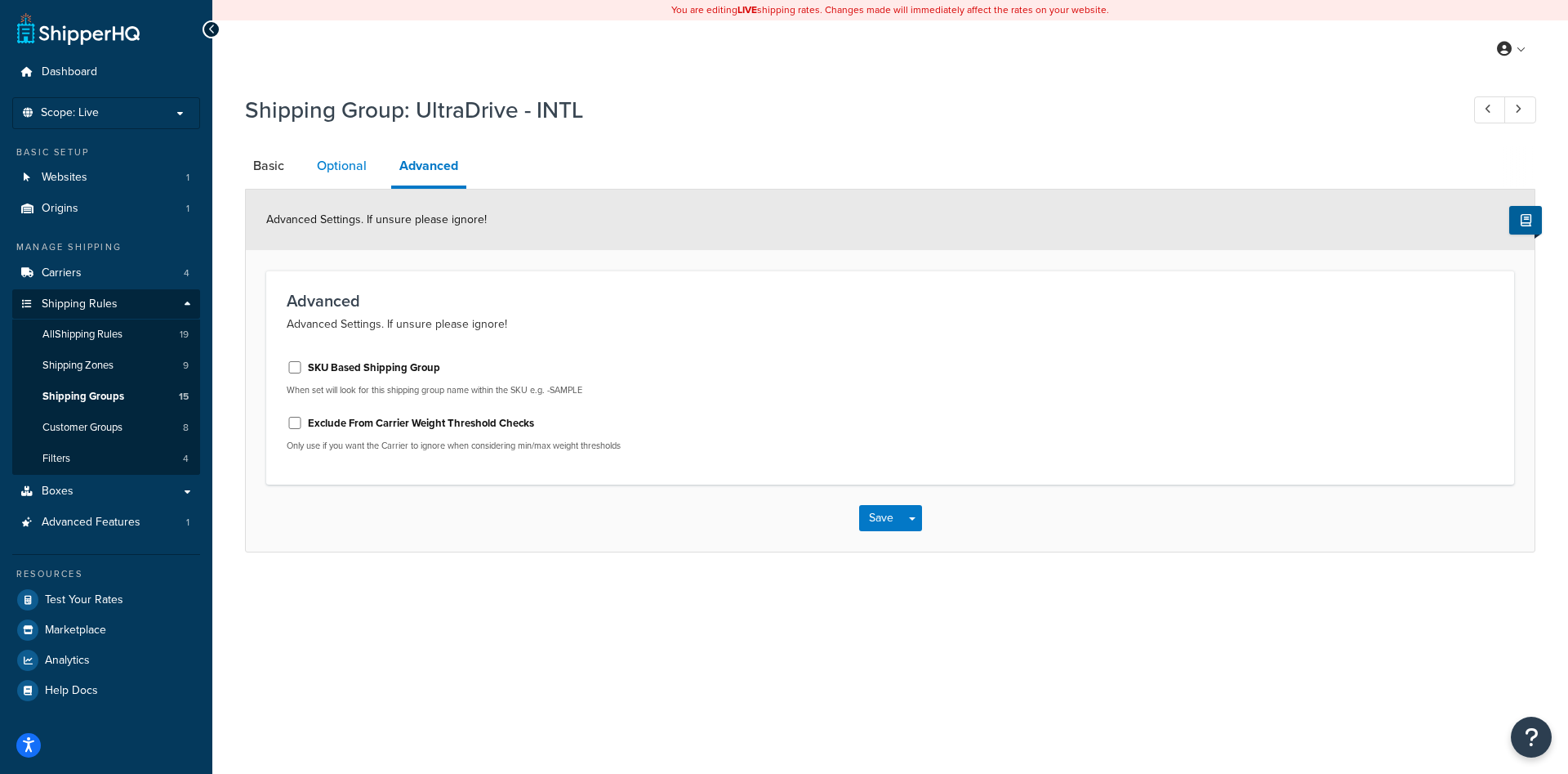
click at [354, 173] on link "Optional" at bounding box center [342, 166] width 66 height 40
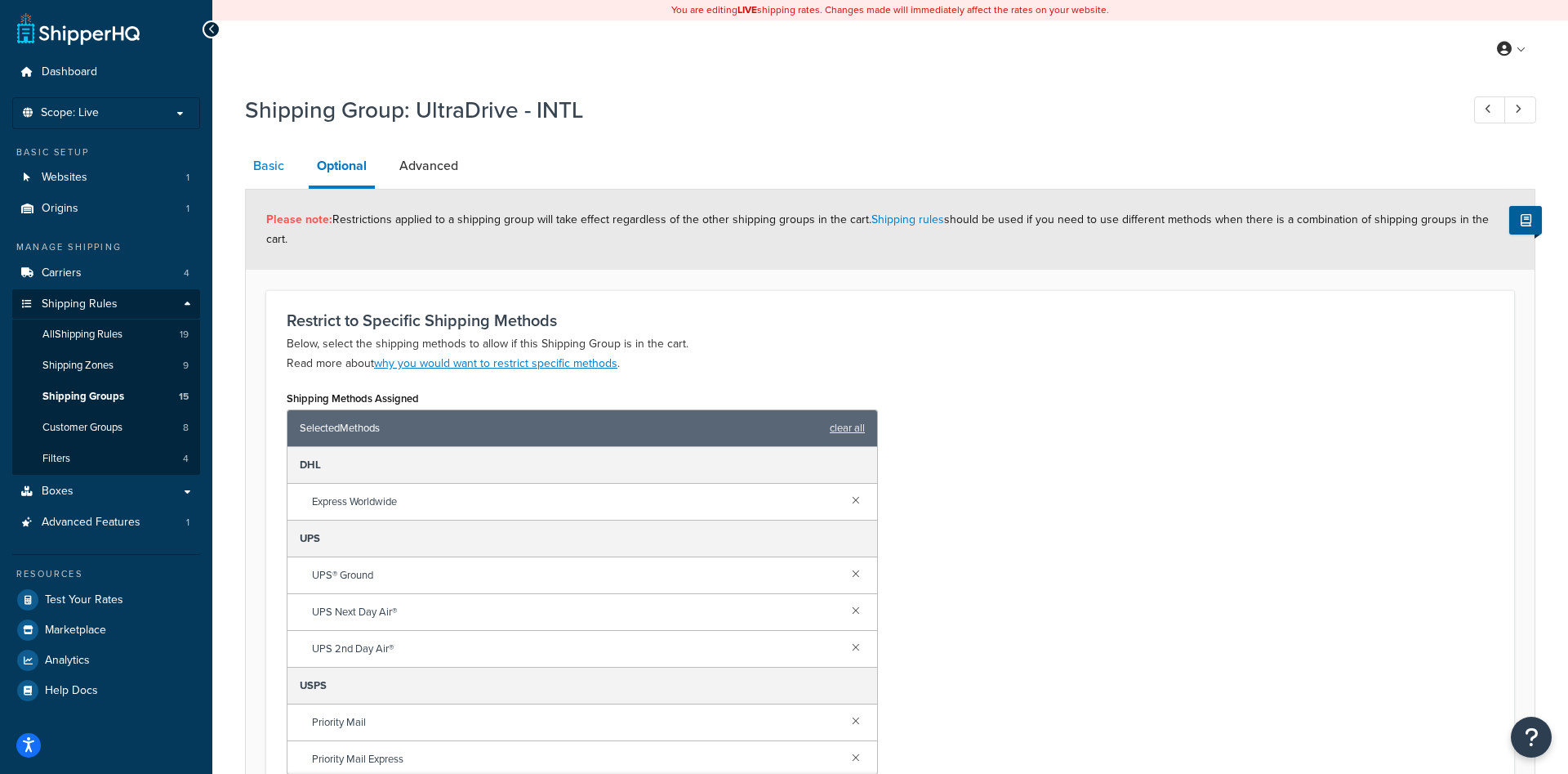
click at [254, 172] on link "Basic" at bounding box center [269, 166] width 48 height 40
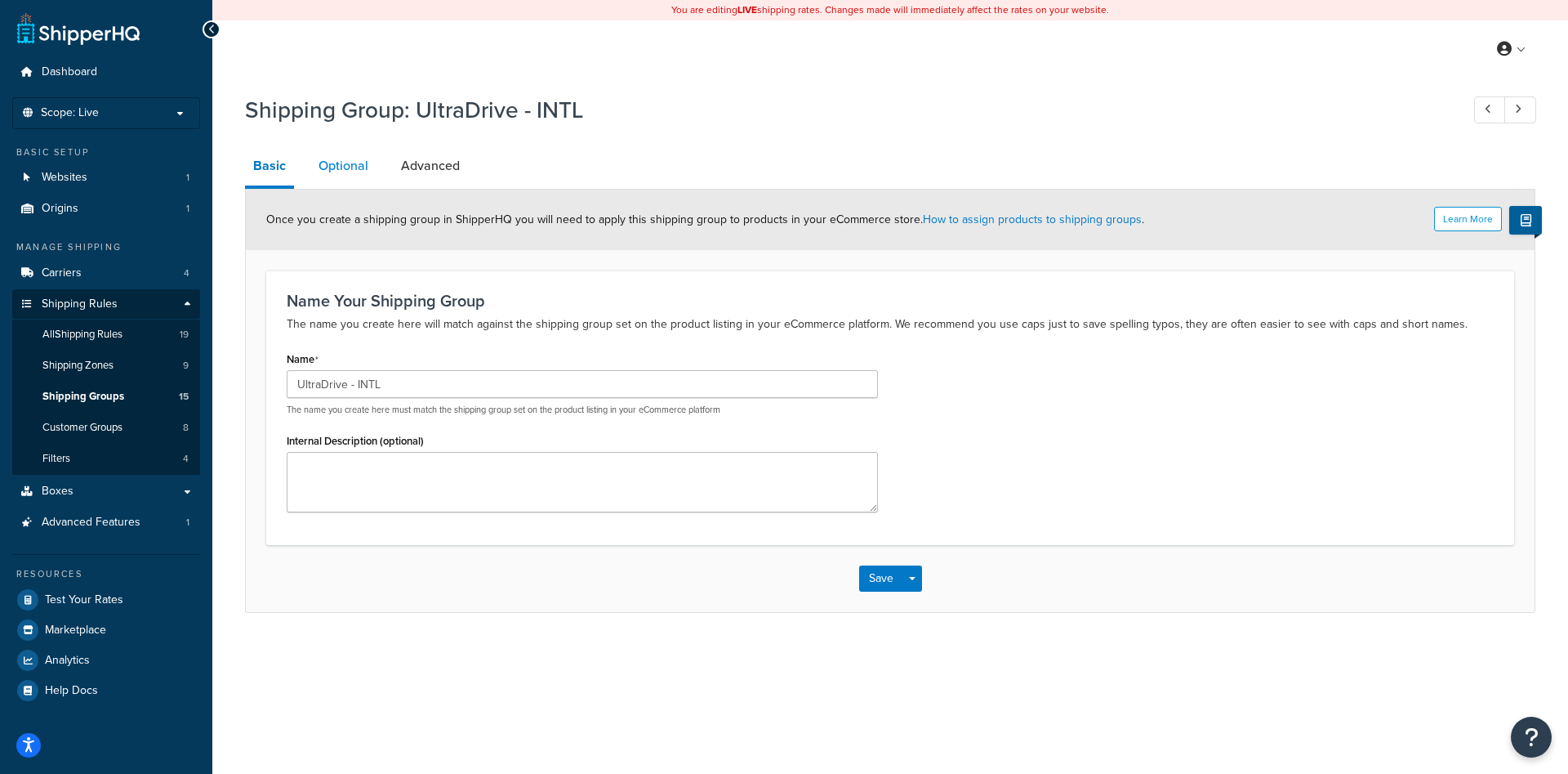
click at [322, 154] on link "Optional" at bounding box center [343, 166] width 66 height 40
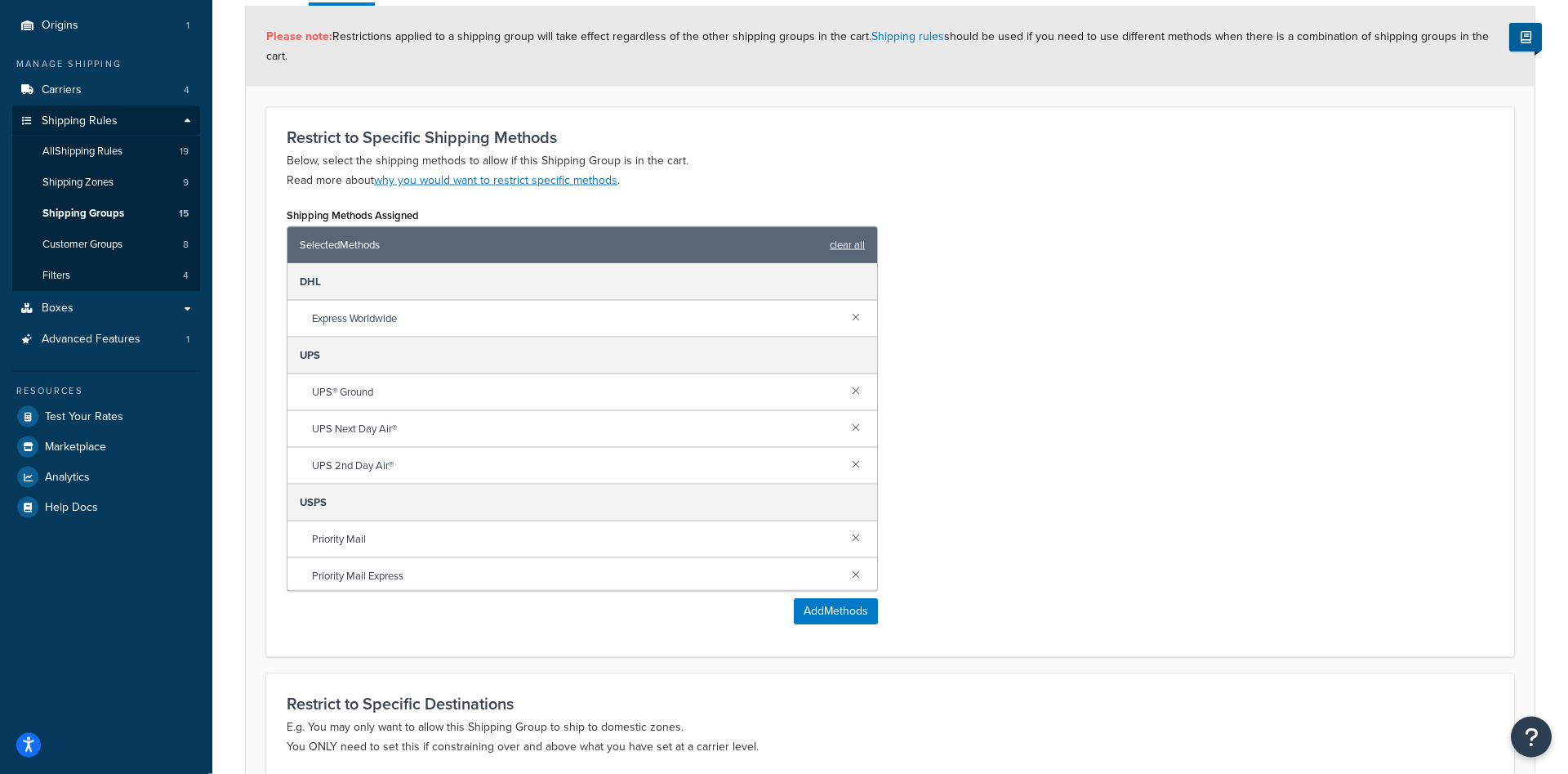
scroll to position [414, 0]
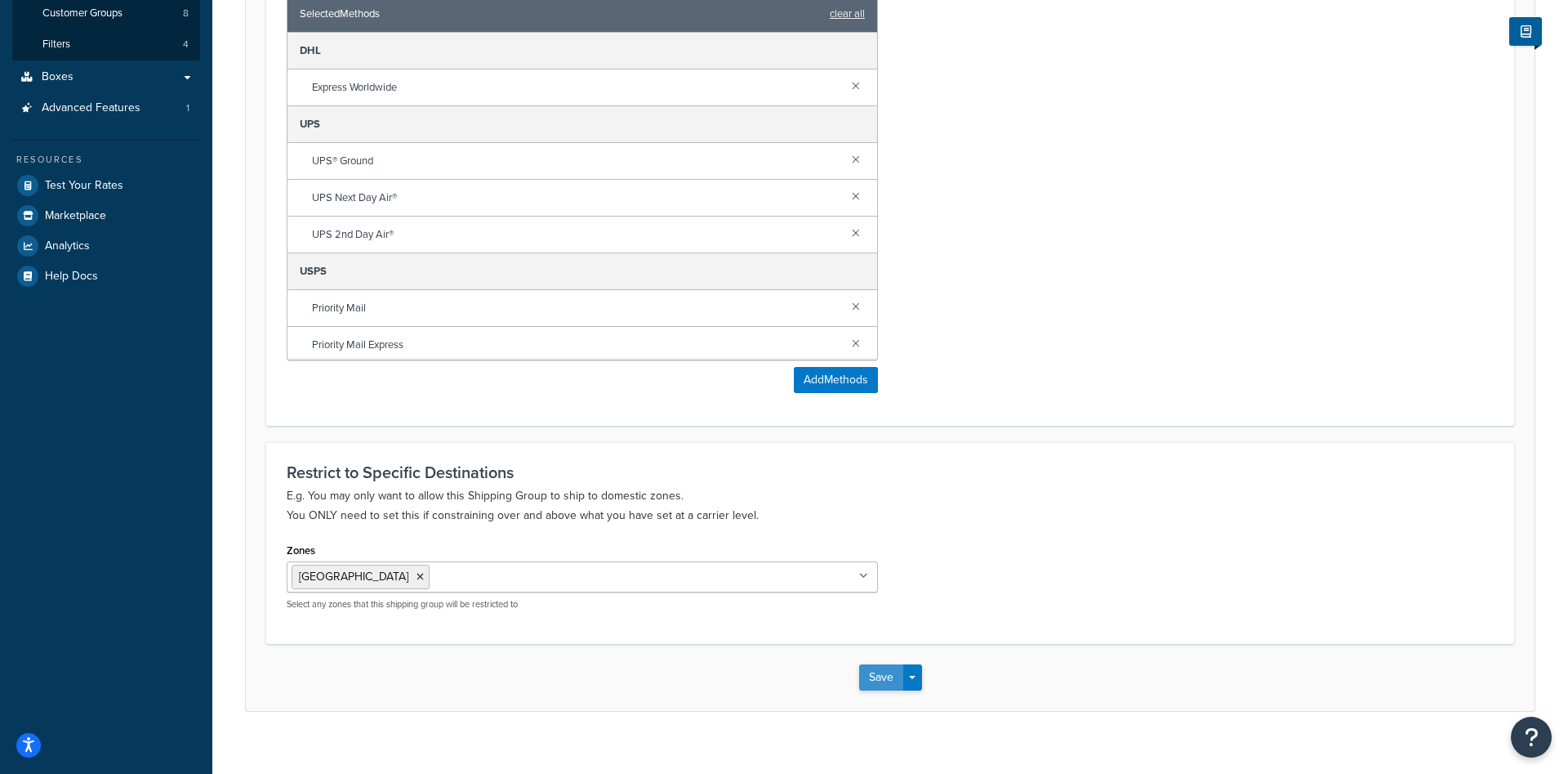
click at [873, 664] on button "Save" at bounding box center [881, 677] width 44 height 26
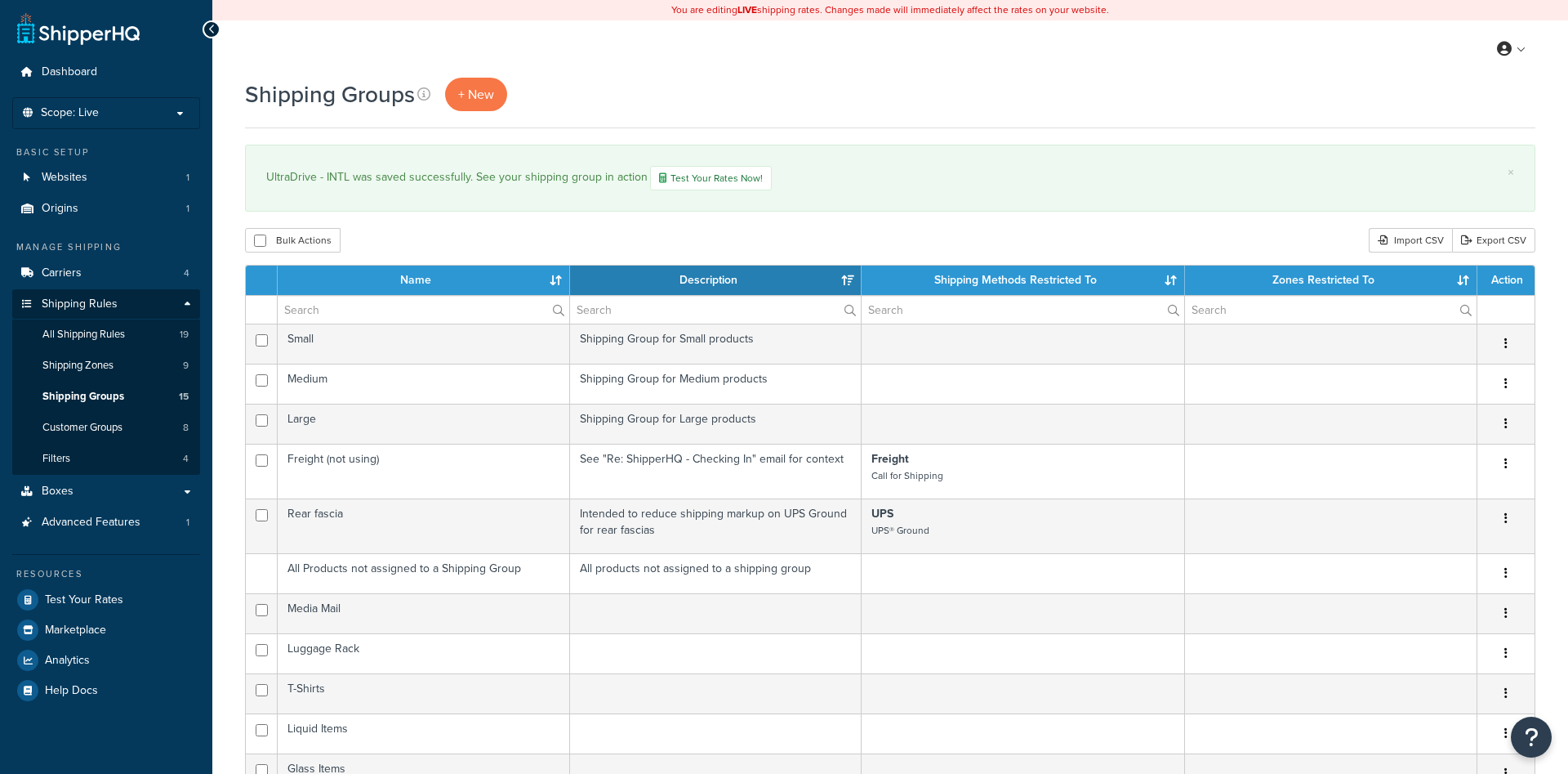
select select "15"
click at [64, 340] on span "All Shipping Rules" at bounding box center [84, 334] width 83 height 13
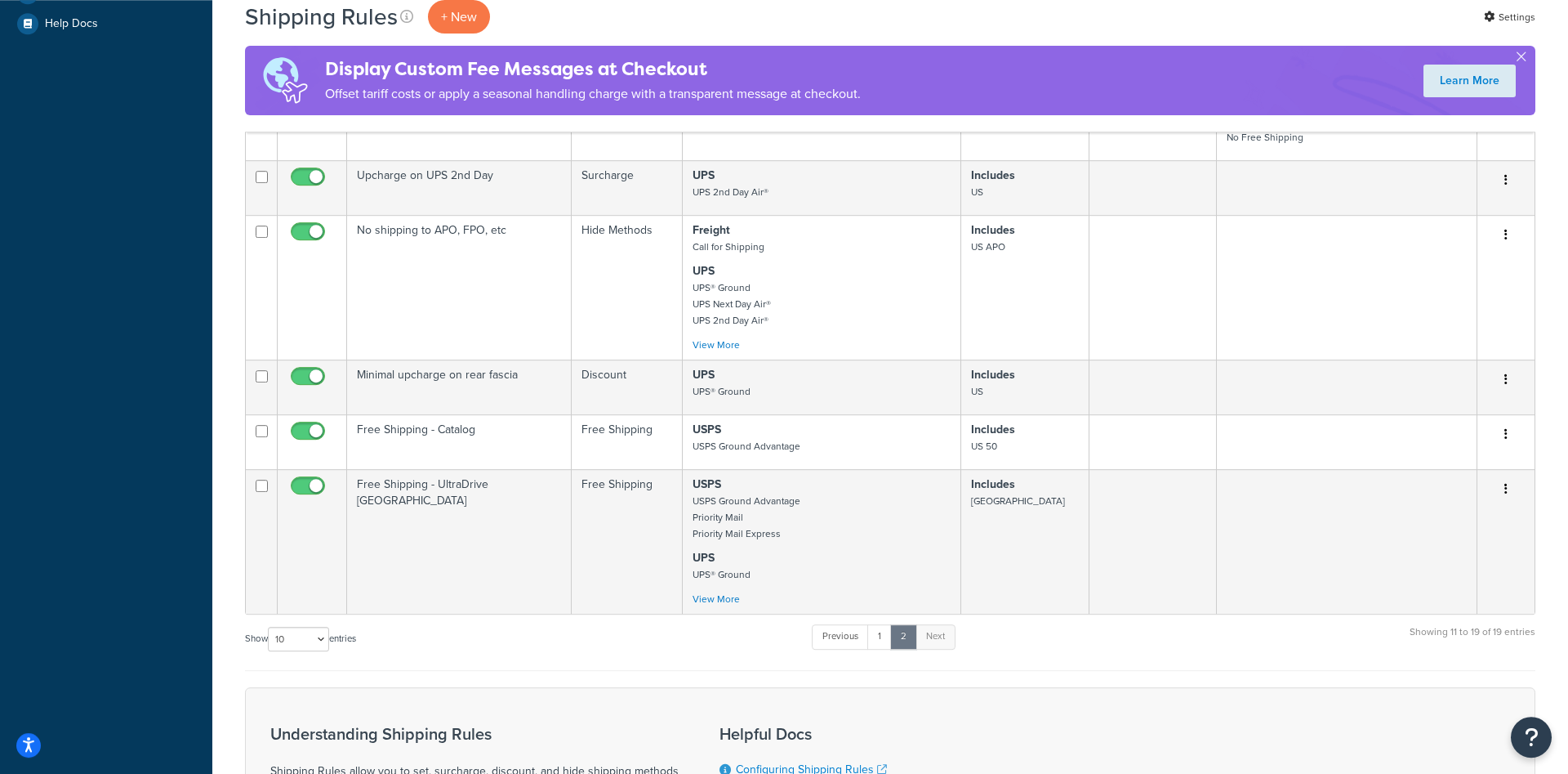
scroll to position [583, 0]
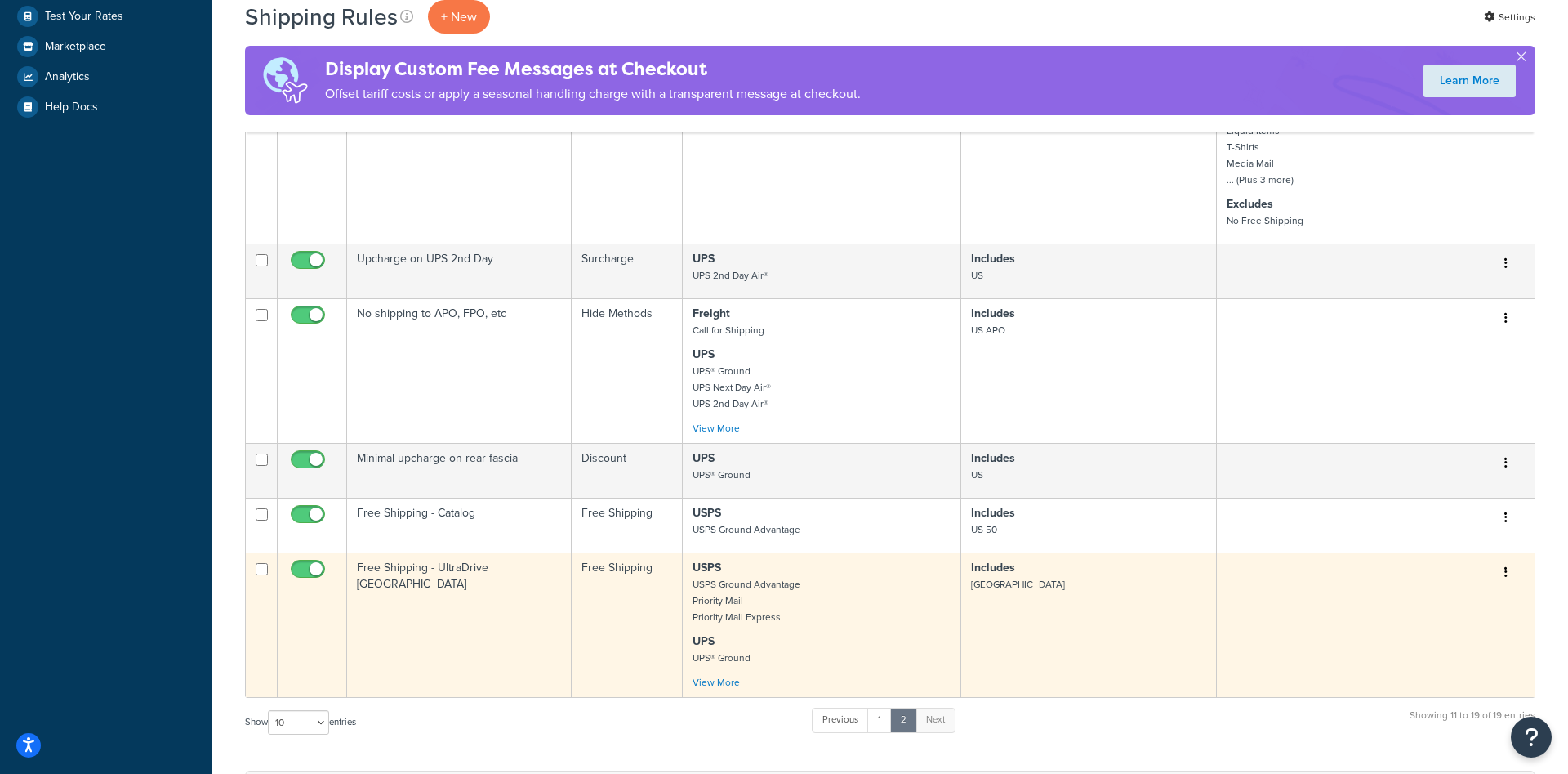
click at [1508, 576] on button "button" at bounding box center [1505, 573] width 22 height 26
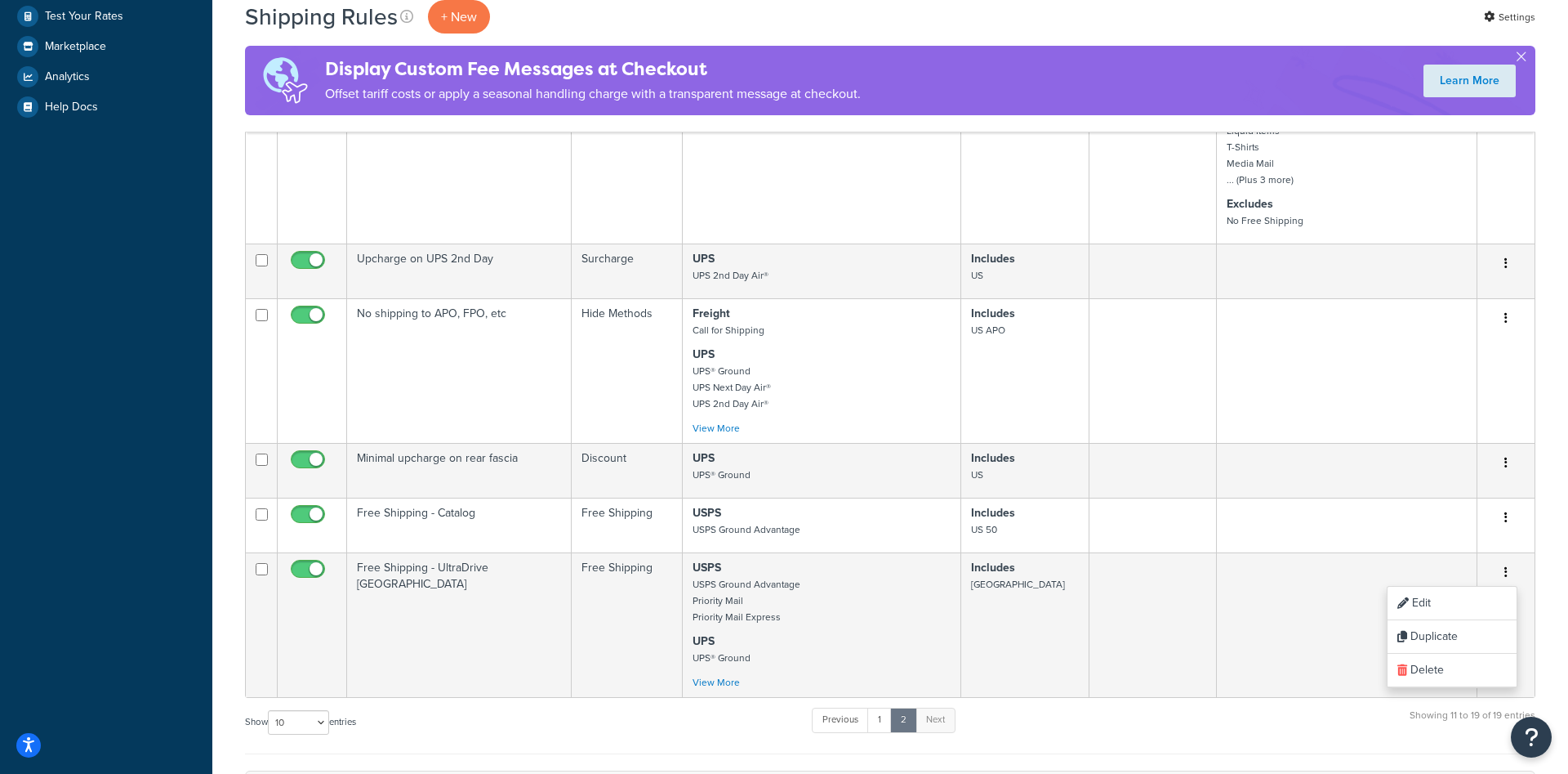
click at [1545, 574] on div "Shipping Rules + New Settings Display Custom Fee Messages at Checkout Offset ta…" at bounding box center [890, 307] width 1356 height 1626
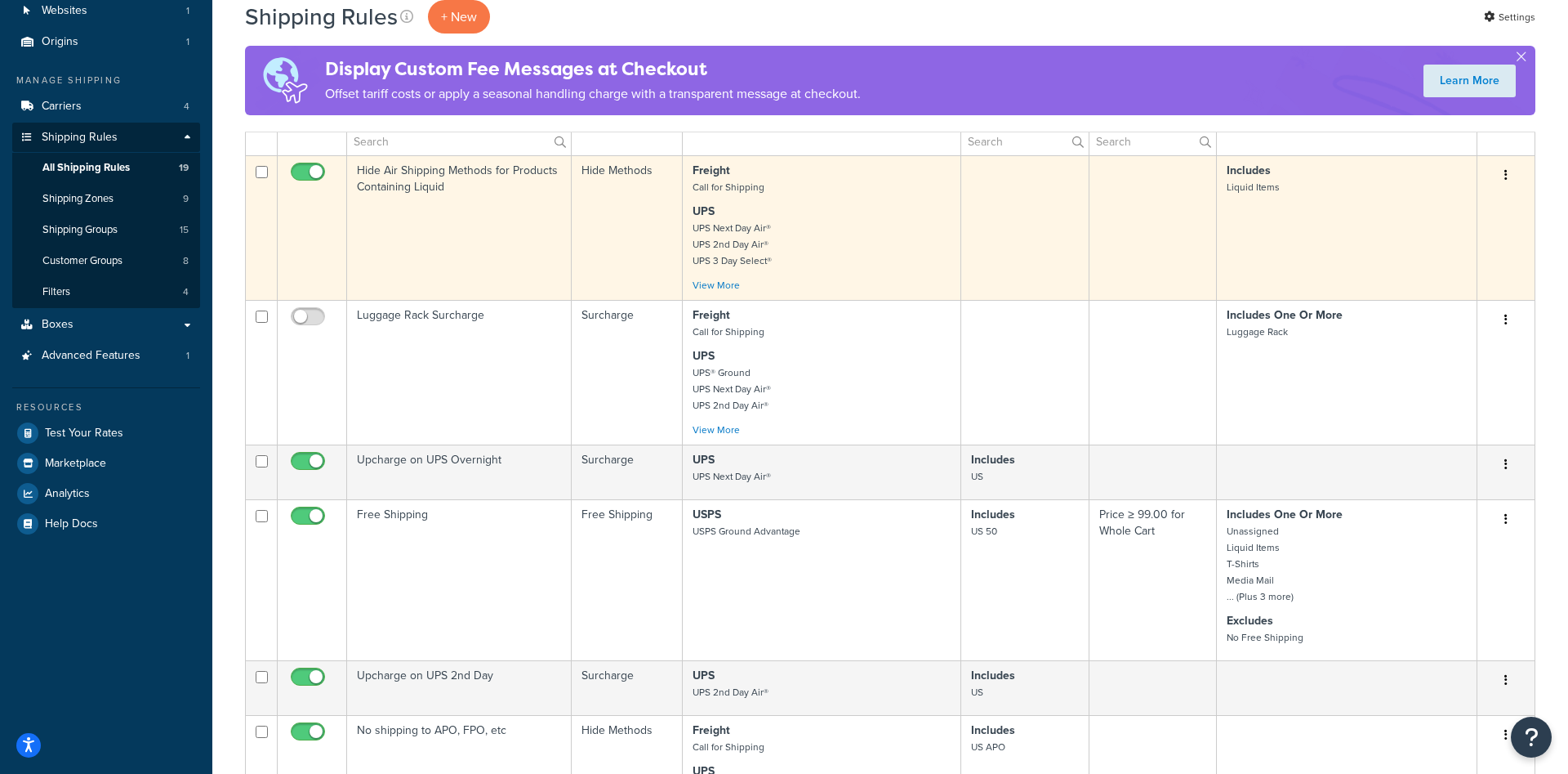
scroll to position [0, 0]
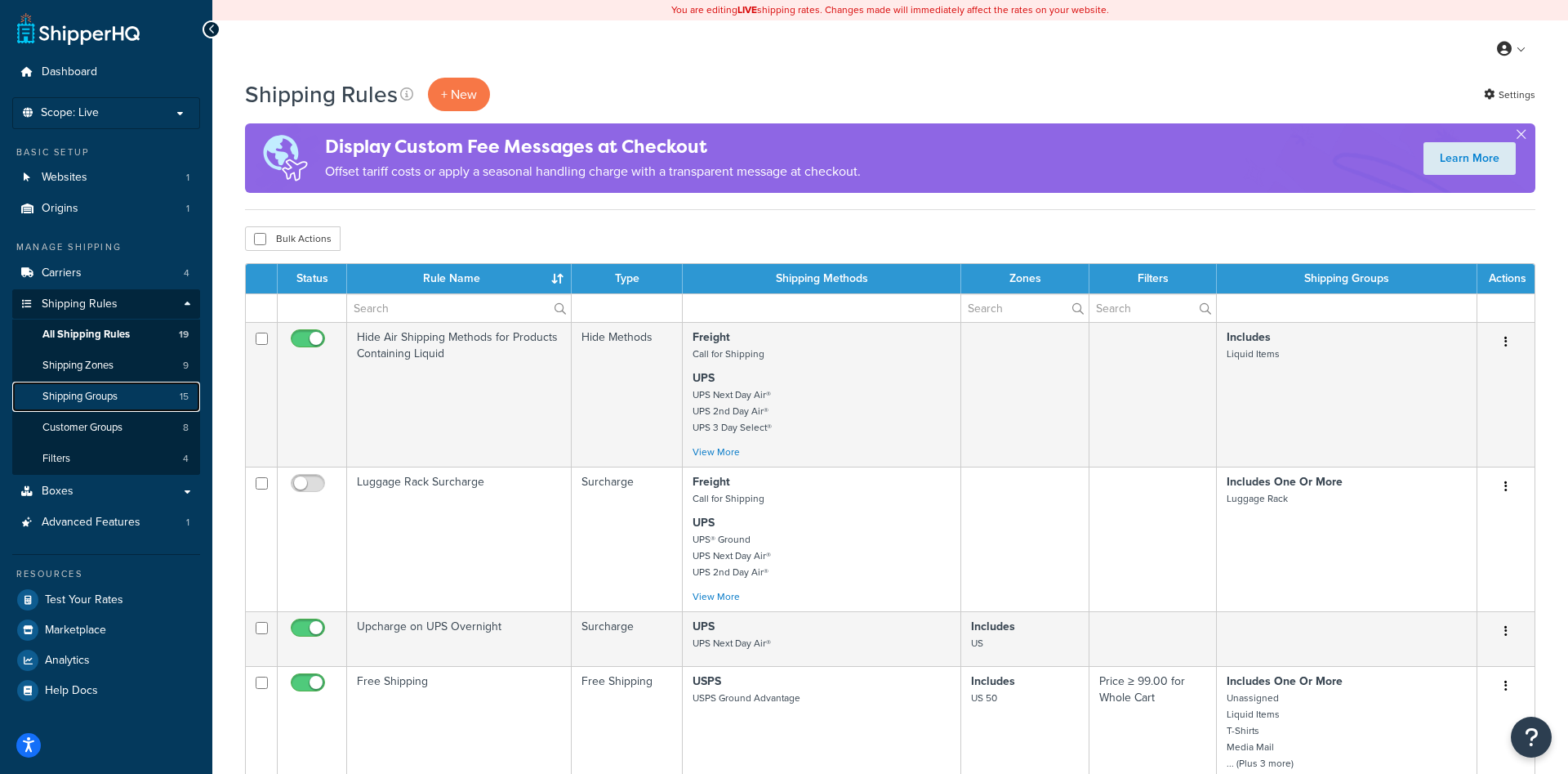
click at [102, 404] on span "Shipping Groups" at bounding box center [80, 396] width 75 height 13
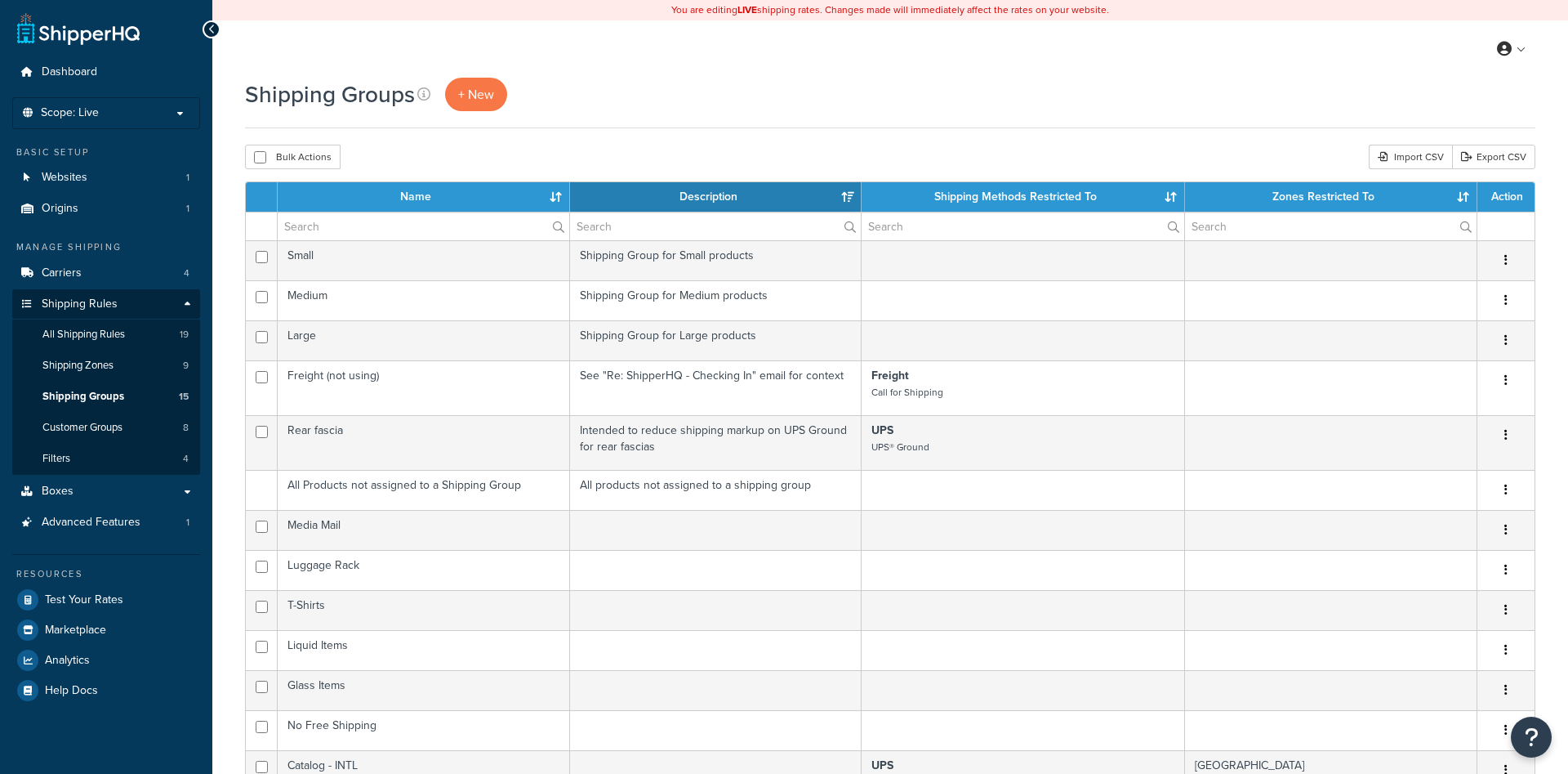
select select "15"
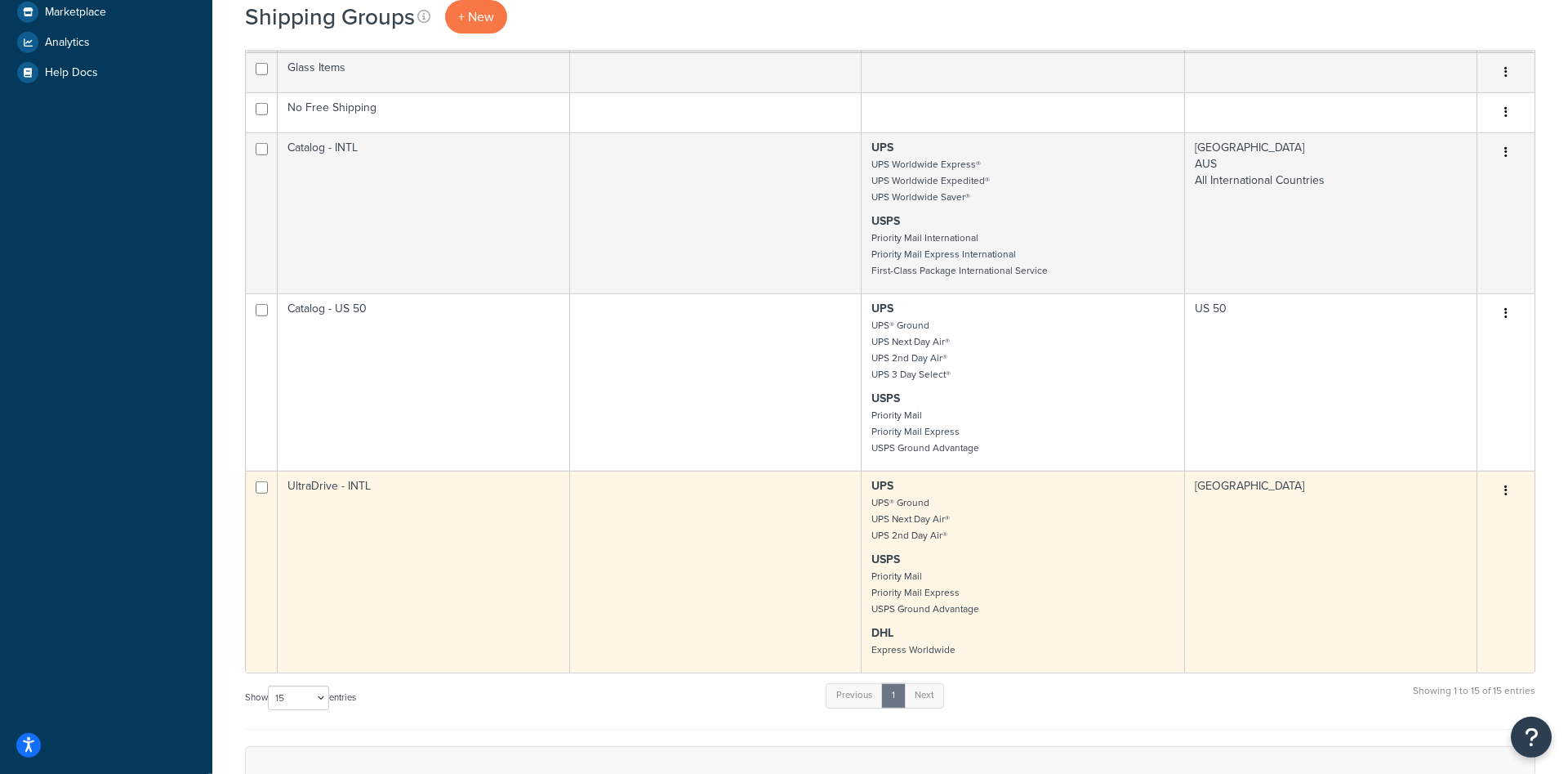
scroll to position [667, 0]
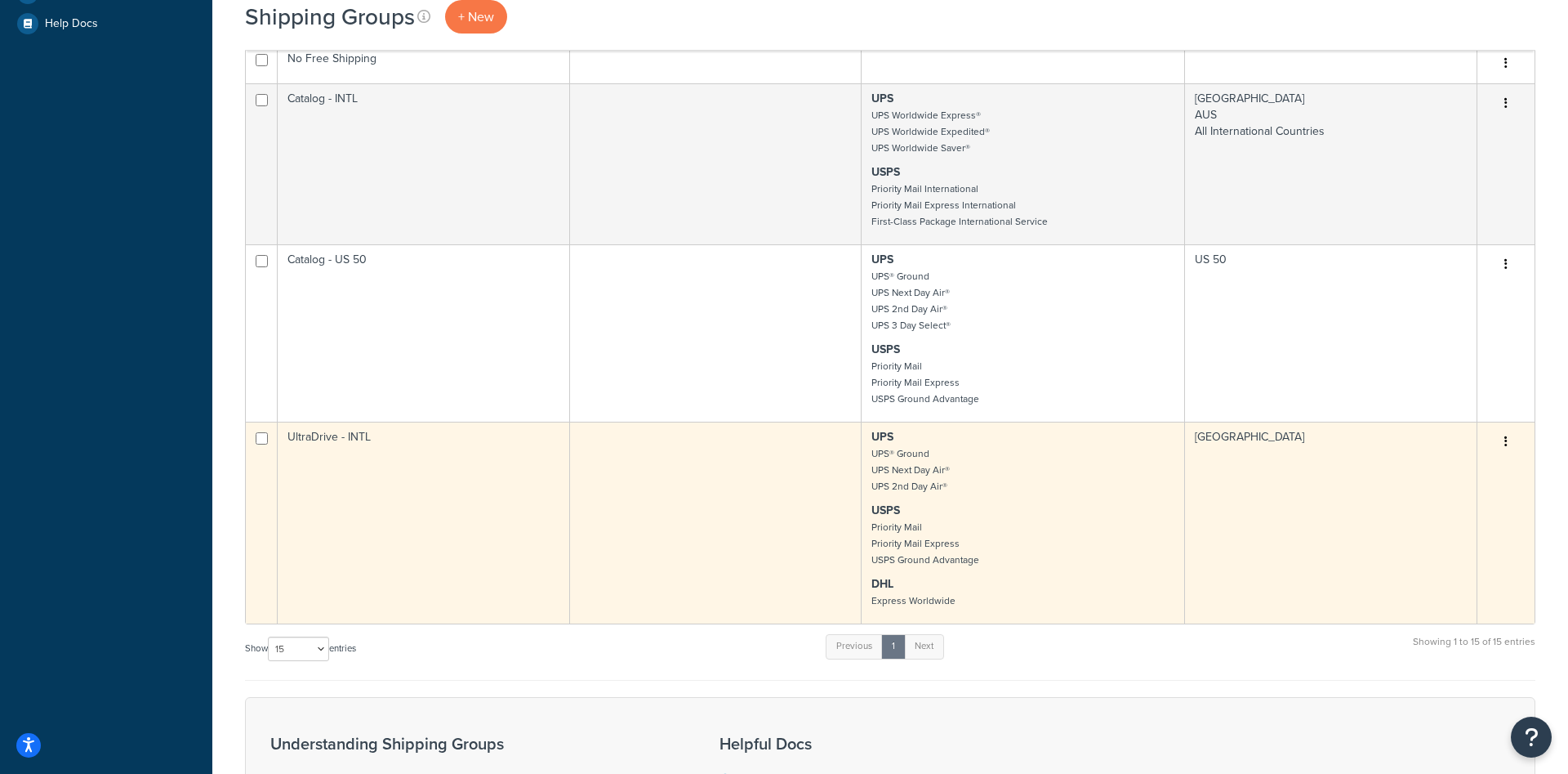
click at [474, 495] on td "UltraDrive - INTL" at bounding box center [423, 522] width 292 height 201
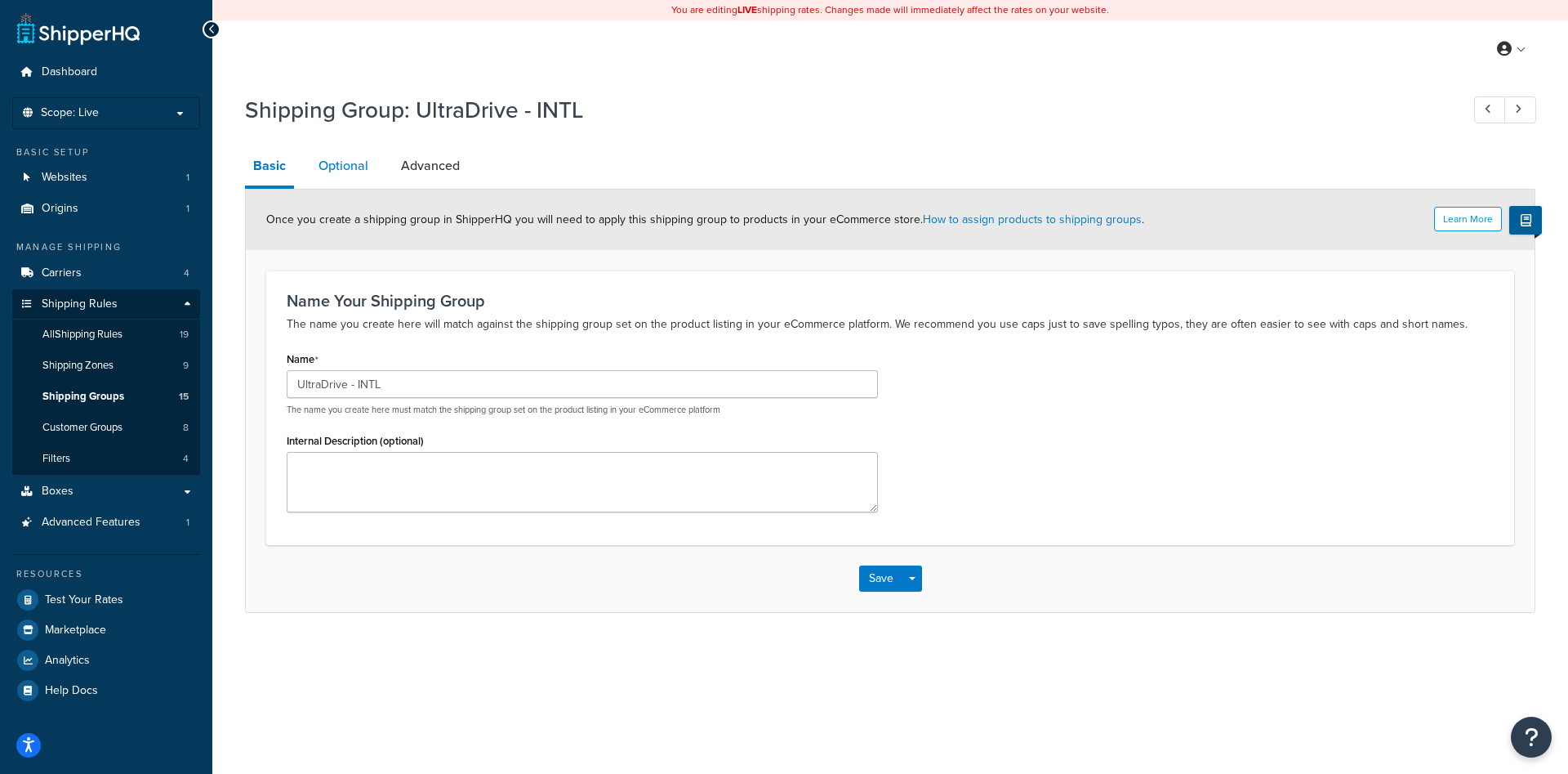
click at [347, 156] on link "Optional" at bounding box center [343, 166] width 66 height 40
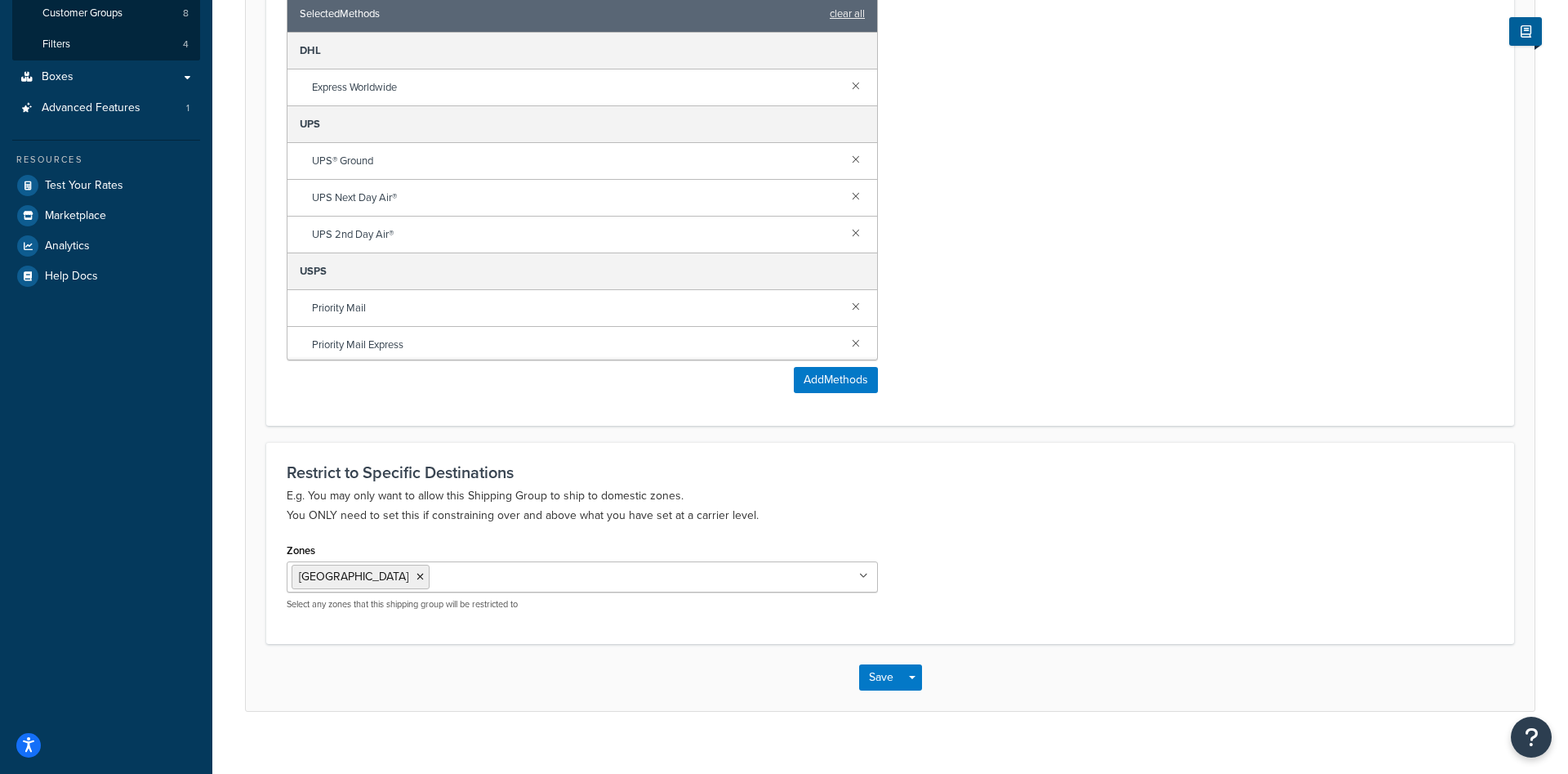
scroll to position [81, 0]
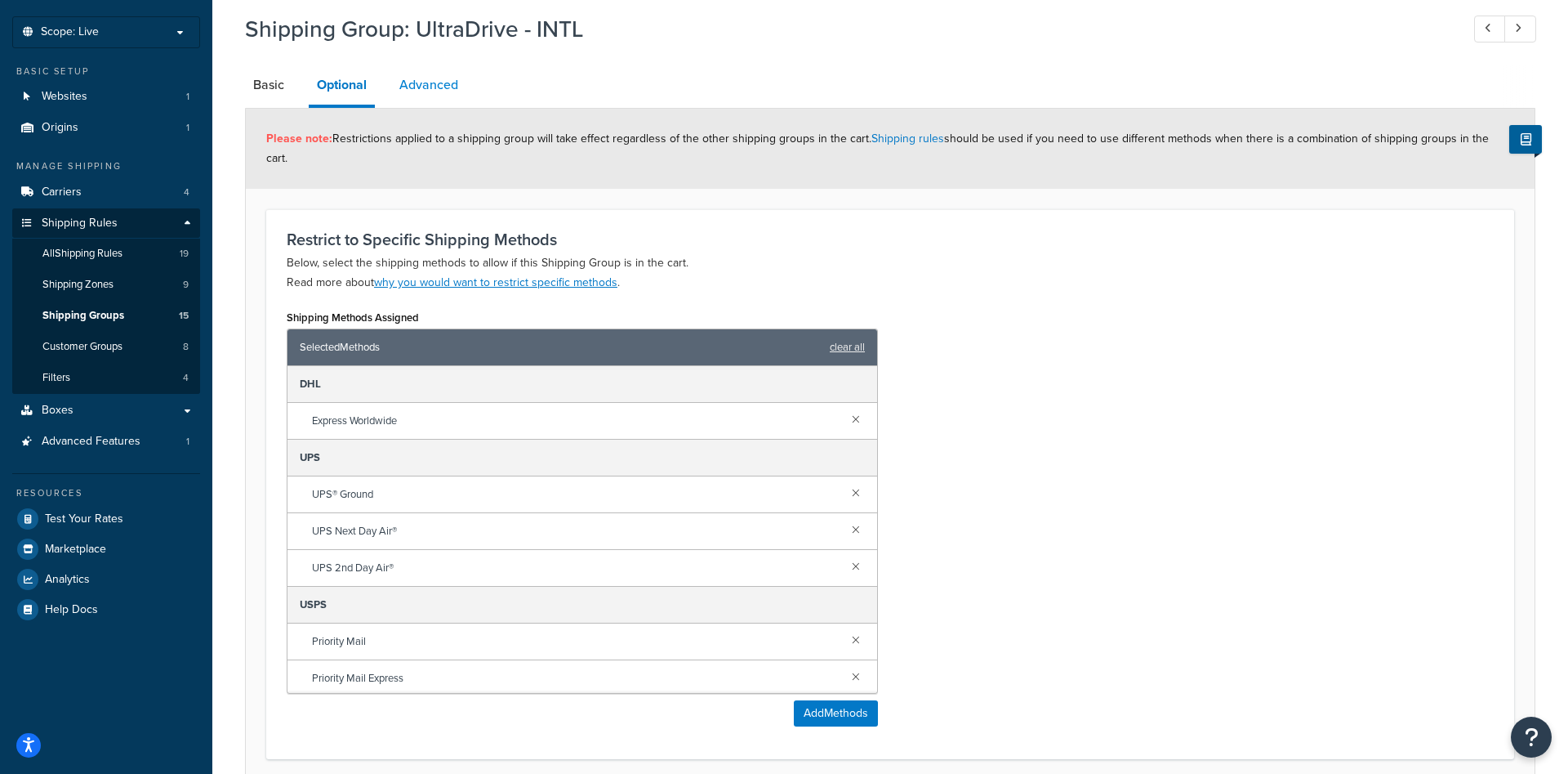
click at [420, 87] on link "Advanced" at bounding box center [429, 85] width 75 height 40
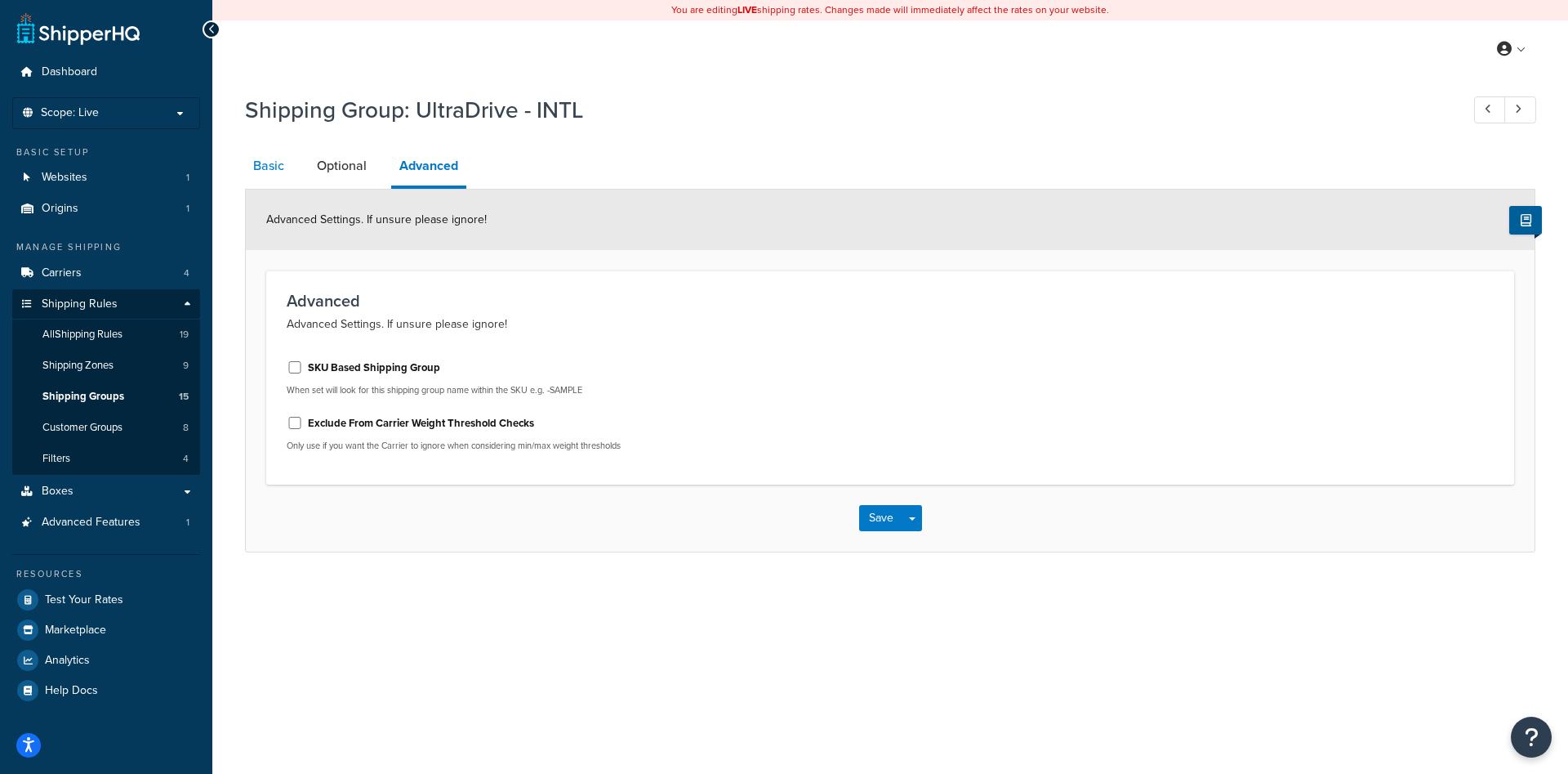
click at [278, 165] on link "Basic" at bounding box center [269, 166] width 48 height 40
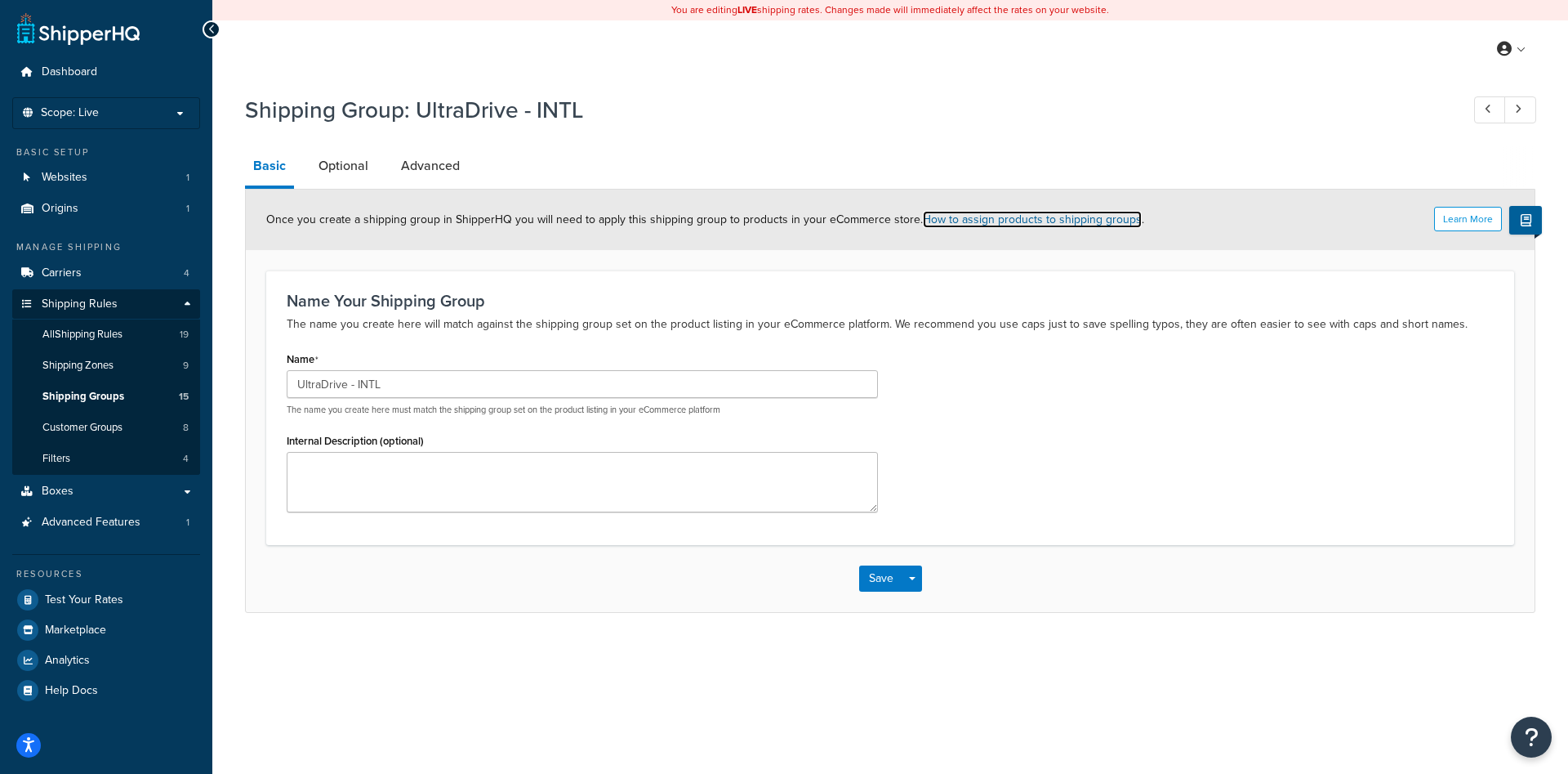
click at [1098, 222] on link "How to assign products to shipping groups" at bounding box center [1032, 218] width 219 height 17
click at [863, 221] on span "Once you create a shipping group in ShipperHQ you will need to apply this shipp…" at bounding box center [704, 218] width 878 height 17
click at [912, 582] on button "Save Dropdown" at bounding box center [912, 578] width 20 height 26
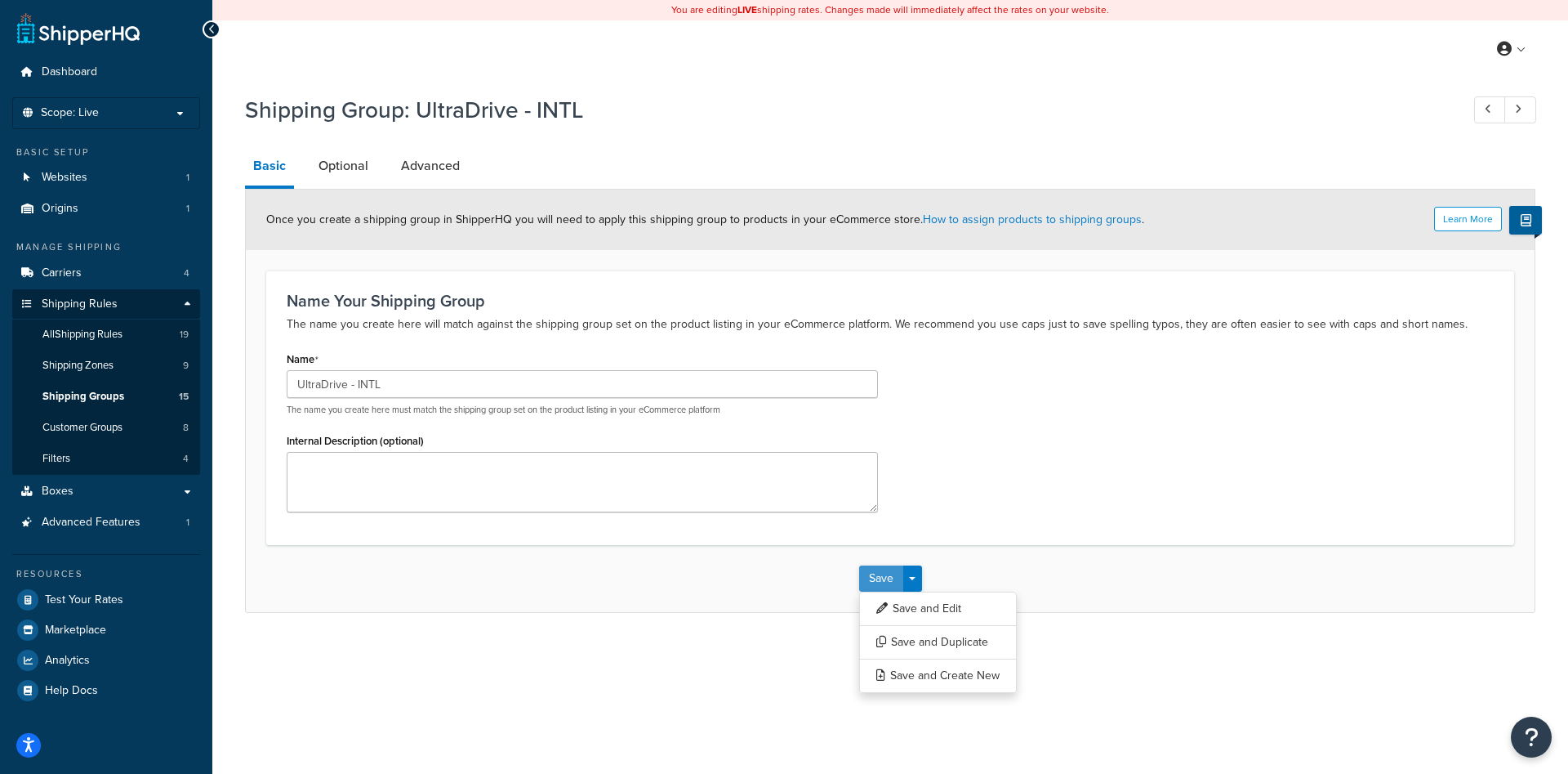
click at [884, 578] on button "Save" at bounding box center [881, 578] width 44 height 26
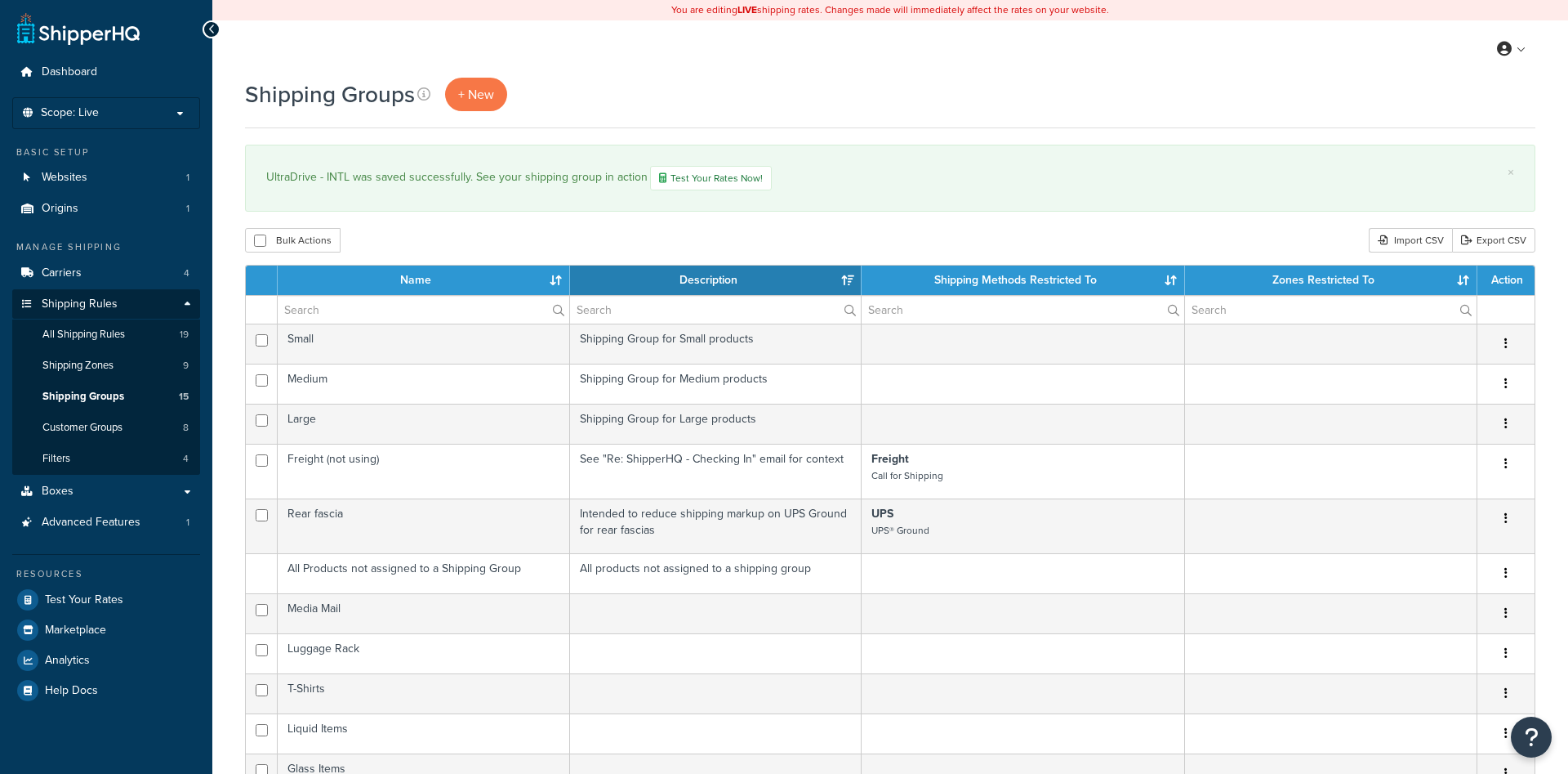
select select "15"
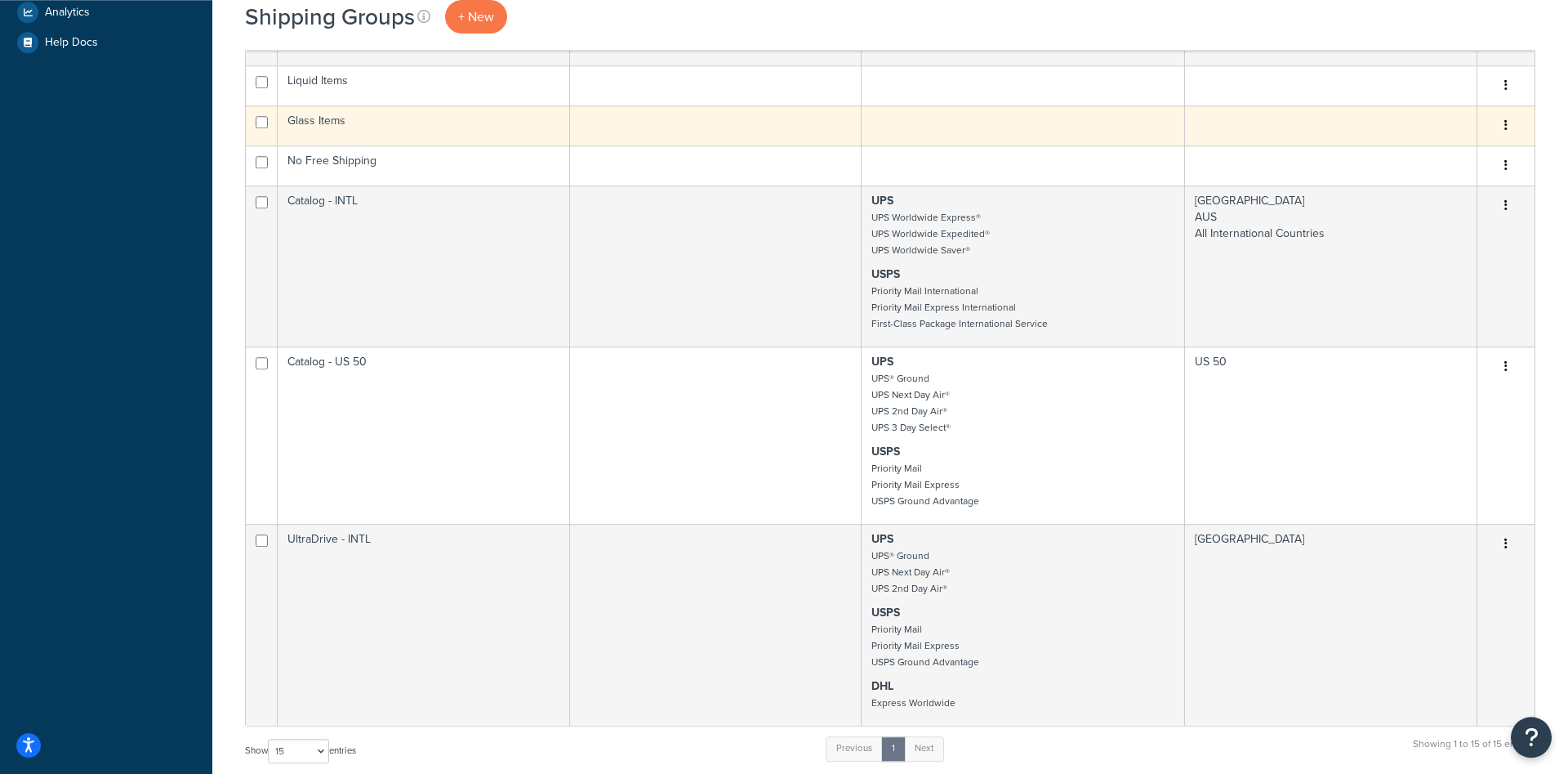
scroll to position [667, 0]
